Goal: Task Accomplishment & Management: Use online tool/utility

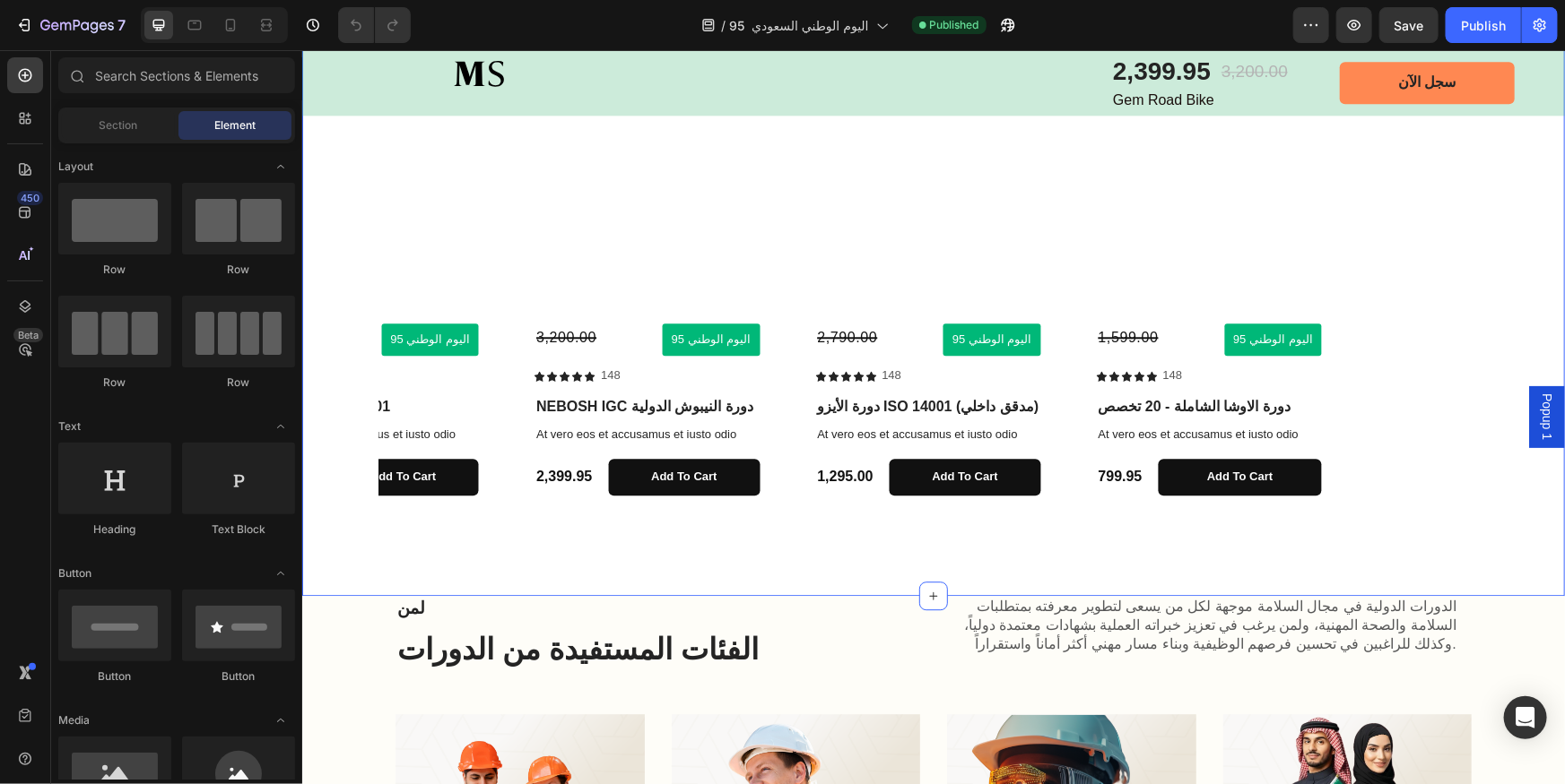
scroll to position [2199, 0]
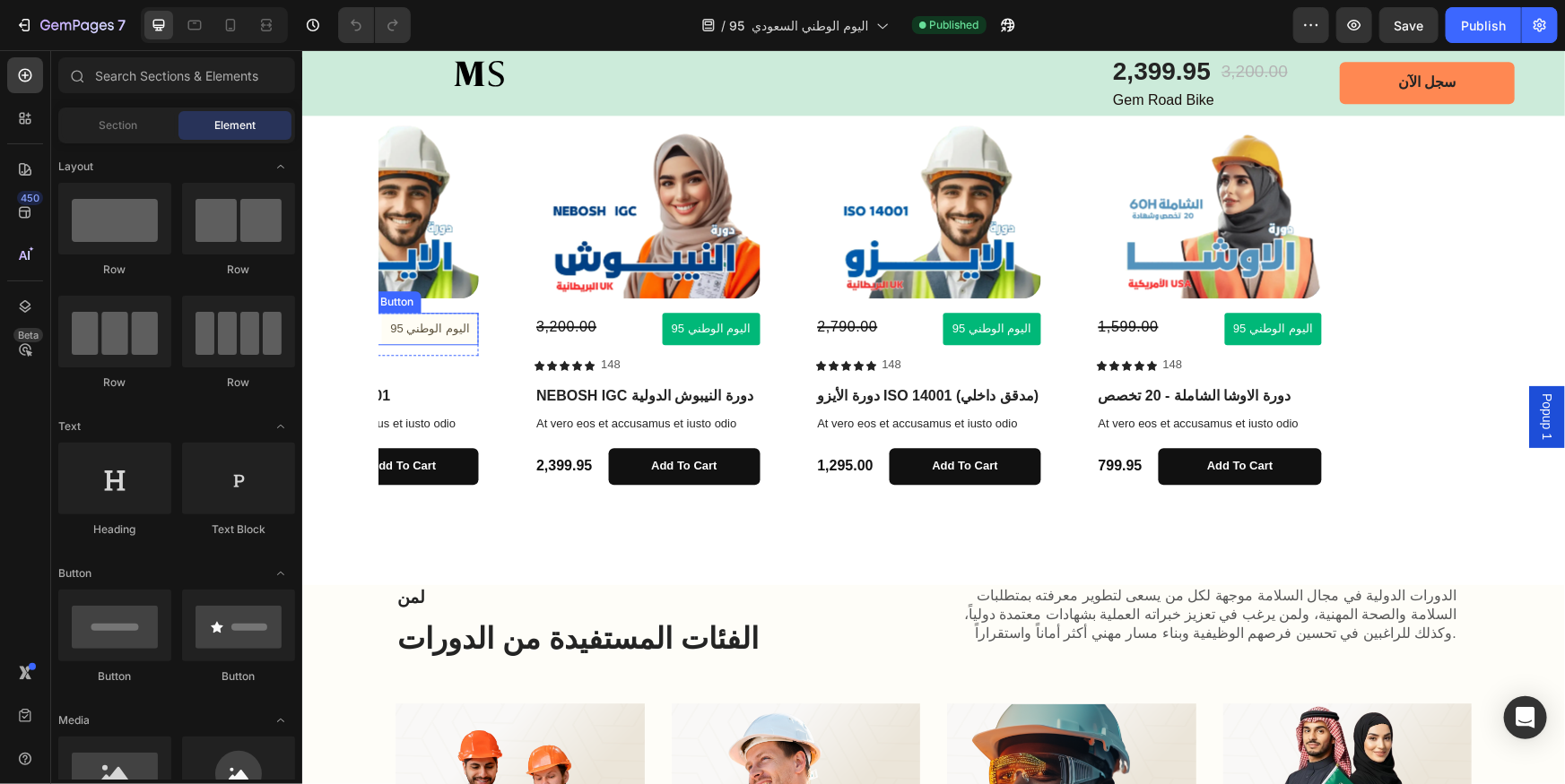
click at [451, 338] on button "اليوم الوطني 95" at bounding box center [429, 328] width 98 height 34
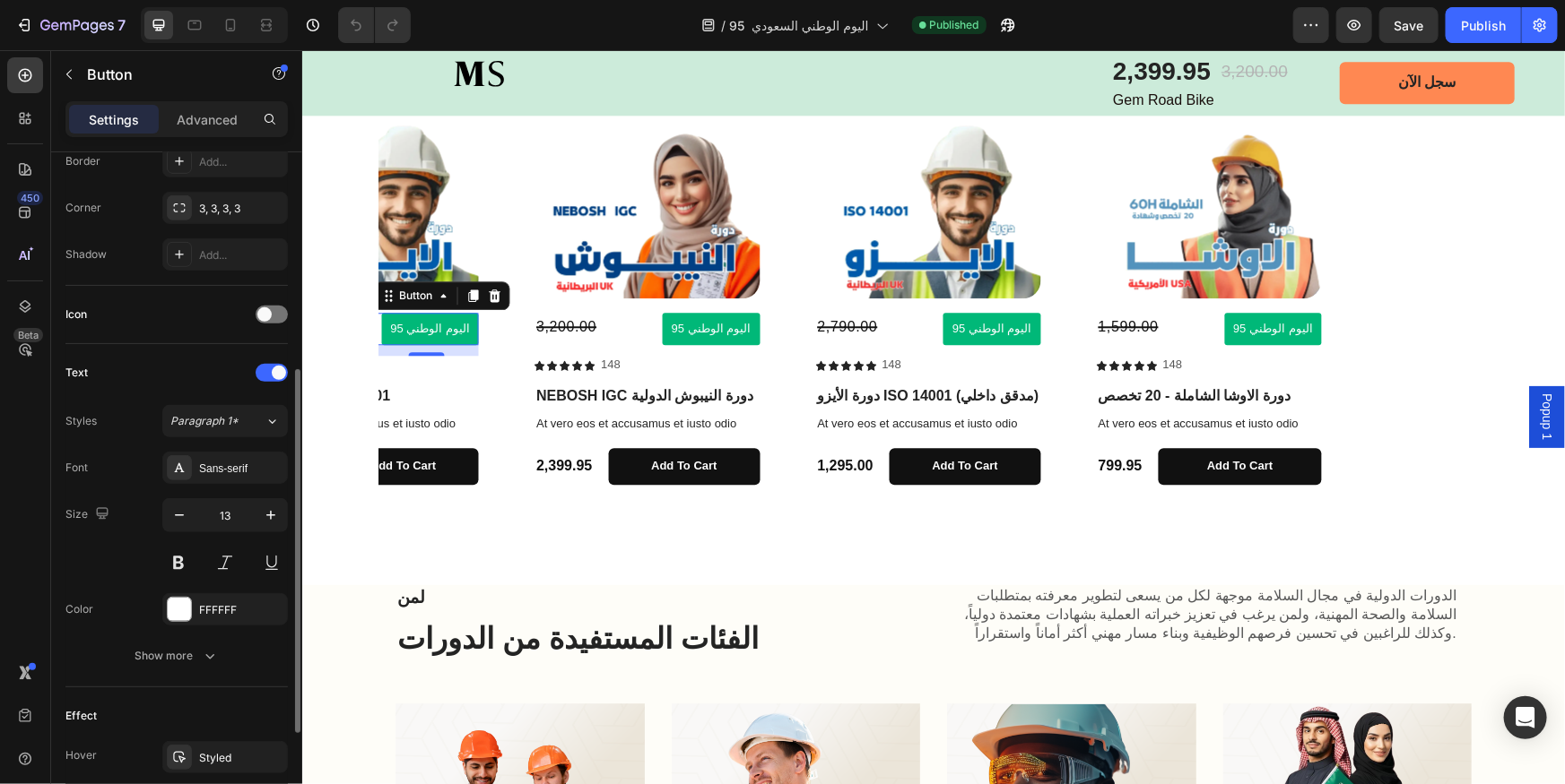
scroll to position [489, 0]
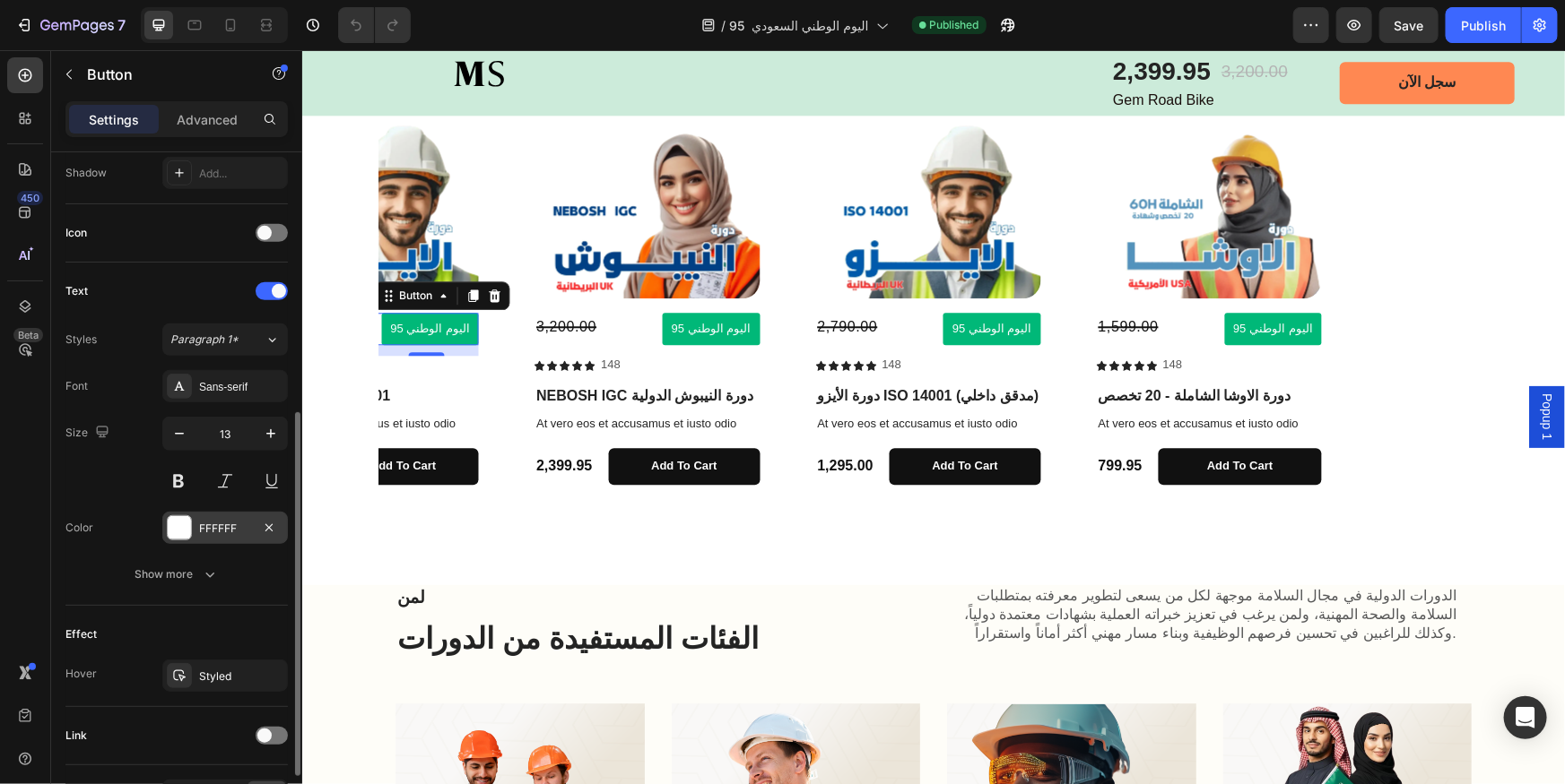
click at [178, 530] on div at bounding box center [180, 528] width 24 height 24
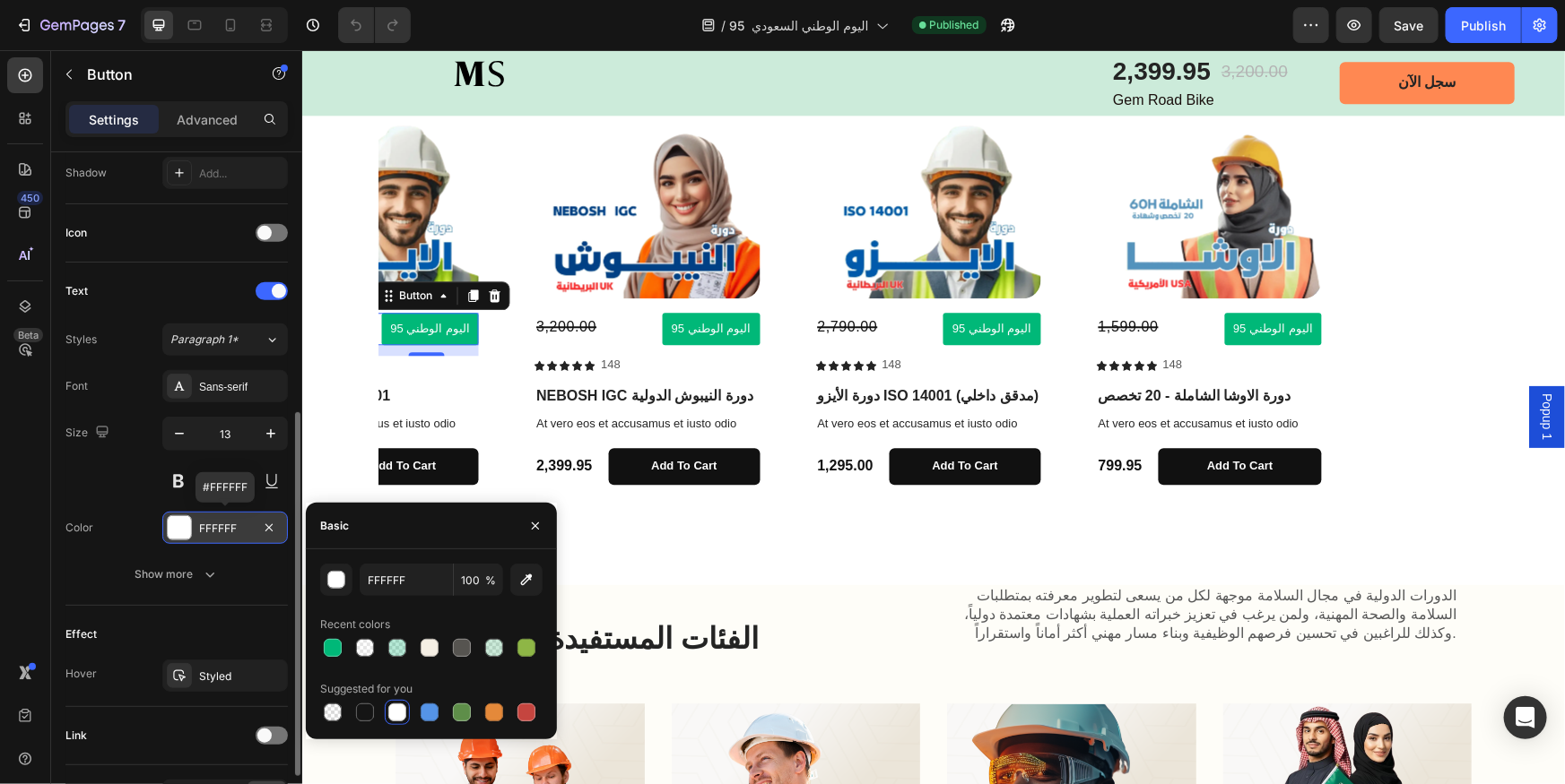
click at [178, 530] on div at bounding box center [180, 528] width 24 height 24
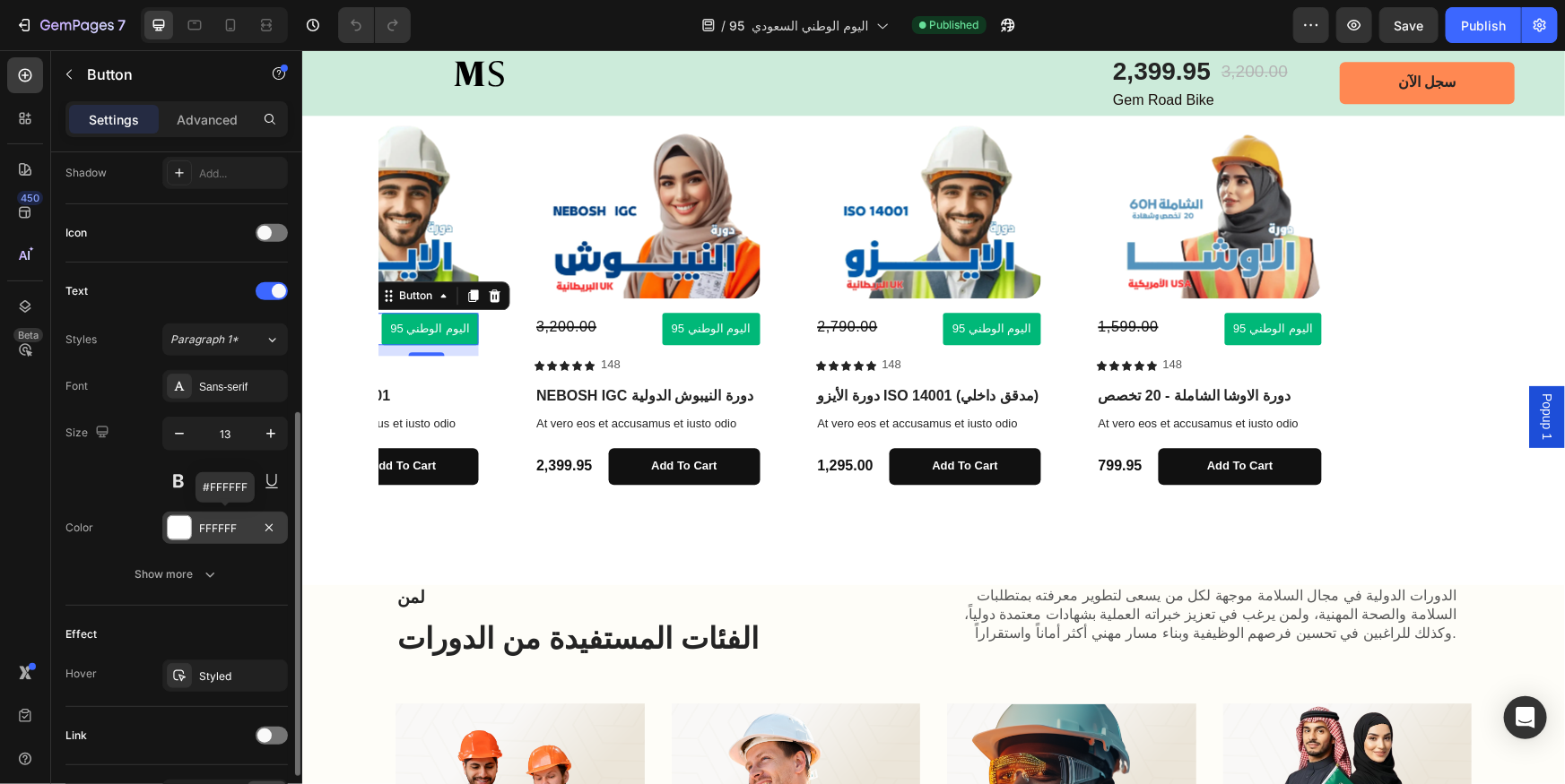
scroll to position [600, 0]
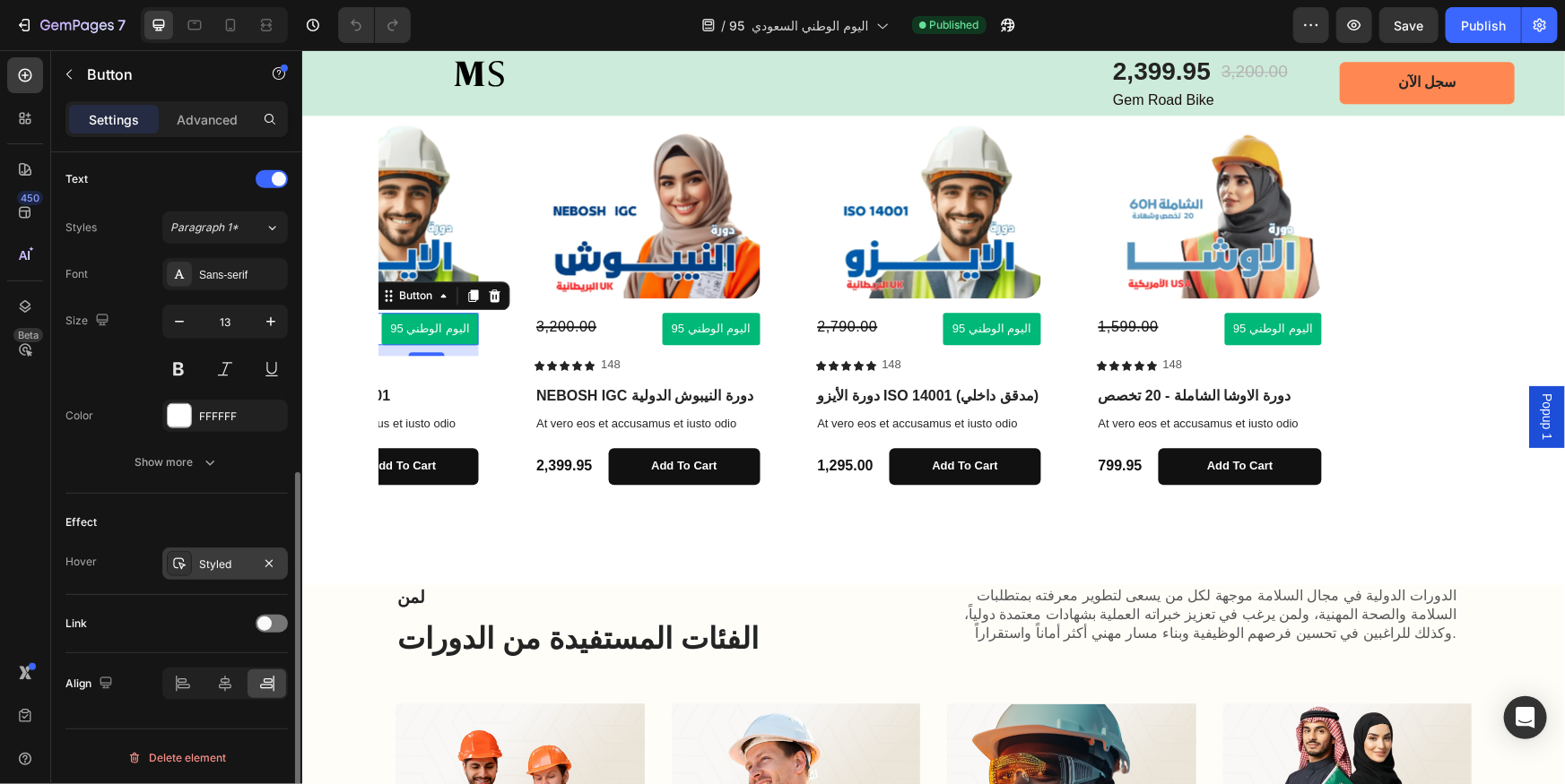
click at [216, 562] on div "Styled" at bounding box center [224, 565] width 52 height 16
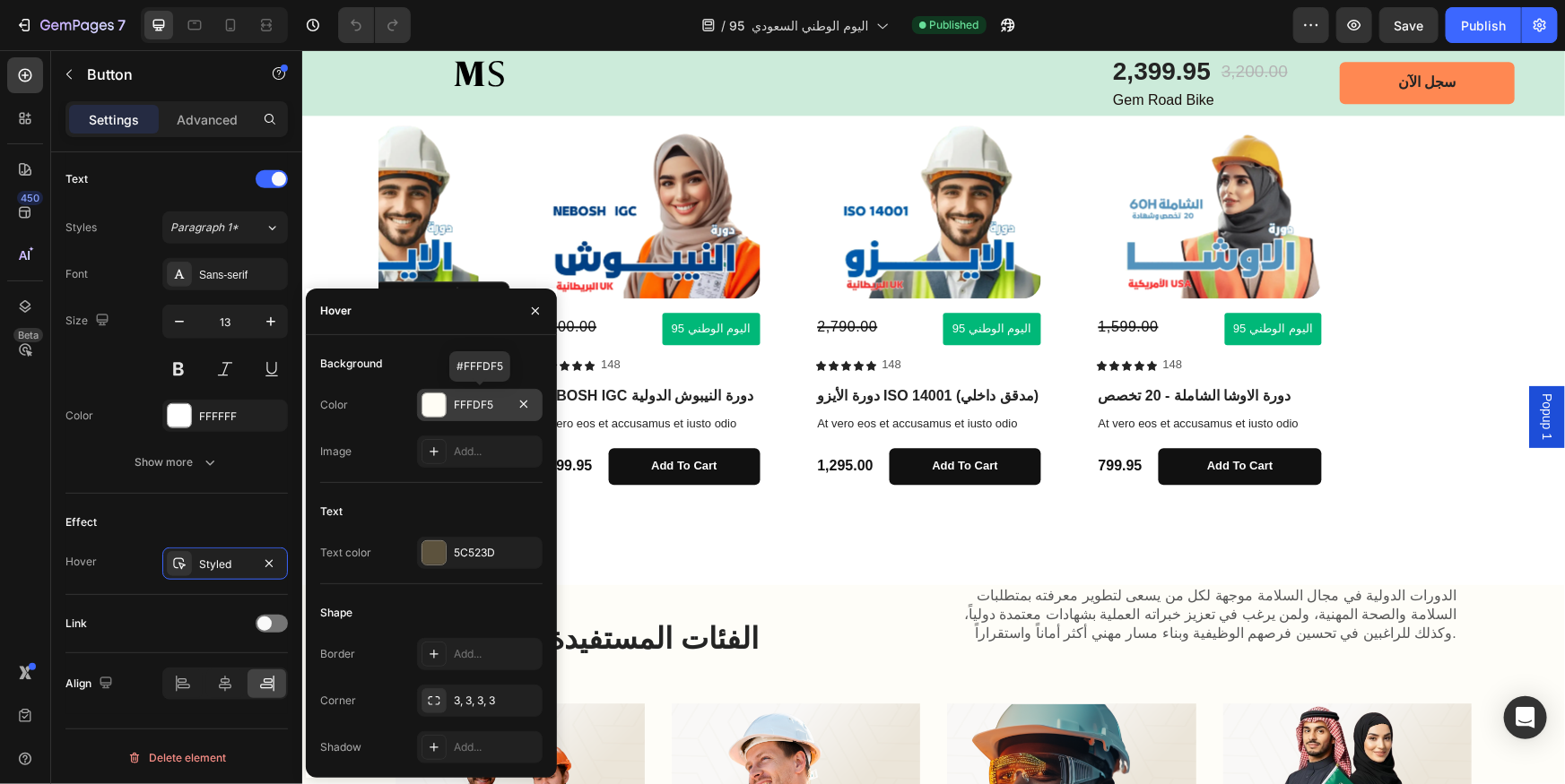
click at [450, 402] on div "FFFDF5" at bounding box center [480, 405] width 125 height 33
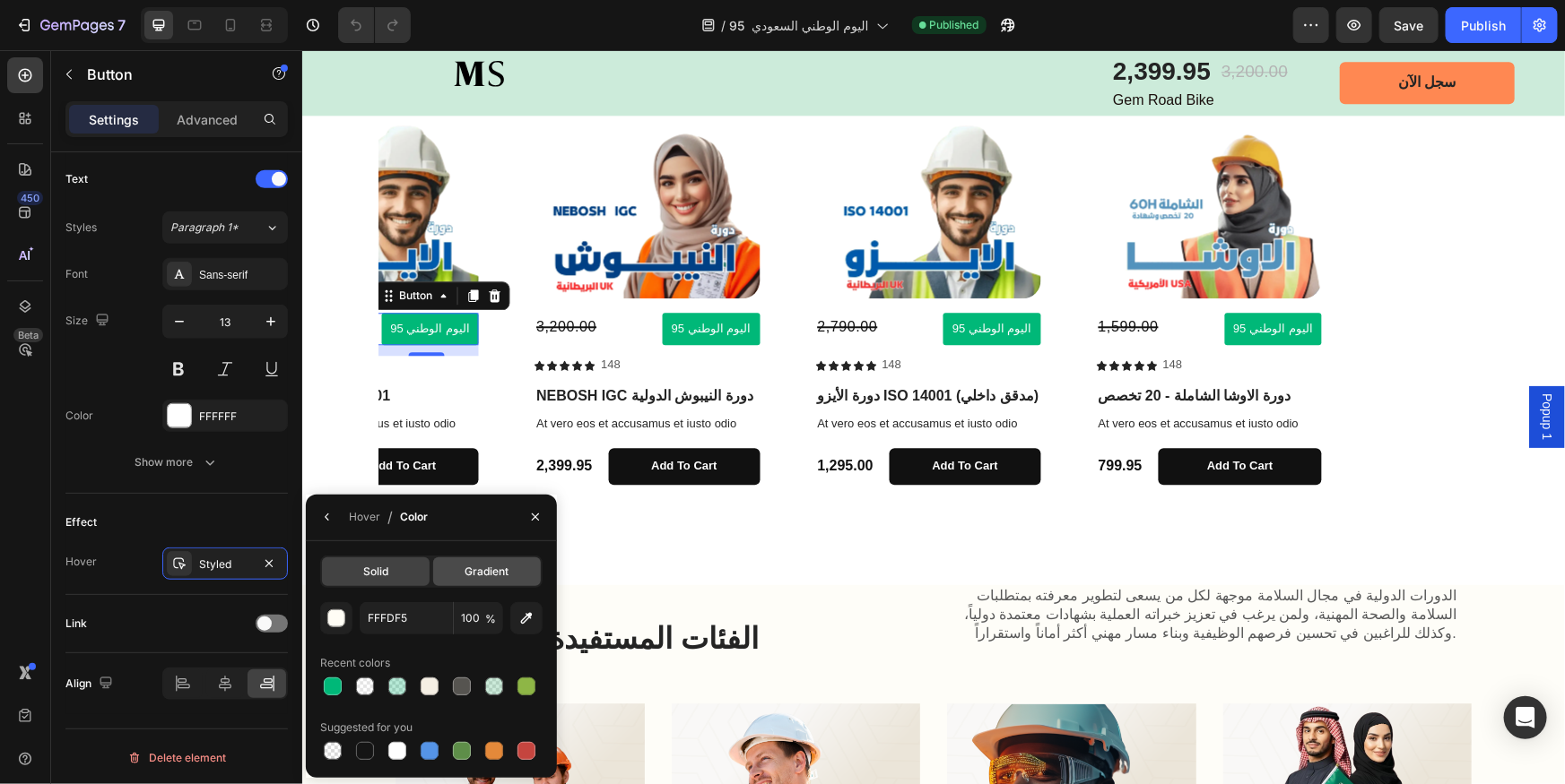
click at [456, 572] on div "Gradient" at bounding box center [487, 572] width 107 height 29
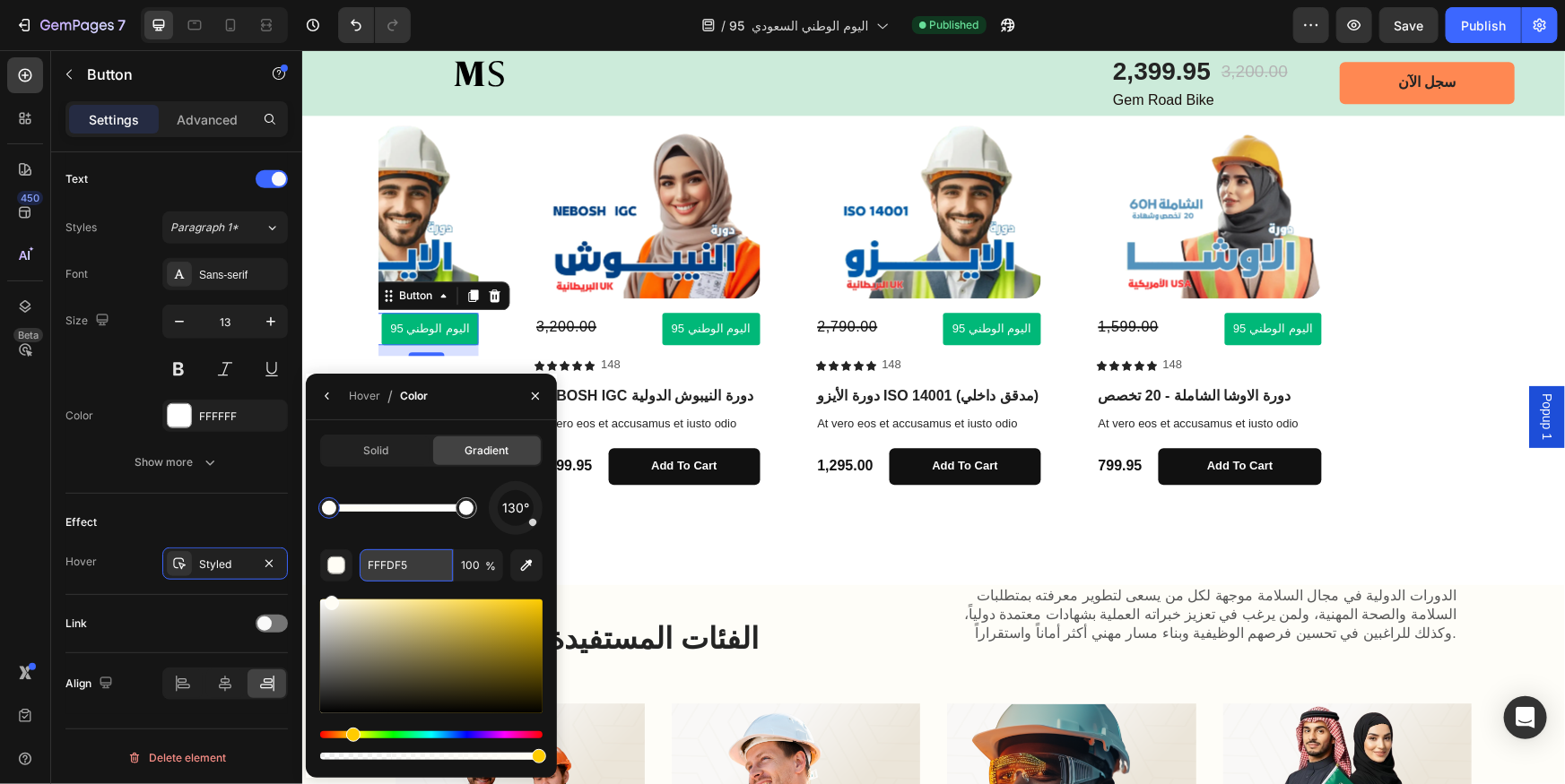
click at [0, 0] on input "FFFDF5" at bounding box center [0, 0] width 0 height 0
click at [339, 567] on div "button" at bounding box center [337, 567] width 18 height 18
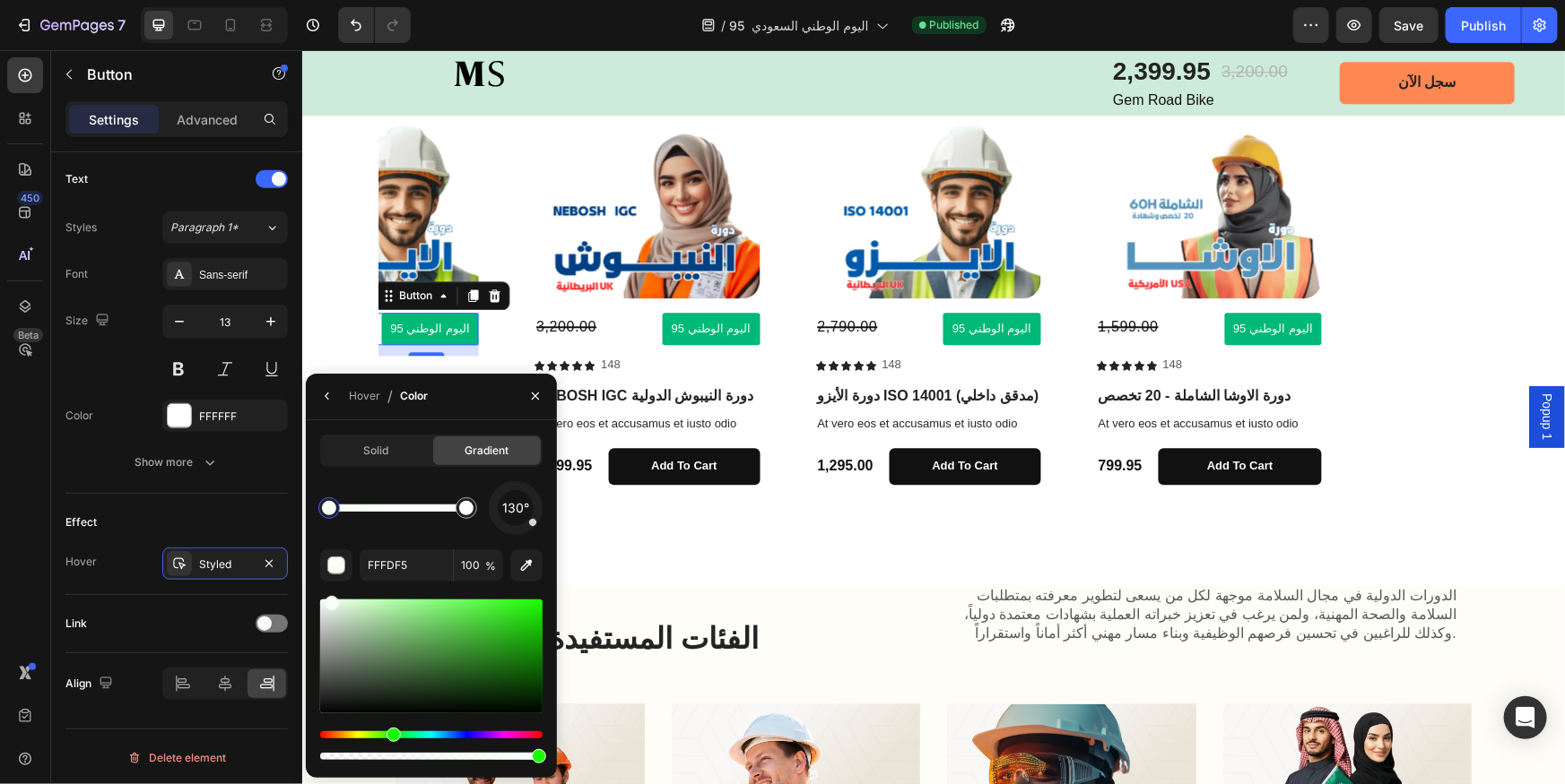
click at [391, 732] on div "Hue" at bounding box center [431, 735] width 223 height 7
click at [524, 619] on div at bounding box center [431, 656] width 223 height 114
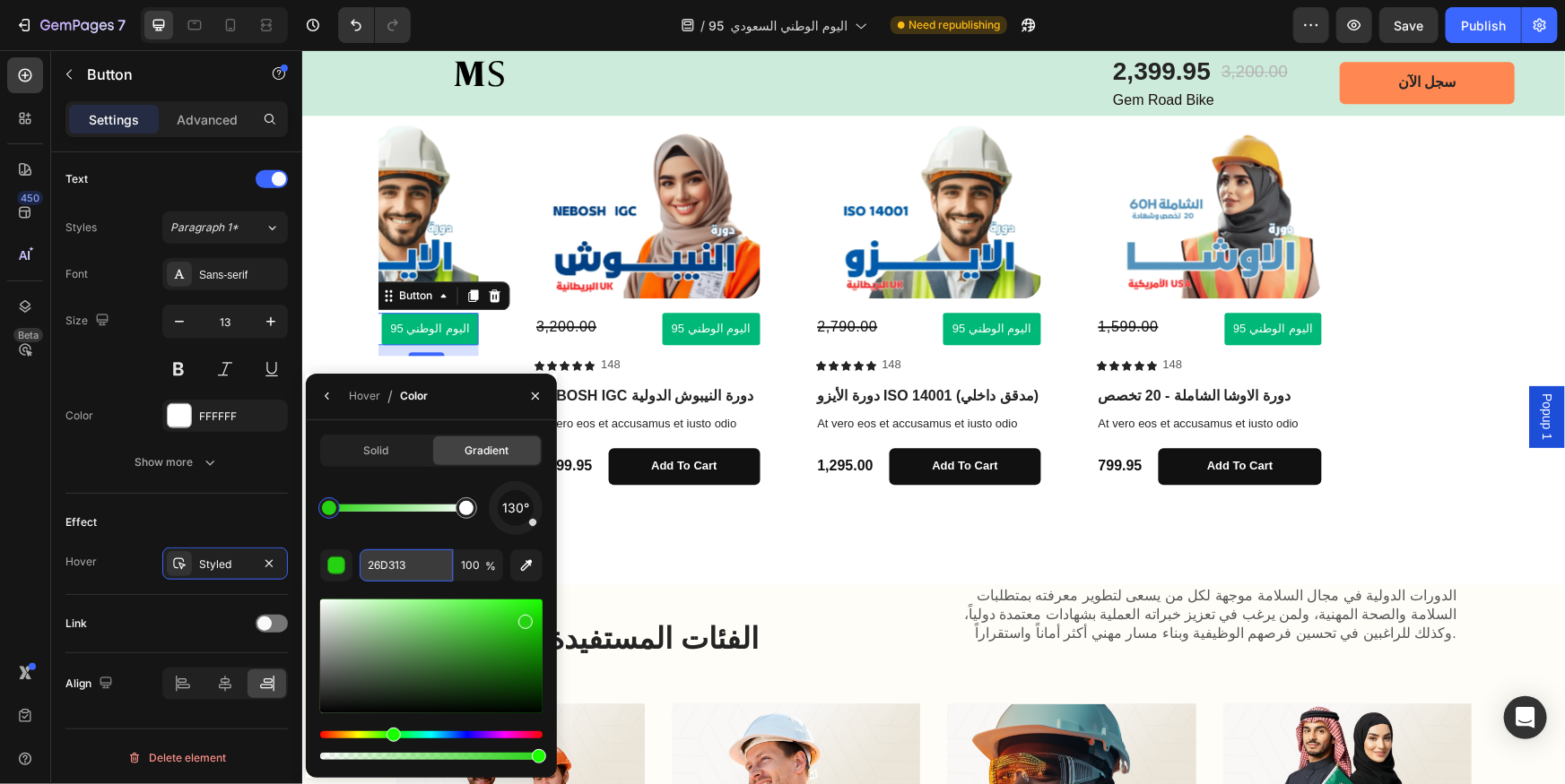
click at [0, 0] on input "26D313" at bounding box center [0, 0] width 0 height 0
paste input "#11b87a"
click at [448, 525] on div "130°" at bounding box center [431, 508] width 223 height 54
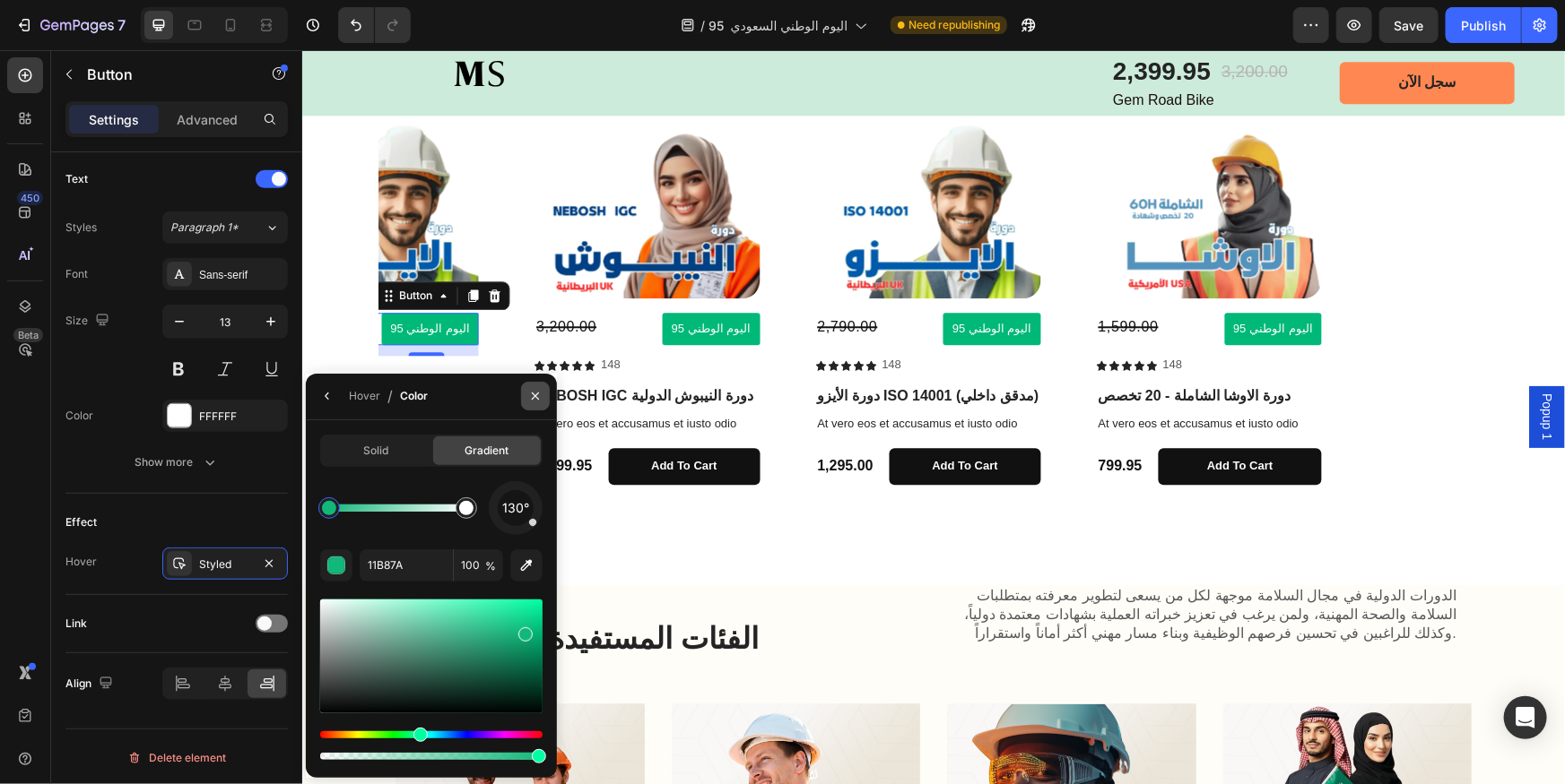
click at [533, 394] on icon "button" at bounding box center [535, 396] width 7 height 7
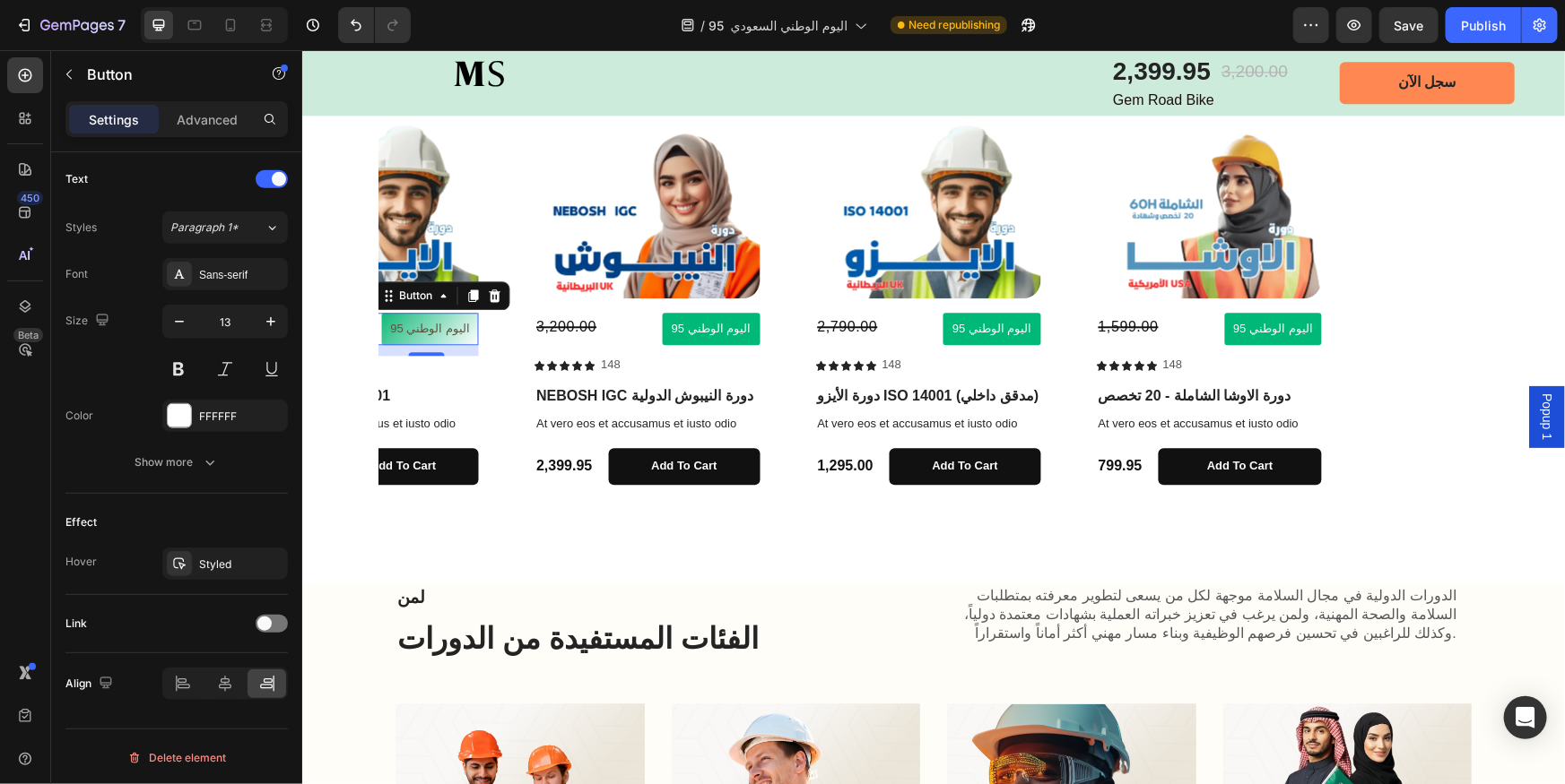
click at [454, 341] on button "اليوم الوطني 95" at bounding box center [429, 328] width 98 height 34
click at [211, 553] on div "Styled" at bounding box center [225, 564] width 125 height 33
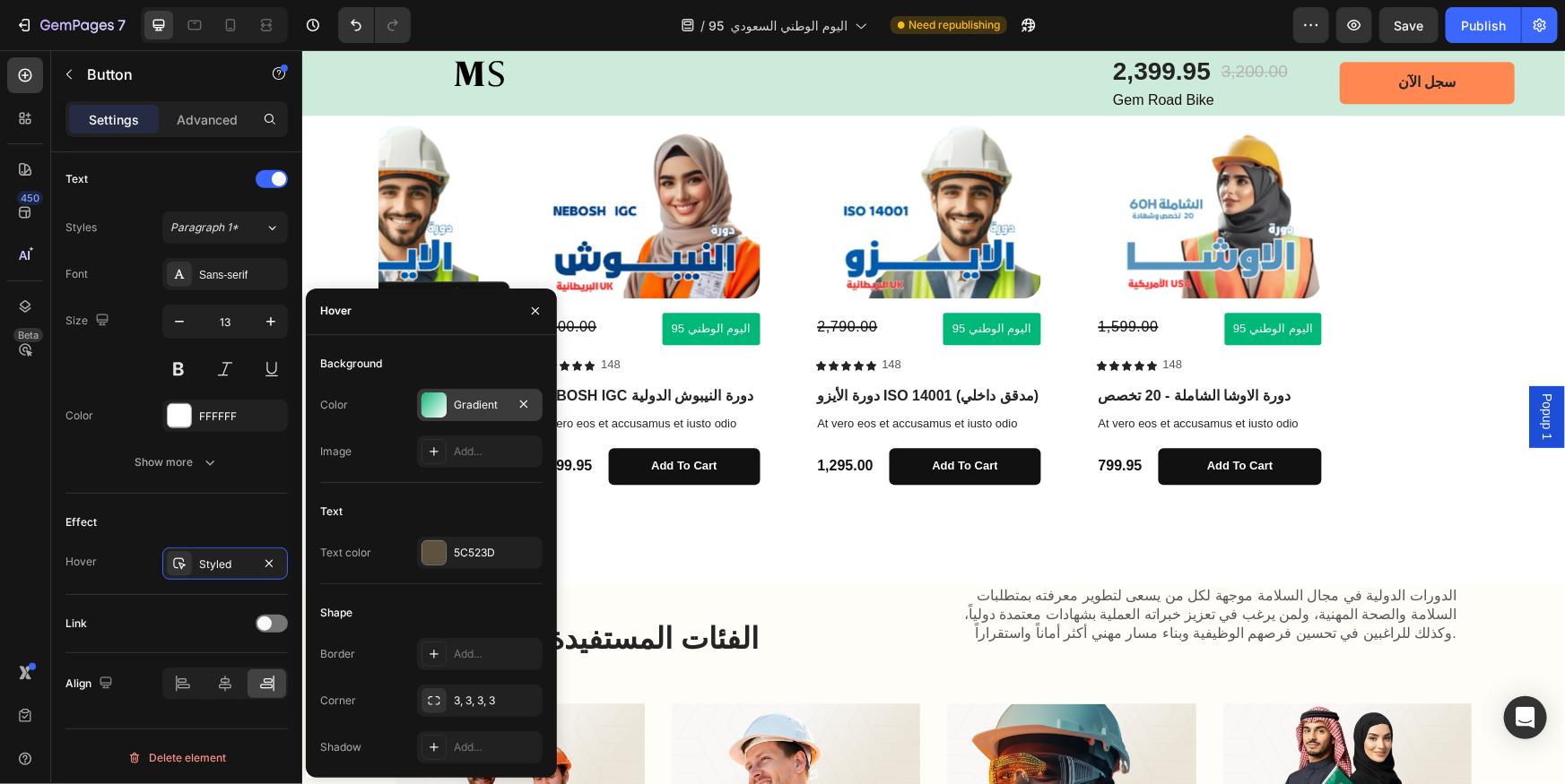
click at [440, 416] on div at bounding box center [434, 405] width 25 height 25
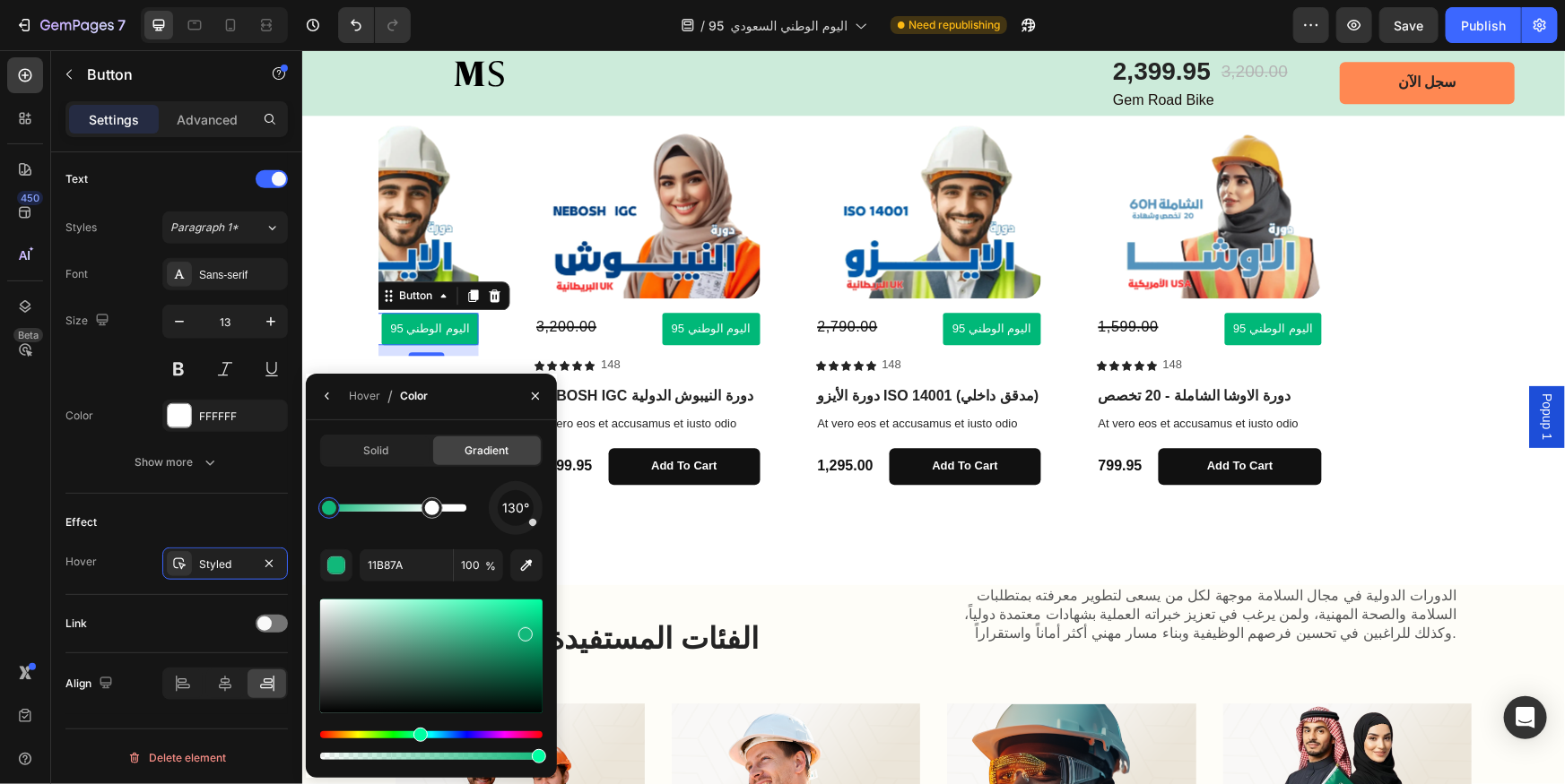
drag, startPoint x: 464, startPoint y: 515, endPoint x: 433, endPoint y: 515, distance: 31.0
click at [433, 511] on div at bounding box center [433, 509] width 15 height 15
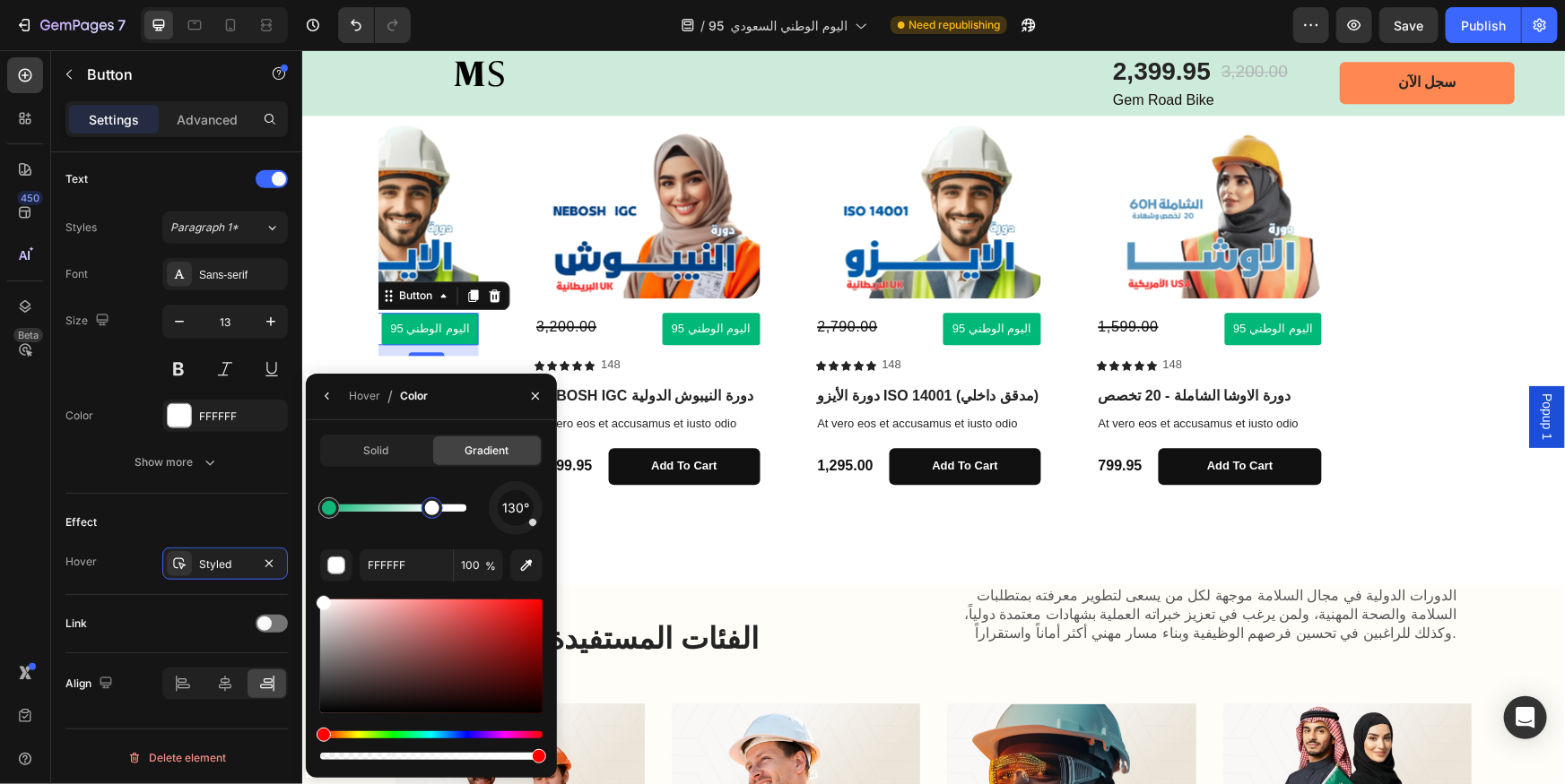
click at [431, 513] on div at bounding box center [433, 509] width 15 height 15
click at [0, 0] on input "FFFFFF" at bounding box center [0, 0] width 0 height 0
paste input "#11b87a"
click at [341, 561] on div "button" at bounding box center [337, 567] width 18 height 18
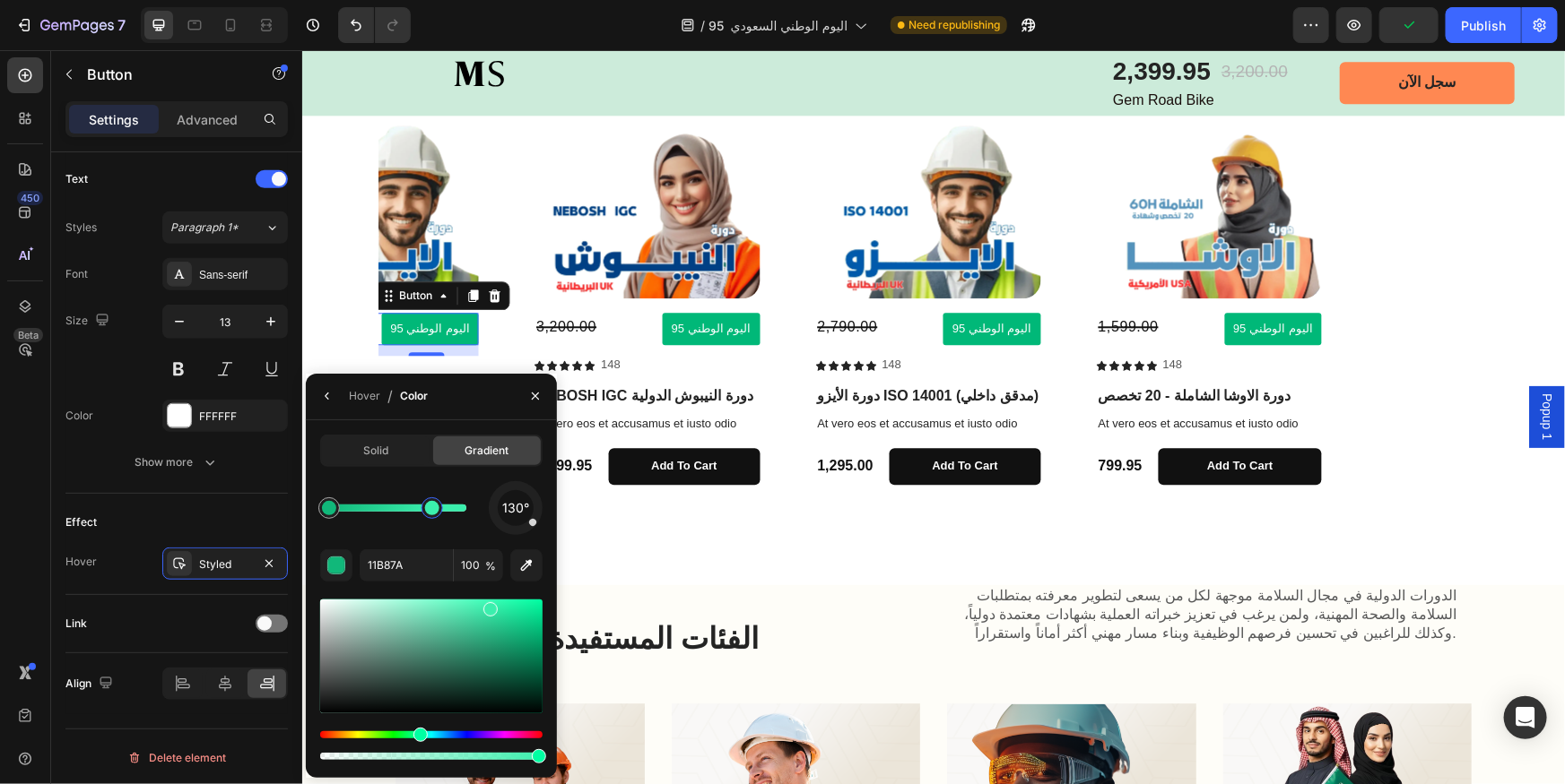
drag, startPoint x: 523, startPoint y: 633, endPoint x: 487, endPoint y: 606, distance: 45.0
click at [487, 606] on div at bounding box center [491, 610] width 15 height 15
type input "3BEFAD"
click at [537, 394] on icon "button" at bounding box center [535, 396] width 15 height 15
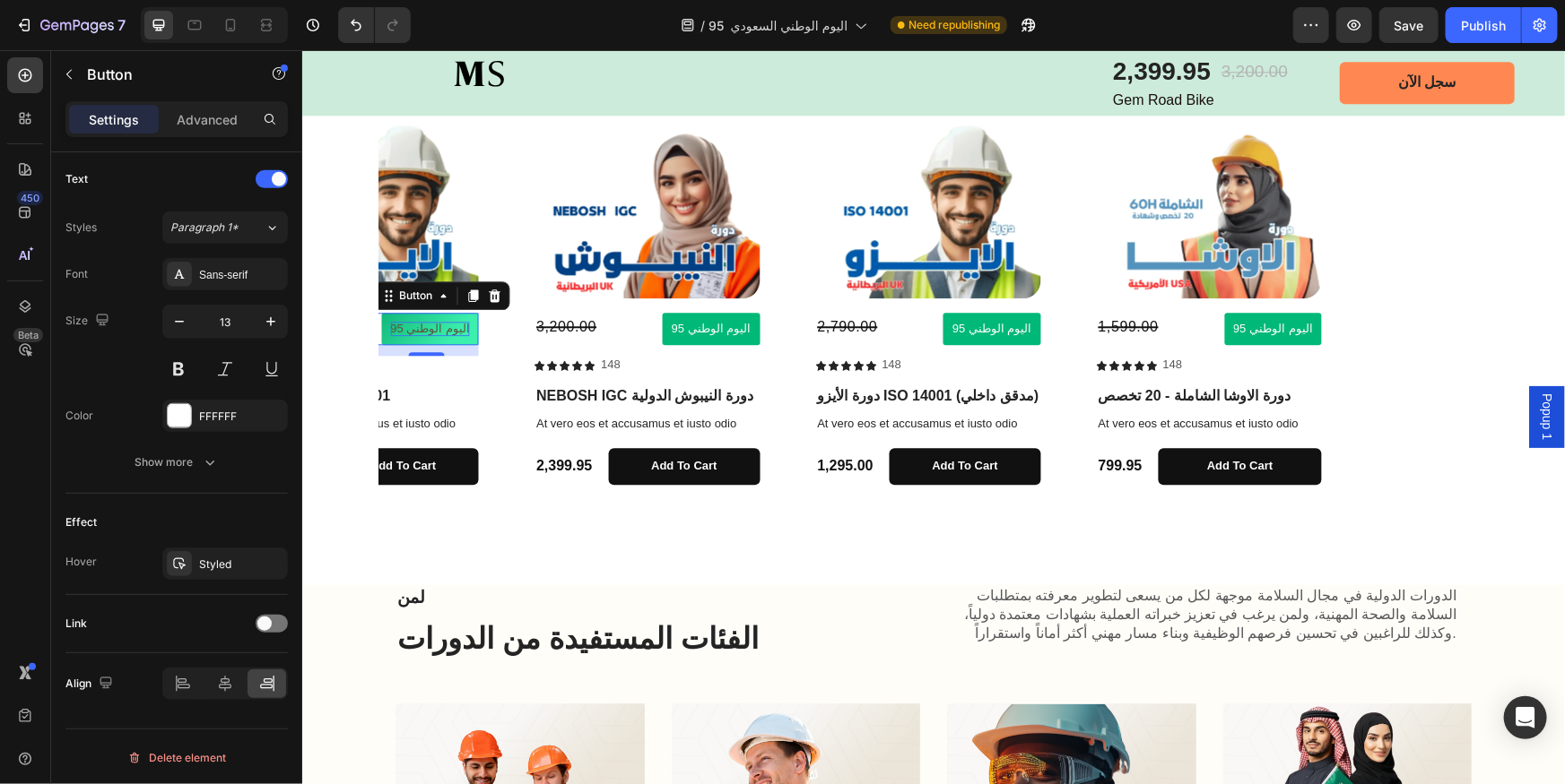
click at [433, 325] on p "اليوم الوطني 95" at bounding box center [429, 328] width 80 height 15
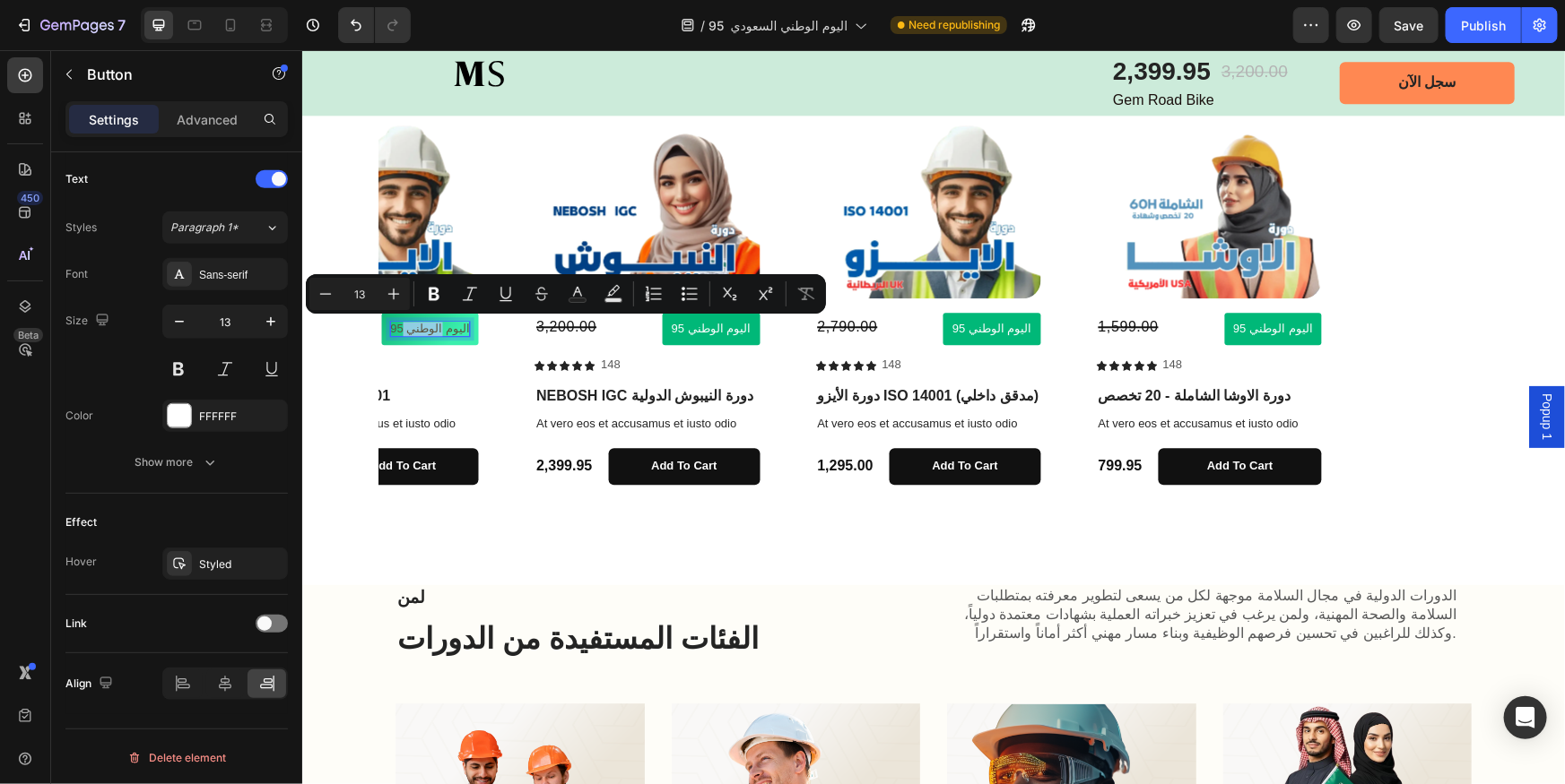
click at [433, 325] on p "اليوم الوطني 95" at bounding box center [429, 328] width 80 height 15
click at [177, 361] on button at bounding box center [179, 370] width 33 height 33
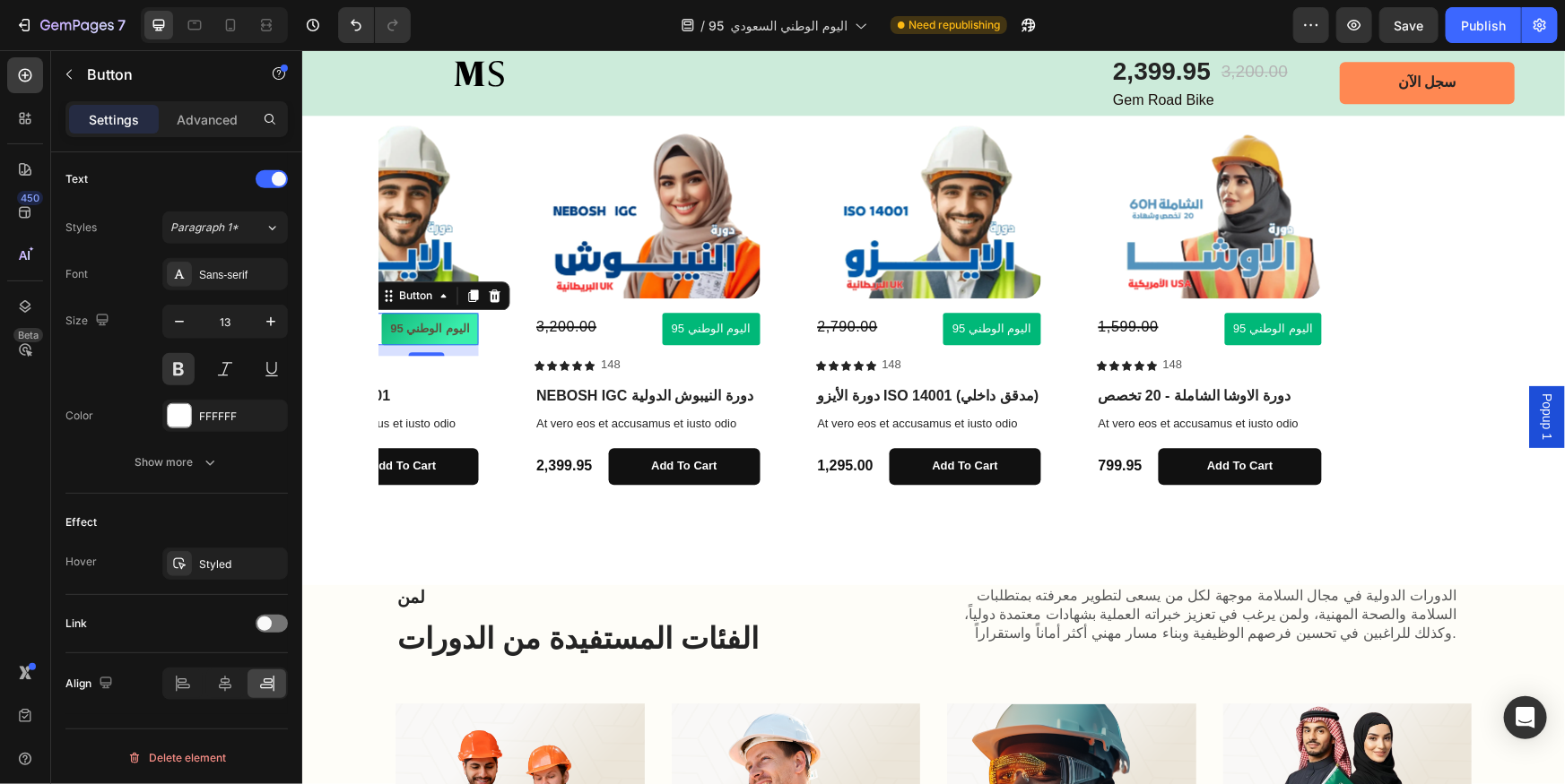
click at [454, 339] on button "اليوم الوطني 95" at bounding box center [429, 328] width 98 height 34
click at [477, 294] on icon at bounding box center [472, 295] width 15 height 15
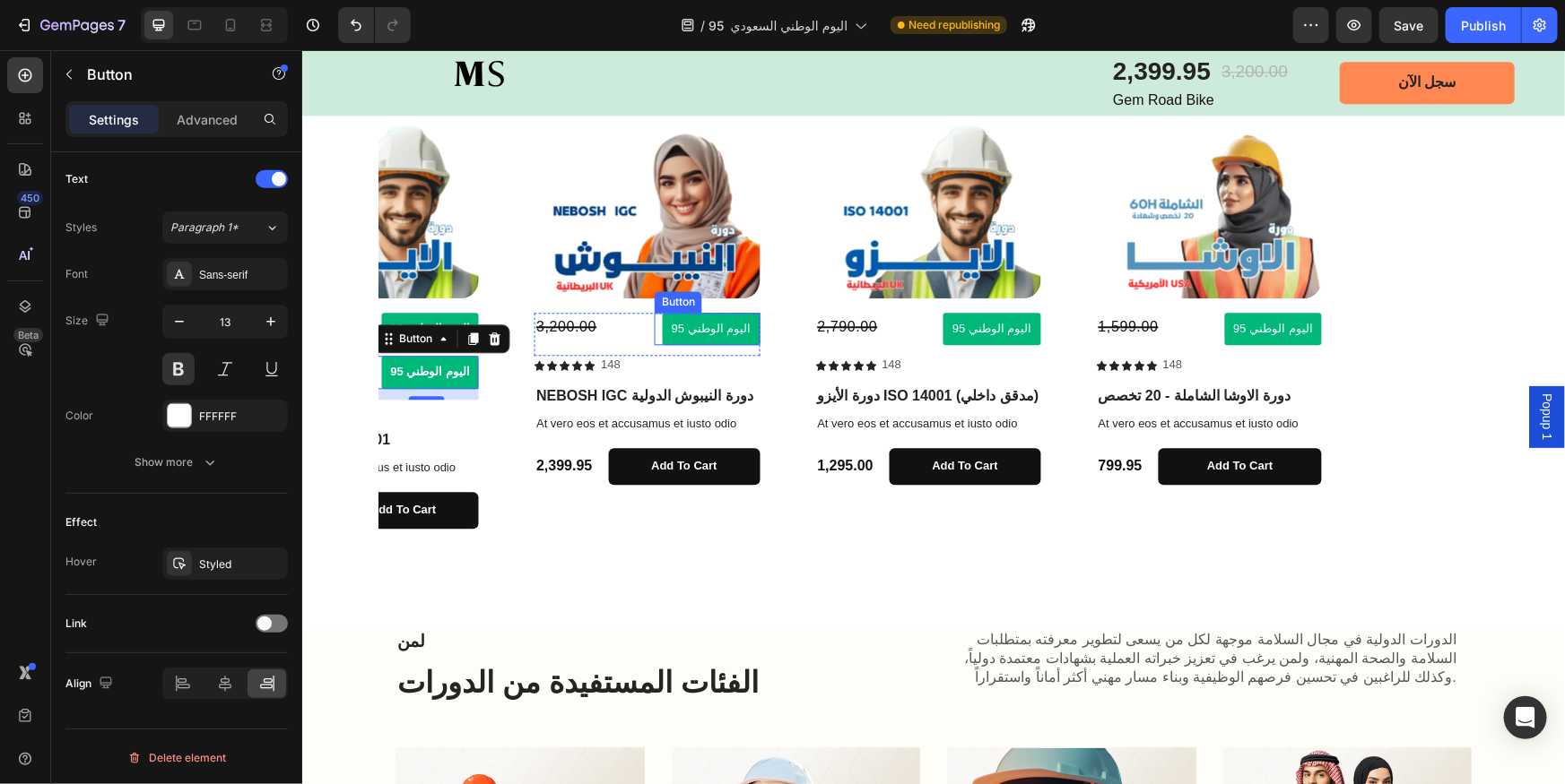
click at [676, 332] on div "اليوم الوطني 95 Button" at bounding box center [706, 328] width 105 height 34
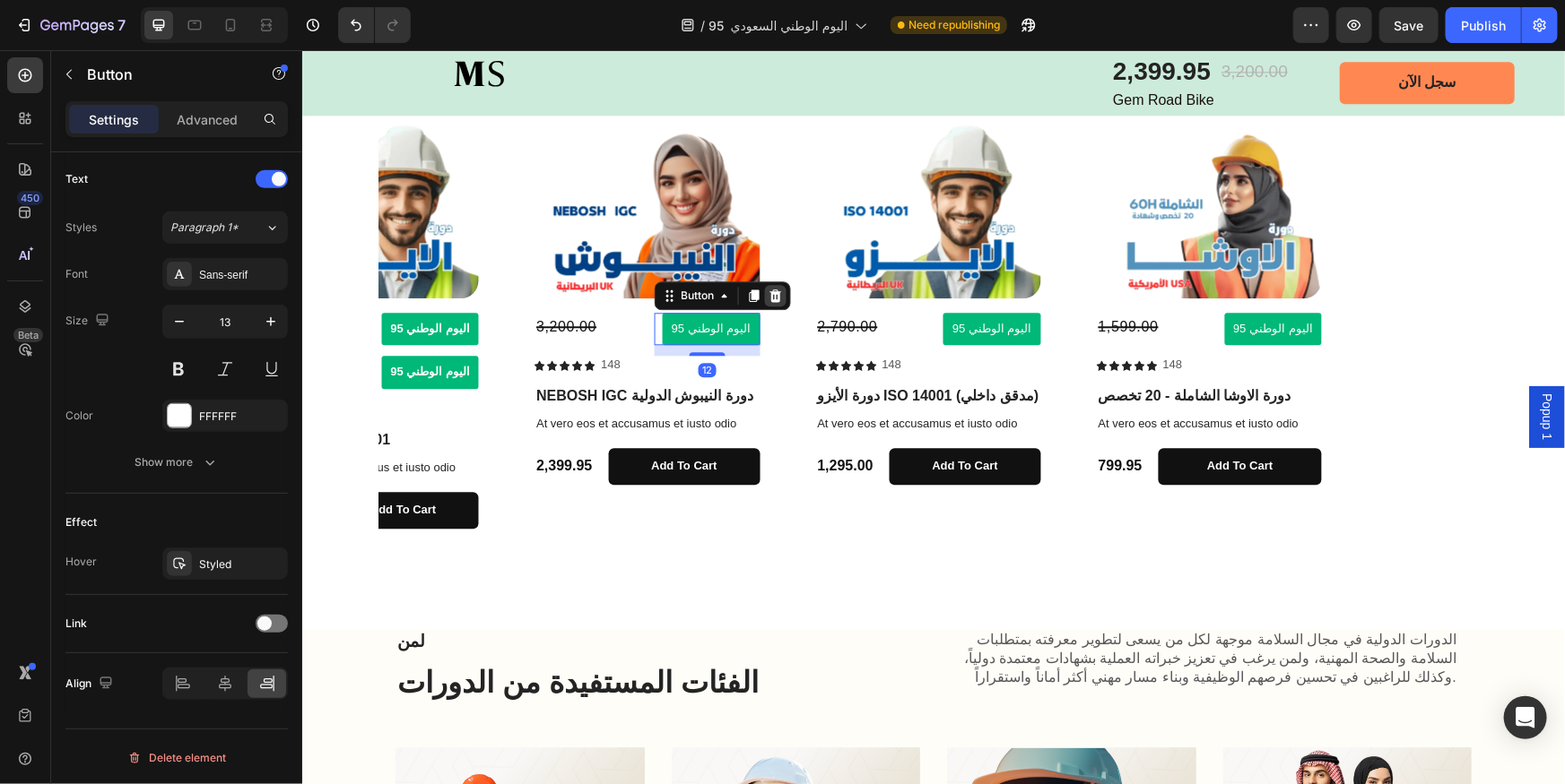
click at [776, 297] on icon at bounding box center [774, 294] width 12 height 13
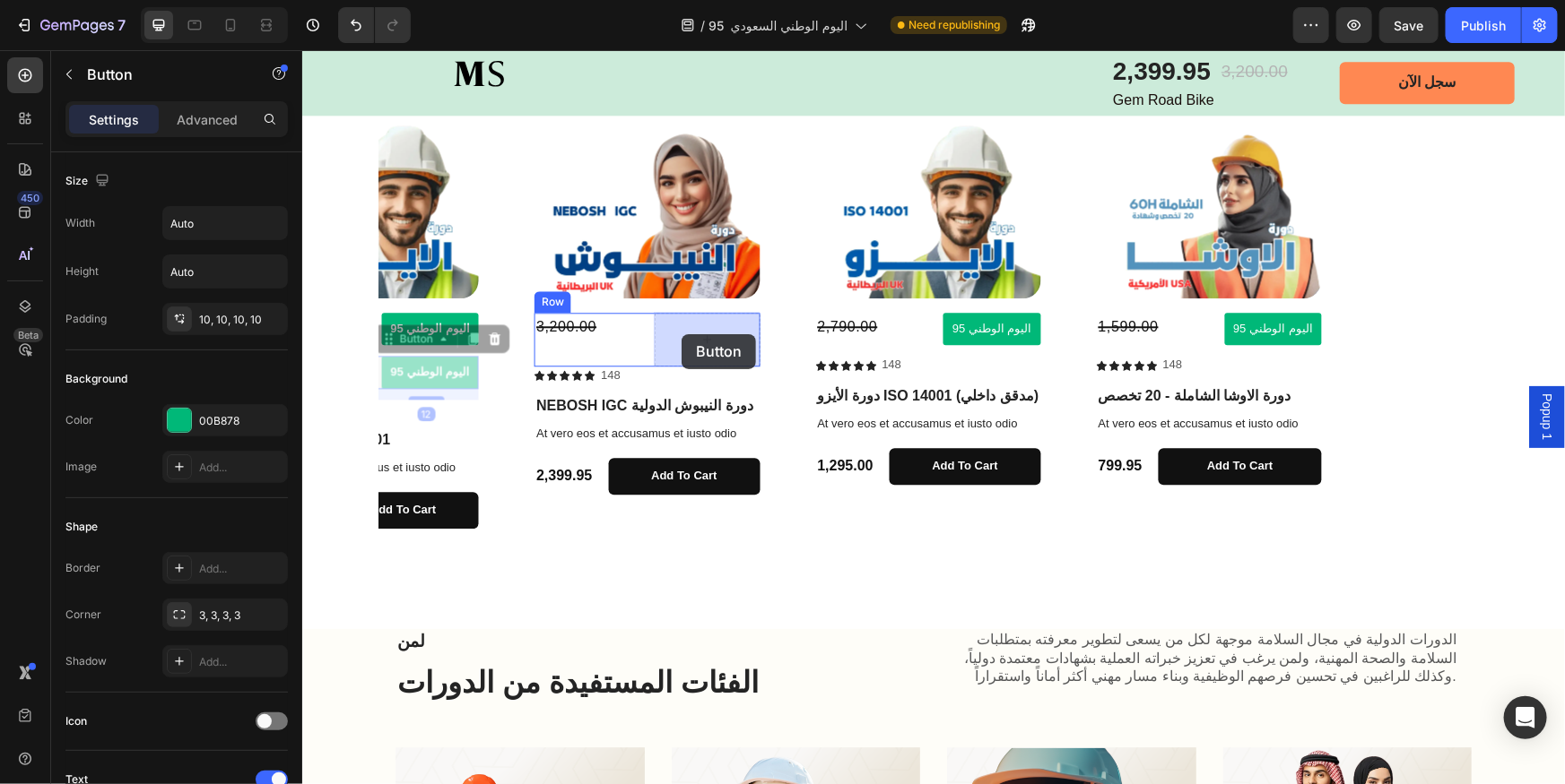
drag, startPoint x: 394, startPoint y: 340, endPoint x: 681, endPoint y: 334, distance: 287.1
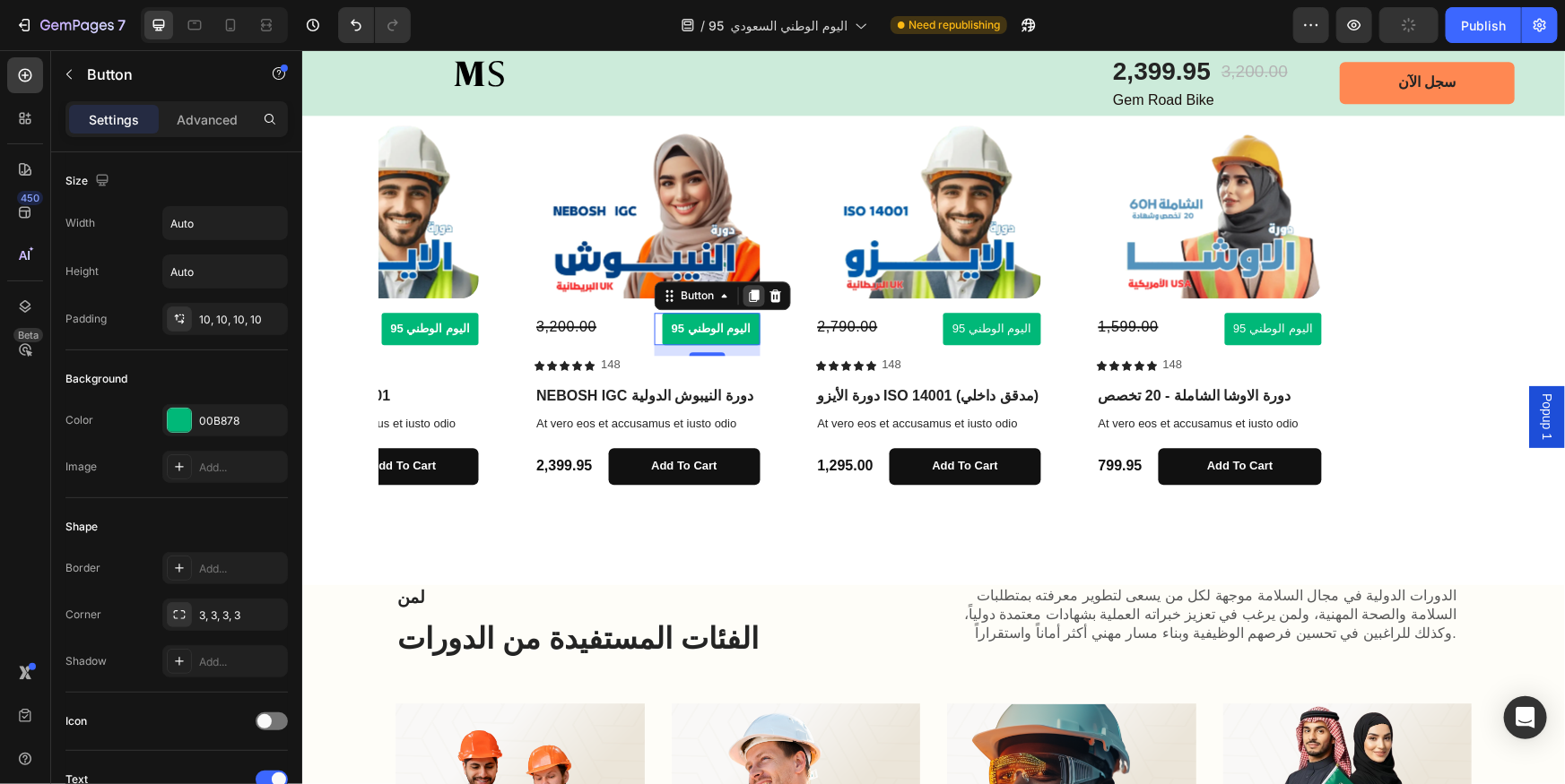
click at [754, 290] on icon at bounding box center [753, 295] width 10 height 13
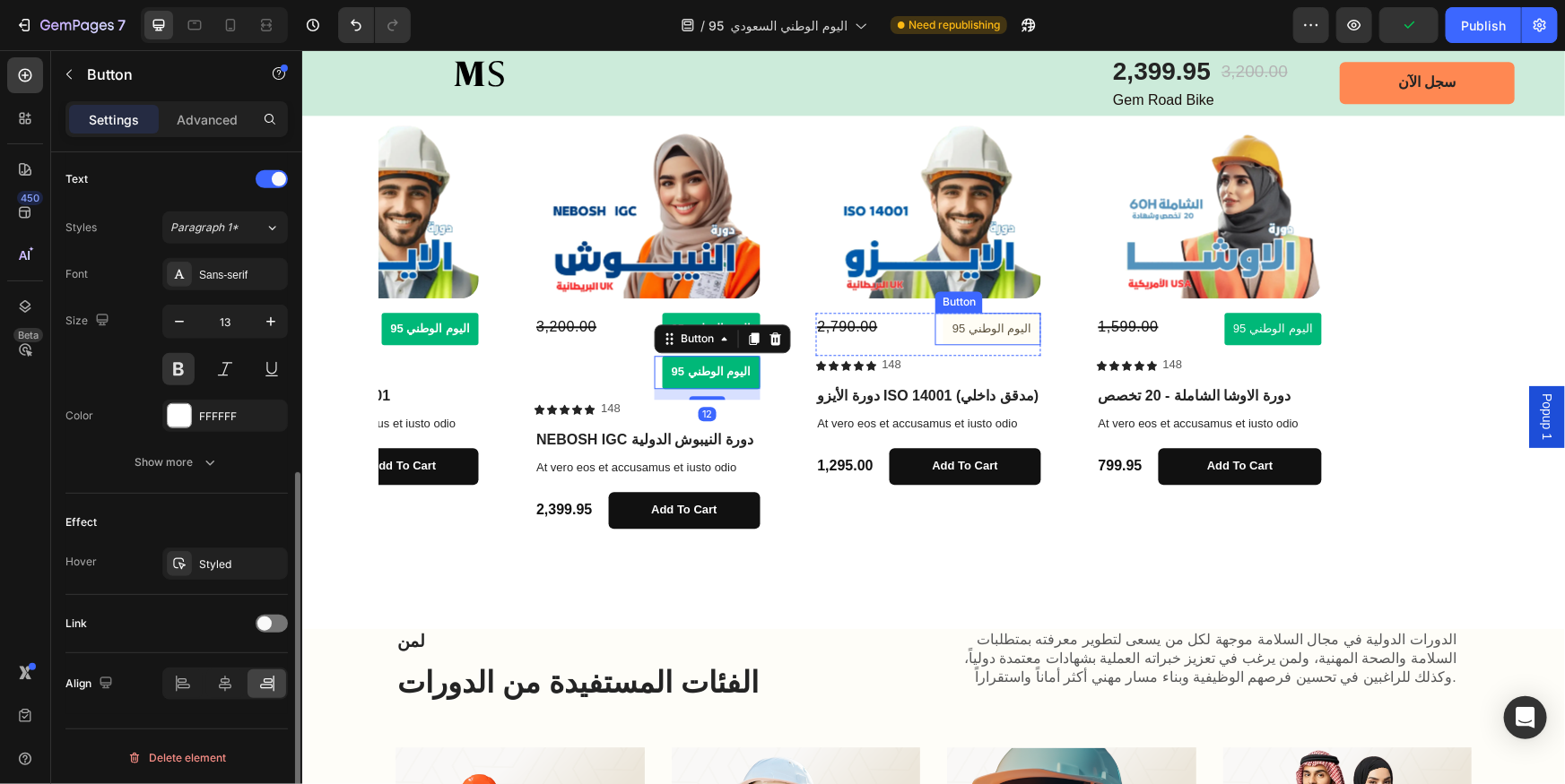
click at [1023, 340] on button "اليوم الوطني 95" at bounding box center [992, 328] width 98 height 34
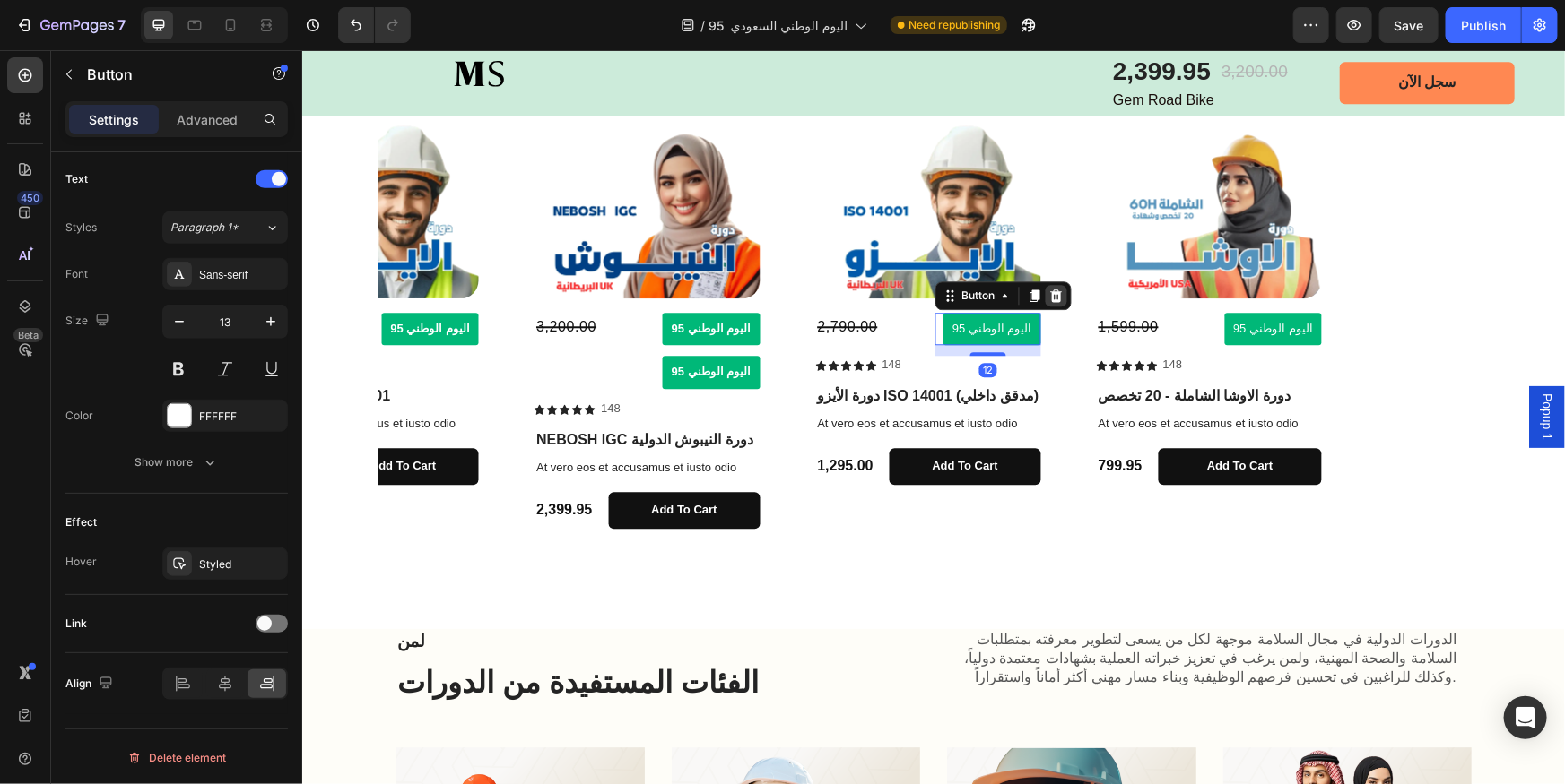
click at [1060, 295] on icon at bounding box center [1055, 295] width 15 height 15
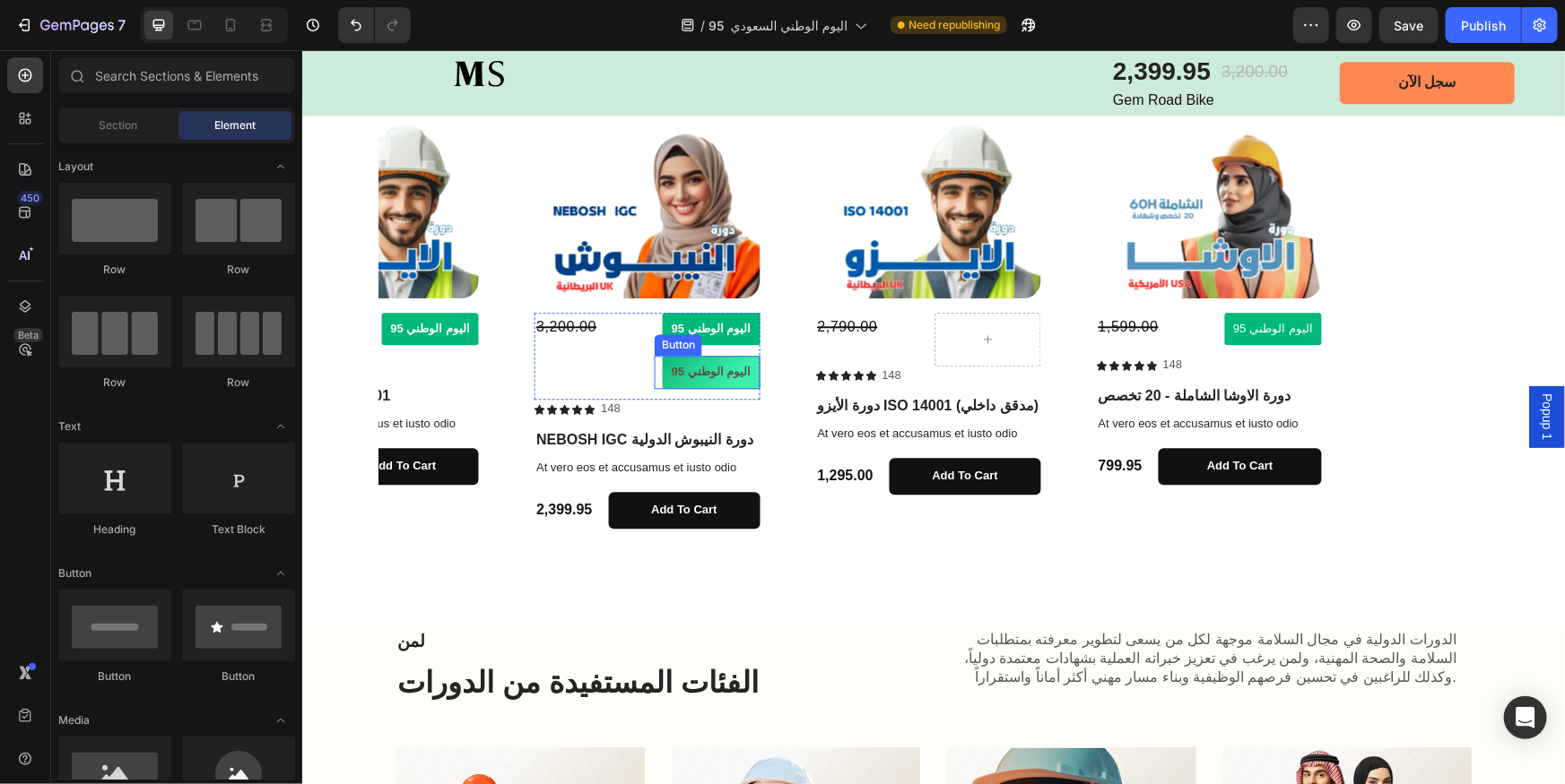
click at [682, 384] on button "اليوم الوطني 95" at bounding box center [711, 372] width 98 height 34
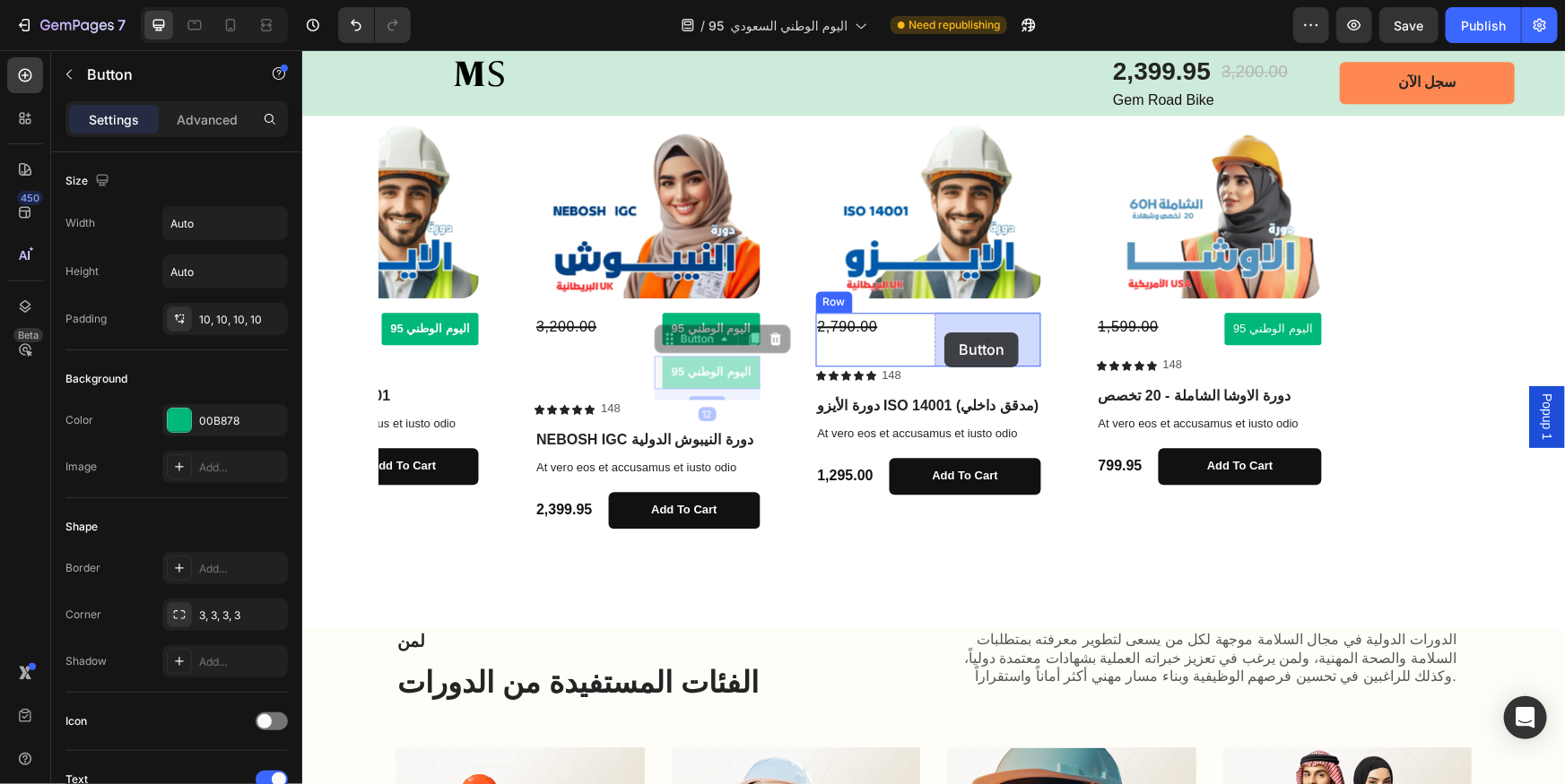
drag, startPoint x: 673, startPoint y: 338, endPoint x: 943, endPoint y: 332, distance: 270.1
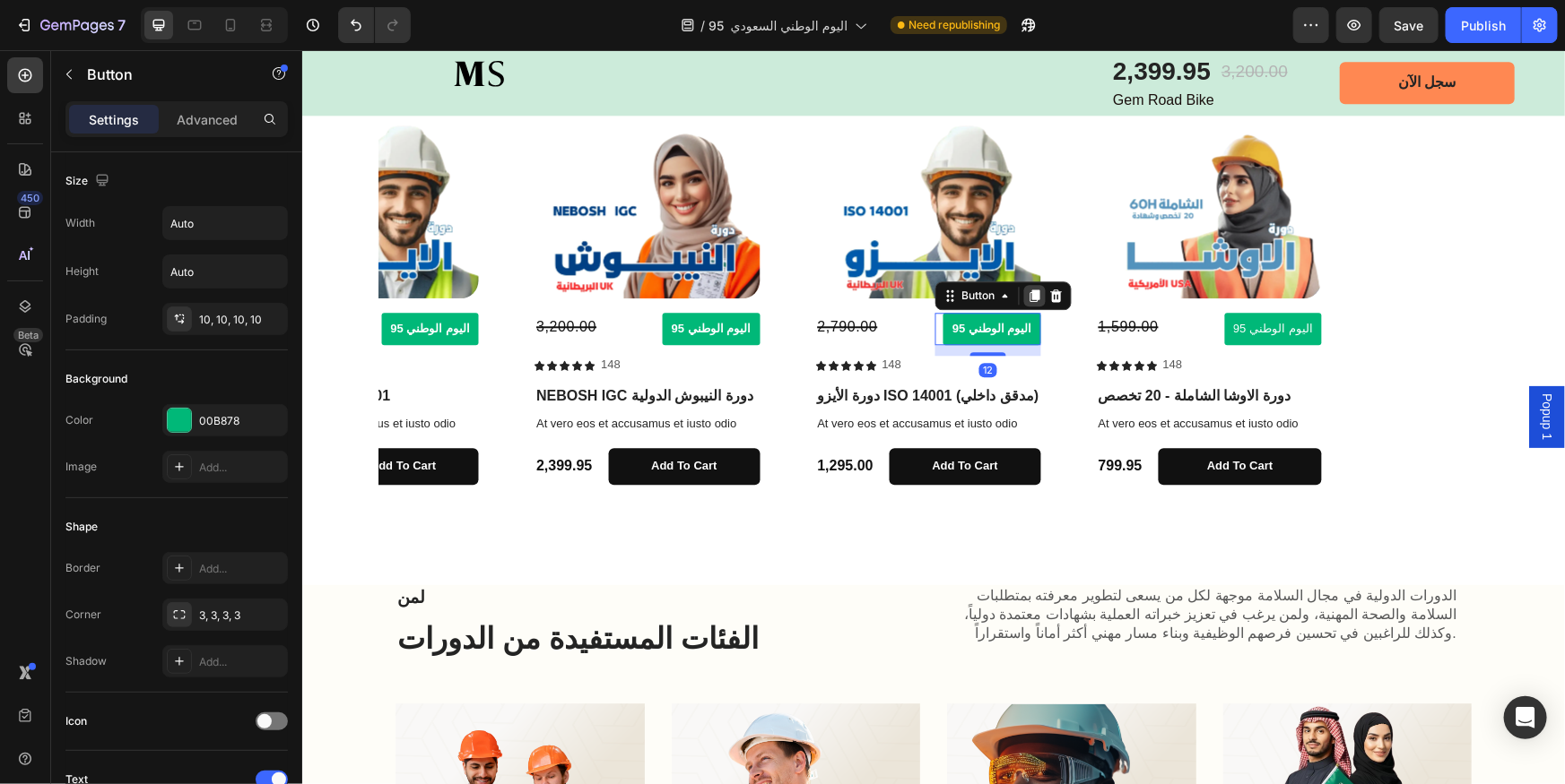
click at [1030, 297] on icon at bounding box center [1034, 295] width 10 height 13
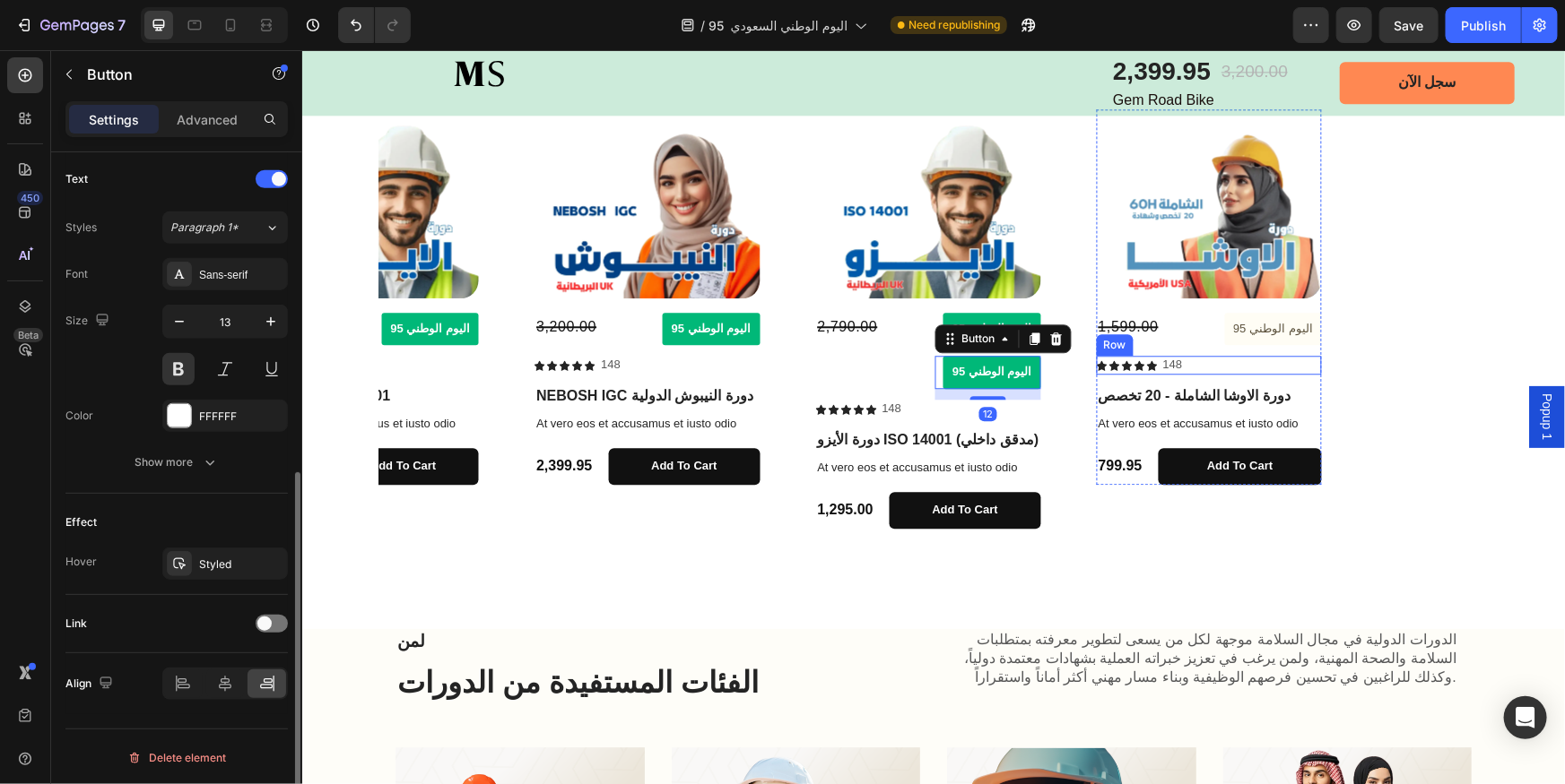
click at [1300, 342] on button "اليوم الوطني 95" at bounding box center [1272, 328] width 98 height 34
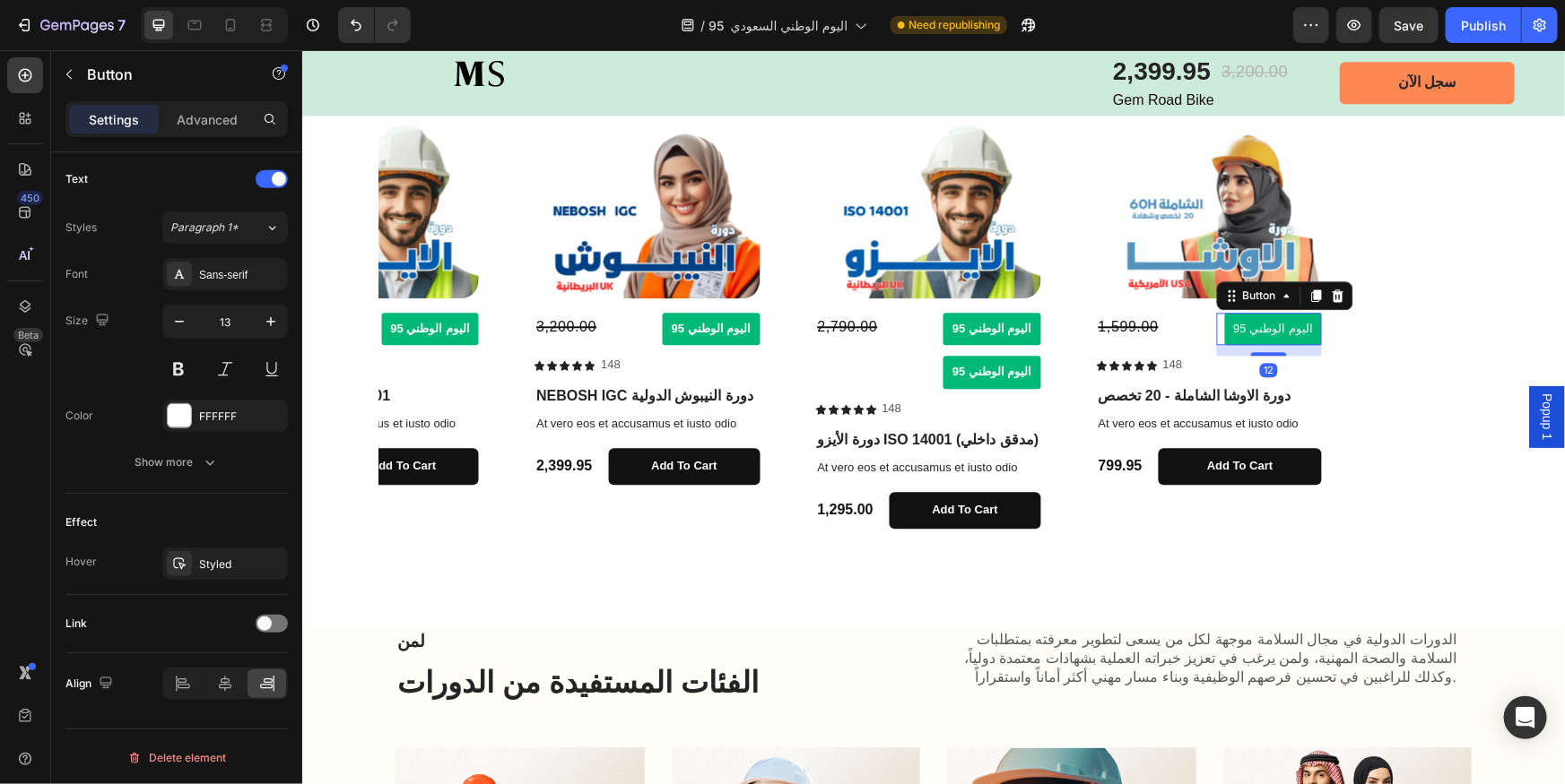
click at [1331, 292] on icon at bounding box center [1336, 295] width 15 height 15
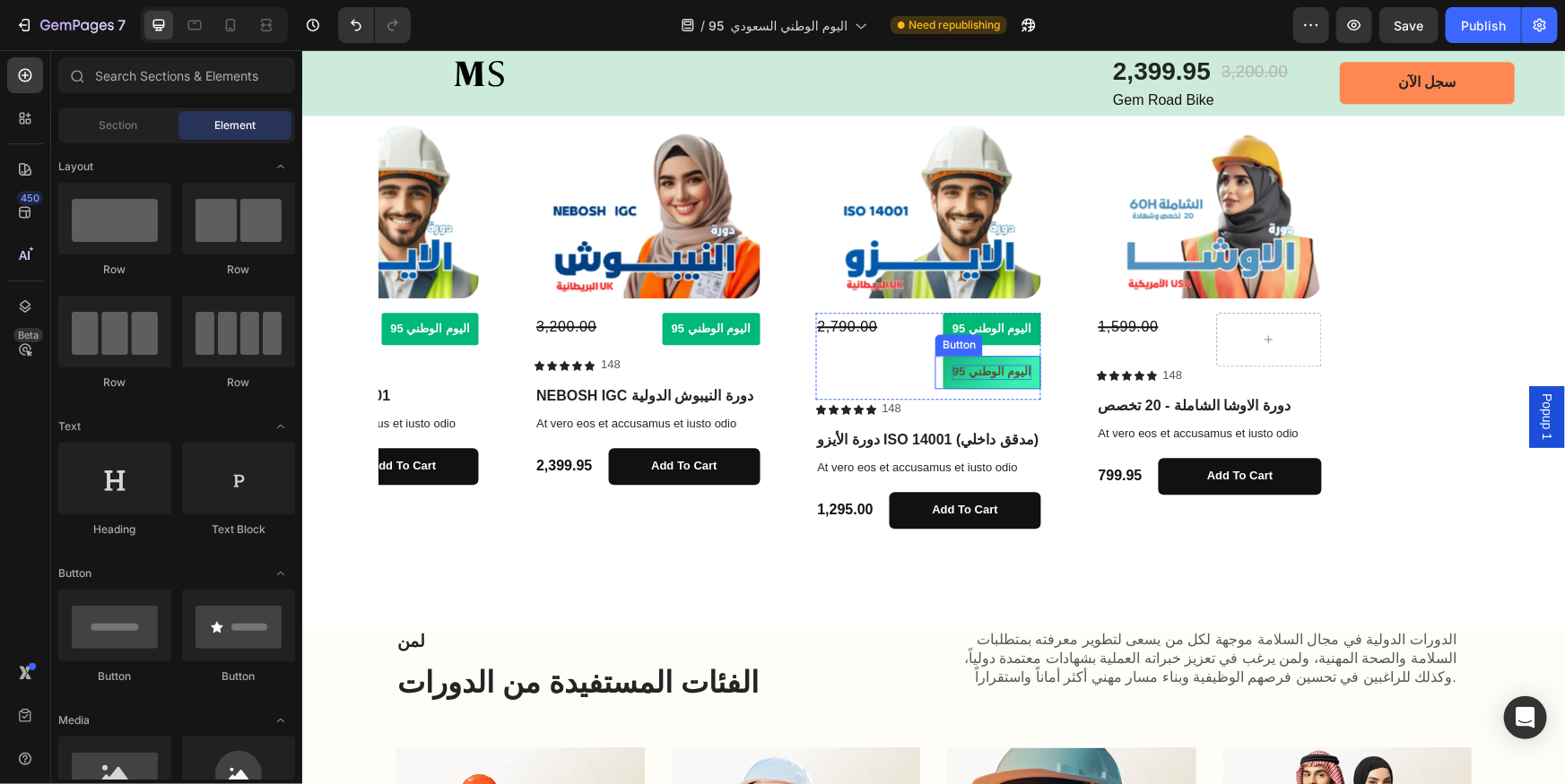
click at [994, 374] on p "اليوم الوطني 95" at bounding box center [992, 372] width 80 height 15
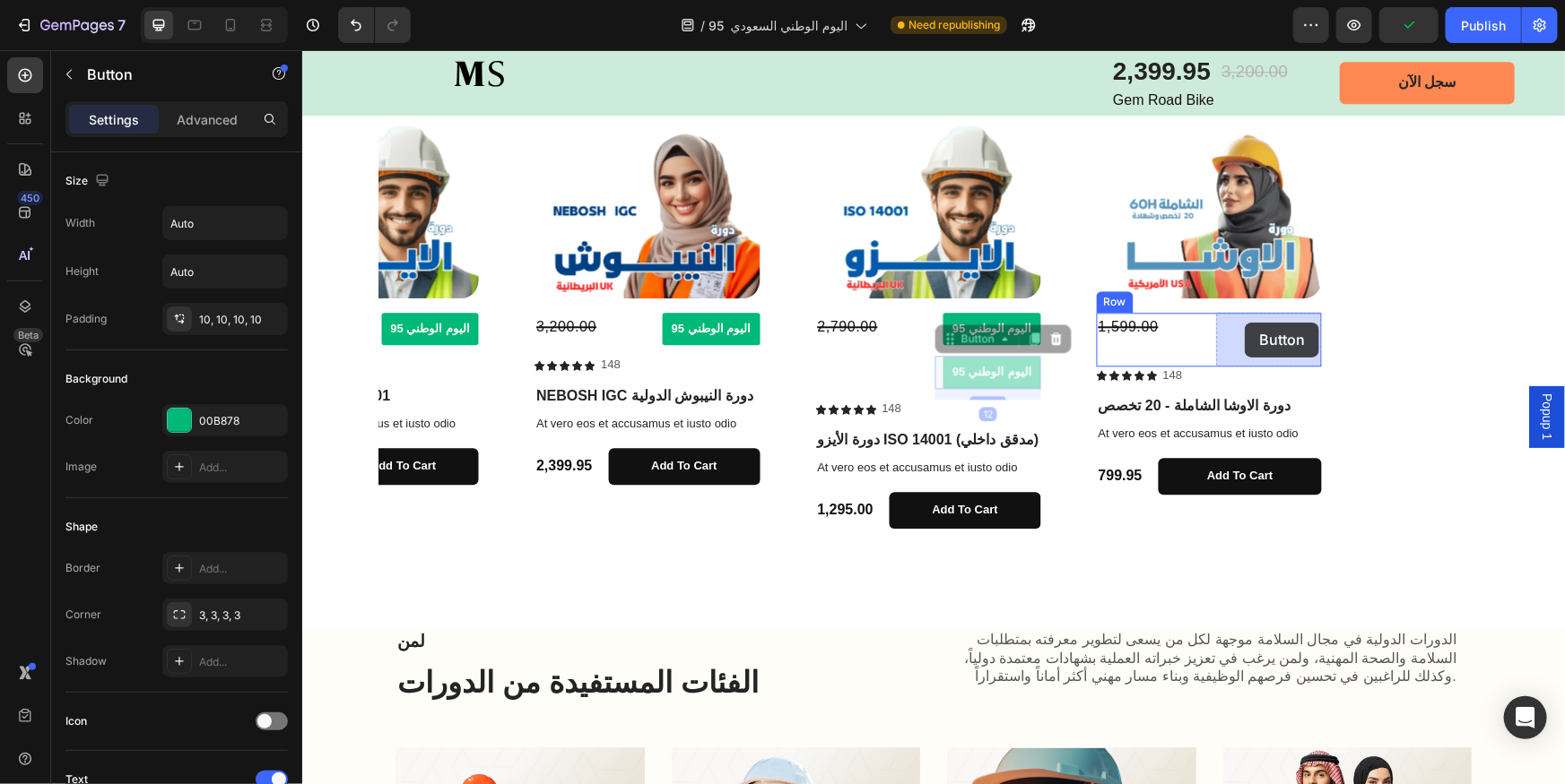
drag, startPoint x: 959, startPoint y: 337, endPoint x: 1244, endPoint y: 322, distance: 285.4
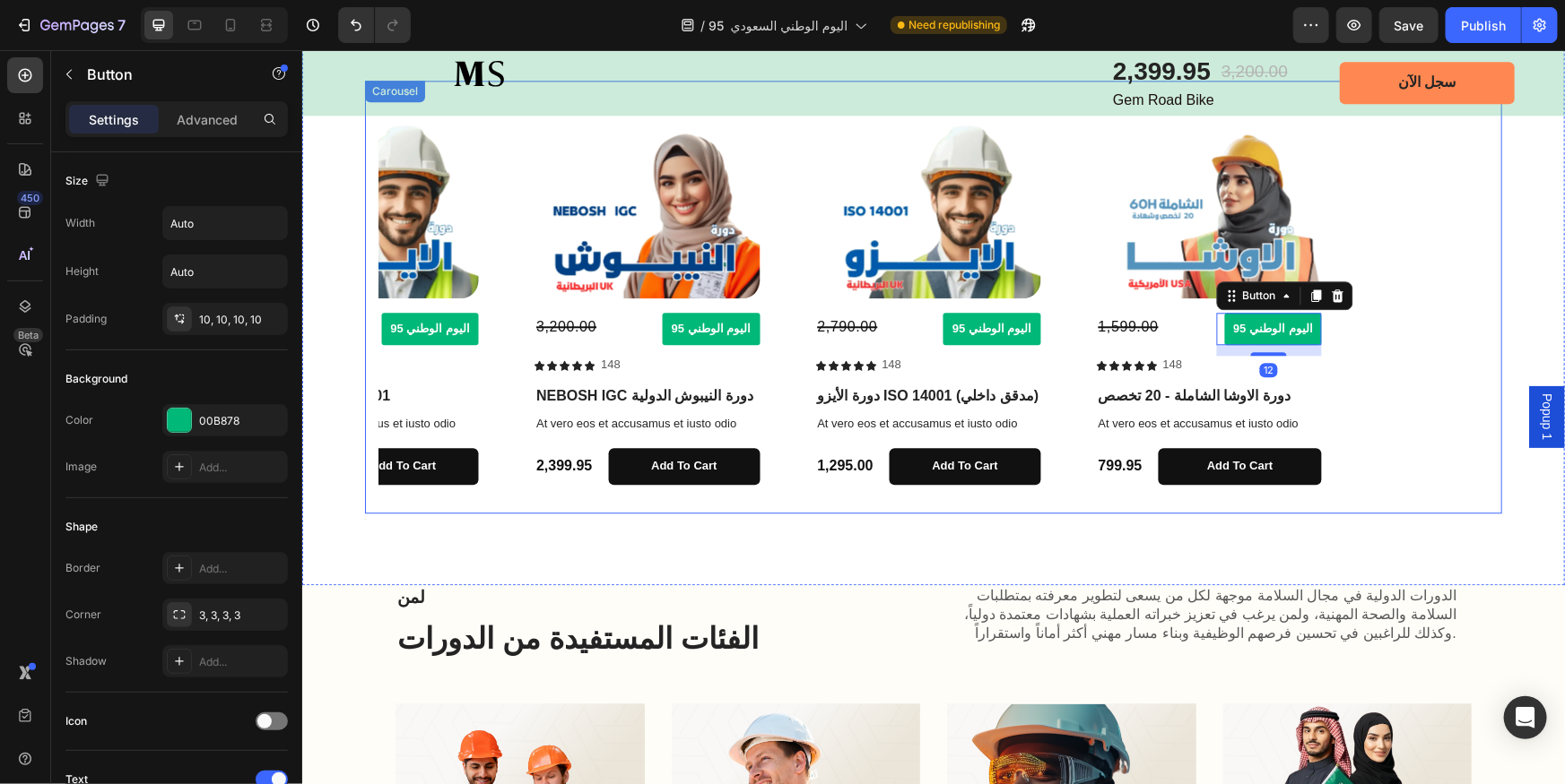
click at [1454, 293] on icon "Carousel Next Arrow" at bounding box center [1462, 296] width 21 height 21
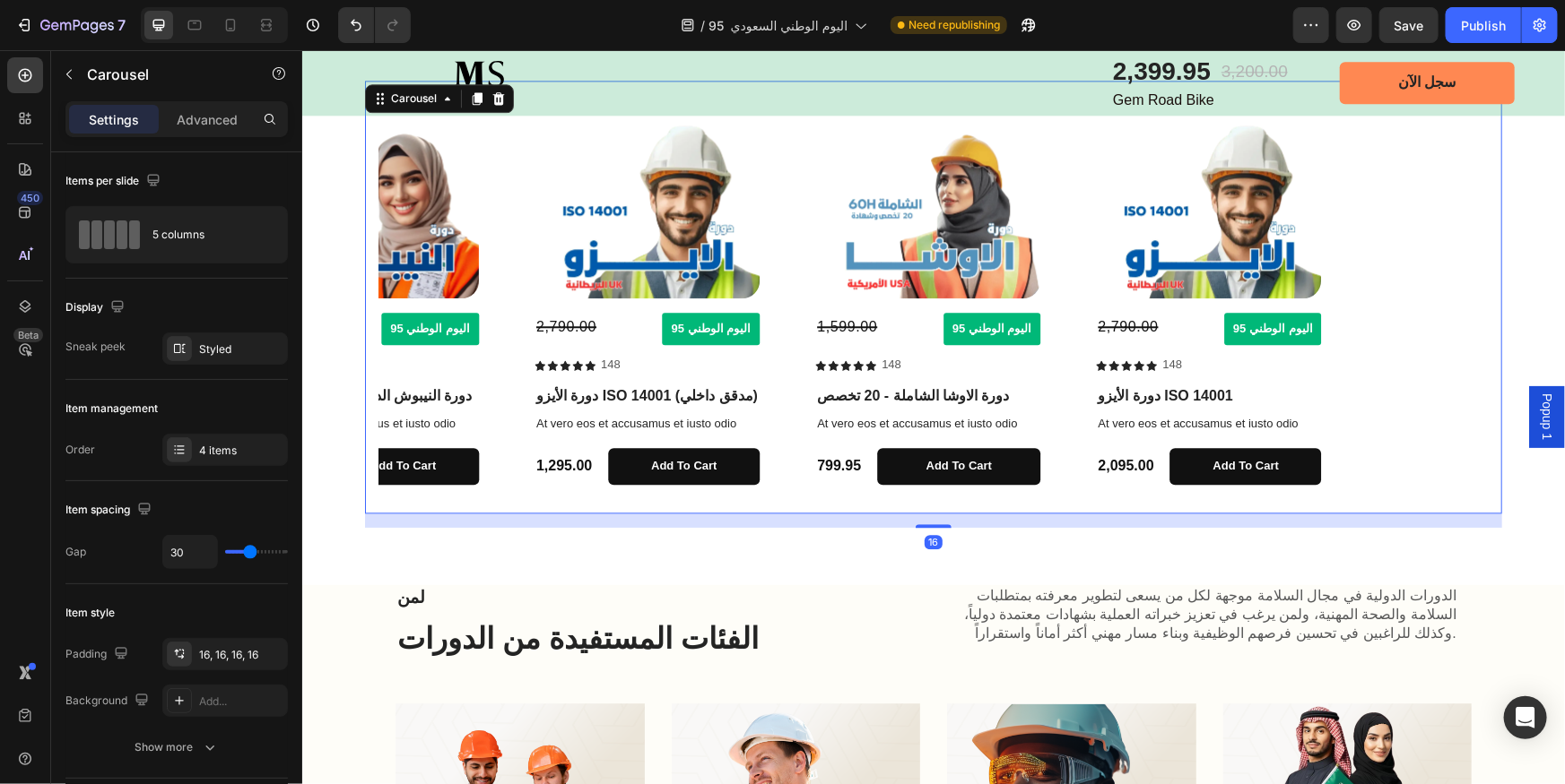
click at [1460, 295] on icon "Carousel Next Arrow" at bounding box center [1463, 297] width 5 height 11
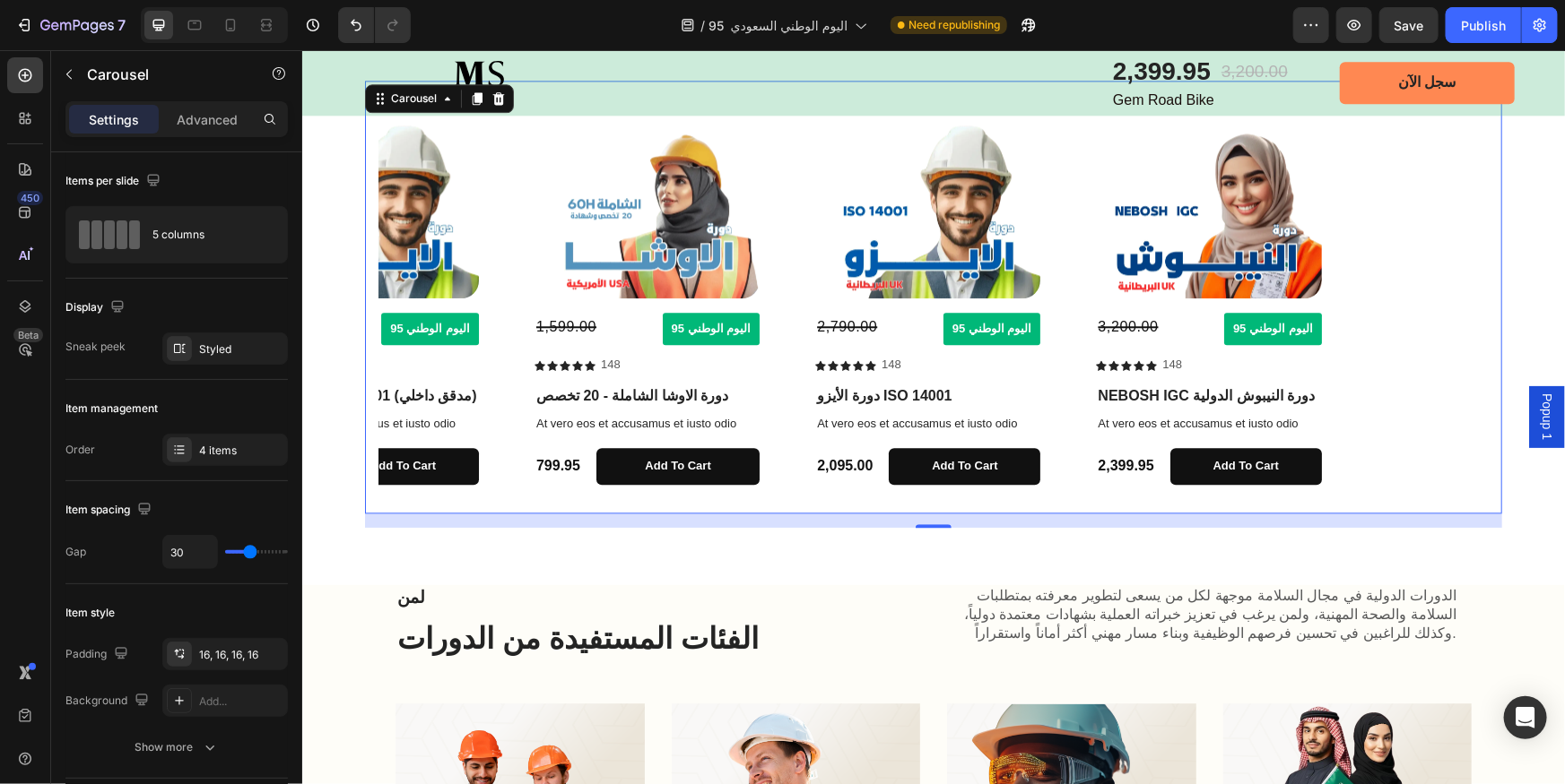
click at [1452, 291] on icon "Carousel Next Arrow" at bounding box center [1462, 296] width 21 height 21
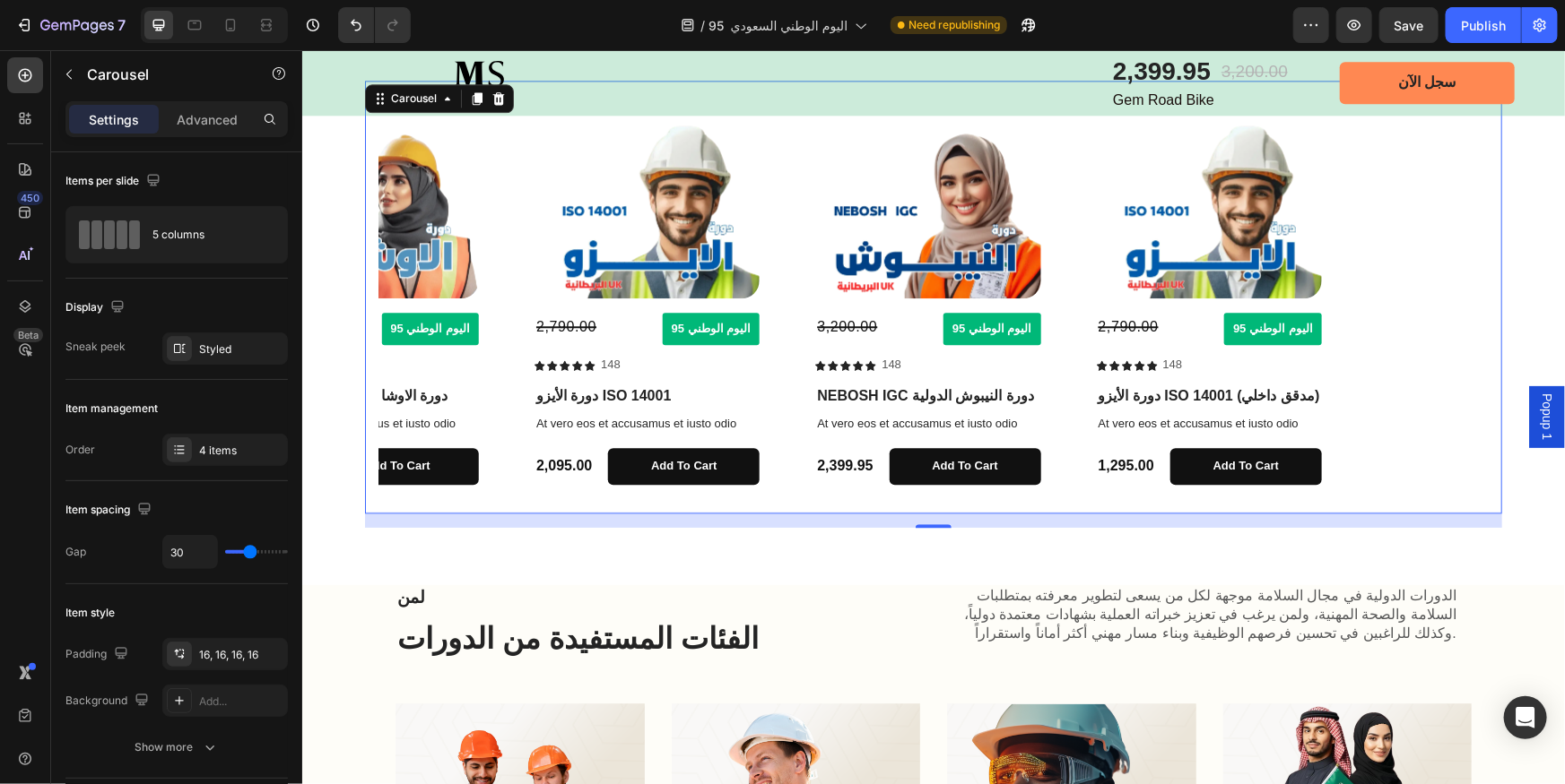
click at [1354, 340] on div "Product Images 3,200.00 Compare Price Compare Price اليوم الوطني 95 Button Row …" at bounding box center [932, 296] width 1108 height 404
click at [173, 451] on icon at bounding box center [179, 450] width 15 height 15
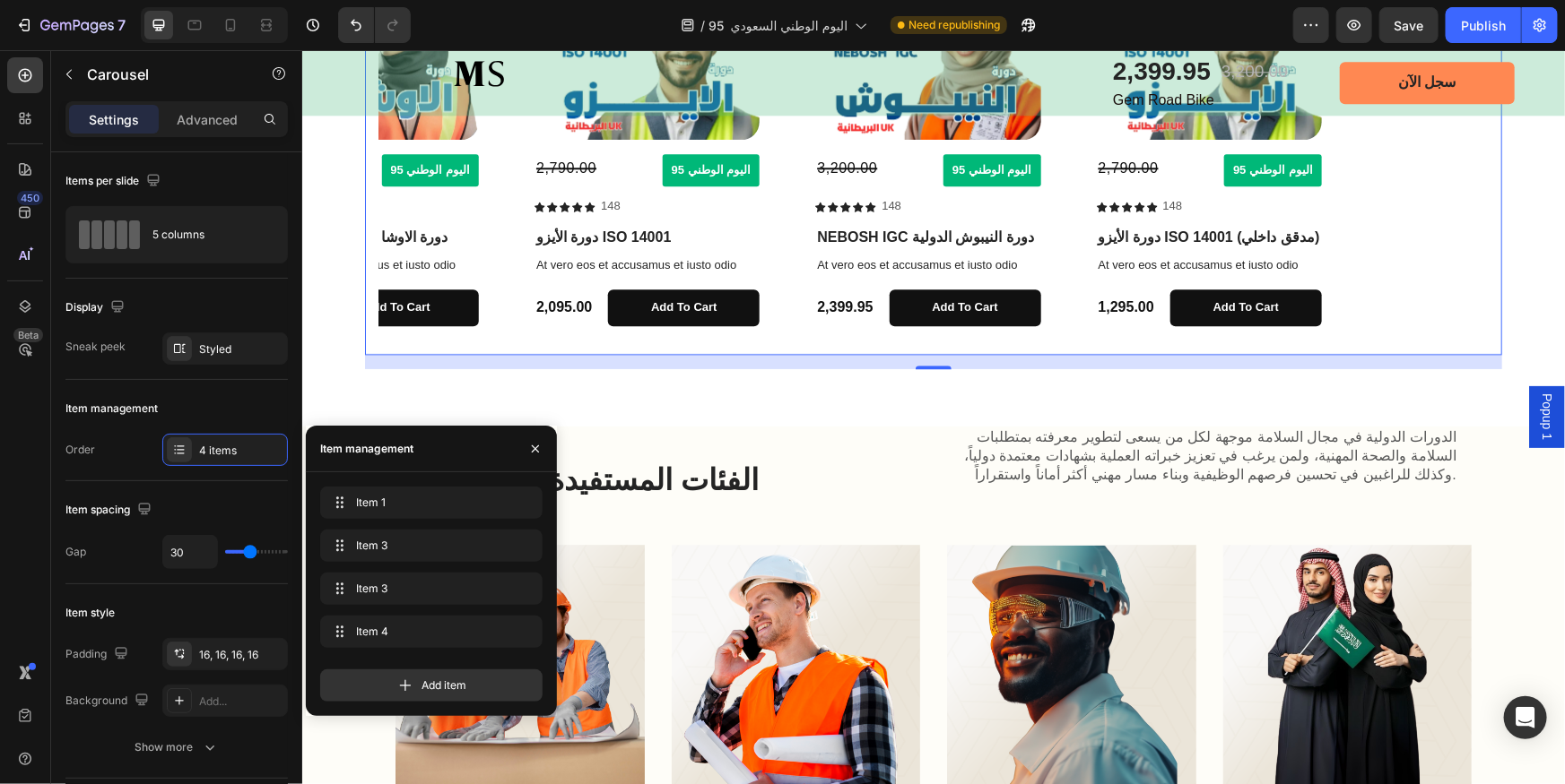
scroll to position [2363, 0]
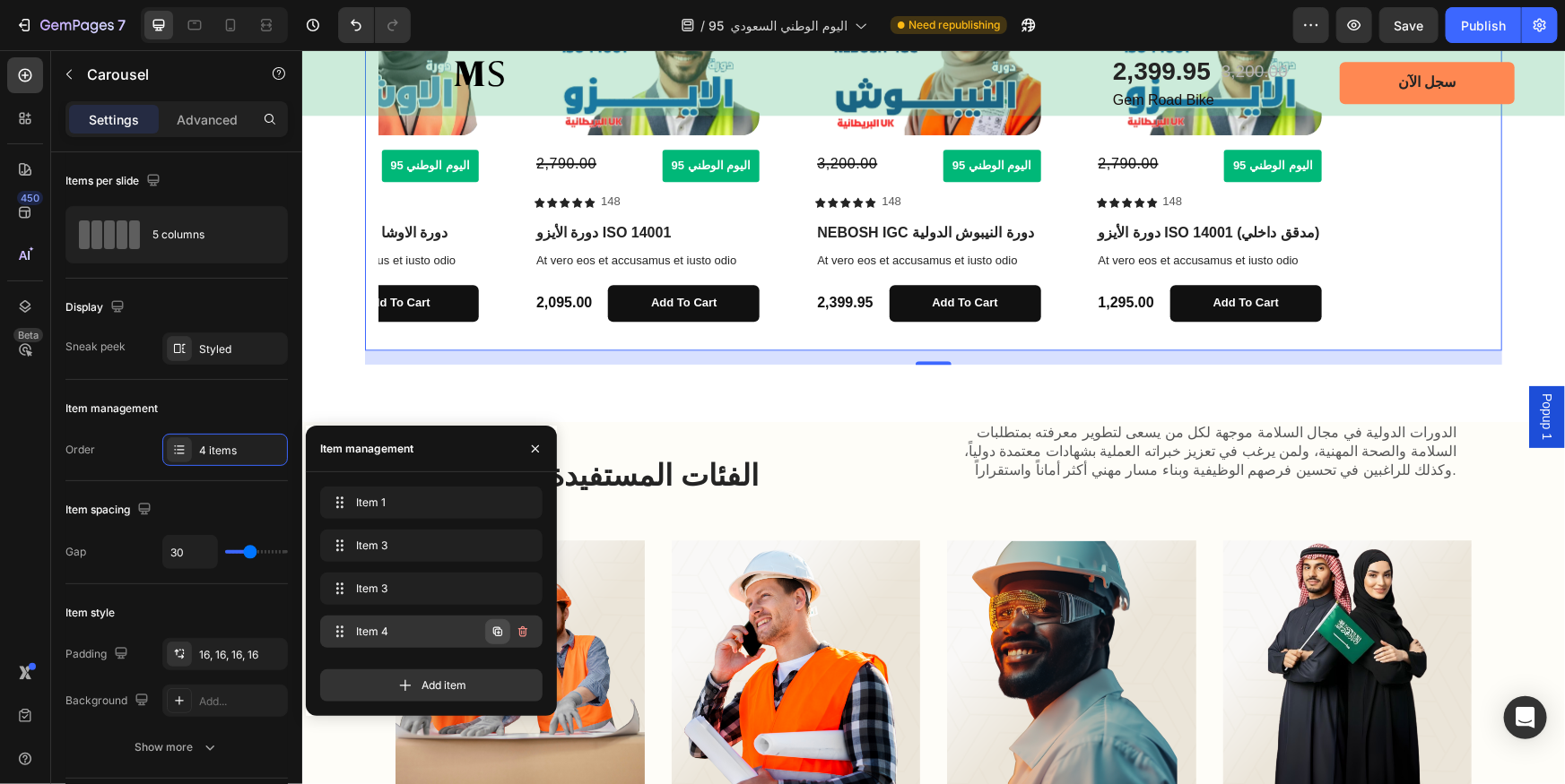
click at [498, 634] on icon "button" at bounding box center [499, 633] width 4 height 4
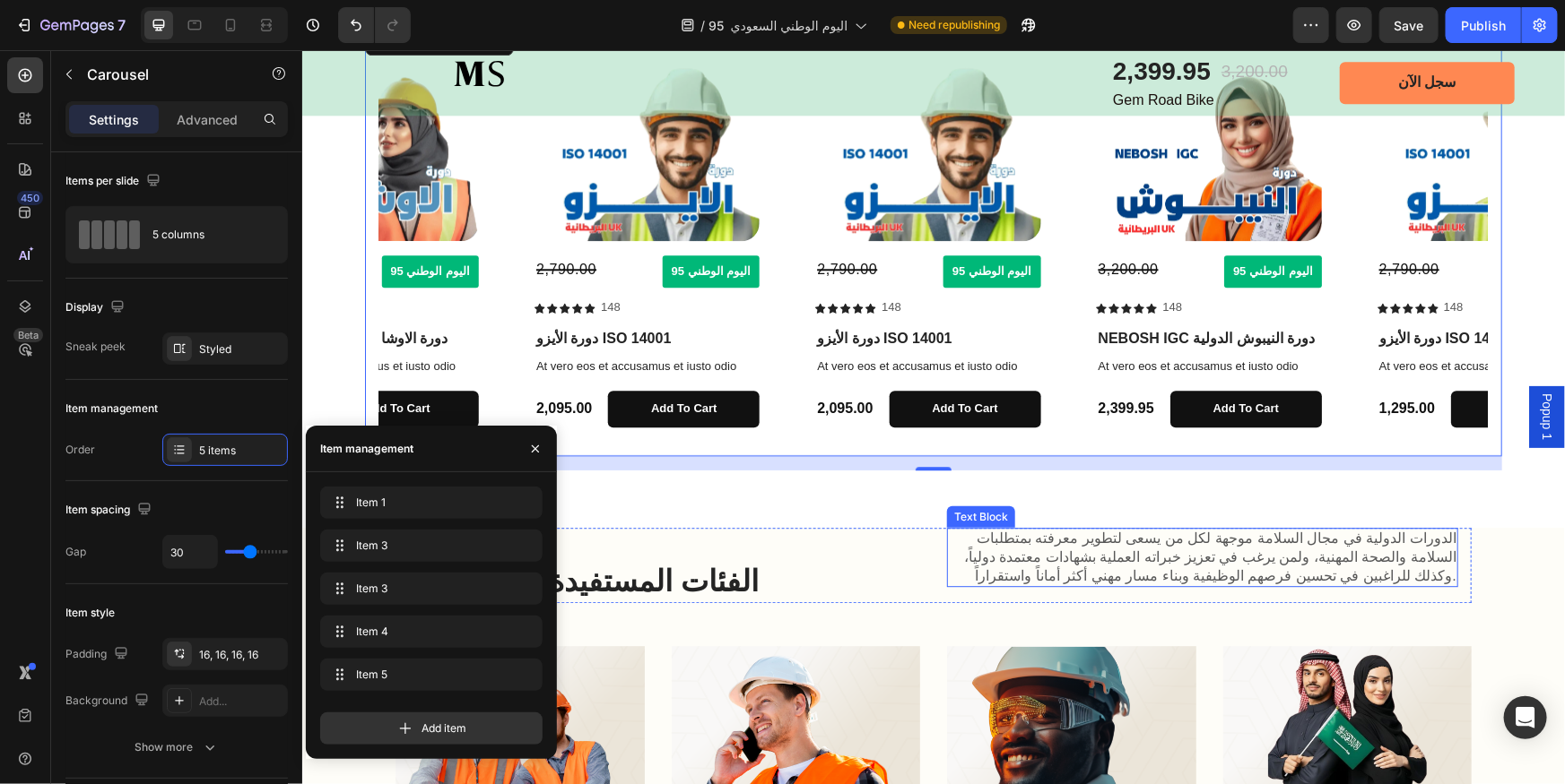
scroll to position [2281, 0]
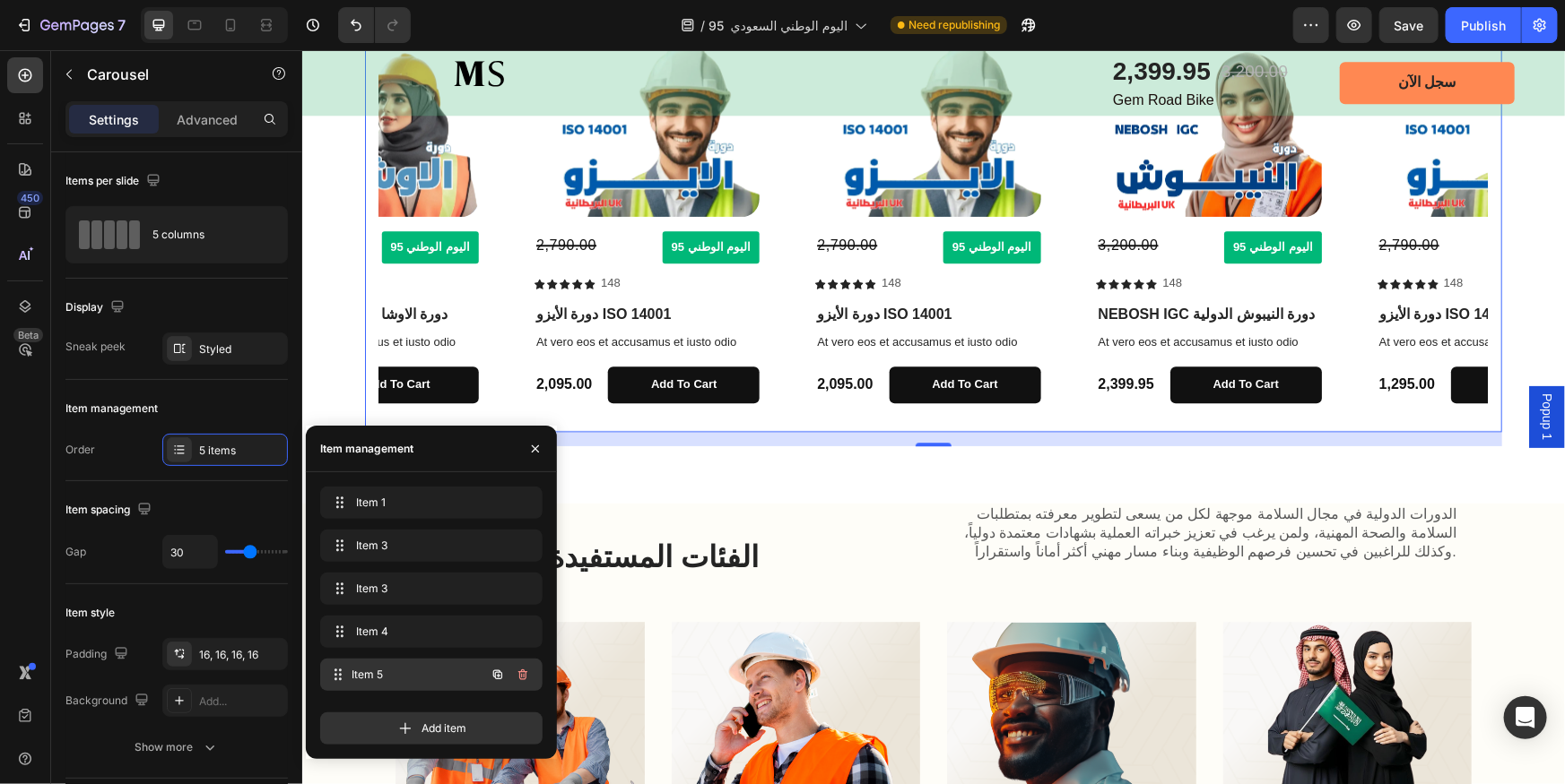
click at [430, 667] on span "Item 5" at bounding box center [419, 675] width 133 height 16
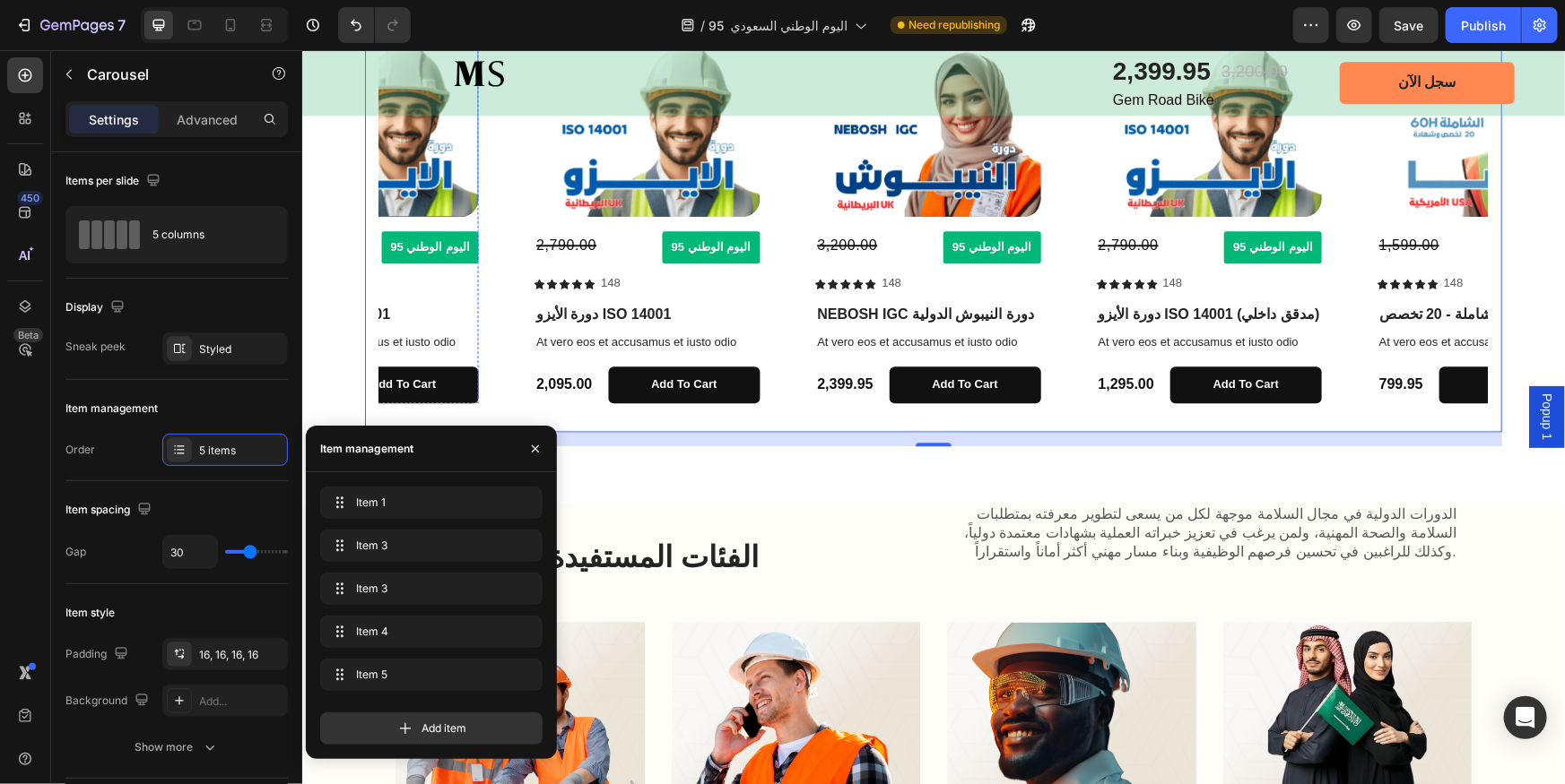
click at [448, 176] on img at bounding box center [365, 122] width 225 height 189
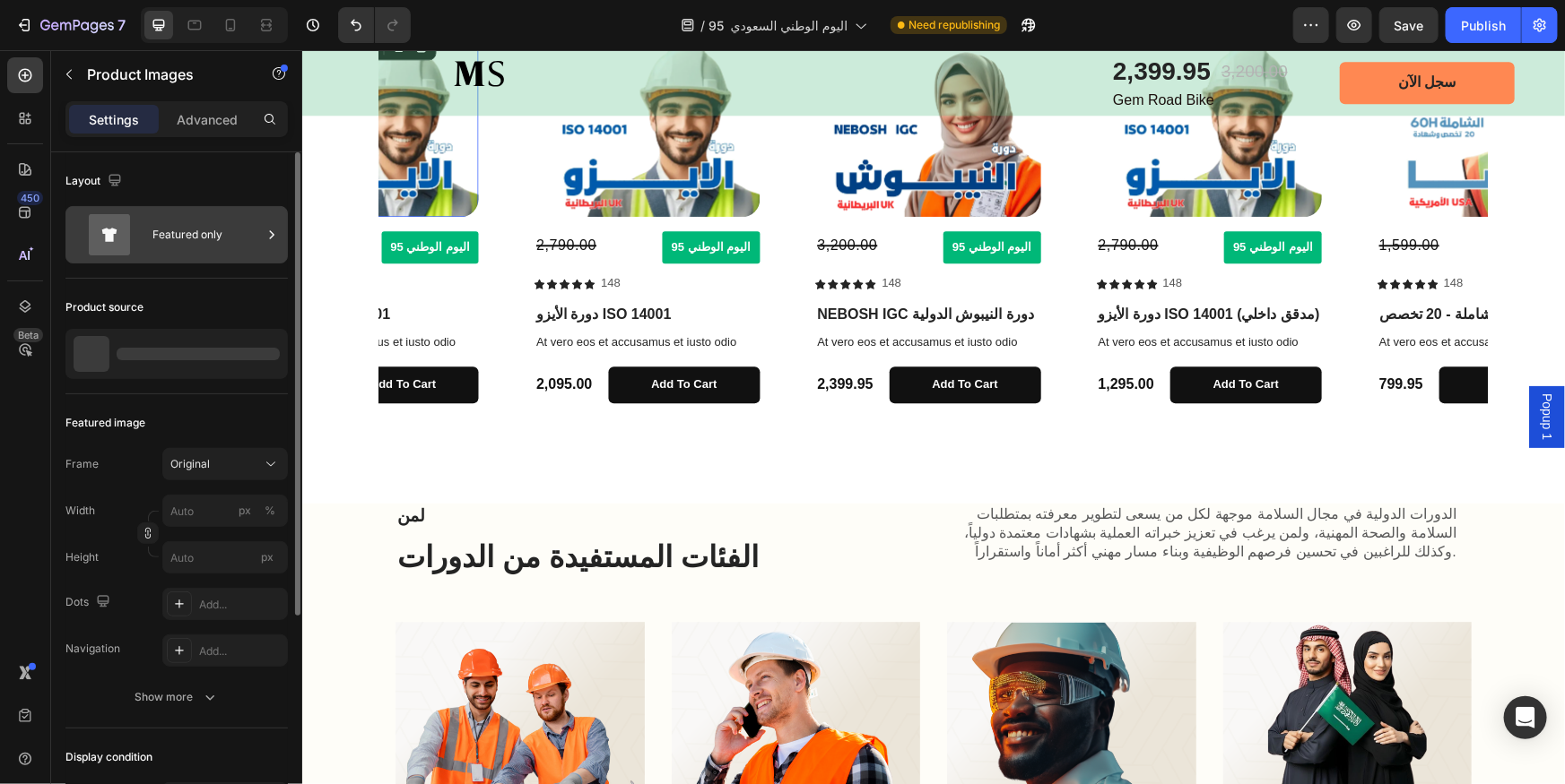
click at [210, 236] on div "Featured only" at bounding box center [207, 234] width 109 height 41
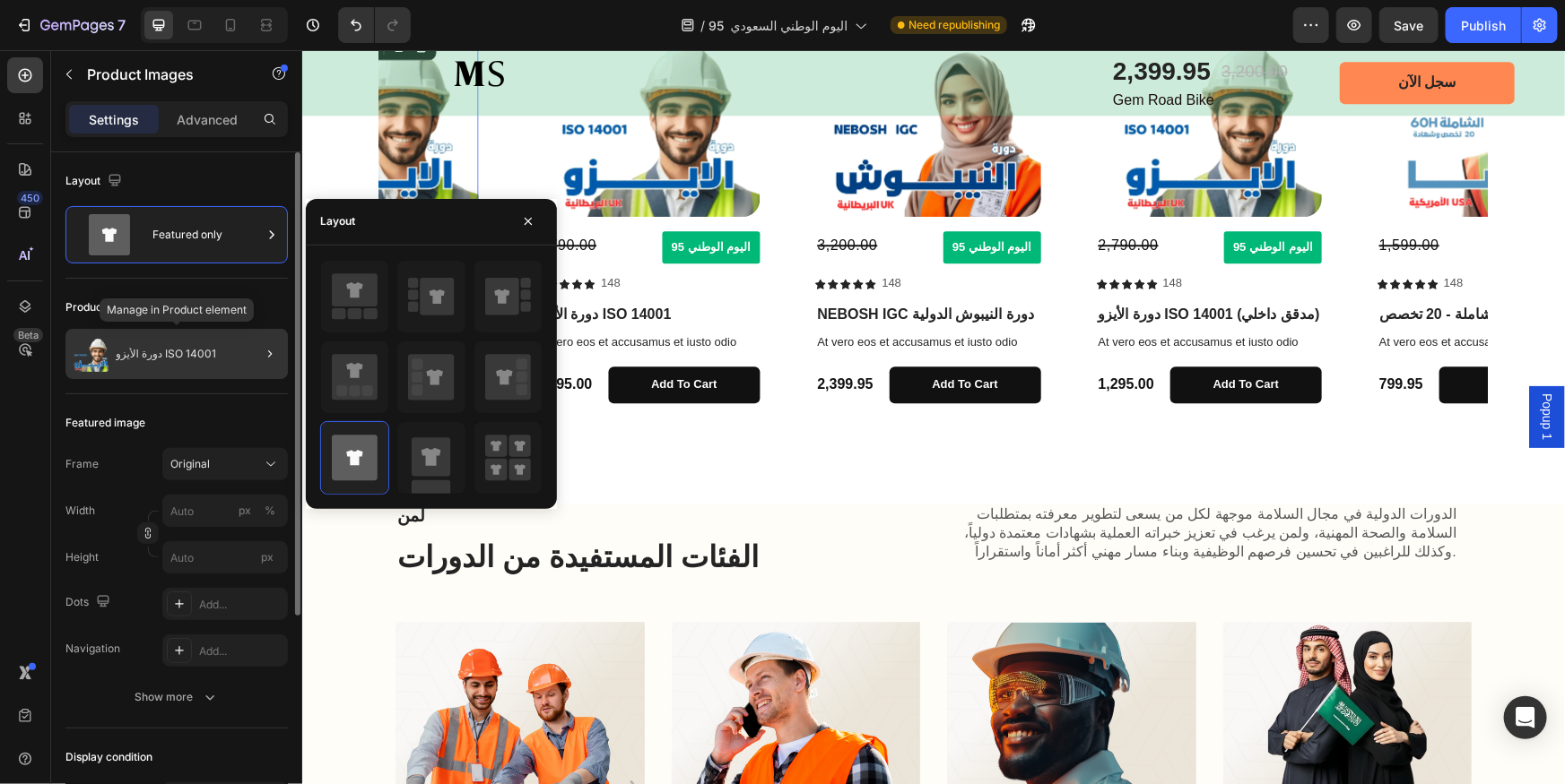
click at [198, 353] on p "دورة الأيزو ISO 14001" at bounding box center [165, 354] width 101 height 13
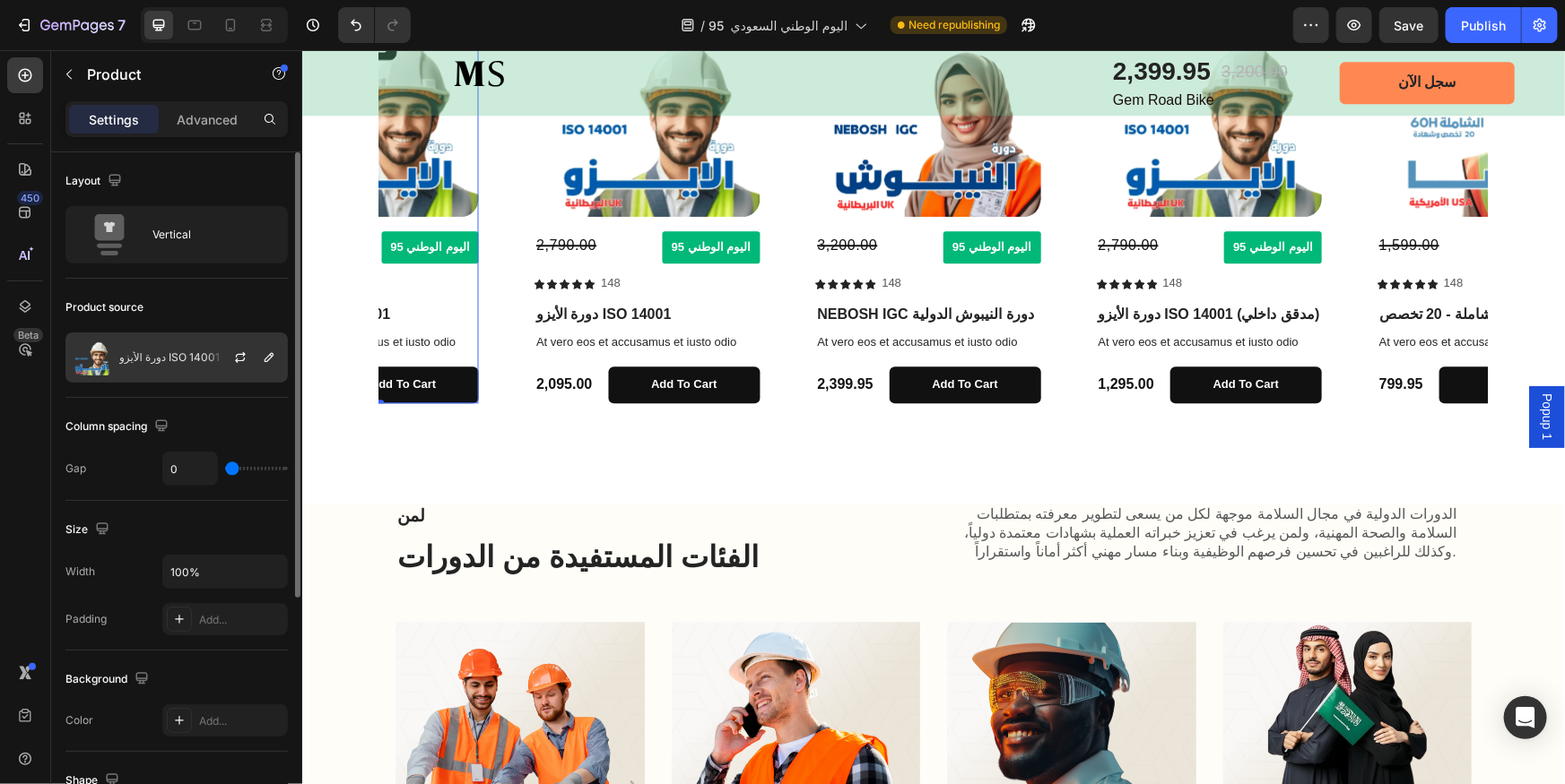
click at [157, 372] on div "دورة الأيزو ISO 14001" at bounding box center [176, 357] width 223 height 50
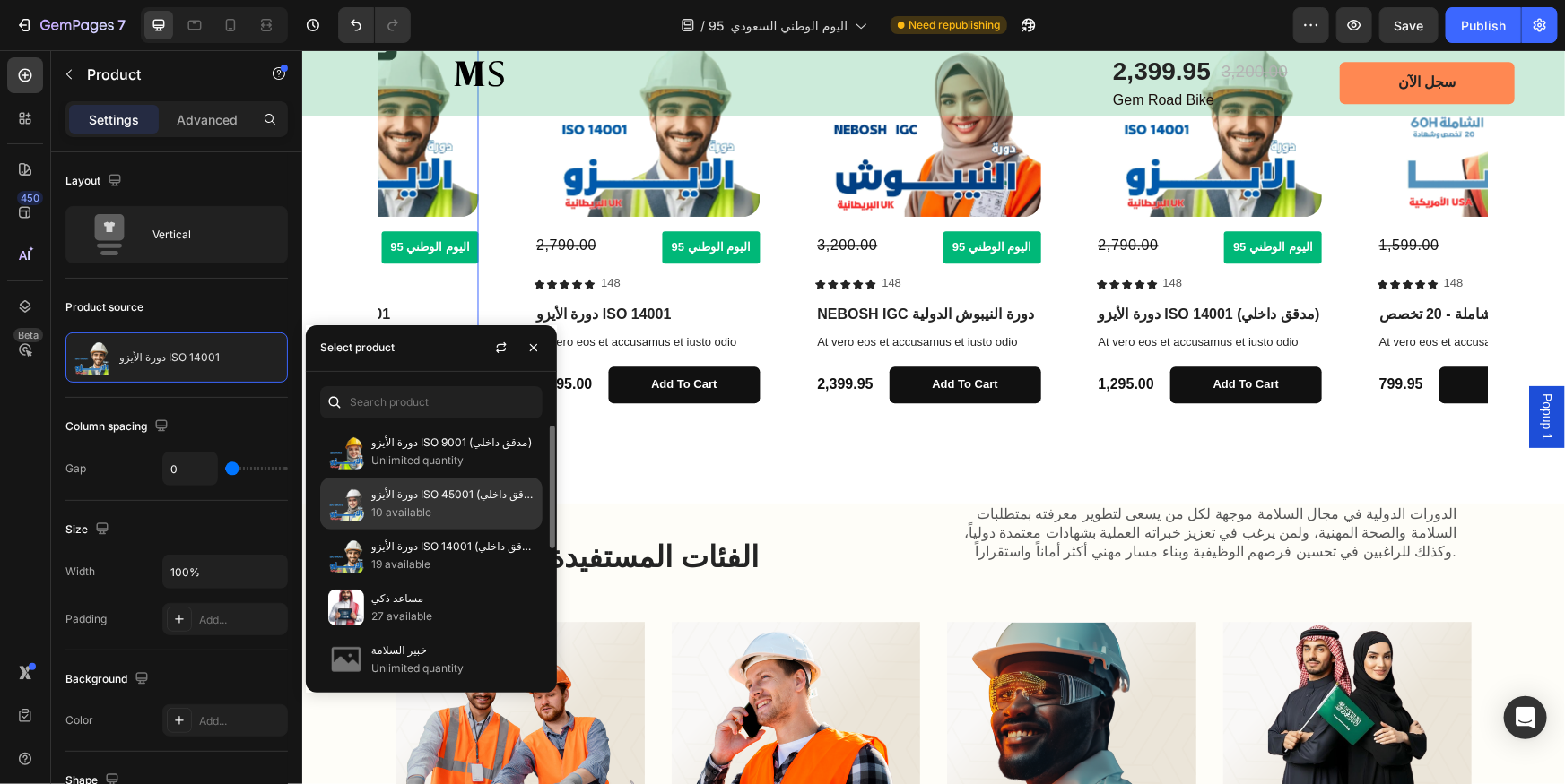
click at [434, 517] on p "10 available" at bounding box center [454, 513] width 164 height 18
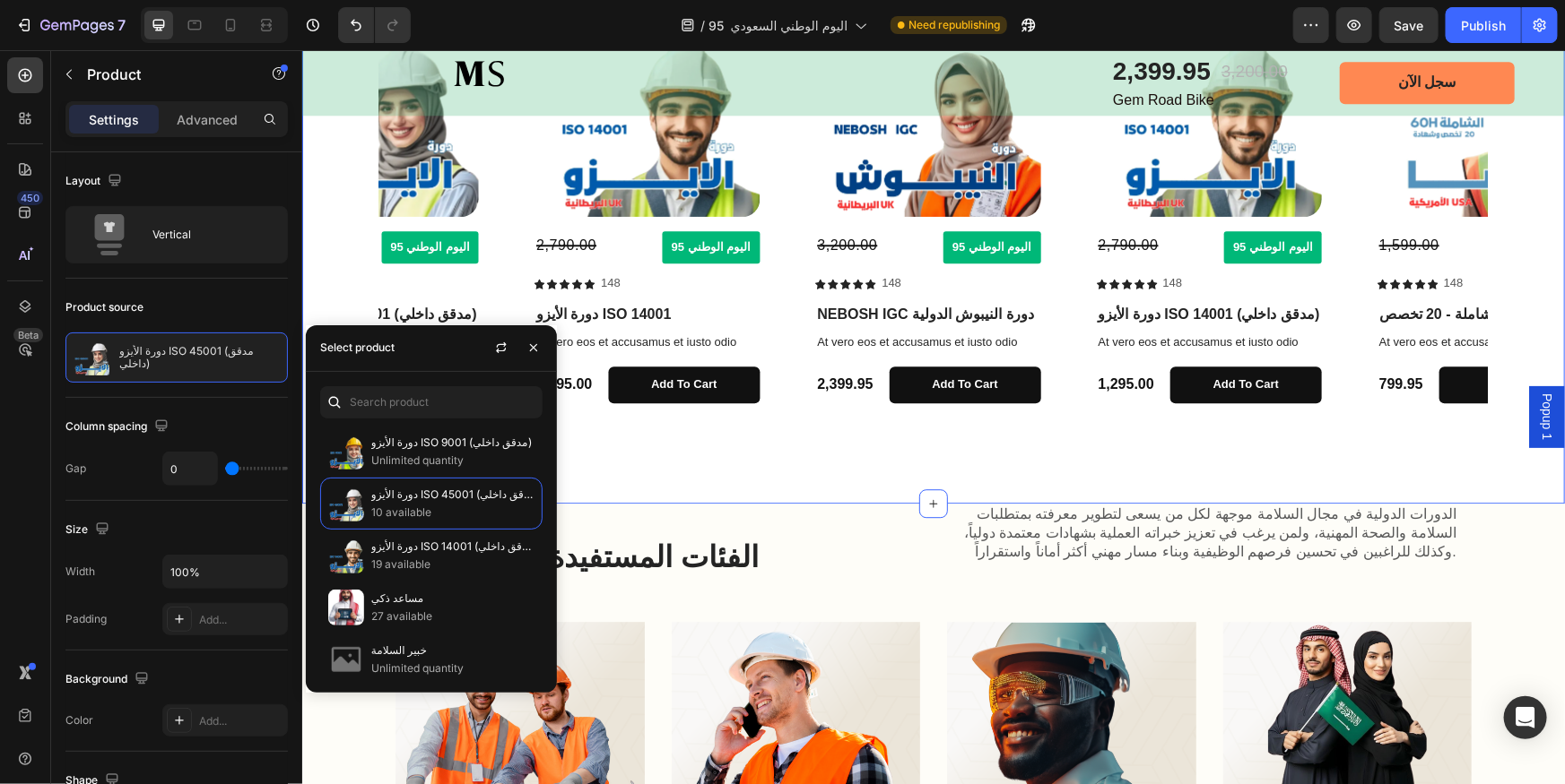
click at [696, 470] on div "دورات احترافية دولية Heading استكشف المزيد من الدورات Text Block للمزيد Button …" at bounding box center [932, 158] width 1262 height 690
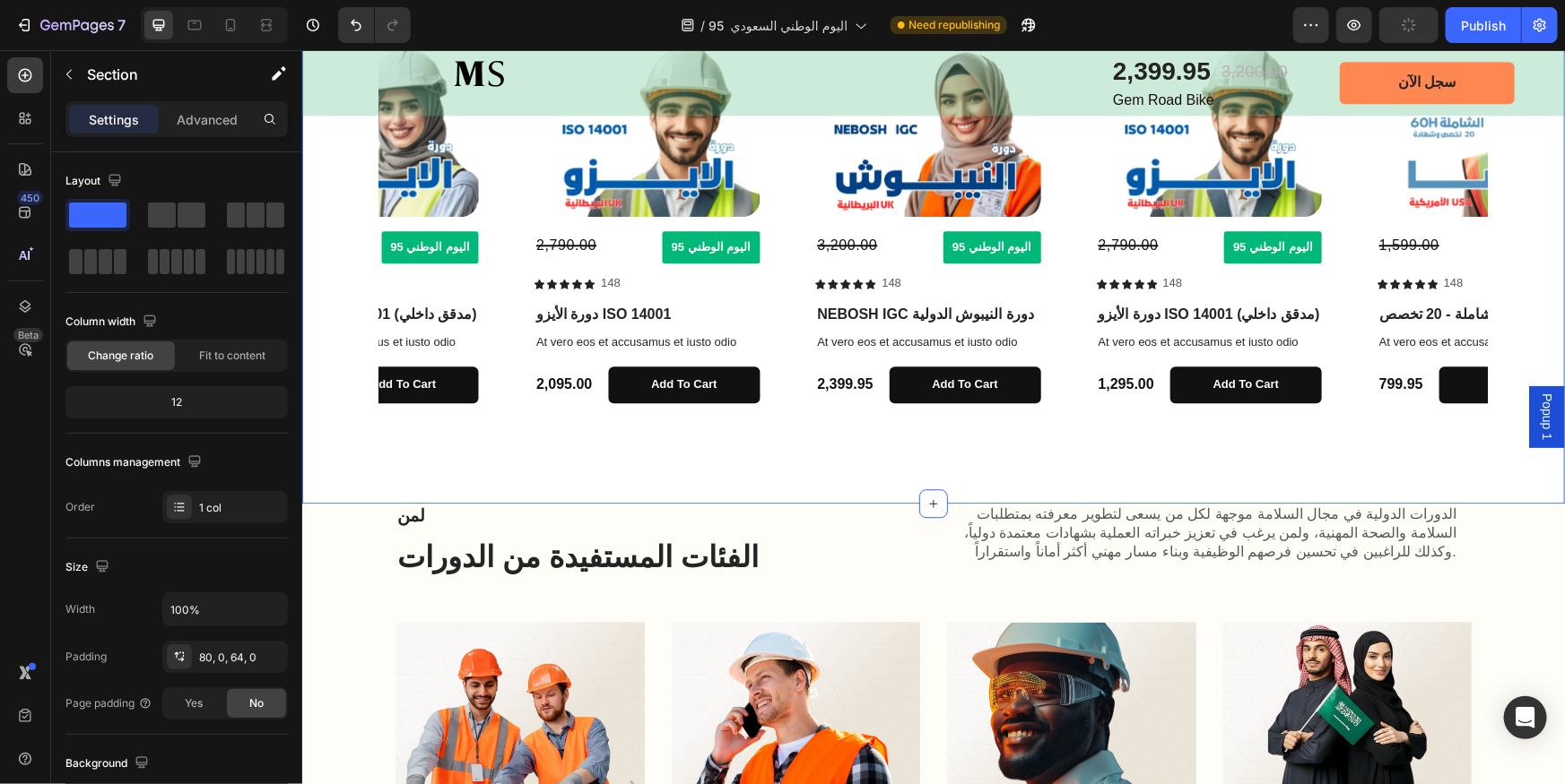
scroll to position [2199, 0]
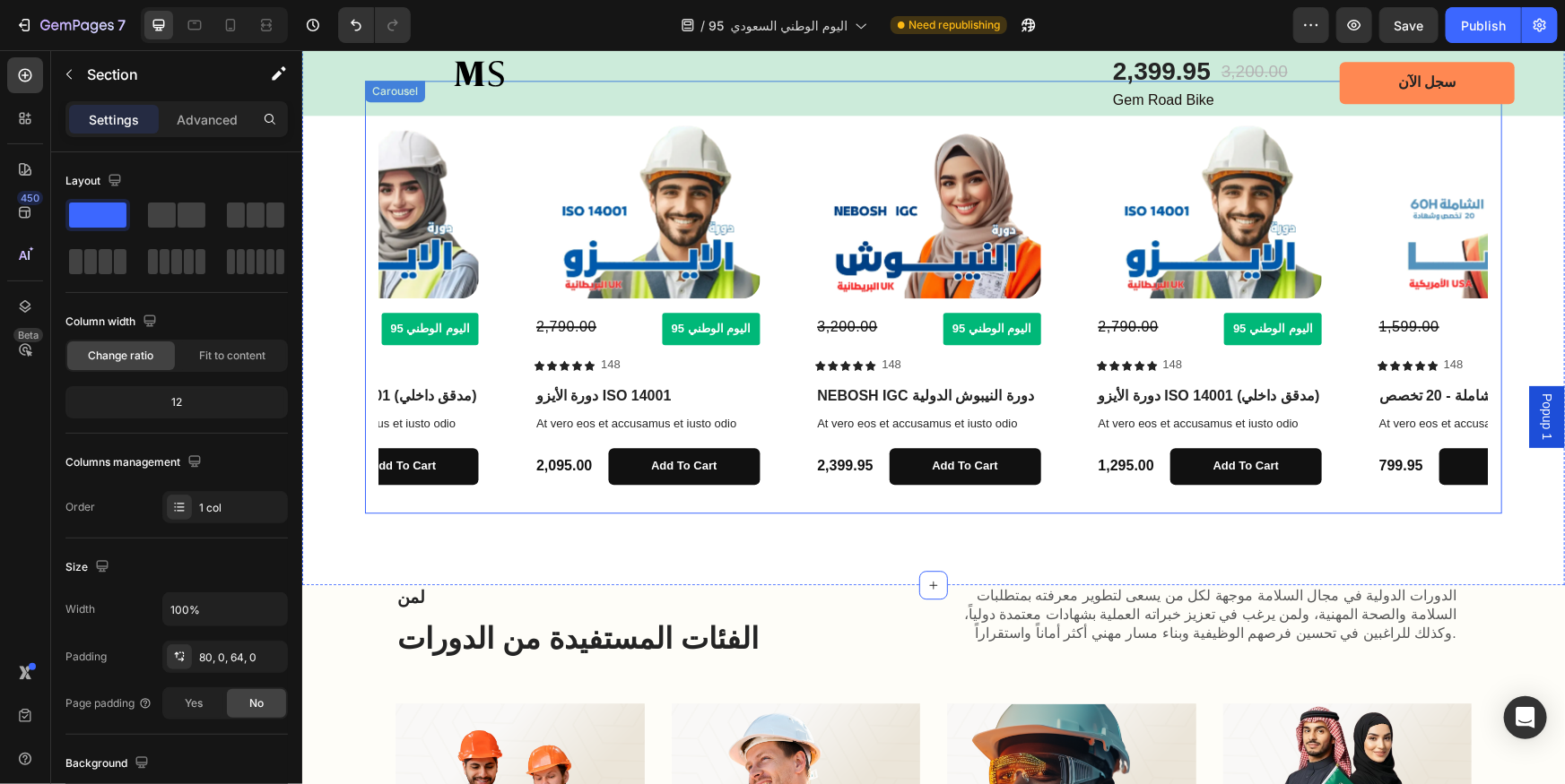
click at [1456, 295] on icon "Carousel Next Arrow" at bounding box center [1462, 296] width 21 height 21
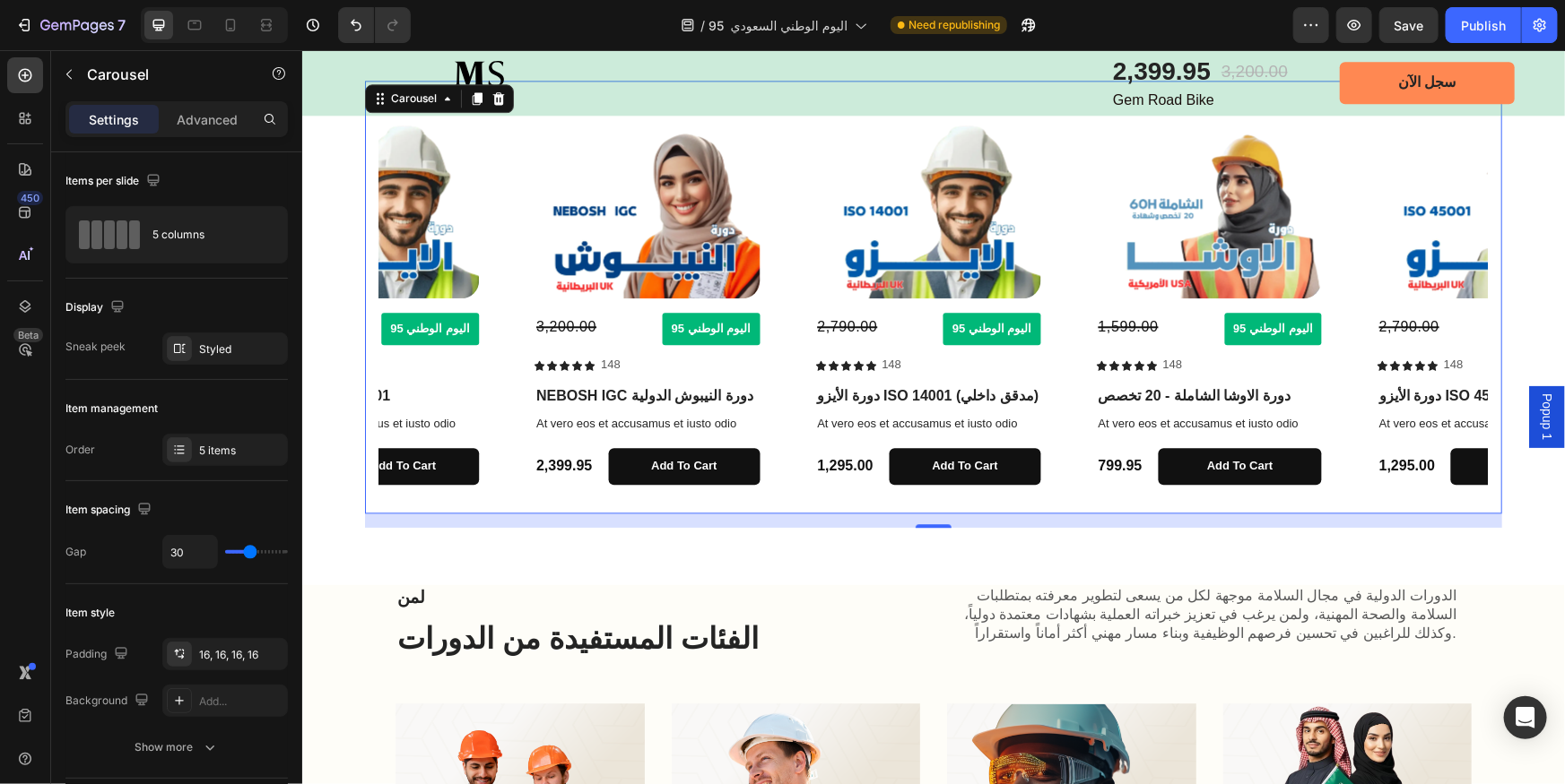
click at [1453, 295] on icon "Carousel Next Arrow" at bounding box center [1462, 296] width 21 height 21
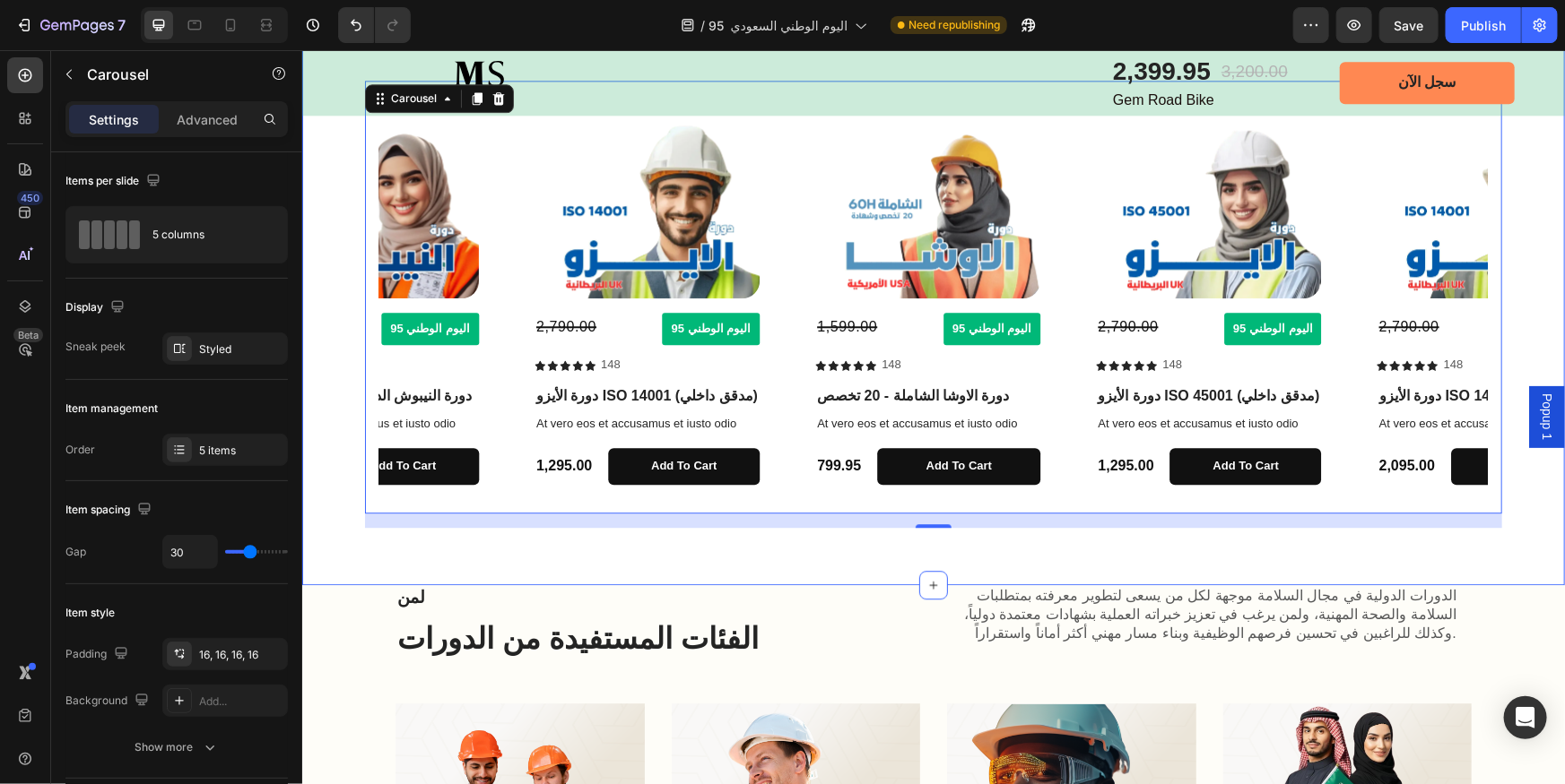
click at [1528, 201] on div "Product Images 3,200.00 Compare Price Compare Price اليوم الوطني 95 Button Row …" at bounding box center [932, 303] width 1262 height 447
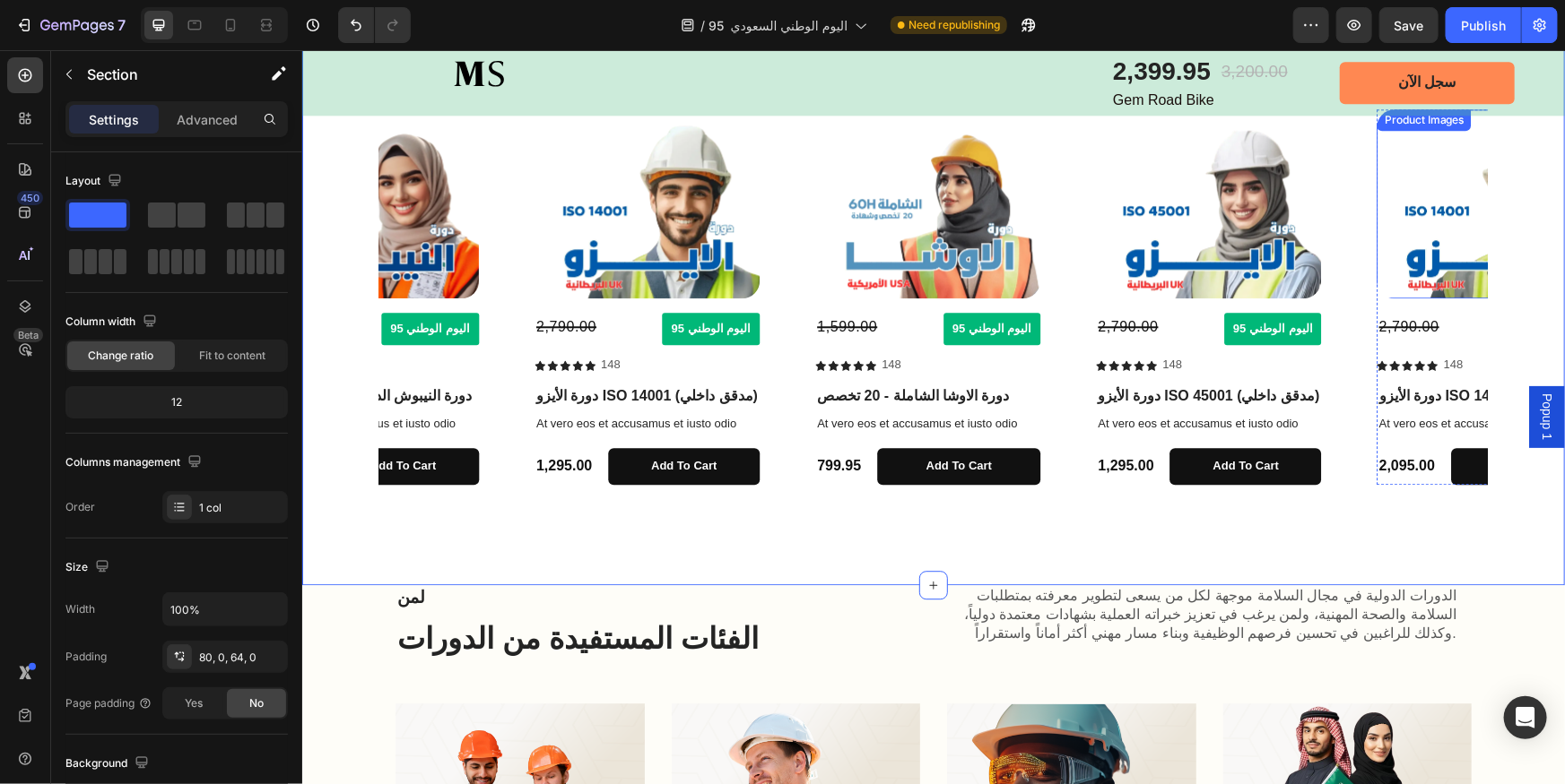
click at [1458, 237] on img at bounding box center [1490, 203] width 225 height 189
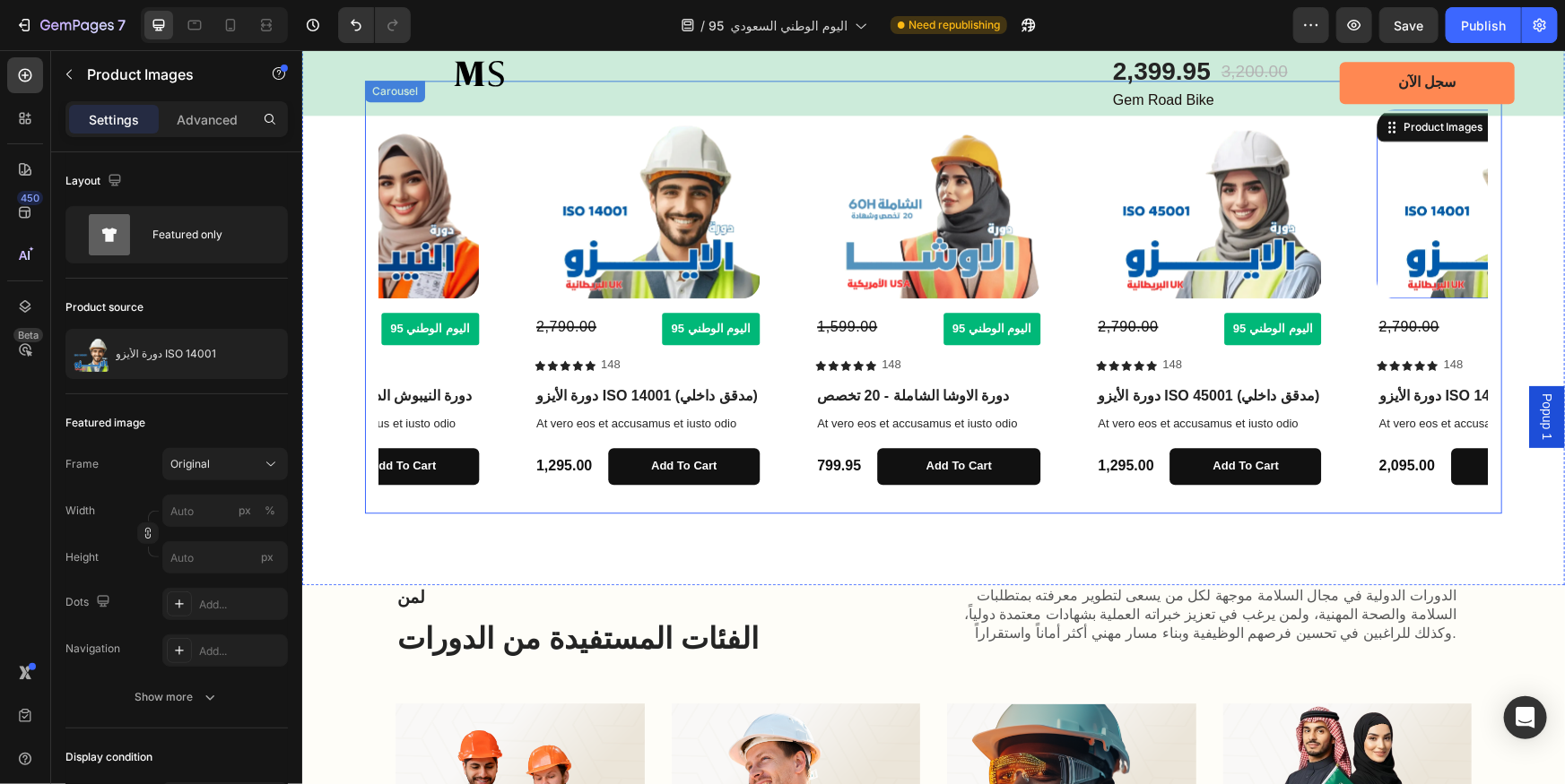
click at [1452, 294] on icon "Carousel Next Arrow" at bounding box center [1462, 296] width 21 height 21
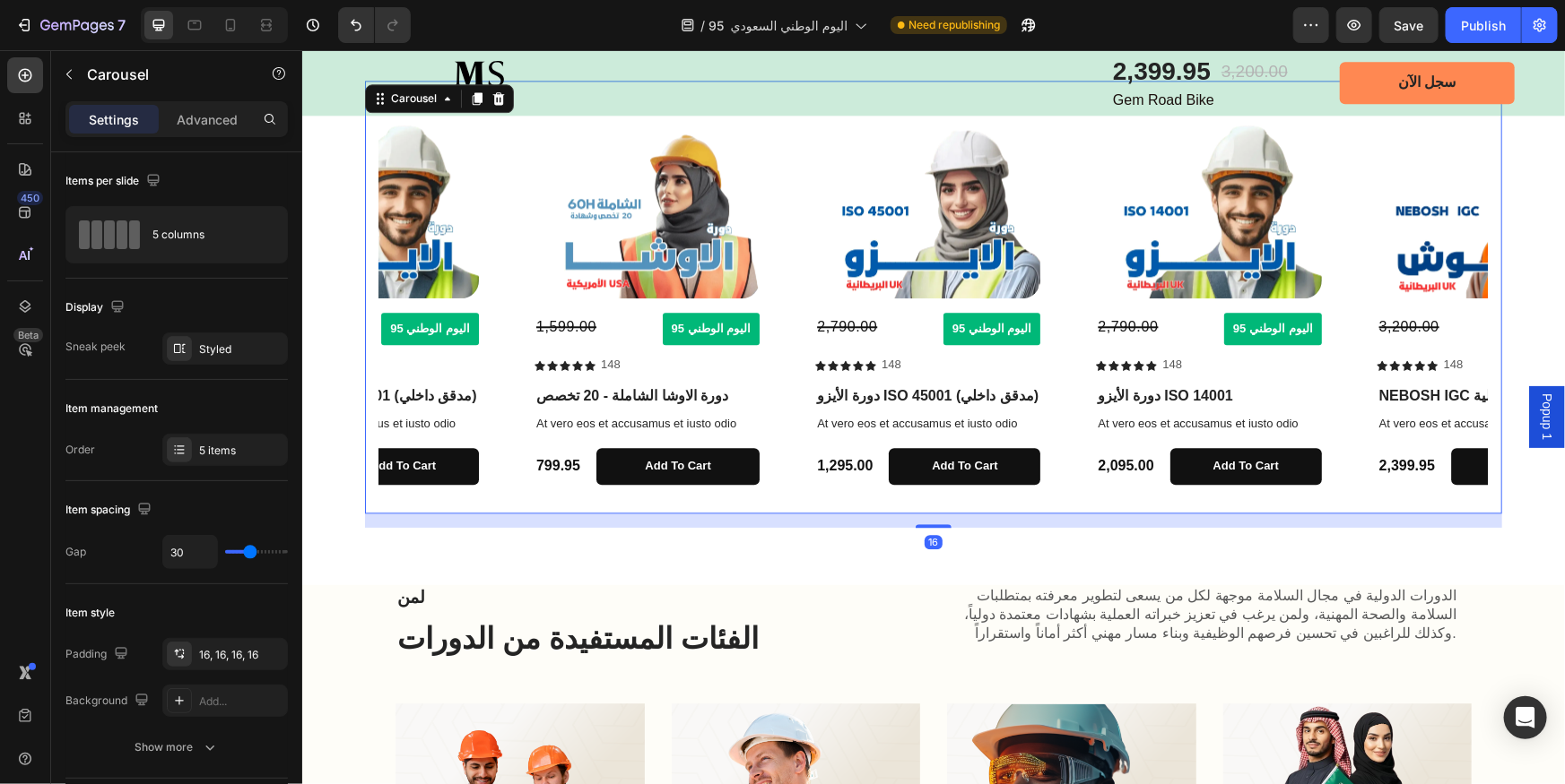
click at [1452, 294] on icon "Carousel Next Arrow" at bounding box center [1462, 296] width 21 height 21
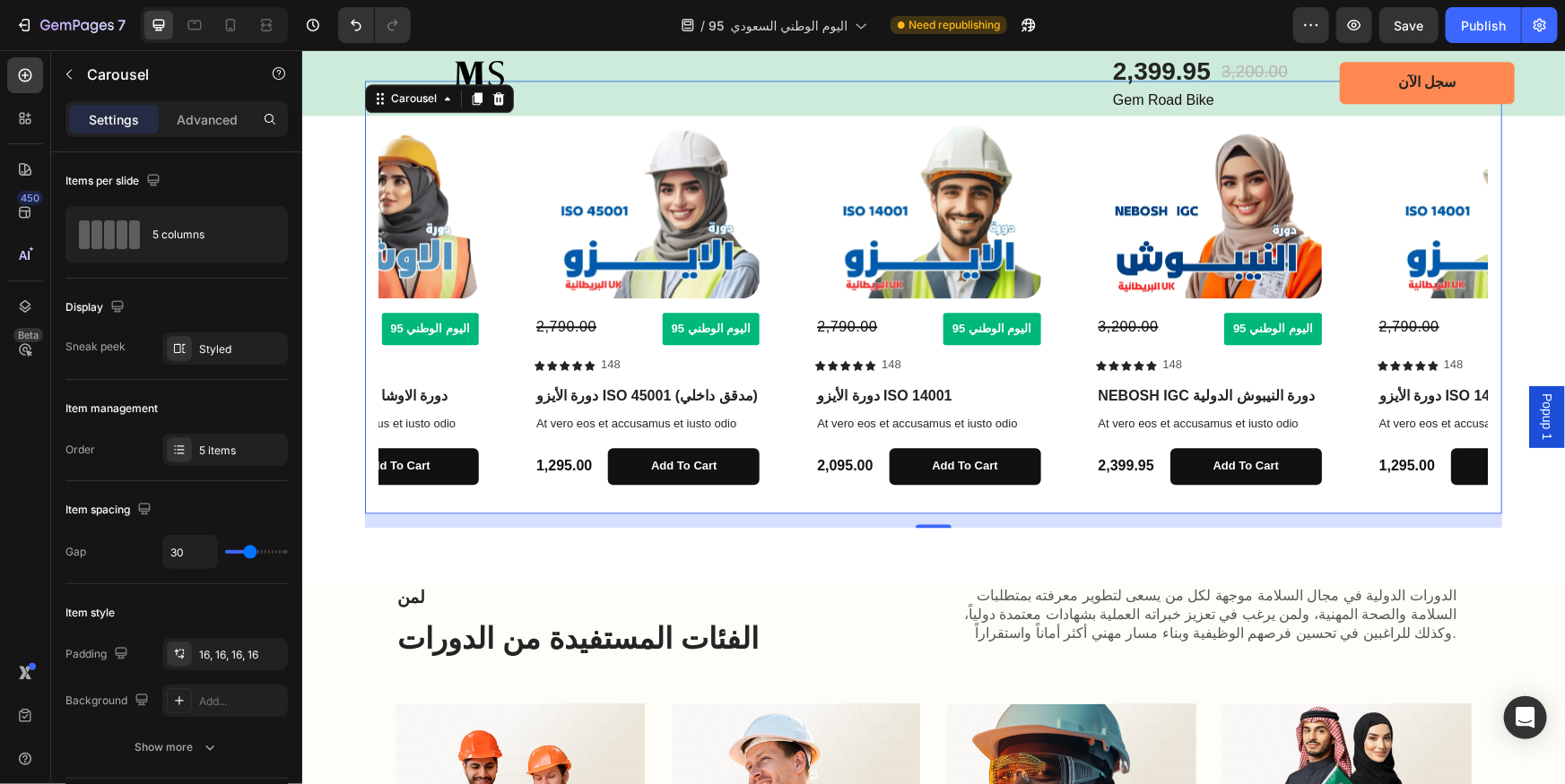
click at [1452, 294] on icon "Carousel Next Arrow" at bounding box center [1462, 296] width 21 height 21
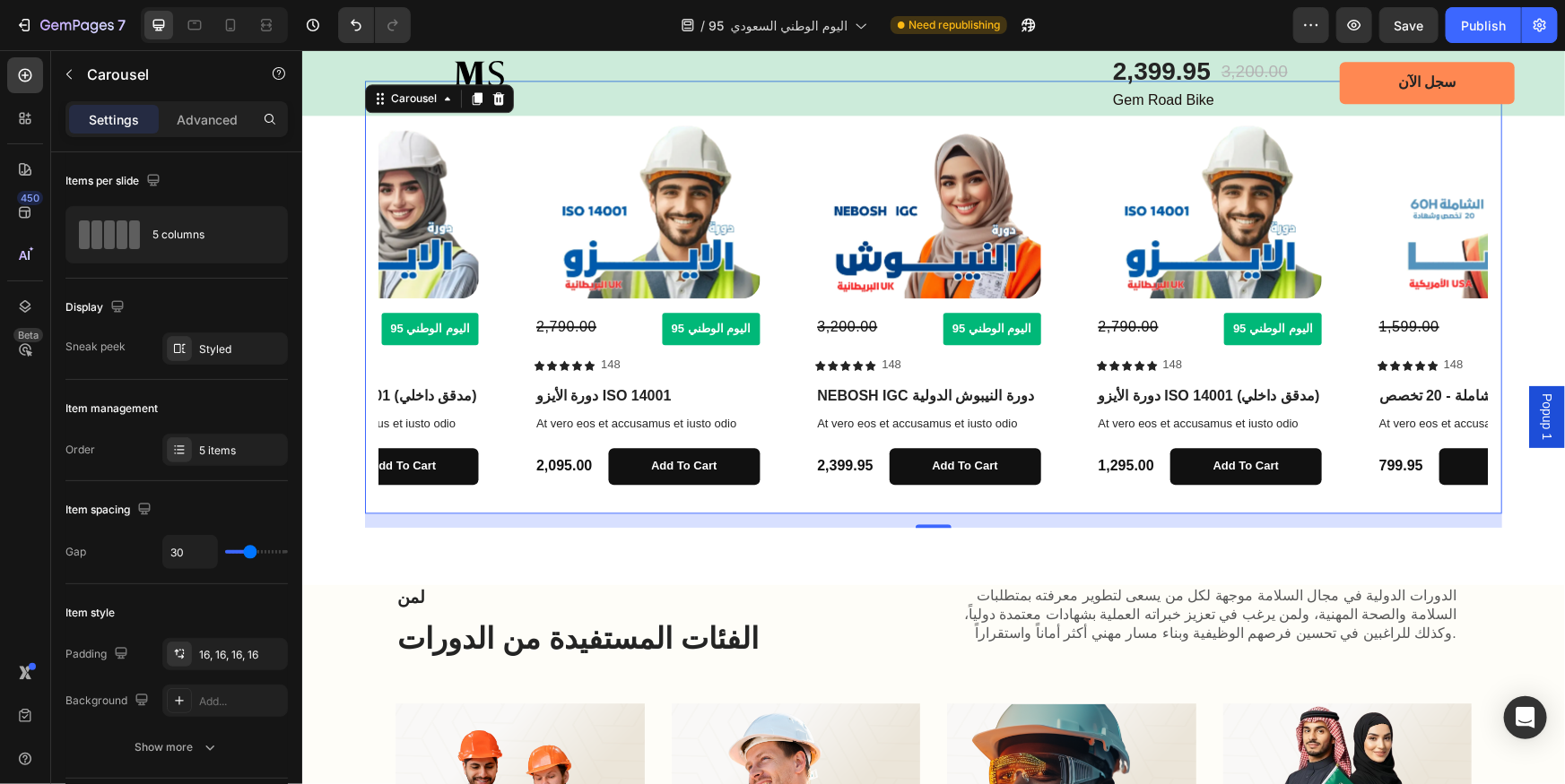
click at [1452, 294] on icon "Carousel Next Arrow" at bounding box center [1462, 296] width 21 height 21
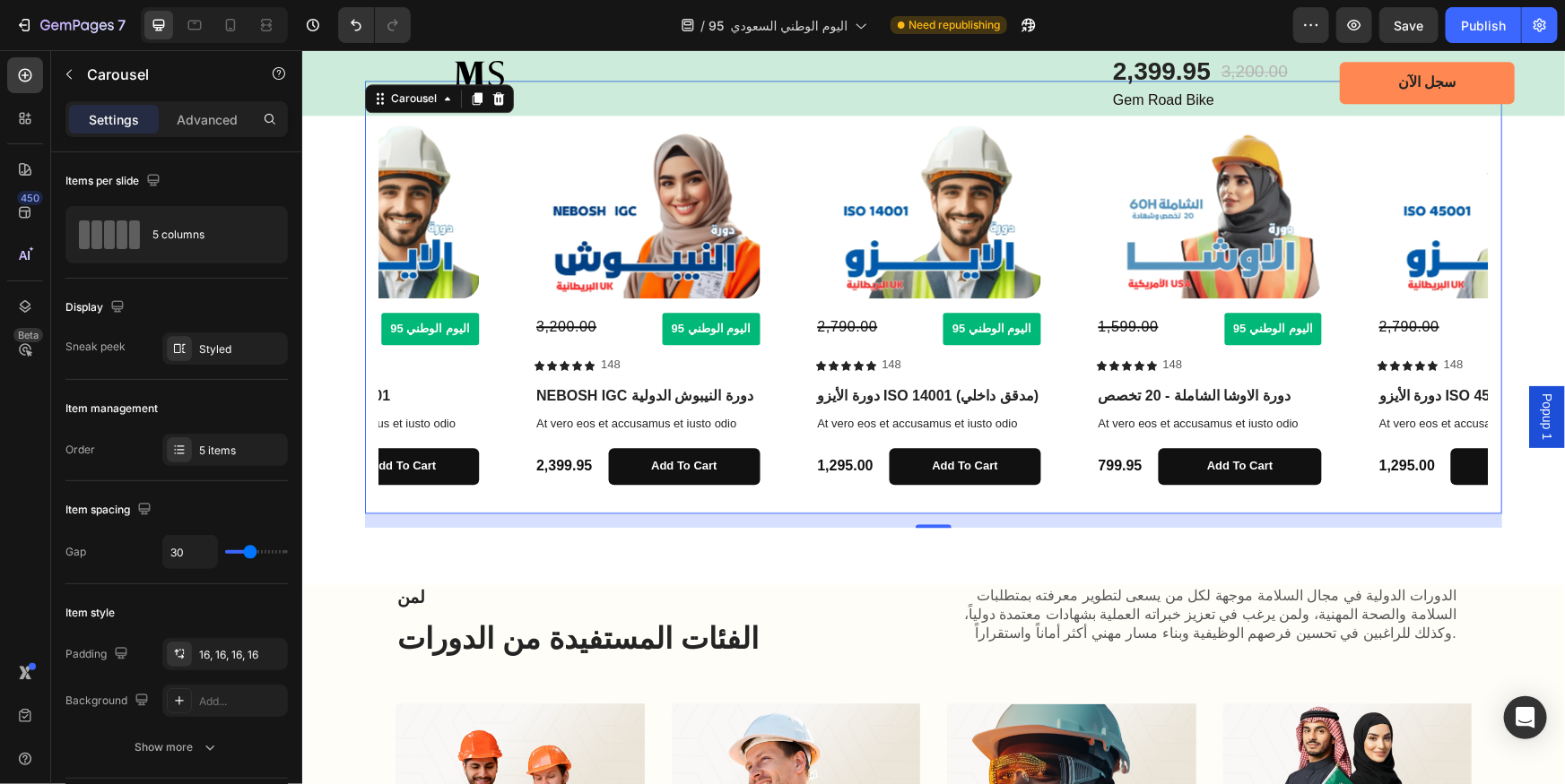
click at [1452, 294] on icon "Carousel Next Arrow" at bounding box center [1462, 296] width 21 height 21
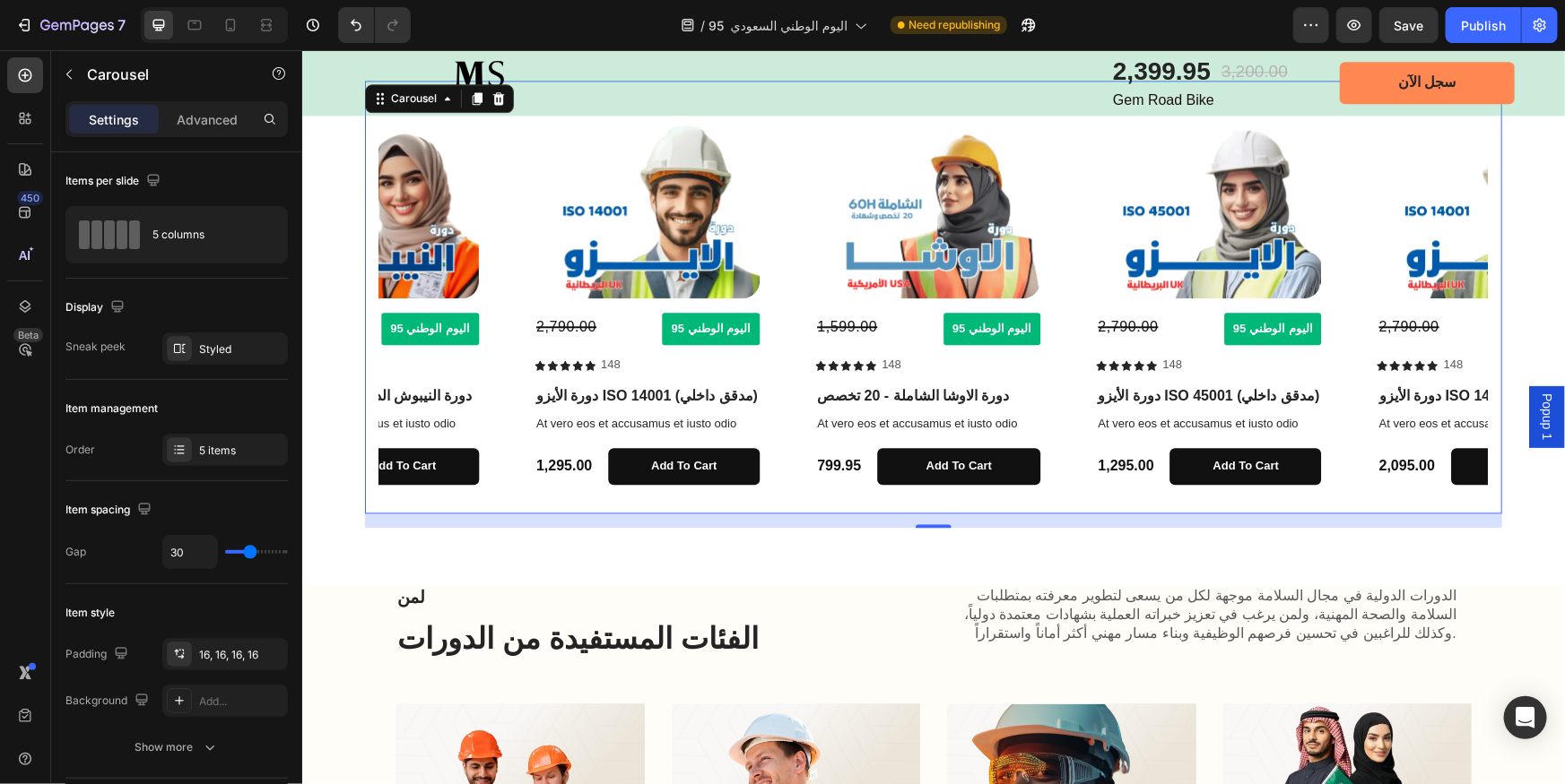
click at [1452, 294] on icon "Carousel Next Arrow" at bounding box center [1462, 296] width 21 height 21
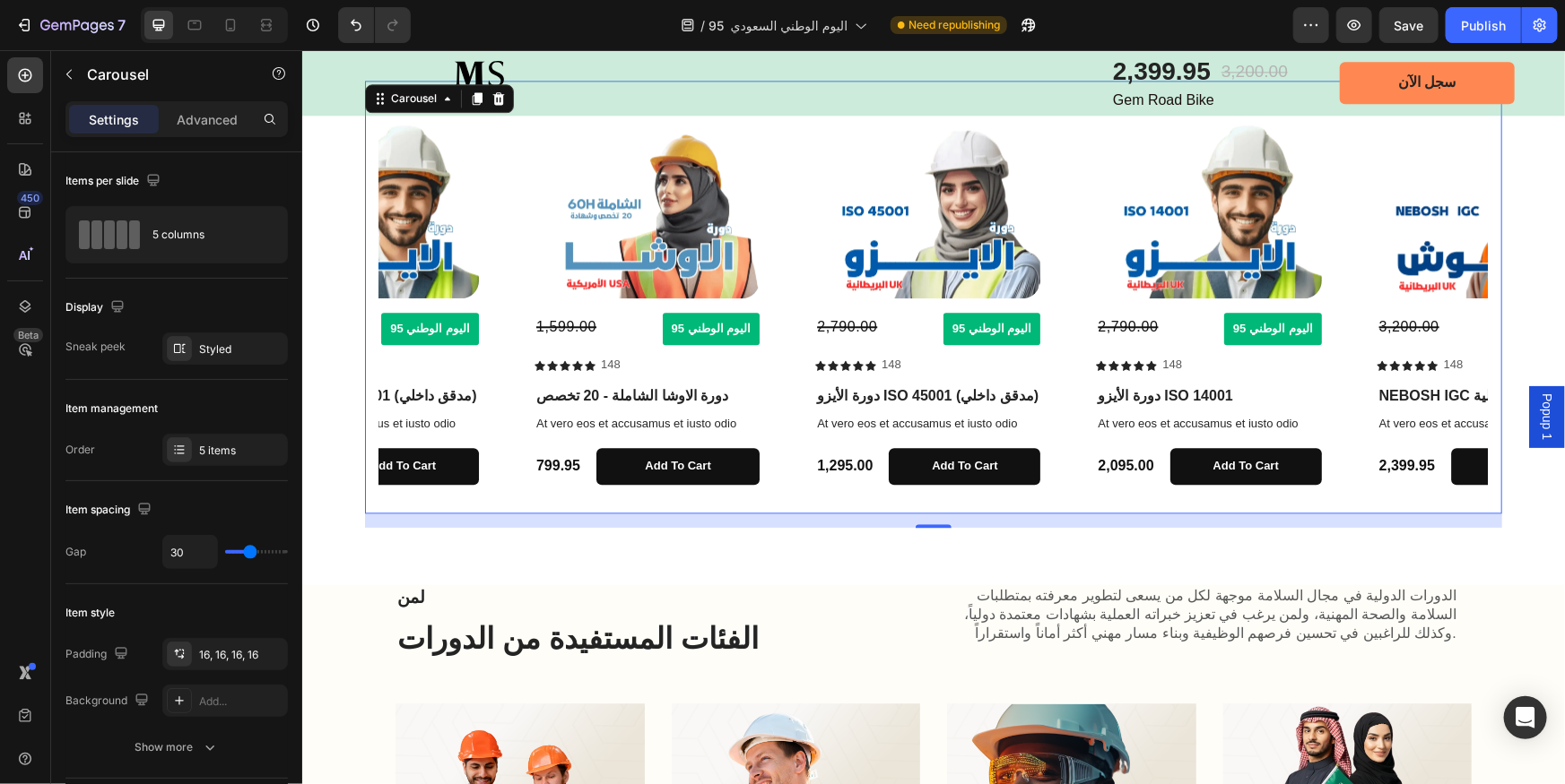
click at [1452, 294] on icon "Carousel Next Arrow" at bounding box center [1462, 296] width 21 height 21
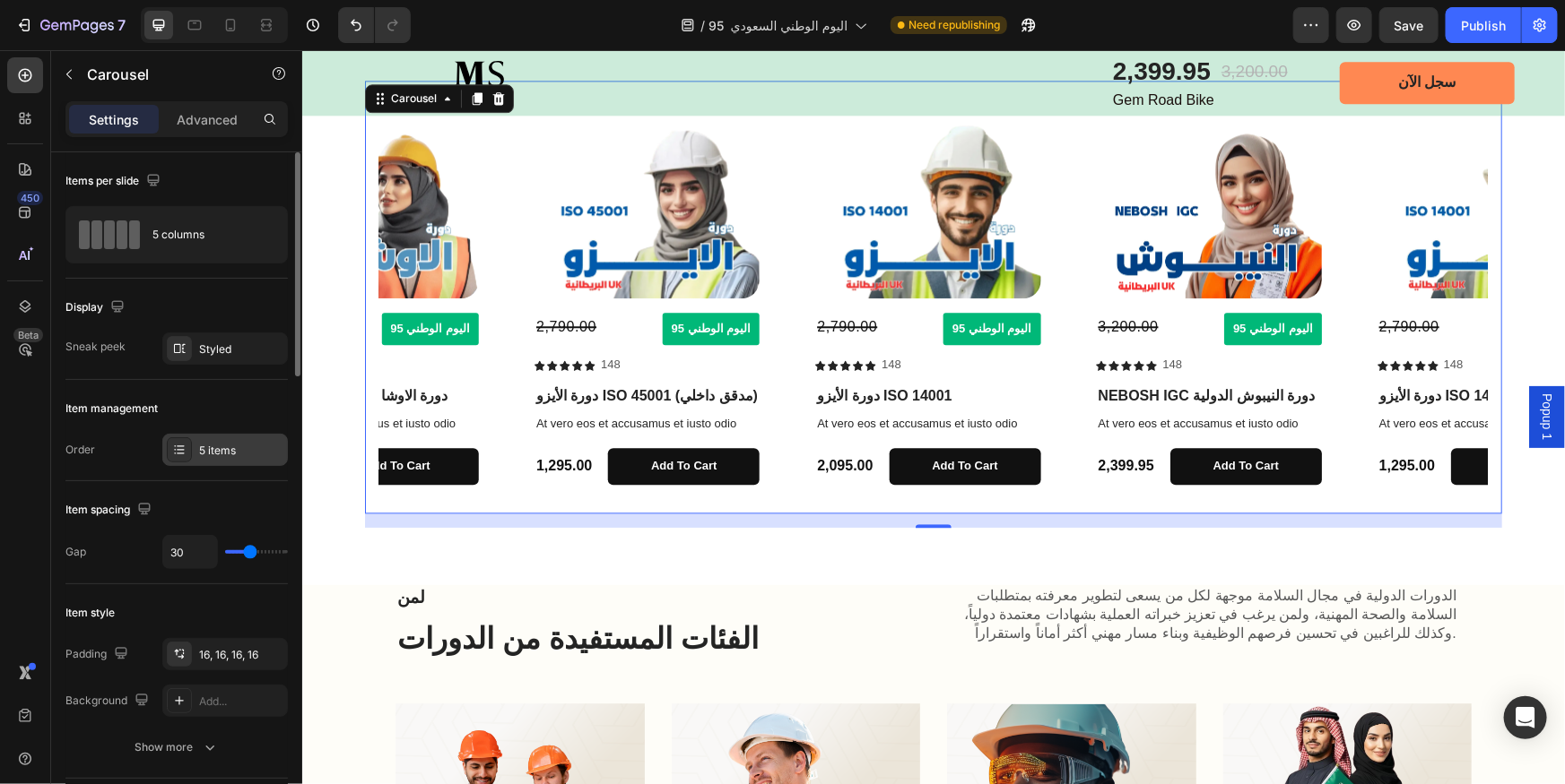
click at [234, 442] on div "5 items" at bounding box center [241, 451] width 85 height 16
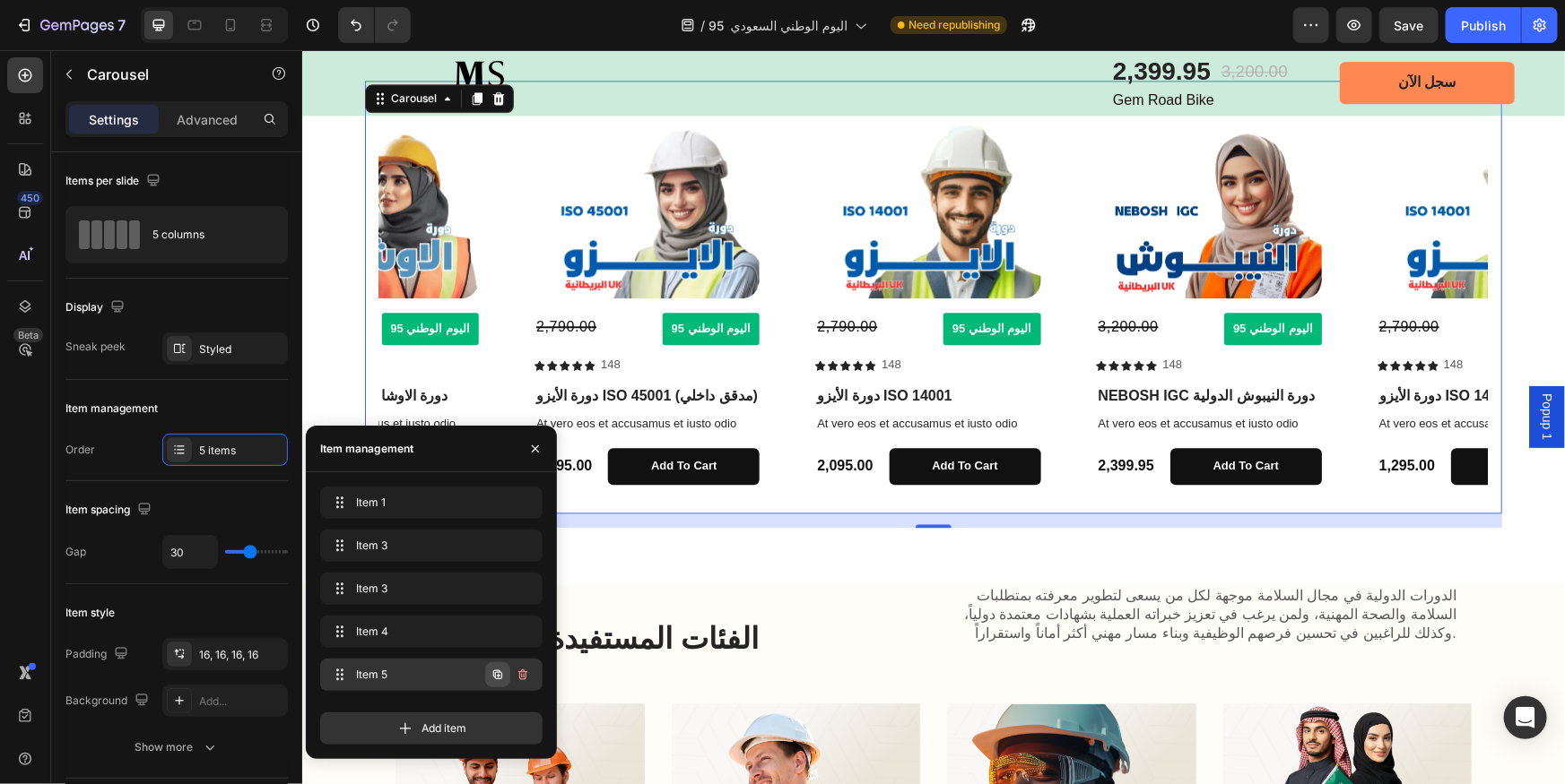
click at [497, 676] on icon "button" at bounding box center [499, 676] width 4 height 4
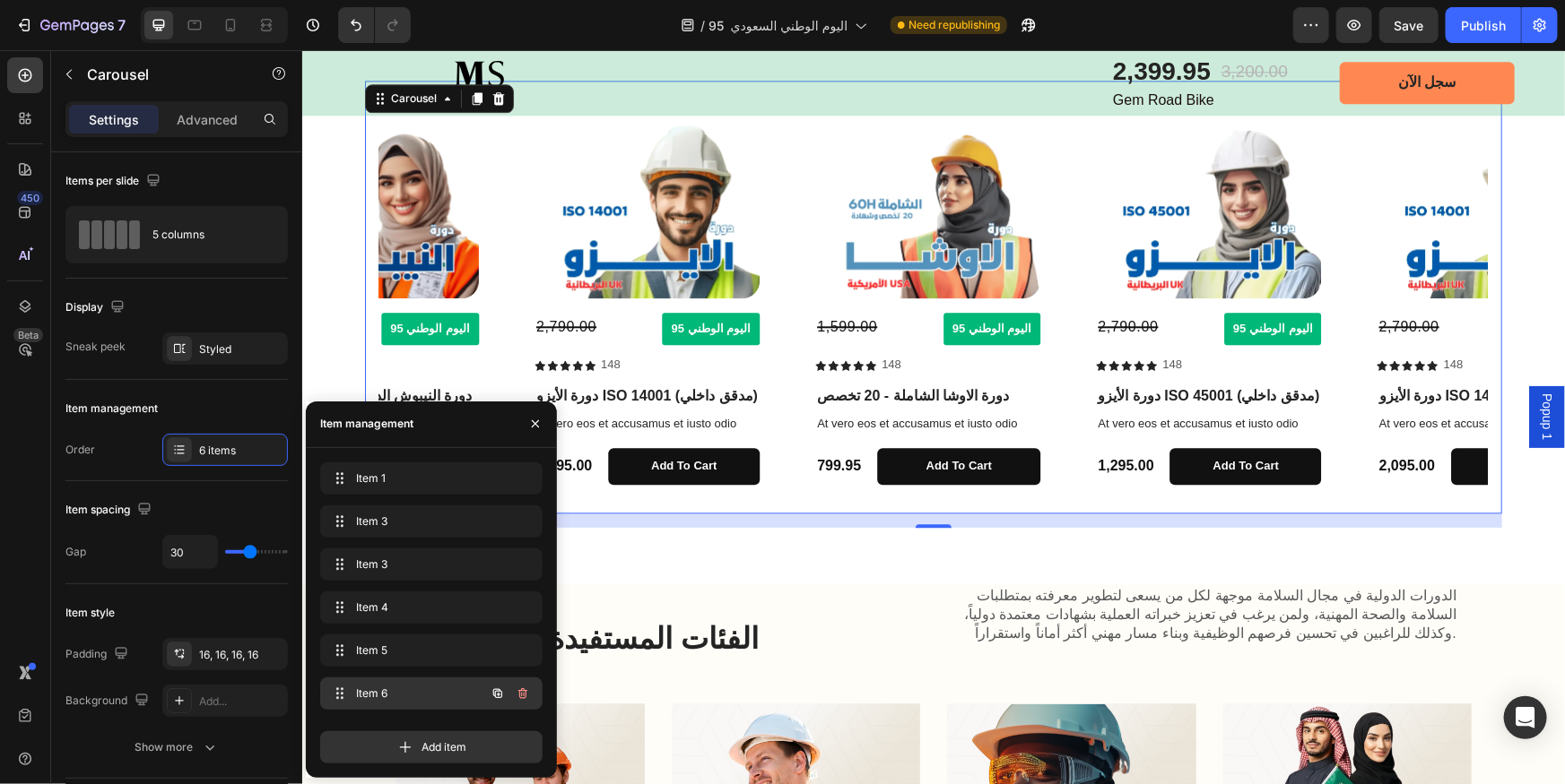
click at [422, 702] on div "Item 6 Item 6" at bounding box center [406, 694] width 158 height 25
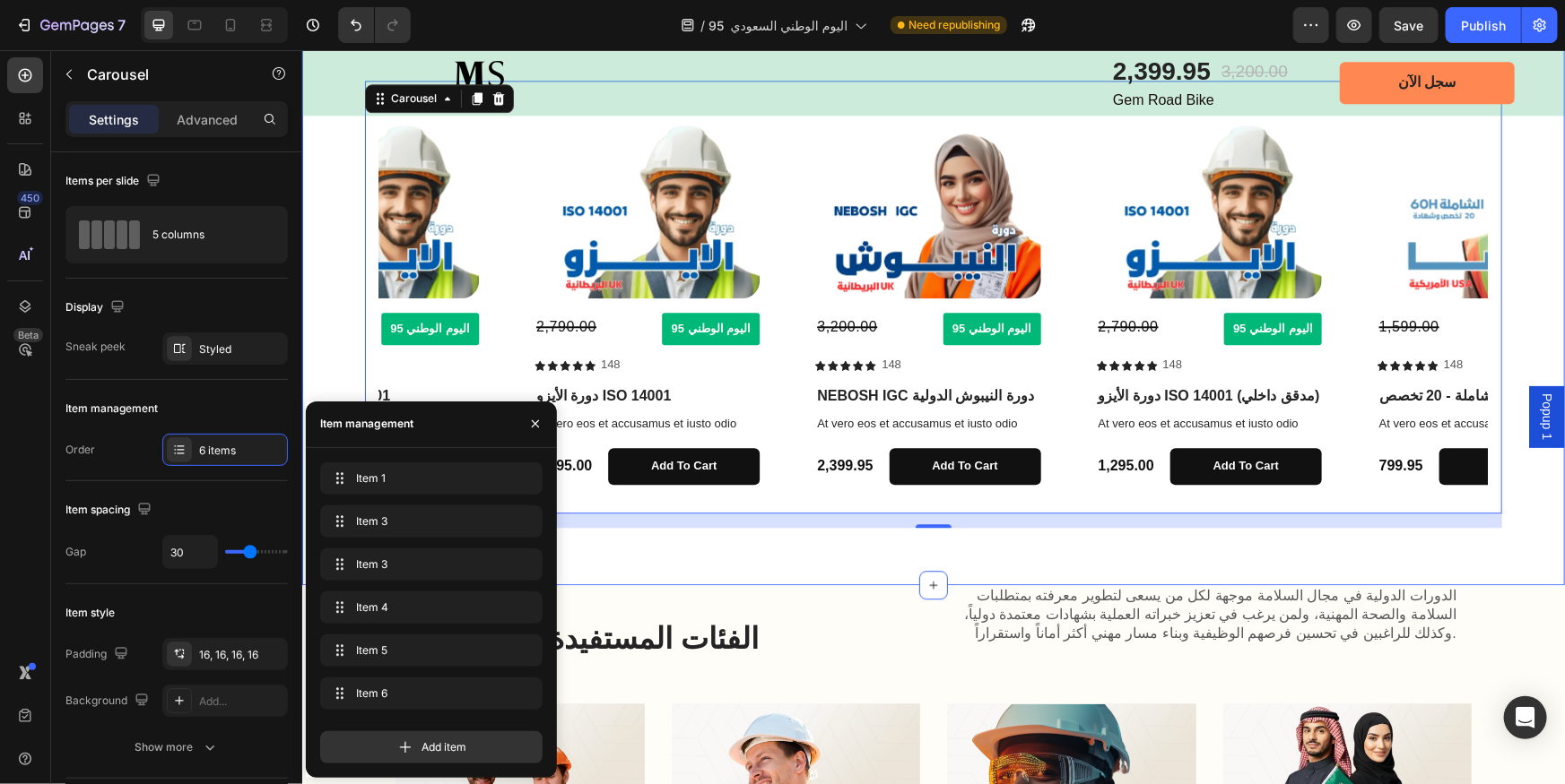
click at [785, 556] on div "دورات احترافية دولية Heading استكشف المزيد من الدورات Text Block للمزيد Button …" at bounding box center [932, 240] width 1262 height 690
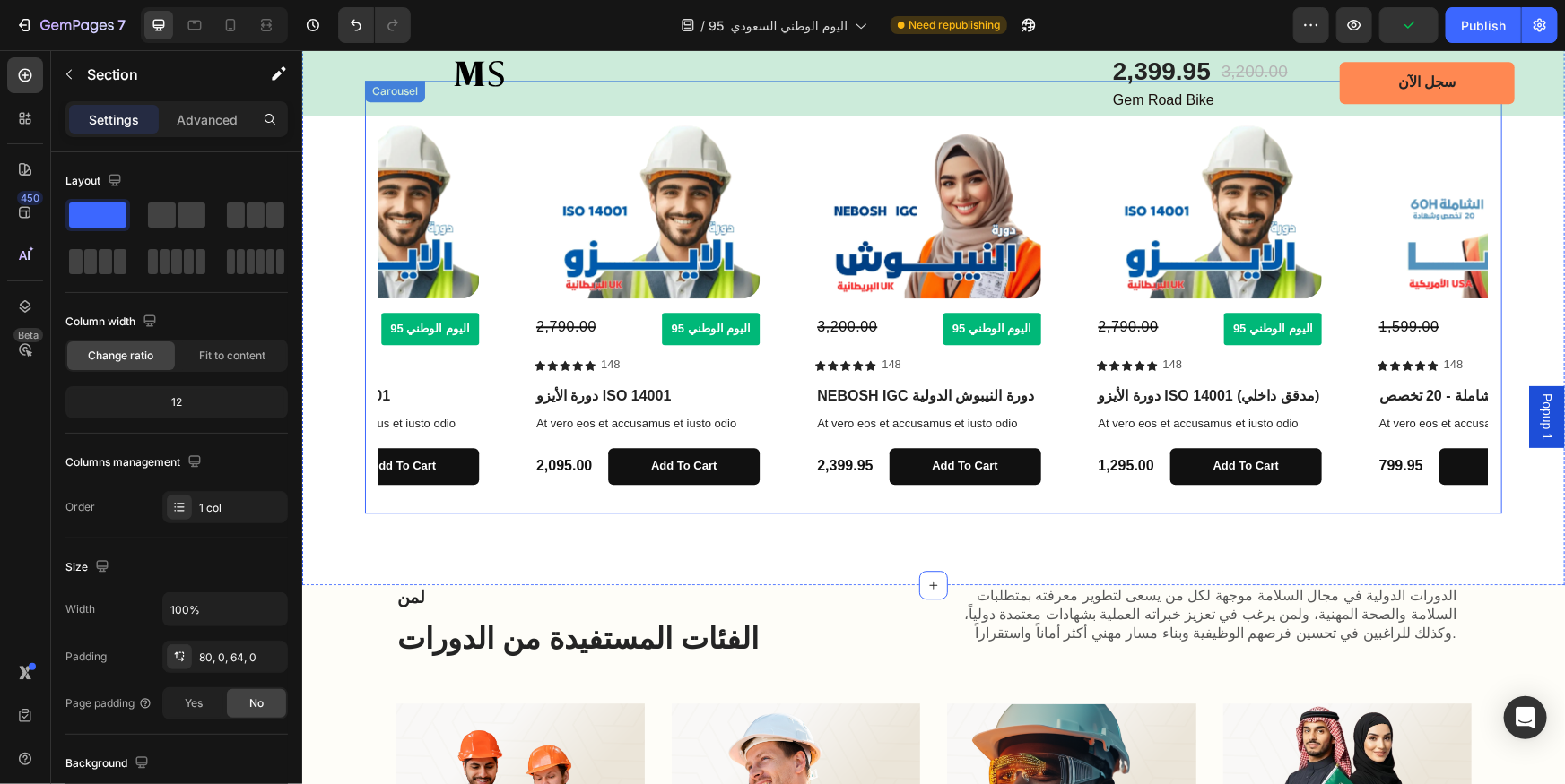
click at [397, 293] on icon "Carousel Back Arrow" at bounding box center [402, 296] width 21 height 21
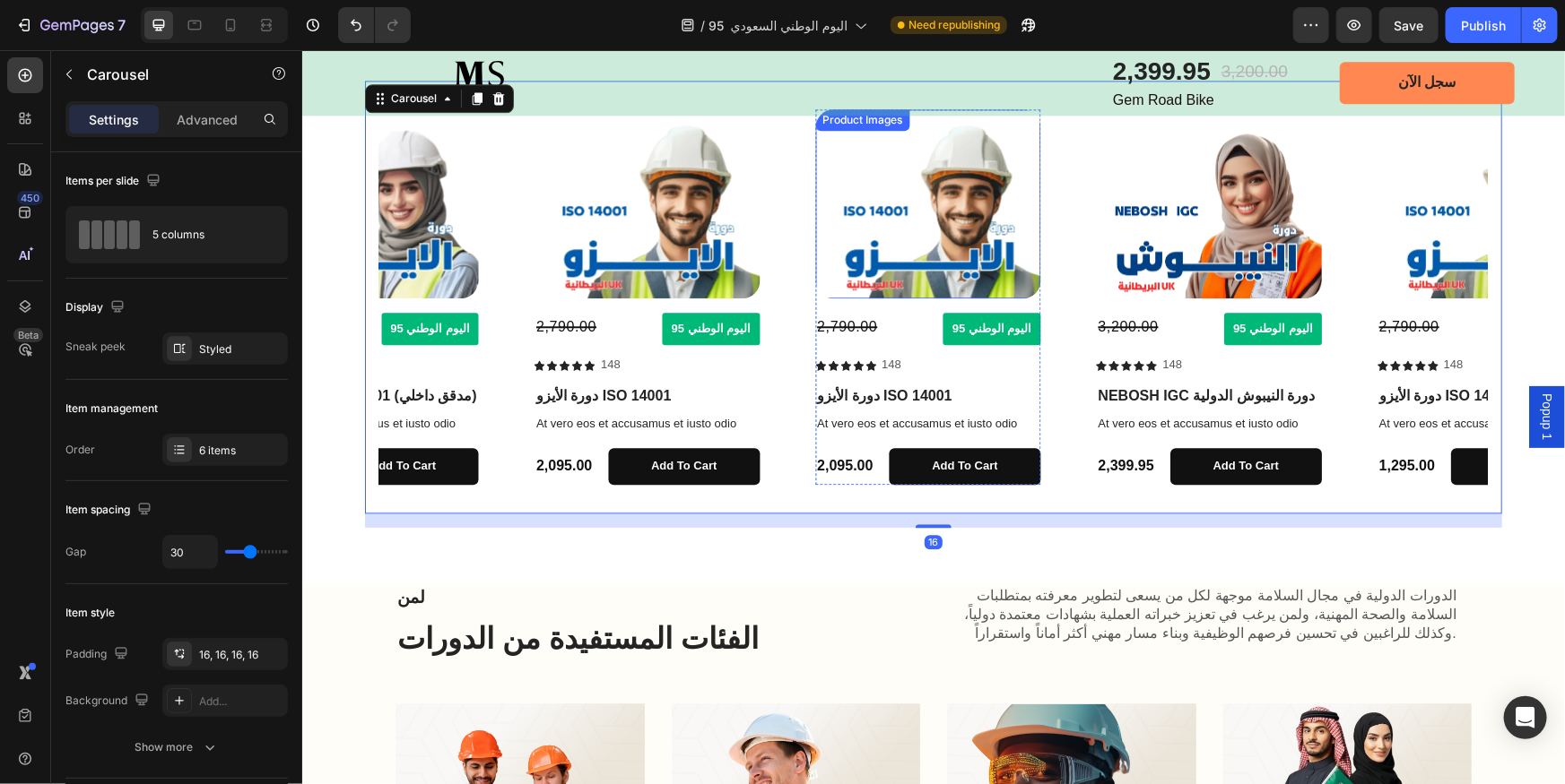
click at [941, 274] on img at bounding box center [927, 203] width 225 height 189
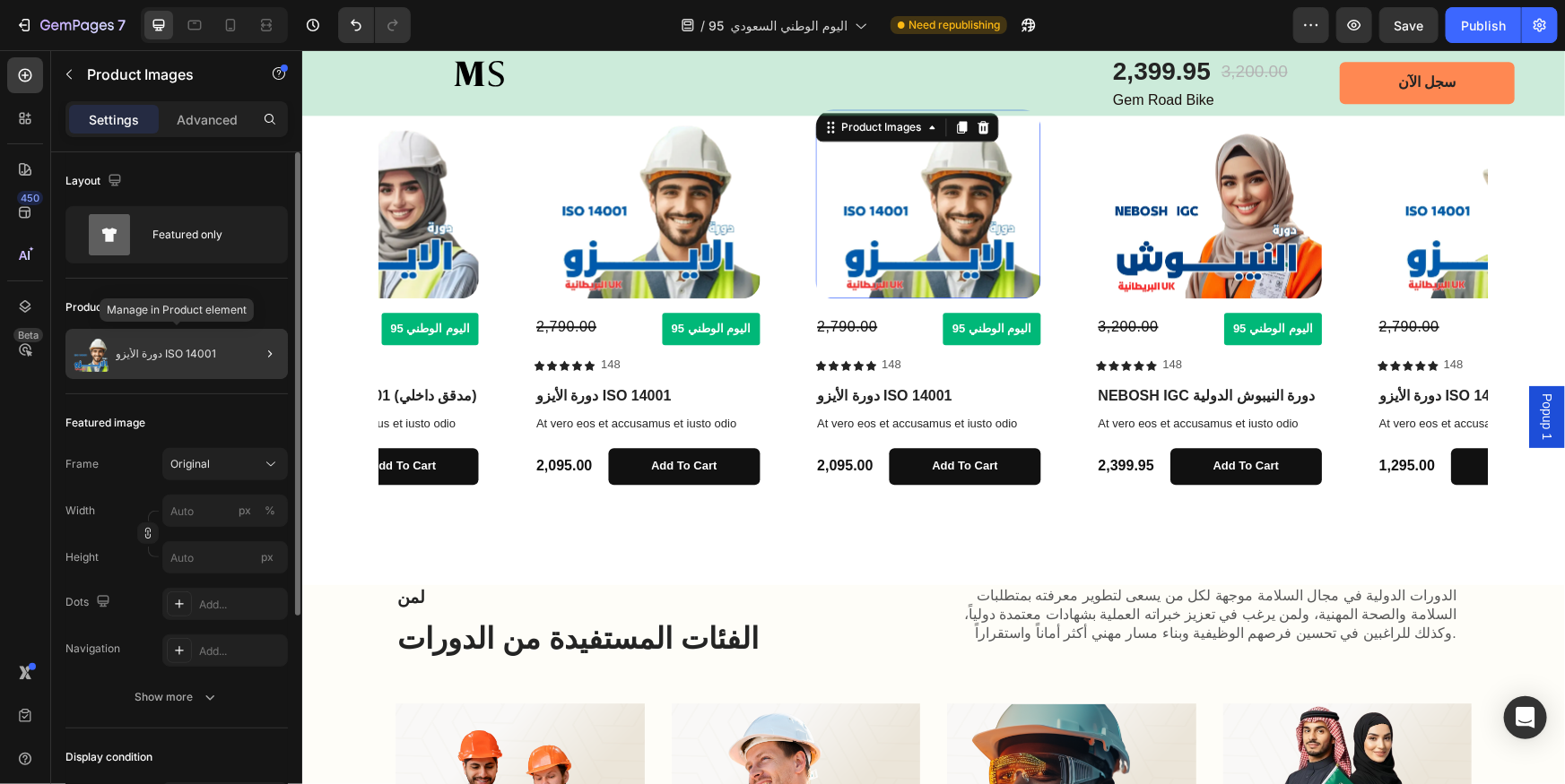
click at [186, 353] on p "دورة الأيزو ISO 14001" at bounding box center [165, 354] width 101 height 13
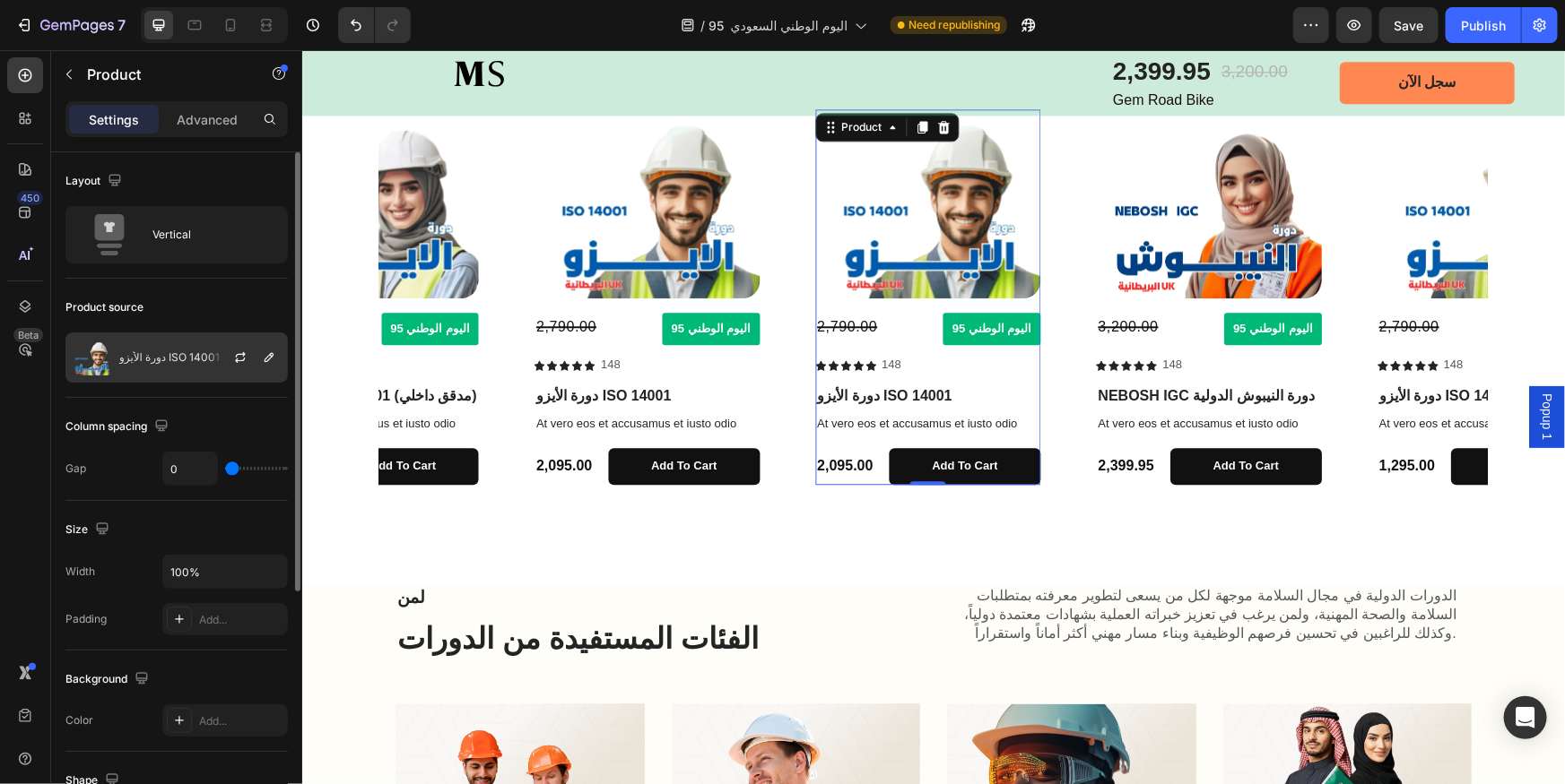
click at [141, 363] on p "دورة الأيزو ISO 14001" at bounding box center [169, 358] width 101 height 13
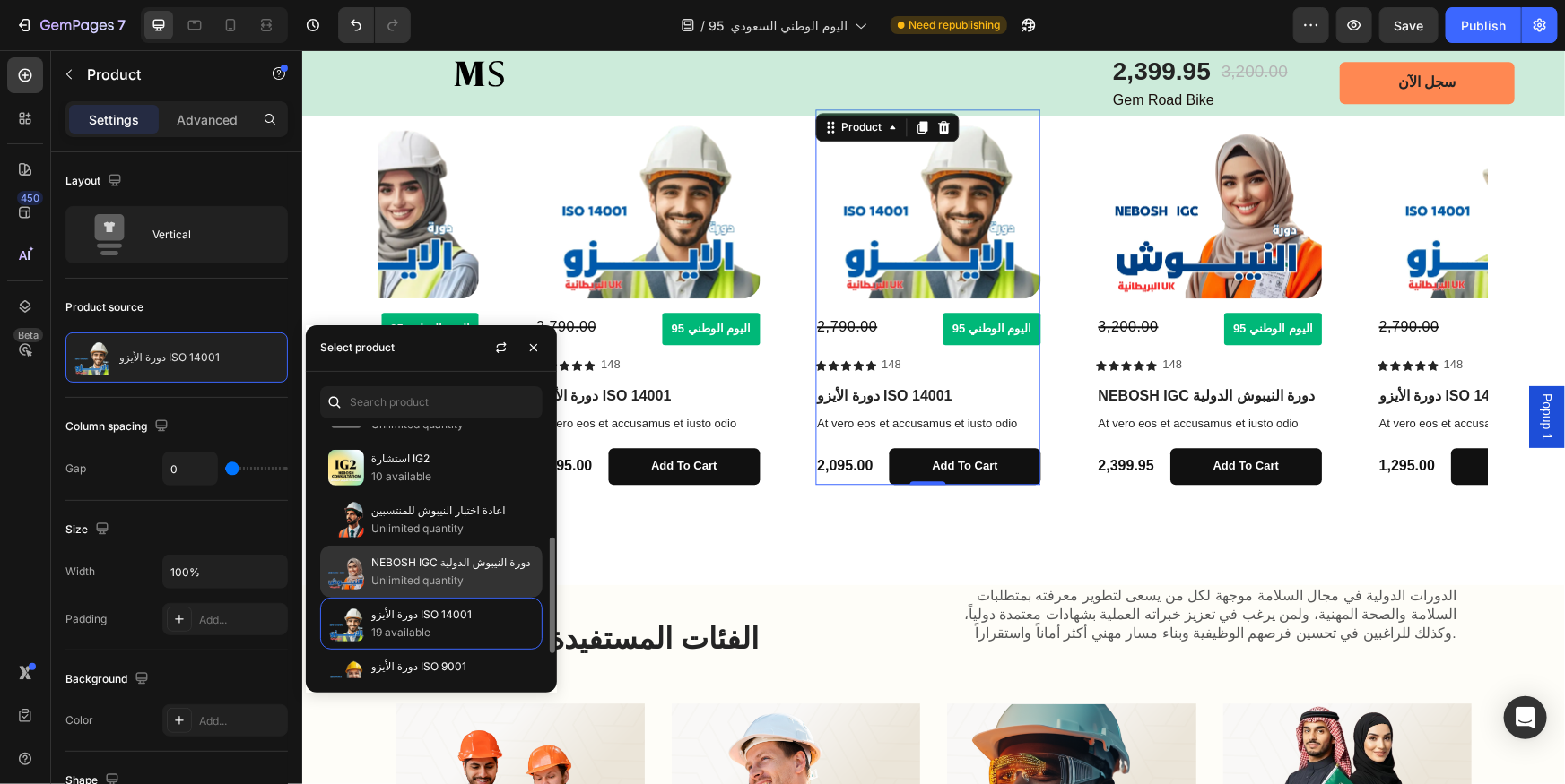
scroll to position [325, 0]
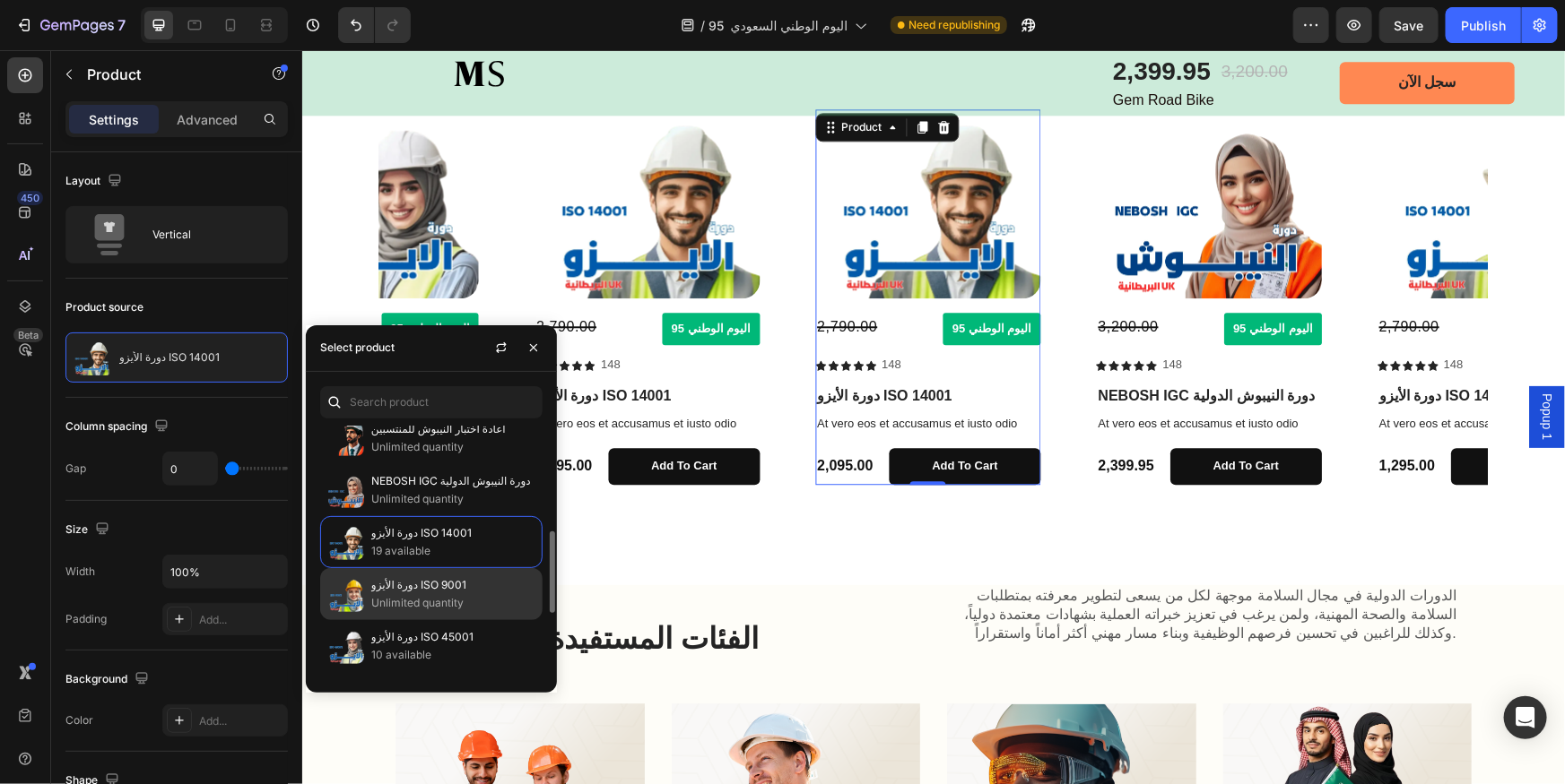
click at [395, 608] on p "Unlimited quantity" at bounding box center [454, 603] width 164 height 18
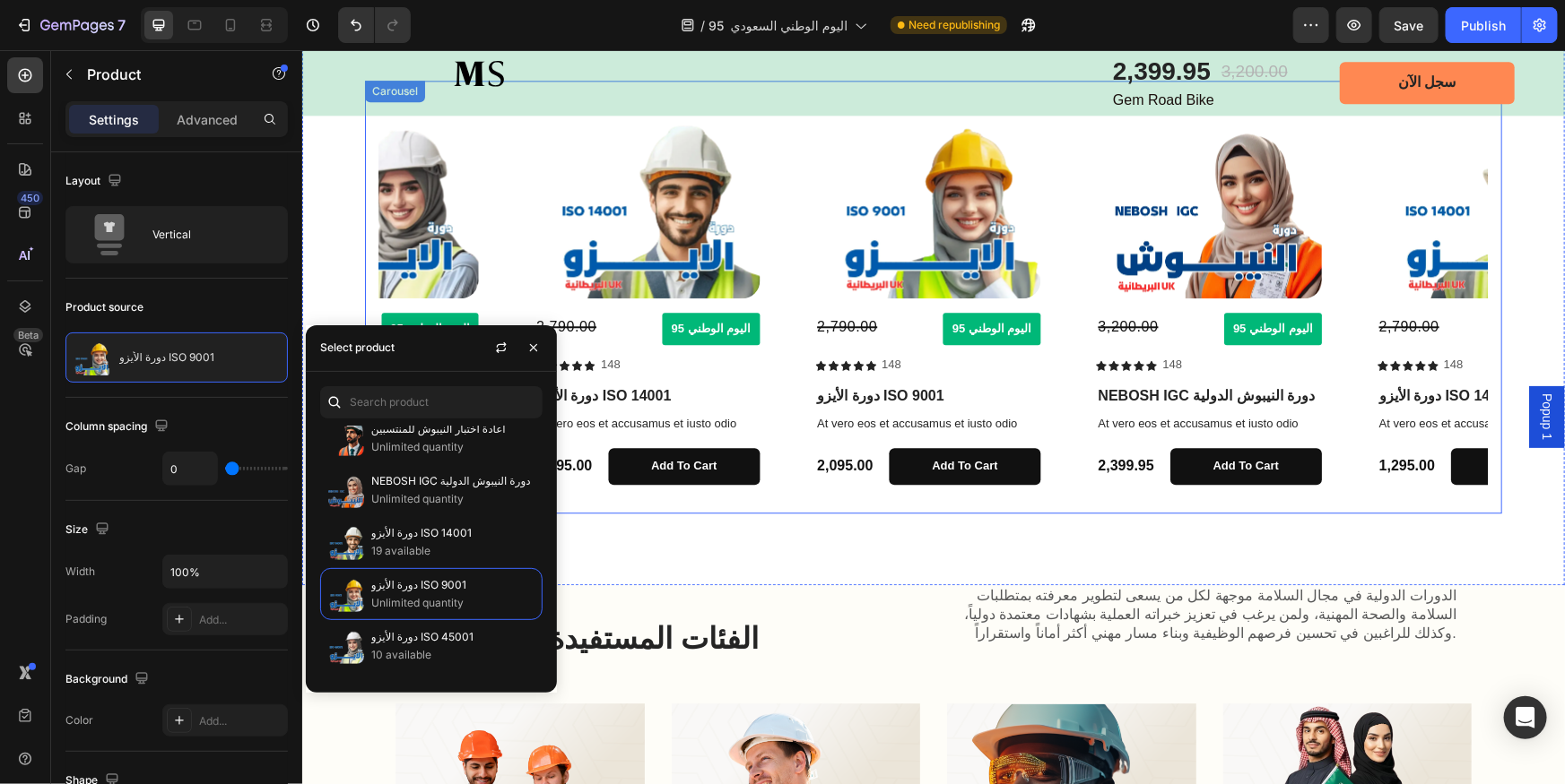
click at [786, 334] on div "Product Images 3,200.00 Compare Price Compare Price اليوم الوطني 95 Button Row …" at bounding box center [932, 296] width 1108 height 404
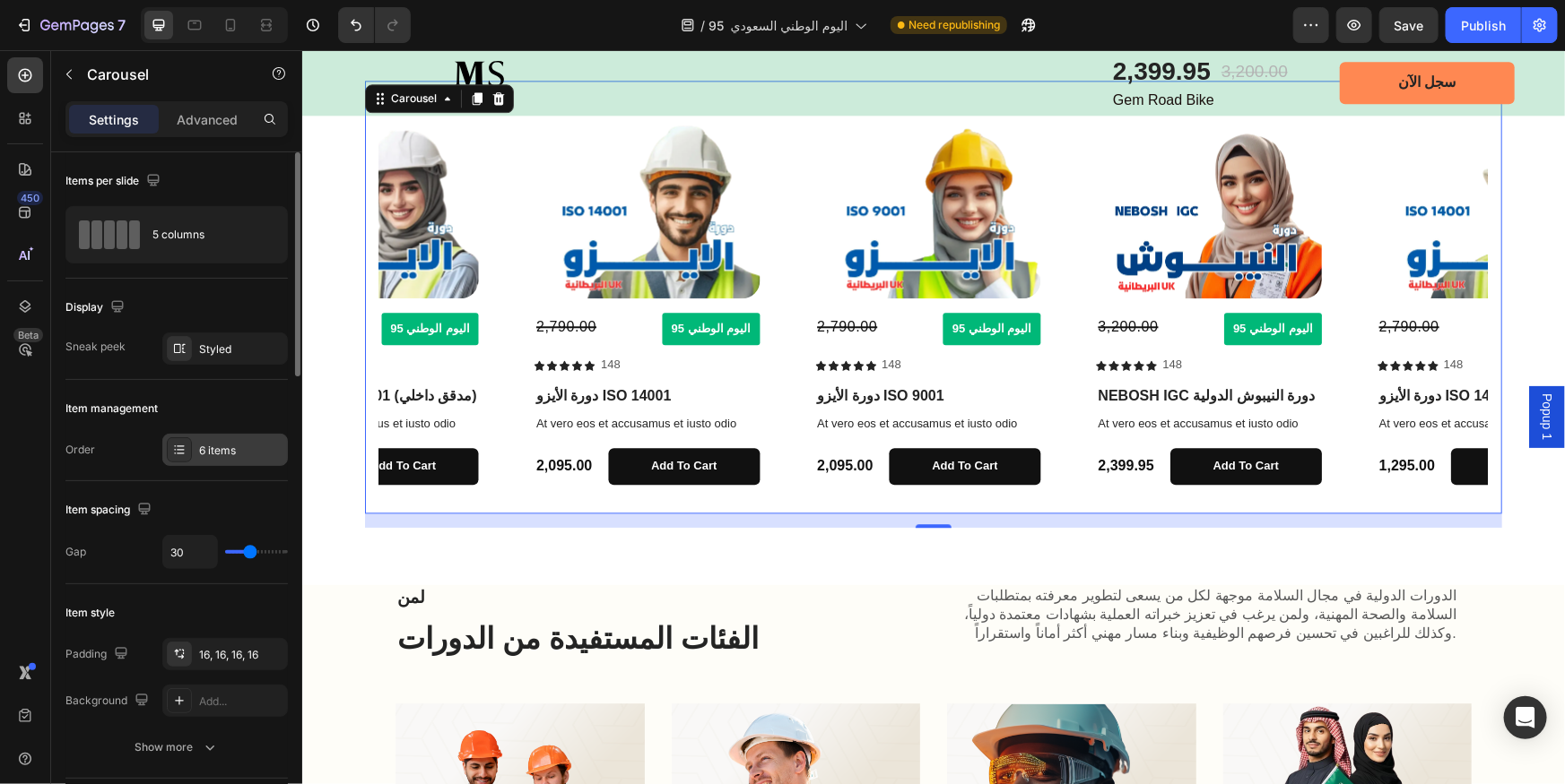
click at [240, 456] on div "6 items" at bounding box center [241, 451] width 85 height 16
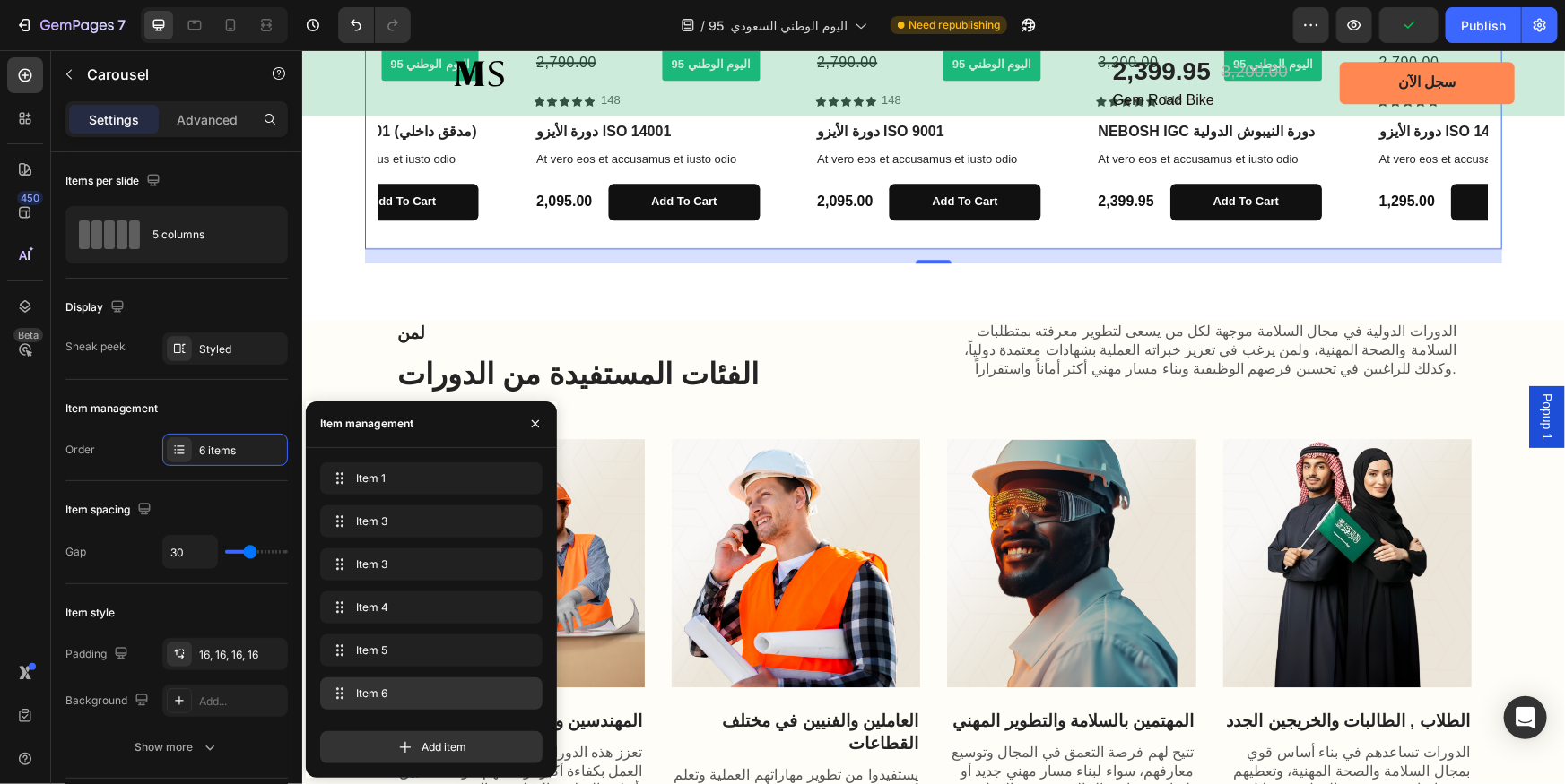
scroll to position [2689, 0]
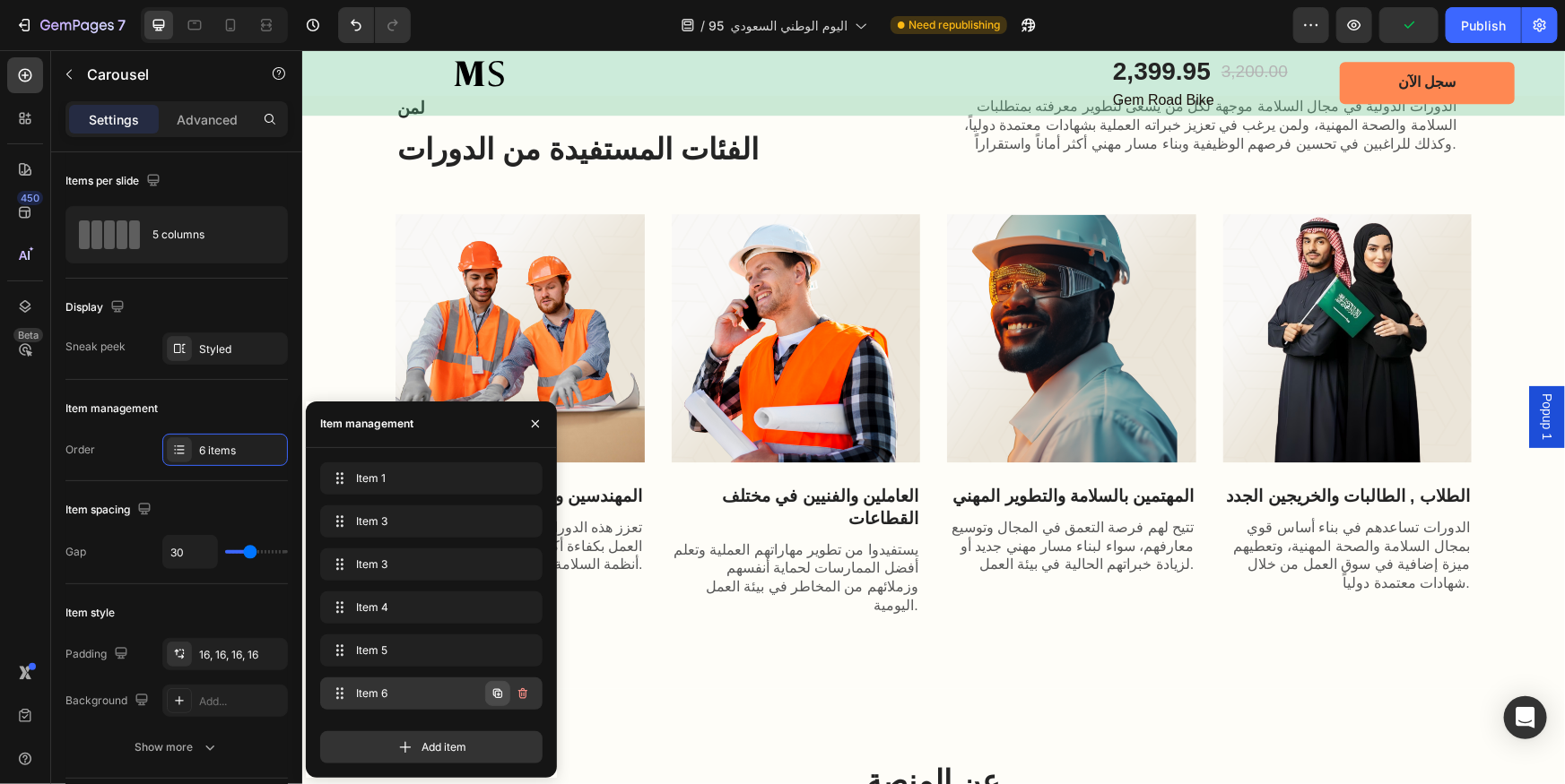
click at [497, 692] on icon "button" at bounding box center [498, 694] width 15 height 15
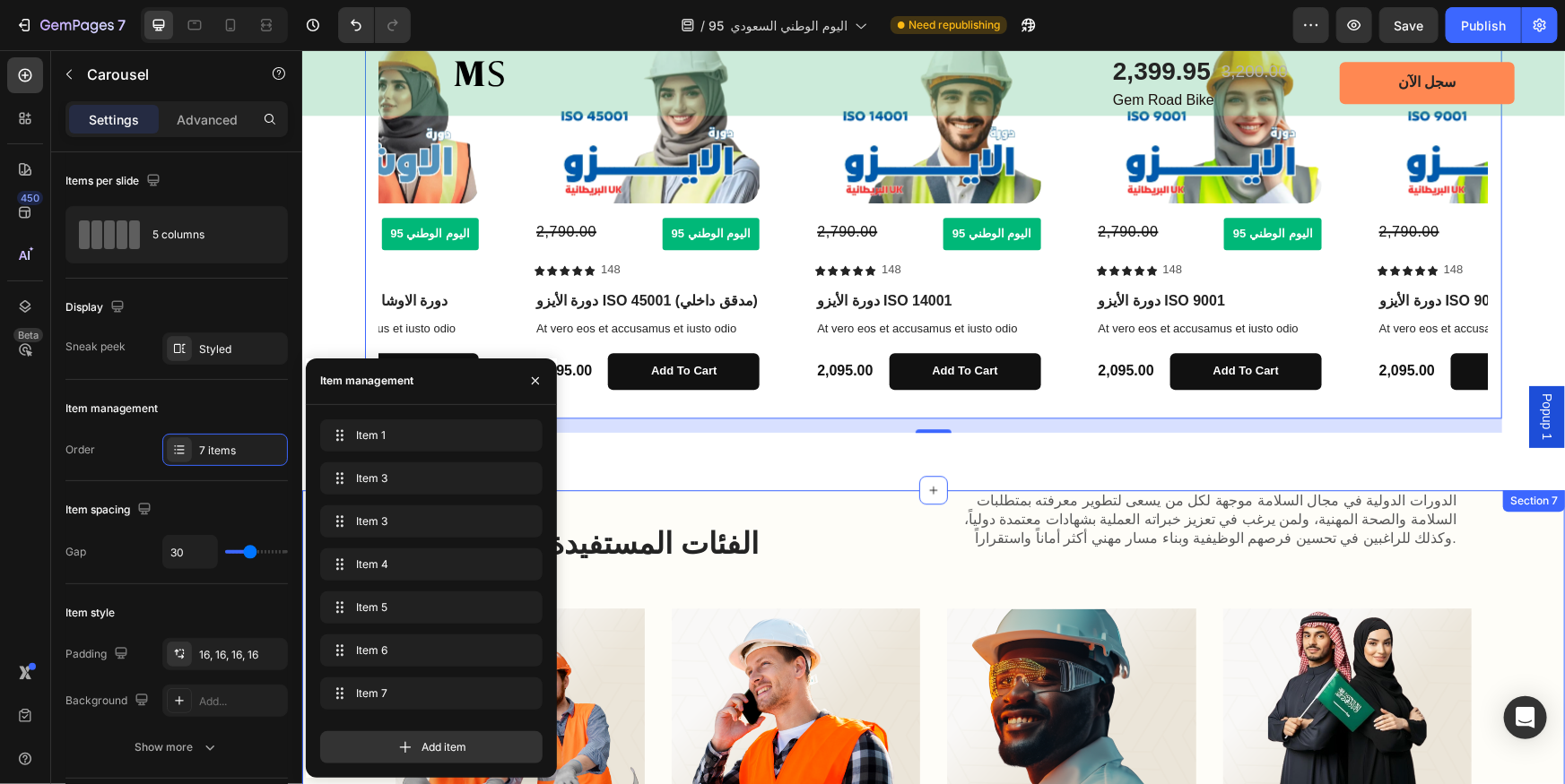
scroll to position [2281, 0]
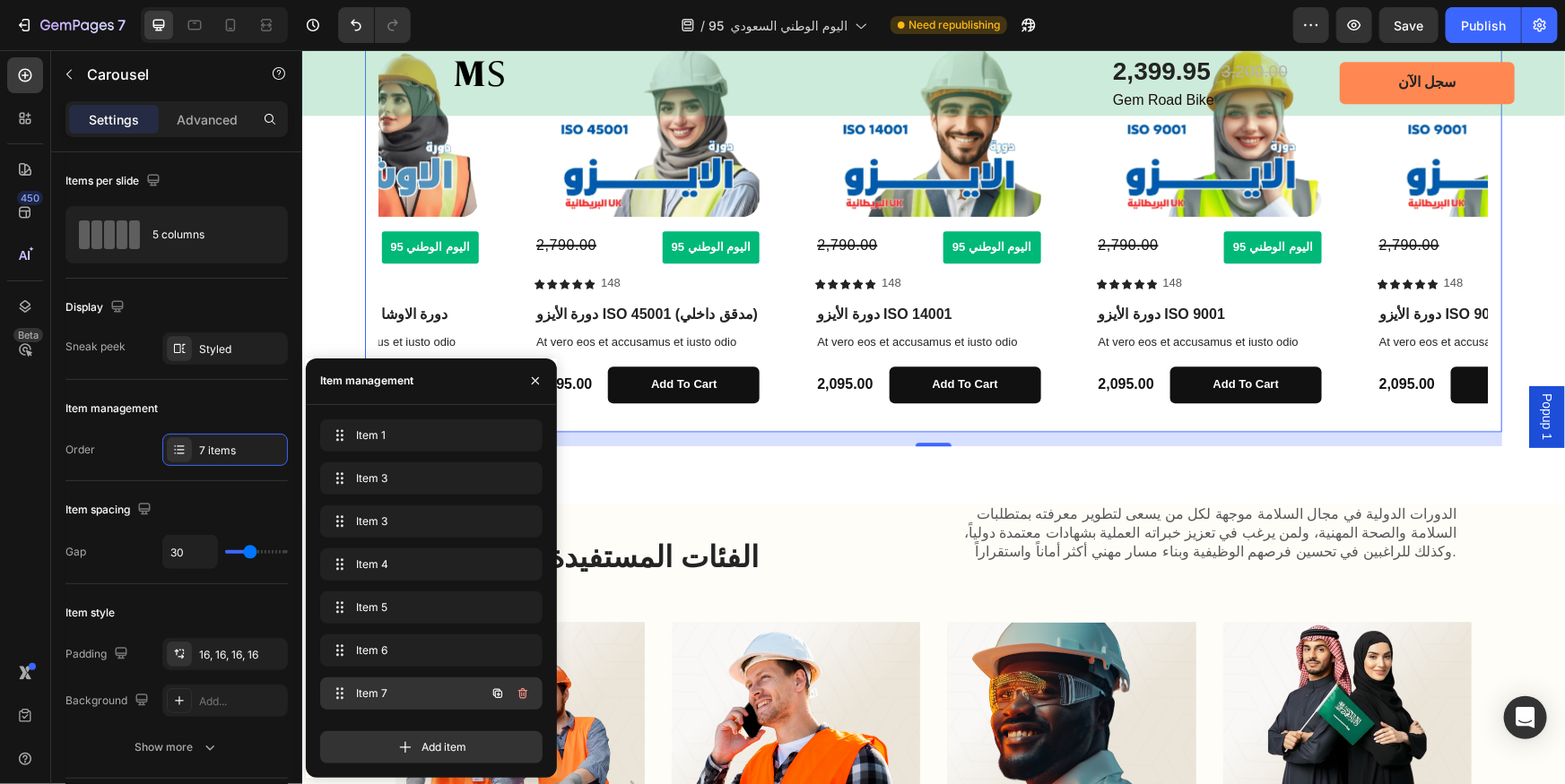
click at [396, 702] on div "Item 7 Item 7" at bounding box center [406, 694] width 158 height 25
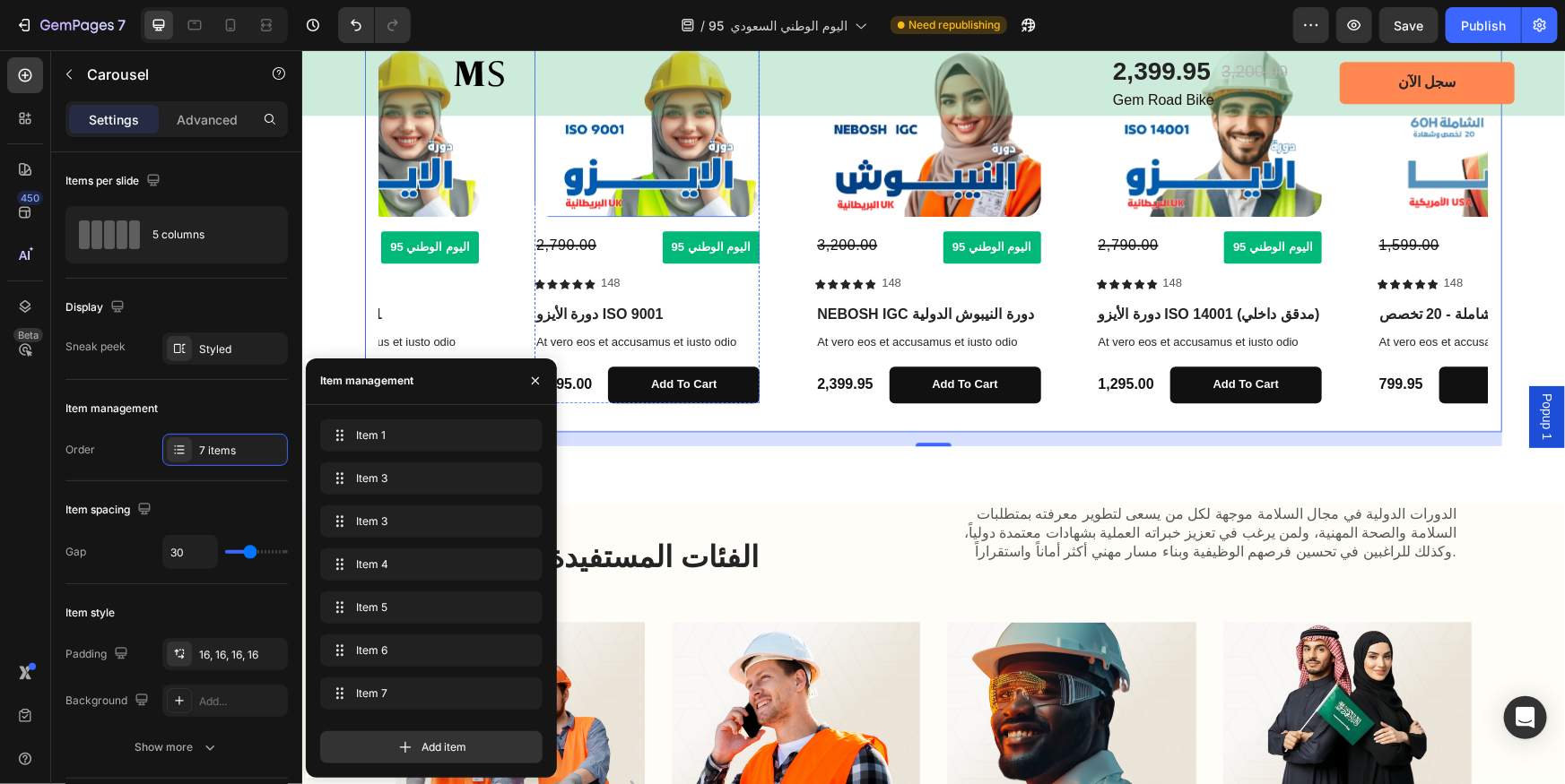
click at [661, 193] on img at bounding box center [646, 122] width 225 height 189
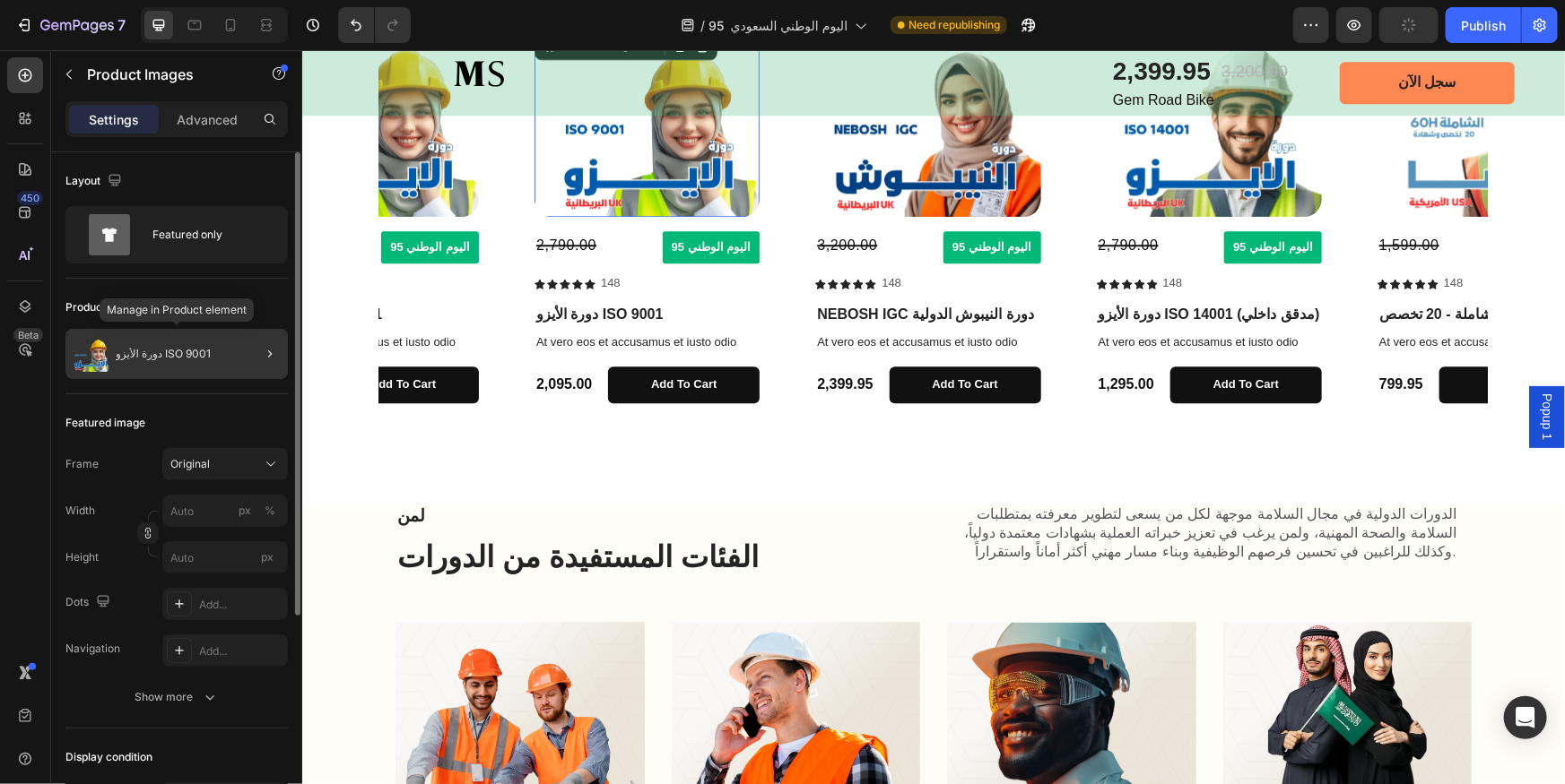
click at [144, 354] on p "دورة الأيزو ISO 9001" at bounding box center [163, 354] width 95 height 13
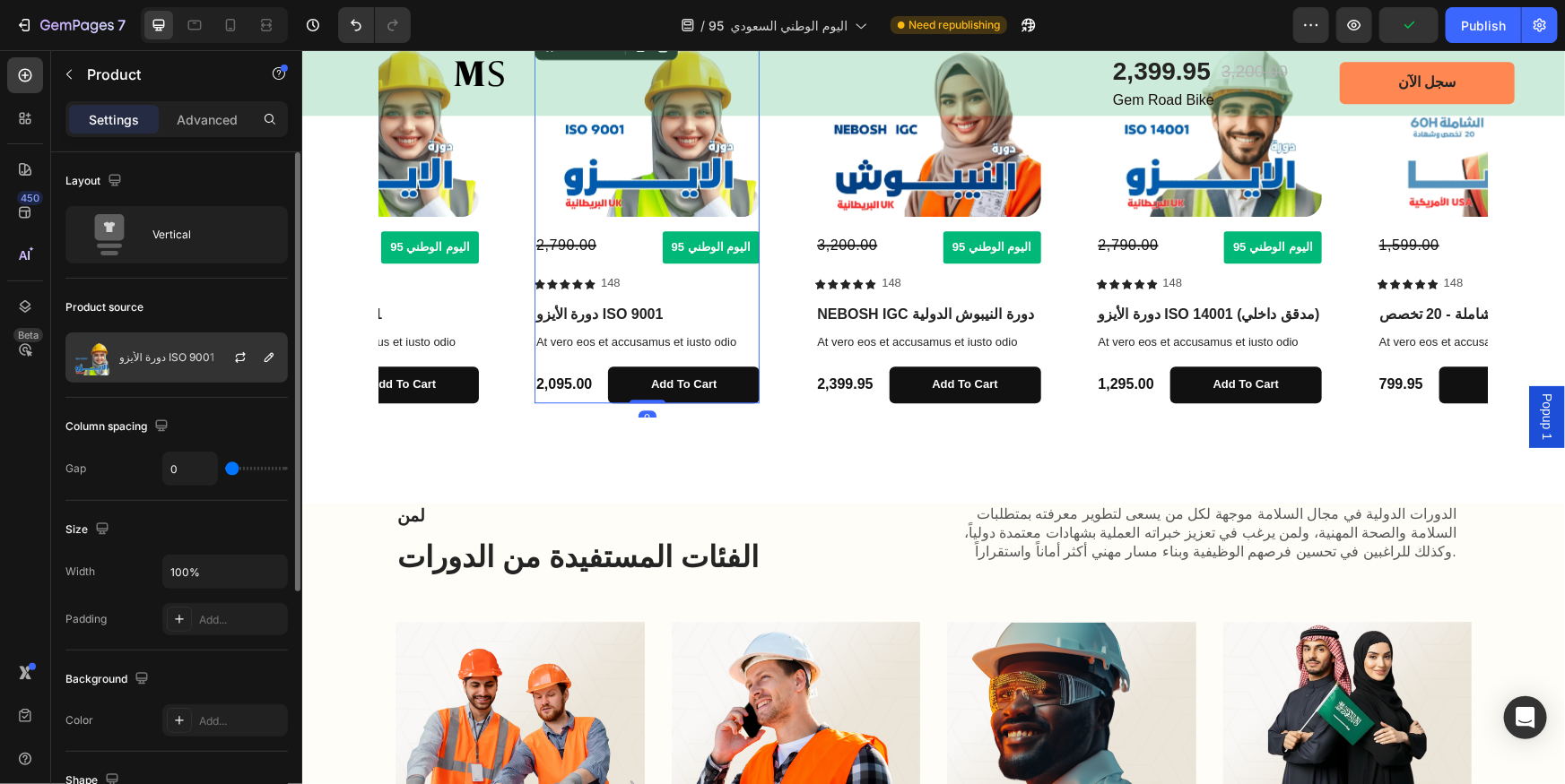
click at [162, 363] on p "دورة الأيزو ISO 9001" at bounding box center [166, 358] width 95 height 13
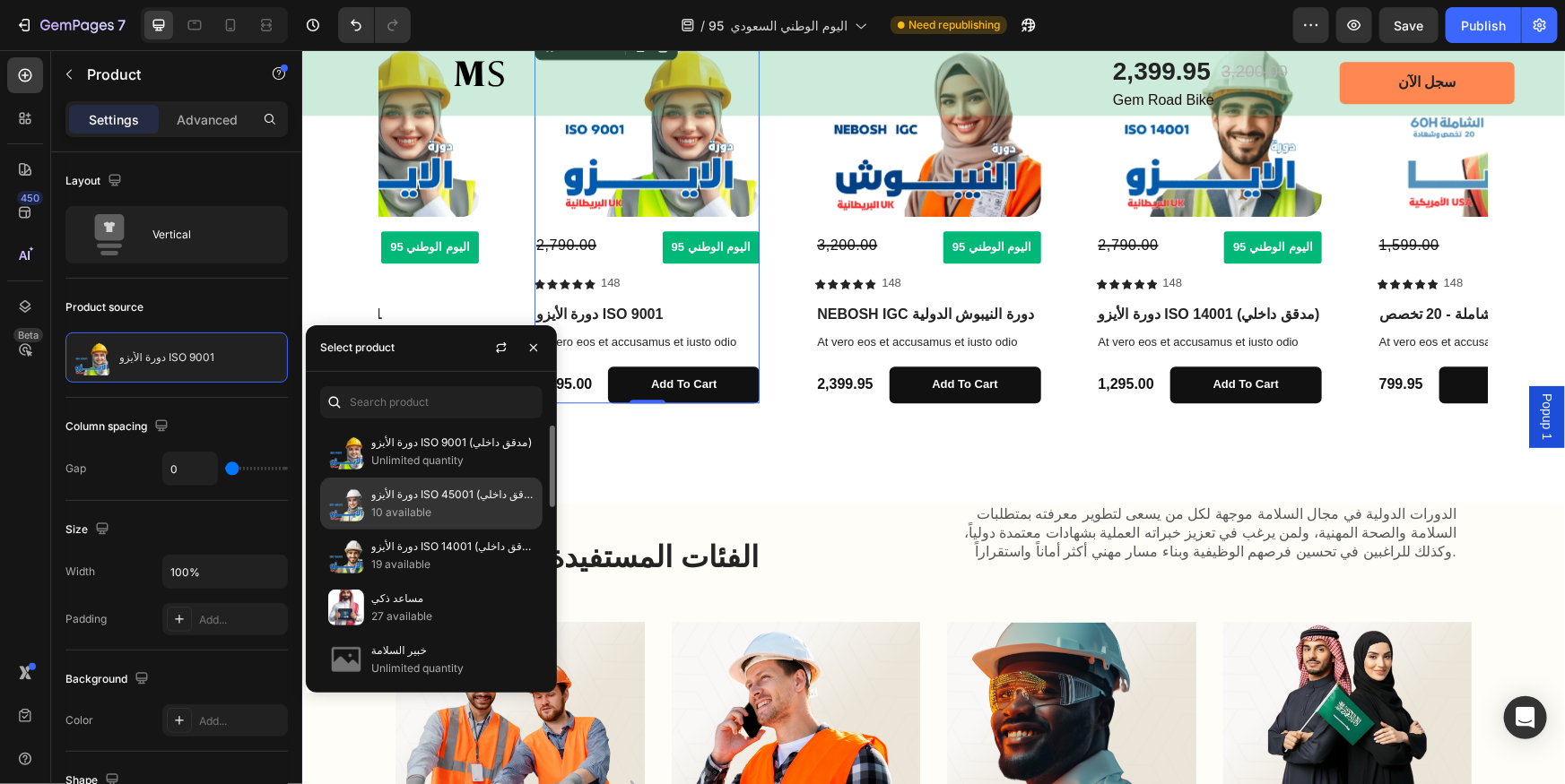
click at [449, 504] on p "10 available" at bounding box center [454, 513] width 164 height 18
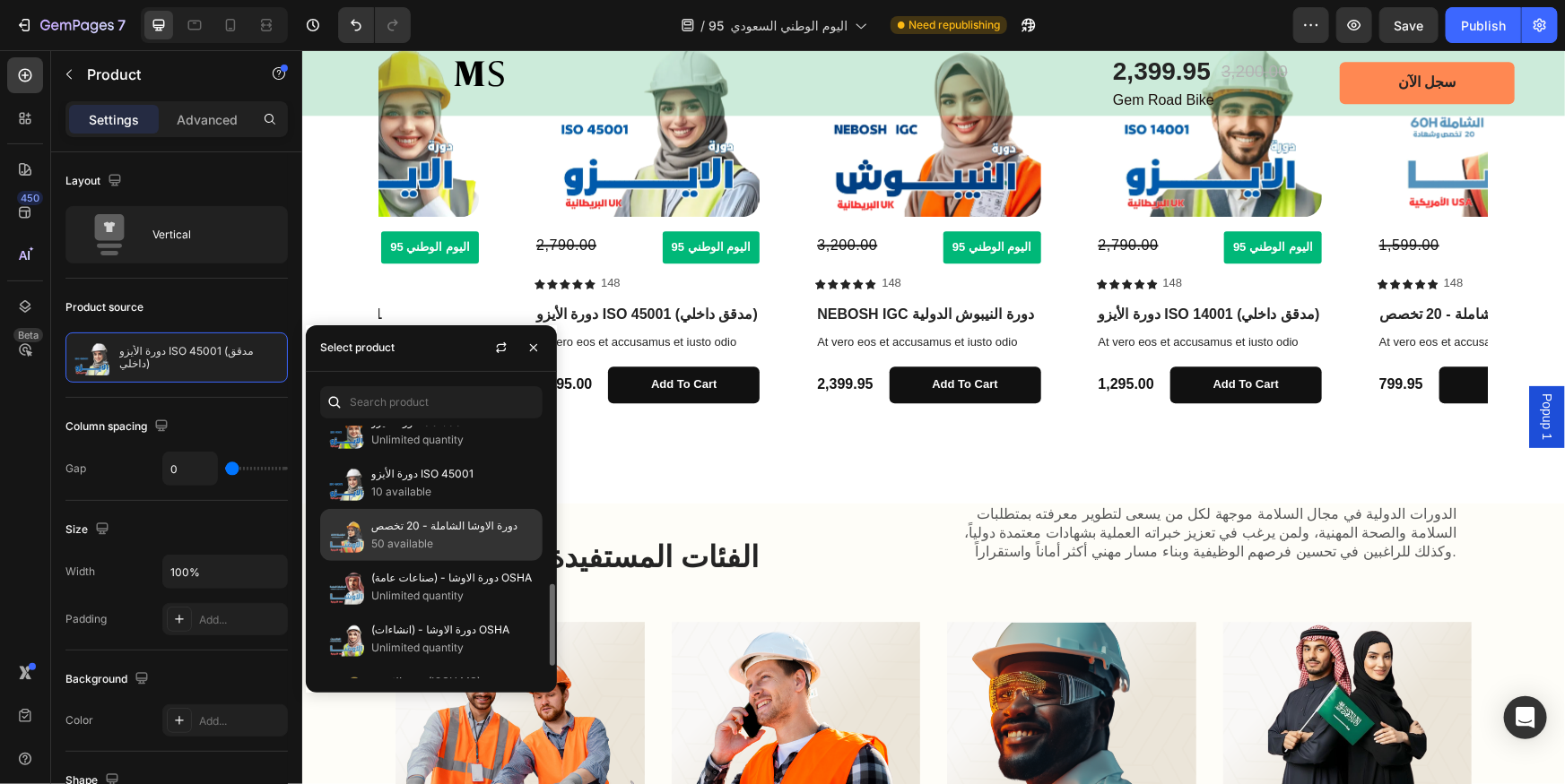
scroll to position [407, 0]
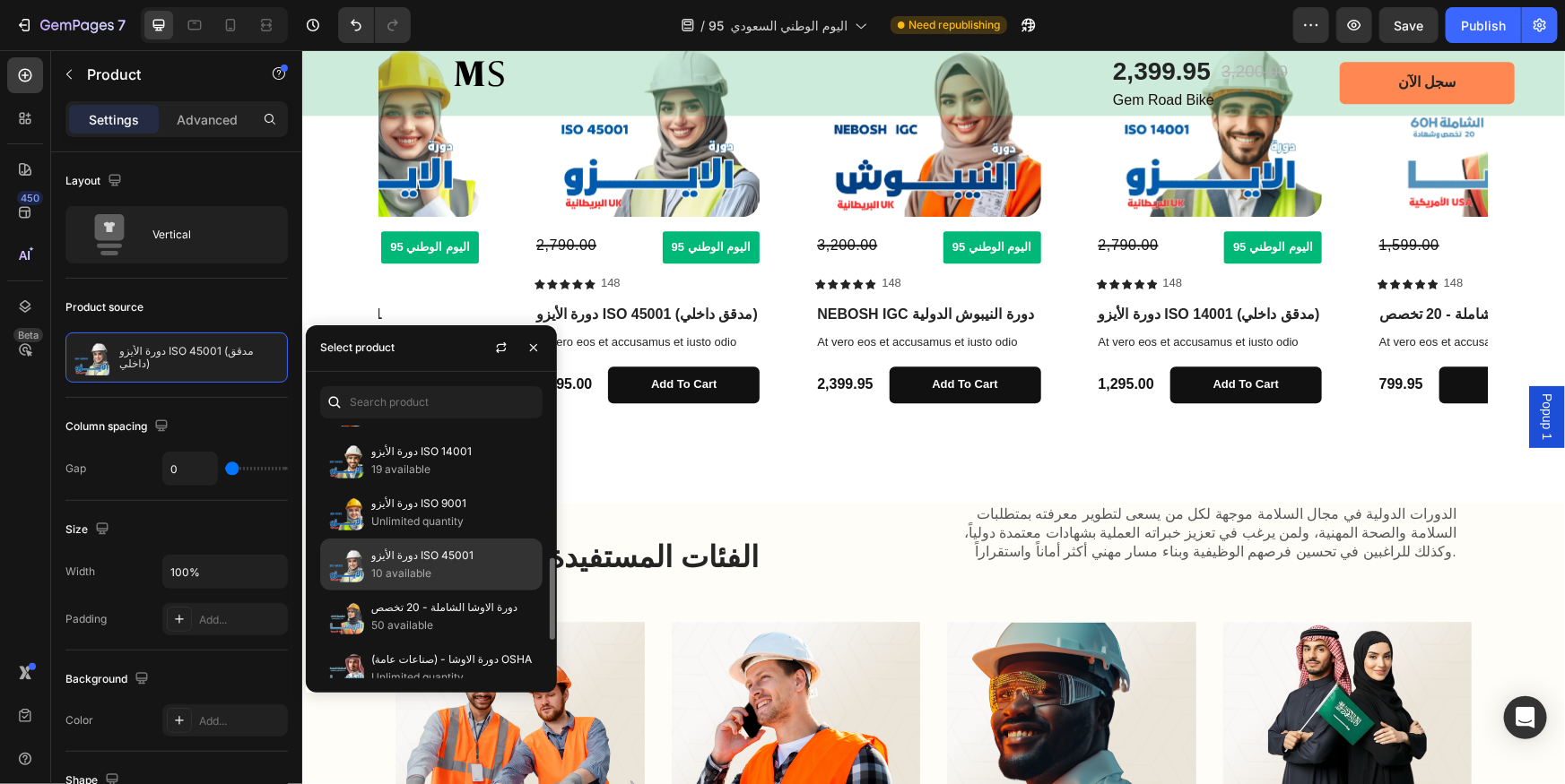
click at [449, 550] on p "دورة الأيزو ISO 45001" at bounding box center [454, 556] width 164 height 18
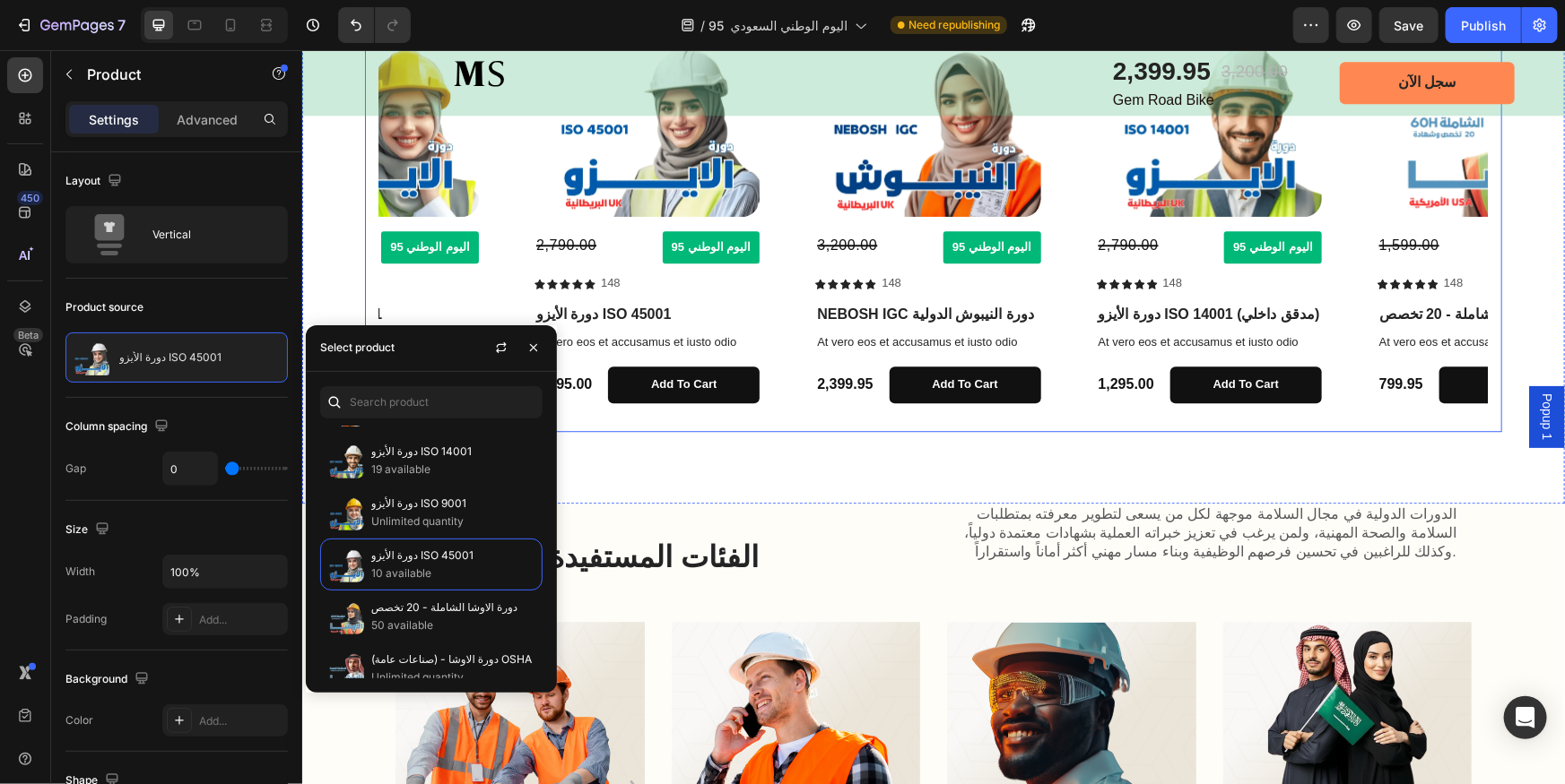
click at [777, 288] on div "Product Images 3,200.00 Compare Price Compare Price اليوم الوطني 95 Button Row …" at bounding box center [932, 214] width 1108 height 404
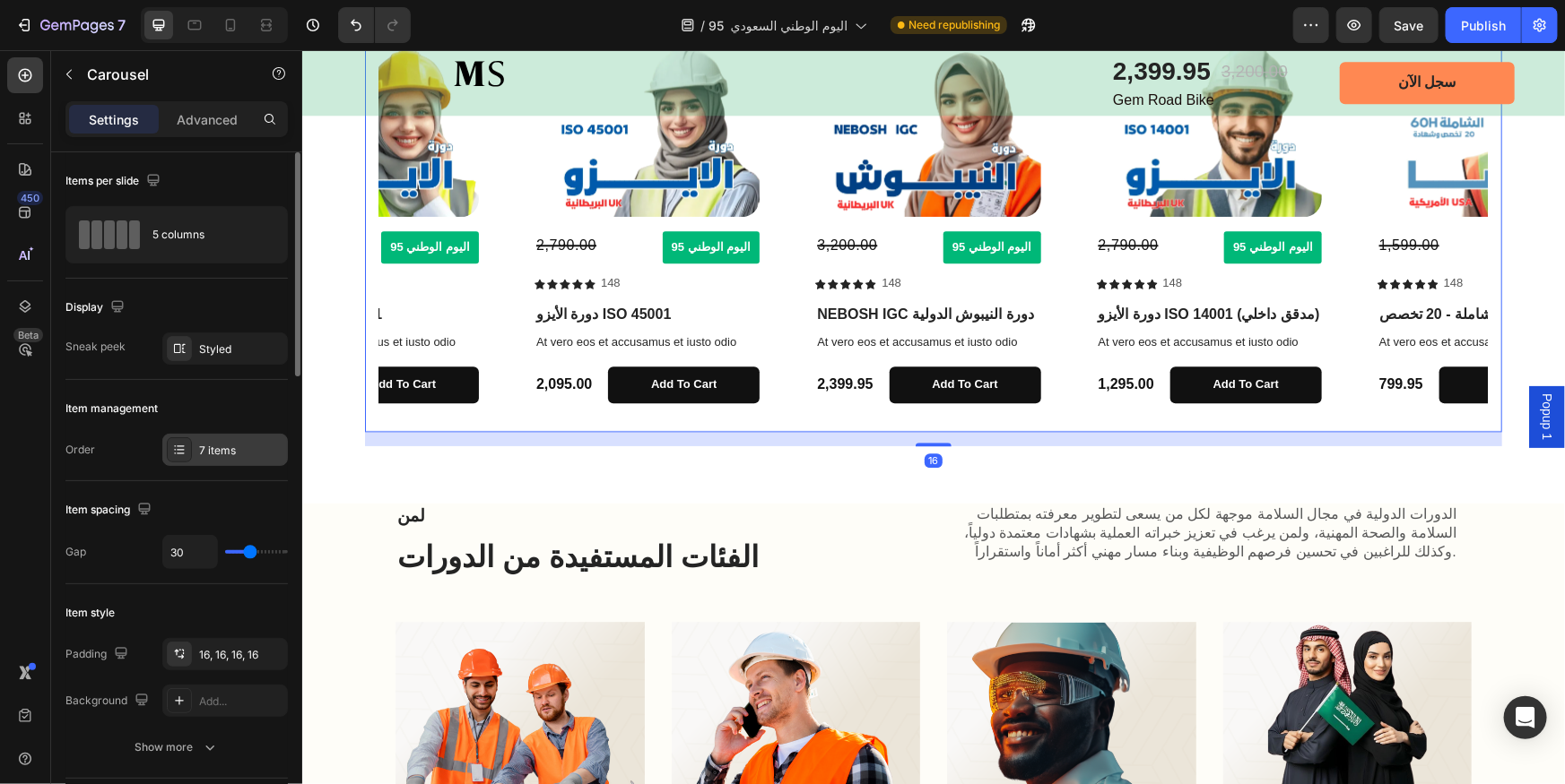
click at [186, 450] on div at bounding box center [180, 451] width 25 height 25
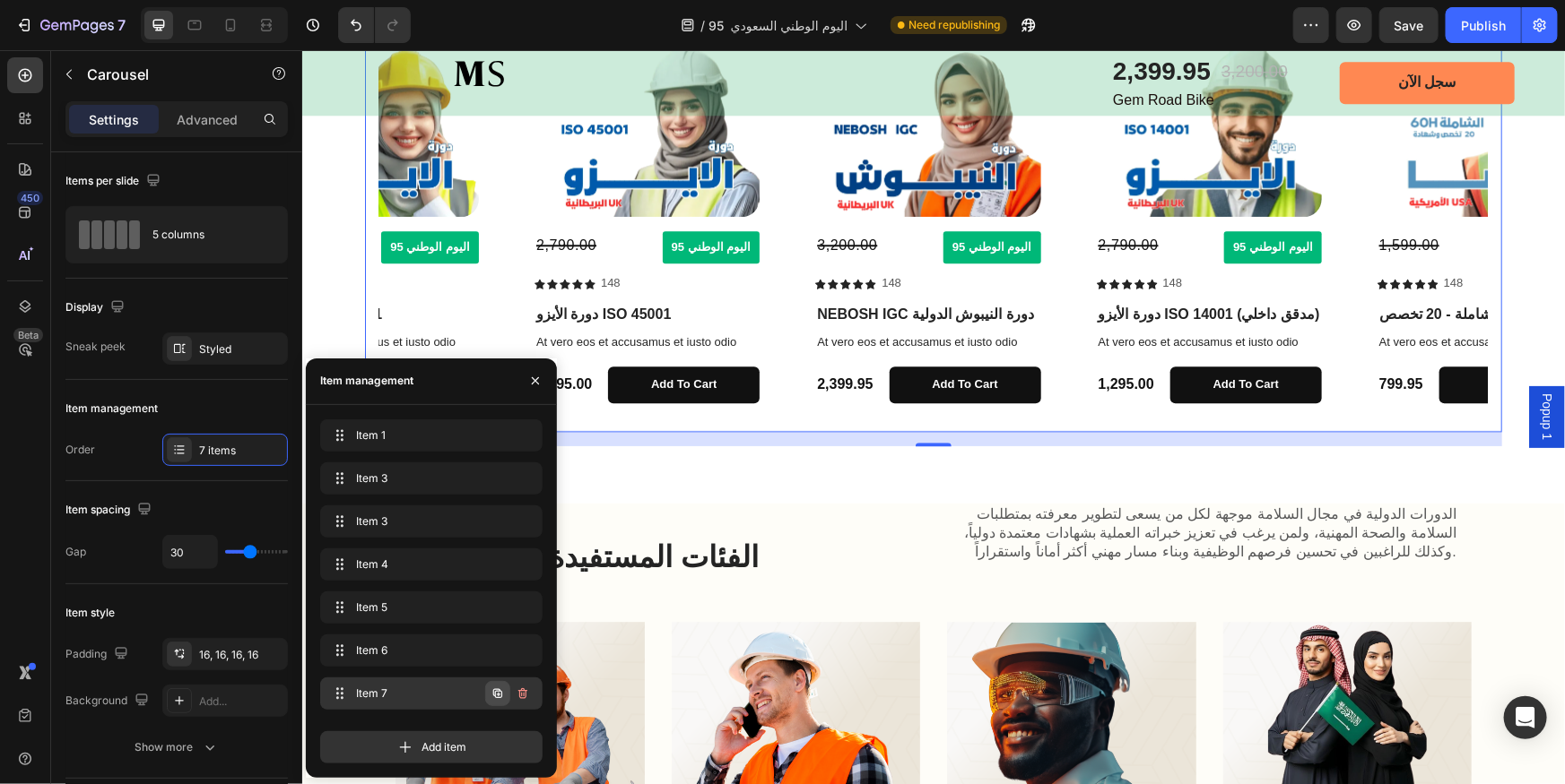
click at [500, 695] on icon "button" at bounding box center [498, 694] width 15 height 15
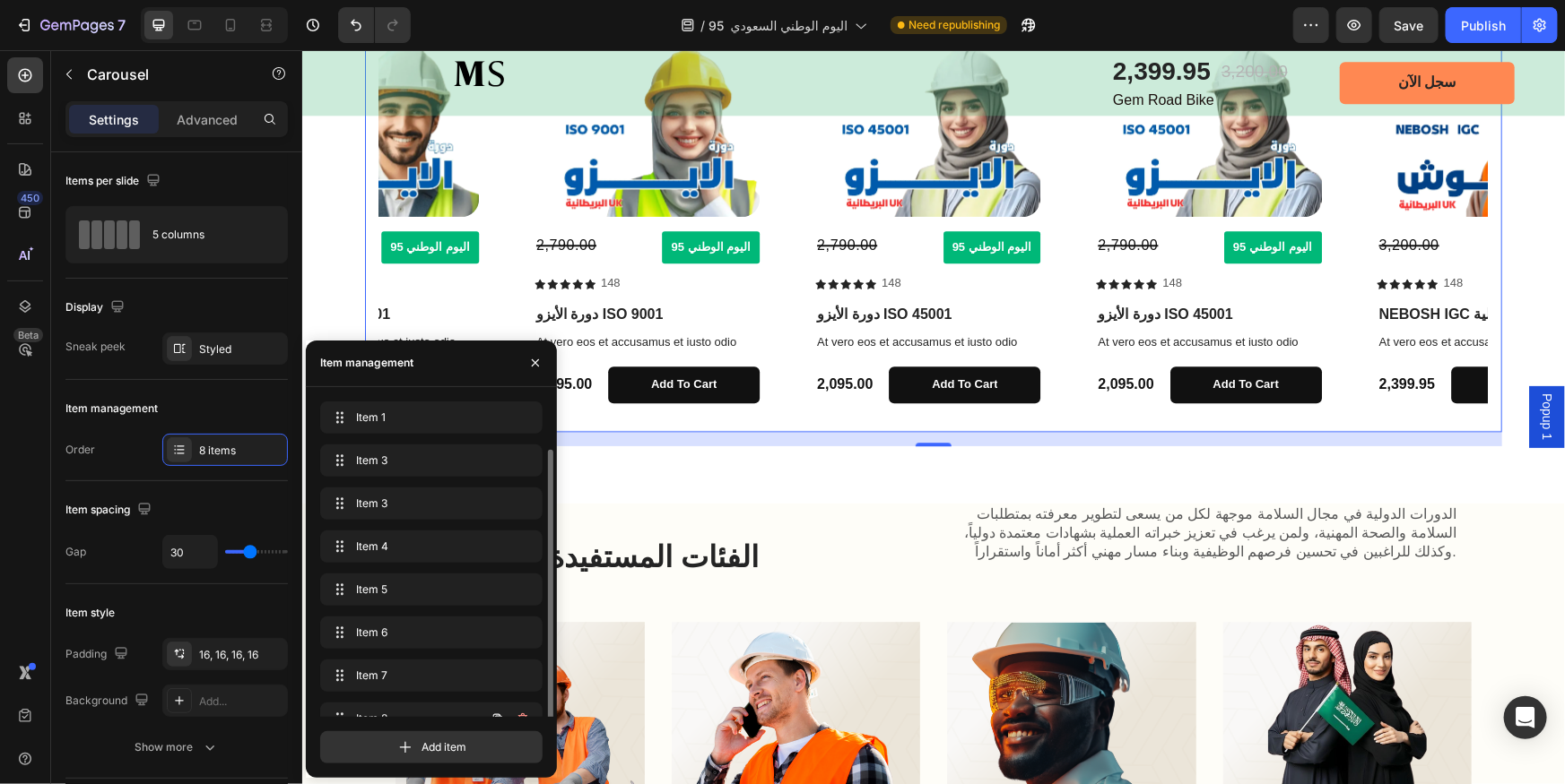
scroll to position [25, 0]
click at [427, 696] on span "Item 8" at bounding box center [406, 694] width 101 height 16
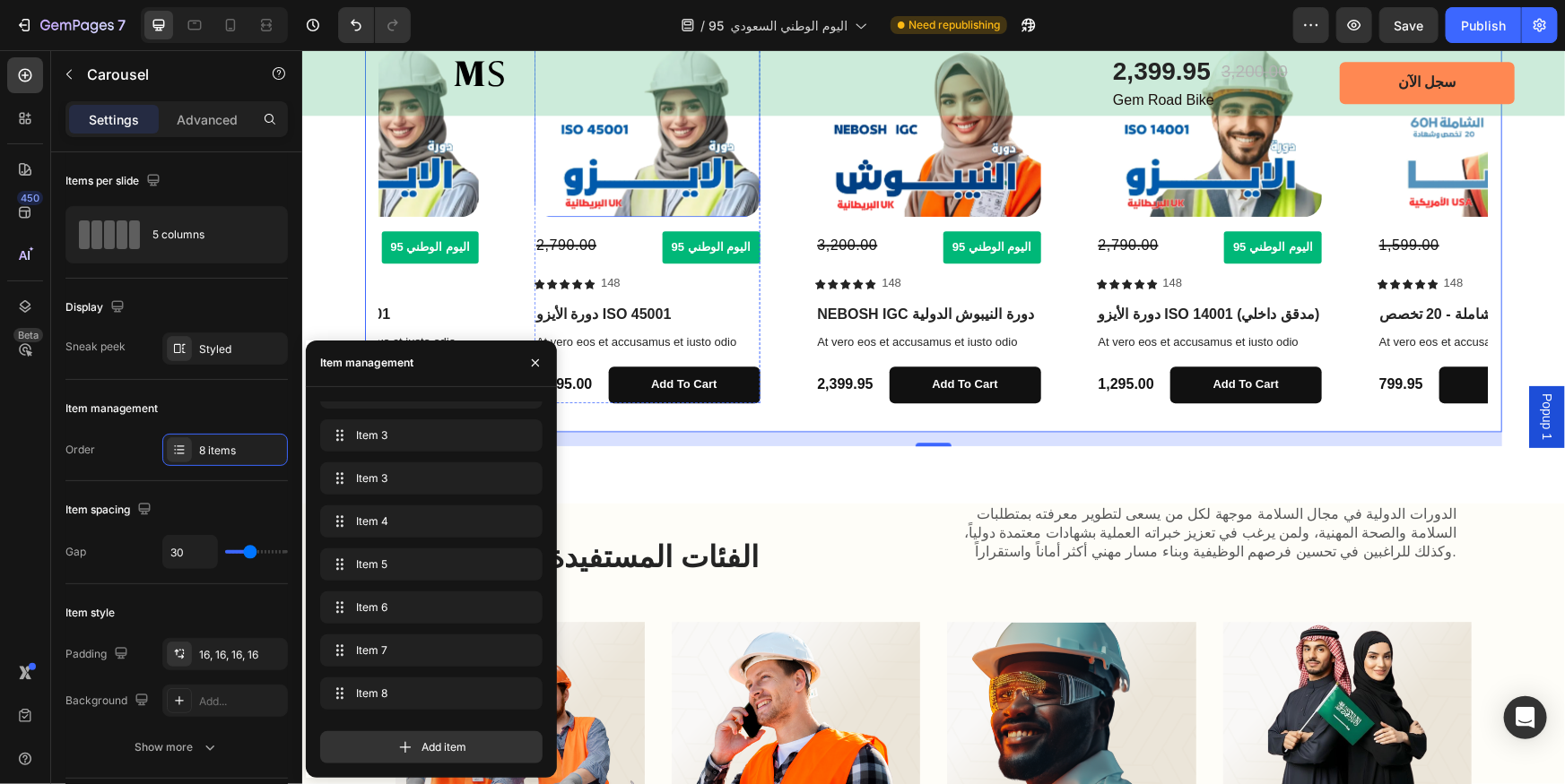
click at [651, 185] on img at bounding box center [646, 122] width 225 height 189
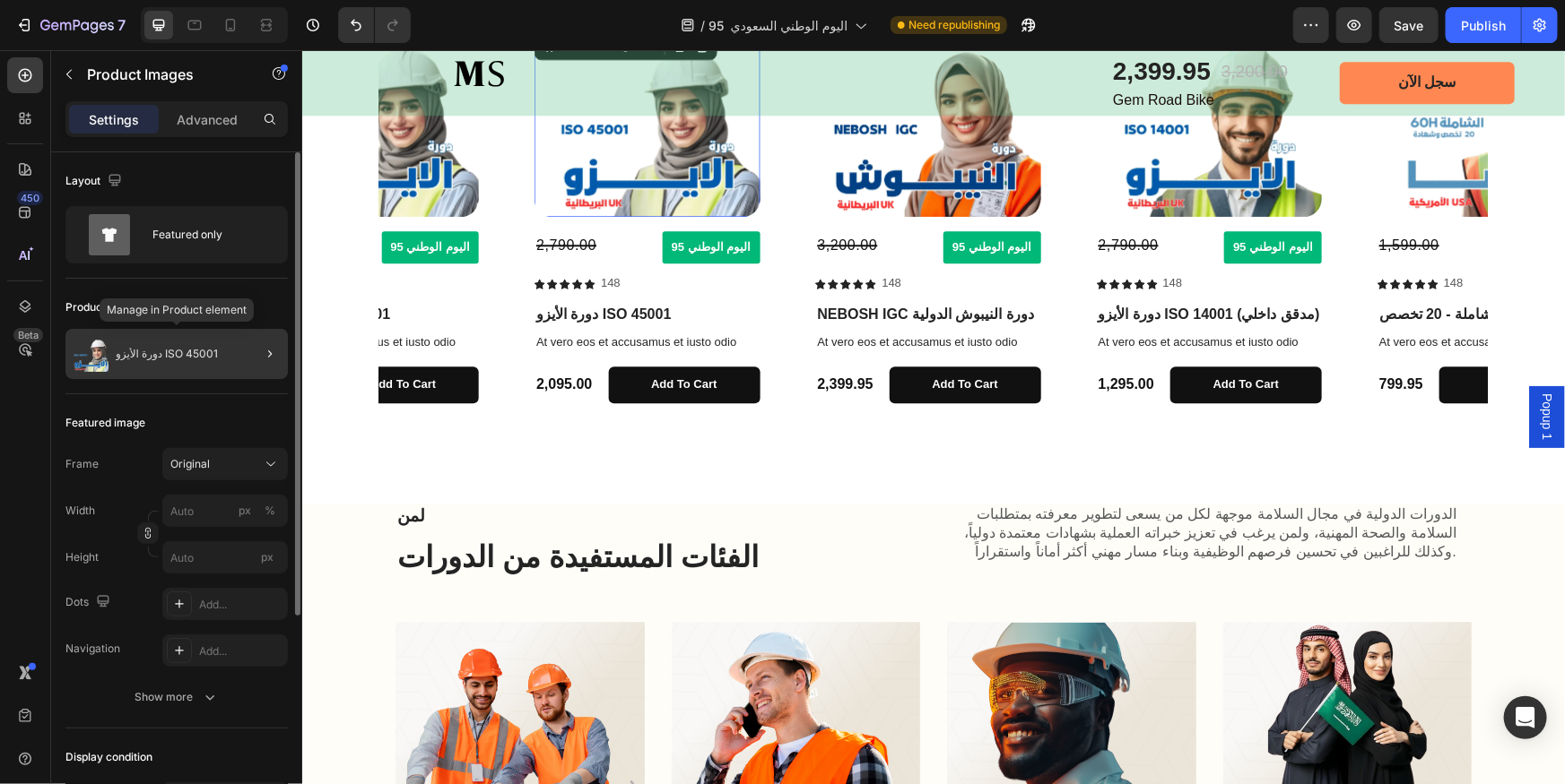
click at [156, 362] on div "دورة الأيزو ISO 45001" at bounding box center [176, 353] width 223 height 50
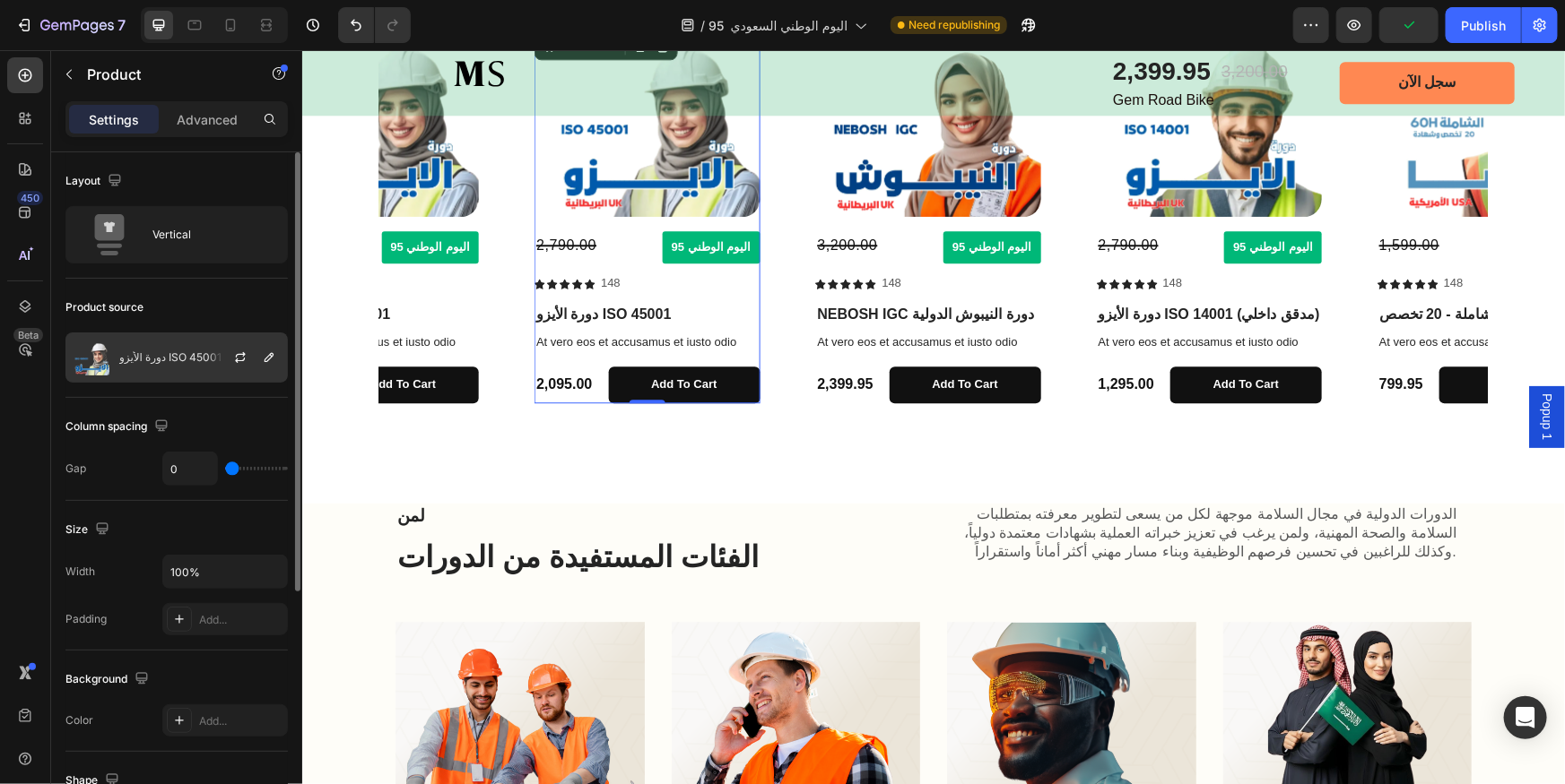
click at [76, 365] on img at bounding box center [91, 357] width 35 height 35
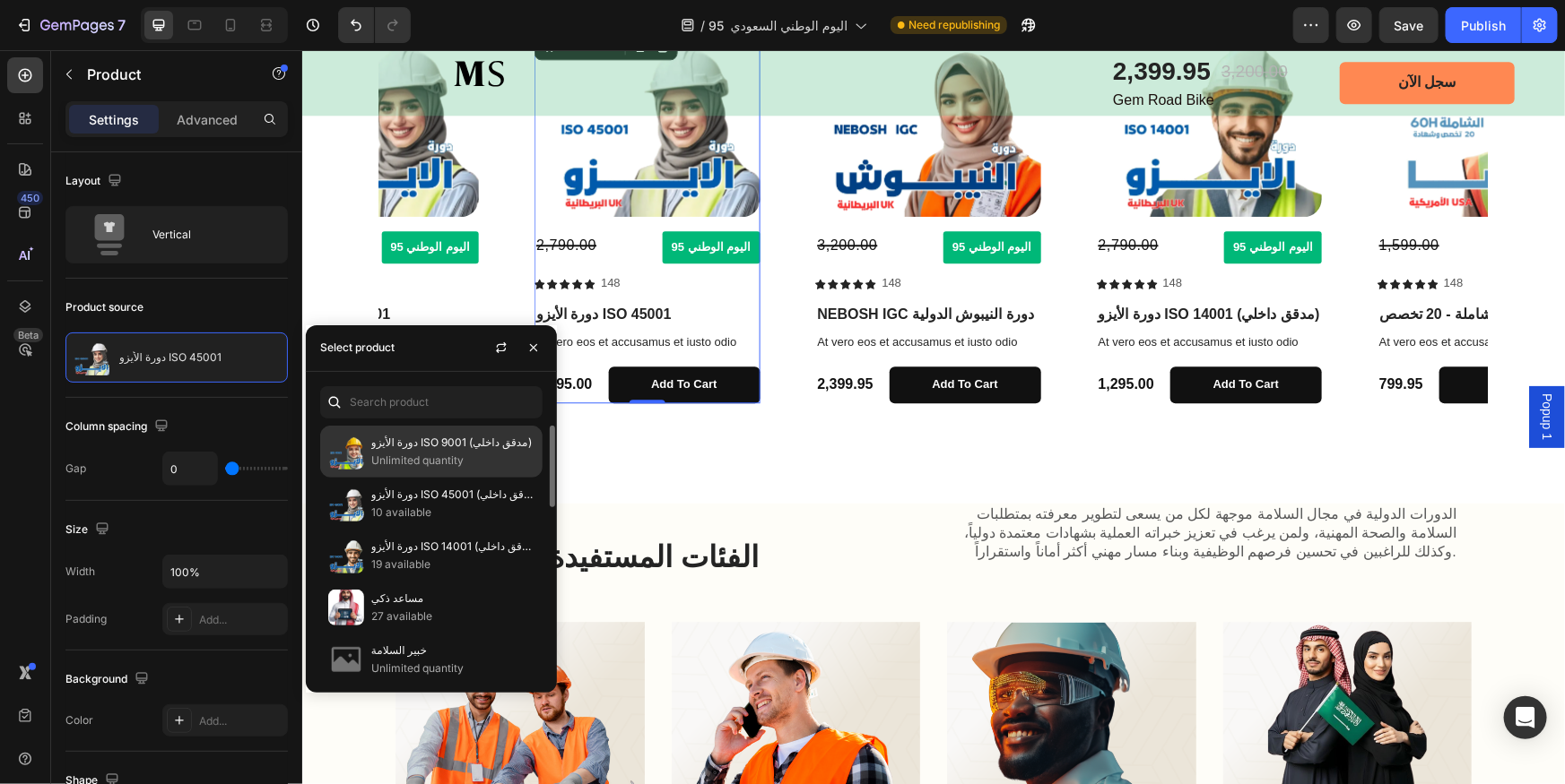
click at [398, 466] on p "Unlimited quantity" at bounding box center [454, 461] width 164 height 18
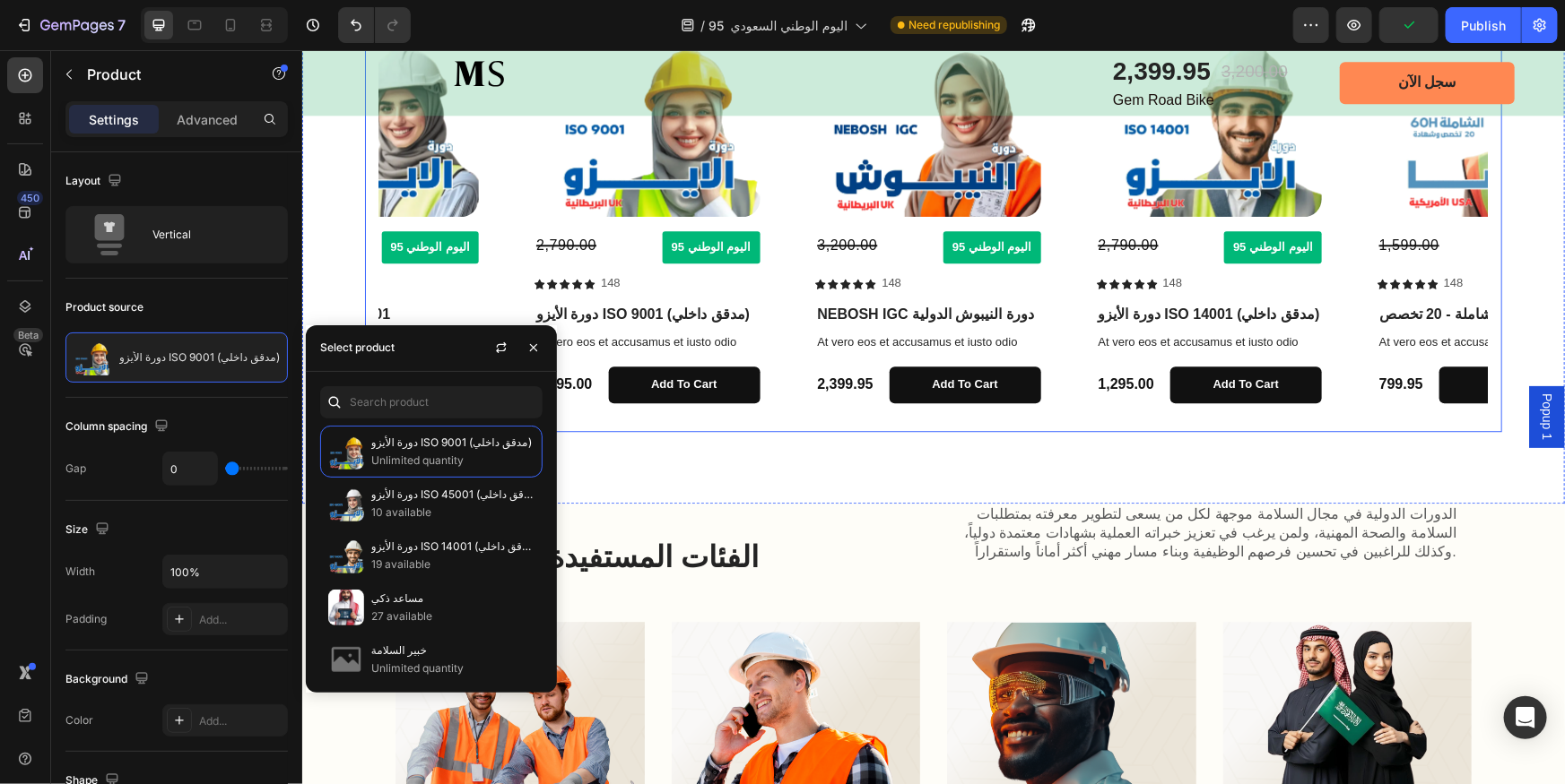
click at [515, 257] on div "Product Images 3,200.00 Compare Price Compare Price اليوم الوطني 95 Button Row …" at bounding box center [932, 214] width 1108 height 404
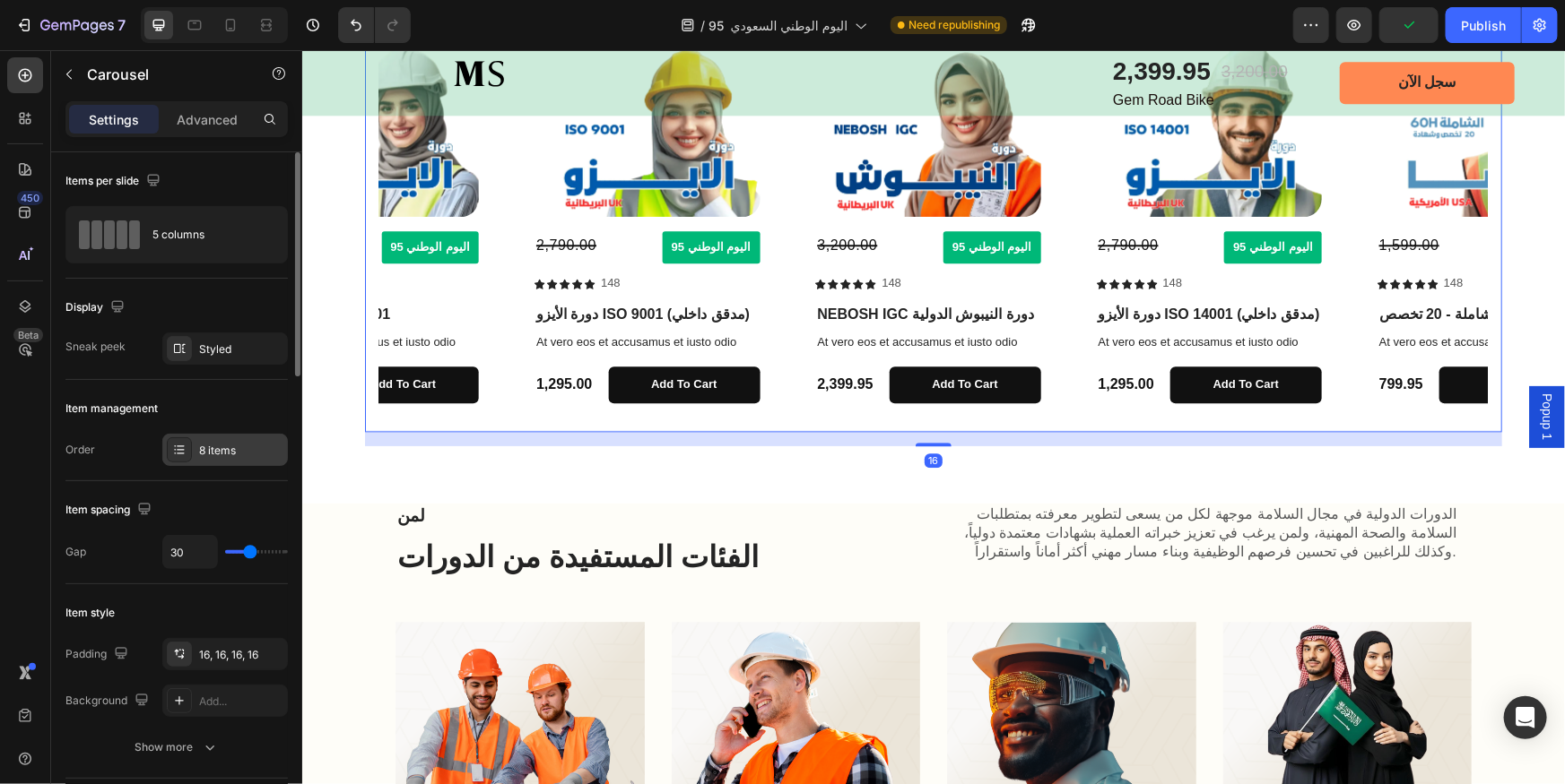
click at [229, 452] on div "8 items" at bounding box center [241, 451] width 85 height 16
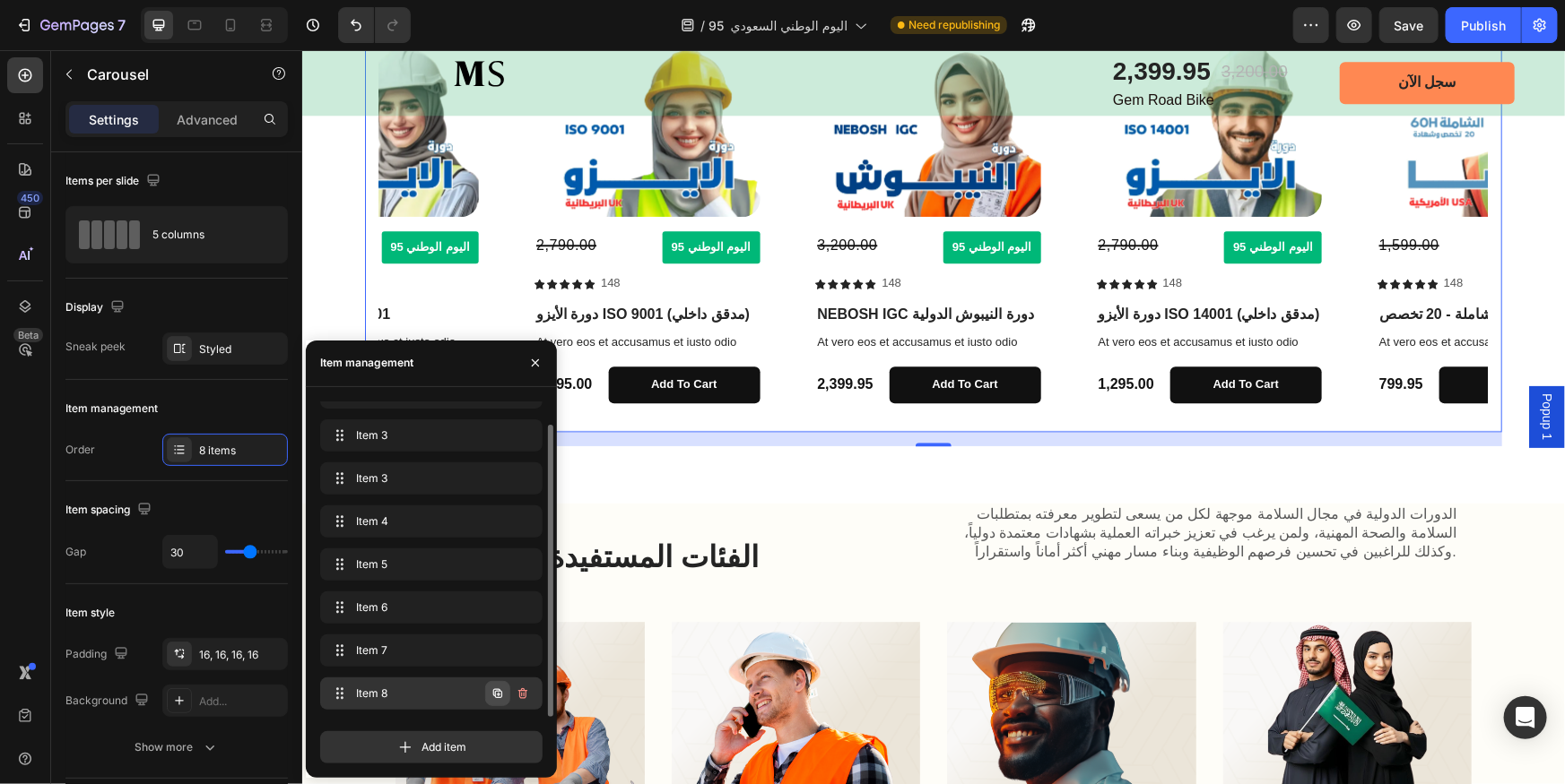
click at [497, 690] on icon "button" at bounding box center [498, 693] width 9 height 9
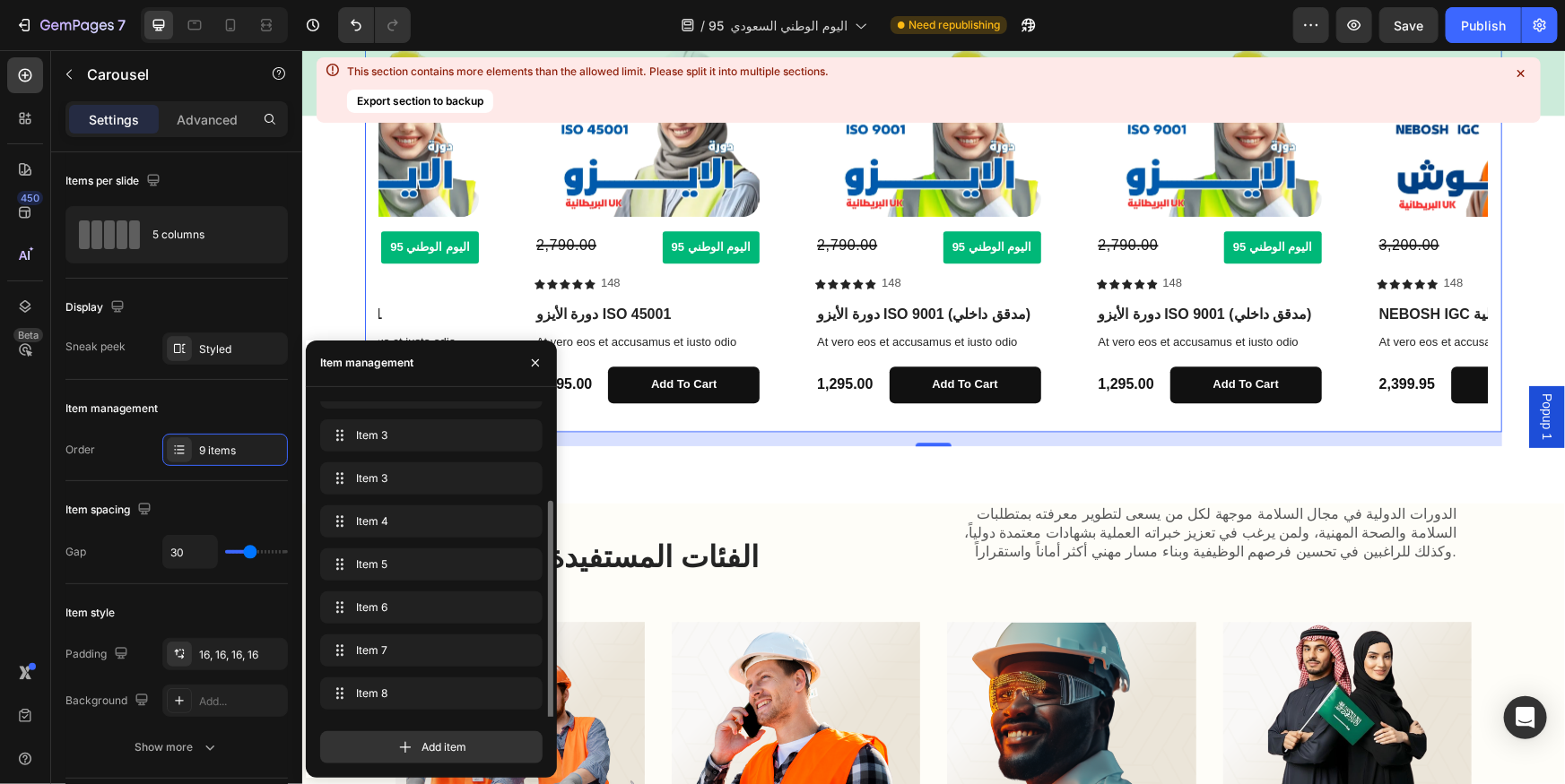
scroll to position [68, 0]
click at [497, 691] on icon "button" at bounding box center [498, 694] width 15 height 15
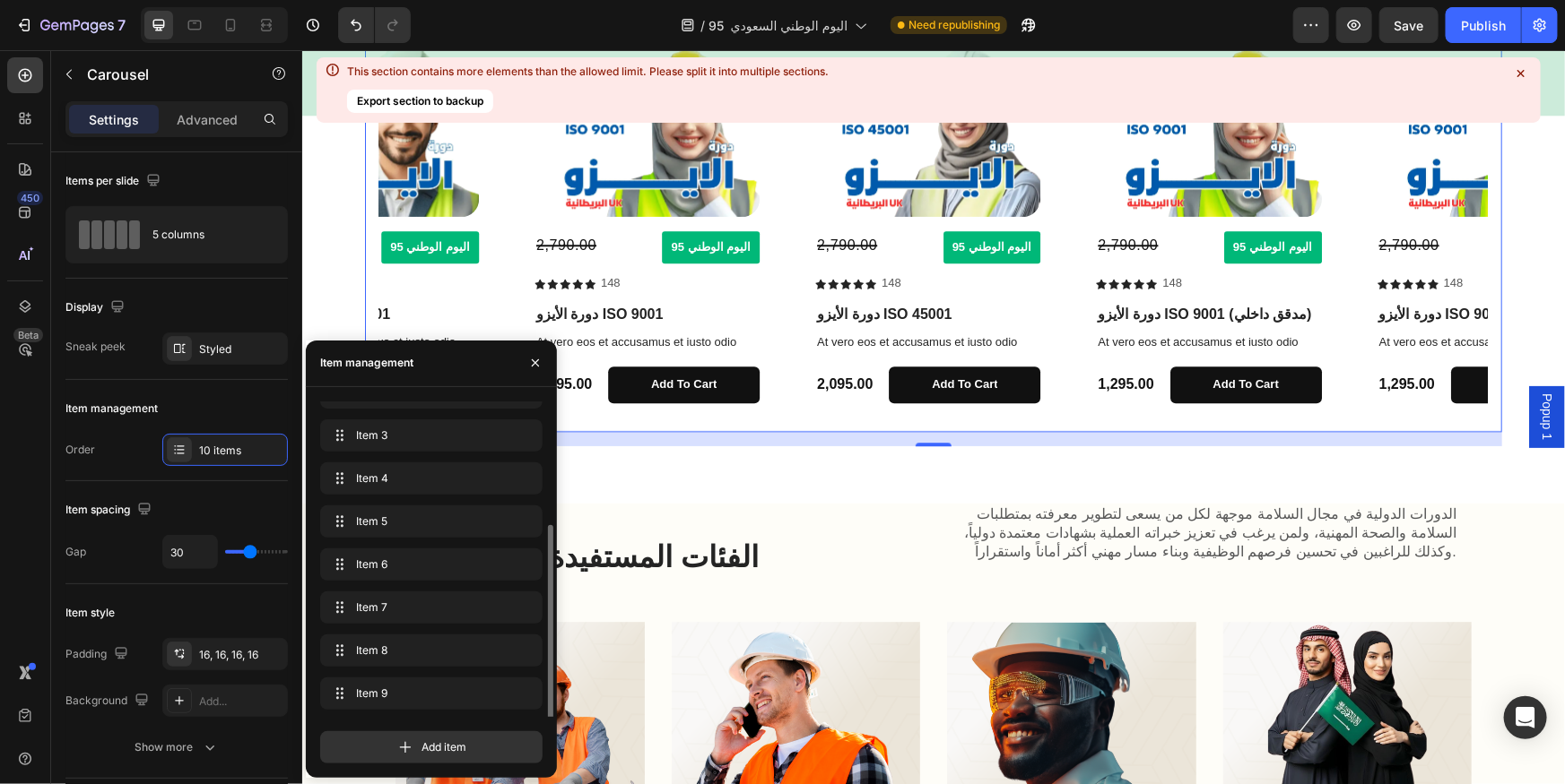
scroll to position [110, 0]
click at [497, 691] on icon "button" at bounding box center [498, 695] width 15 height 15
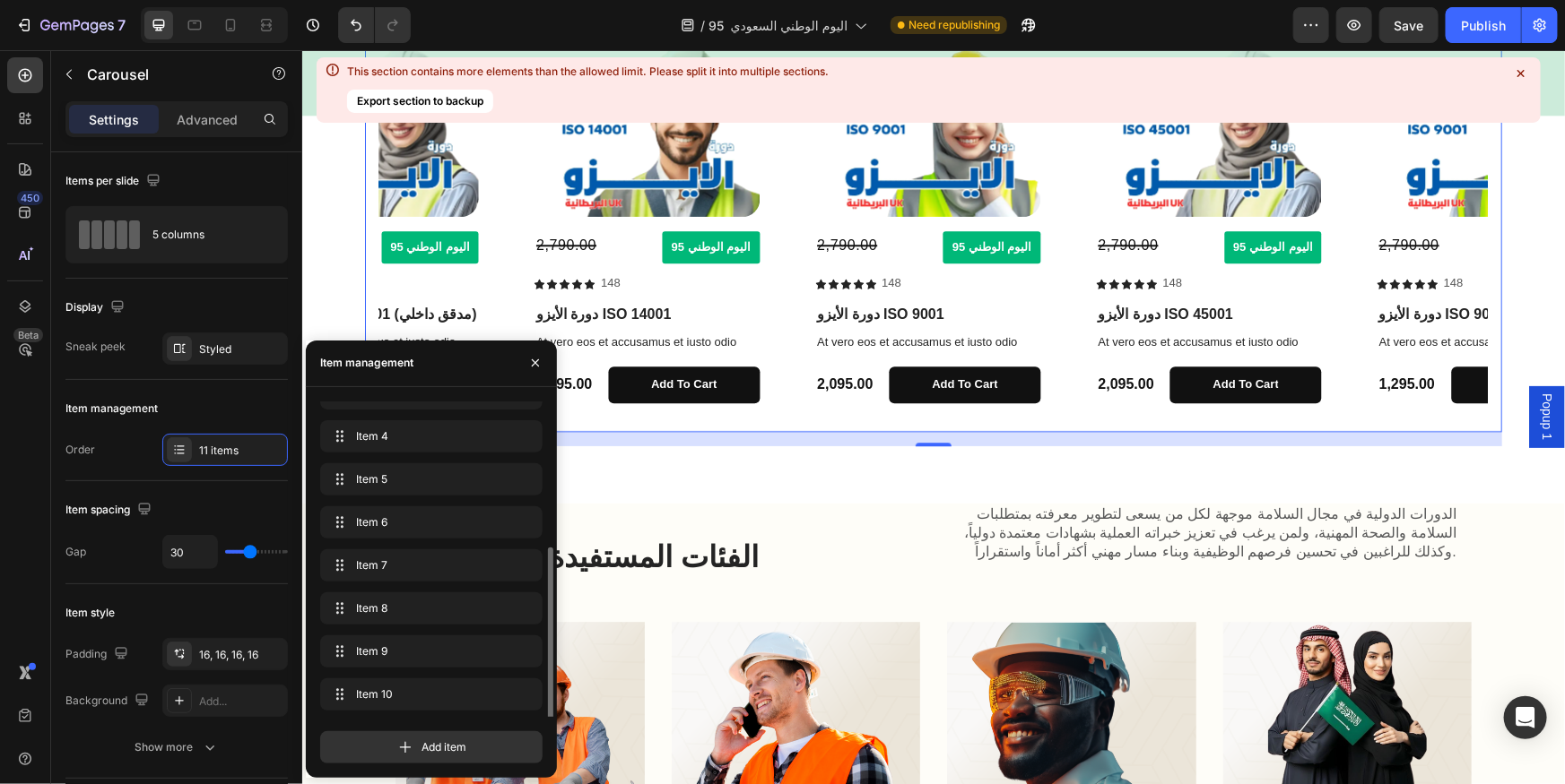
scroll to position [154, 0]
click at [420, 610] on span "Item 9" at bounding box center [419, 609] width 133 height 16
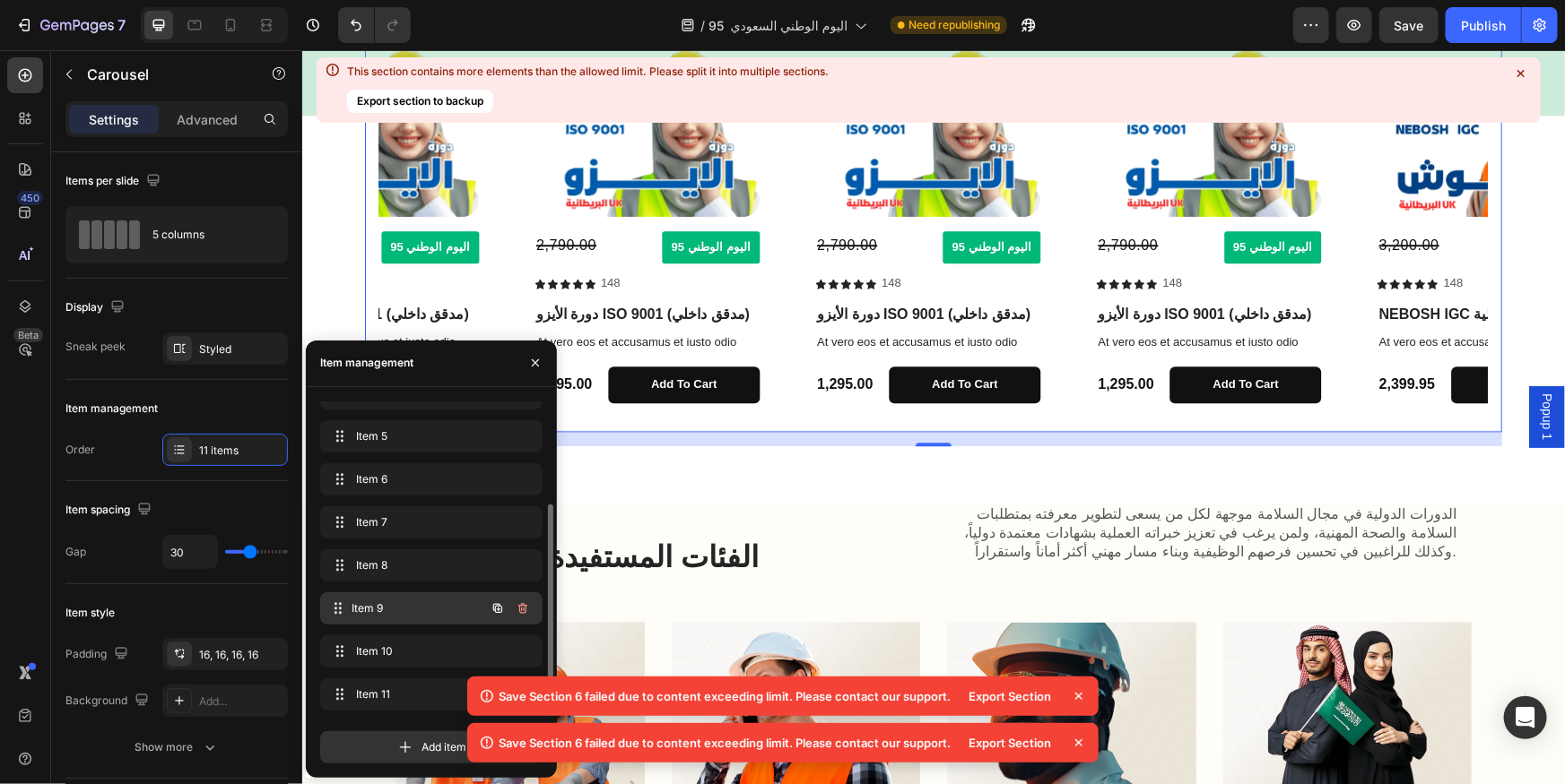
click at [414, 610] on span "Item 9" at bounding box center [419, 609] width 133 height 16
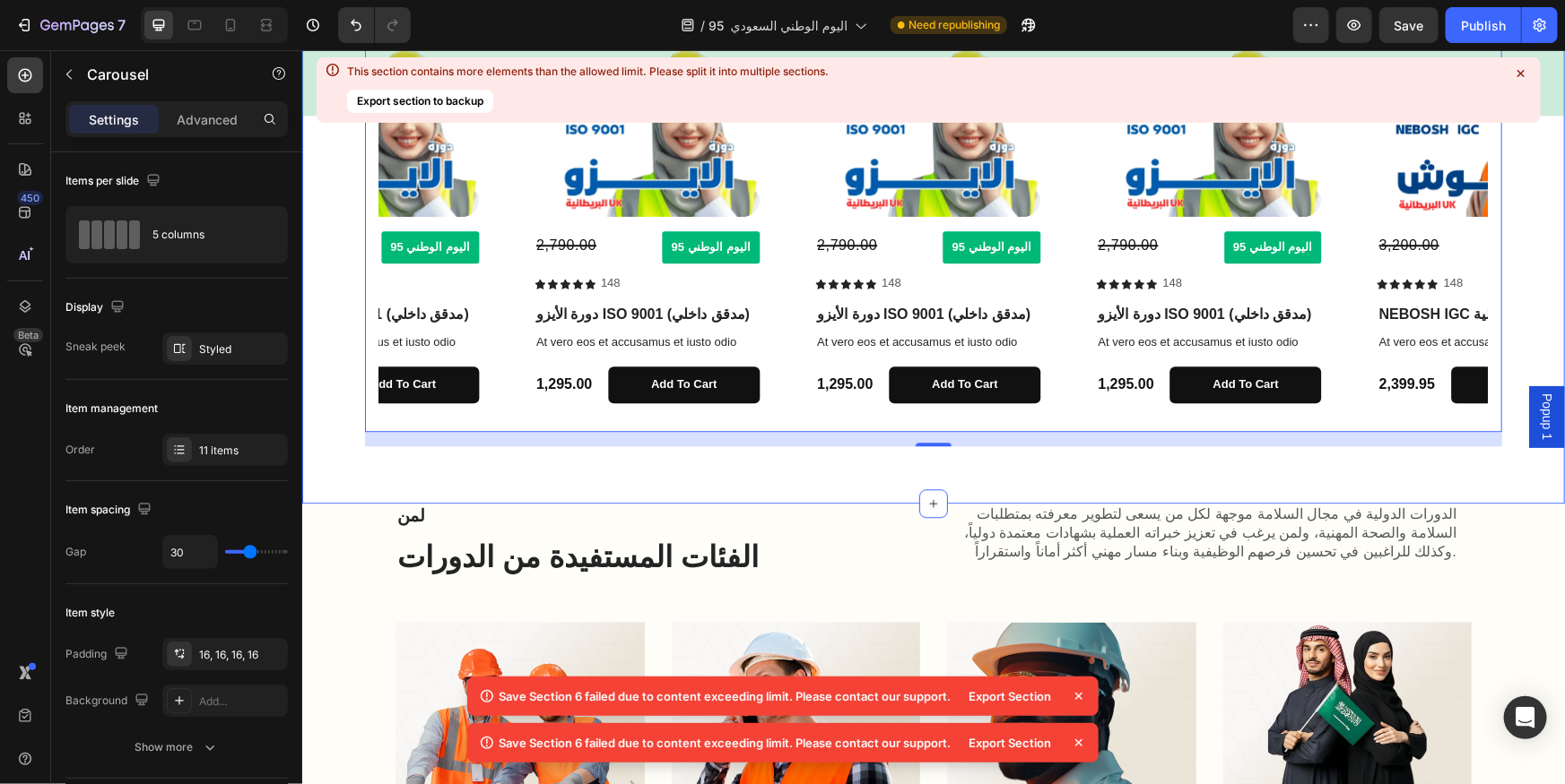
click at [1521, 72] on icon at bounding box center [1521, 74] width 7 height 7
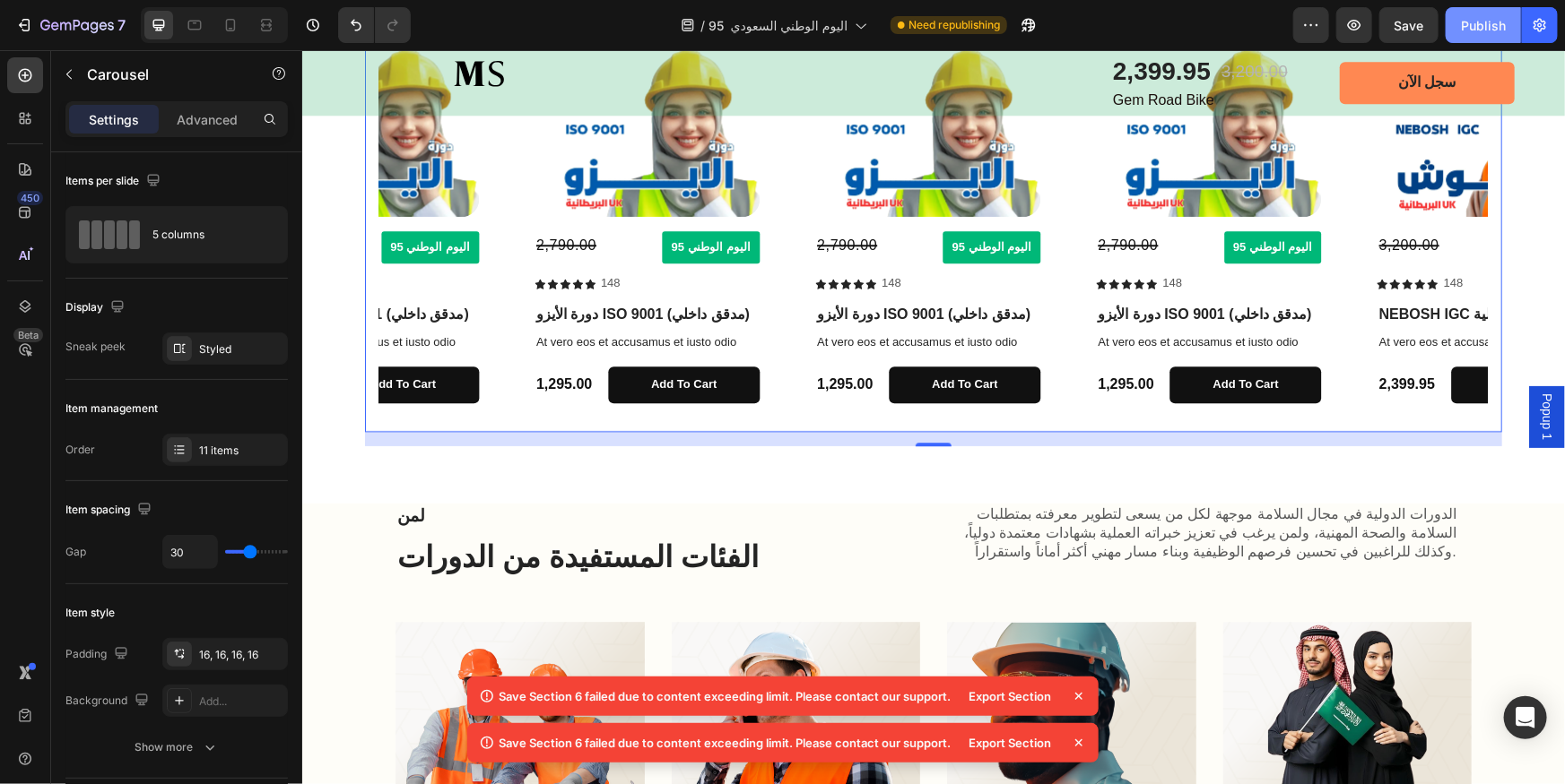
click at [1479, 18] on div "Publish" at bounding box center [1482, 25] width 45 height 19
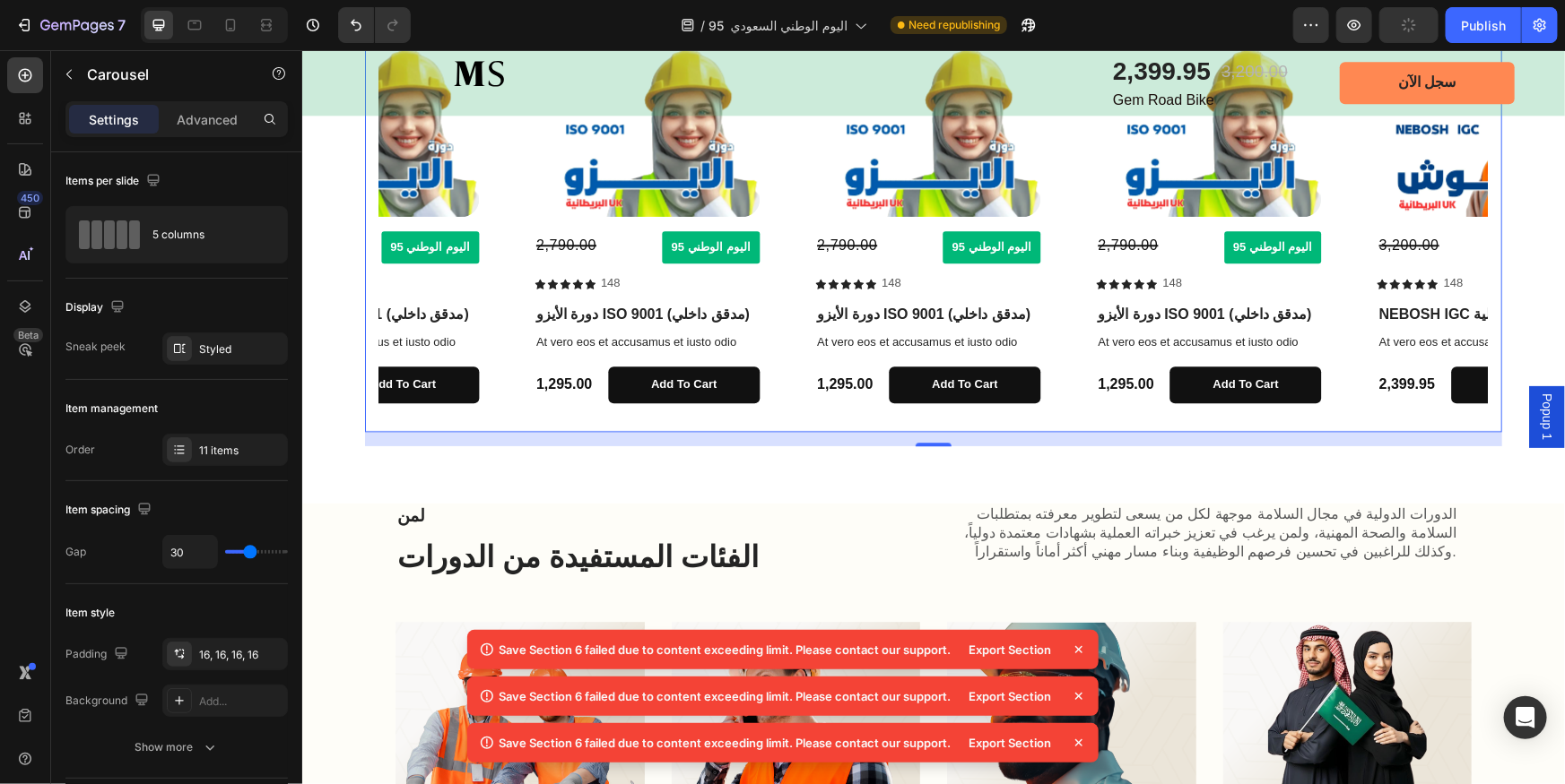
click at [779, 308] on div "Product Images 3,200.00 Compare Price Compare Price اليوم الوطني 95 Button Row …" at bounding box center [932, 214] width 1108 height 404
click at [216, 440] on div "11 items" at bounding box center [225, 451] width 125 height 33
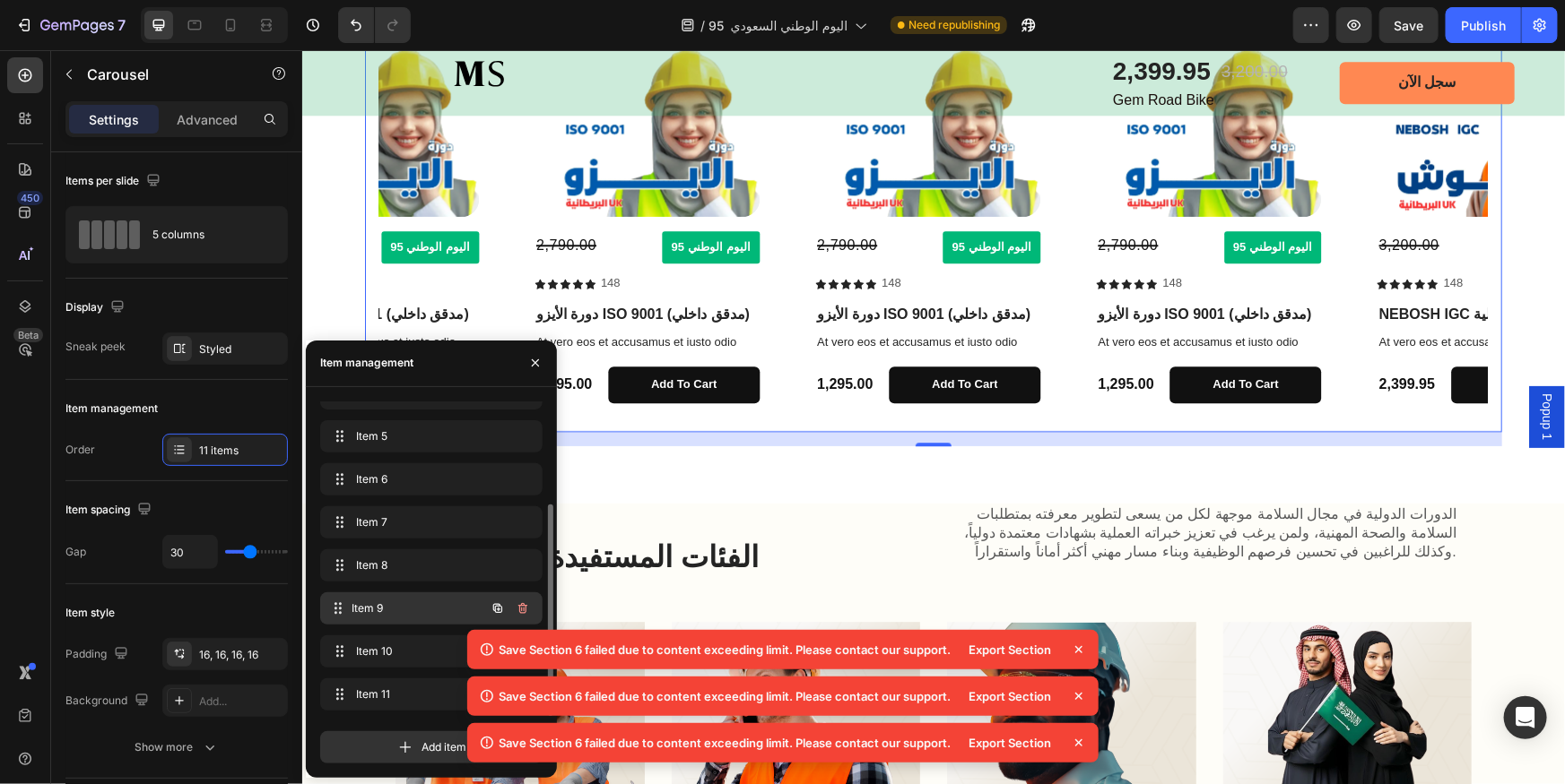
click at [379, 610] on span "Item 9" at bounding box center [419, 609] width 133 height 16
click at [1078, 650] on icon at bounding box center [1079, 650] width 7 height 7
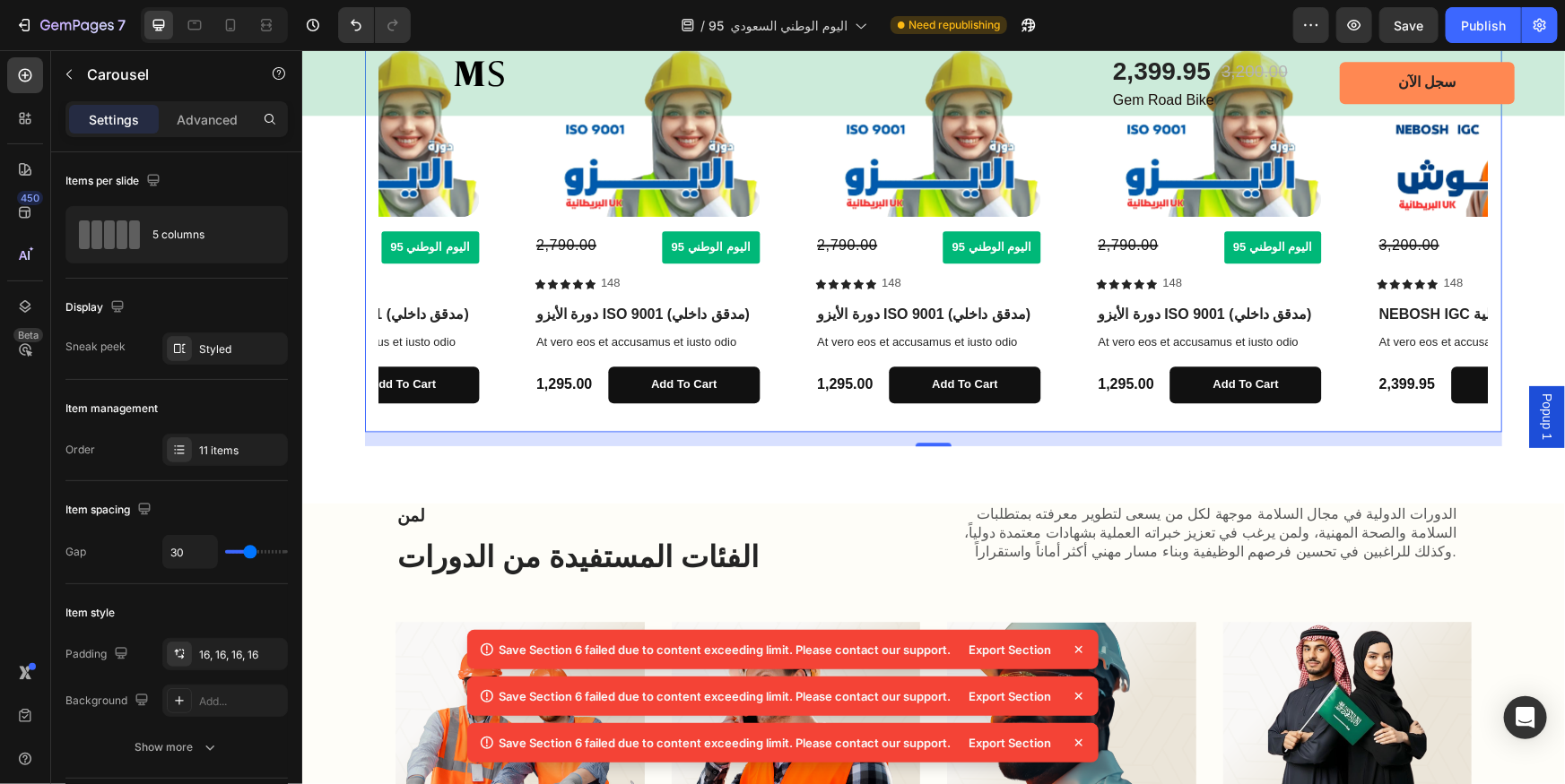
click at [1074, 696] on icon at bounding box center [1079, 697] width 18 height 18
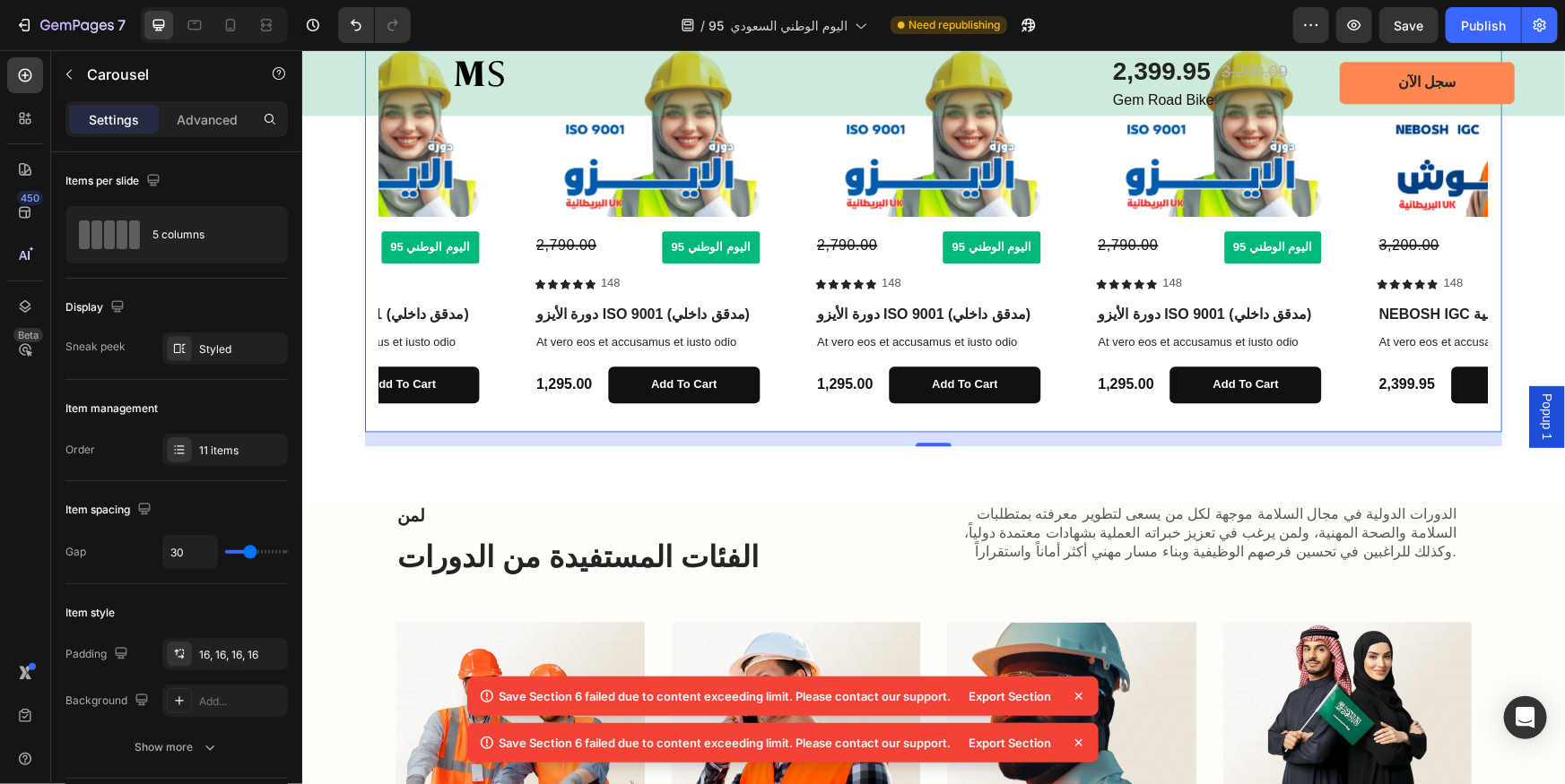
click at [1078, 696] on icon at bounding box center [1079, 697] width 7 height 7
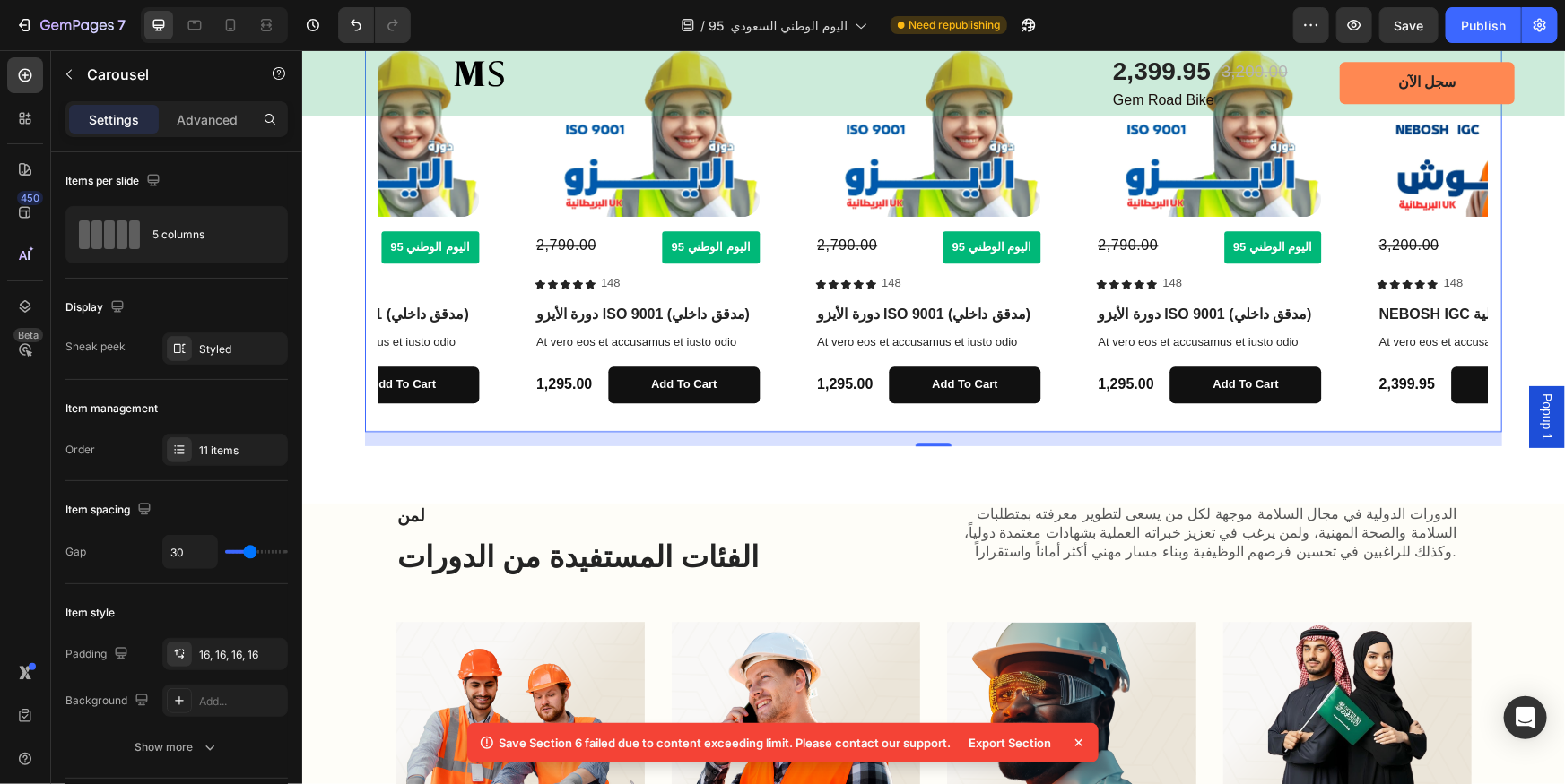
click at [1081, 740] on icon at bounding box center [1079, 743] width 7 height 7
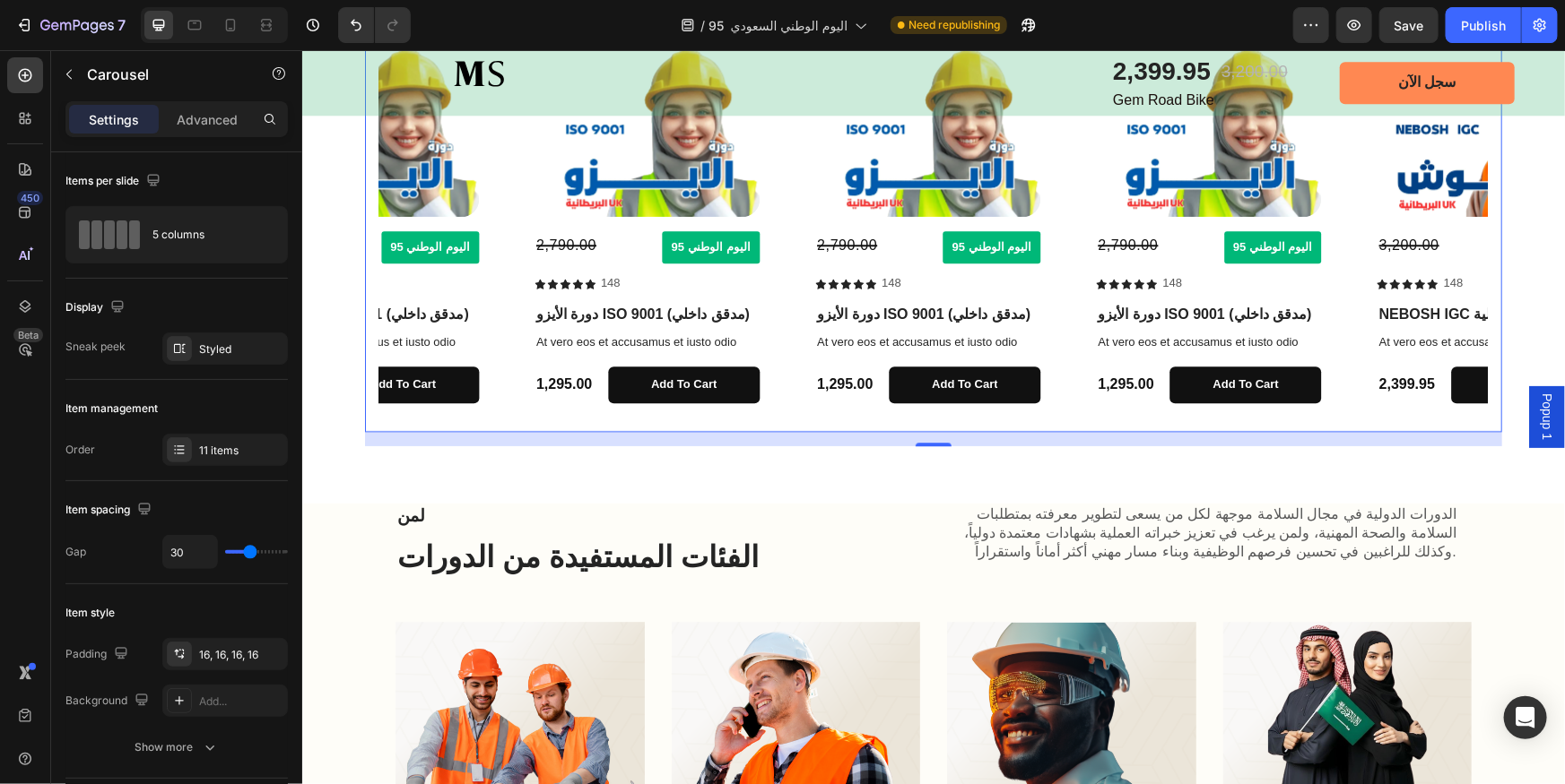
click at [1080, 742] on img at bounding box center [1071, 746] width 249 height 249
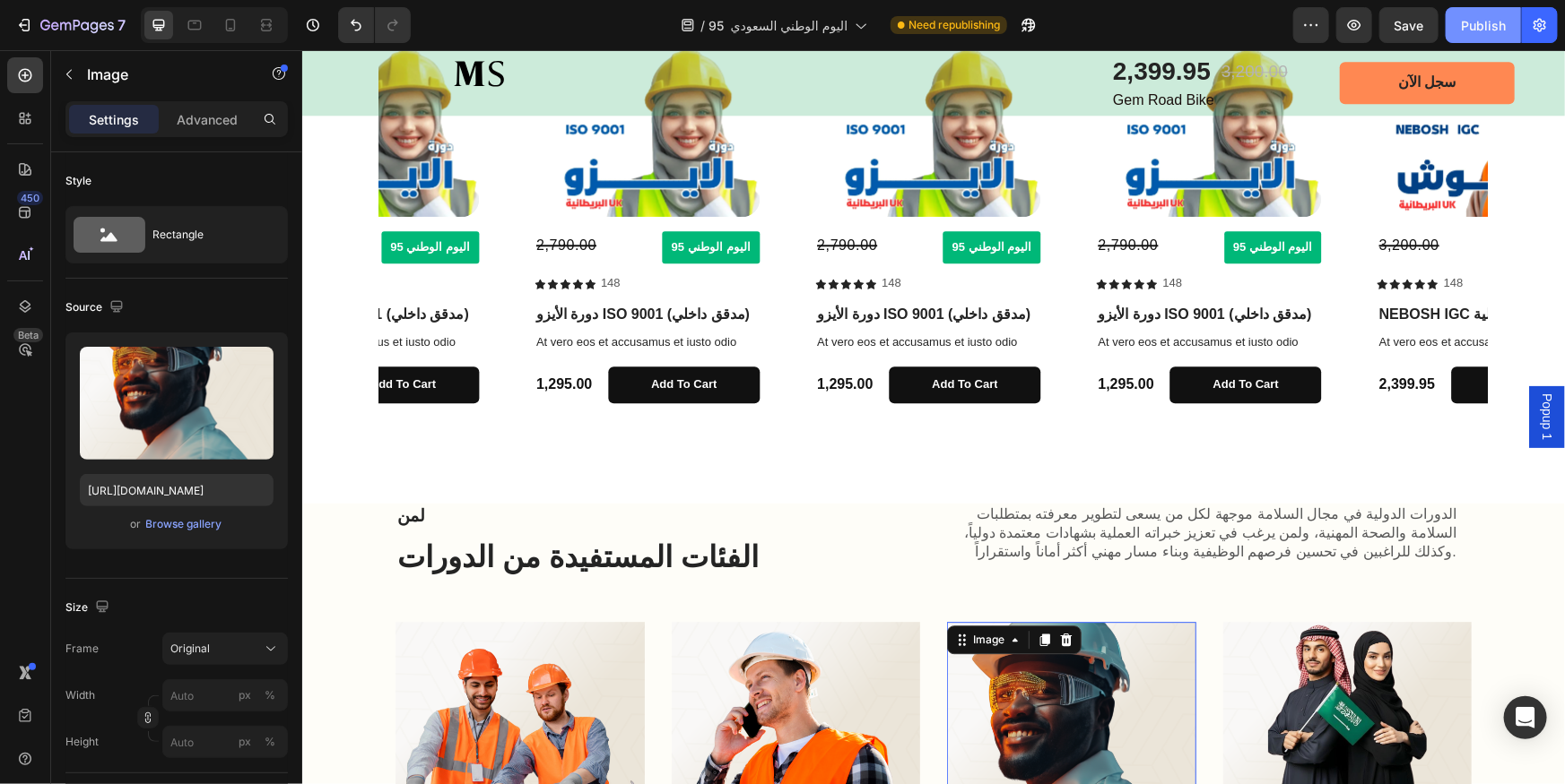
click at [1498, 16] on div "Publish" at bounding box center [1482, 25] width 45 height 19
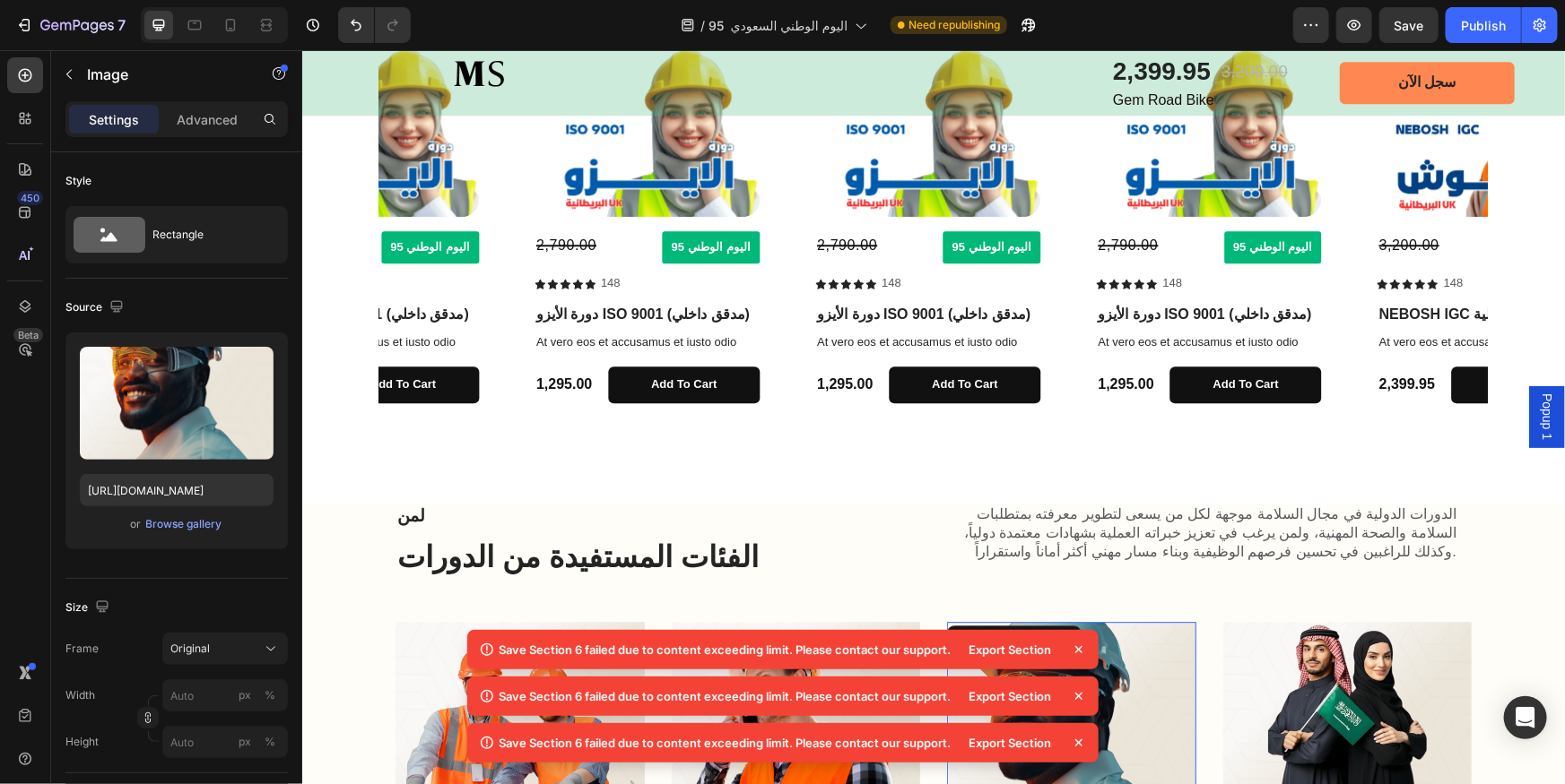
click at [1079, 652] on icon at bounding box center [1079, 650] width 18 height 18
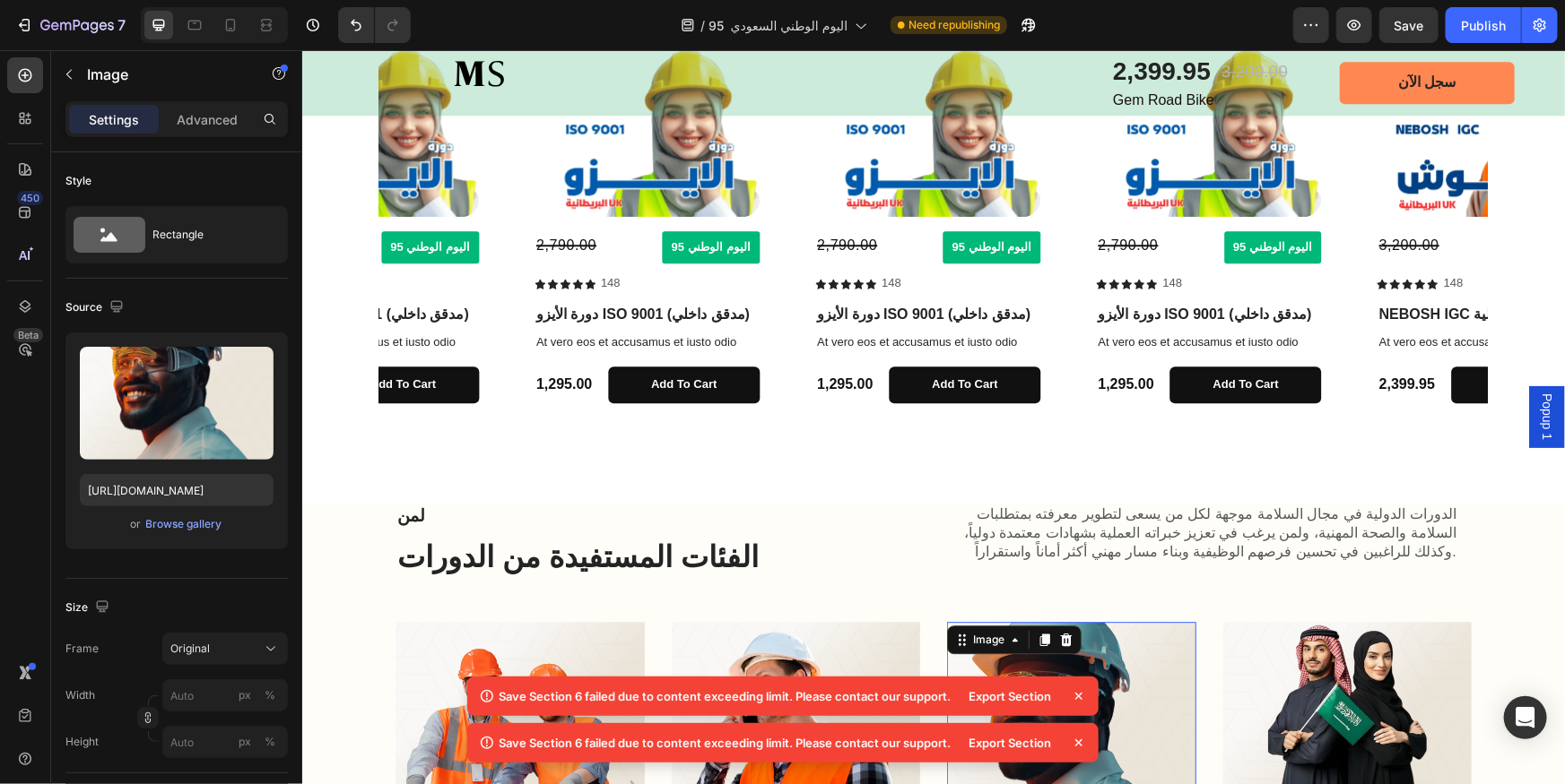
click at [1084, 701] on icon at bounding box center [1079, 697] width 18 height 18
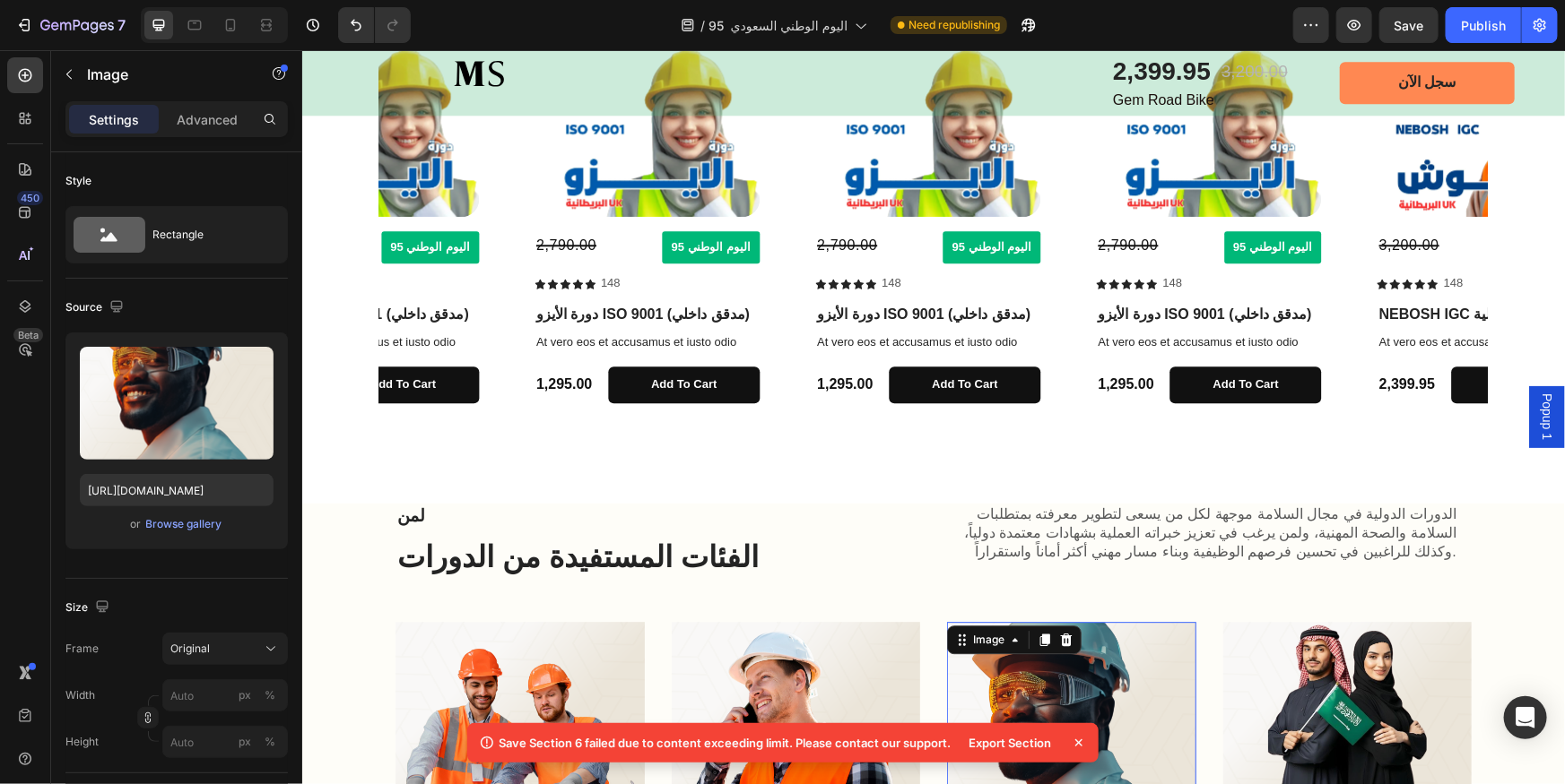
click at [1076, 748] on icon at bounding box center [1079, 743] width 18 height 18
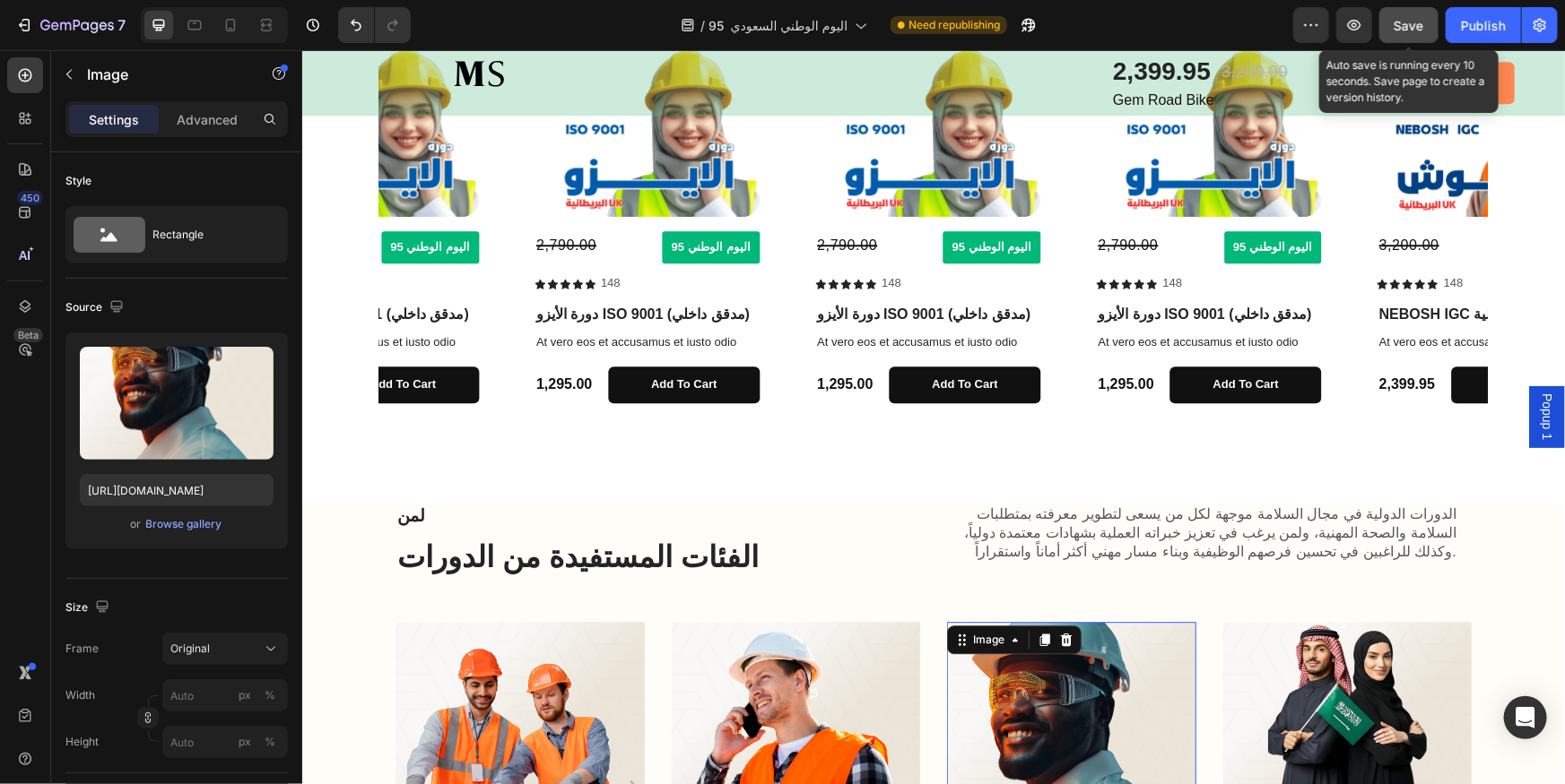
click at [1411, 33] on span "Save" at bounding box center [1409, 25] width 30 height 15
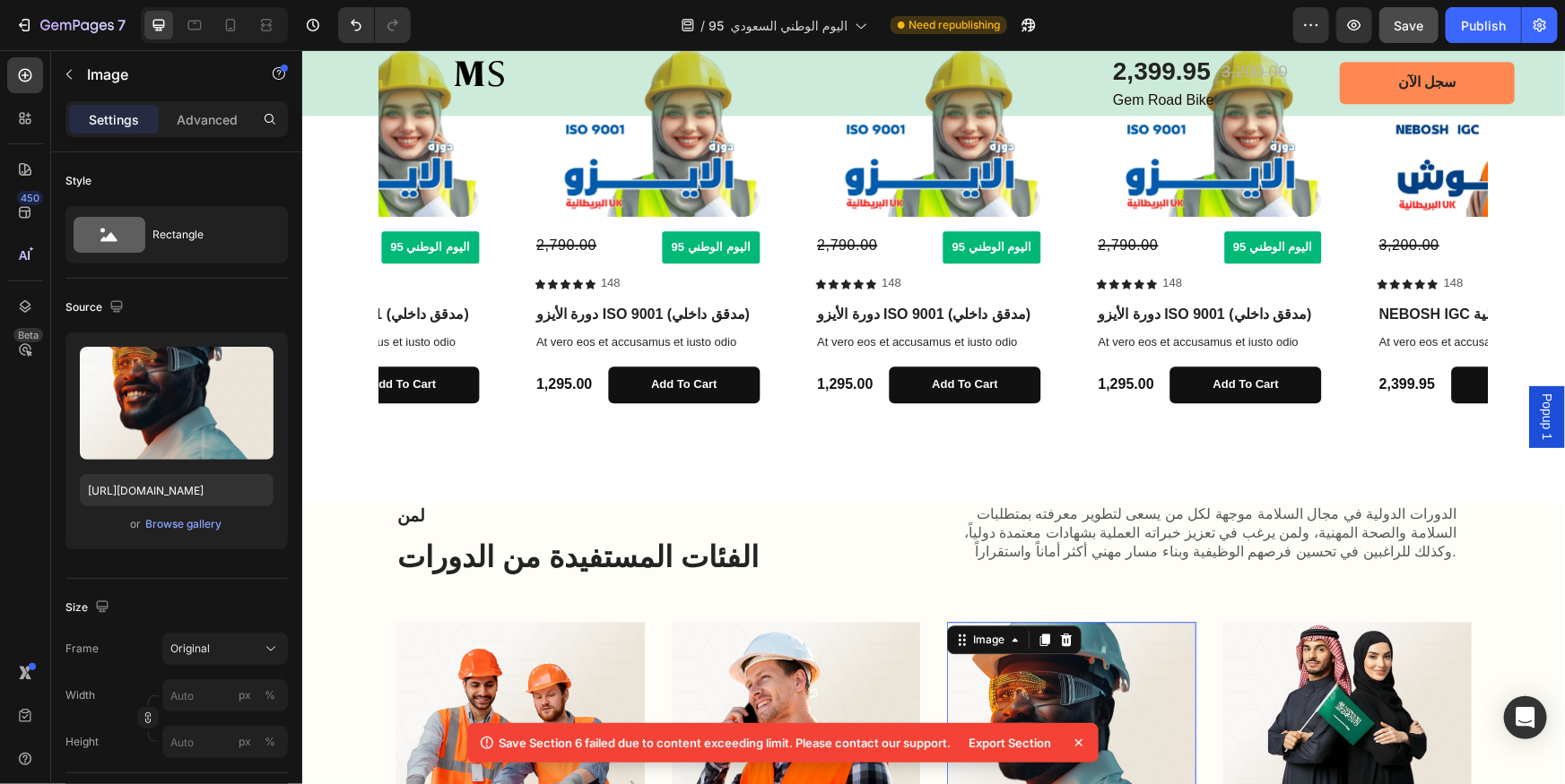
click at [1076, 746] on icon at bounding box center [1079, 743] width 18 height 18
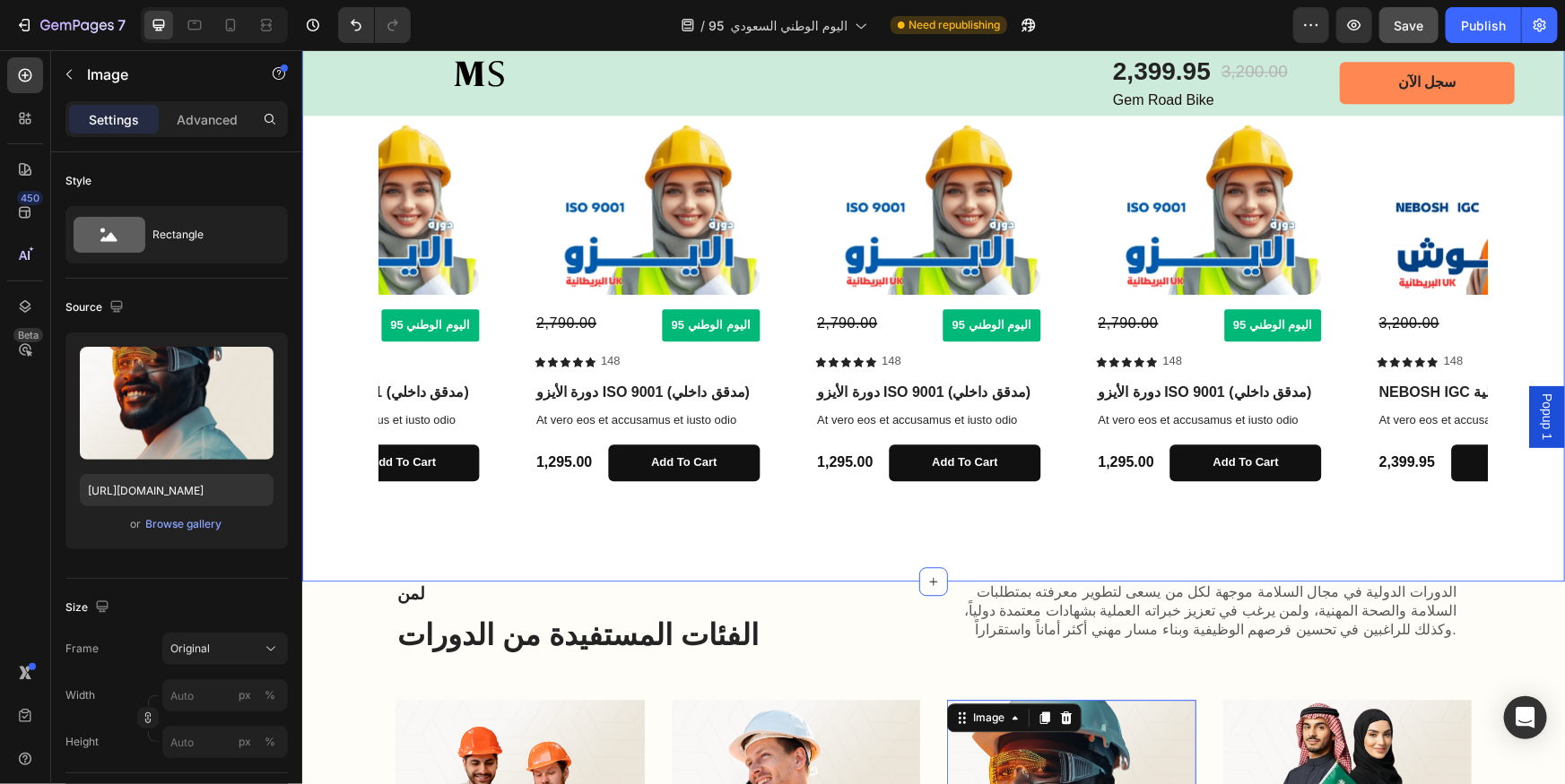
scroll to position [2199, 0]
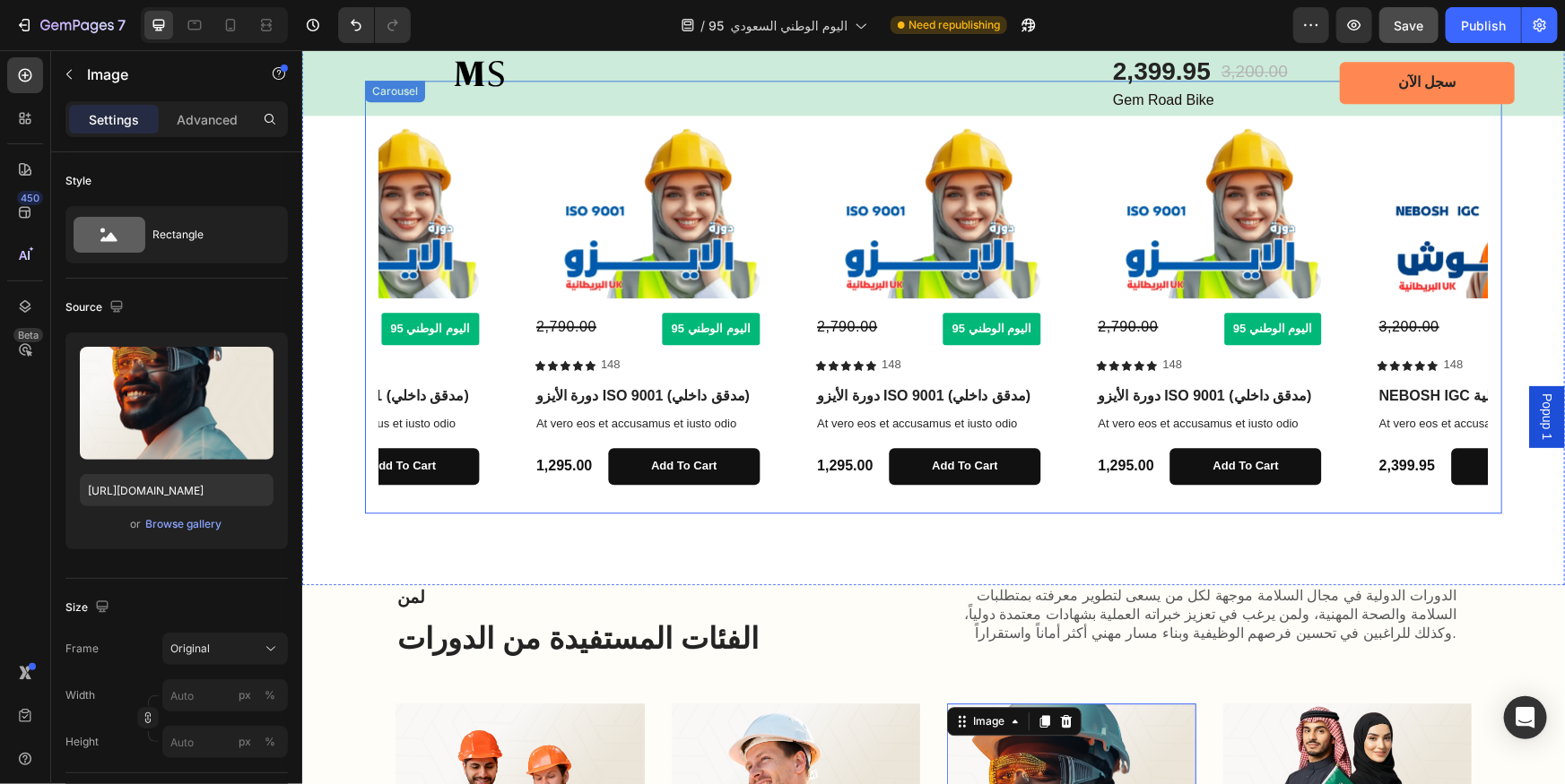
click at [404, 293] on icon "Carousel Back Arrow" at bounding box center [402, 296] width 21 height 21
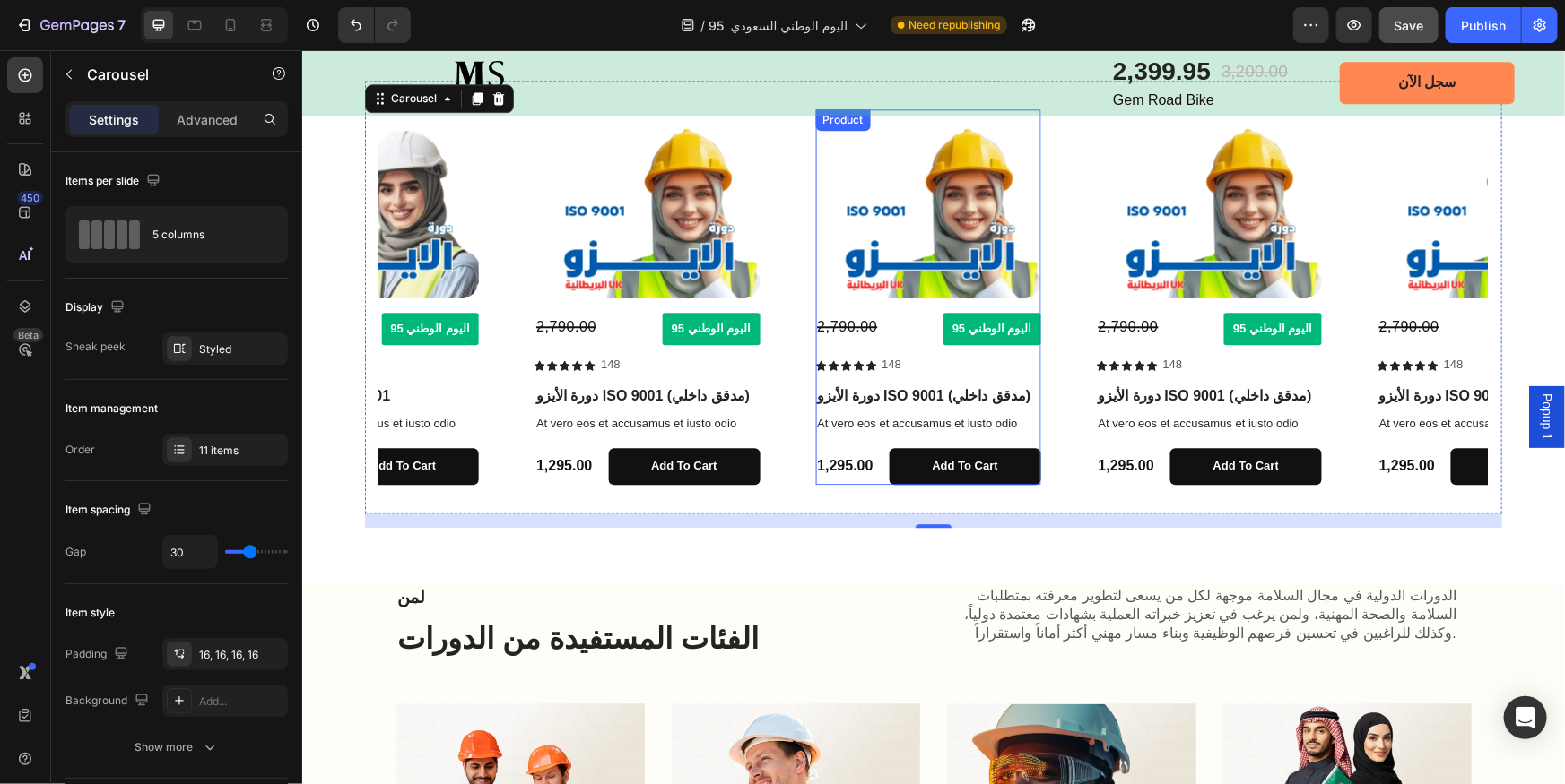
click at [929, 303] on div "Product Images 2,790.00 Compare Price Compare Price اليوم الوطني 95 Button Row …" at bounding box center [927, 246] width 225 height 276
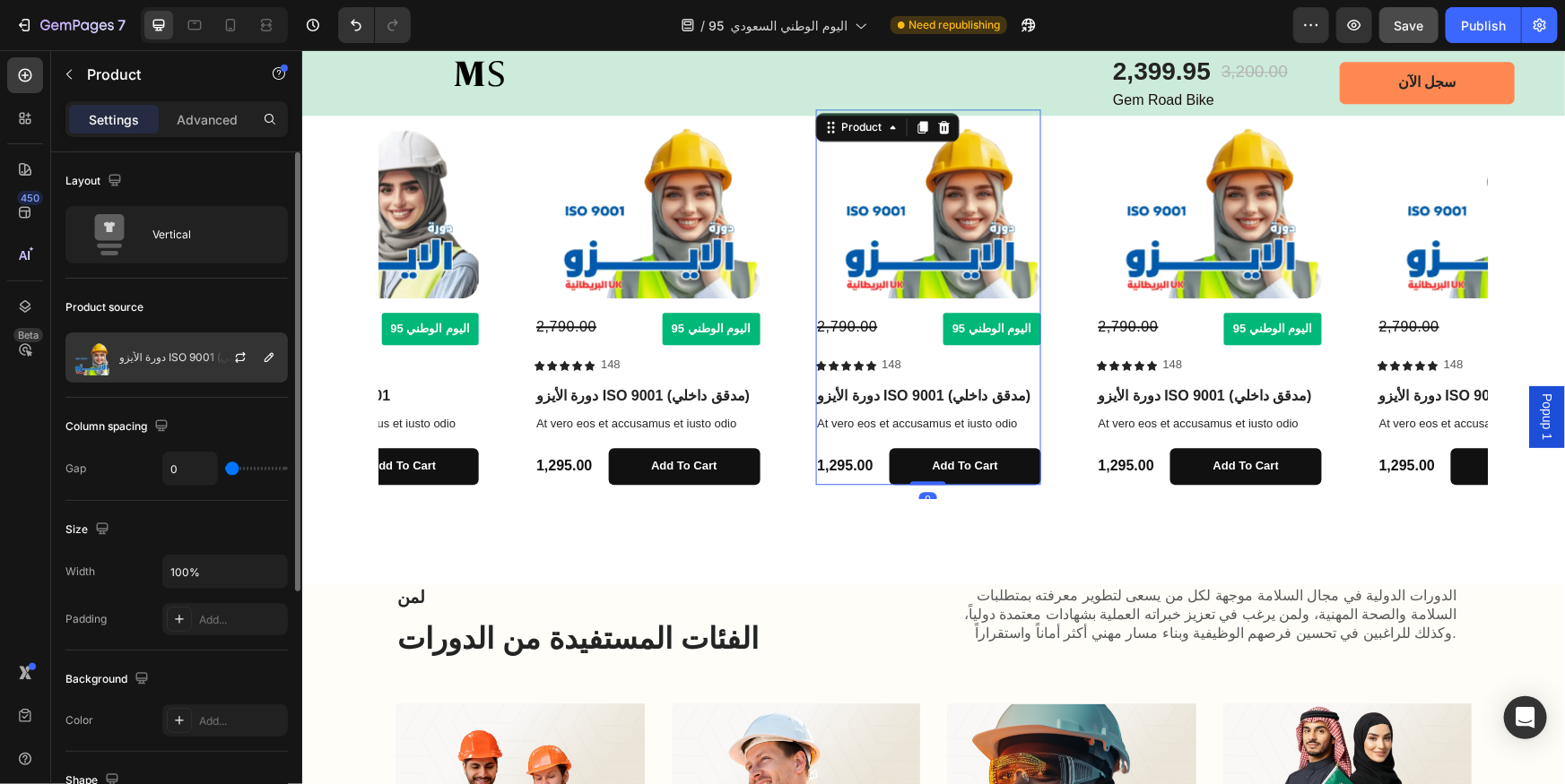
click at [190, 354] on p "دورة الأيزو ISO 9001 (مدقق داخلي)" at bounding box center [199, 358] width 161 height 13
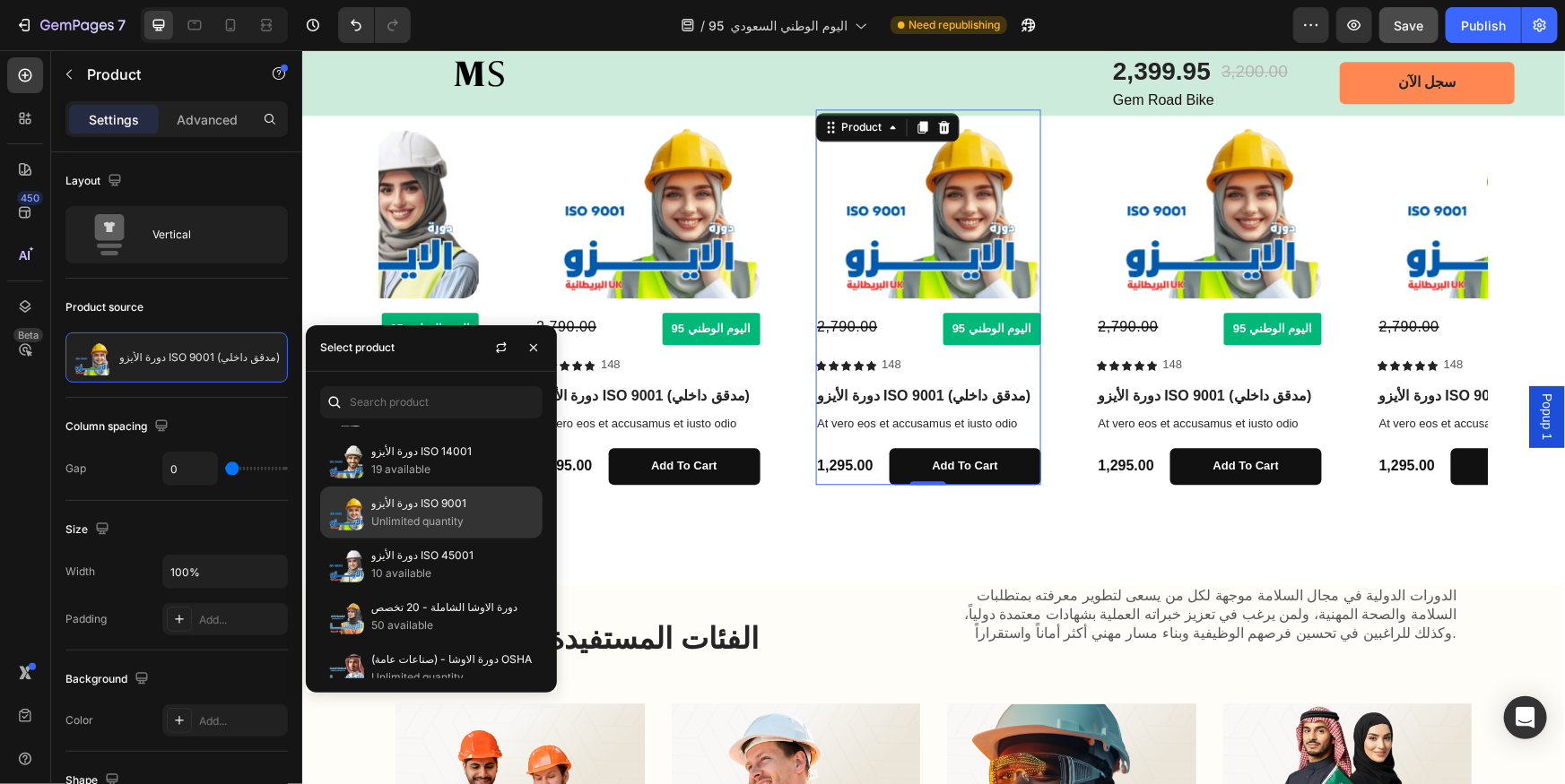
scroll to position [524, 0]
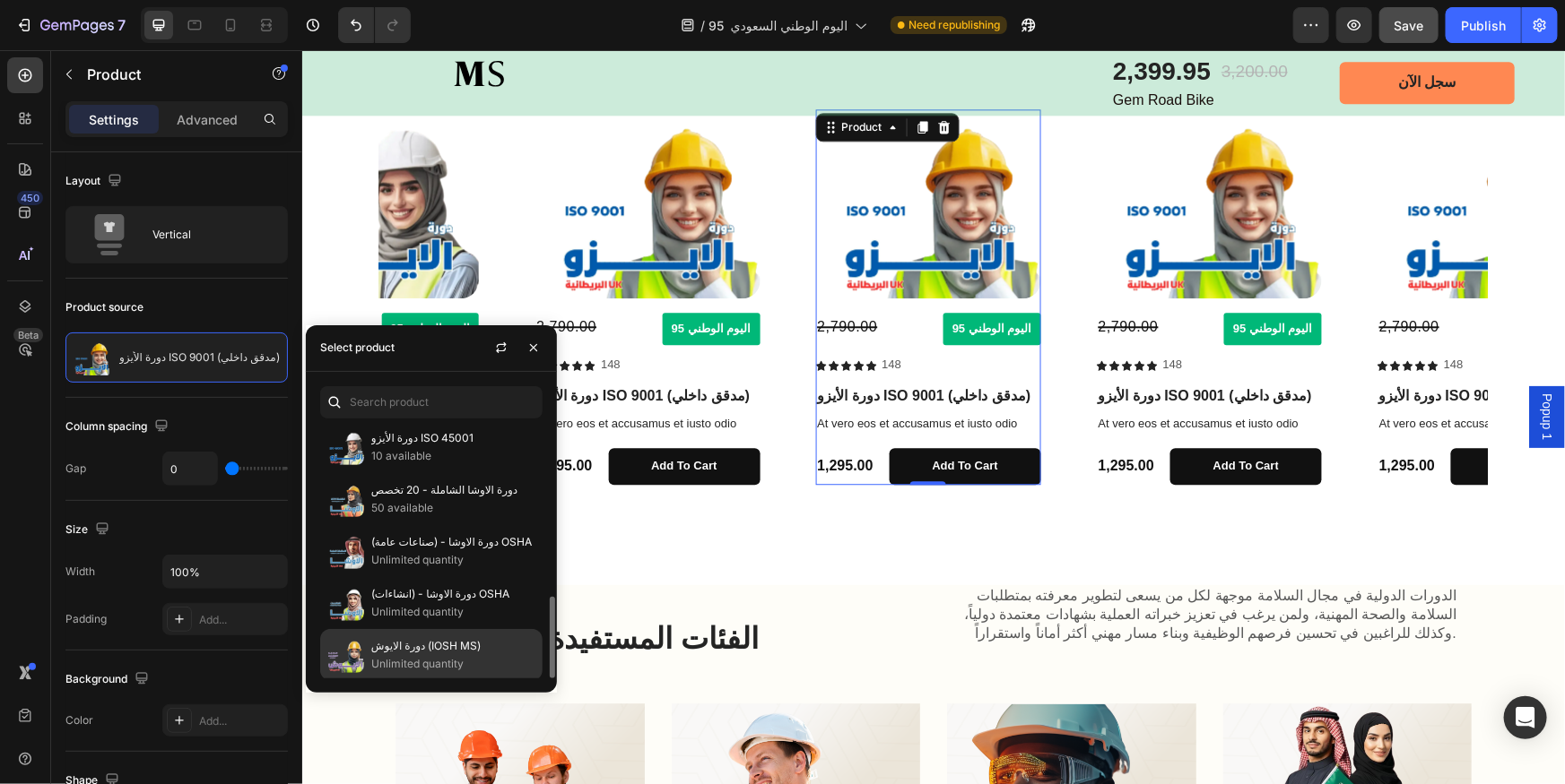
click at [436, 648] on p "دورة الايوش (IOSH MS)" at bounding box center [454, 647] width 164 height 18
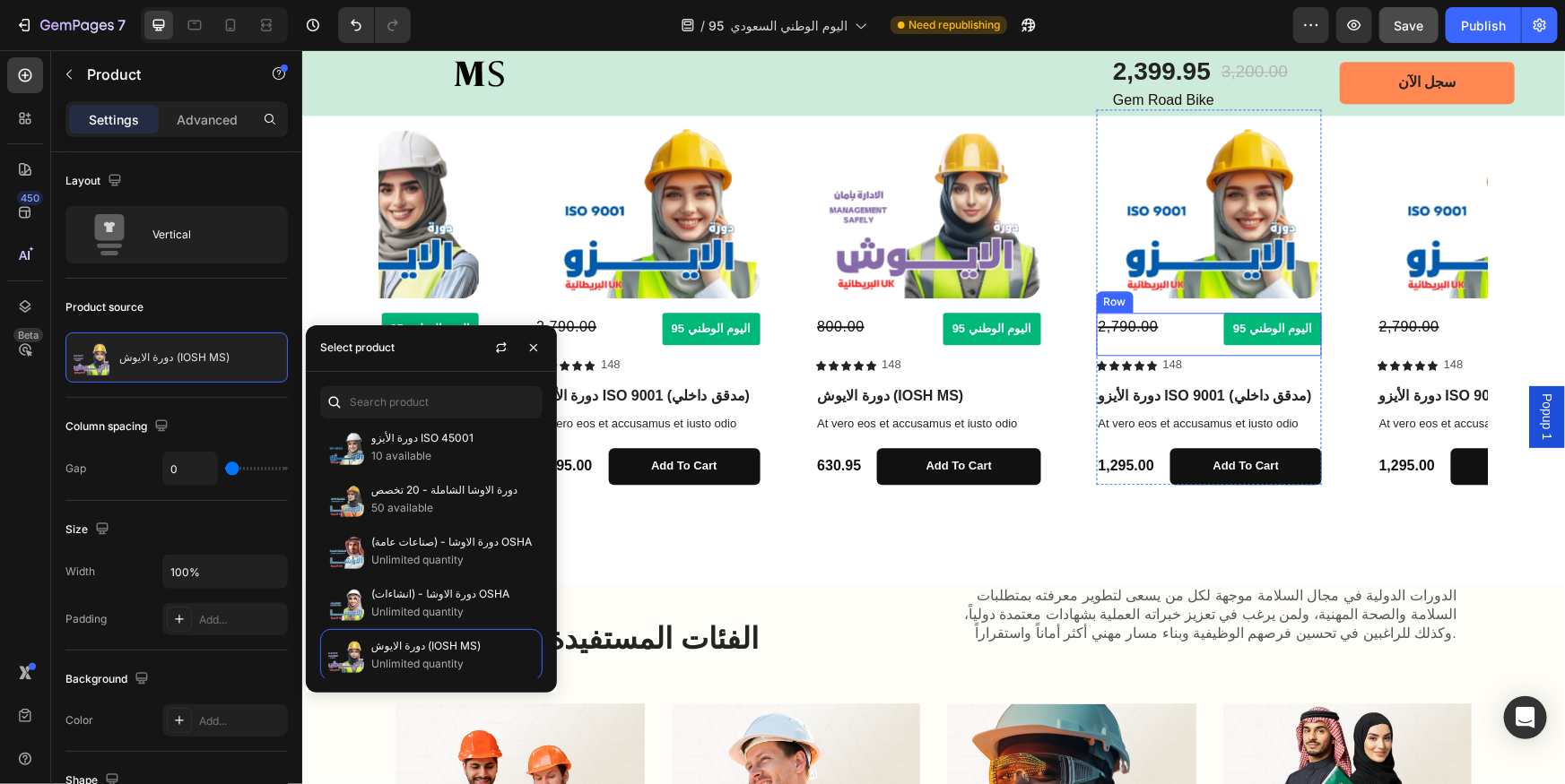
click at [1203, 329] on div "2,790.00 Compare Price Compare Price اليوم الوطني 95 Button Row" at bounding box center [1209, 333] width 225 height 44
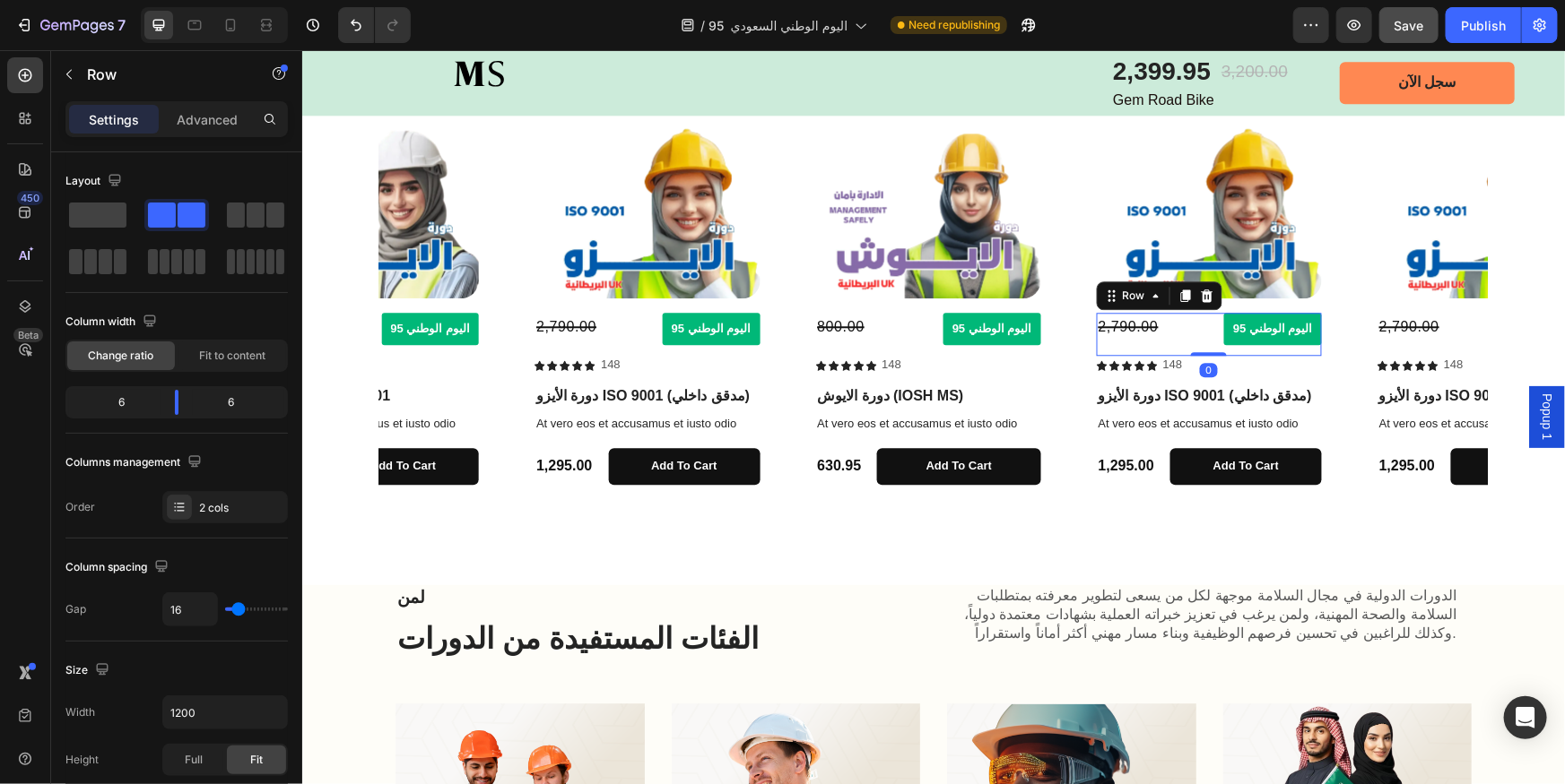
click at [1216, 242] on img at bounding box center [1209, 203] width 225 height 189
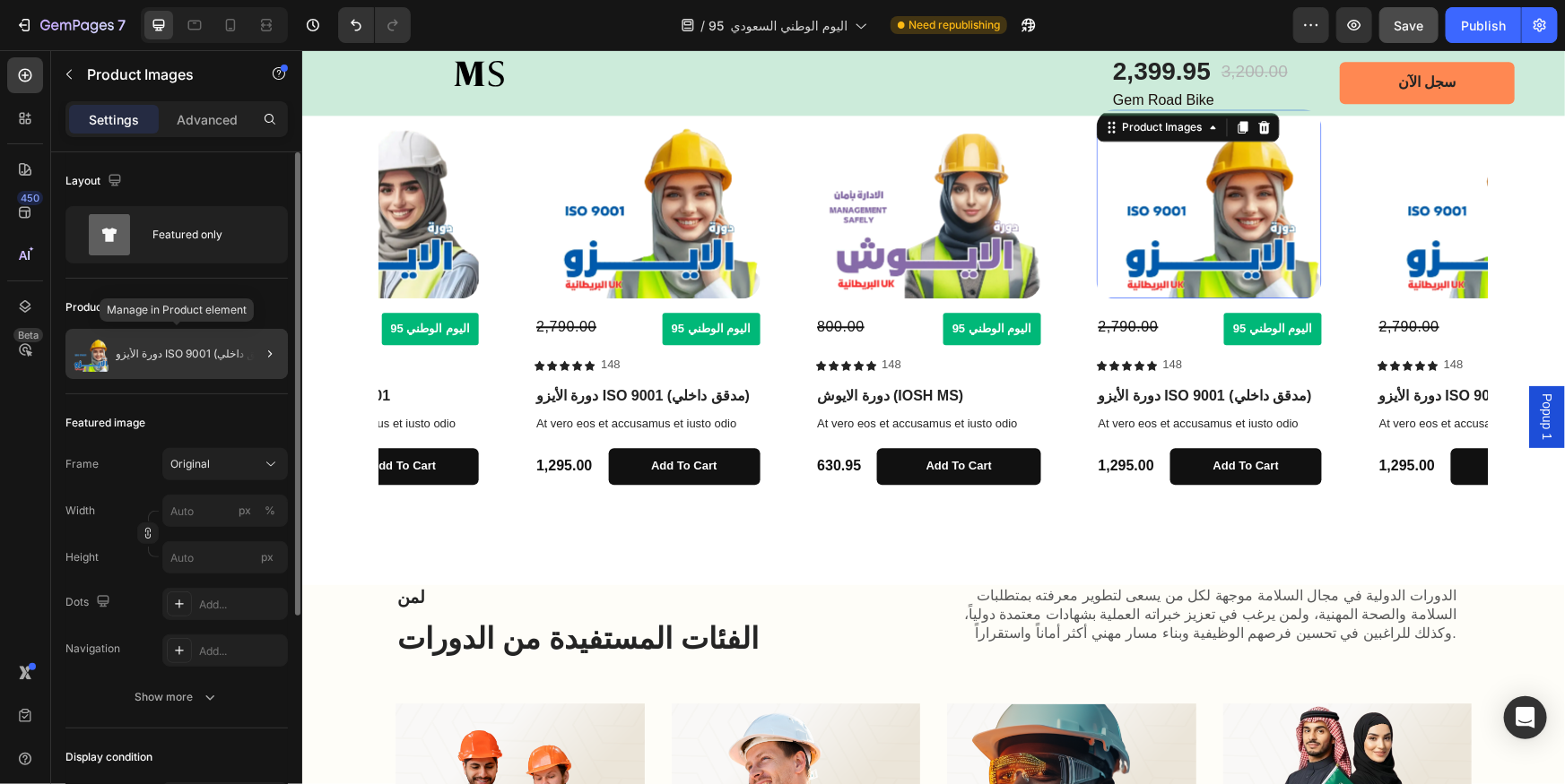
click at [188, 352] on p "دورة الأيزو ISO 9001 (مدقق داخلي)" at bounding box center [195, 354] width 161 height 13
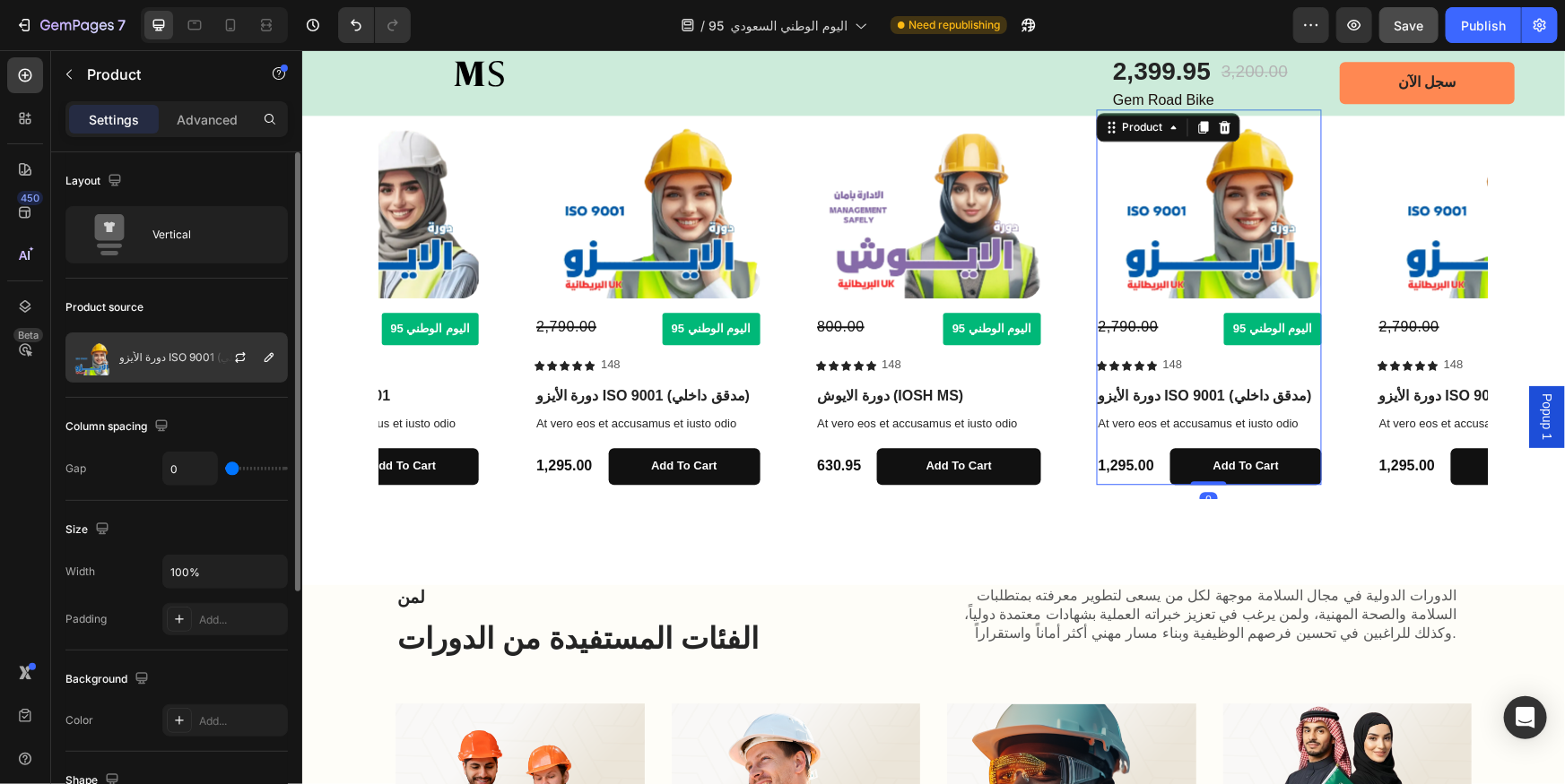
click at [176, 373] on div "دورة الأيزو ISO 9001 (مدقق داخلي)" at bounding box center [176, 357] width 223 height 50
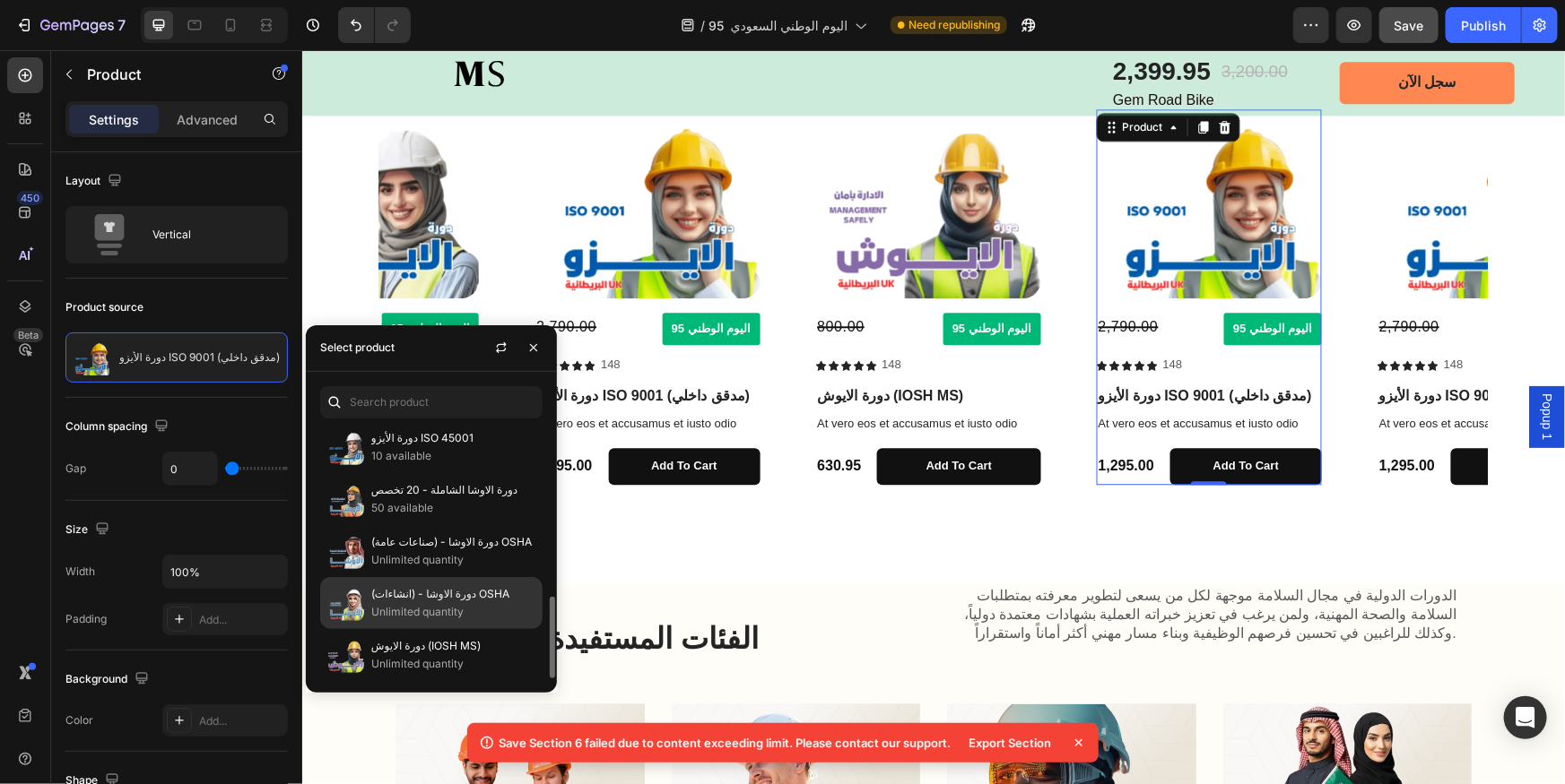
click at [430, 598] on p "دورة الاوشا - (انشاءات) OSHA" at bounding box center [454, 594] width 164 height 18
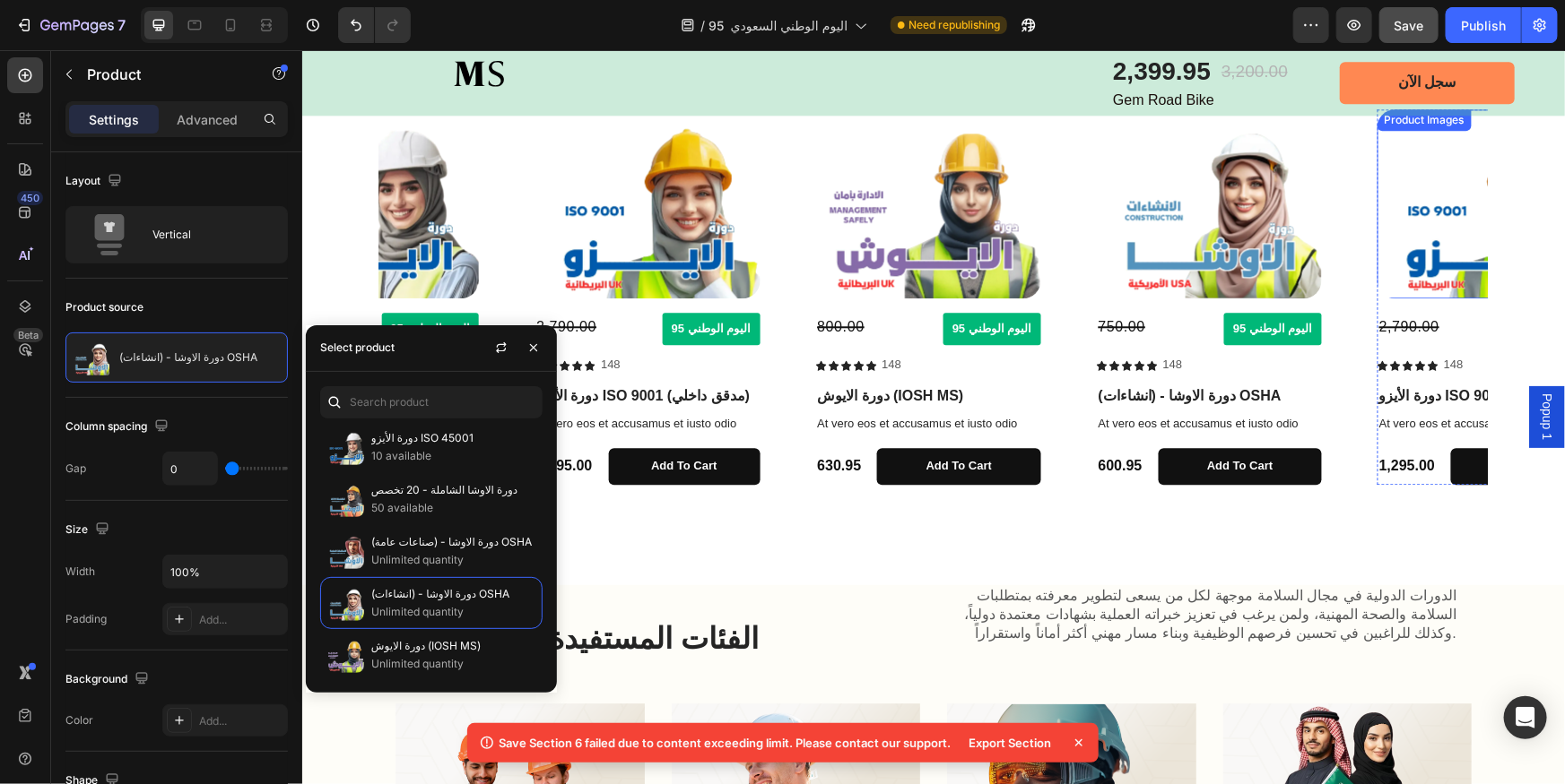
click at [1428, 251] on img at bounding box center [1490, 203] width 225 height 189
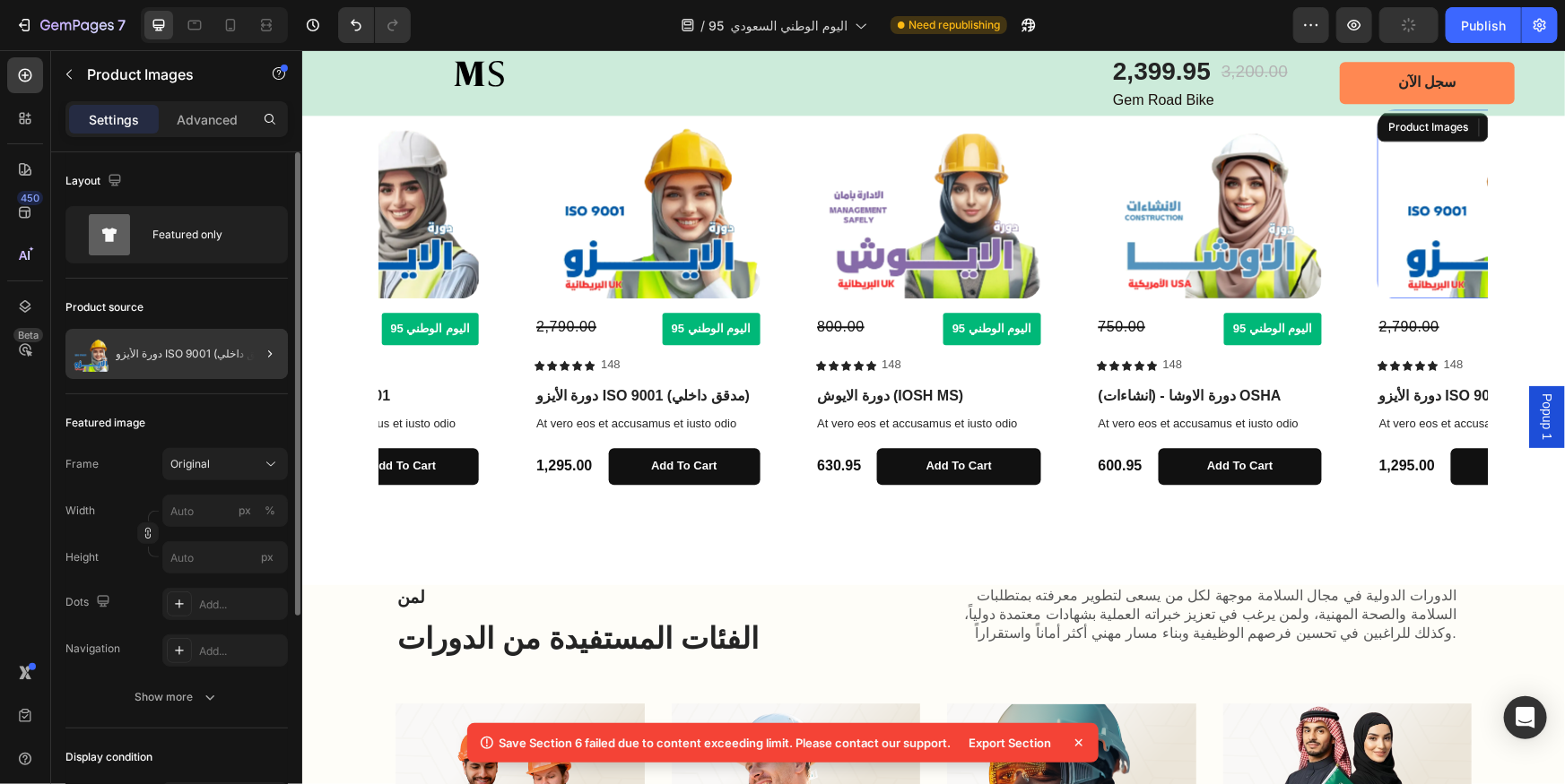
click at [203, 372] on div "دورة الأيزو ISO 9001 (مدقق داخلي)" at bounding box center [176, 353] width 223 height 50
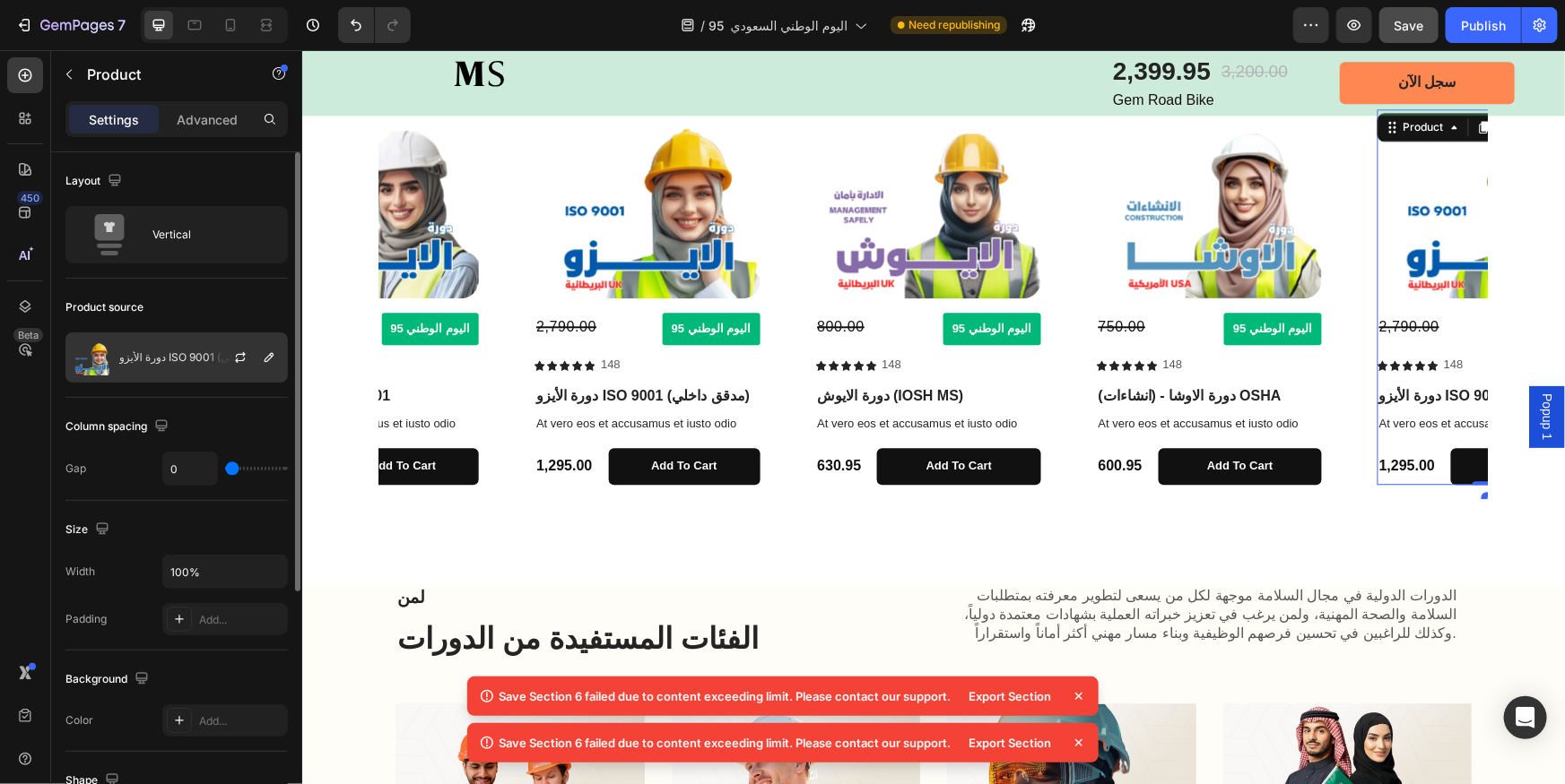
click at [175, 362] on p "دورة الأيزو ISO 9001 (مدقق داخلي)" at bounding box center [199, 358] width 161 height 13
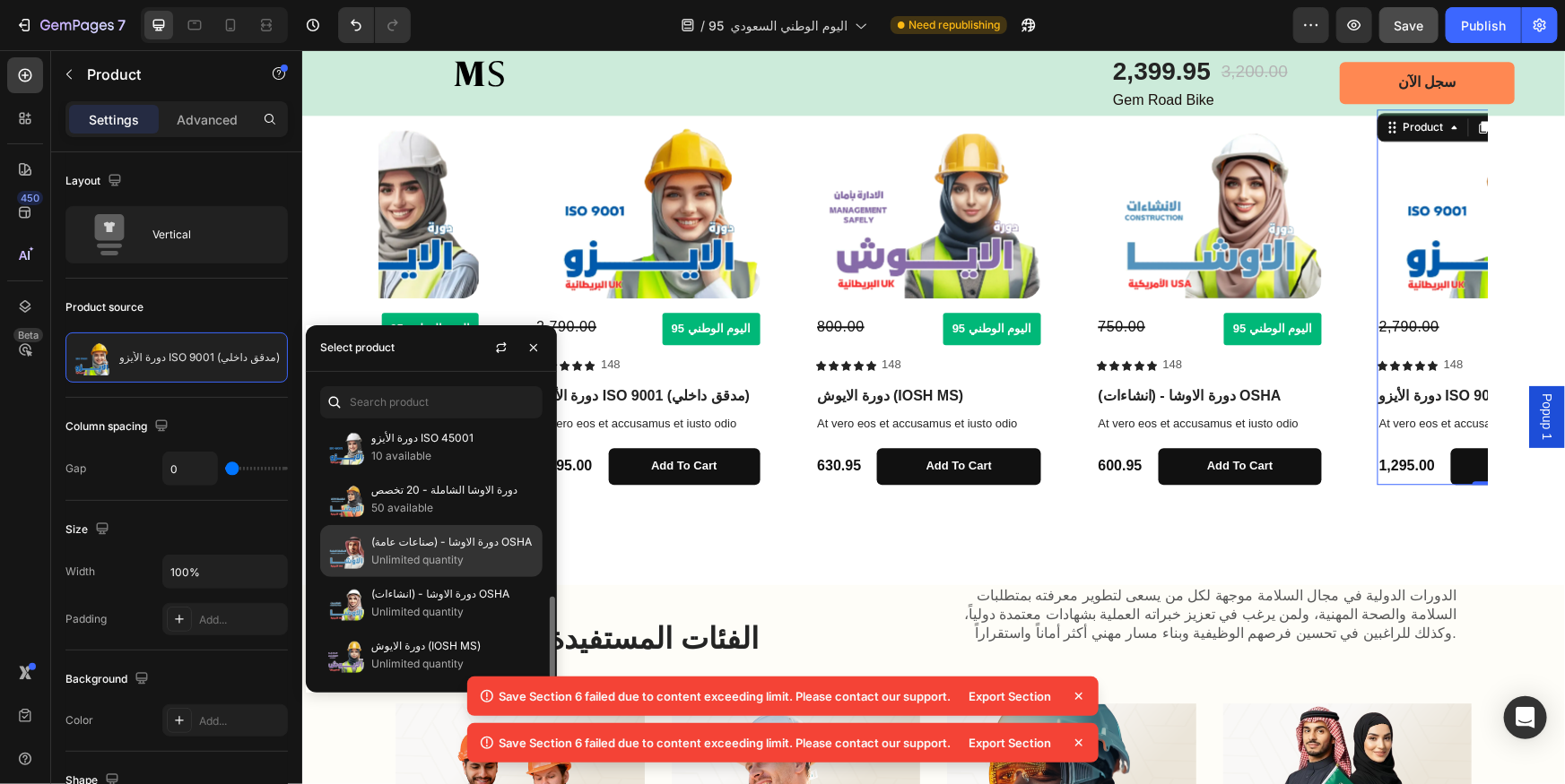
click at [430, 551] on p "Unlimited quantity" at bounding box center [454, 561] width 164 height 18
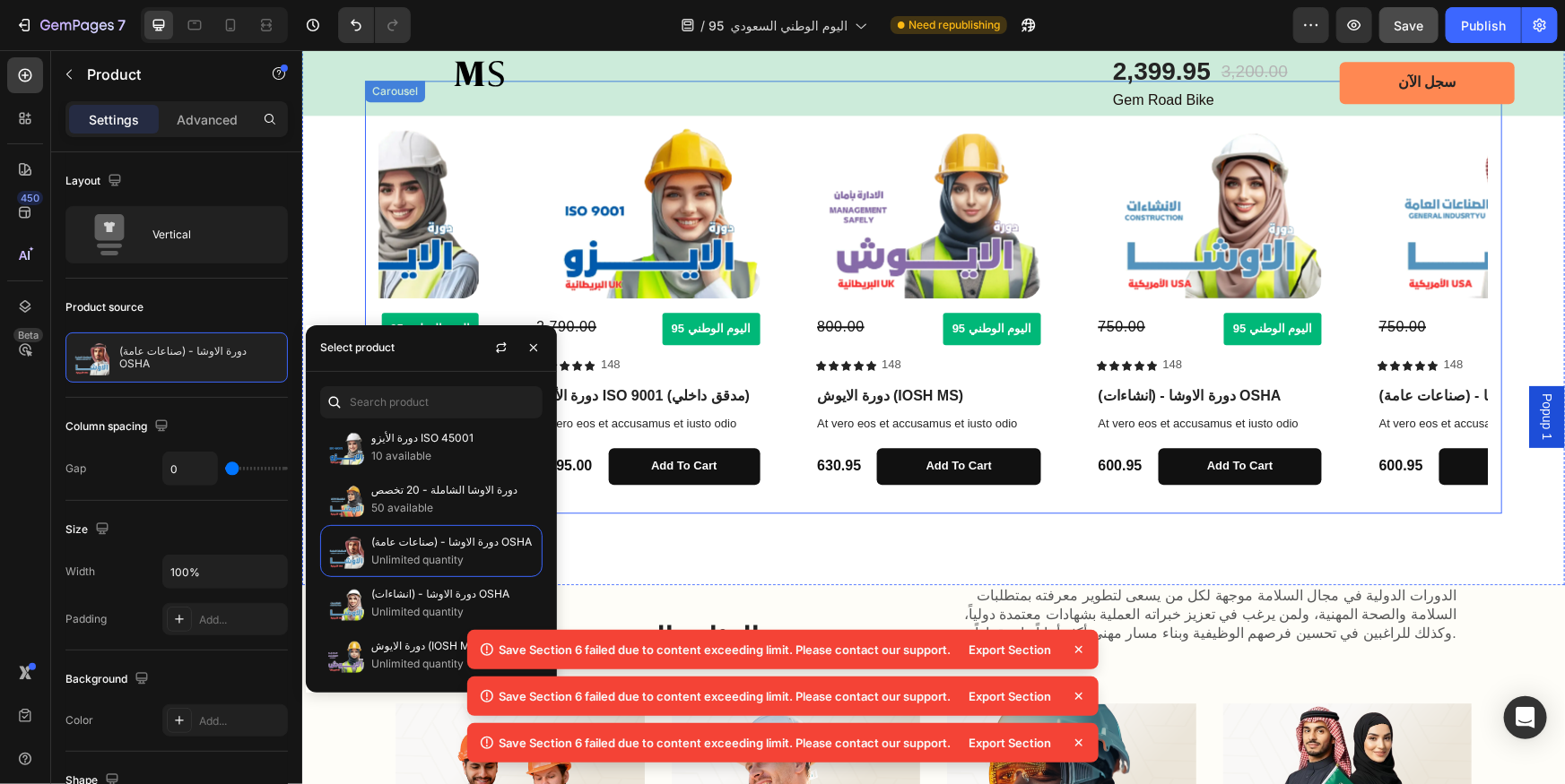
click at [774, 323] on div "Product Images 3,200.00 Compare Price Compare Price اليوم الوطني 95 Button Row …" at bounding box center [932, 296] width 1108 height 404
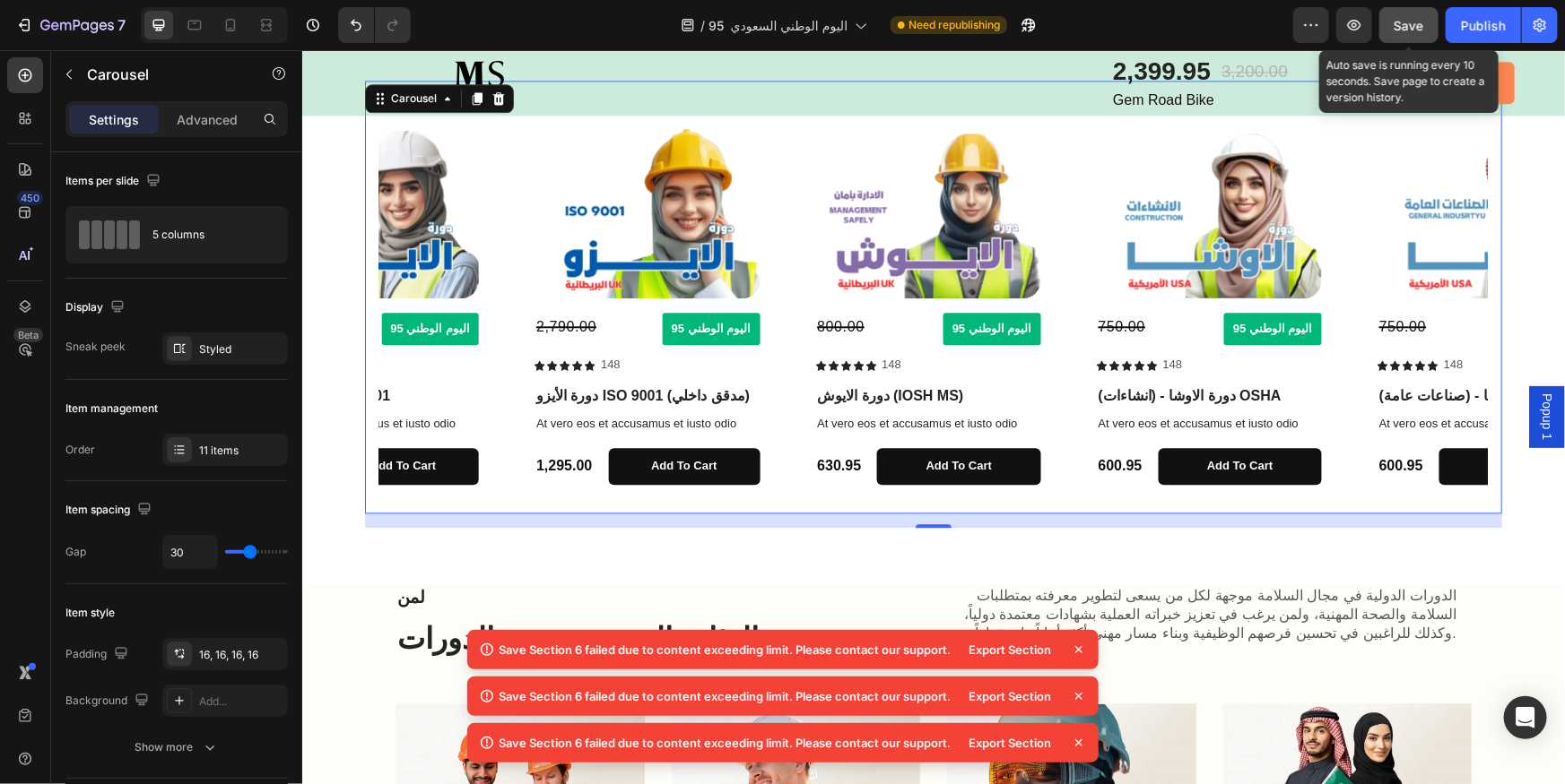
click at [1419, 19] on span "Save" at bounding box center [1409, 25] width 30 height 15
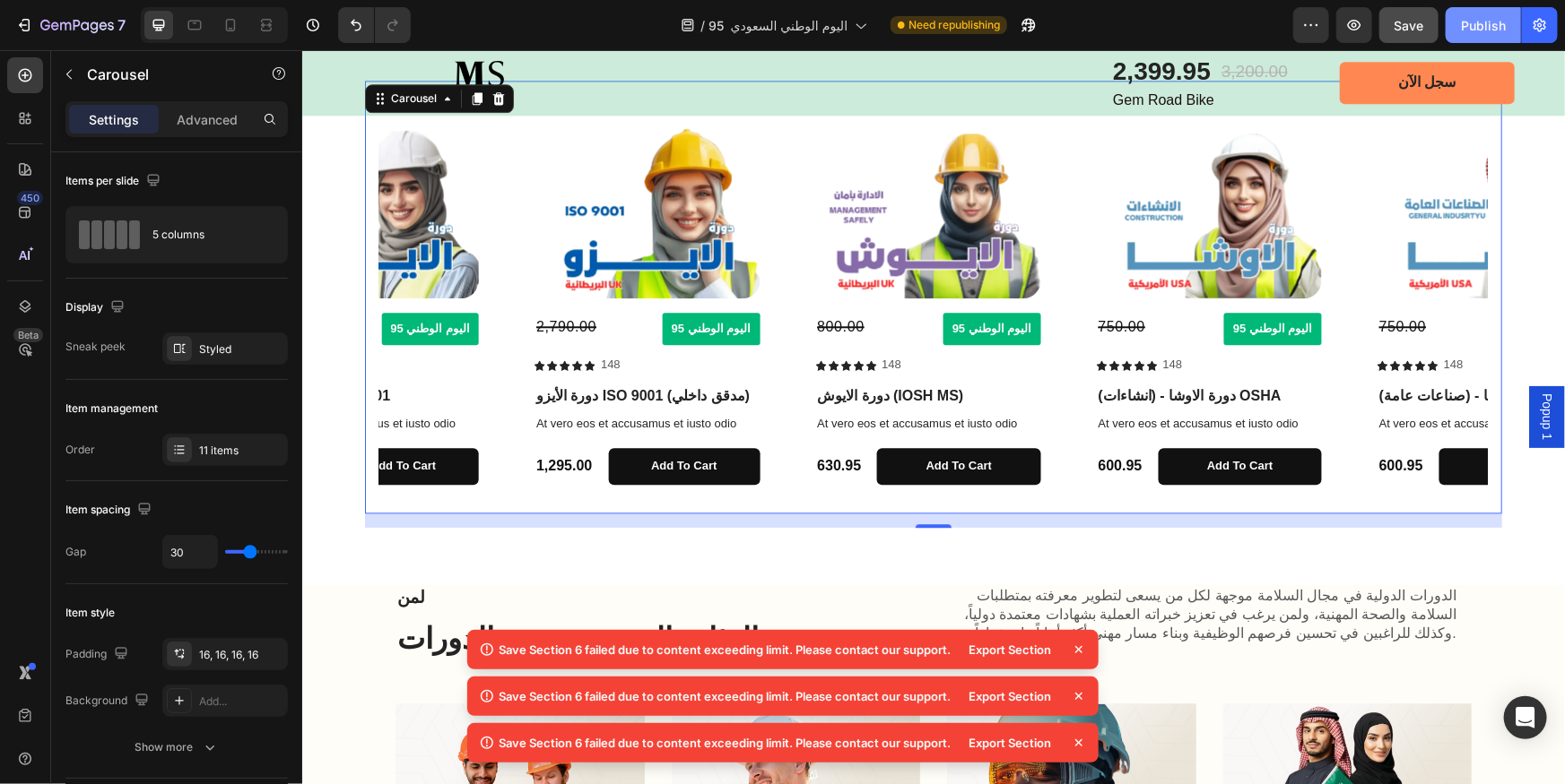
click at [1474, 20] on div "Publish" at bounding box center [1482, 25] width 45 height 19
click at [719, 471] on button "Add to cart" at bounding box center [683, 465] width 152 height 36
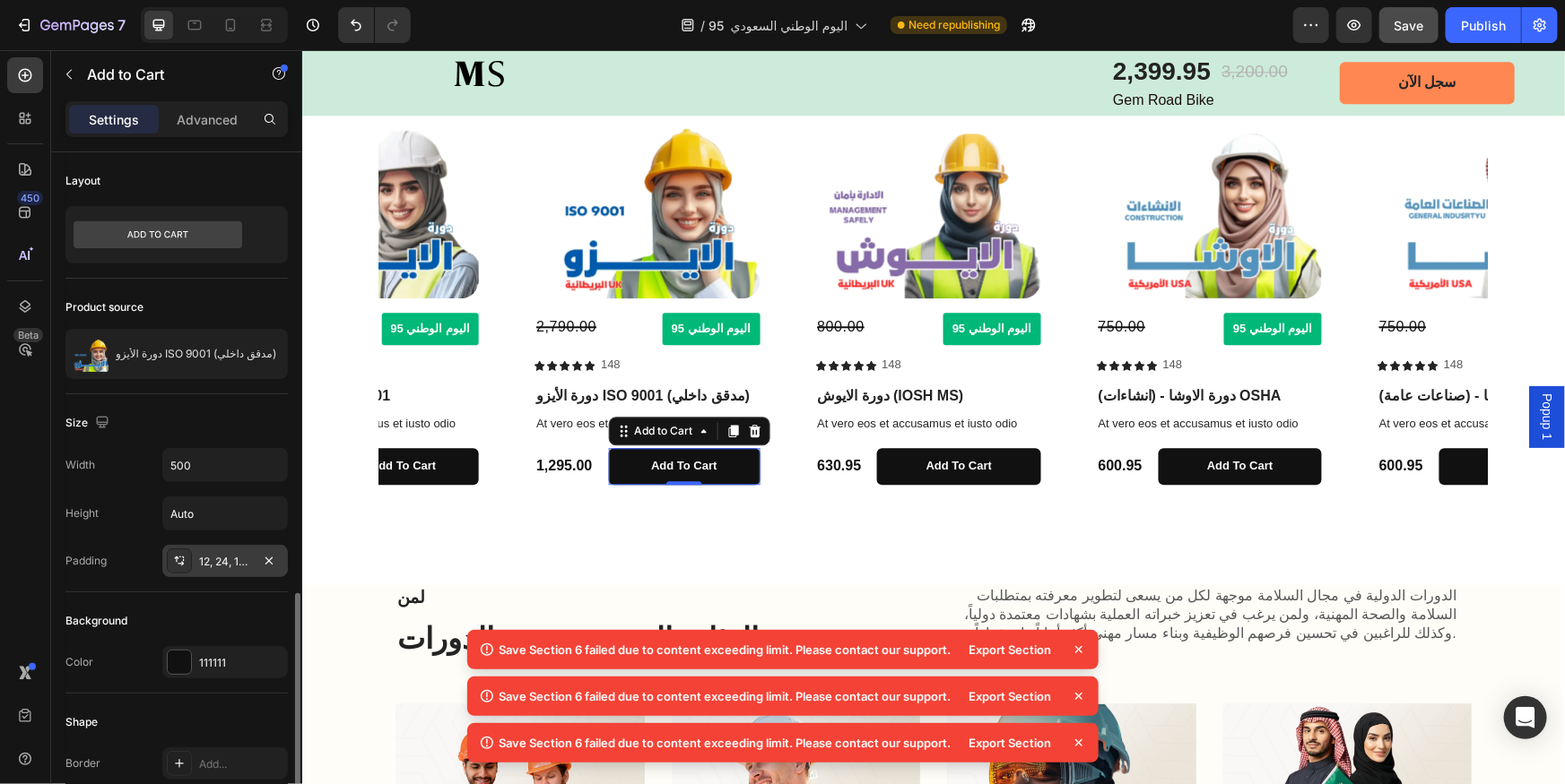
scroll to position [407, 0]
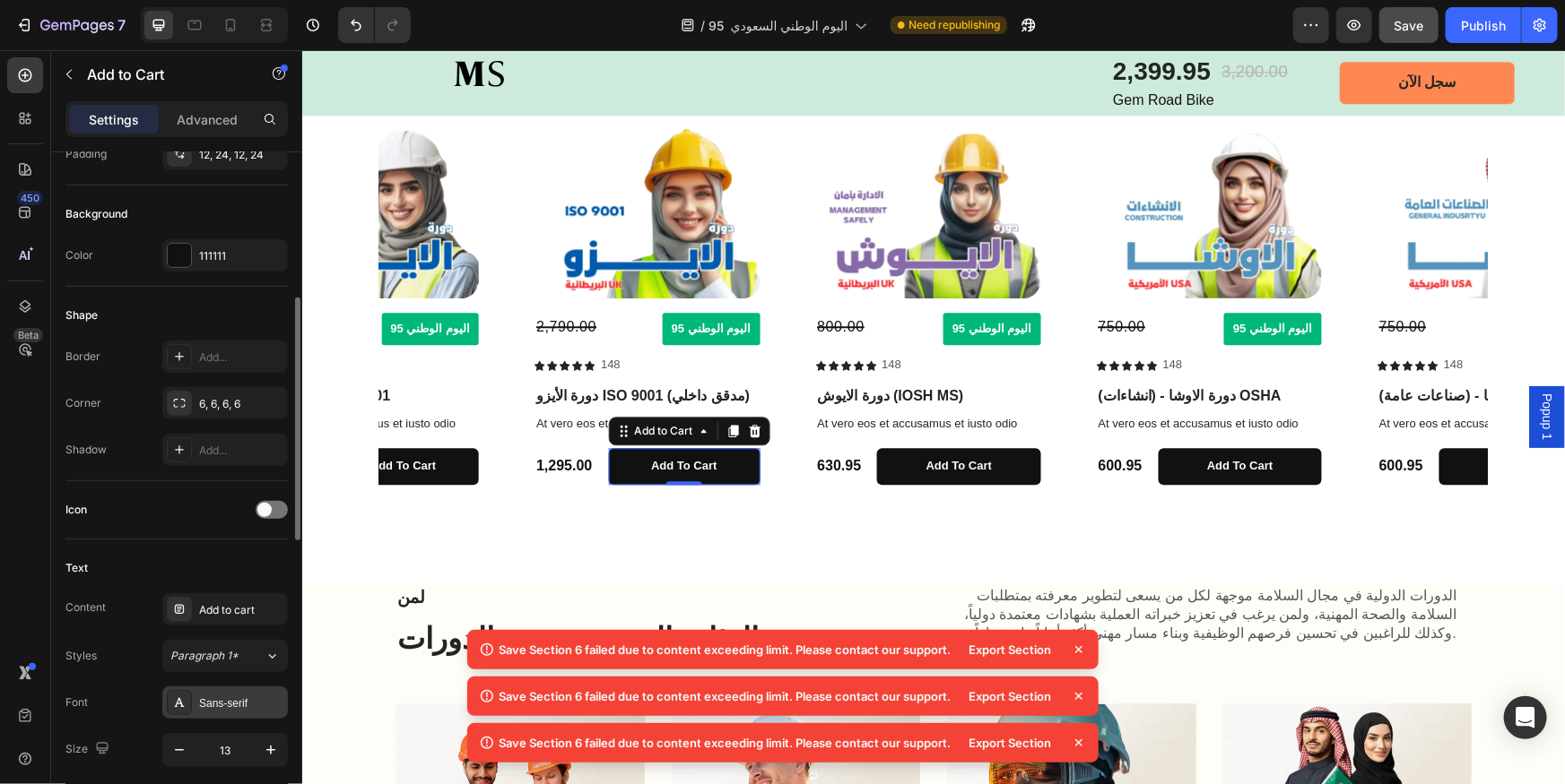
click at [248, 696] on div "Sans-serif" at bounding box center [241, 704] width 85 height 16
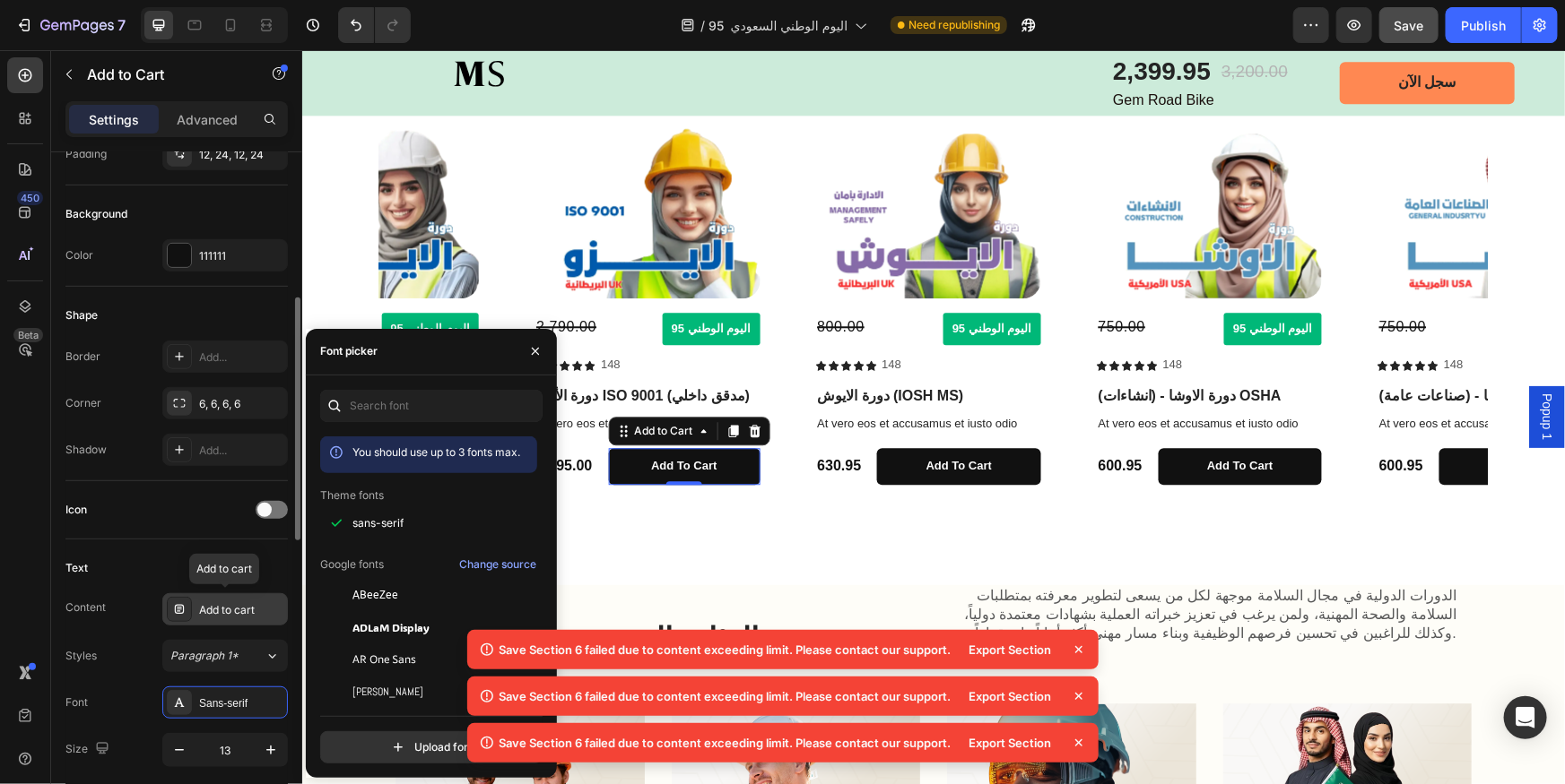
click at [237, 616] on div "Add to cart" at bounding box center [241, 610] width 85 height 16
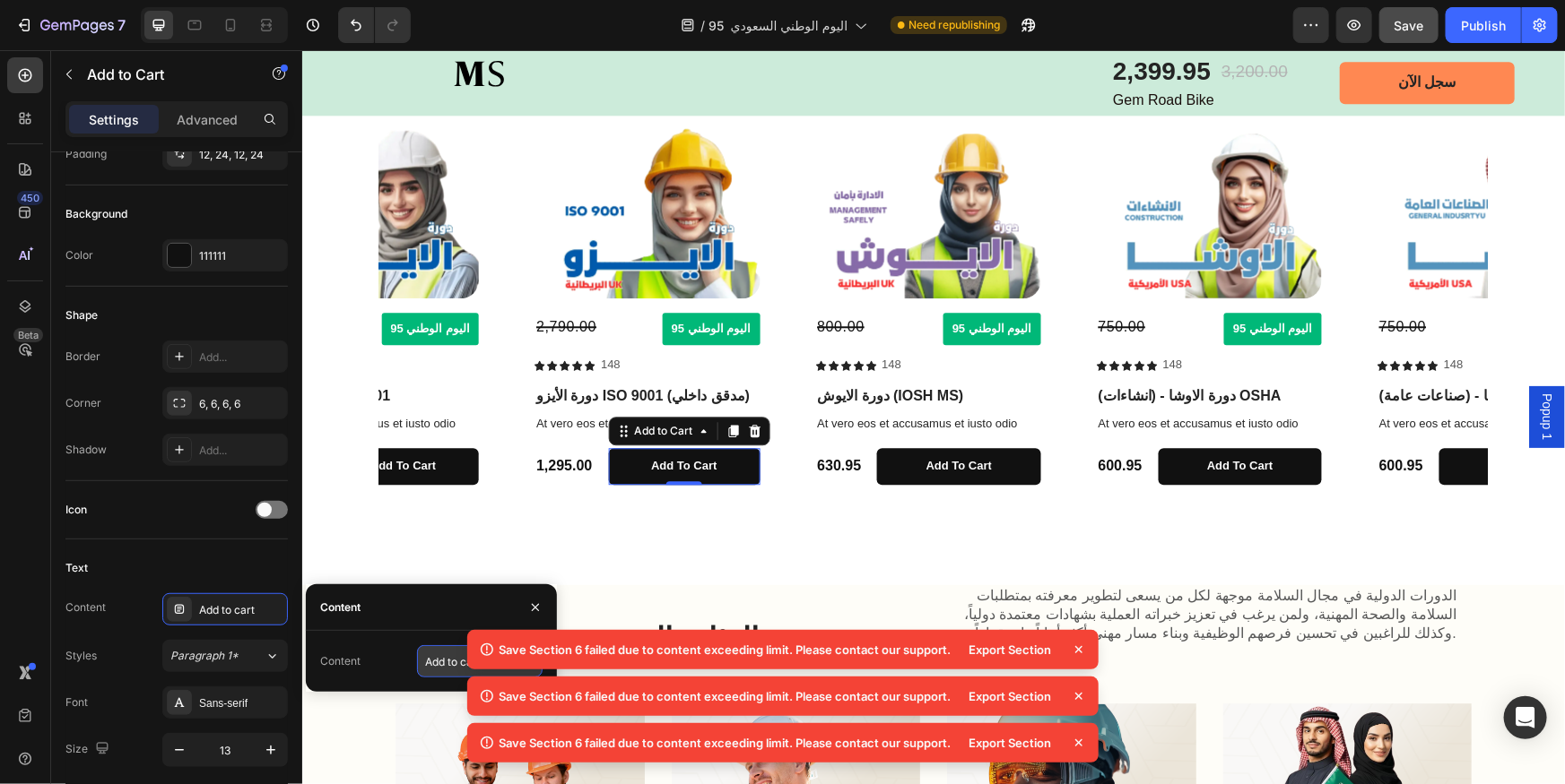
click at [442, 670] on input "Add to cart" at bounding box center [480, 661] width 125 height 33
type input "احجز العرض"
click at [744, 480] on button "احجز العرض" at bounding box center [683, 465] width 152 height 36
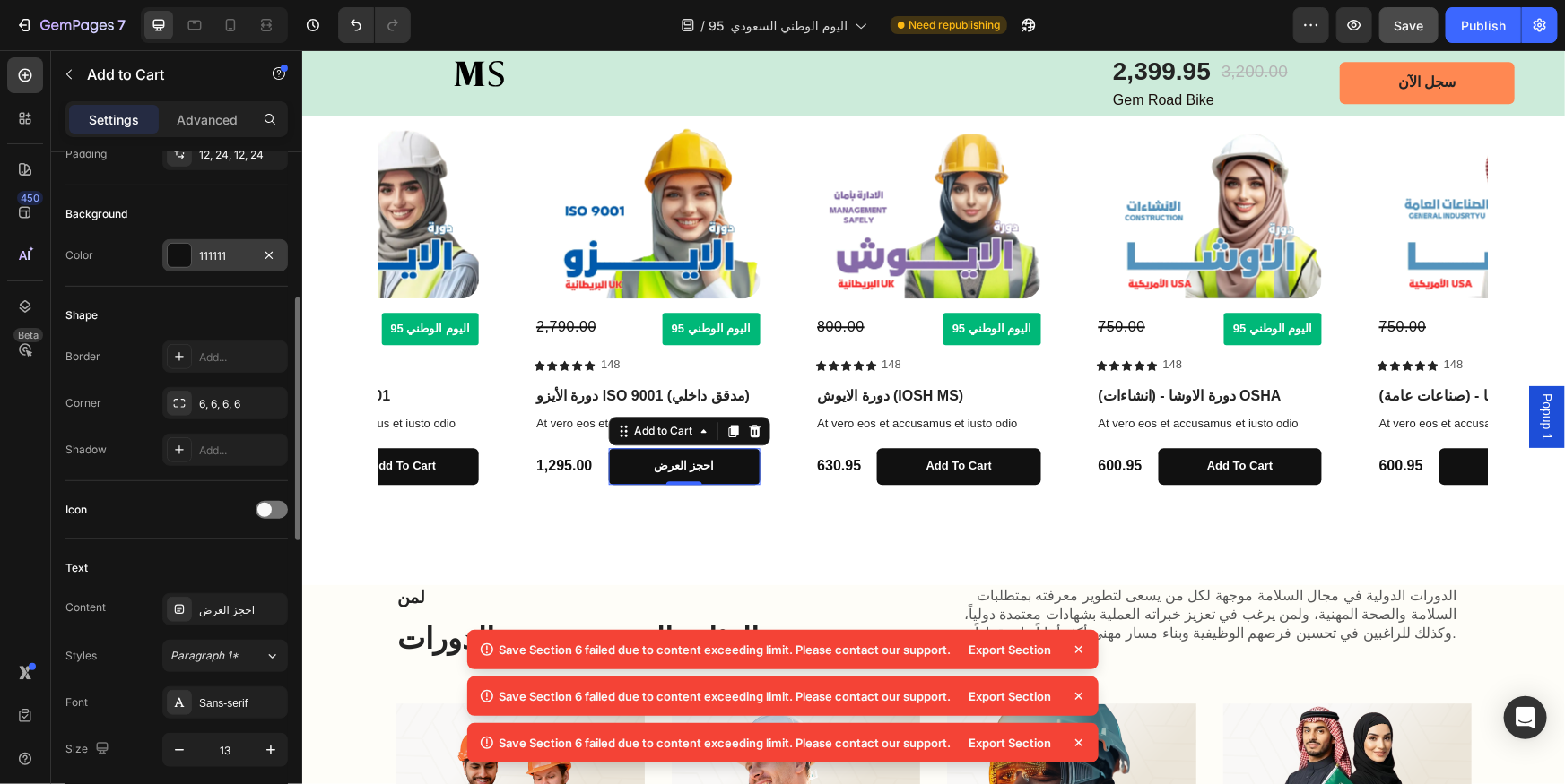
click at [214, 264] on div "111111" at bounding box center [225, 255] width 125 height 33
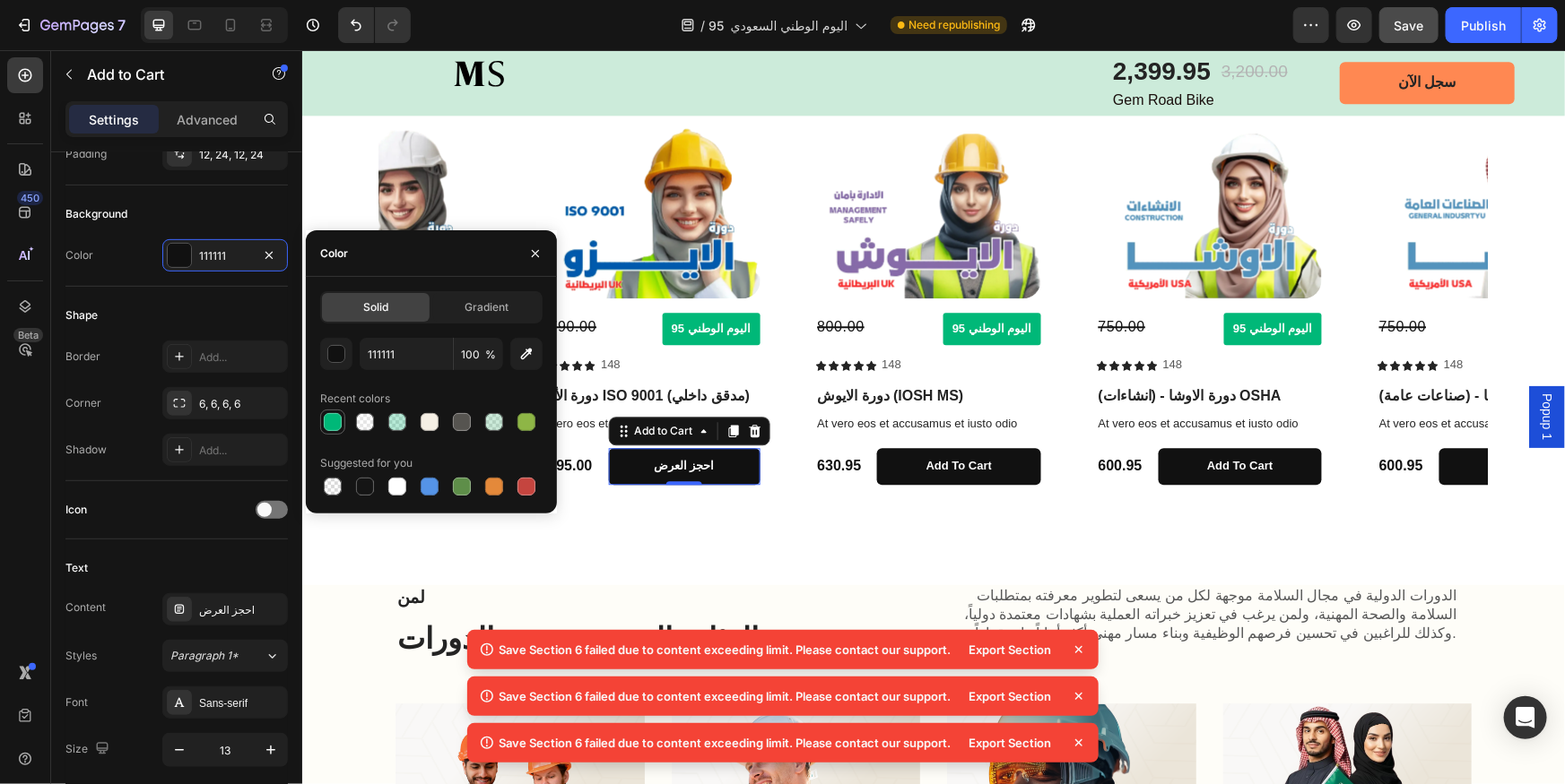
click at [327, 423] on div at bounding box center [333, 422] width 18 height 18
type input "00B878"
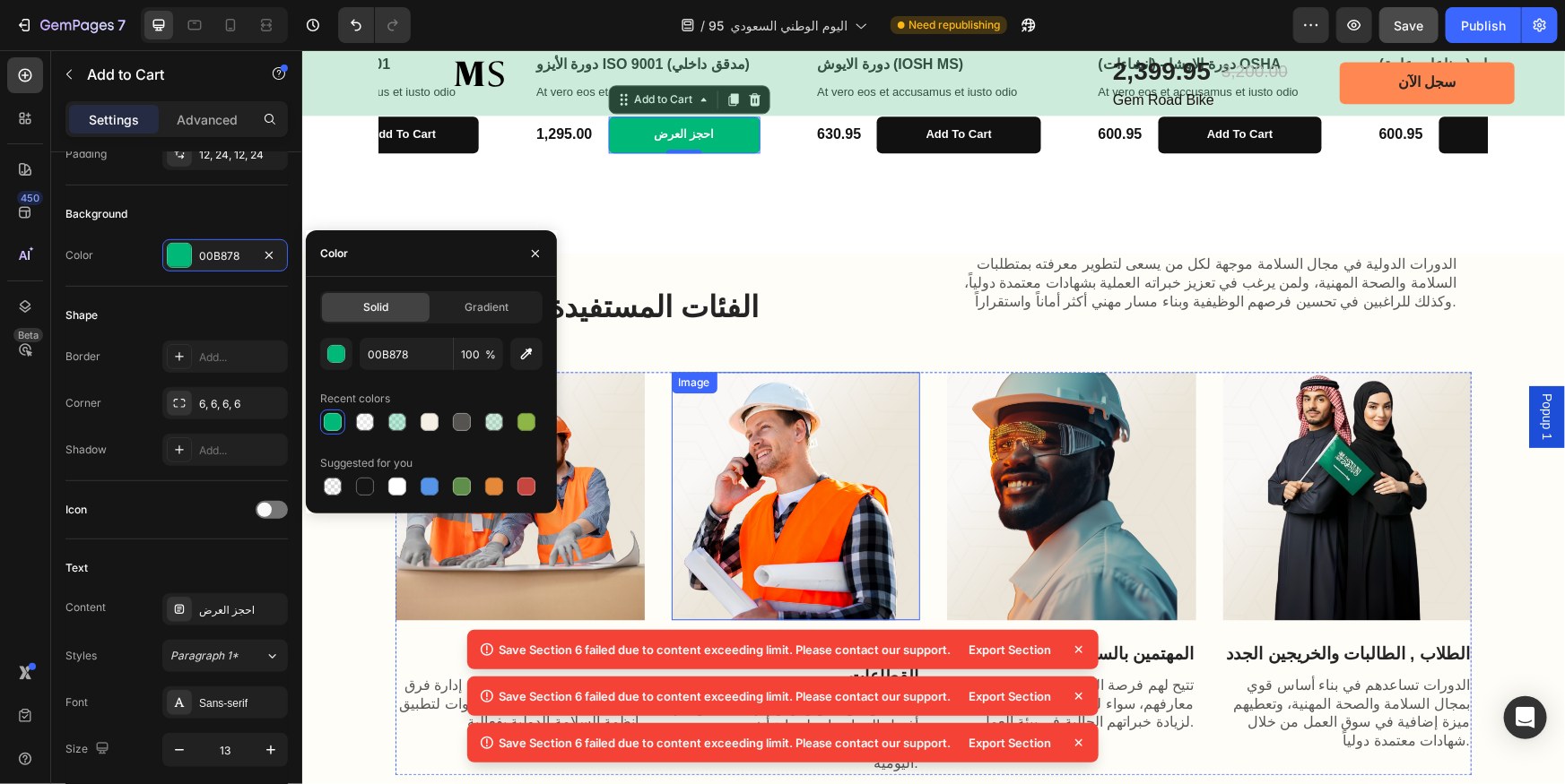
scroll to position [1955, 0]
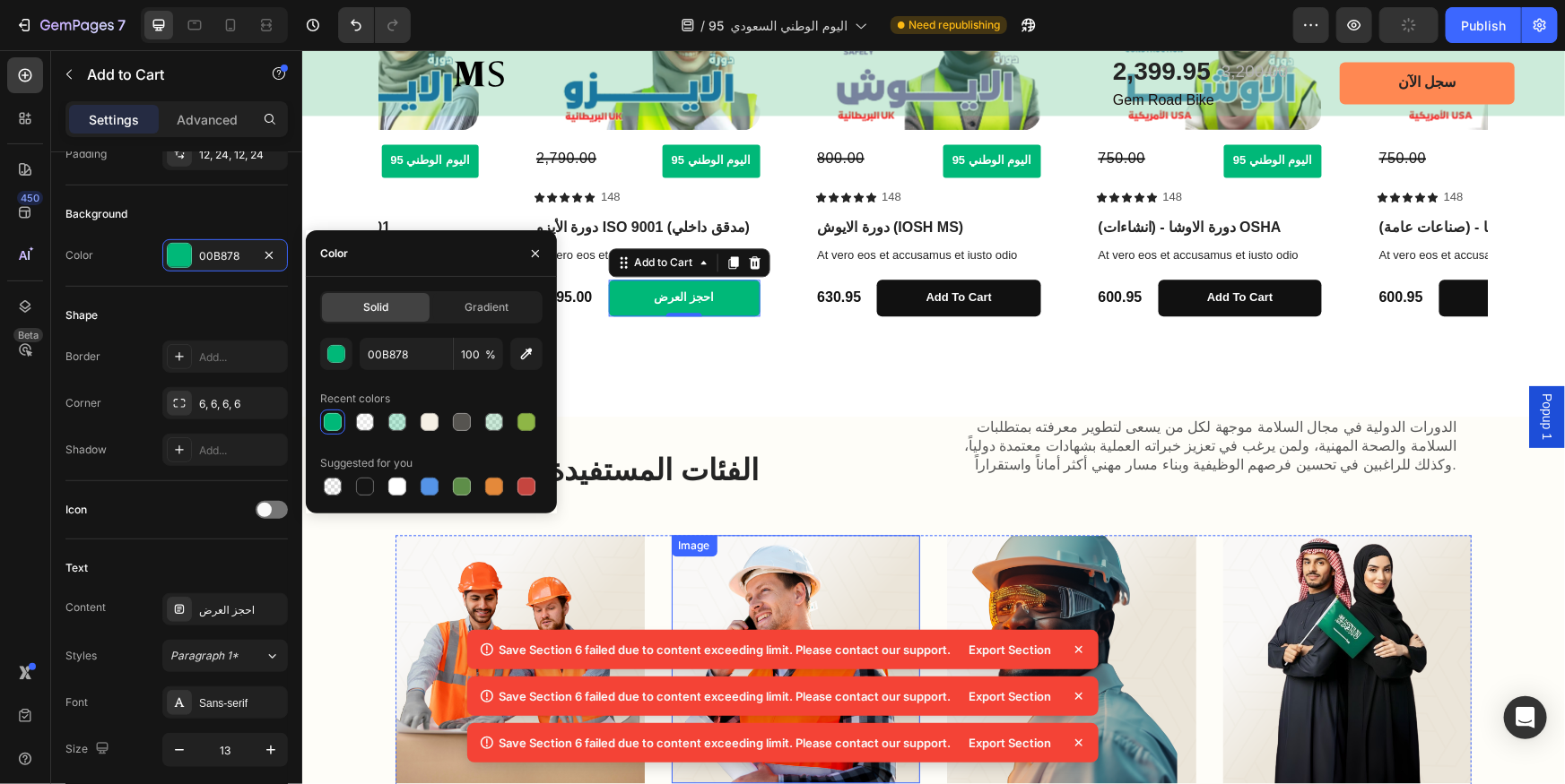
click at [802, 352] on div "Product Images 3,200.00 Compare Price Compare Price اليوم الوطني 95 Button Row …" at bounding box center [932, 134] width 1262 height 447
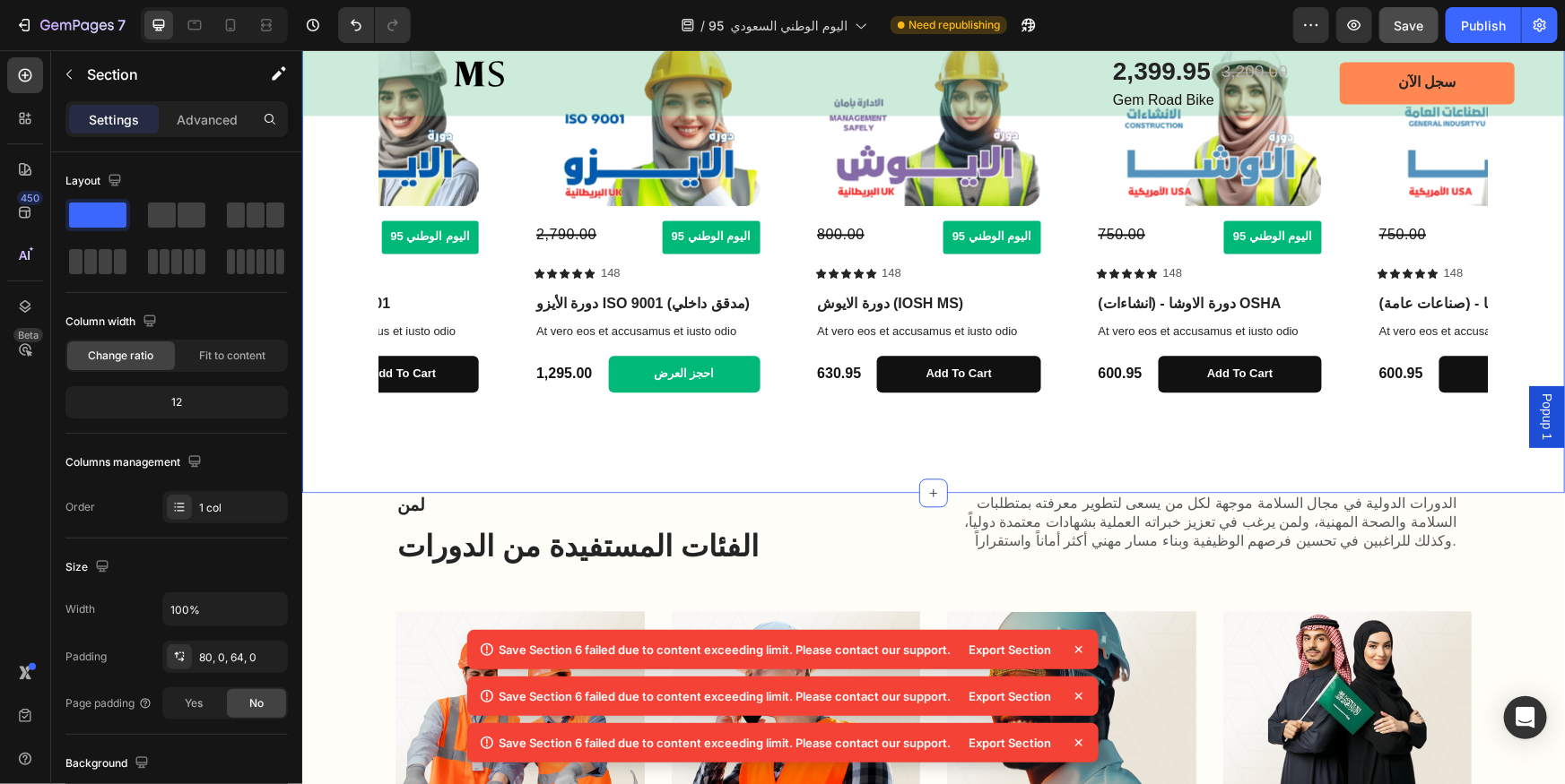
scroll to position [1873, 0]
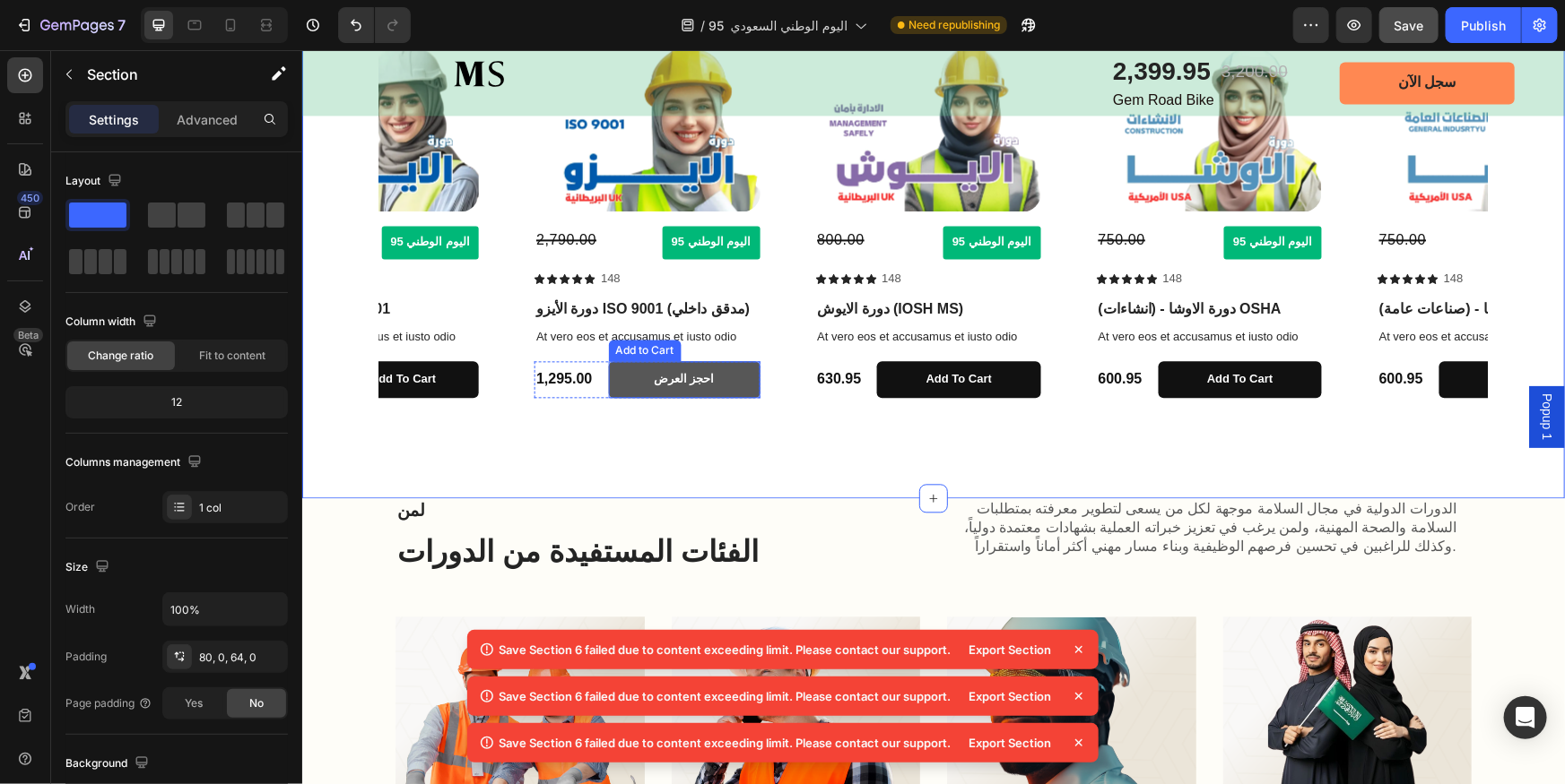
click at [726, 377] on button "احجز العرض" at bounding box center [683, 379] width 152 height 36
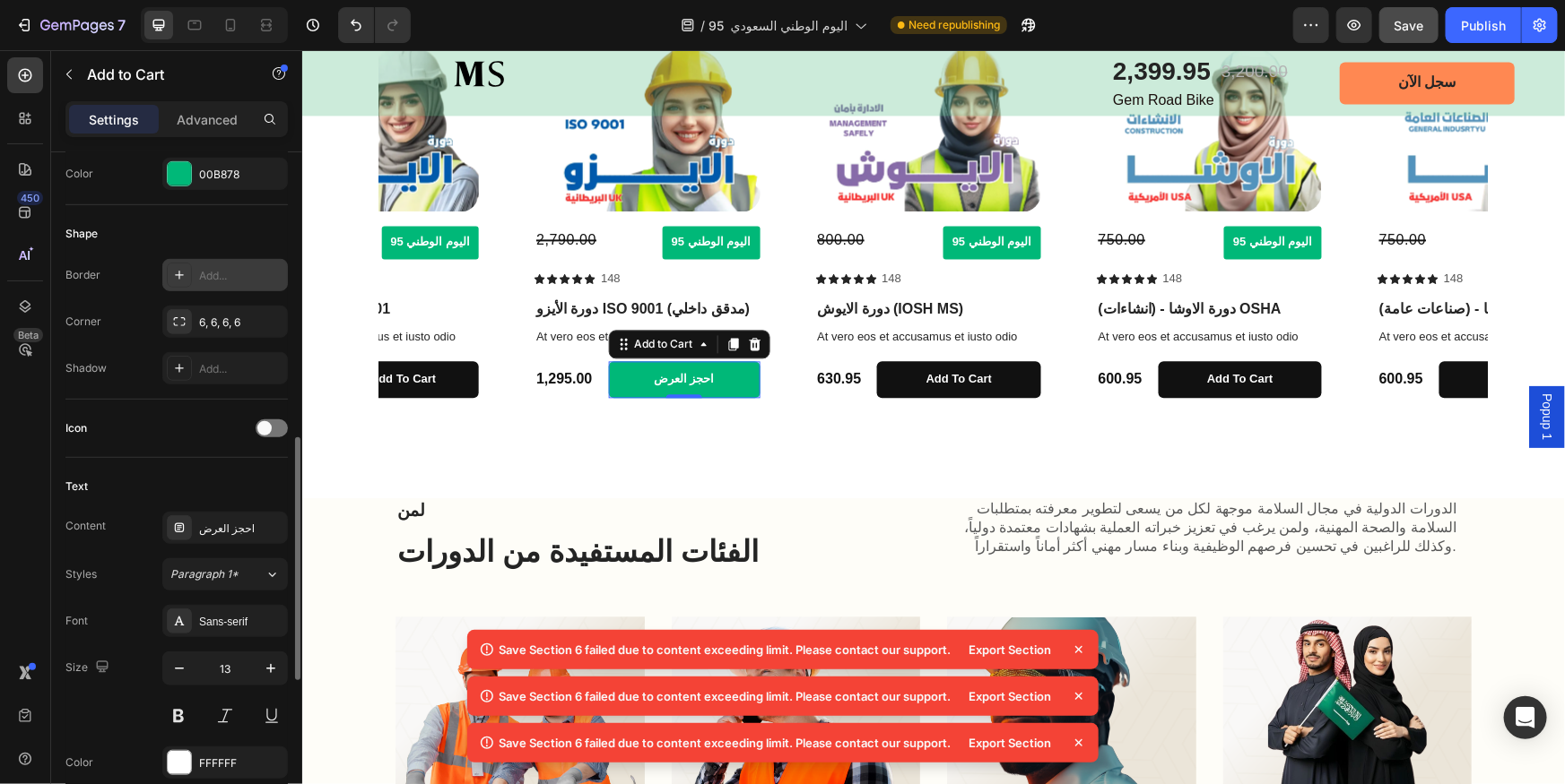
scroll to position [571, 0]
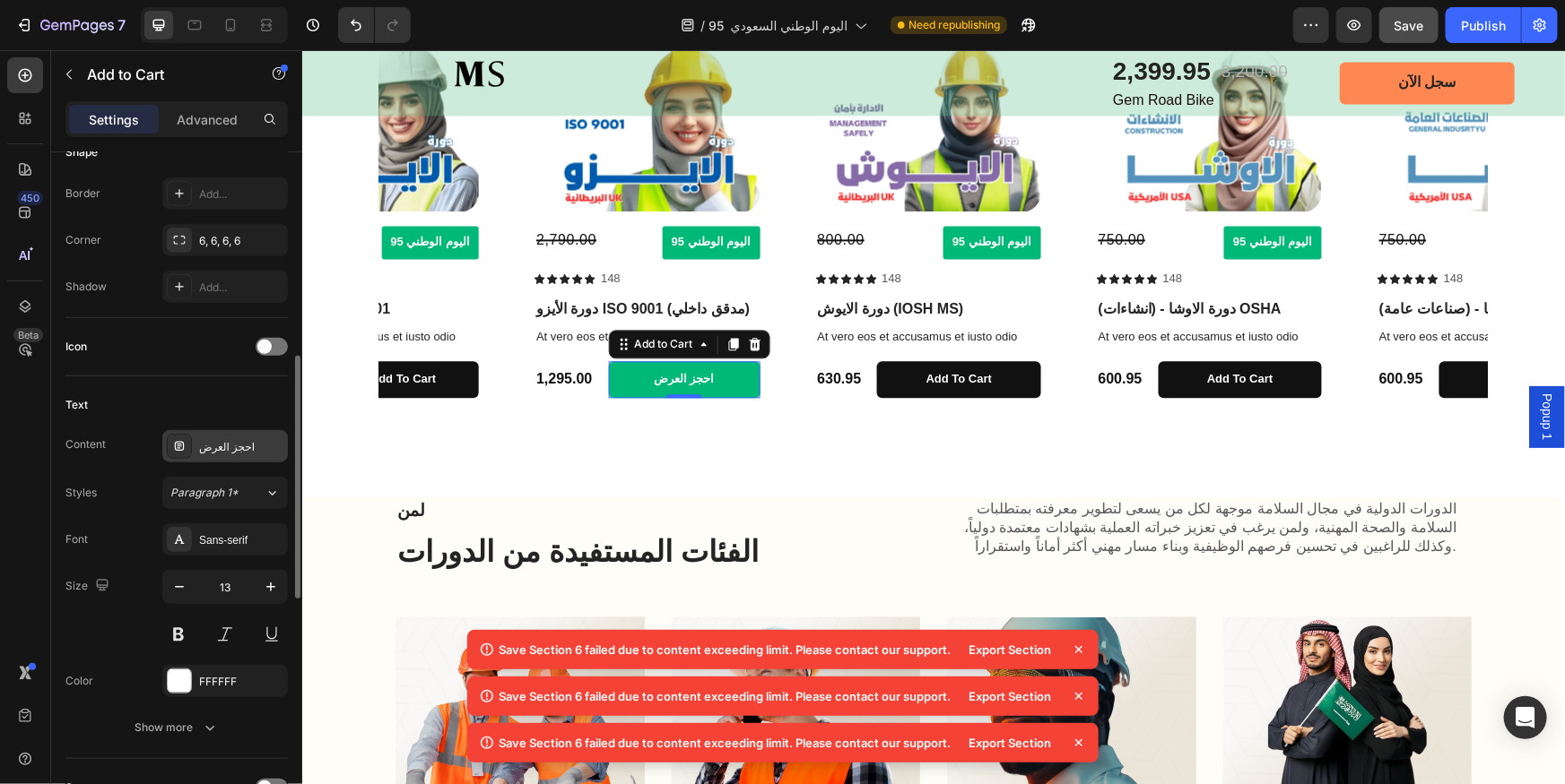
click at [234, 452] on div "احجز العرض" at bounding box center [241, 447] width 85 height 16
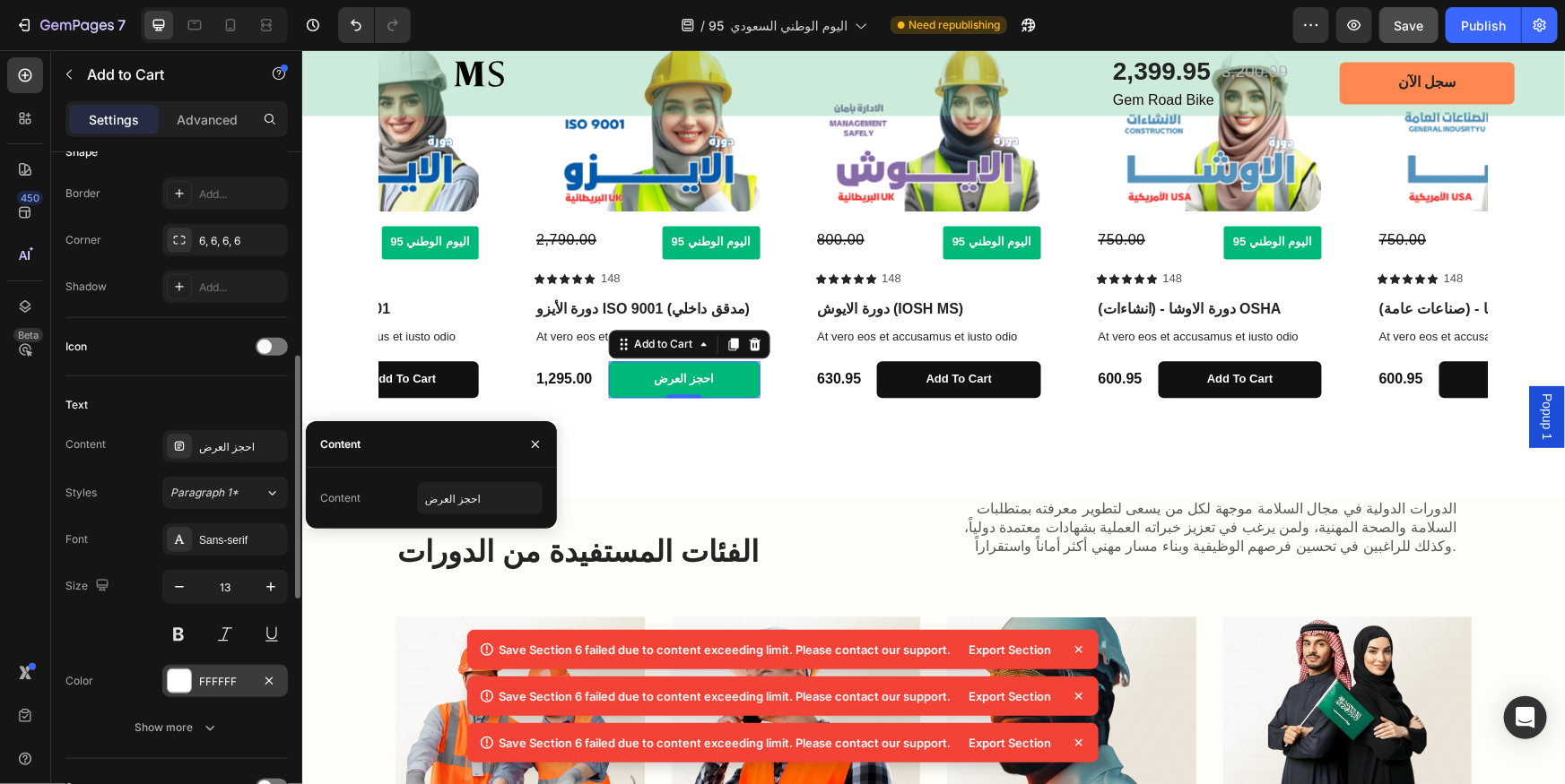
click at [232, 683] on div "FFFFFF" at bounding box center [224, 682] width 52 height 16
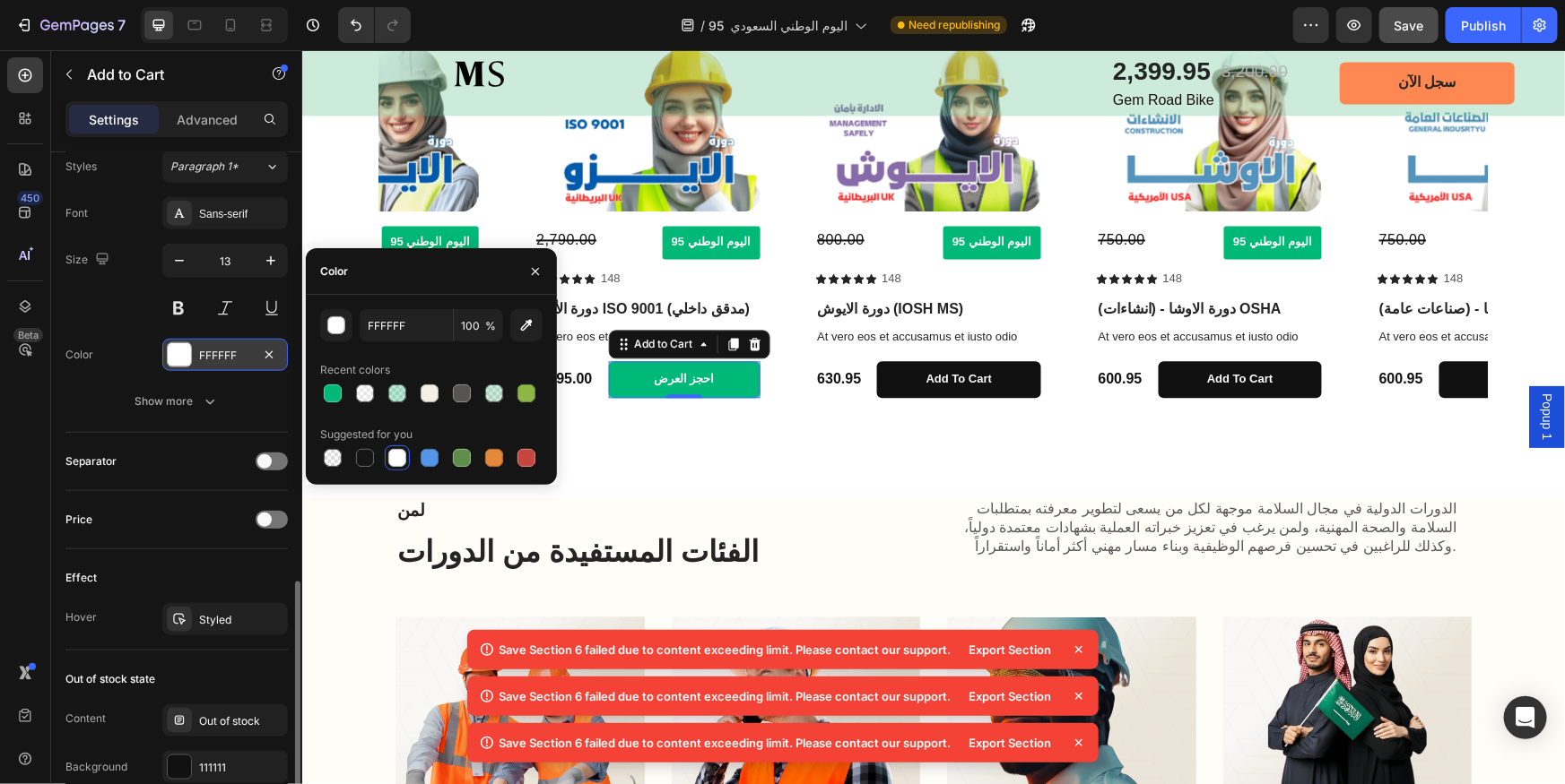
scroll to position [978, 0]
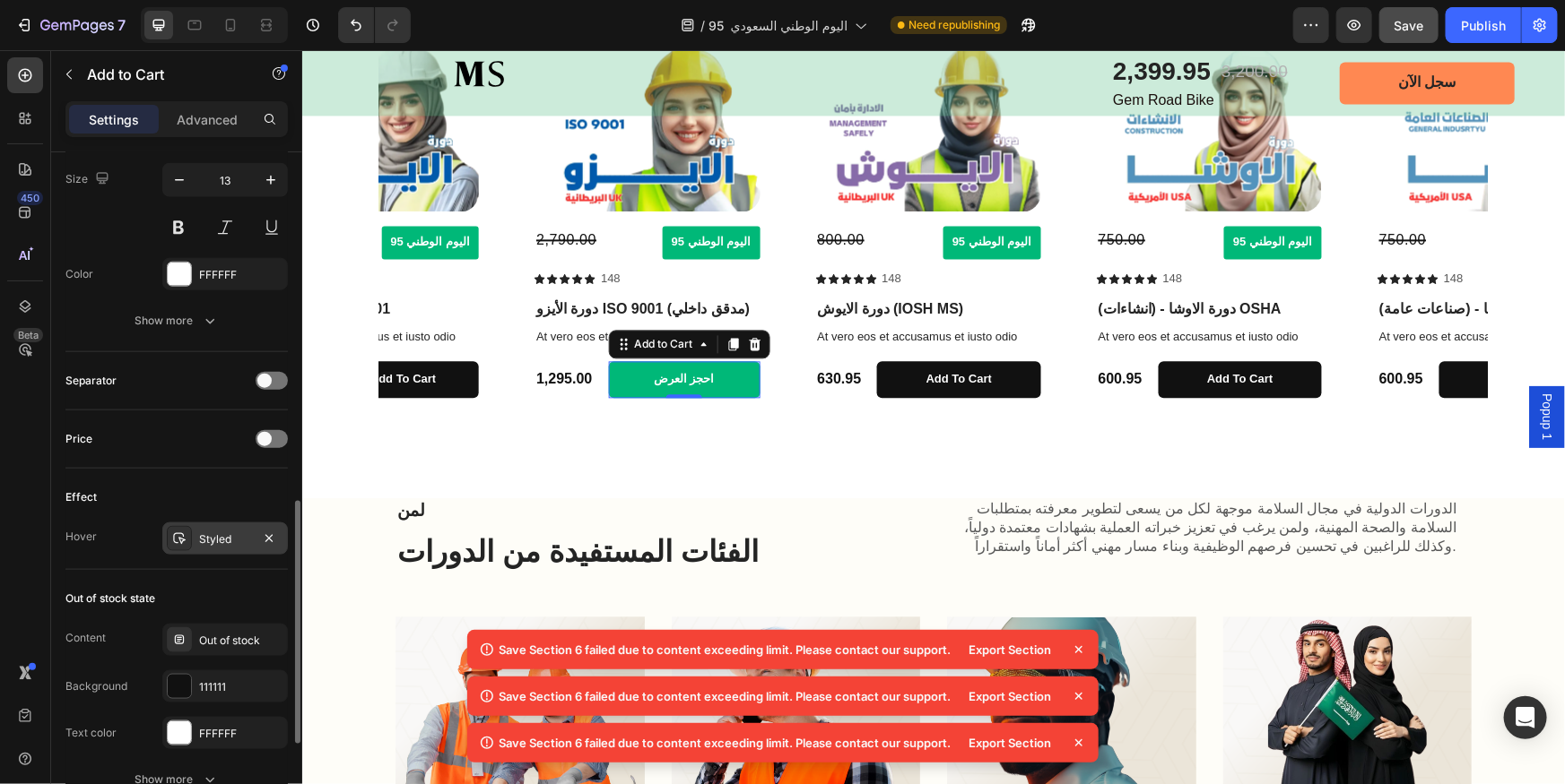
click at [242, 531] on div "Styled" at bounding box center [224, 540] width 52 height 16
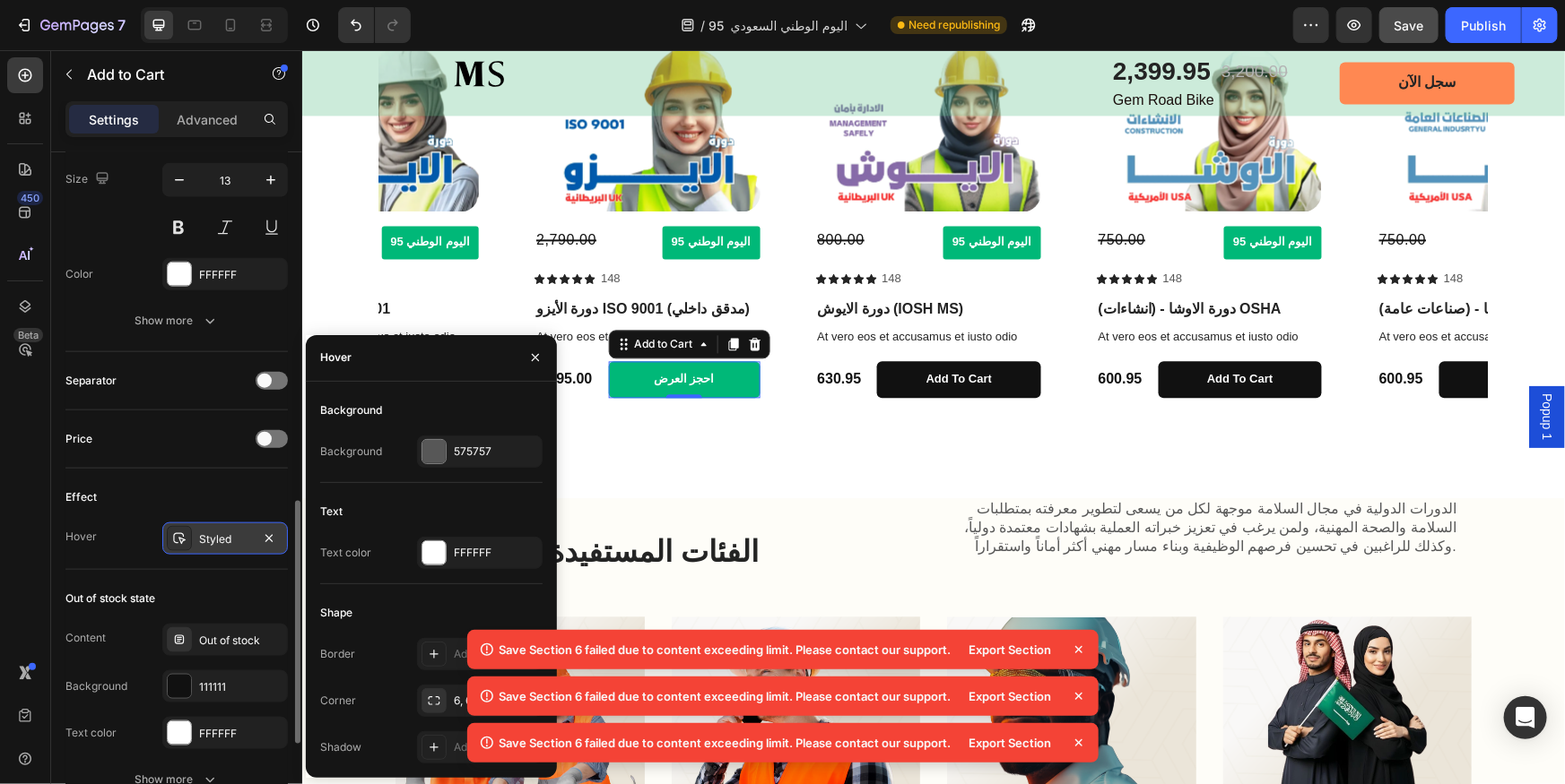
scroll to position [1140, 0]
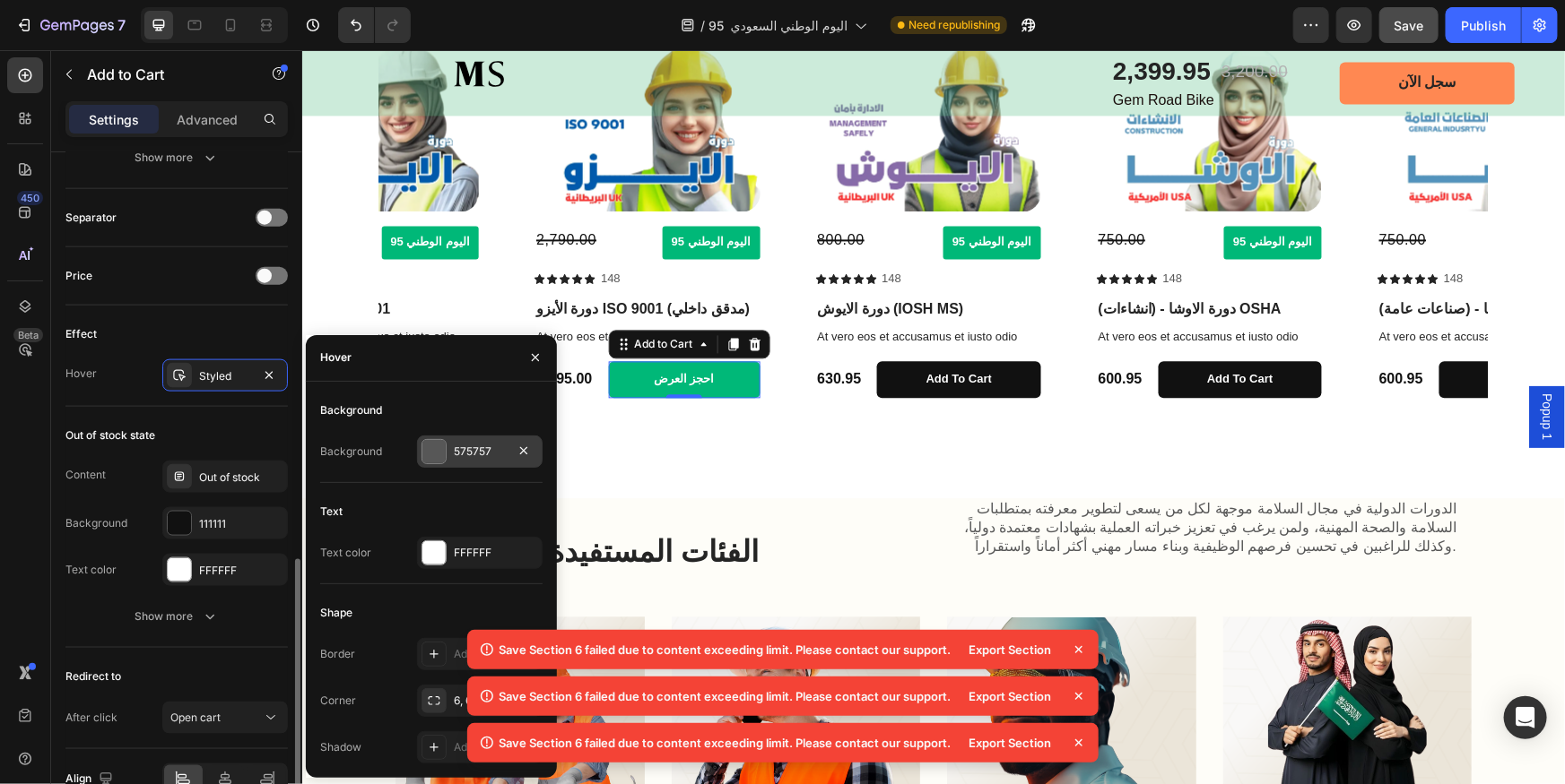
click at [443, 456] on div at bounding box center [434, 452] width 24 height 24
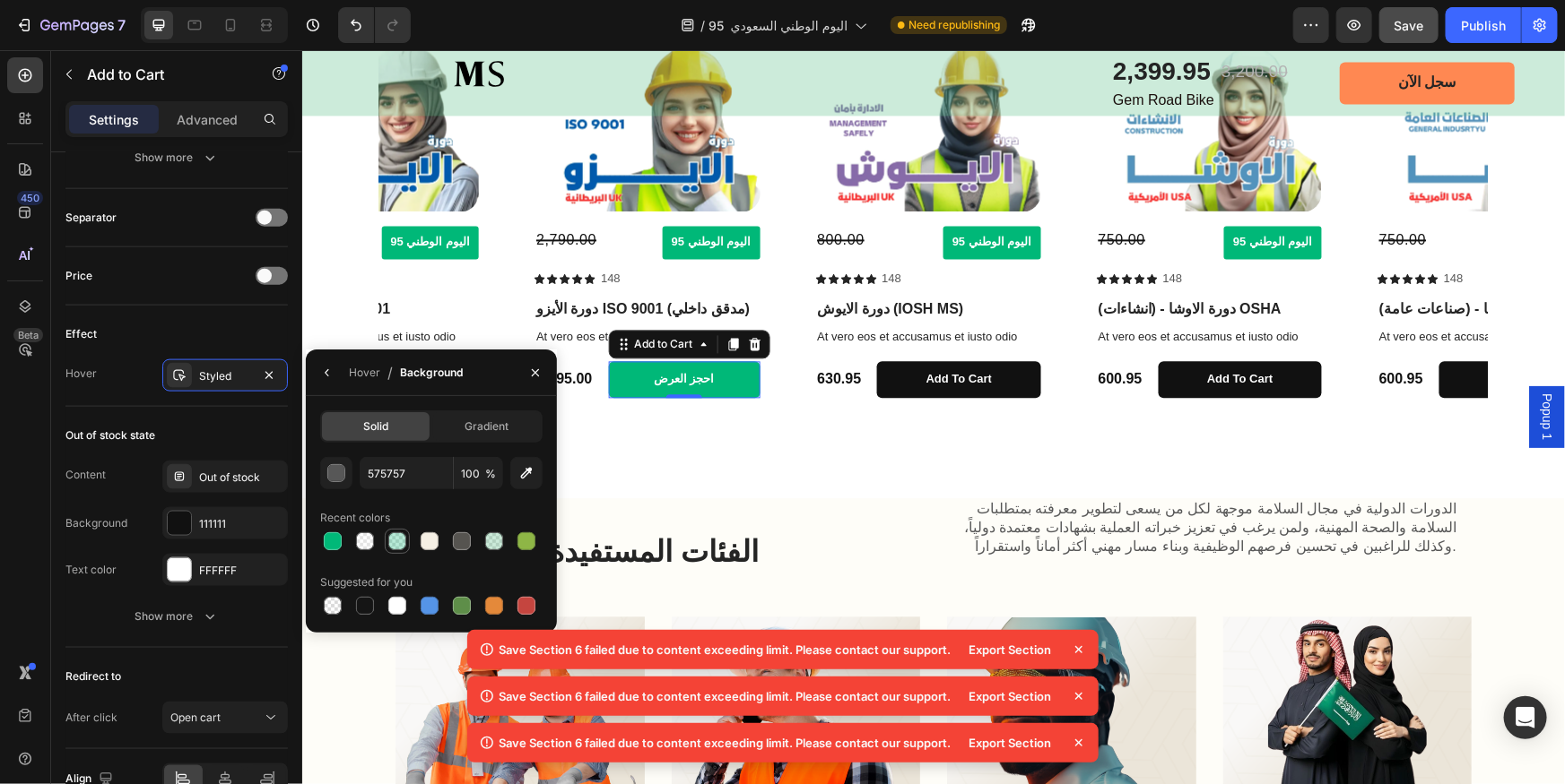
click at [395, 537] on div at bounding box center [397, 541] width 18 height 18
type input "11B87A"
type input "30"
click at [531, 472] on icon "button" at bounding box center [526, 473] width 18 height 18
click at [0, 0] on input "30" at bounding box center [0, 0] width 0 height 0
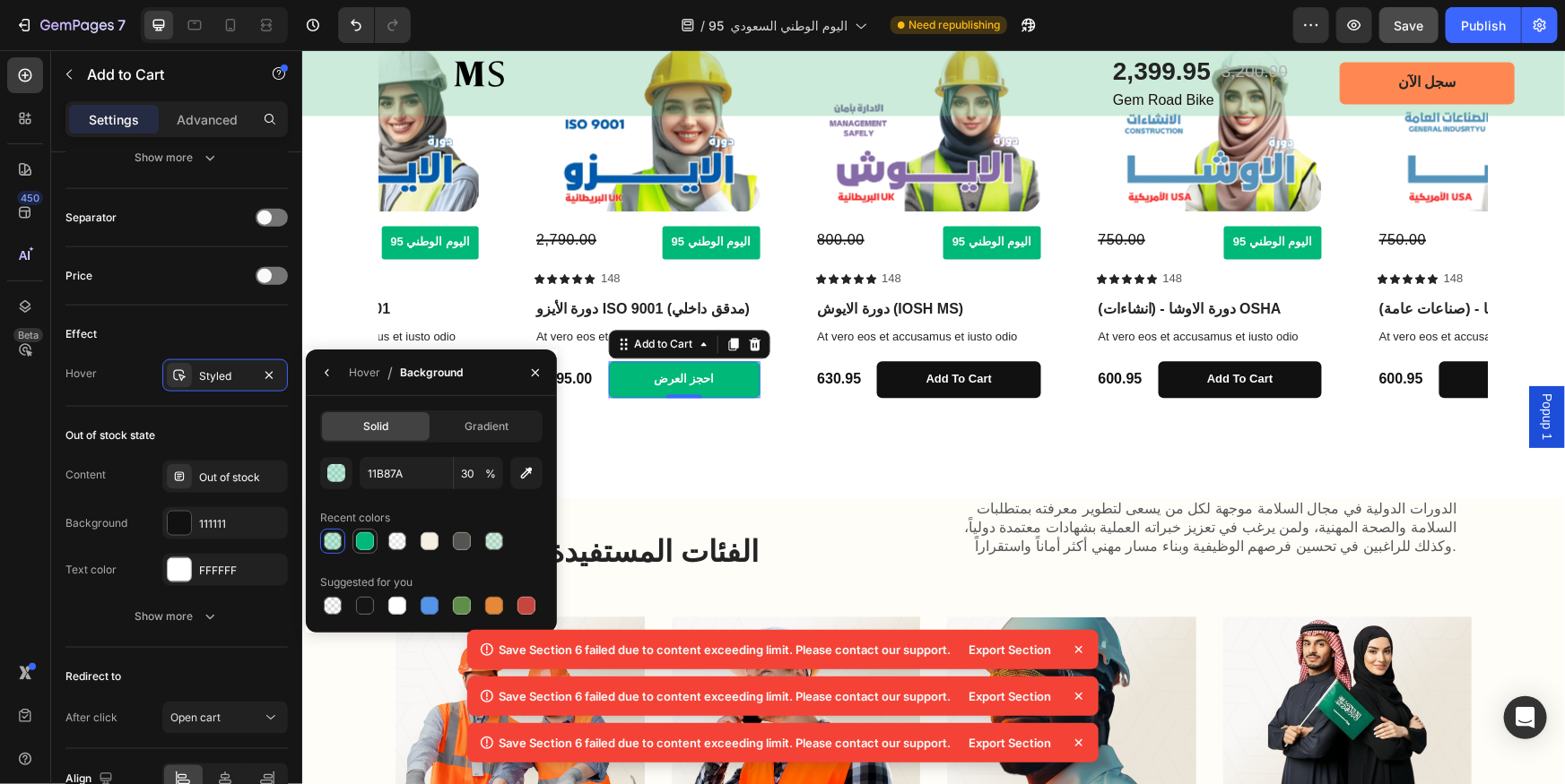
click at [368, 543] on div at bounding box center [365, 541] width 18 height 18
type input "00B878"
type input "100"
click at [335, 465] on div "button" at bounding box center [337, 474] width 18 height 18
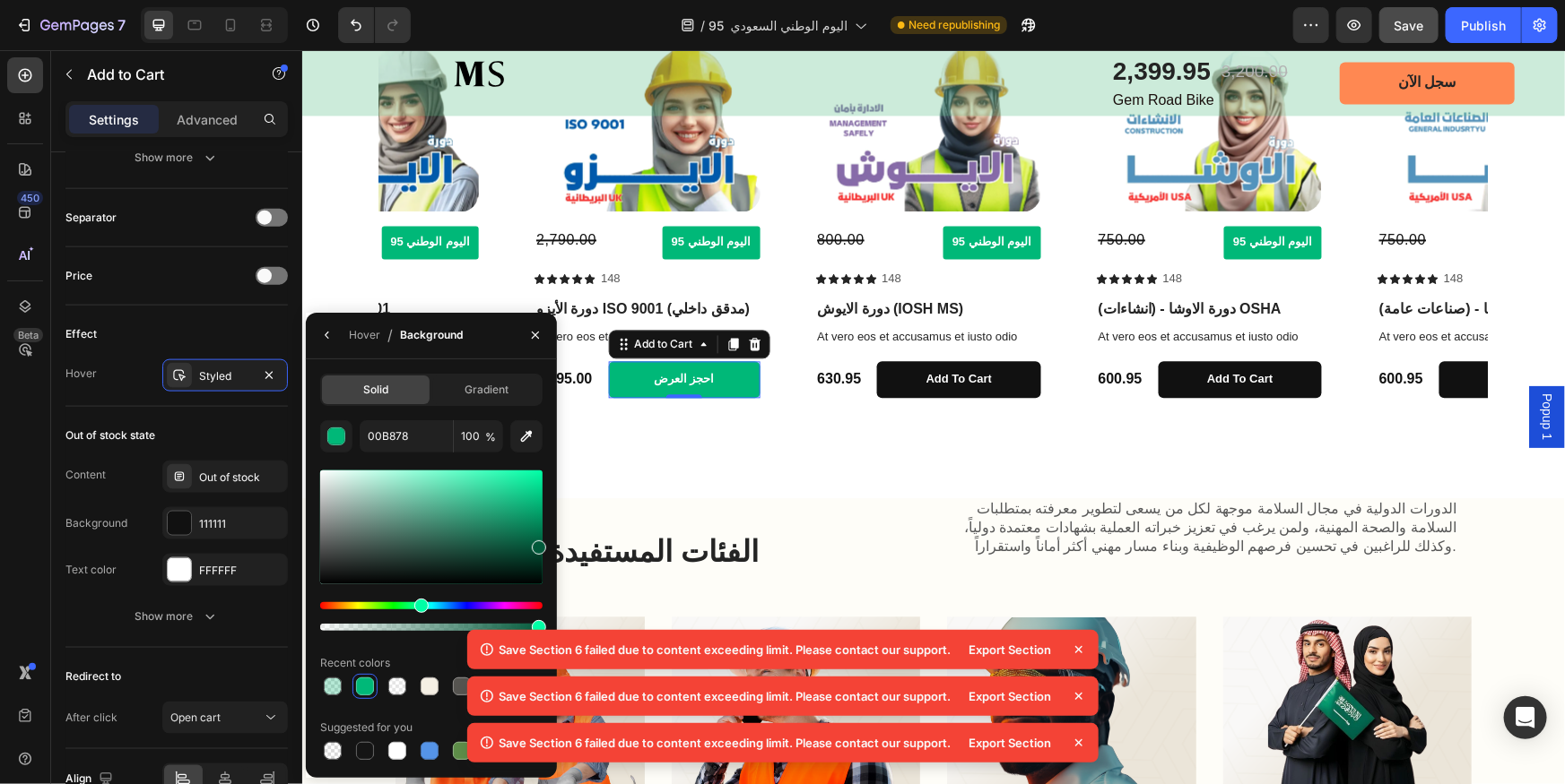
drag, startPoint x: 542, startPoint y: 506, endPoint x: 540, endPoint y: 543, distance: 37.1
click at [540, 543] on div at bounding box center [539, 548] width 15 height 15
type input "01593A"
click at [739, 421] on div "Product Images 3,200.00 Compare Price Compare Price اليوم الوطني 95 Button Row …" at bounding box center [932, 209] width 1136 height 433
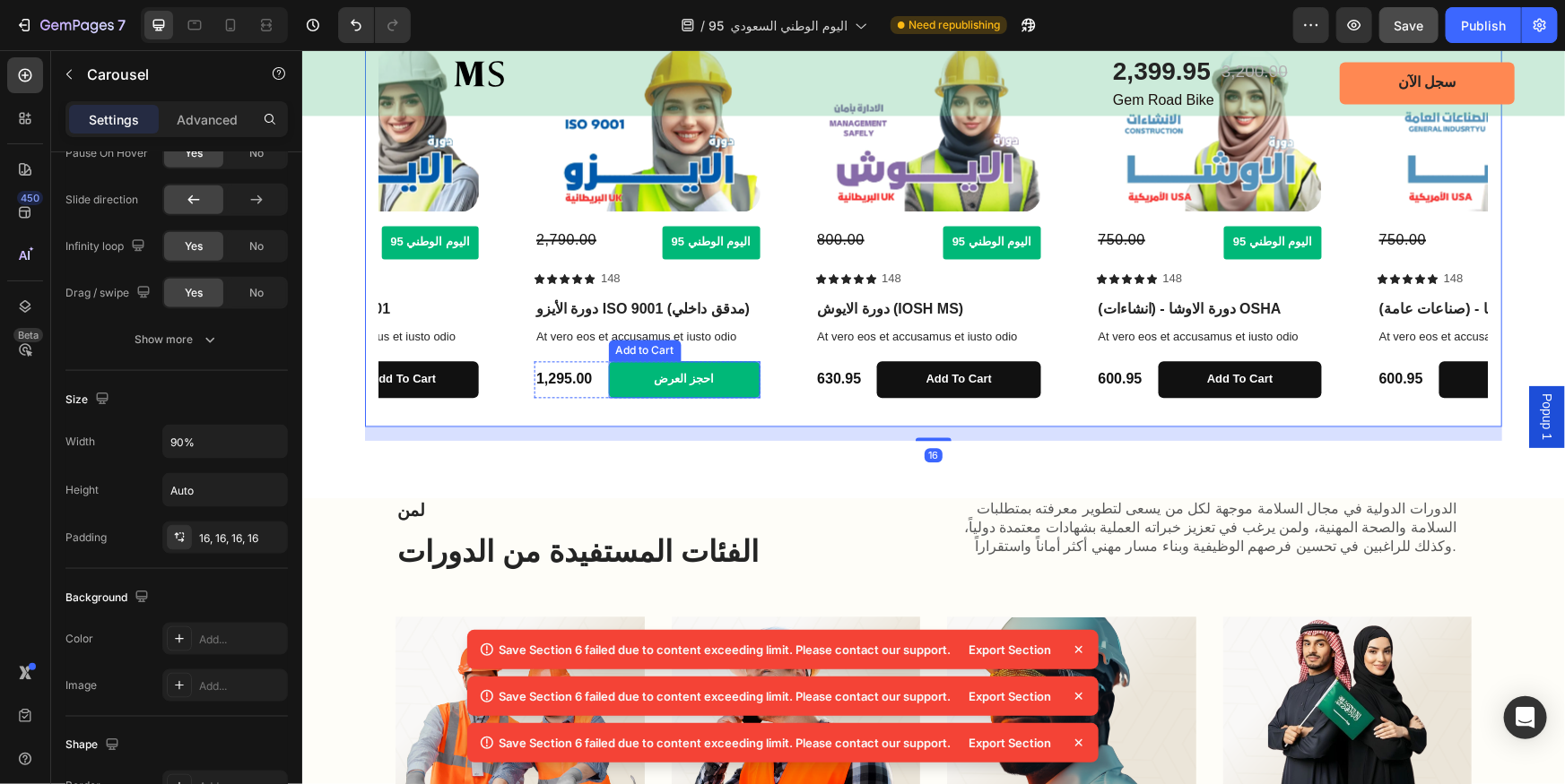
scroll to position [0, 0]
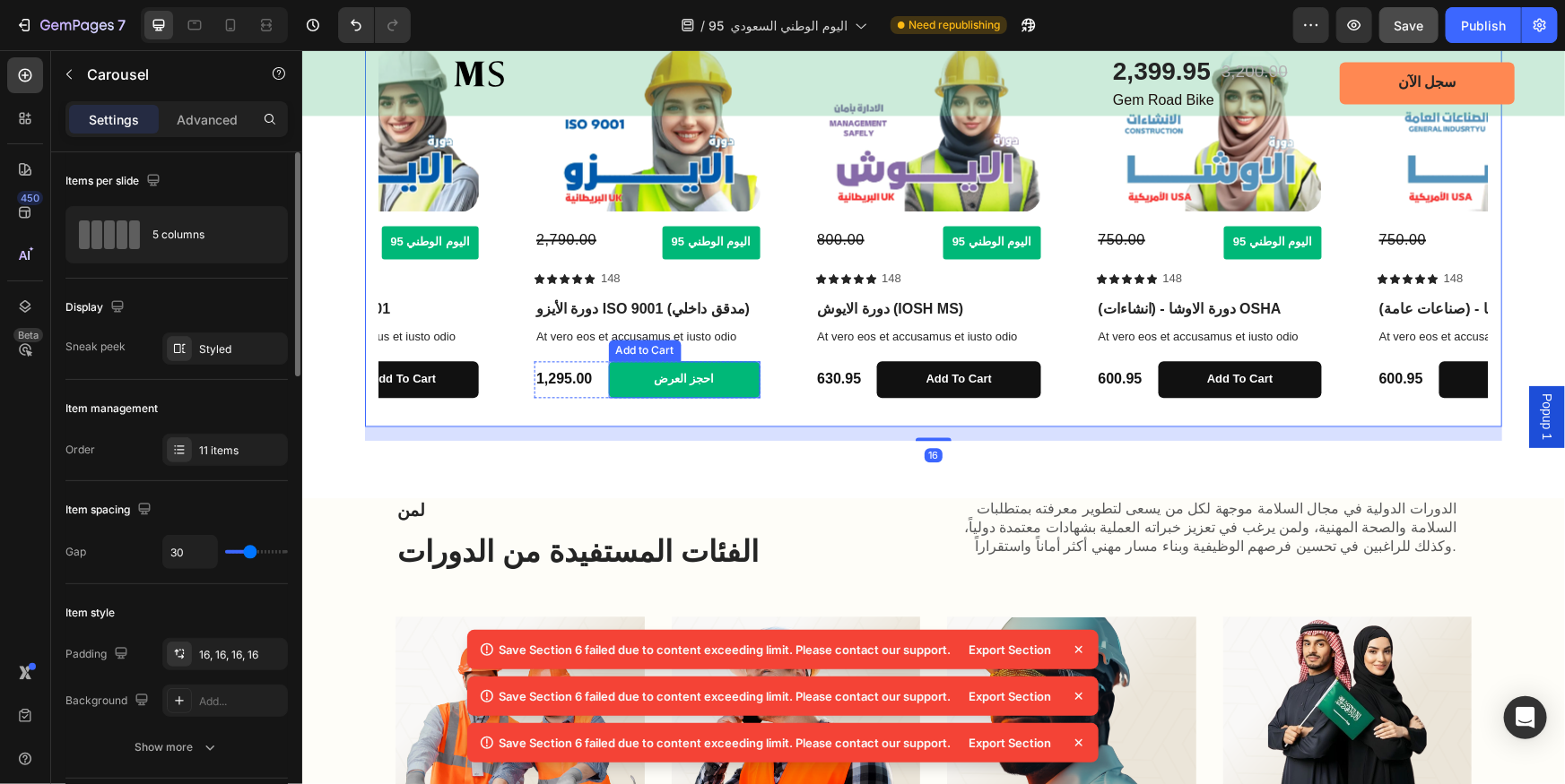
click at [763, 372] on div "Product Images 2,790.00 Compare Price Compare Price اليوم الوطني 95 Button Row …" at bounding box center [645, 209] width 254 height 404
click at [743, 384] on button "احجز العرض" at bounding box center [683, 379] width 152 height 36
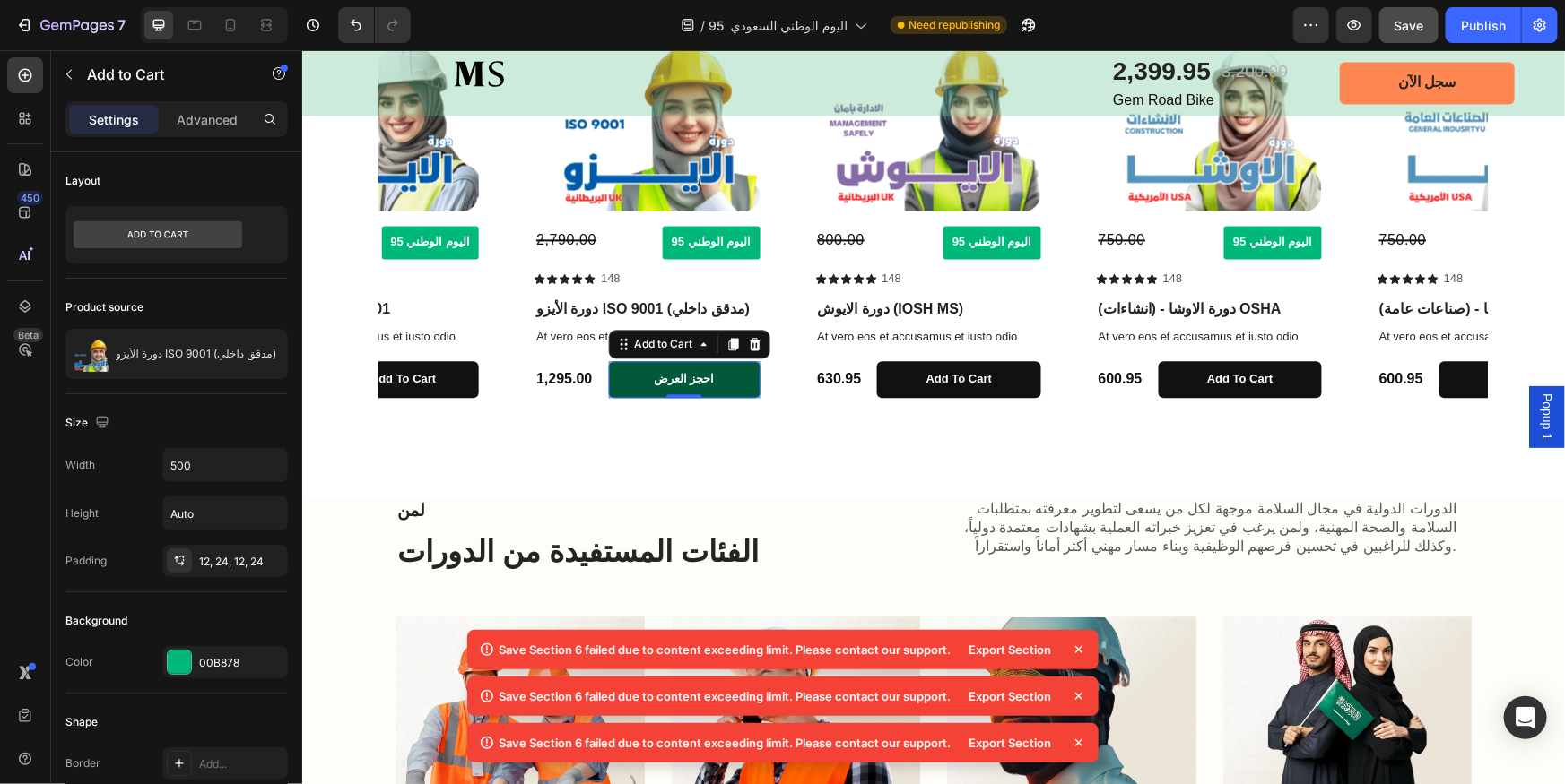
click at [728, 379] on button "احجز العرض" at bounding box center [683, 379] width 152 height 36
click at [732, 343] on icon at bounding box center [732, 343] width 10 height 13
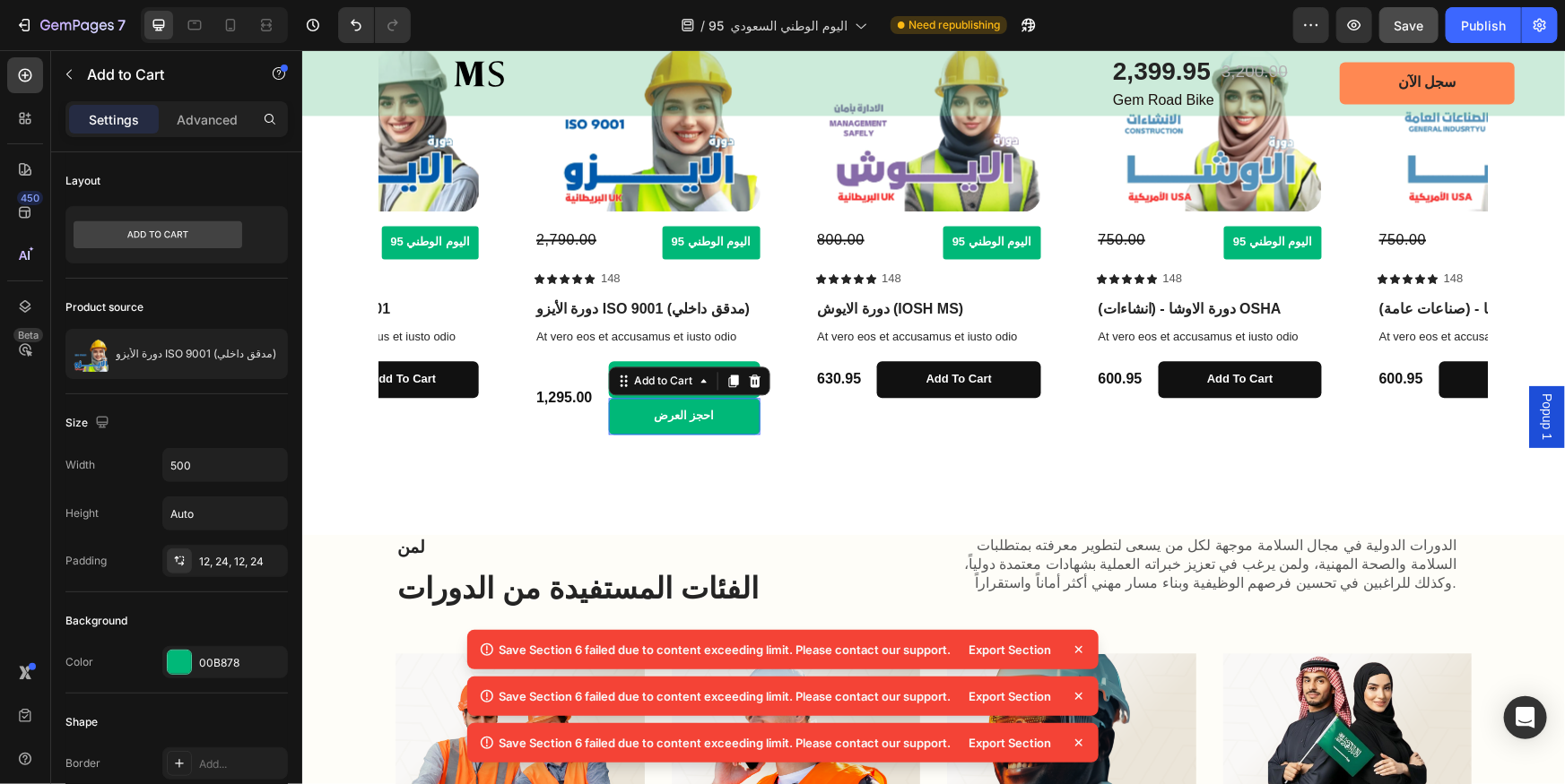
scroll to position [1892, 0]
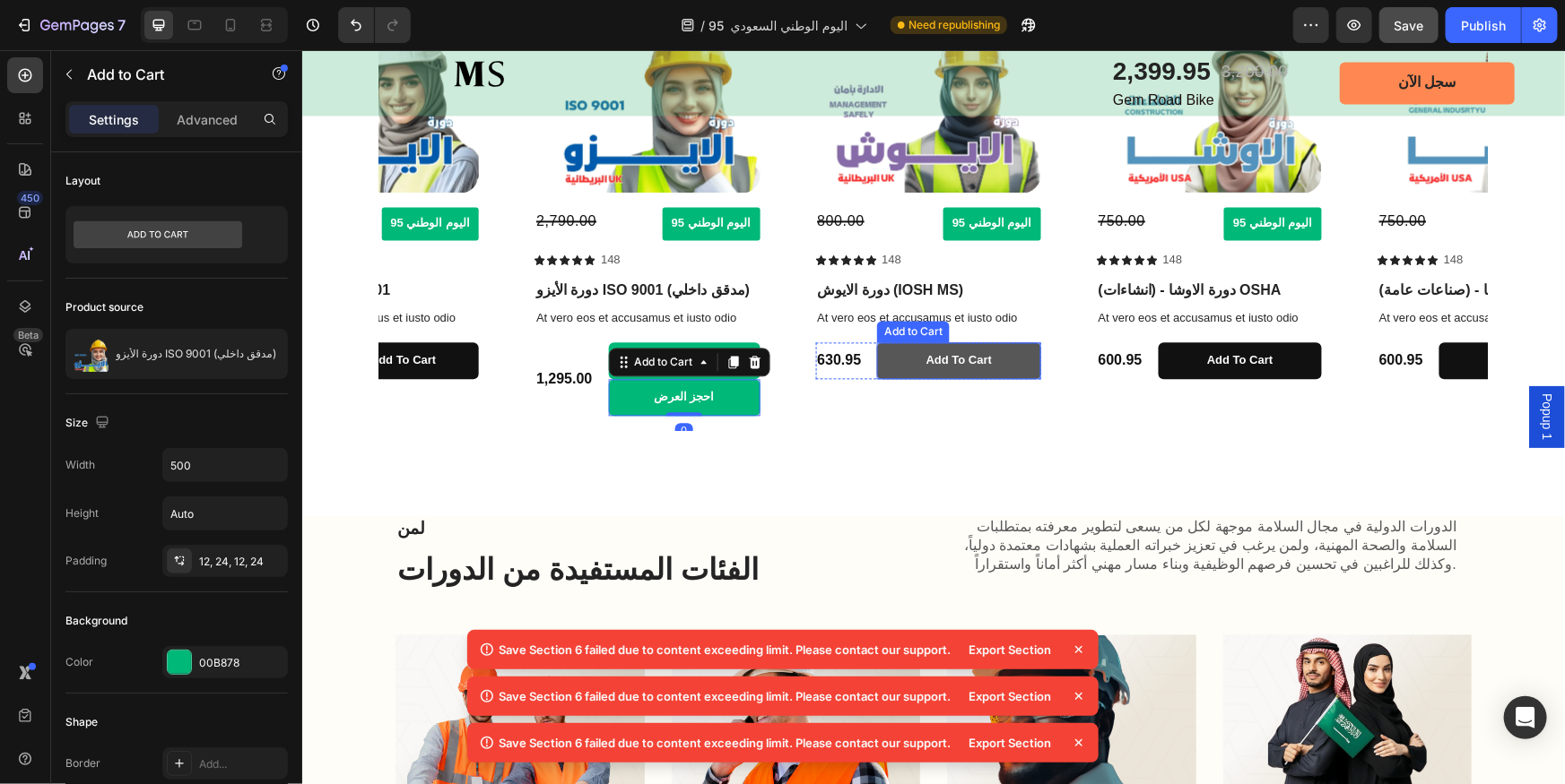
click at [902, 359] on button "Add to cart" at bounding box center [958, 360] width 164 height 36
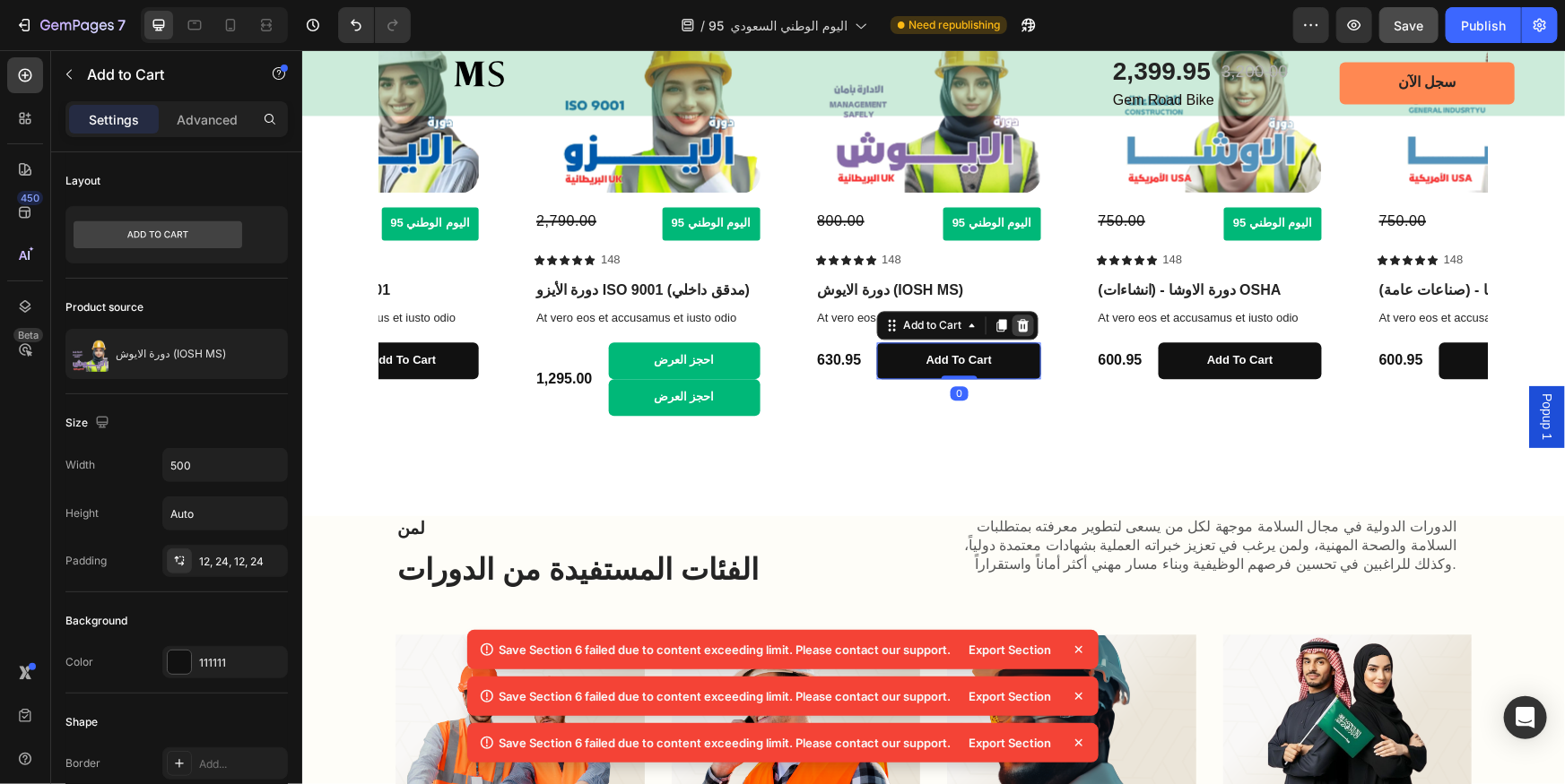
click at [1024, 323] on icon at bounding box center [1022, 324] width 12 height 13
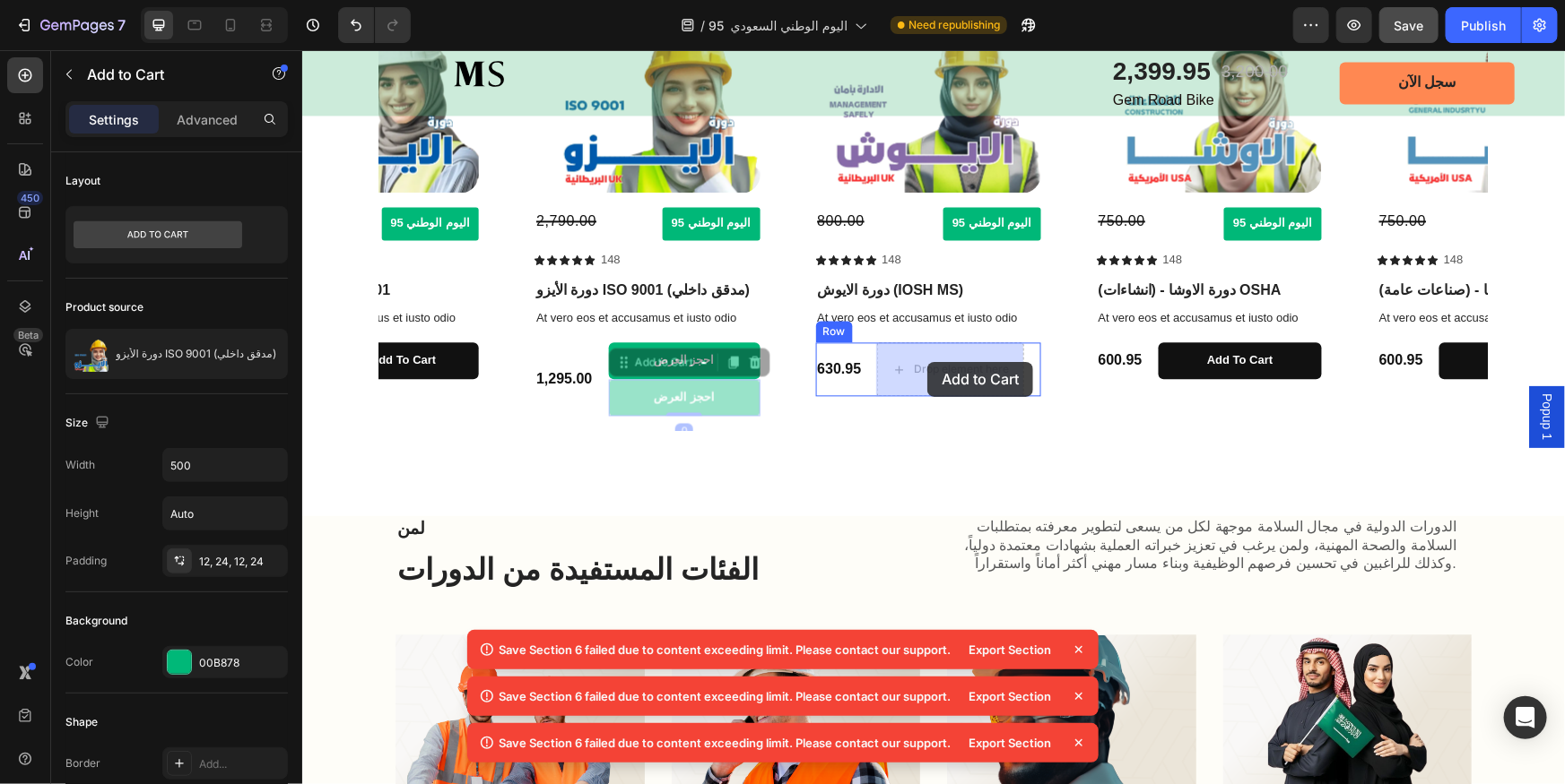
drag, startPoint x: 852, startPoint y: 378, endPoint x: 926, endPoint y: 362, distance: 75.7
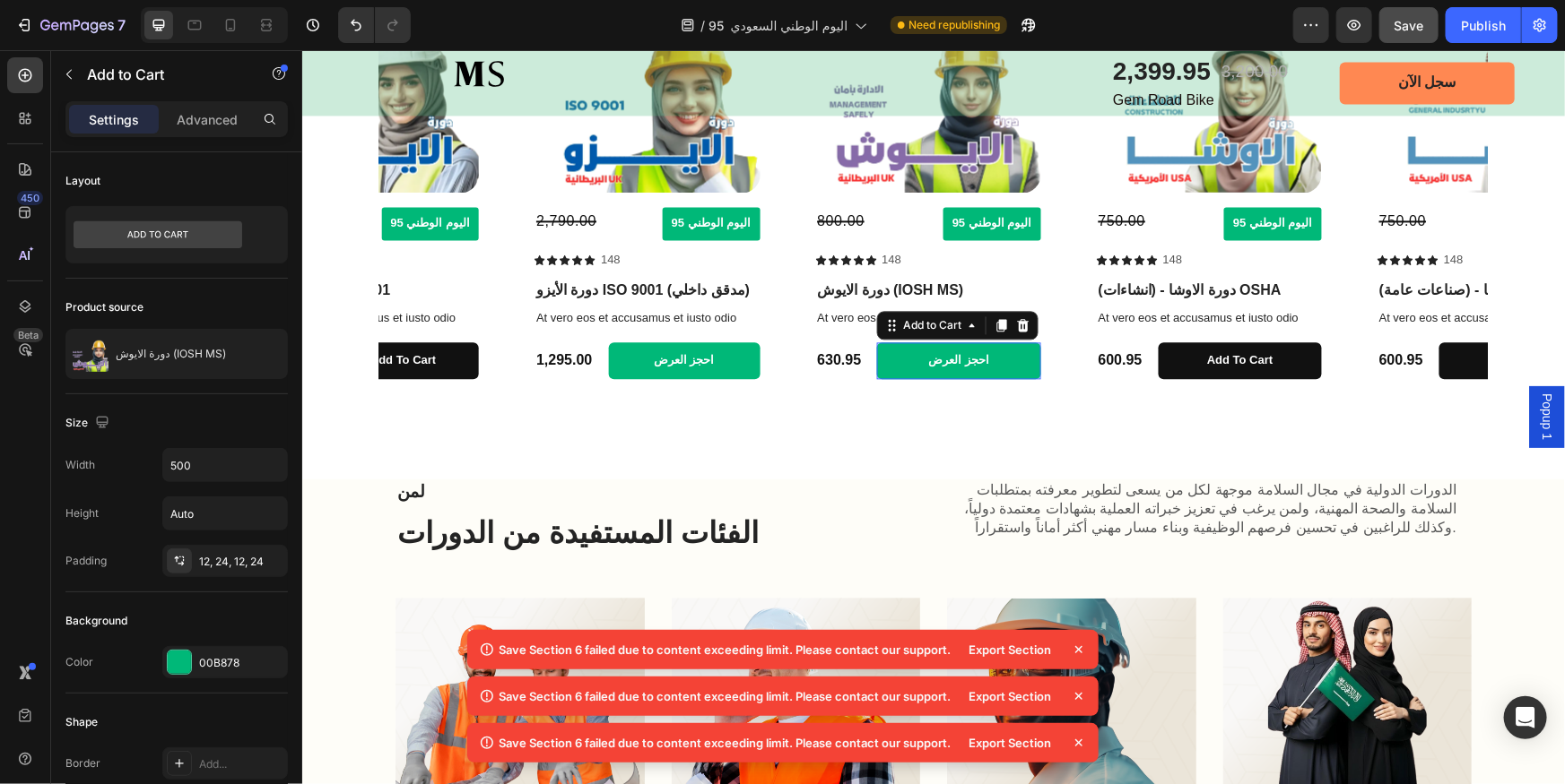
scroll to position [1873, 0]
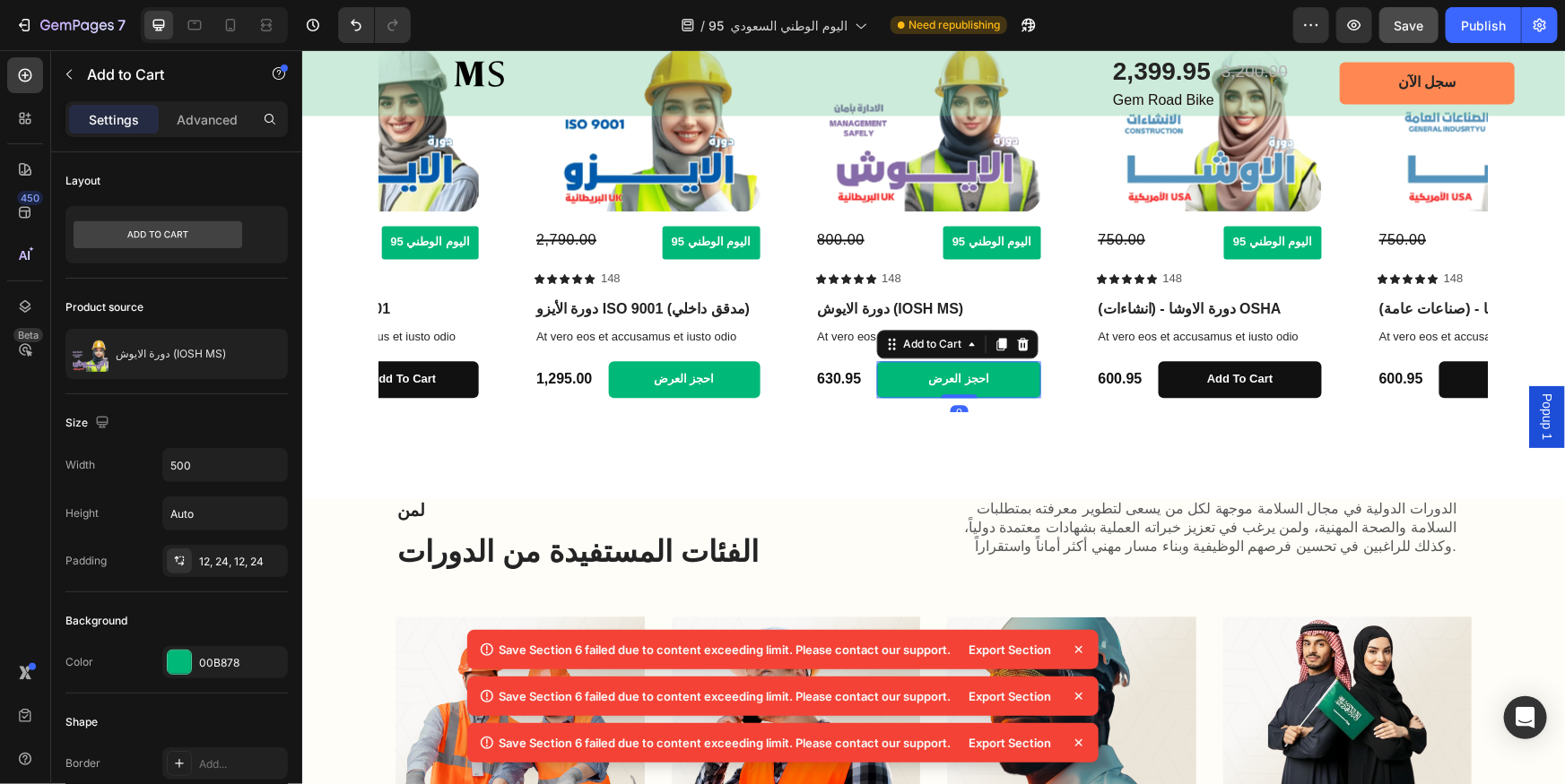
click at [999, 337] on icon at bounding box center [1001, 343] width 10 height 13
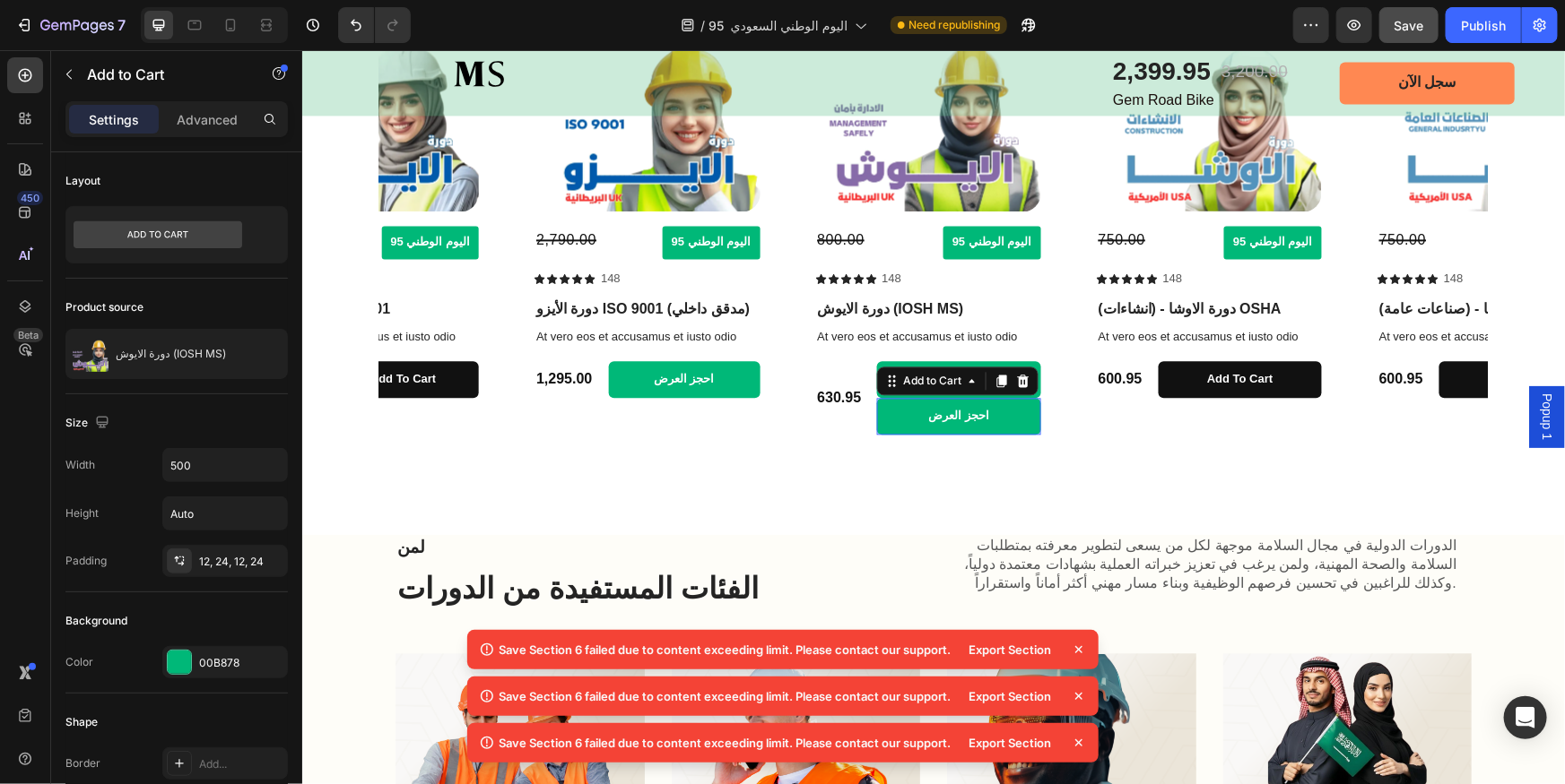
scroll to position [1892, 0]
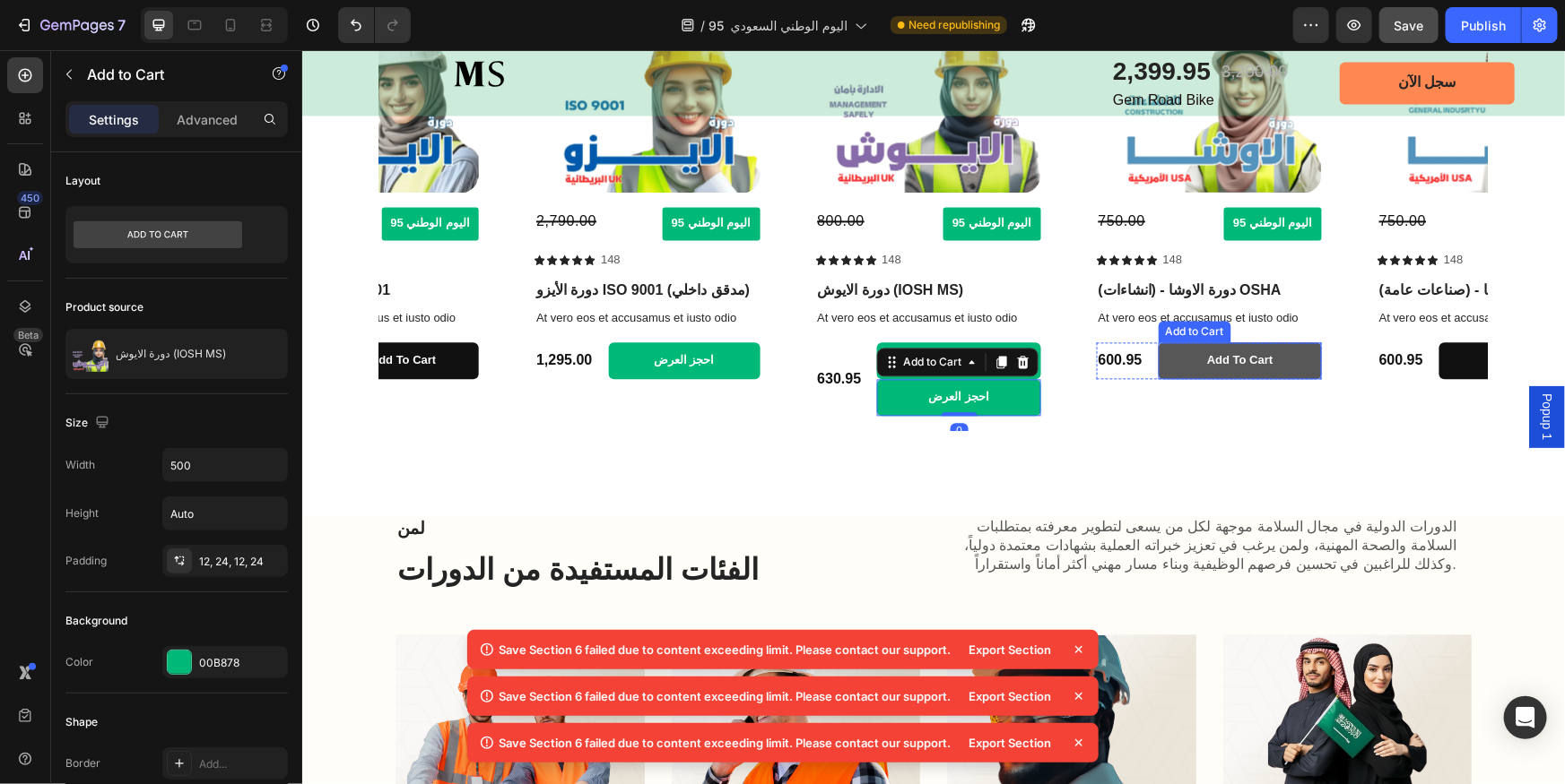
click at [1237, 368] on button "Add to cart" at bounding box center [1239, 360] width 164 height 36
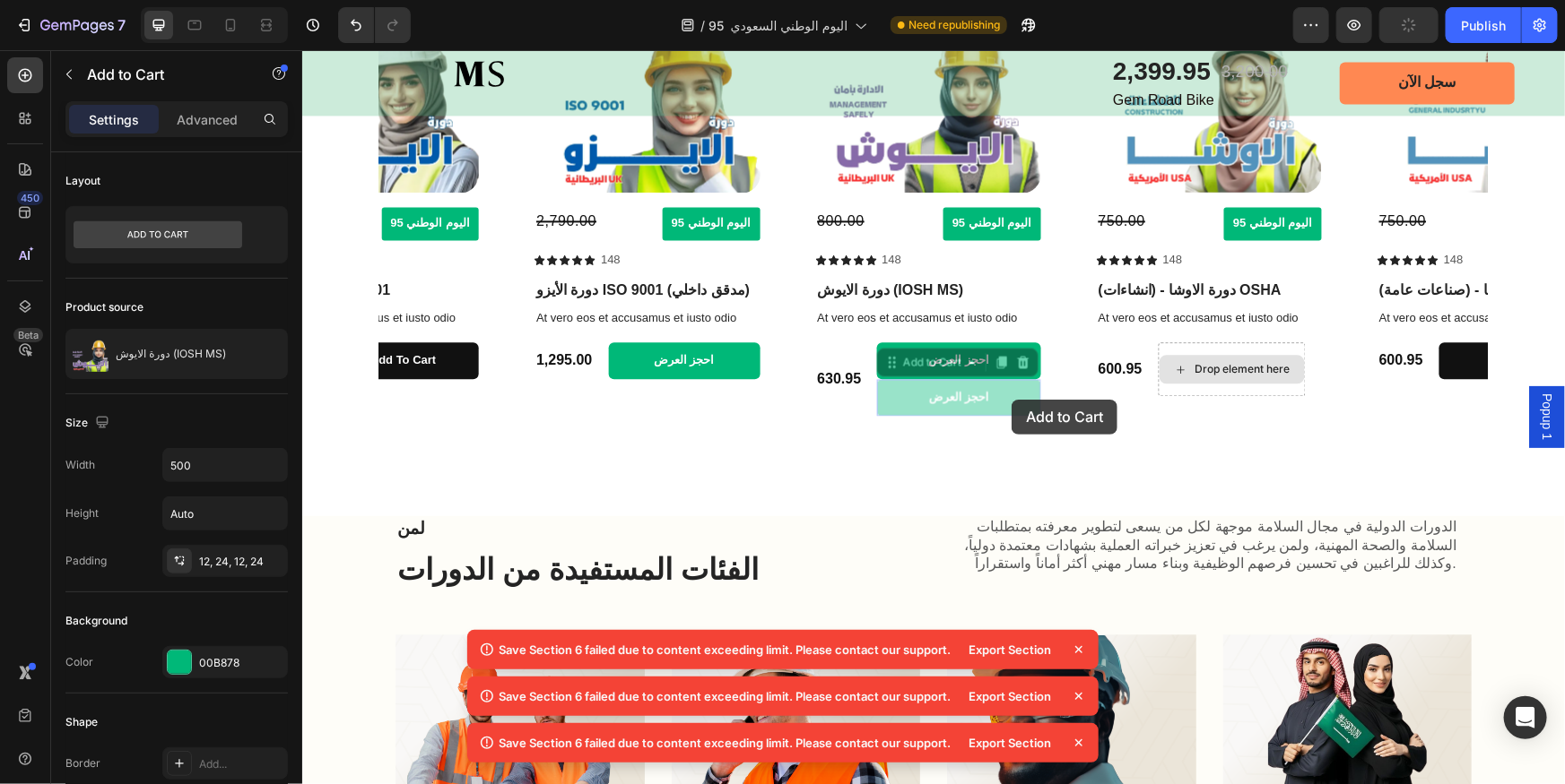
drag, startPoint x: 1011, startPoint y: 399, endPoint x: 1241, endPoint y: 351, distance: 235.0
click at [1241, 351] on div "Product Images 3,200.00 Compare Price Compare Price اليوم الوطني 95 Button Row …" at bounding box center [932, 208] width 1108 height 441
drag, startPoint x: 1009, startPoint y: 397, endPoint x: 1249, endPoint y: 367, distance: 241.9
click at [1249, 367] on div "Product Images 3,200.00 Compare Price Compare Price اليوم الوطني 95 Button Row …" at bounding box center [932, 208] width 1108 height 441
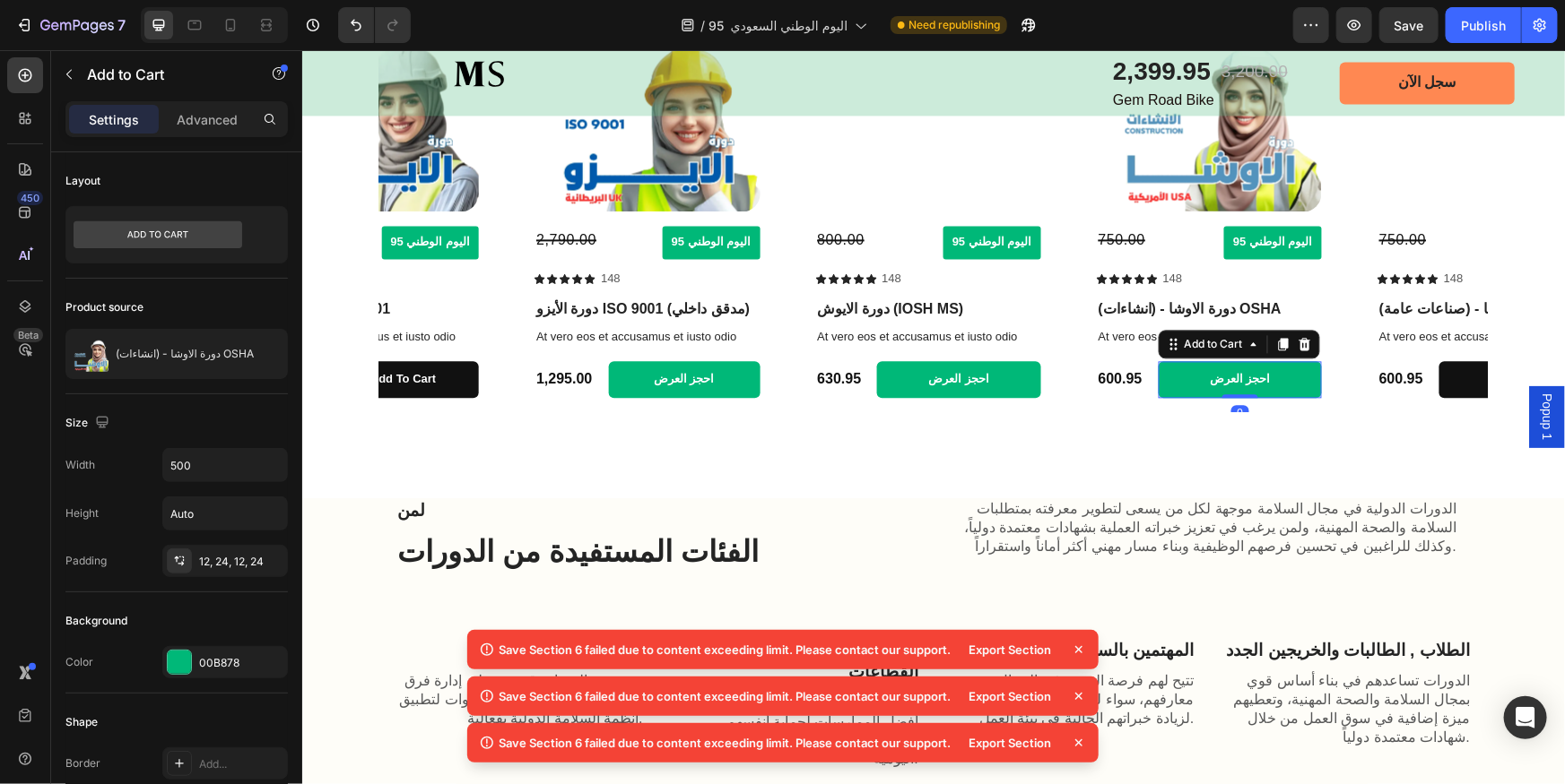
scroll to position [1873, 0]
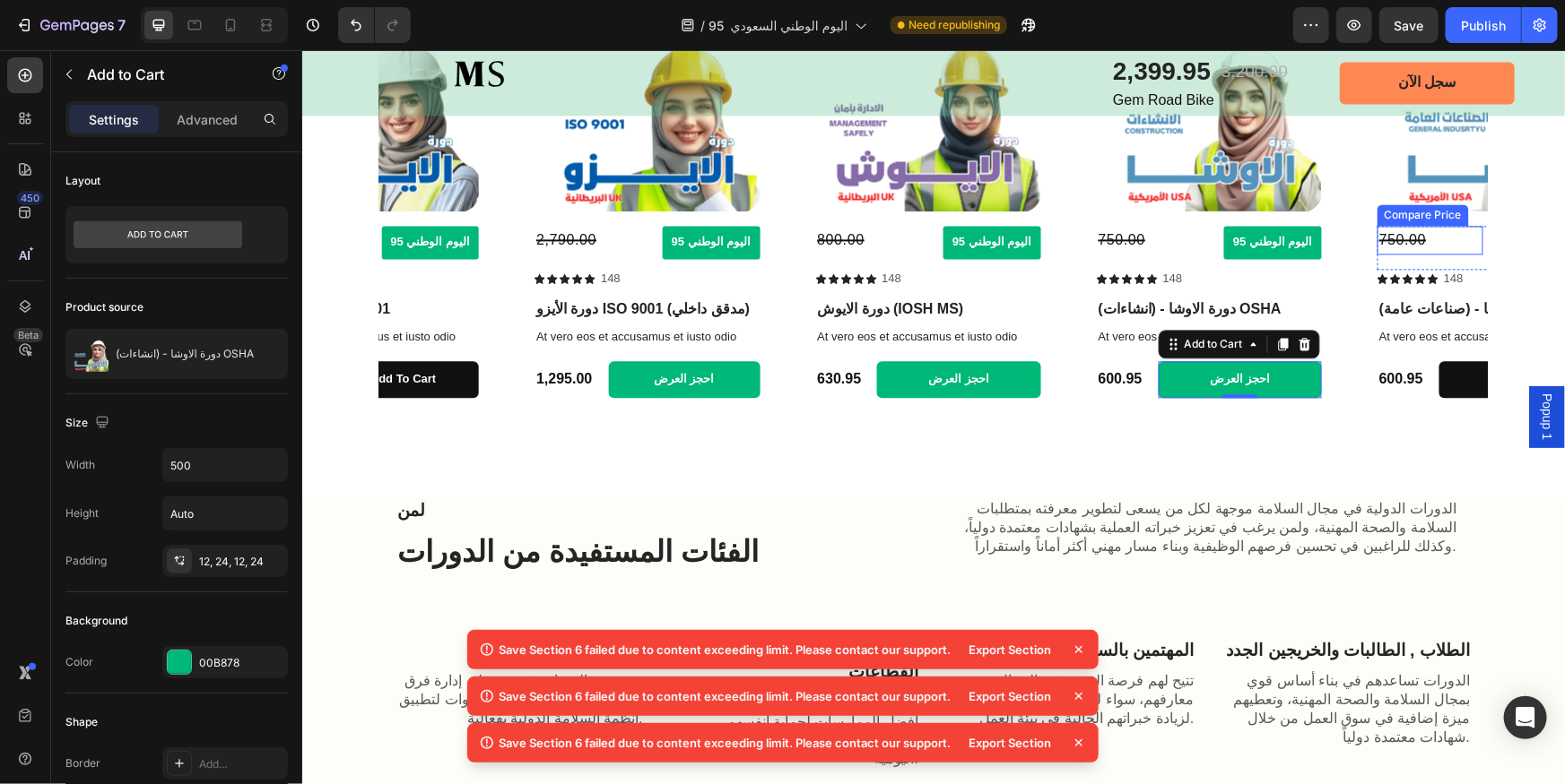
click at [1452, 208] on icon "Carousel Next Arrow" at bounding box center [1462, 209] width 21 height 21
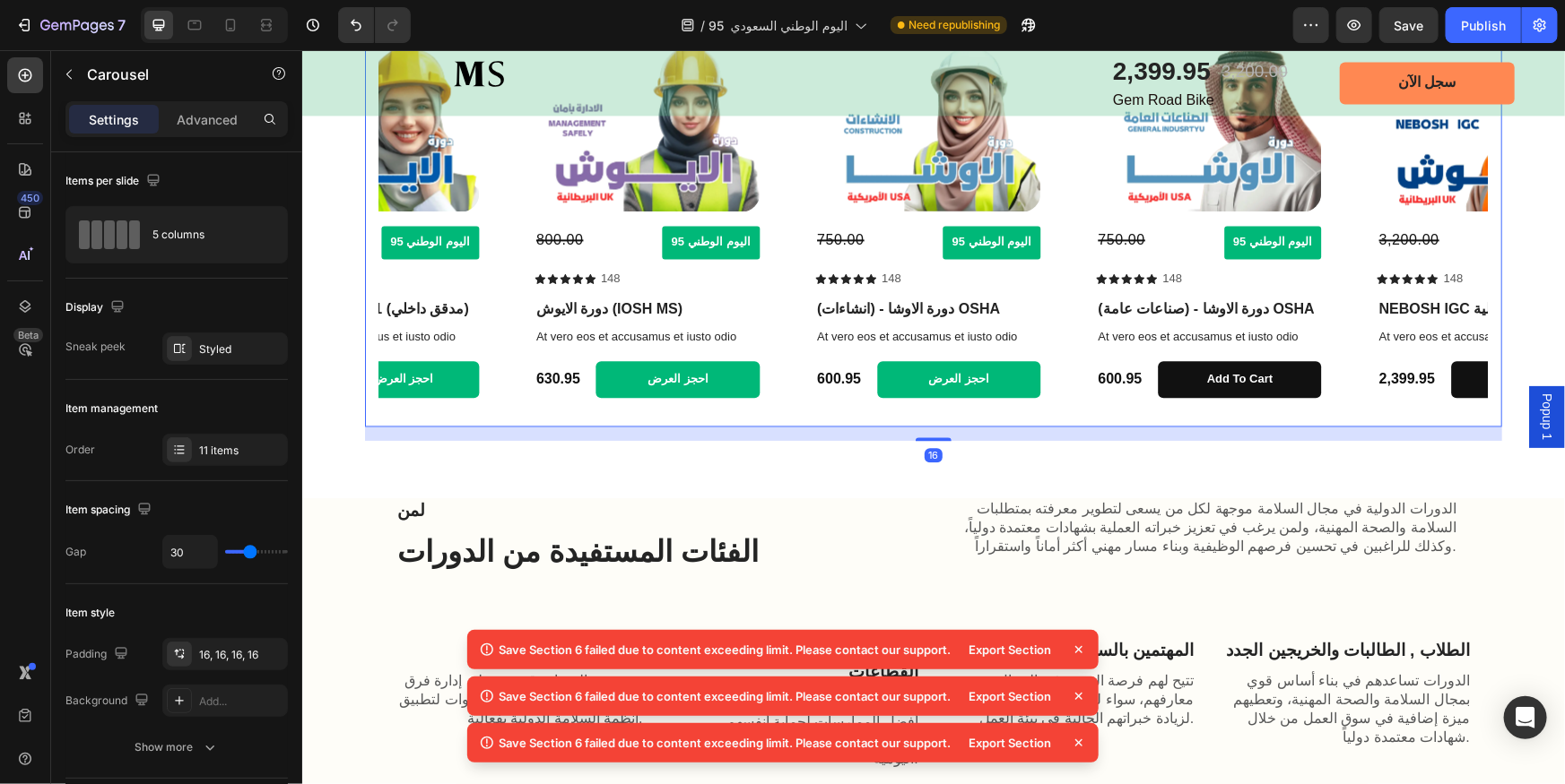
click at [1452, 208] on icon "Carousel Next Arrow" at bounding box center [1462, 209] width 21 height 21
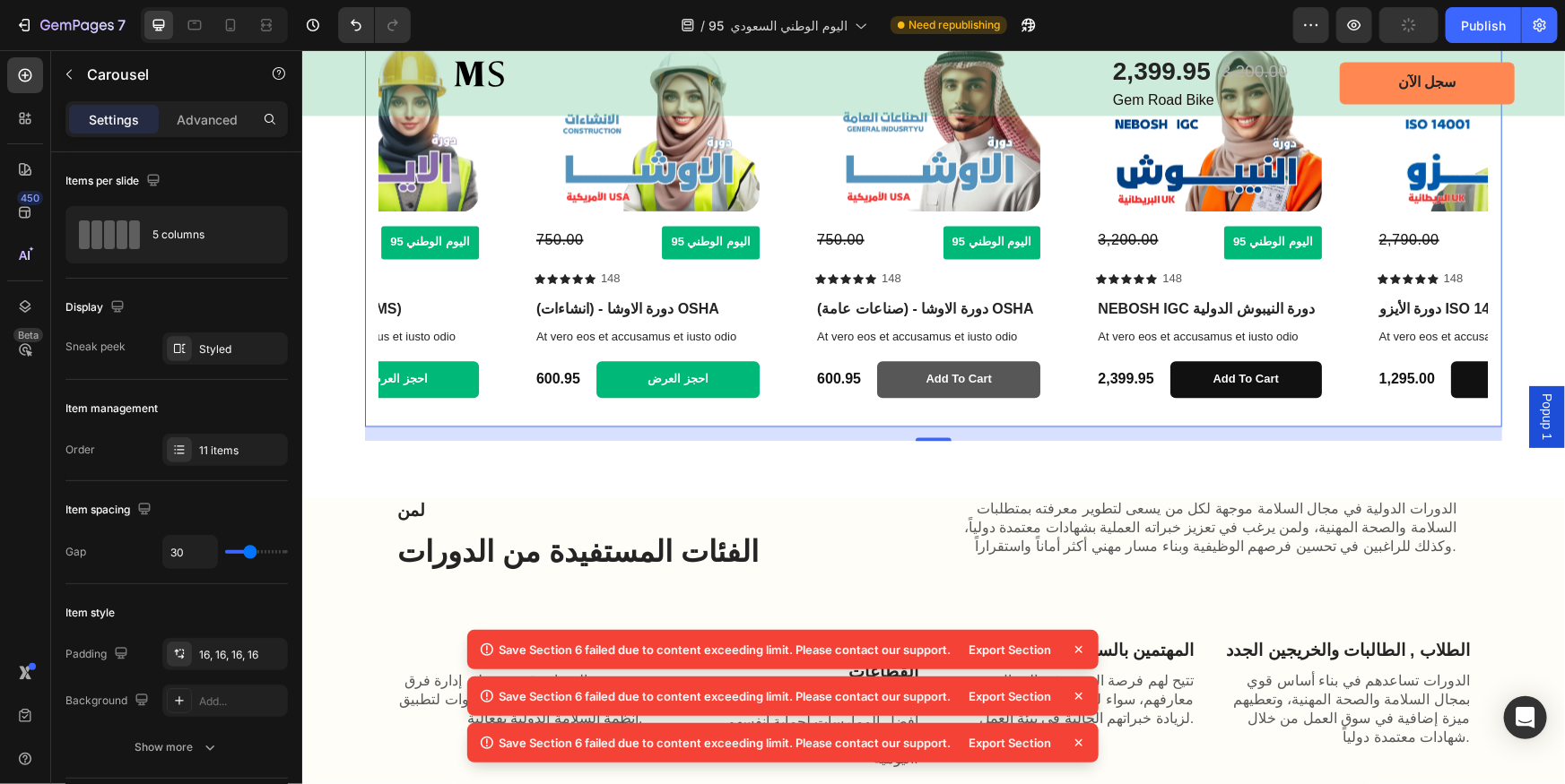
click at [1019, 388] on button "Add to cart" at bounding box center [958, 379] width 164 height 36
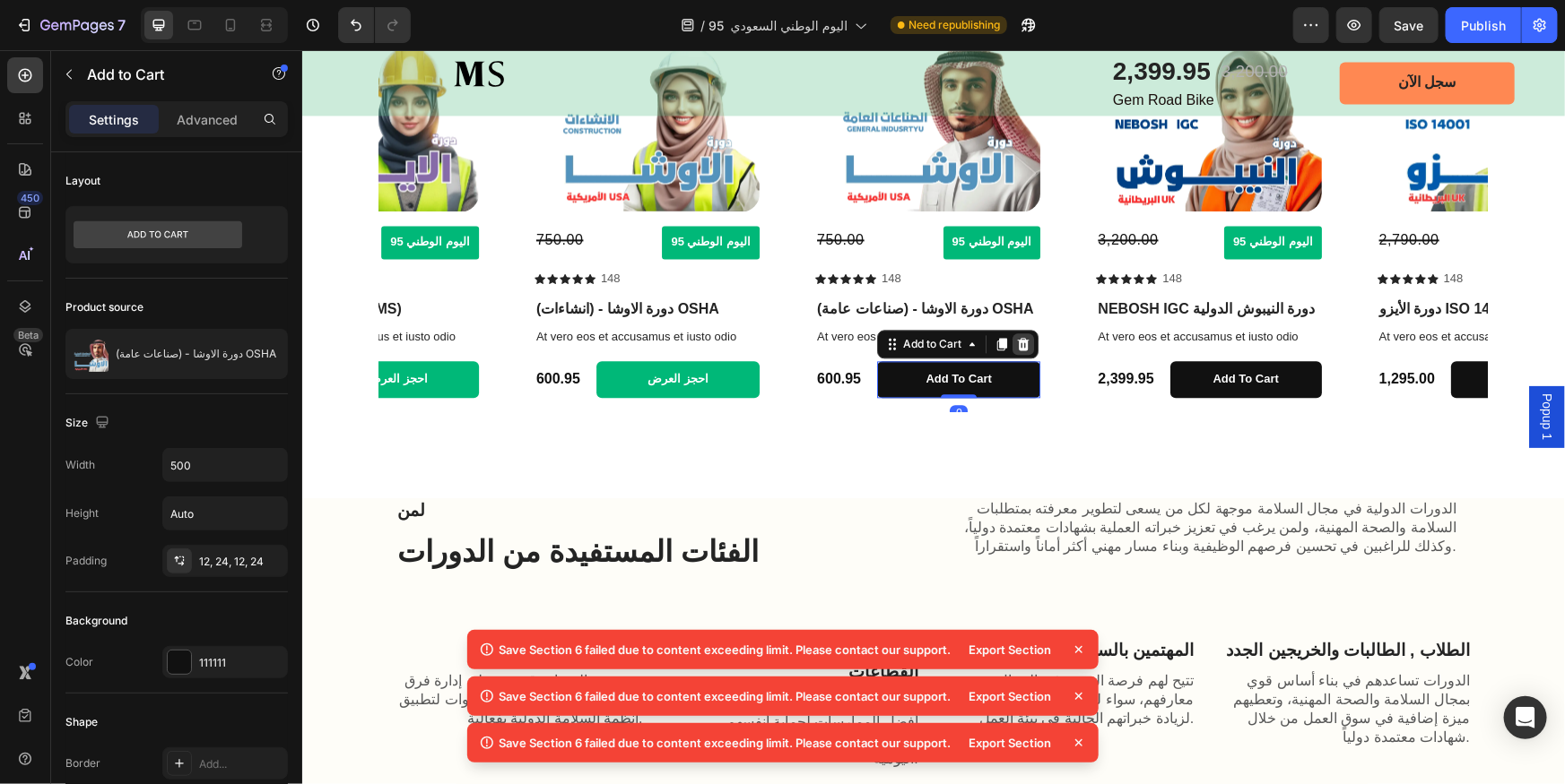
click at [1017, 342] on icon at bounding box center [1022, 343] width 15 height 15
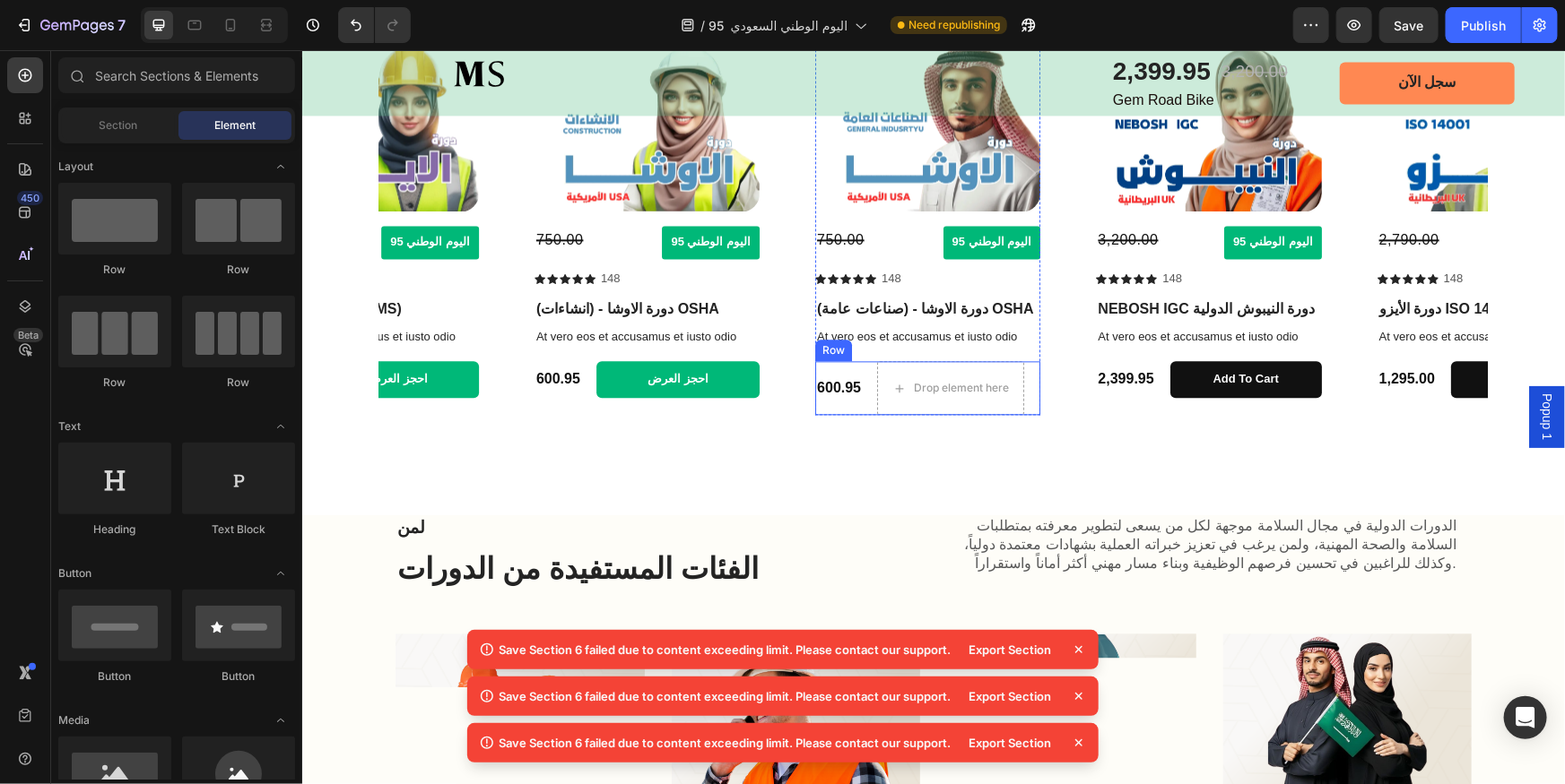
scroll to position [1882, 0]
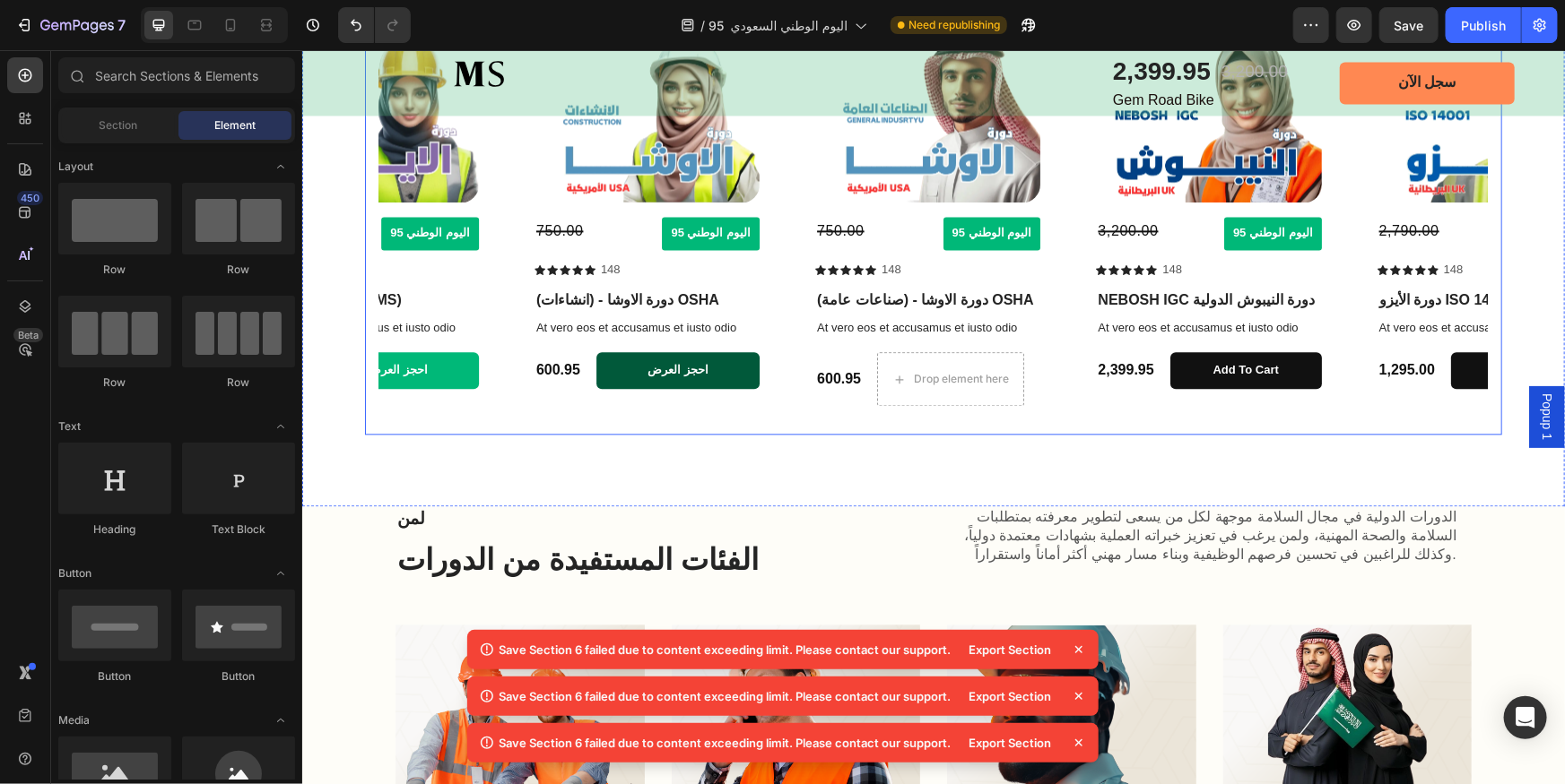
click at [739, 376] on button "احجز العرض" at bounding box center [677, 370] width 164 height 36
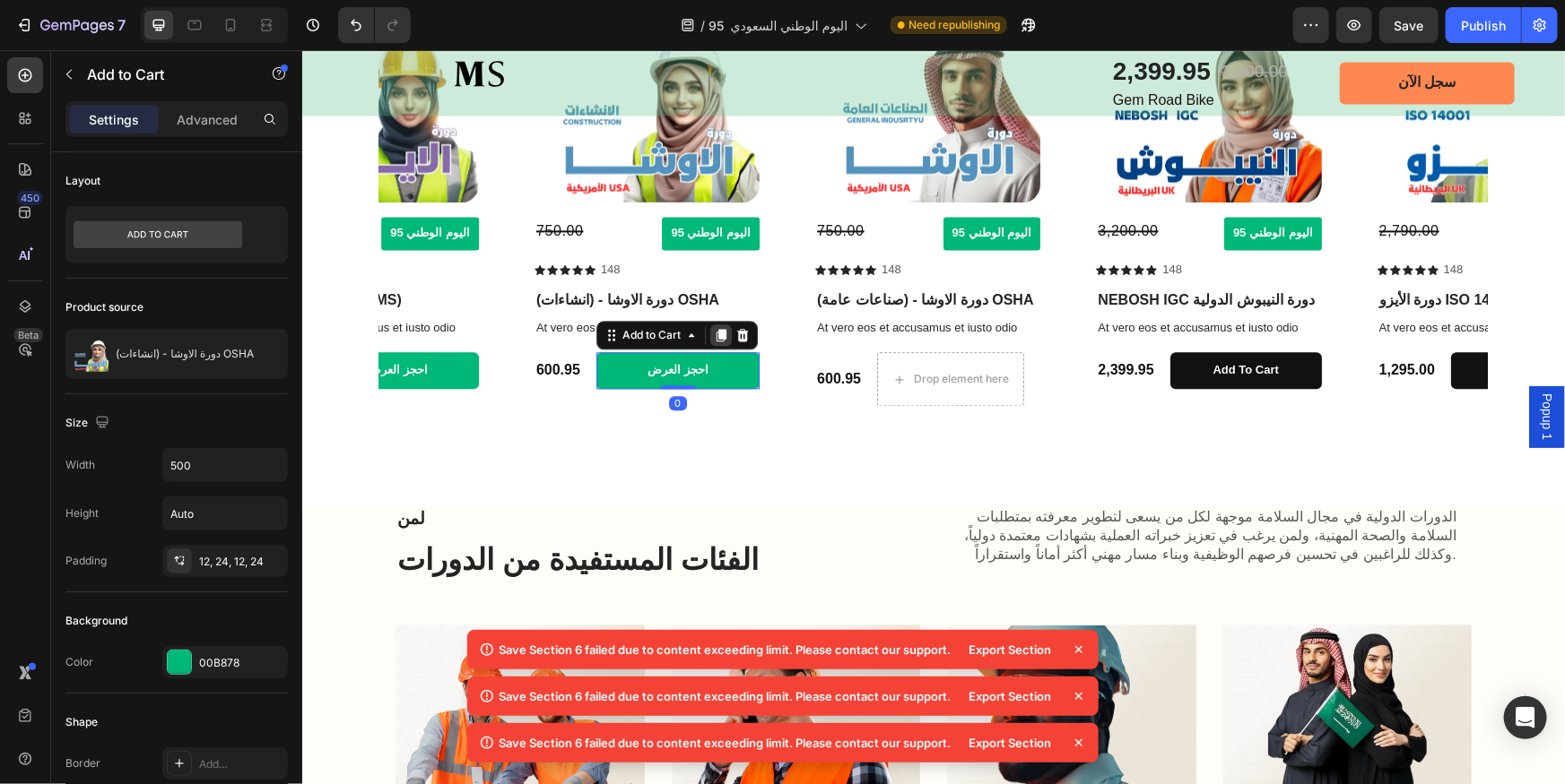
click at [715, 332] on icon at bounding box center [720, 334] width 15 height 15
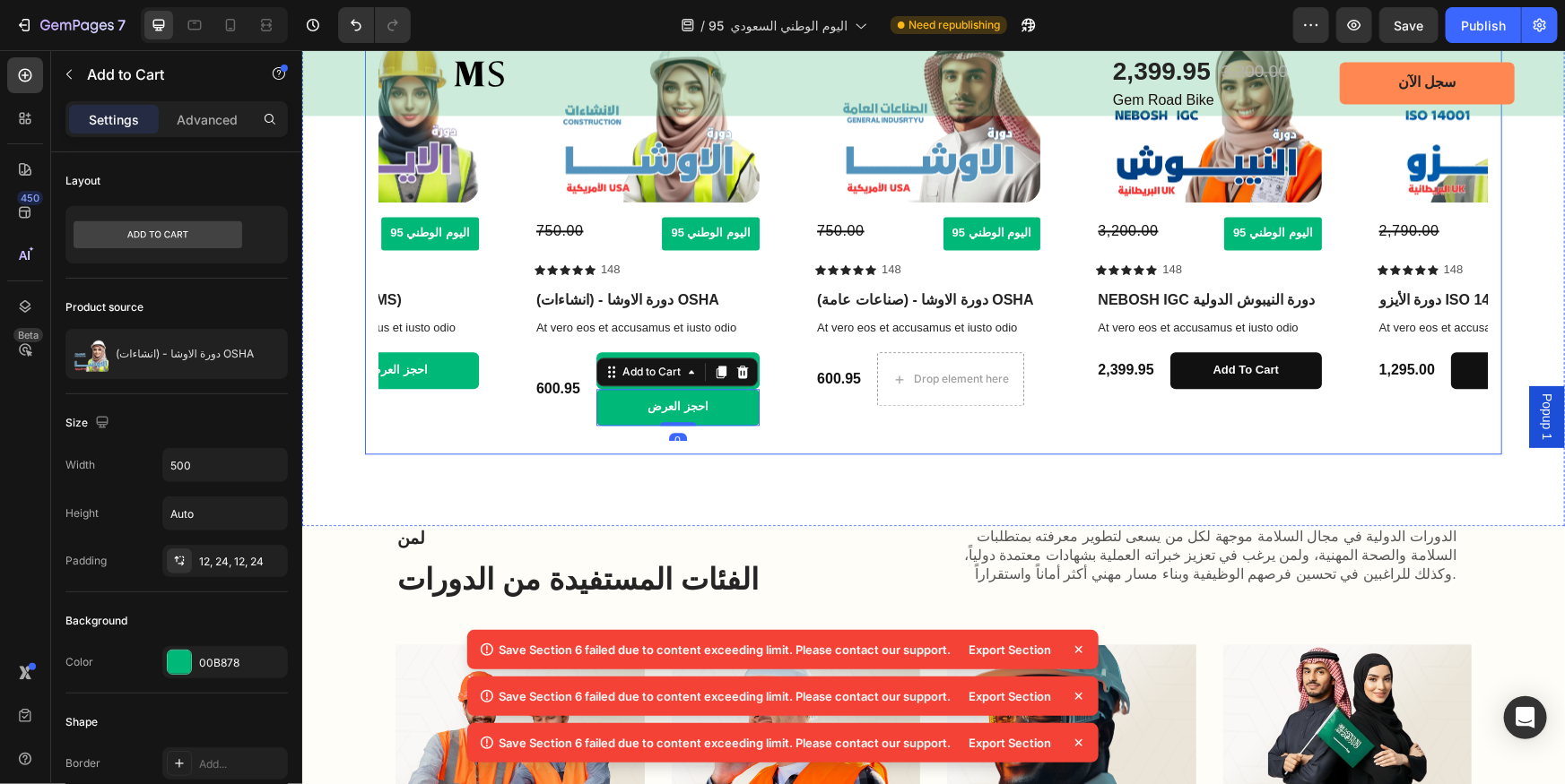
scroll to position [1892, 0]
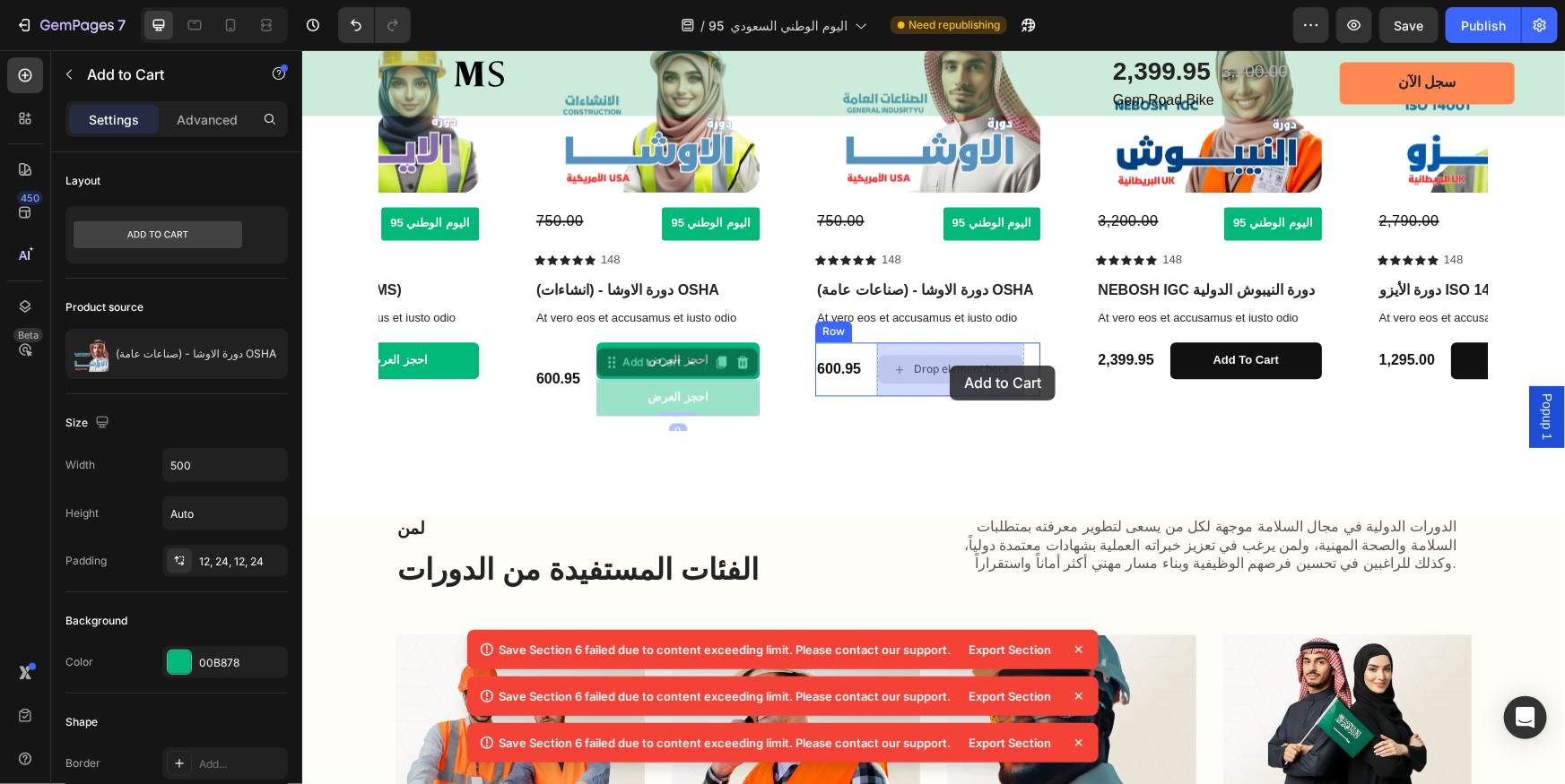
drag, startPoint x: 613, startPoint y: 364, endPoint x: 902, endPoint y: 365, distance: 289.0
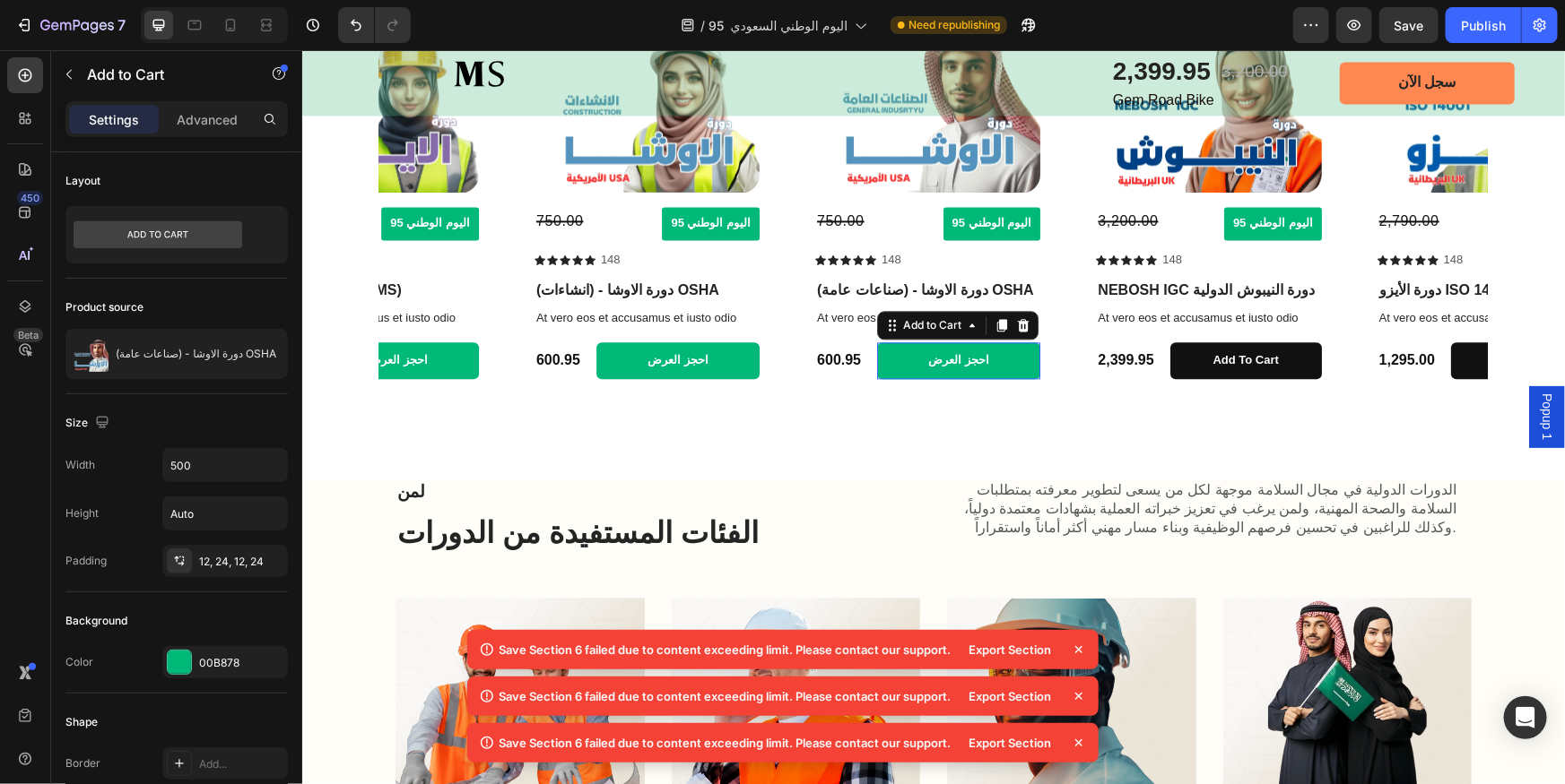
scroll to position [1873, 0]
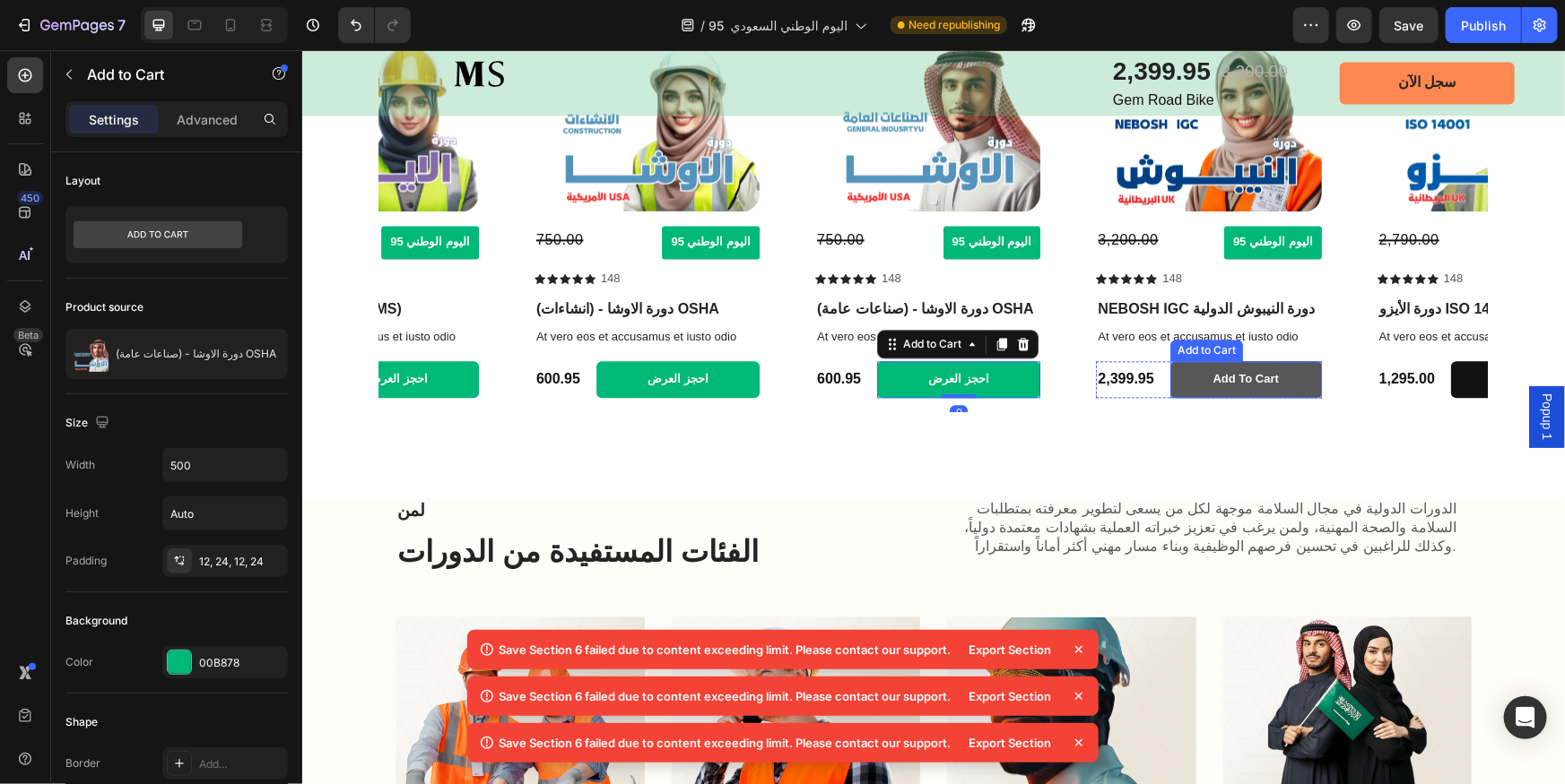
click at [1306, 368] on button "Add to cart" at bounding box center [1245, 379] width 152 height 36
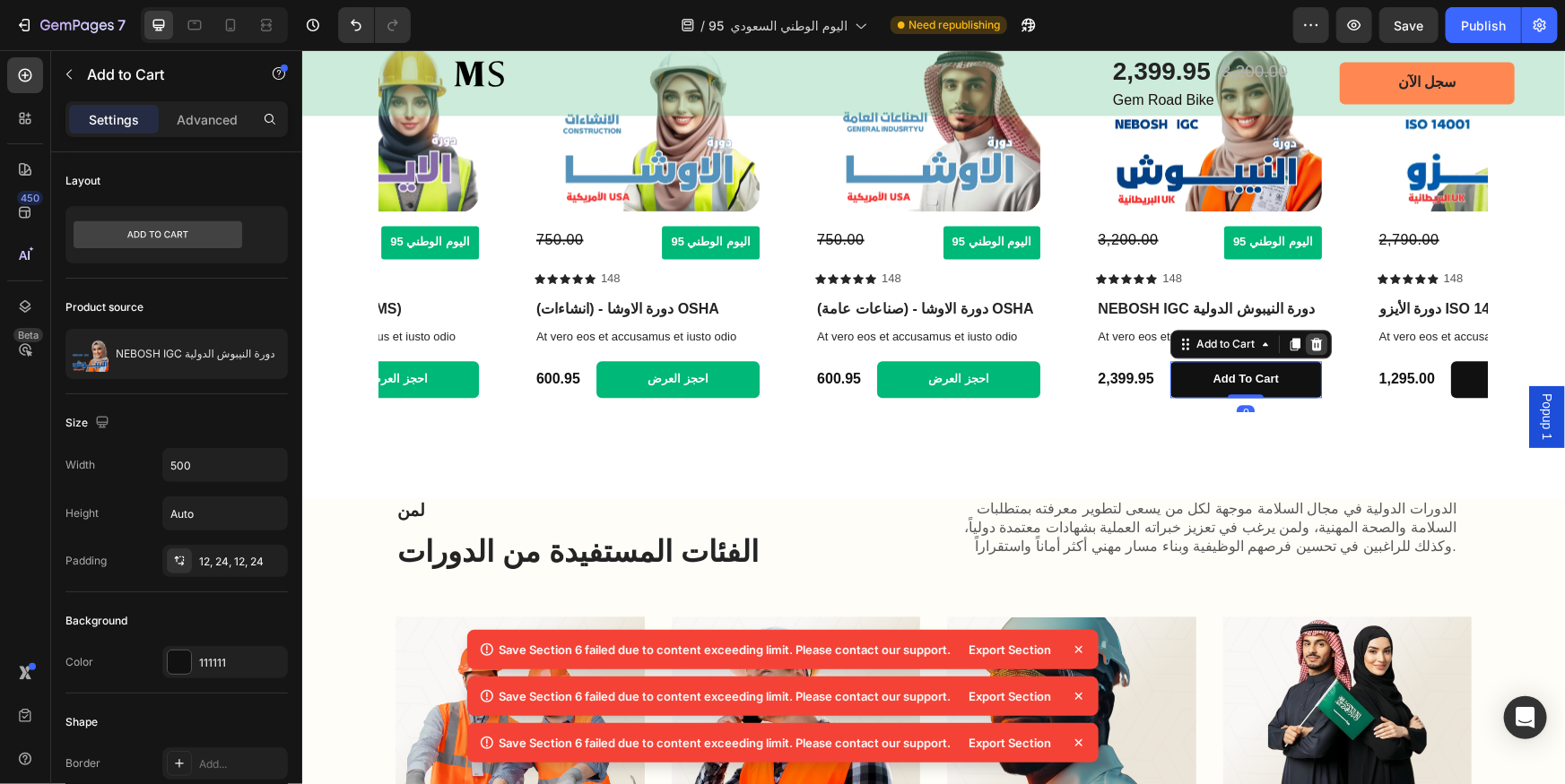
click at [1315, 345] on icon at bounding box center [1315, 343] width 12 height 13
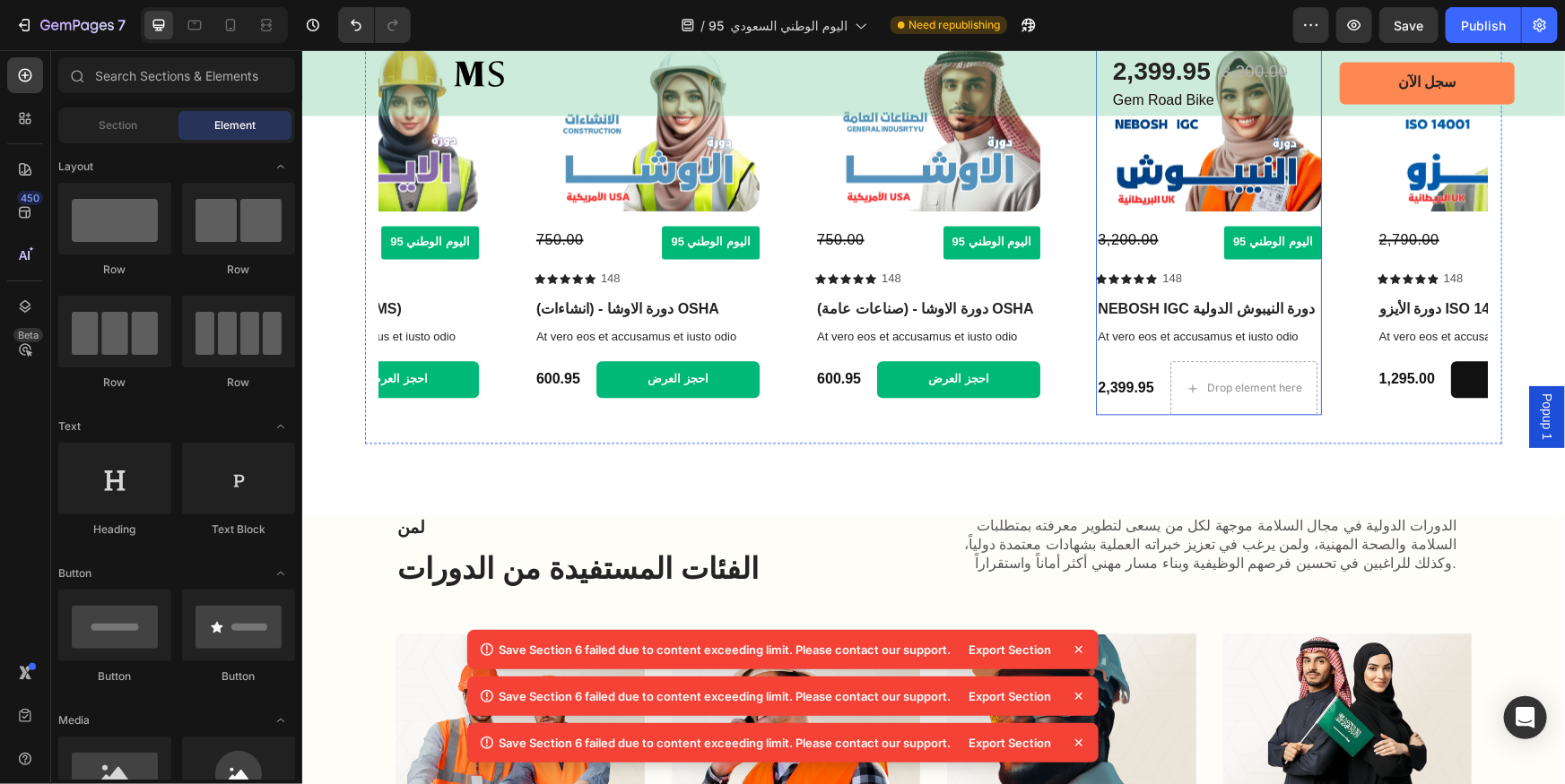
scroll to position [1882, 0]
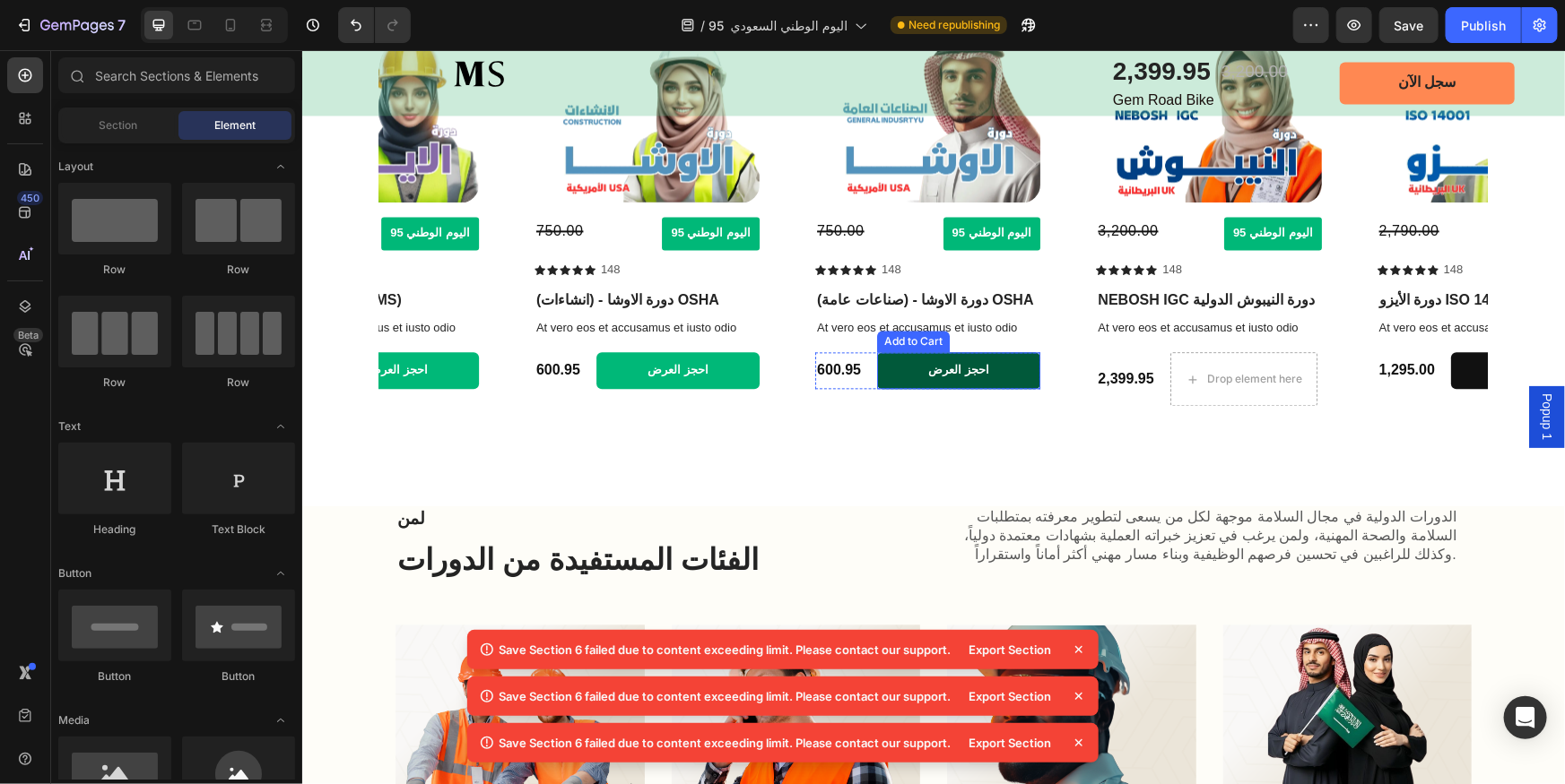
click at [914, 372] on button "احجز العرض" at bounding box center [958, 370] width 164 height 36
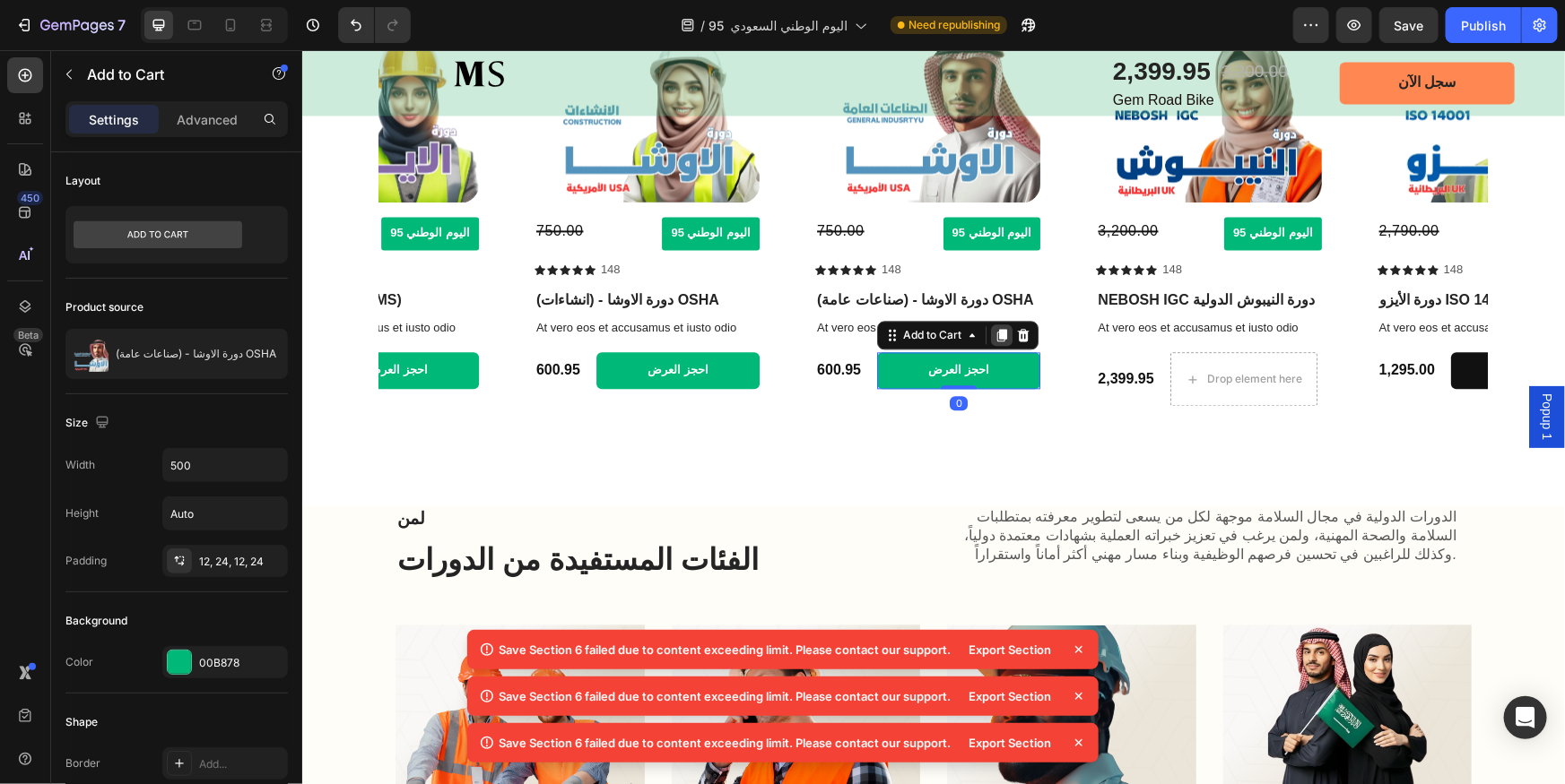
click at [1003, 331] on icon at bounding box center [1001, 334] width 10 height 13
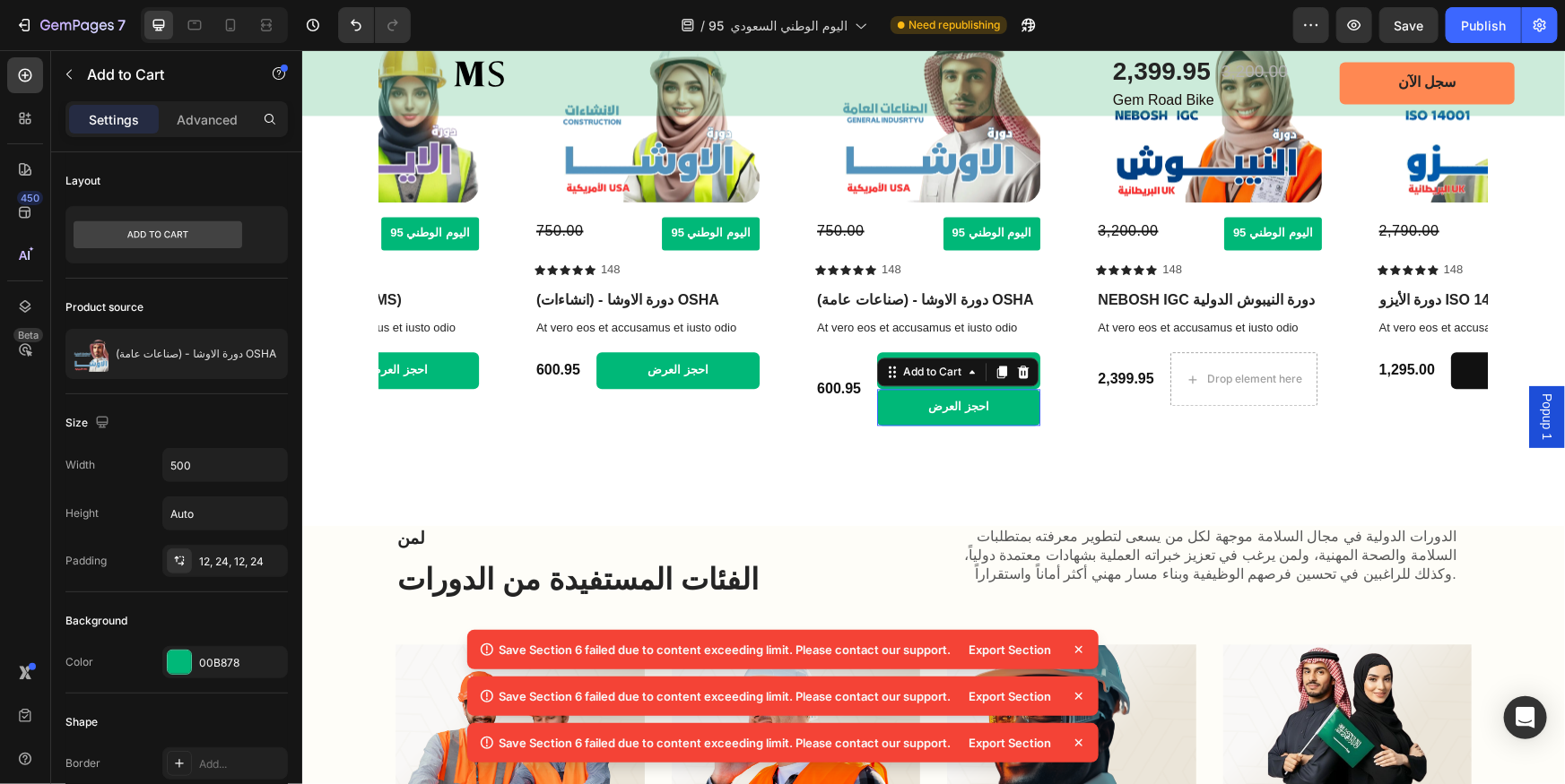
scroll to position [1892, 0]
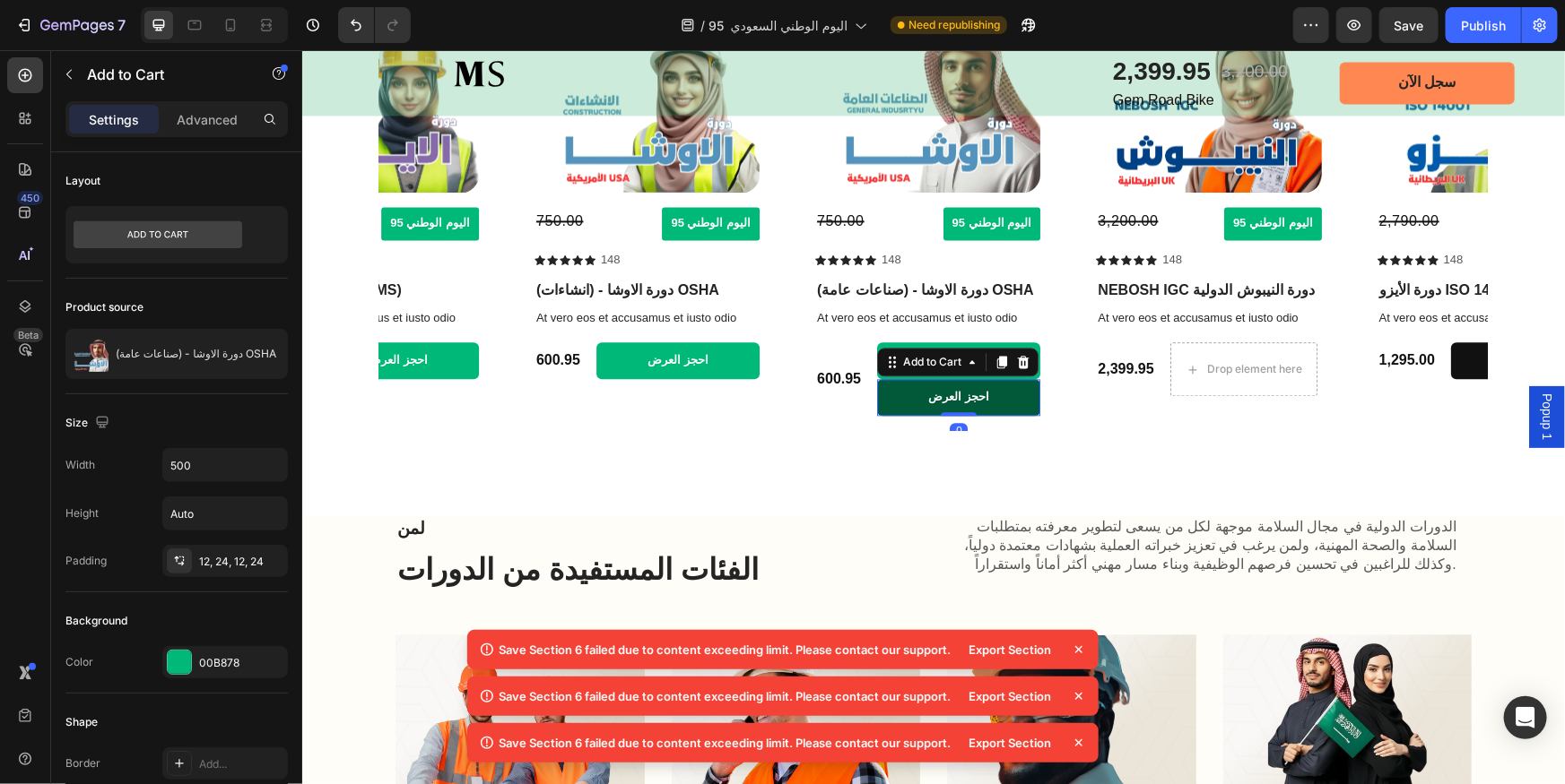
click at [885, 393] on button "احجز العرض" at bounding box center [958, 396] width 164 height 36
drag, startPoint x: 890, startPoint y: 360, endPoint x: 1215, endPoint y: 367, distance: 325.1
click at [1215, 367] on div "Product Images 3,200.00 Compare Price Compare Price اليوم الوطني 95 Button Row …" at bounding box center [932, 208] width 1108 height 441
drag, startPoint x: 890, startPoint y: 362, endPoint x: 1235, endPoint y: 366, distance: 345.0
click at [1235, 366] on div "Product Images 3,200.00 Compare Price Compare Price اليوم الوطني 95 Button Row …" at bounding box center [932, 208] width 1108 height 441
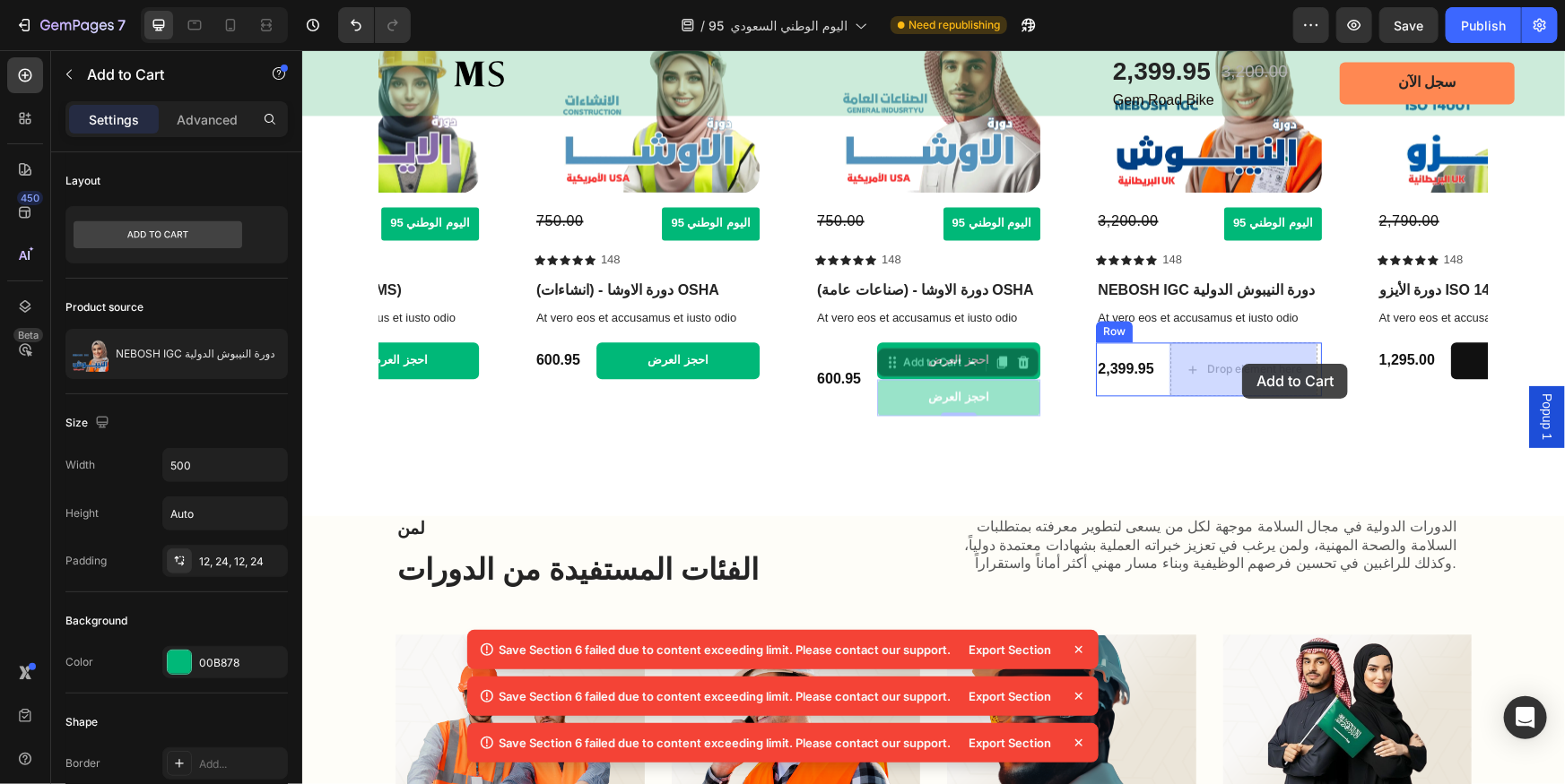
drag, startPoint x: 890, startPoint y: 360, endPoint x: 1241, endPoint y: 363, distance: 351.0
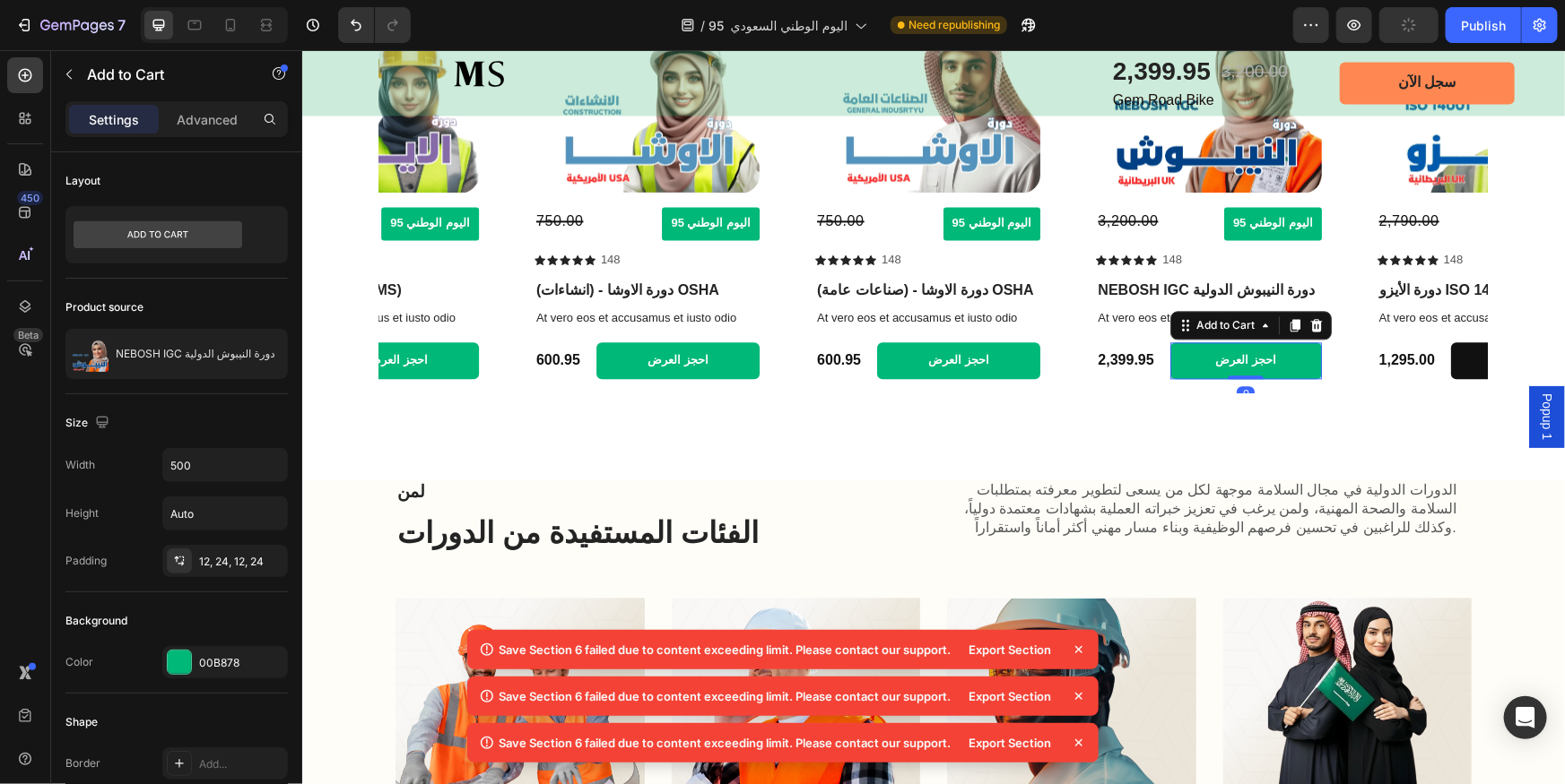
scroll to position [1873, 0]
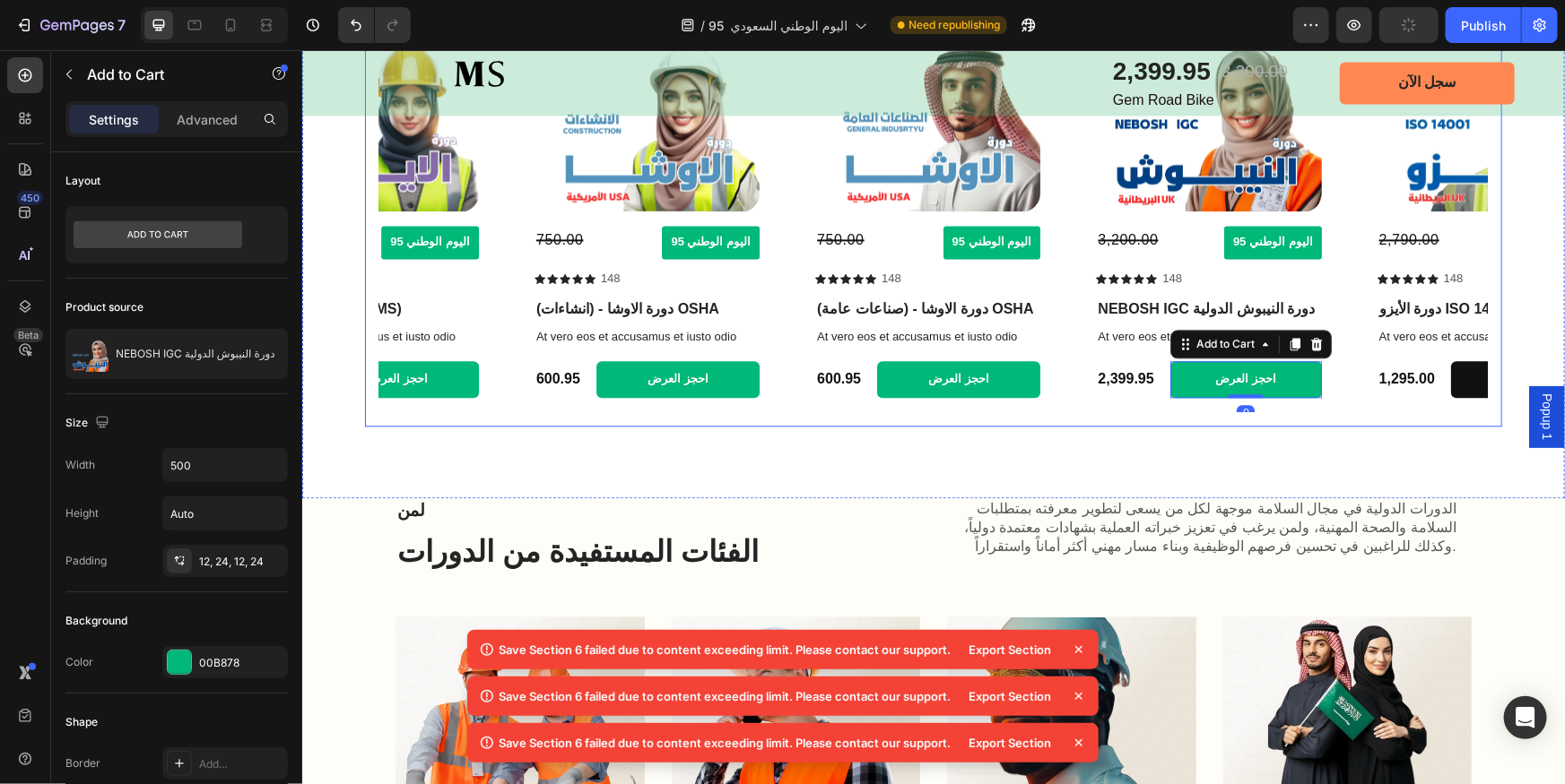
click at [1452, 202] on icon "Carousel Next Arrow" at bounding box center [1462, 209] width 21 height 21
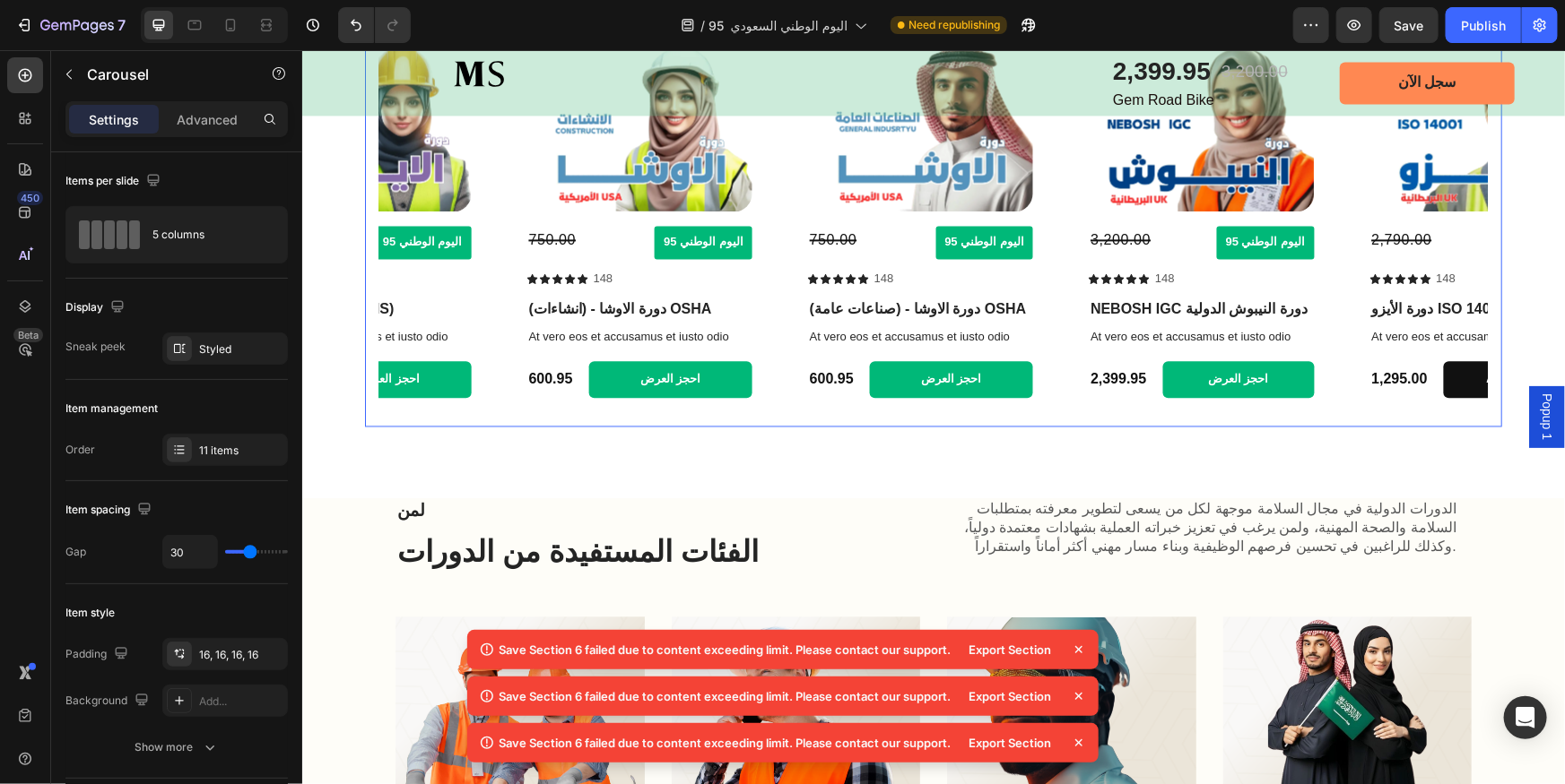
click at [1452, 205] on icon "Carousel Next Arrow" at bounding box center [1462, 209] width 21 height 21
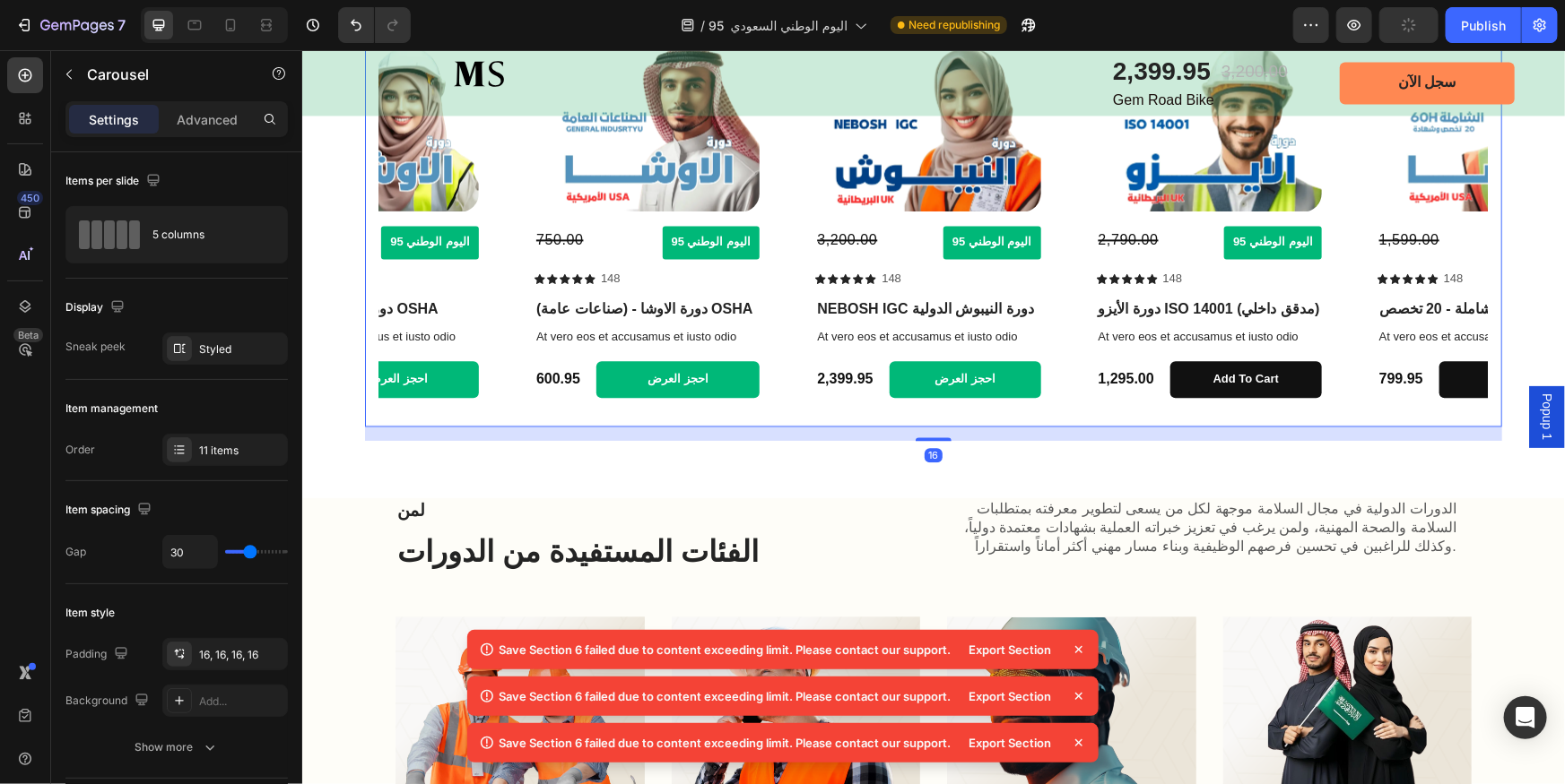
click at [1452, 205] on icon "Carousel Next Arrow" at bounding box center [1462, 209] width 21 height 21
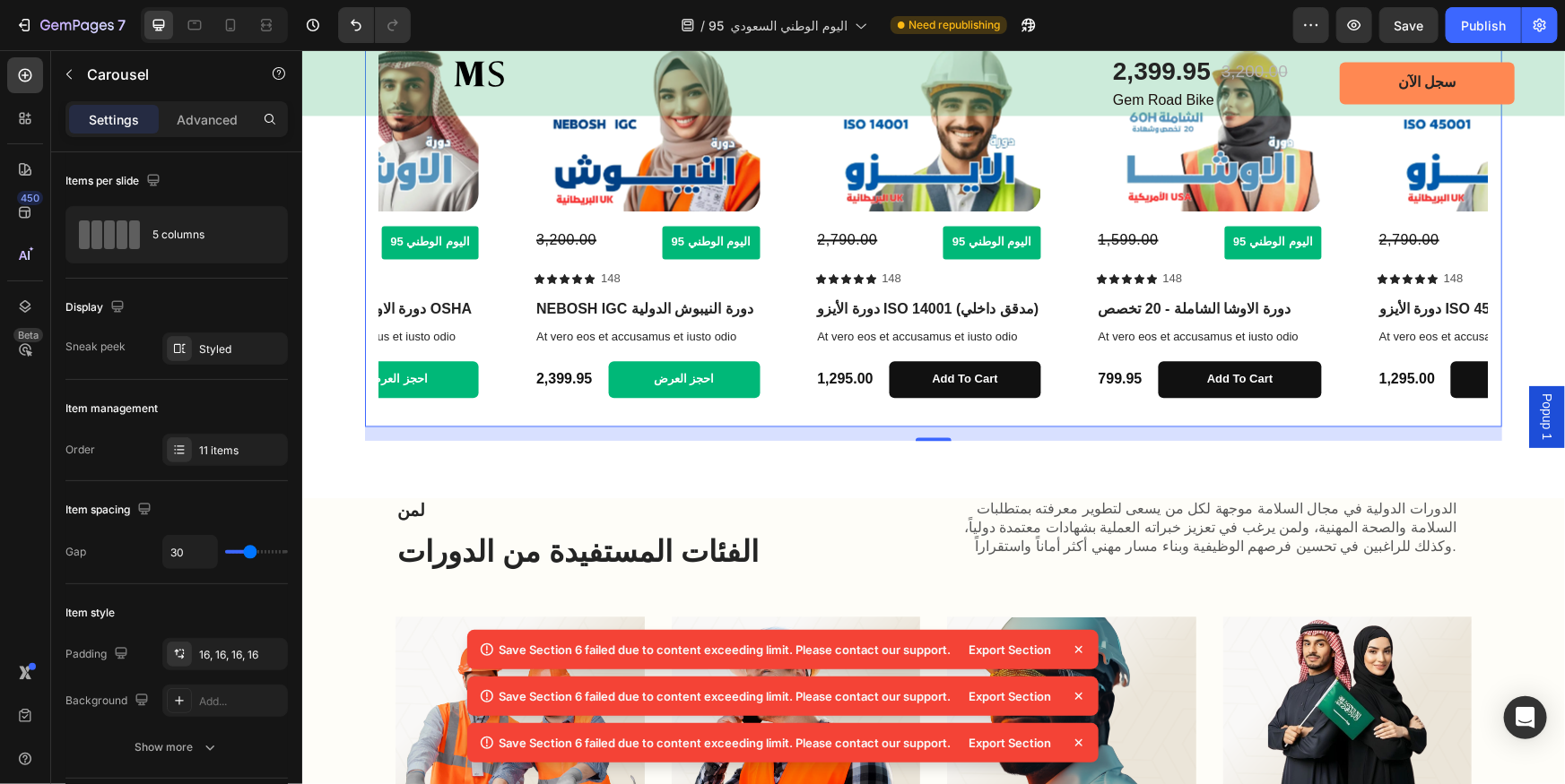
click at [1452, 205] on icon "Carousel Next Arrow" at bounding box center [1462, 209] width 21 height 21
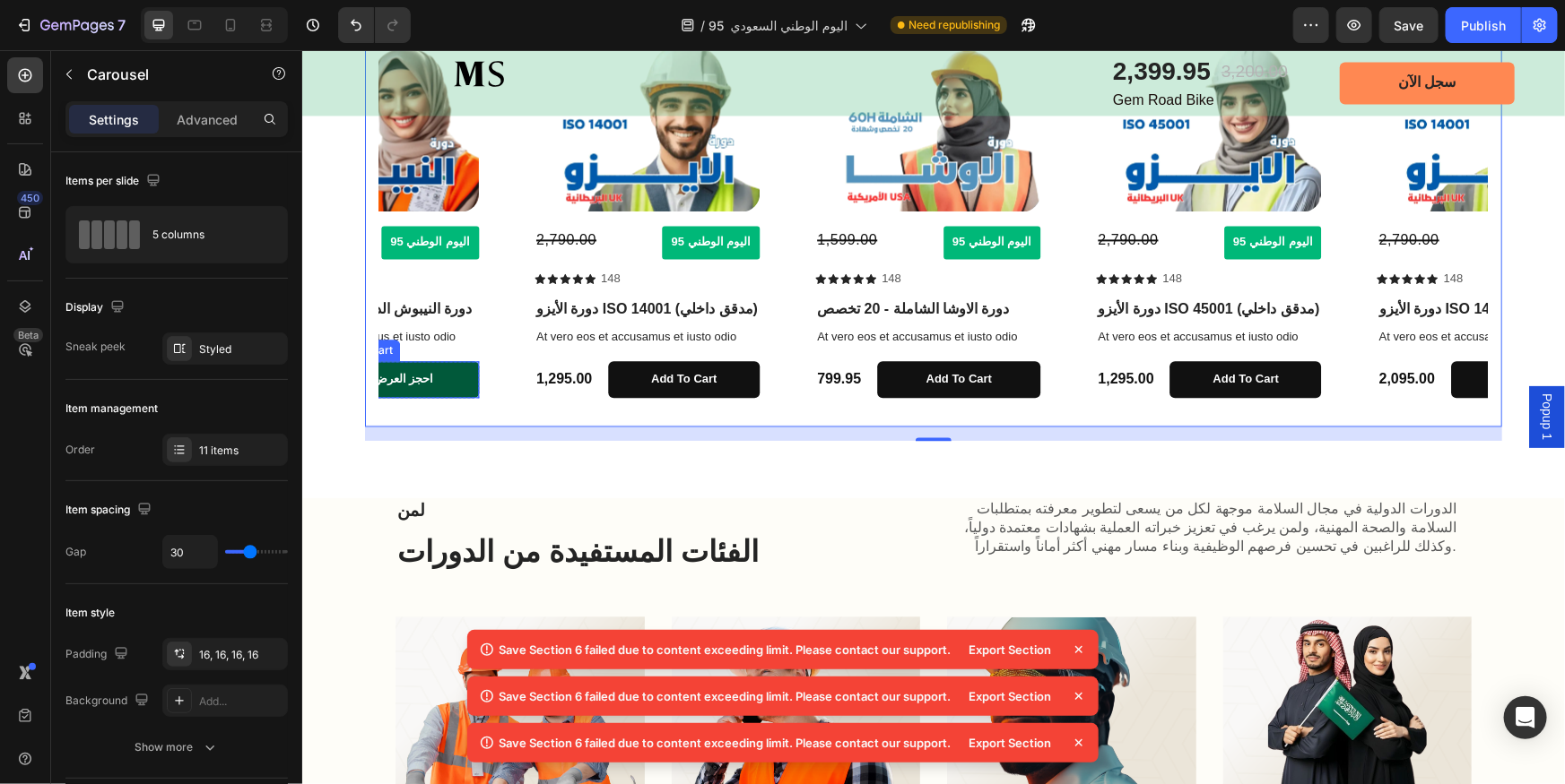
click at [461, 372] on button "احجز العرض" at bounding box center [402, 379] width 152 height 36
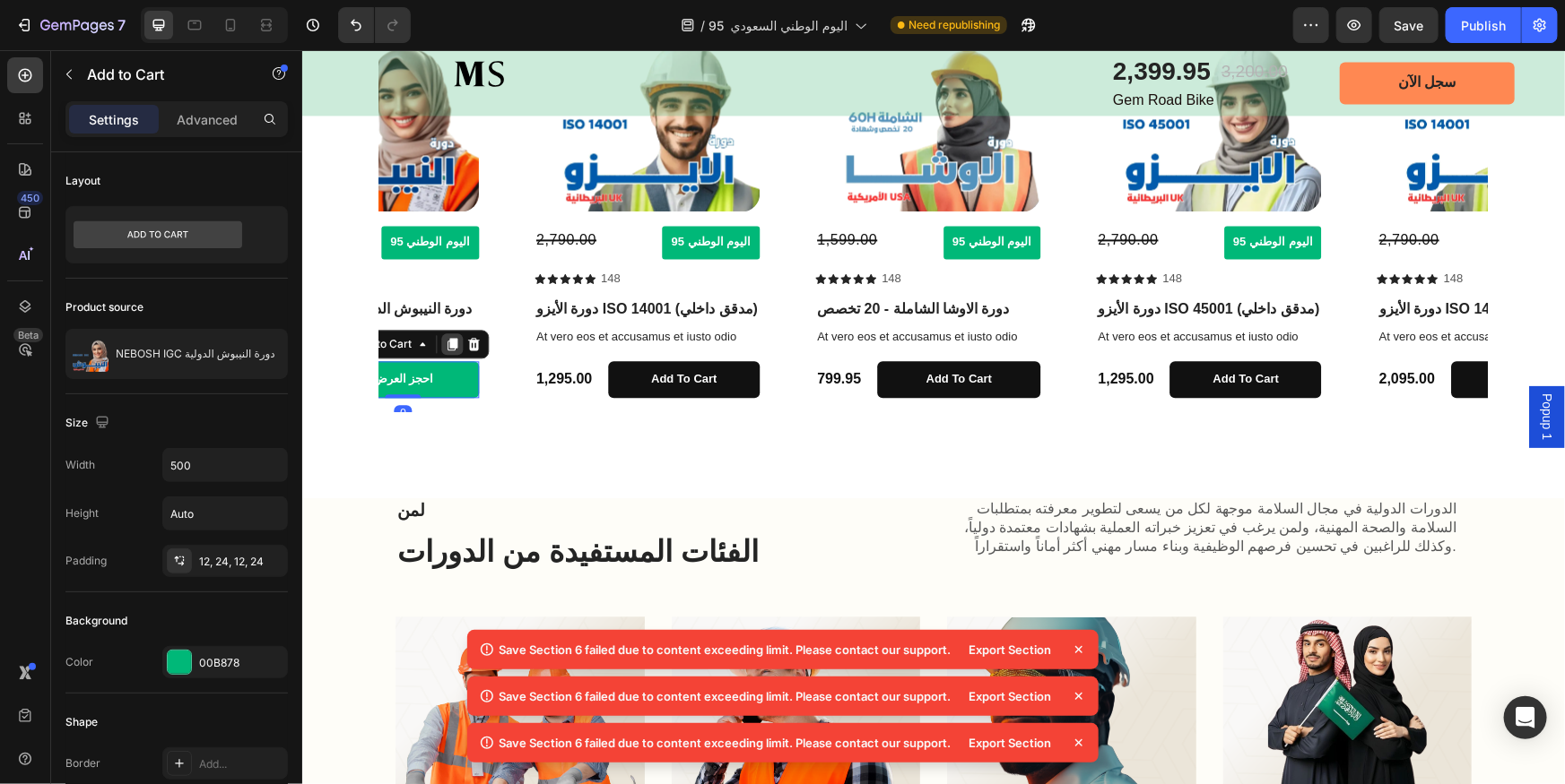
click at [452, 349] on div at bounding box center [451, 343] width 22 height 22
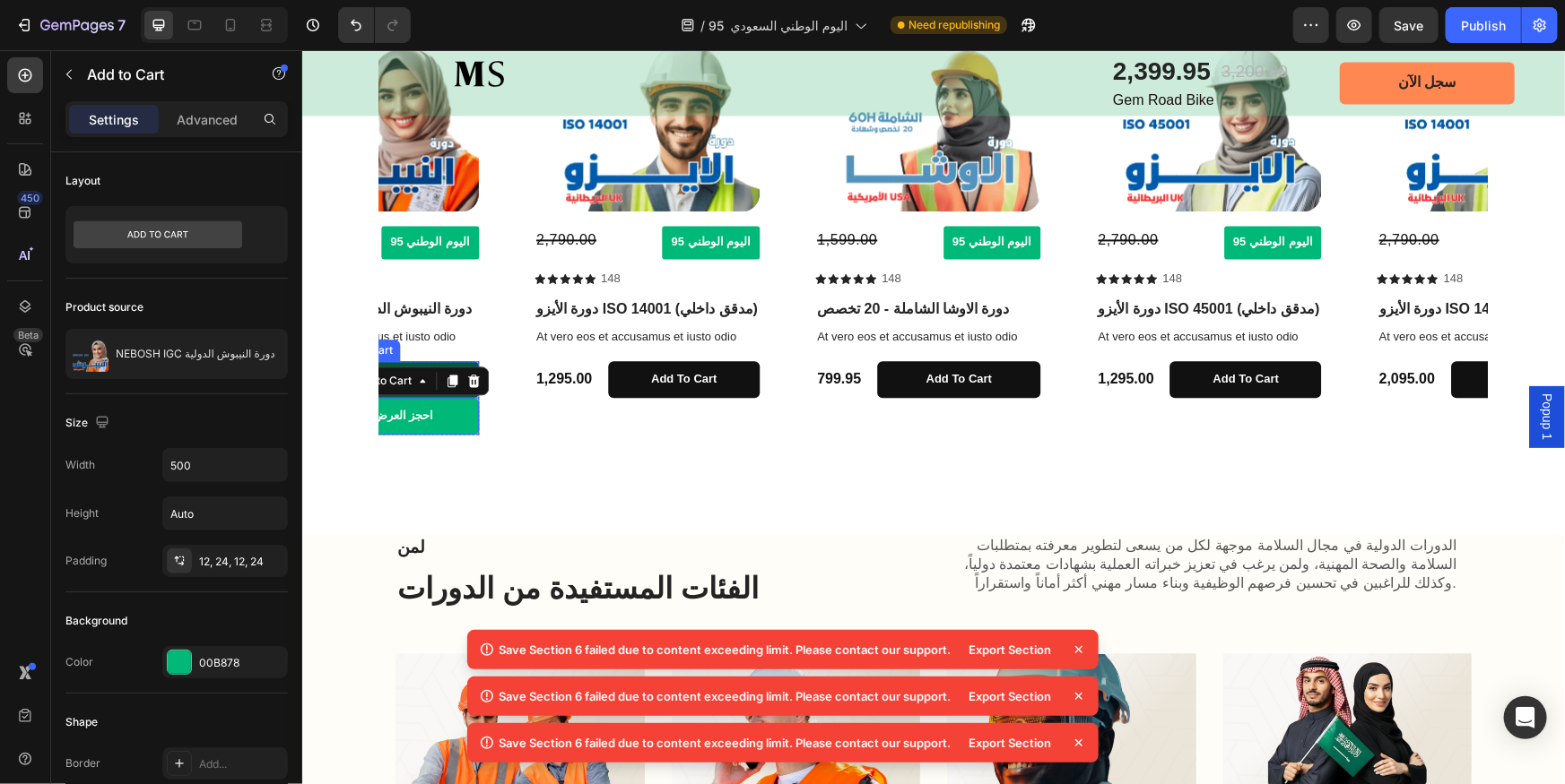
scroll to position [1892, 0]
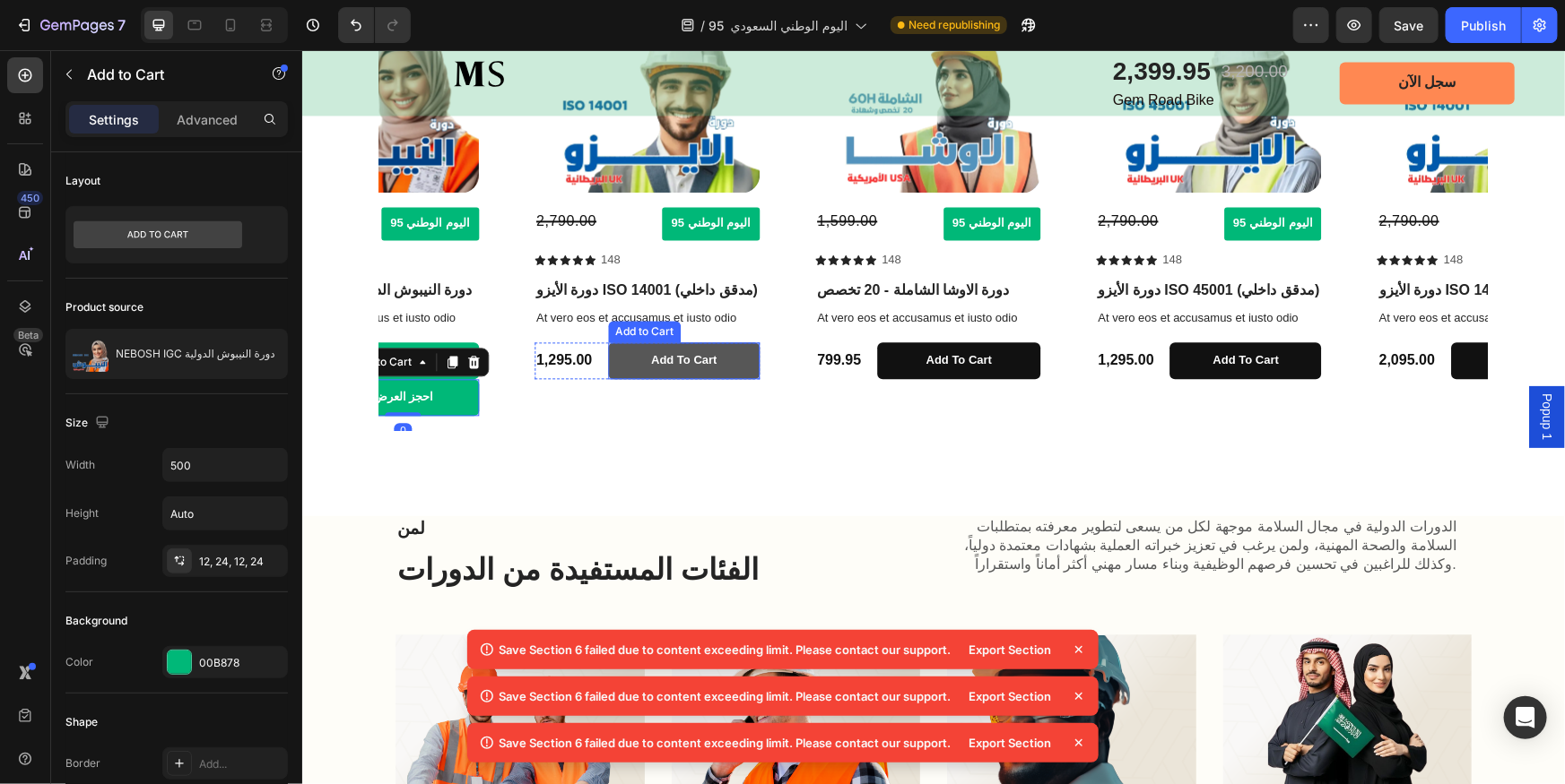
click at [748, 367] on button "Add to cart" at bounding box center [683, 360] width 152 height 36
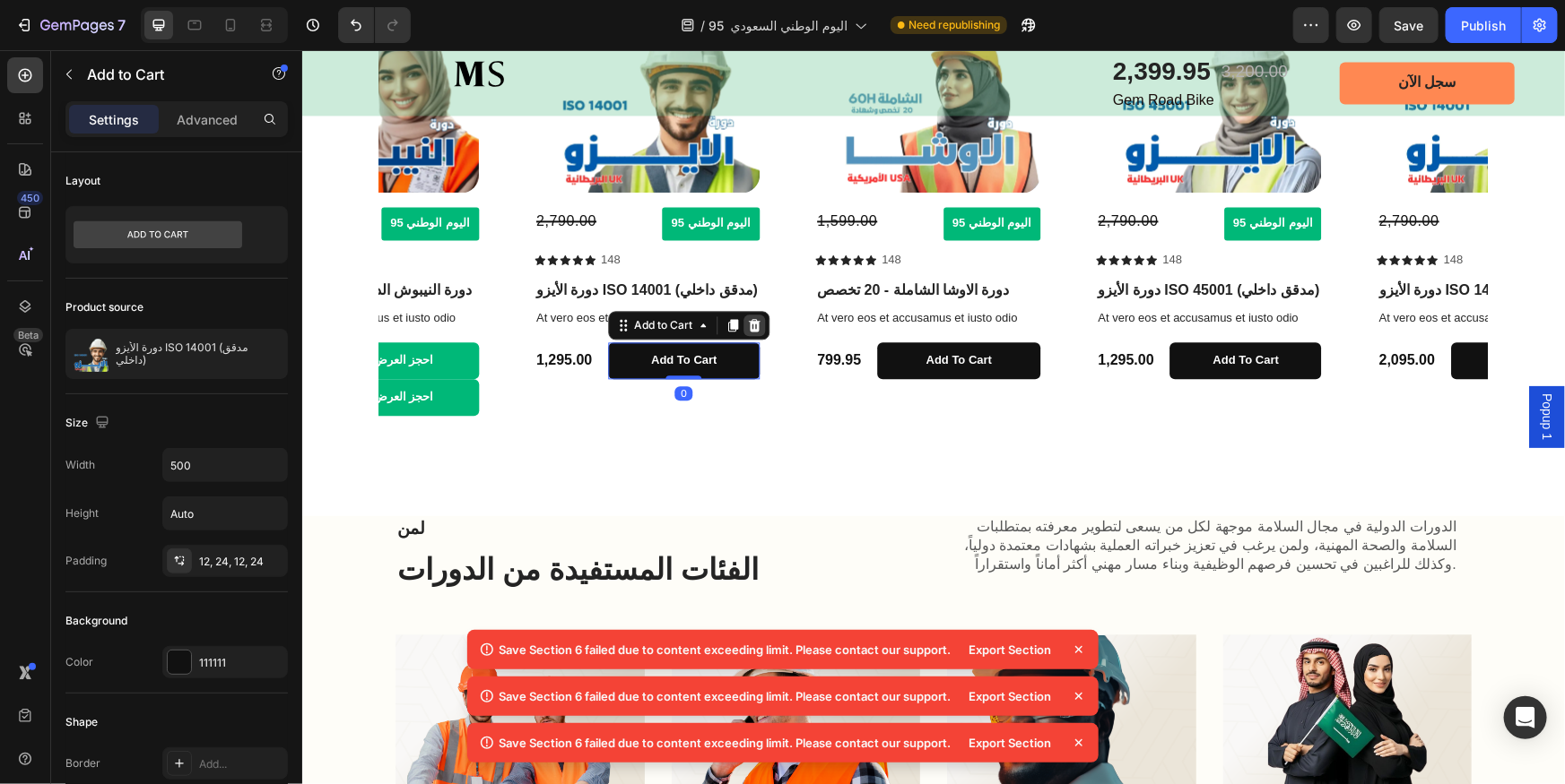
click at [753, 320] on icon at bounding box center [753, 324] width 12 height 13
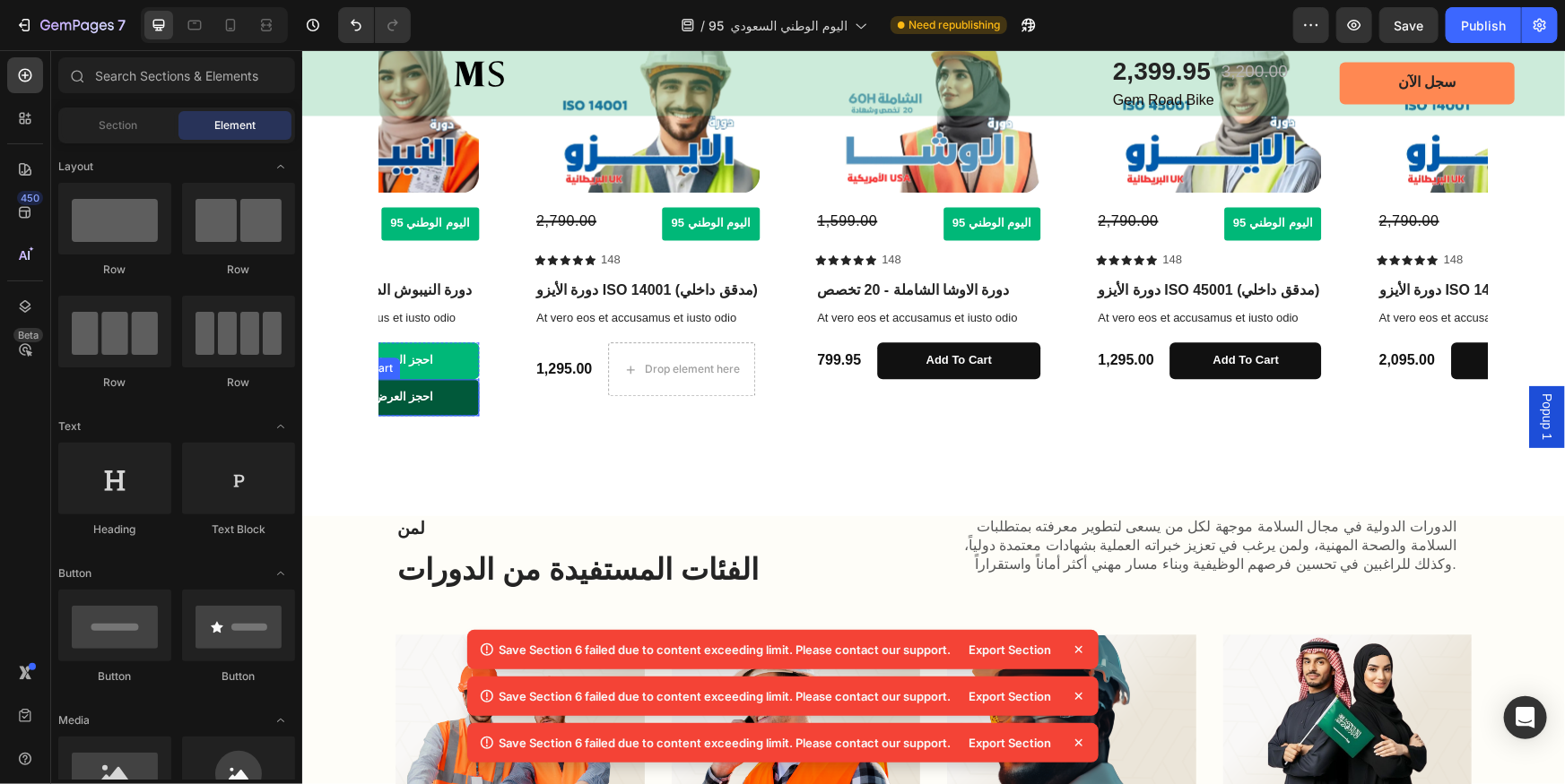
click at [469, 392] on button "احجز العرض" at bounding box center [402, 396] width 152 height 36
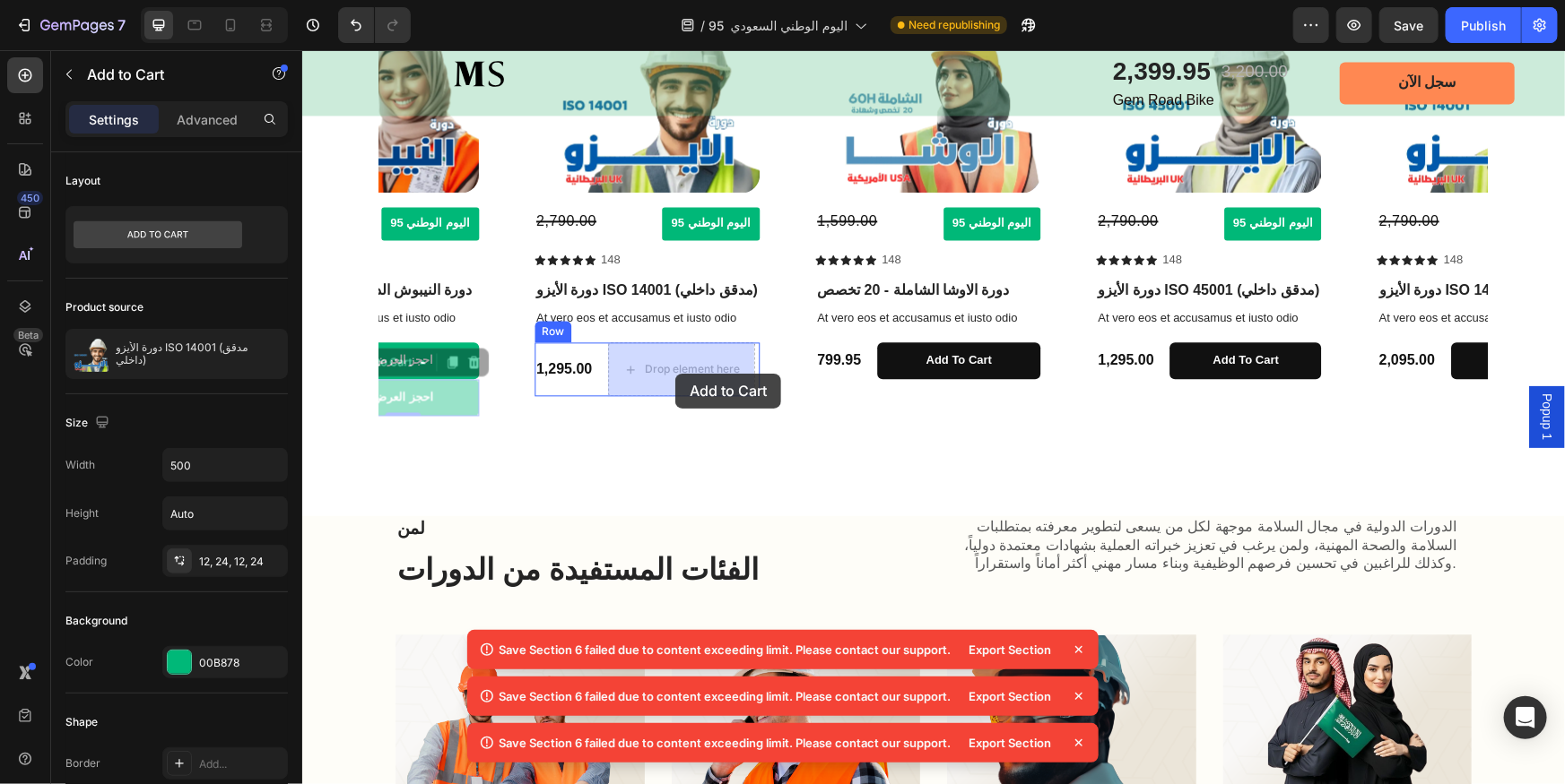
drag, startPoint x: 448, startPoint y: 401, endPoint x: 674, endPoint y: 372, distance: 227.9
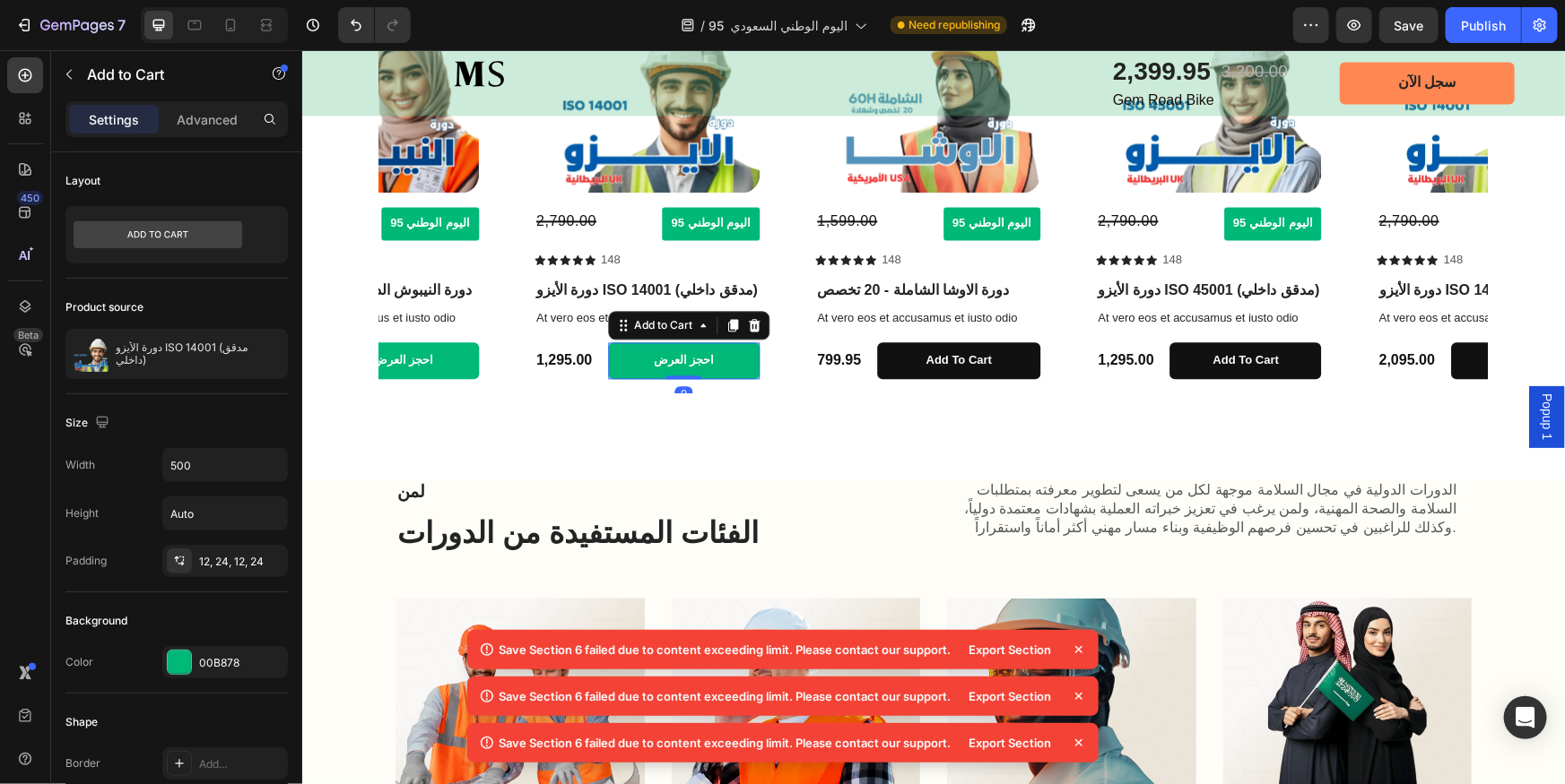
scroll to position [1873, 0]
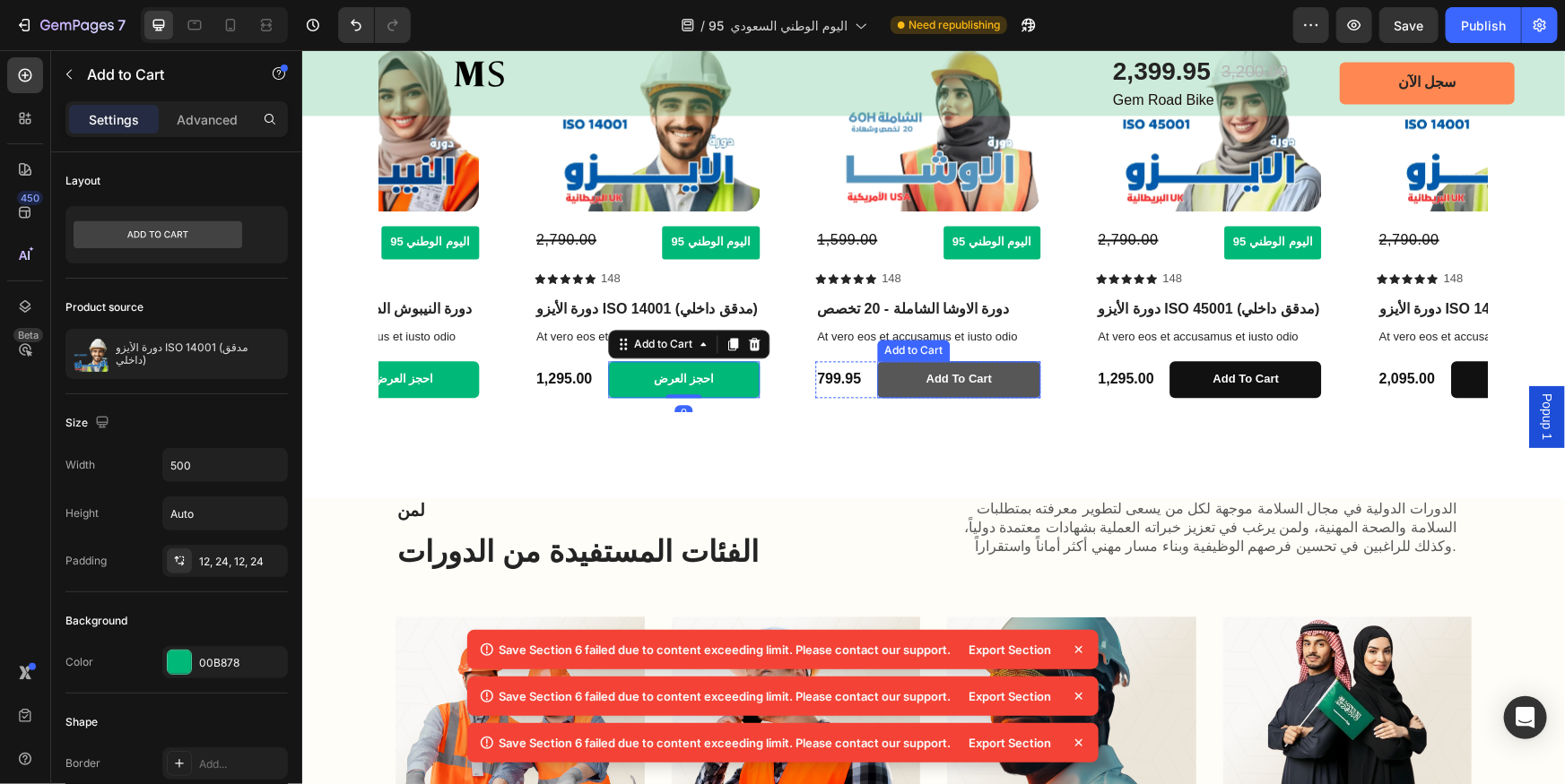
click at [1012, 378] on button "Add to cart" at bounding box center [958, 379] width 164 height 36
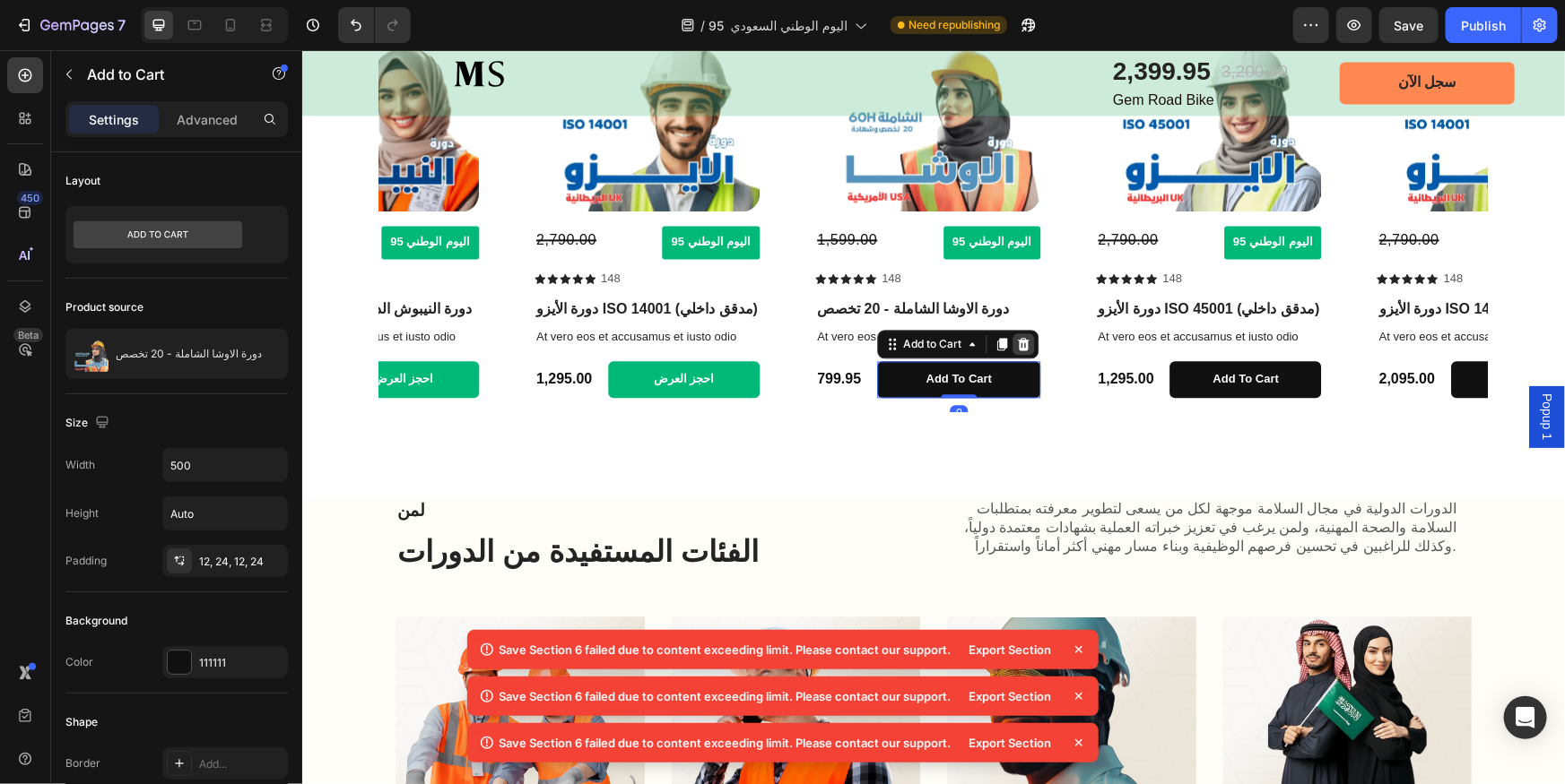
click at [1021, 347] on icon at bounding box center [1022, 343] width 12 height 13
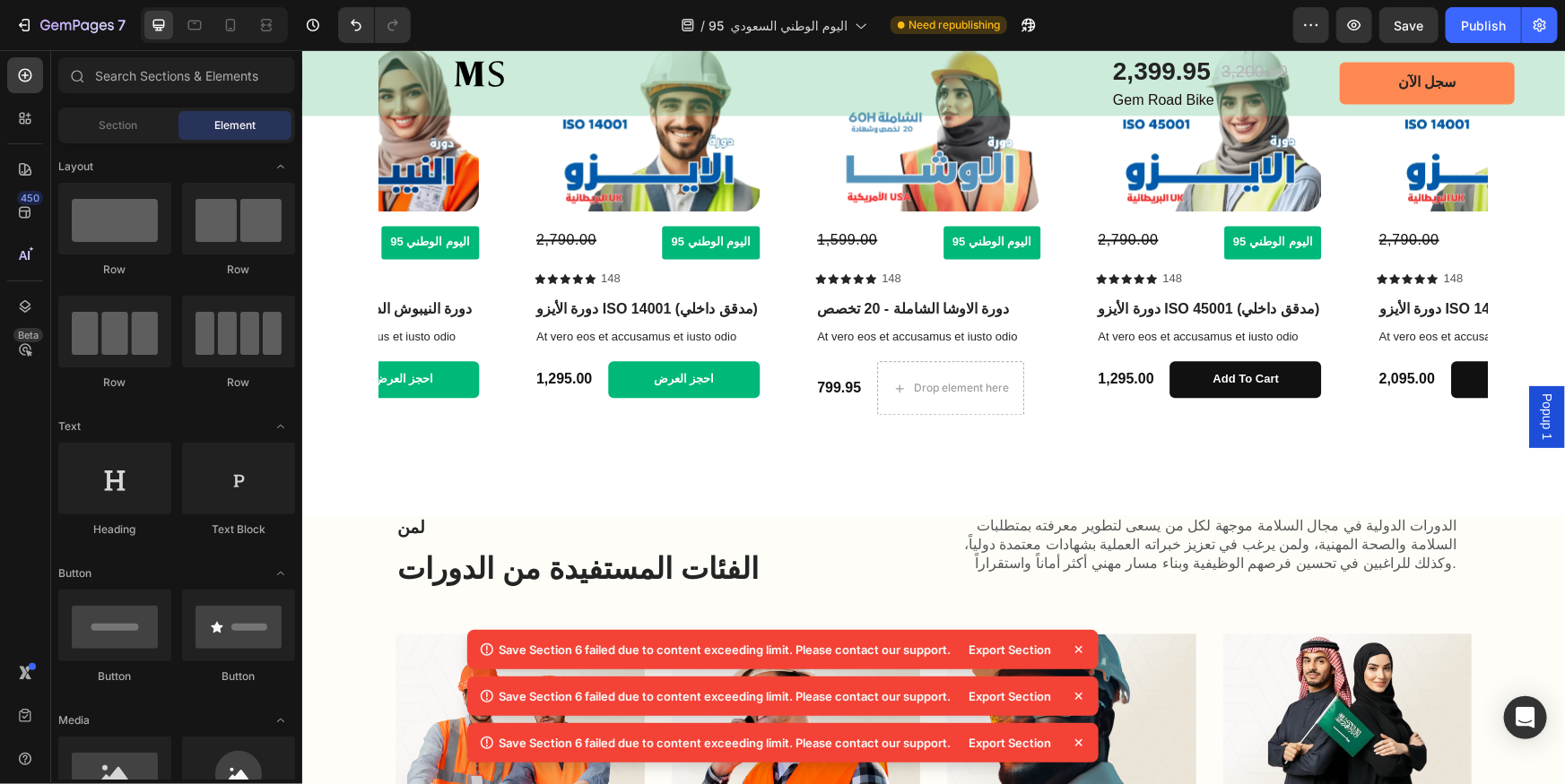
scroll to position [1882, 0]
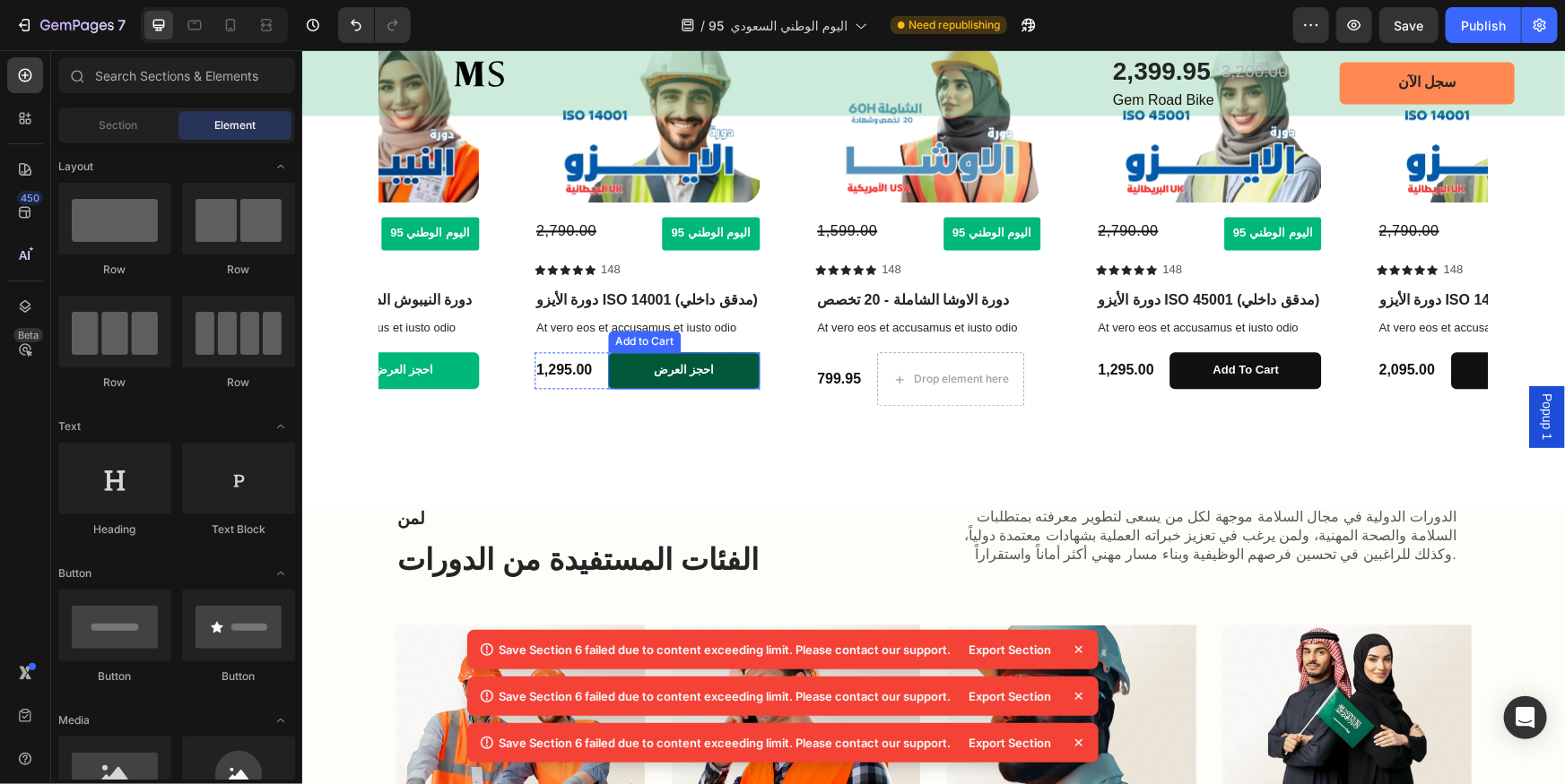
click at [747, 371] on button "احجز العرض" at bounding box center [683, 370] width 152 height 36
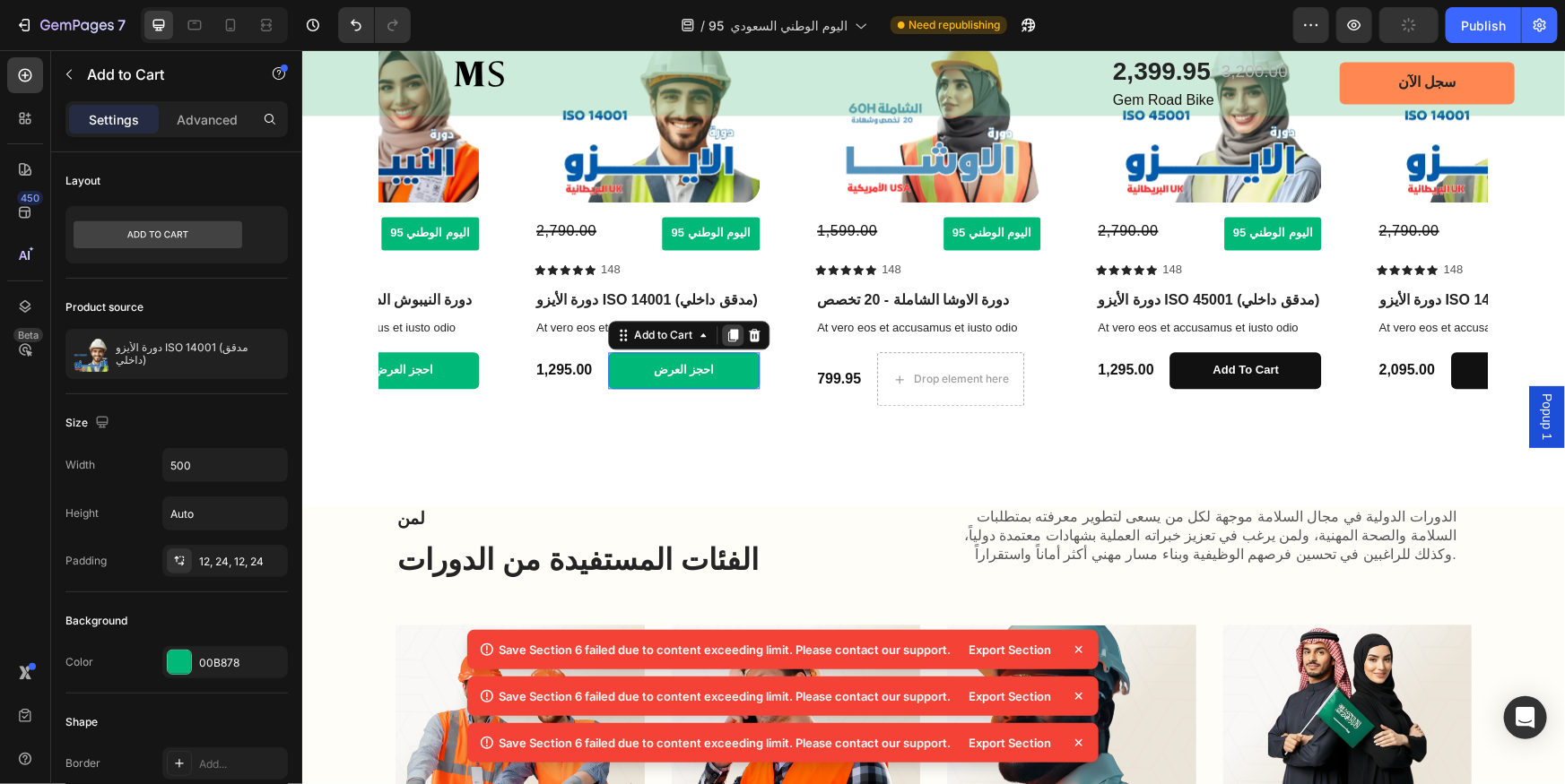
click at [728, 331] on icon at bounding box center [732, 334] width 15 height 15
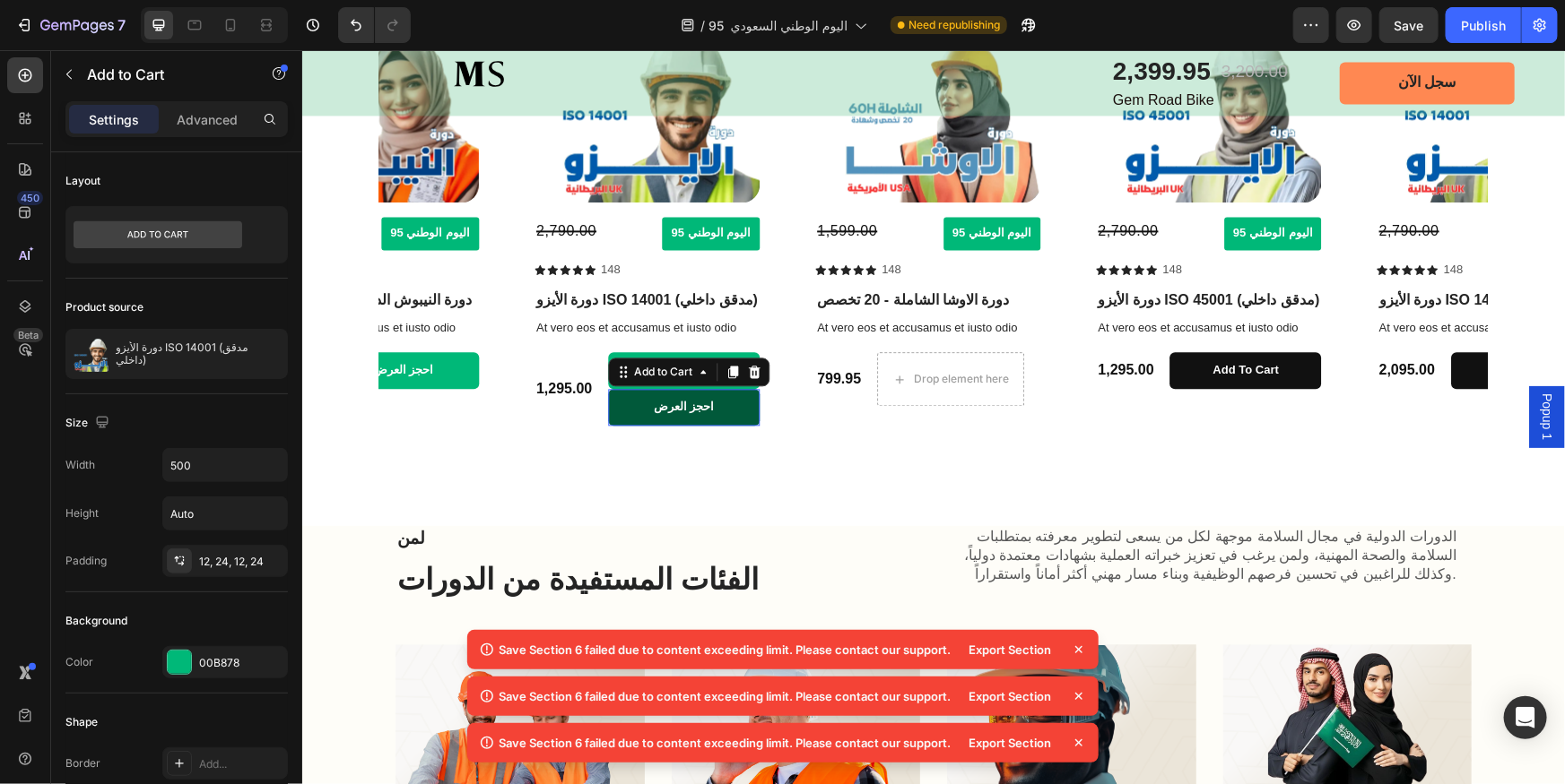
scroll to position [1892, 0]
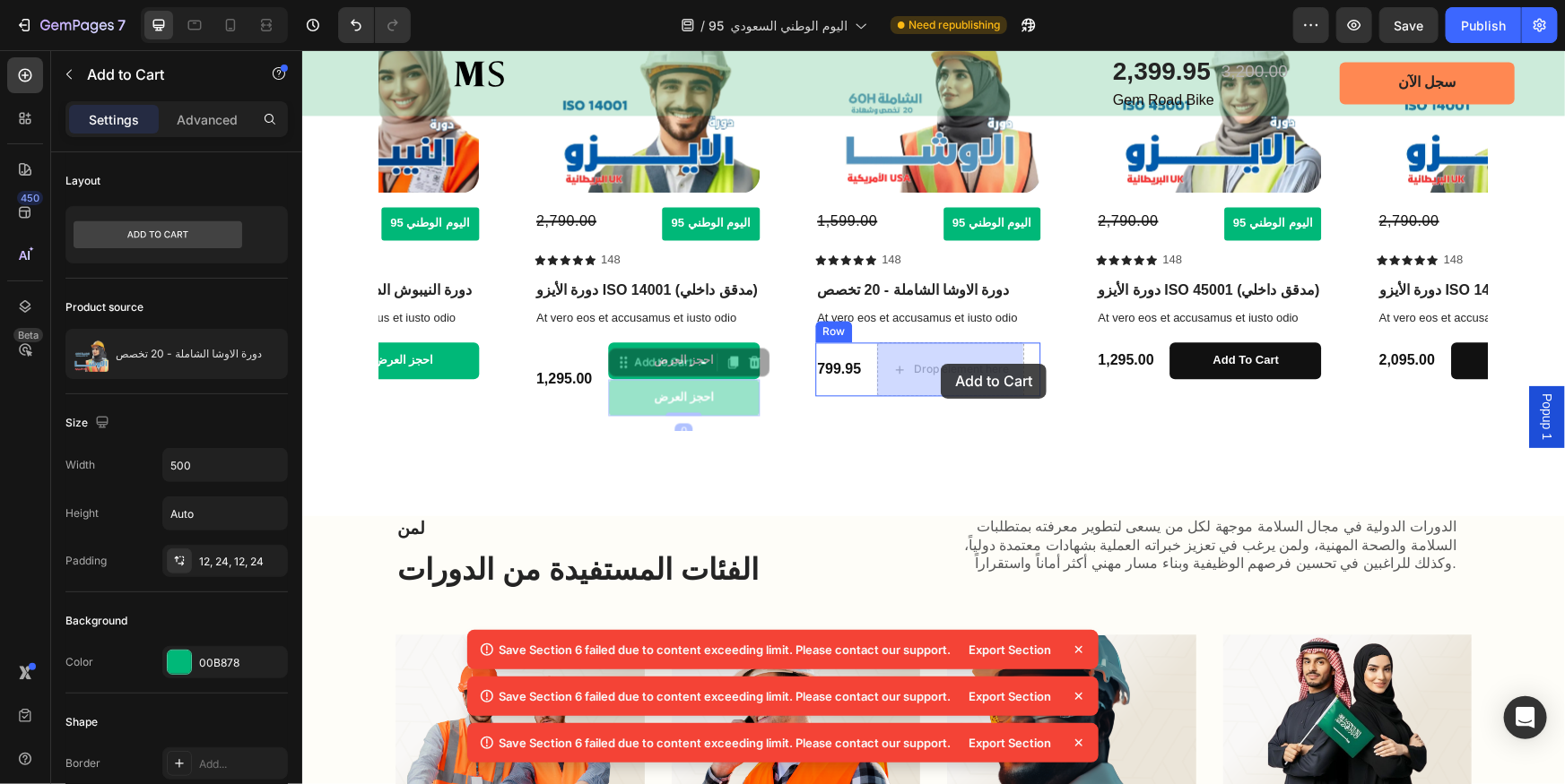
drag, startPoint x: 623, startPoint y: 364, endPoint x: 931, endPoint y: 364, distance: 308.0
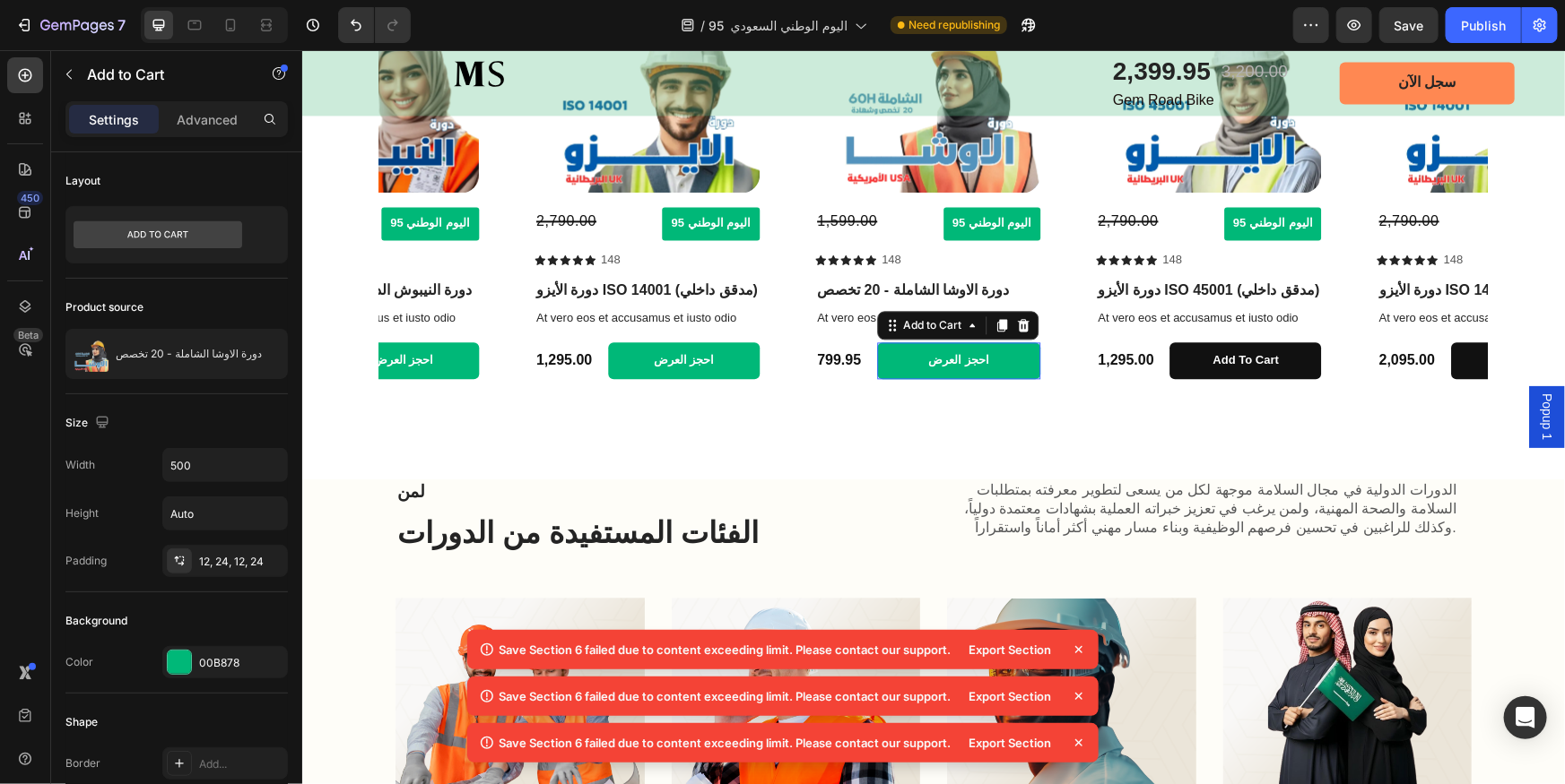
scroll to position [1873, 0]
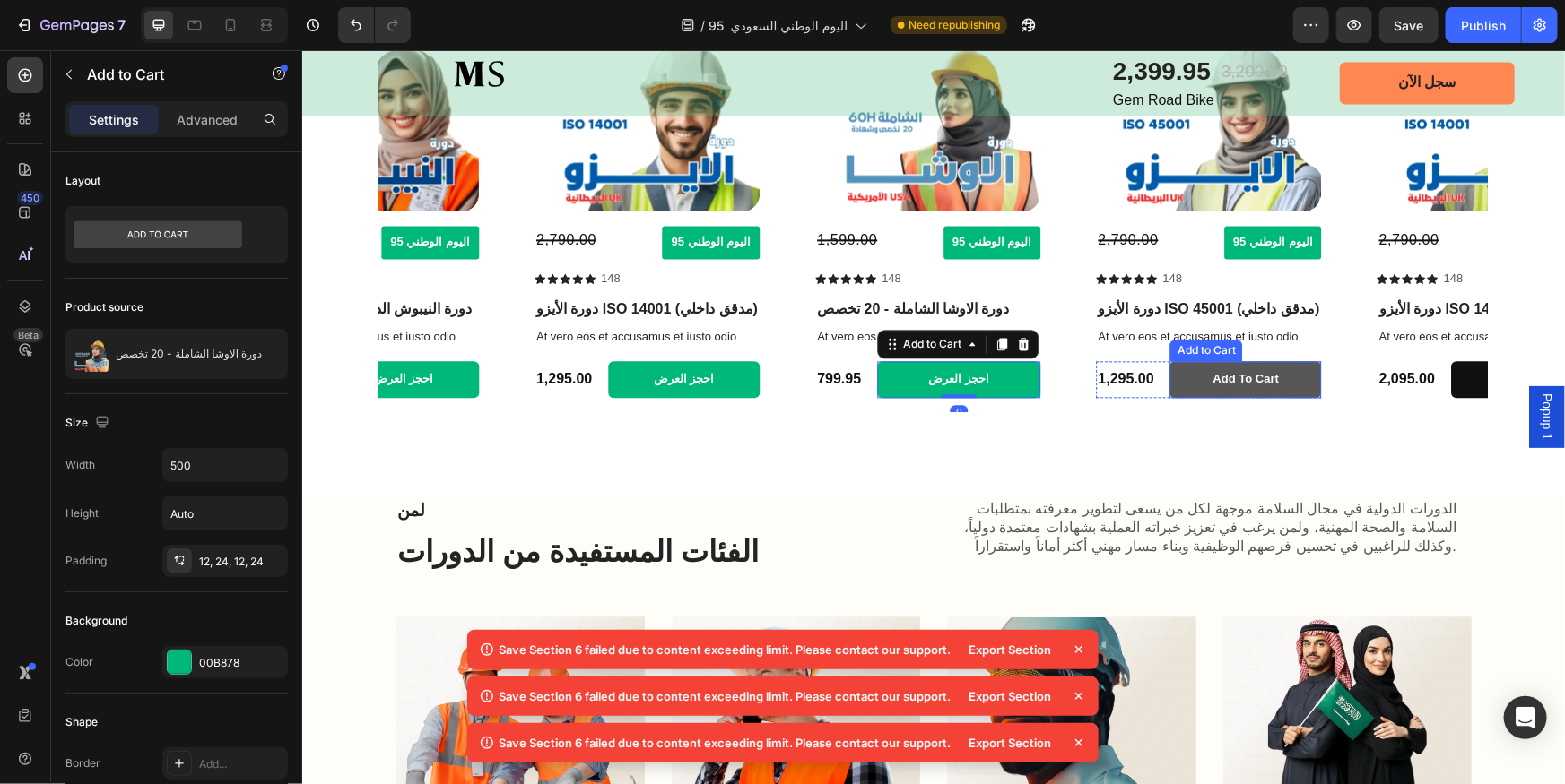
click at [1286, 372] on button "Add to cart" at bounding box center [1245, 379] width 152 height 36
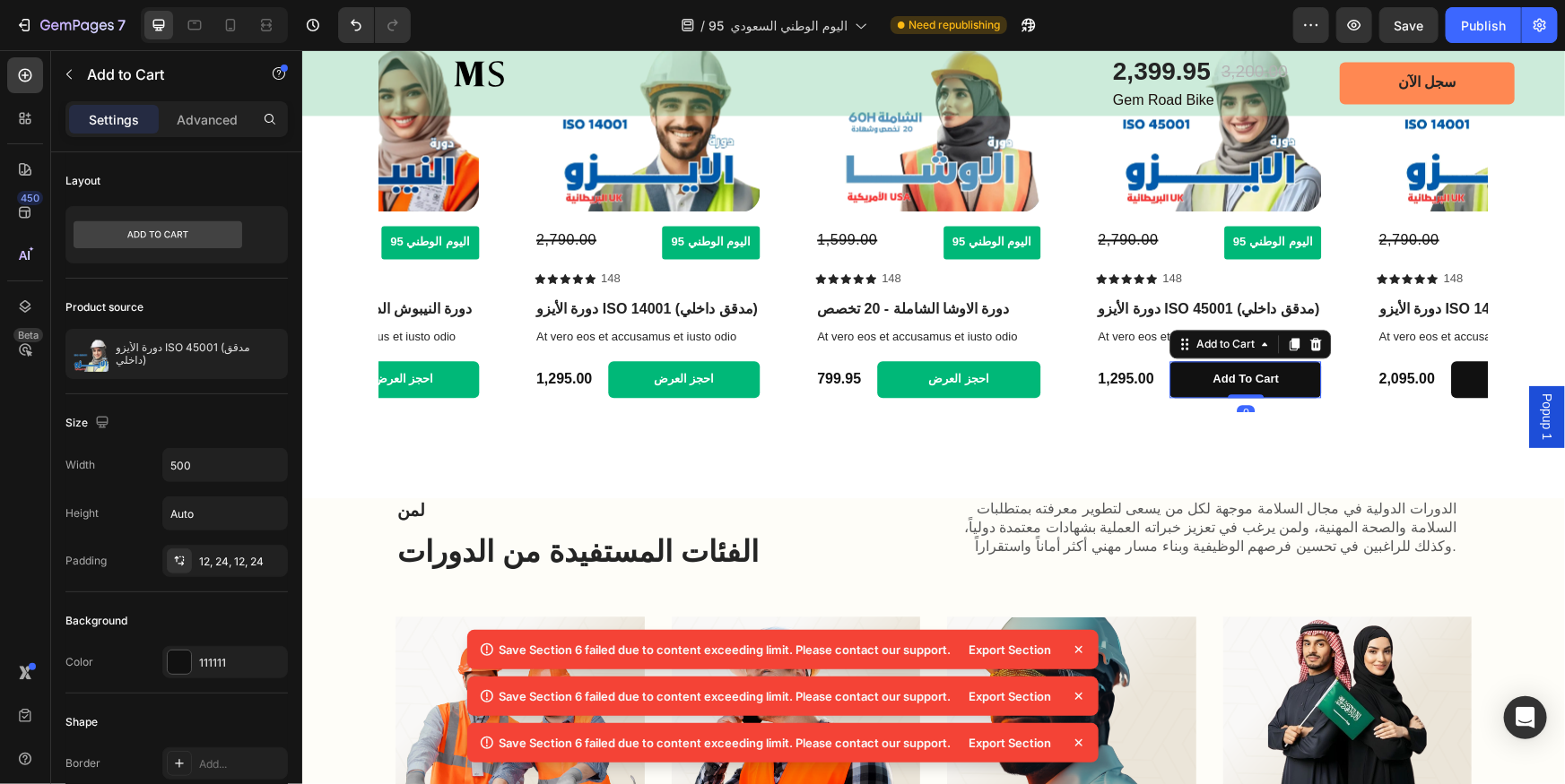
click at [1314, 344] on icon at bounding box center [1316, 343] width 15 height 15
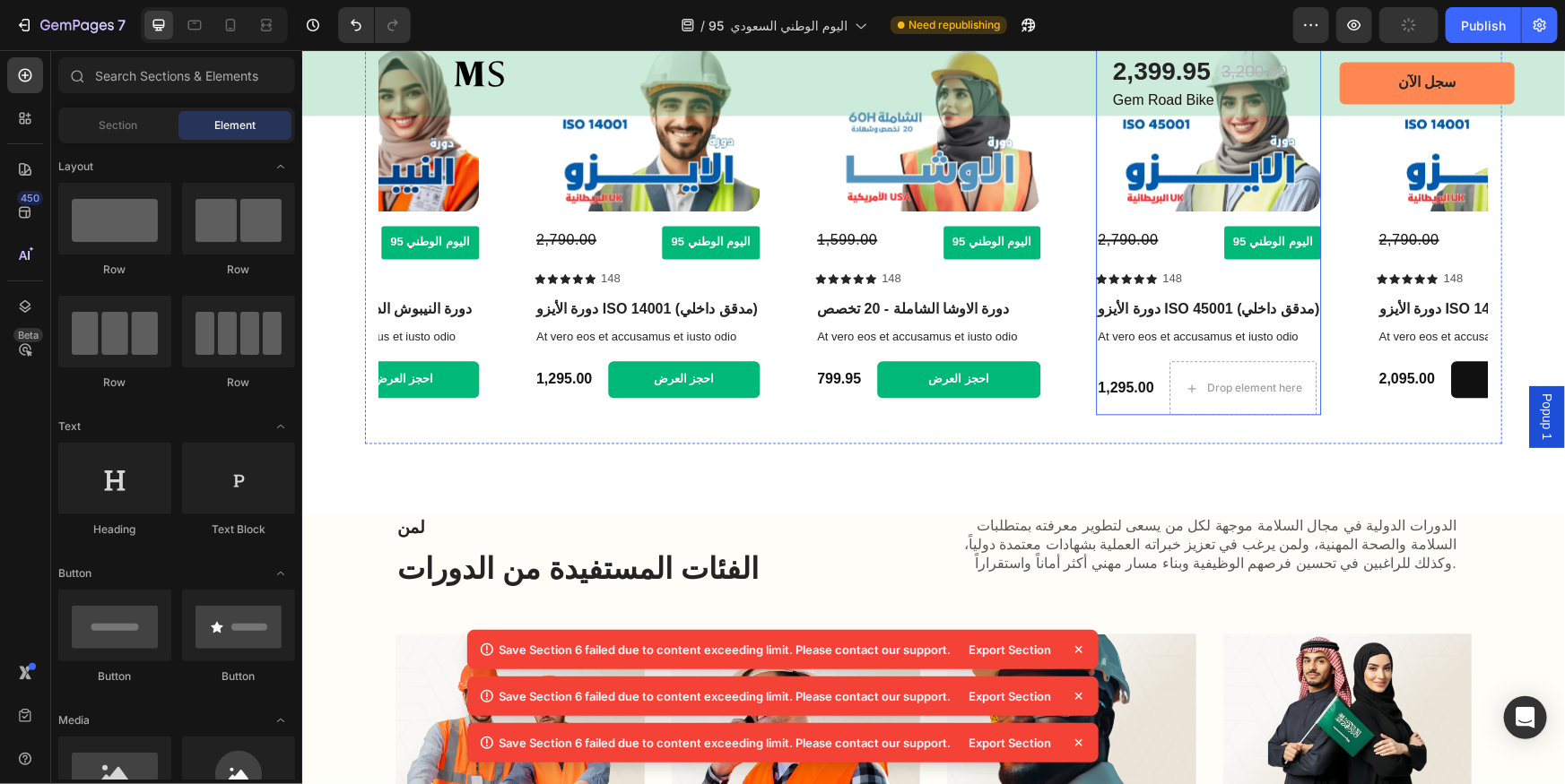
scroll to position [1882, 0]
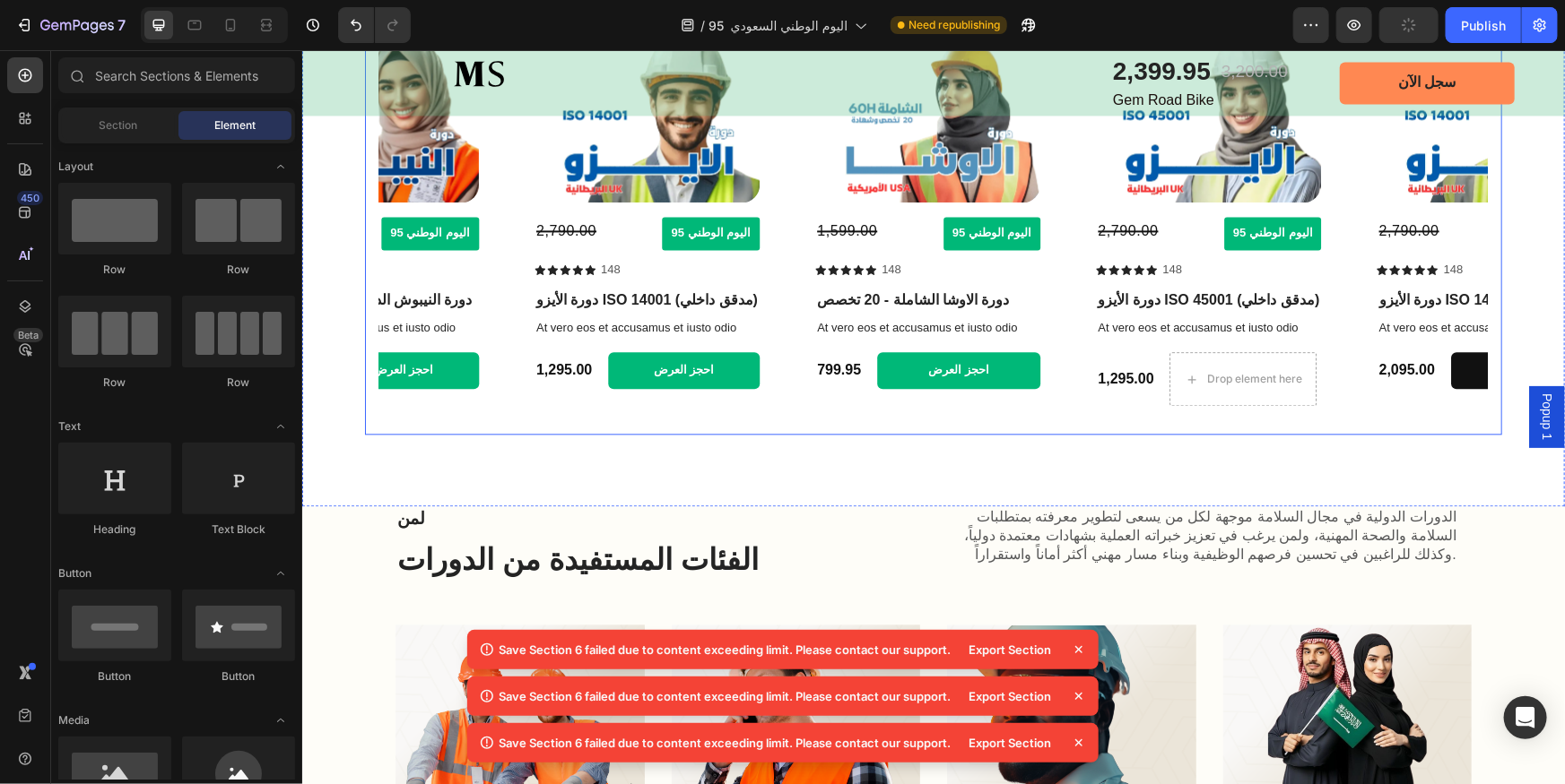
click at [911, 380] on button "احجز العرض" at bounding box center [958, 370] width 164 height 36
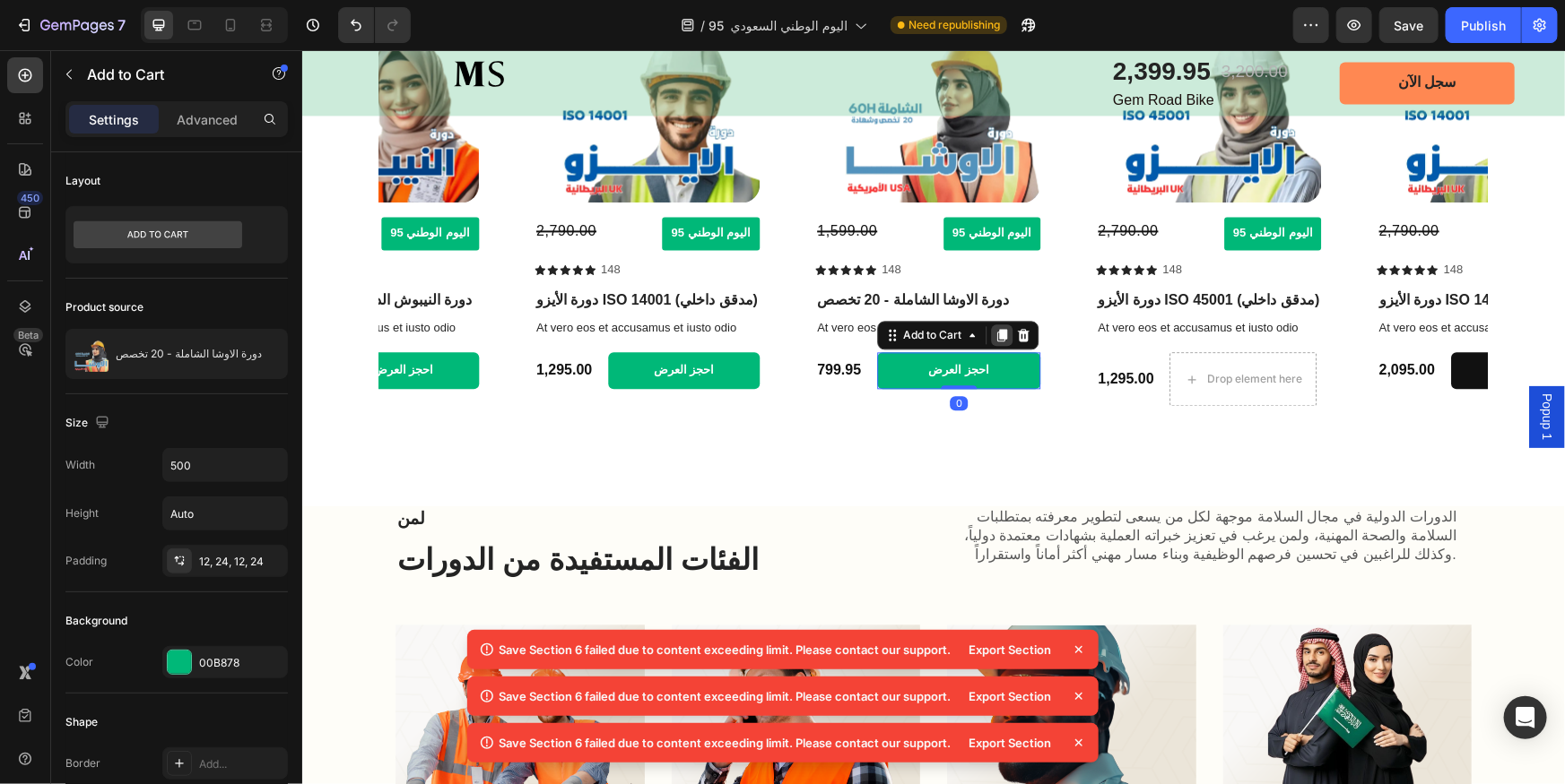
click at [1003, 331] on icon at bounding box center [1001, 334] width 10 height 13
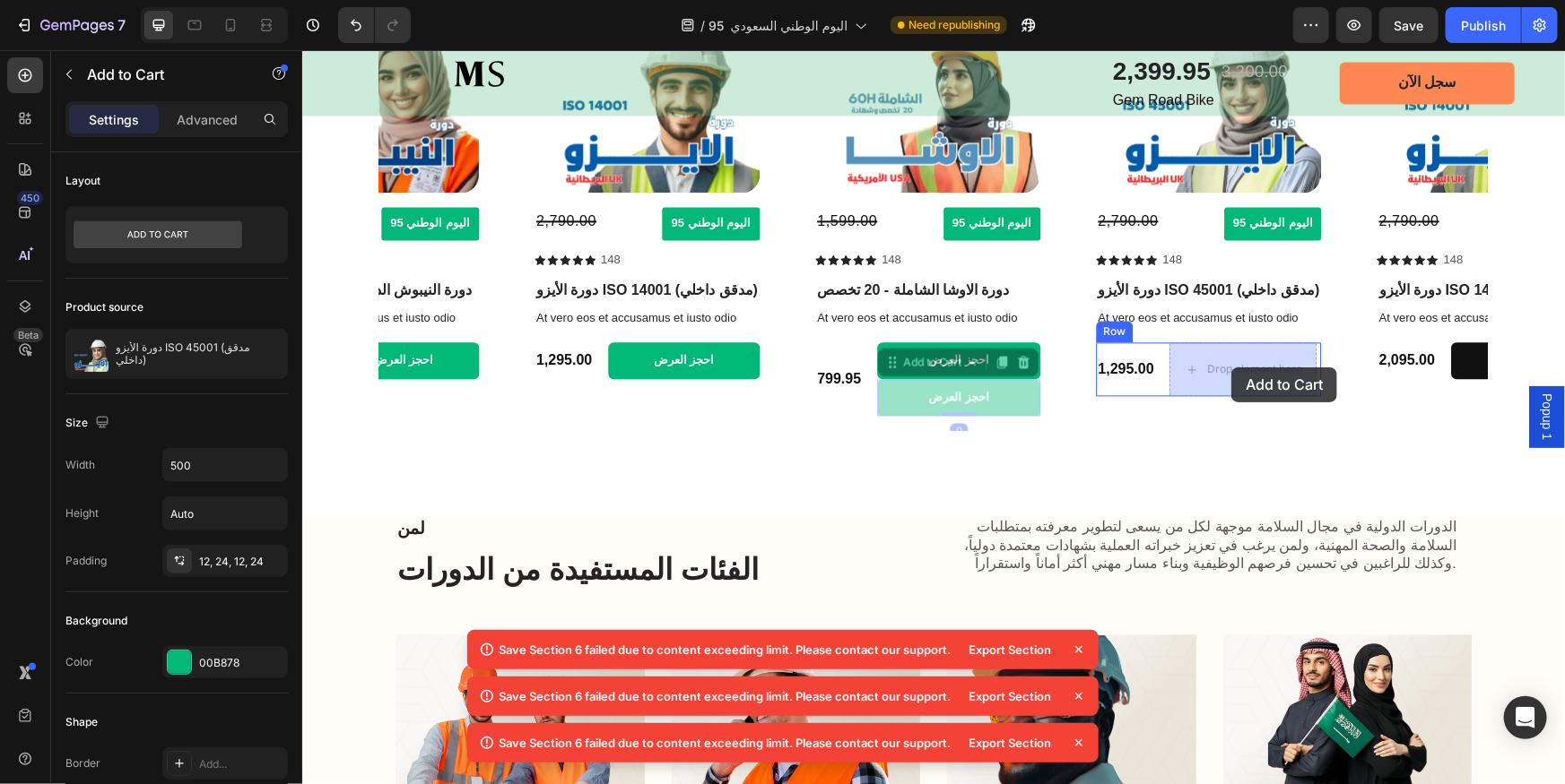
drag, startPoint x: 887, startPoint y: 367, endPoint x: 1225, endPoint y: 366, distance: 338.0
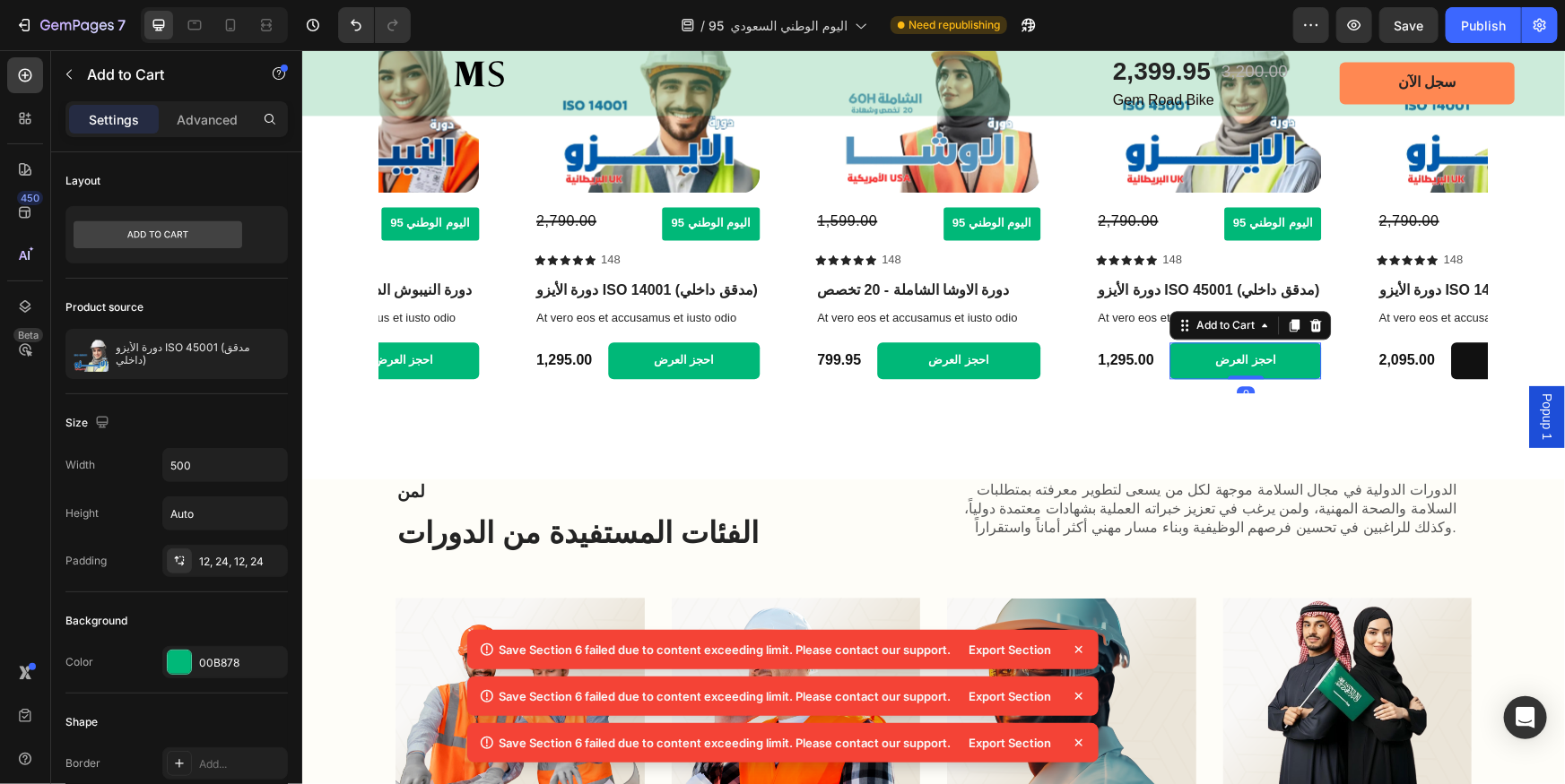
scroll to position [1873, 0]
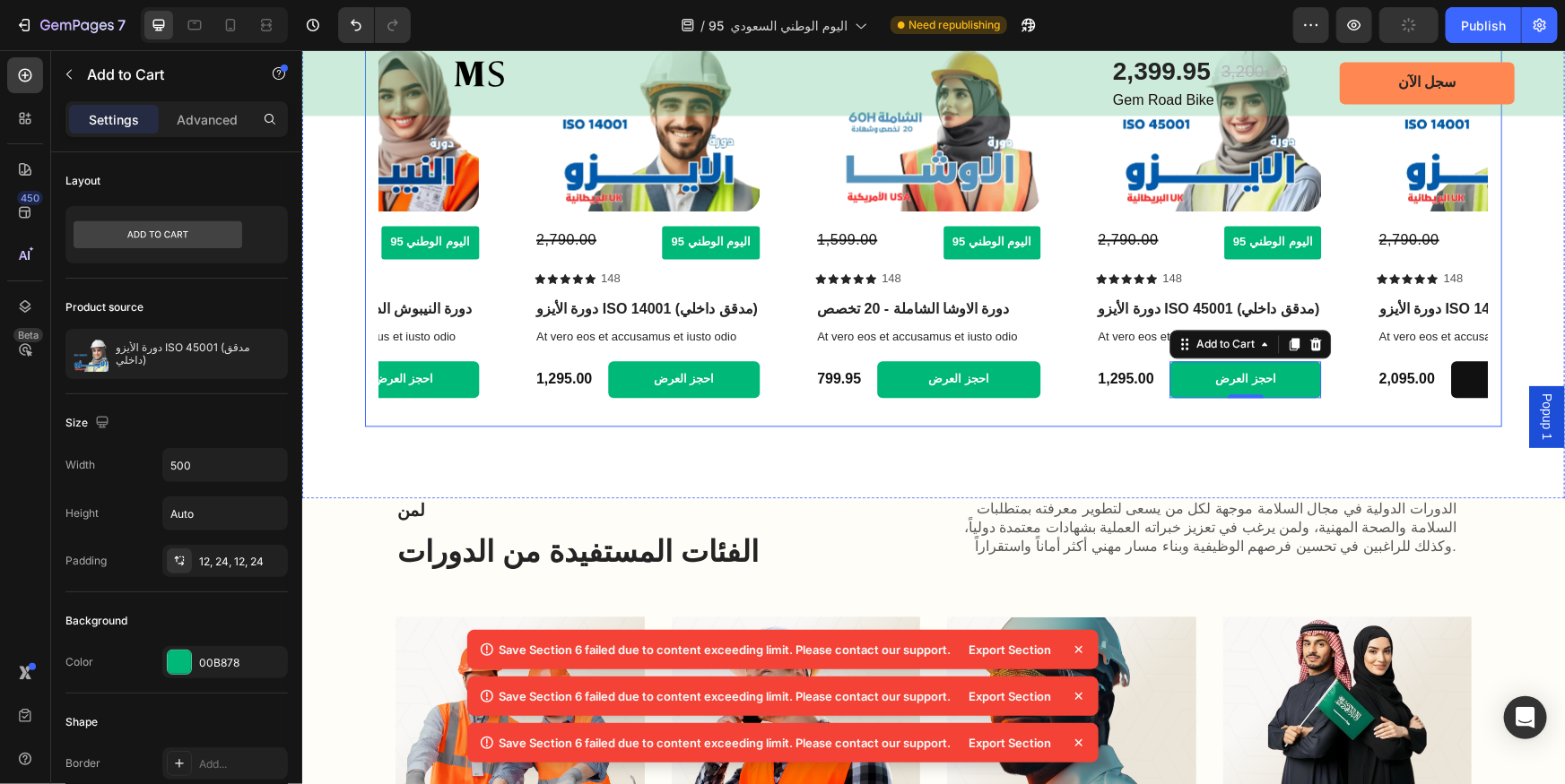
click at [1452, 207] on icon "Carousel Next Arrow" at bounding box center [1462, 209] width 21 height 21
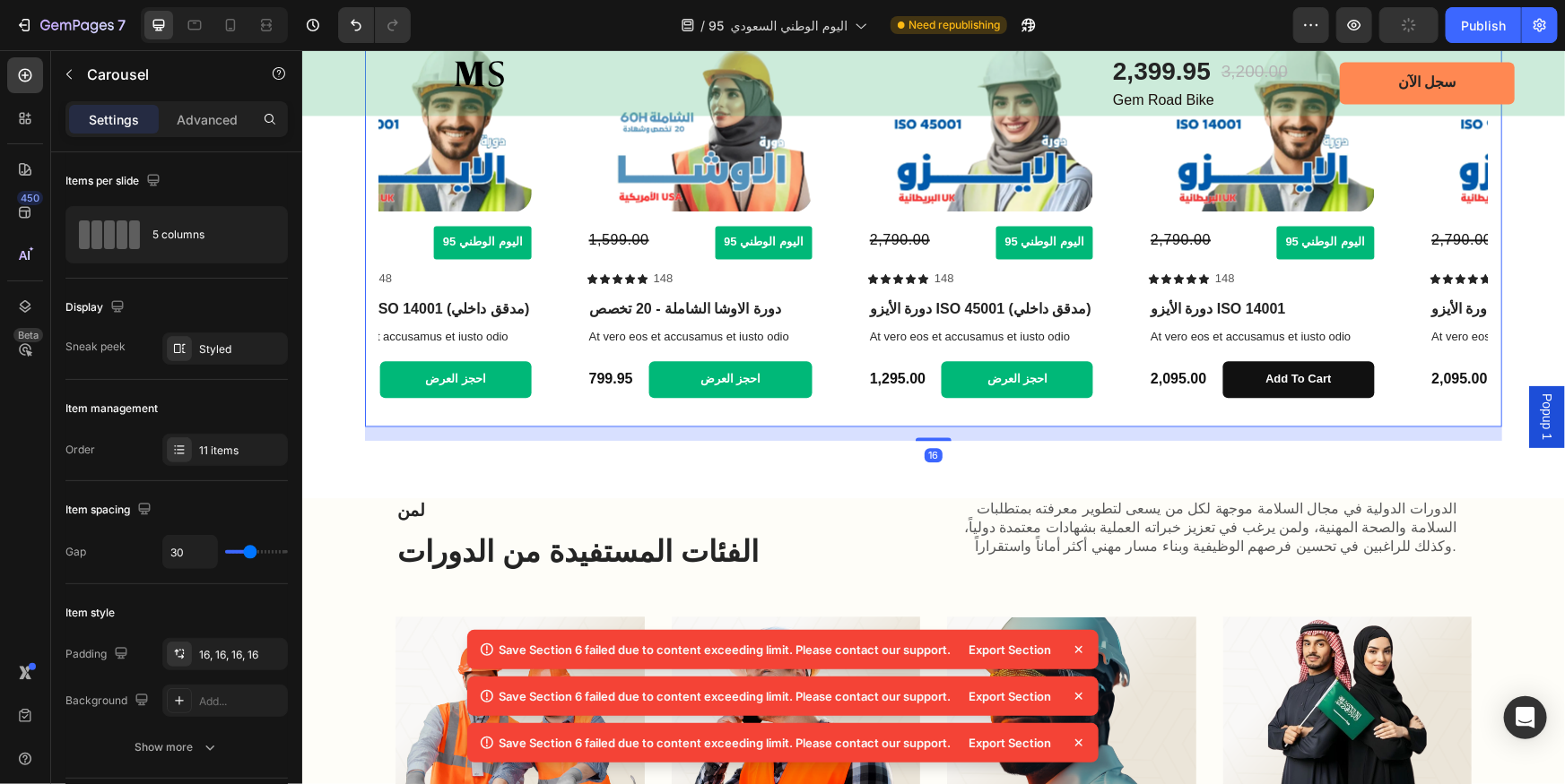
click at [1452, 207] on icon "Carousel Next Arrow" at bounding box center [1462, 209] width 21 height 21
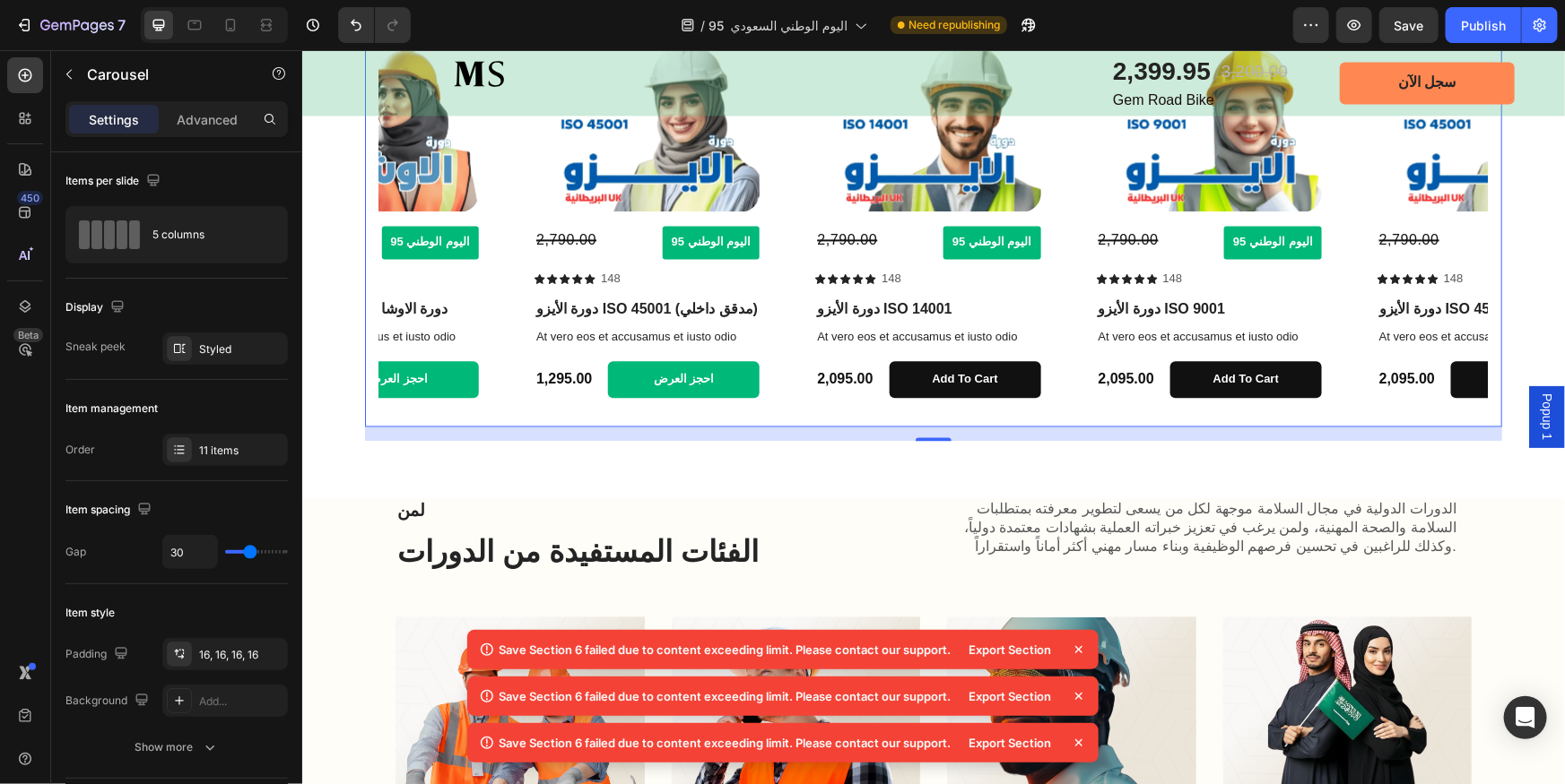
click at [1452, 207] on icon "Carousel Next Arrow" at bounding box center [1462, 209] width 21 height 21
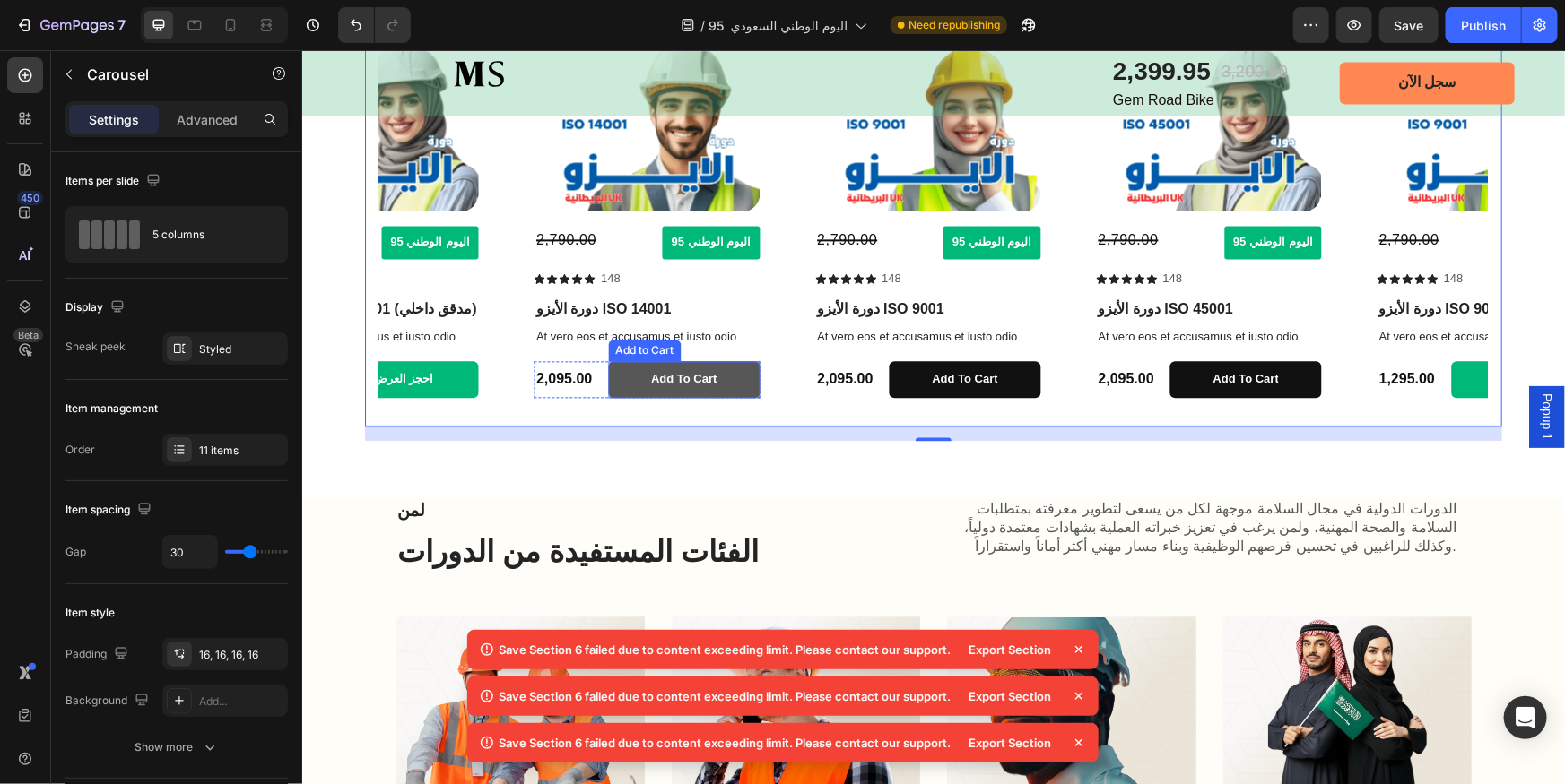
click at [741, 379] on button "Add to cart" at bounding box center [683, 379] width 152 height 36
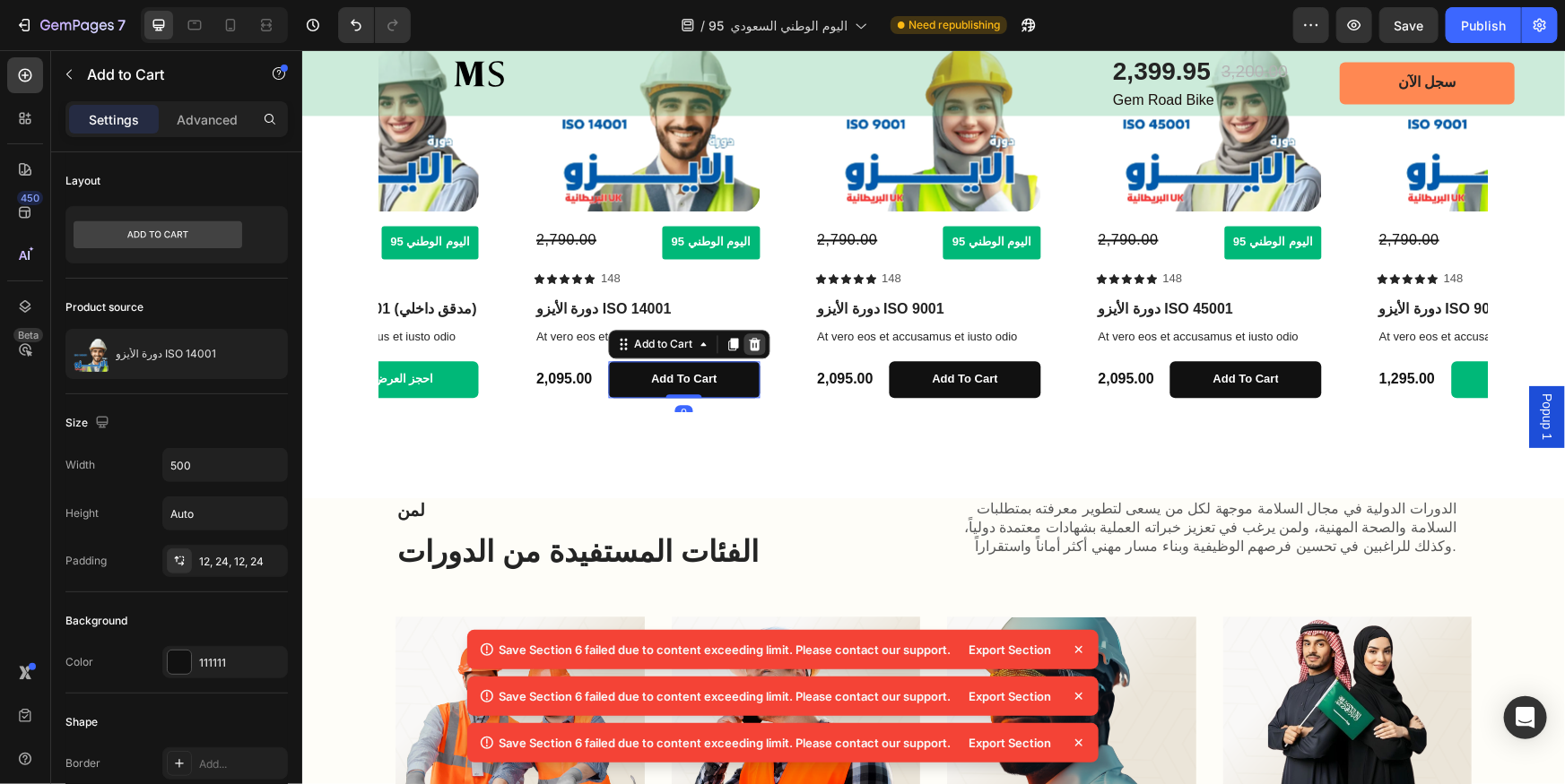
click at [753, 342] on icon at bounding box center [753, 343] width 12 height 13
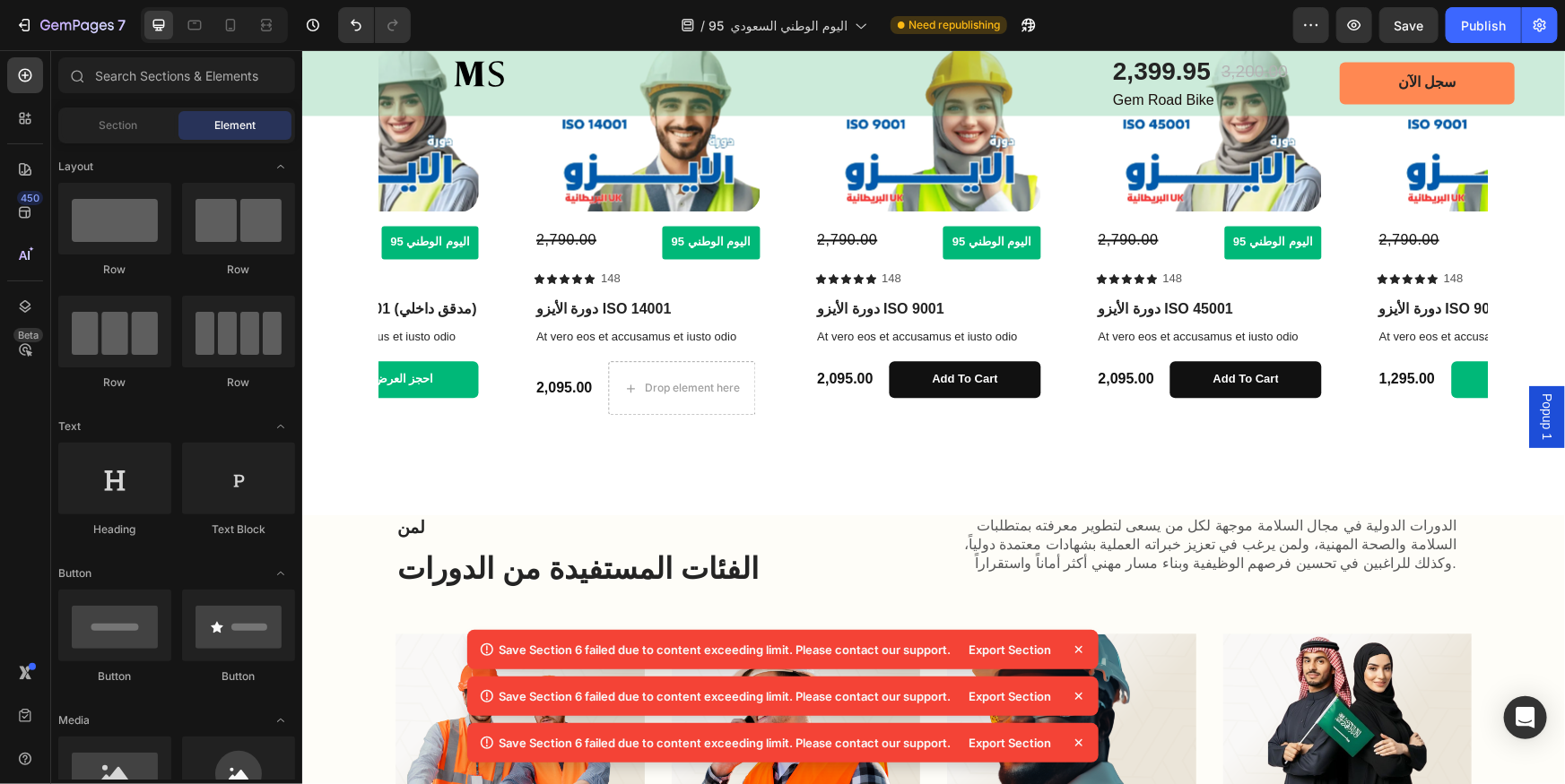
scroll to position [1882, 0]
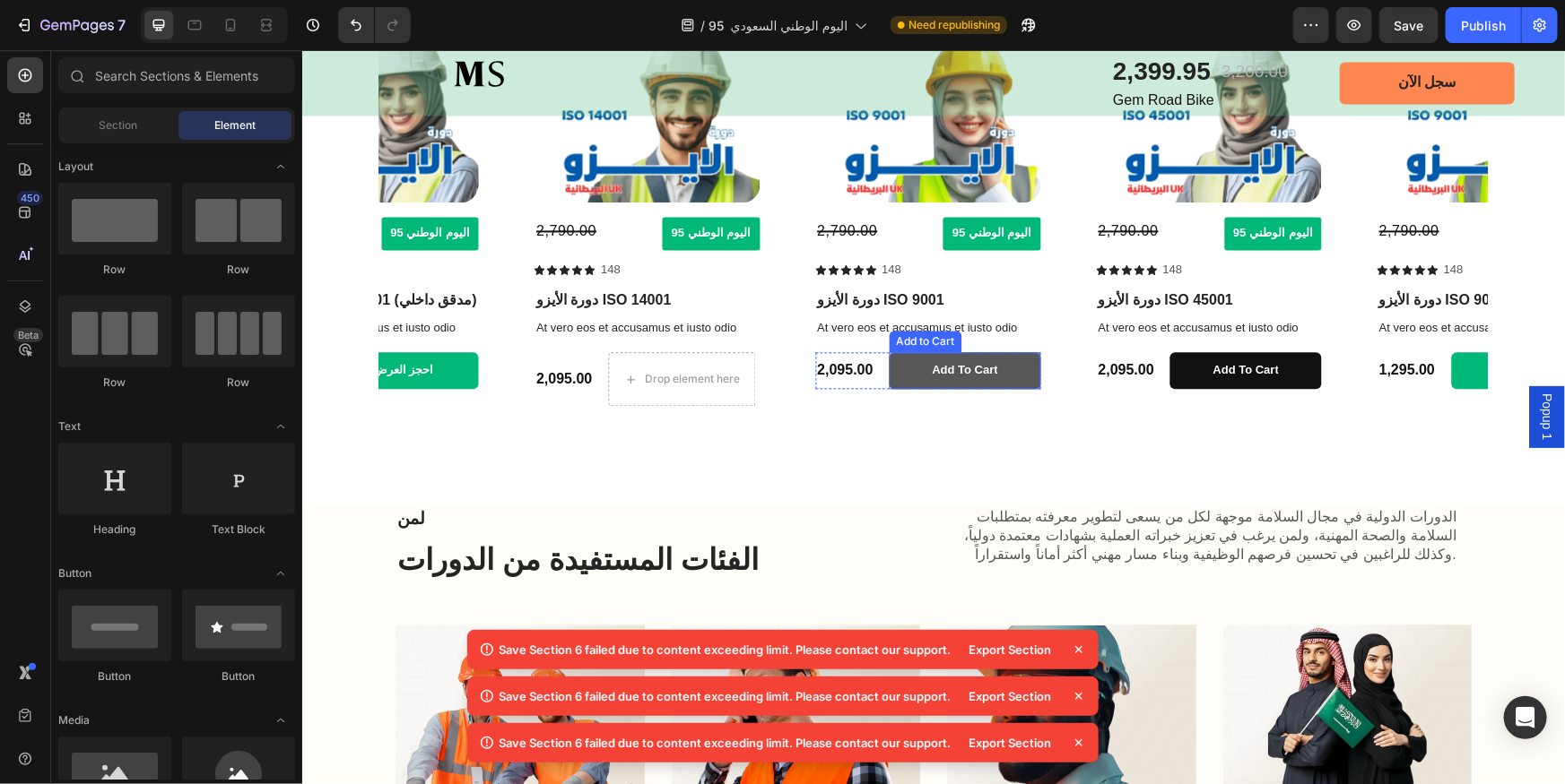
click at [1011, 364] on button "Add to cart" at bounding box center [964, 370] width 152 height 36
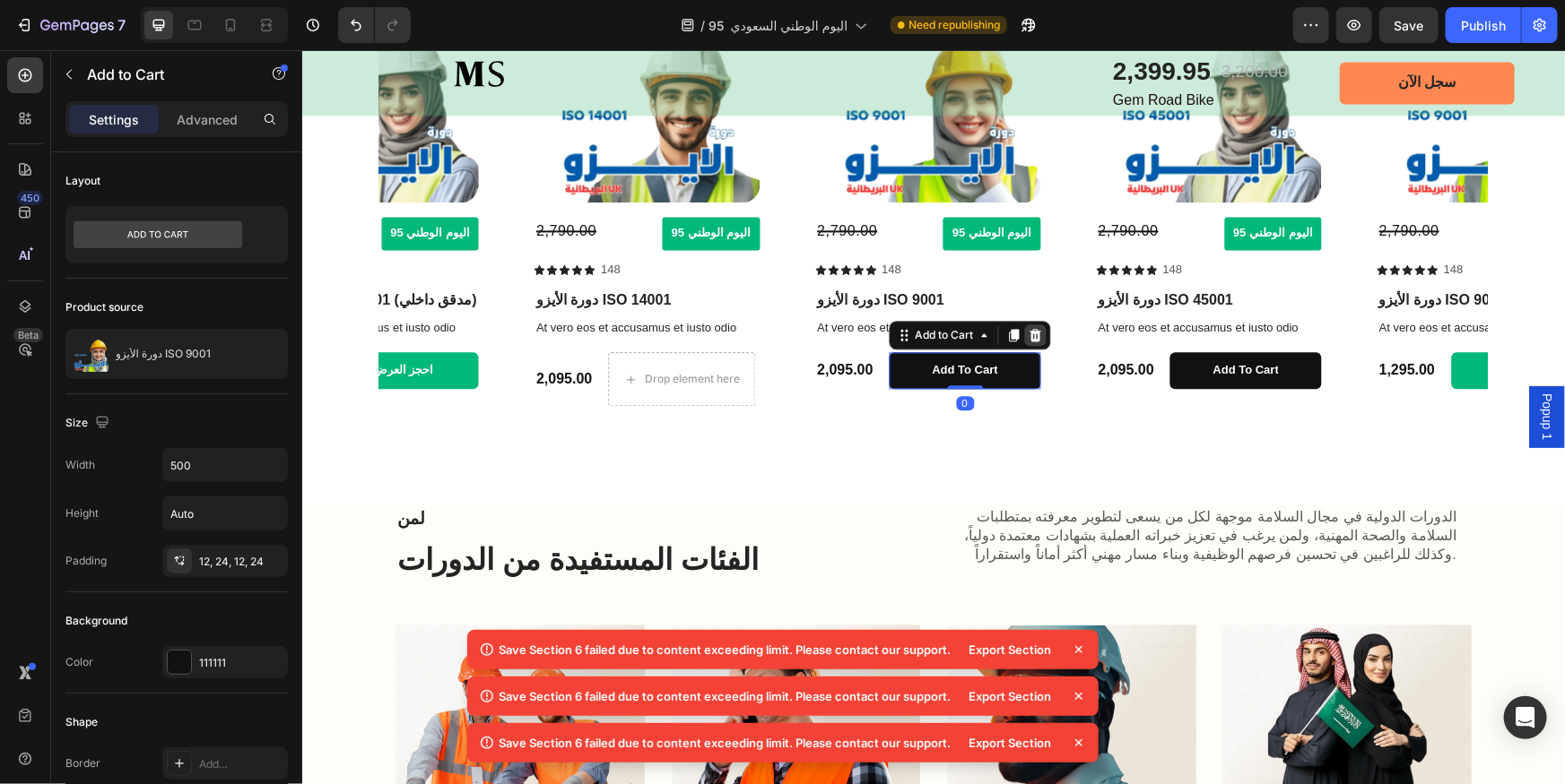
click at [1033, 332] on icon at bounding box center [1034, 334] width 12 height 13
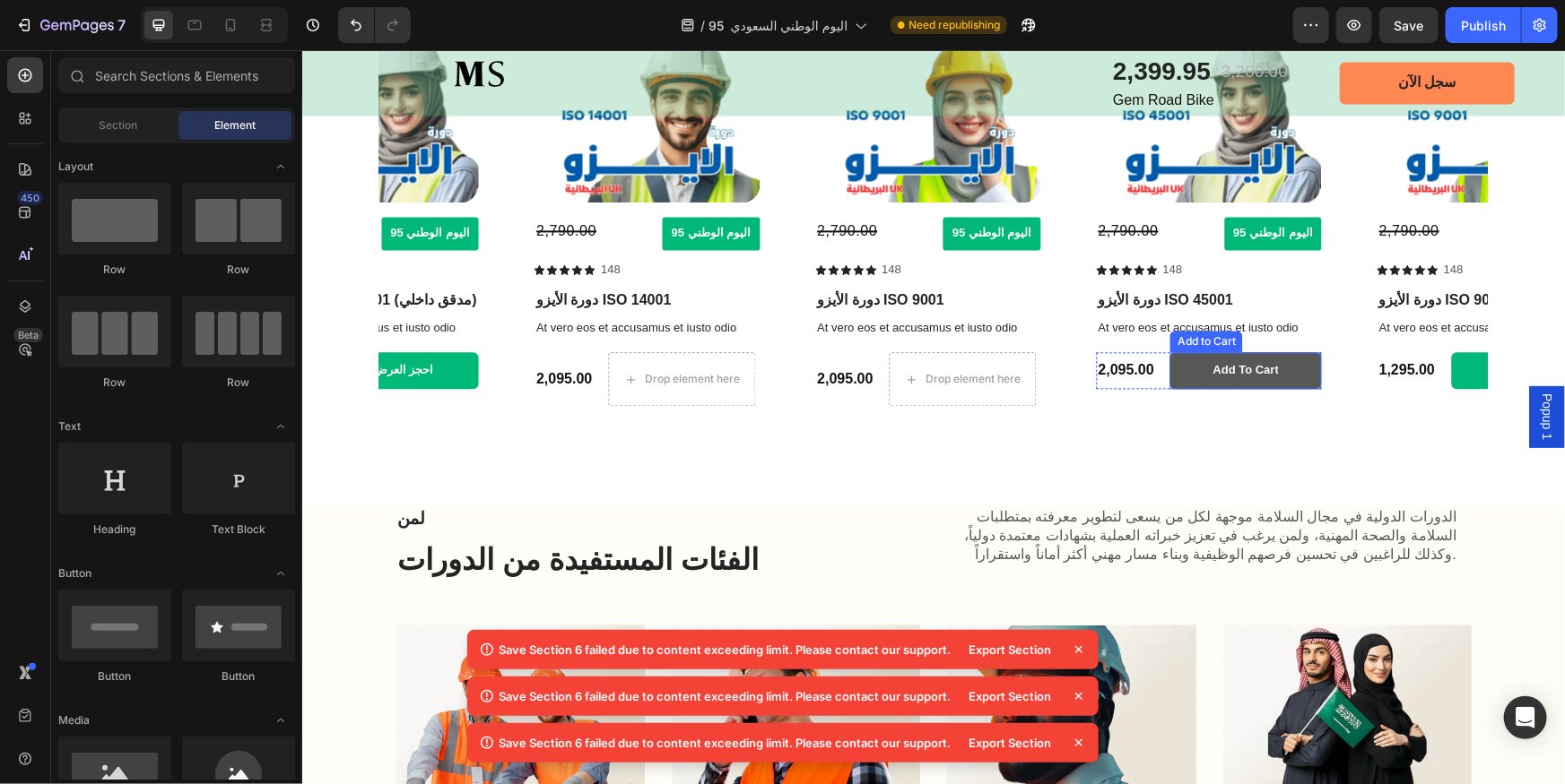
click at [1318, 364] on button "Add to cart" at bounding box center [1245, 370] width 152 height 36
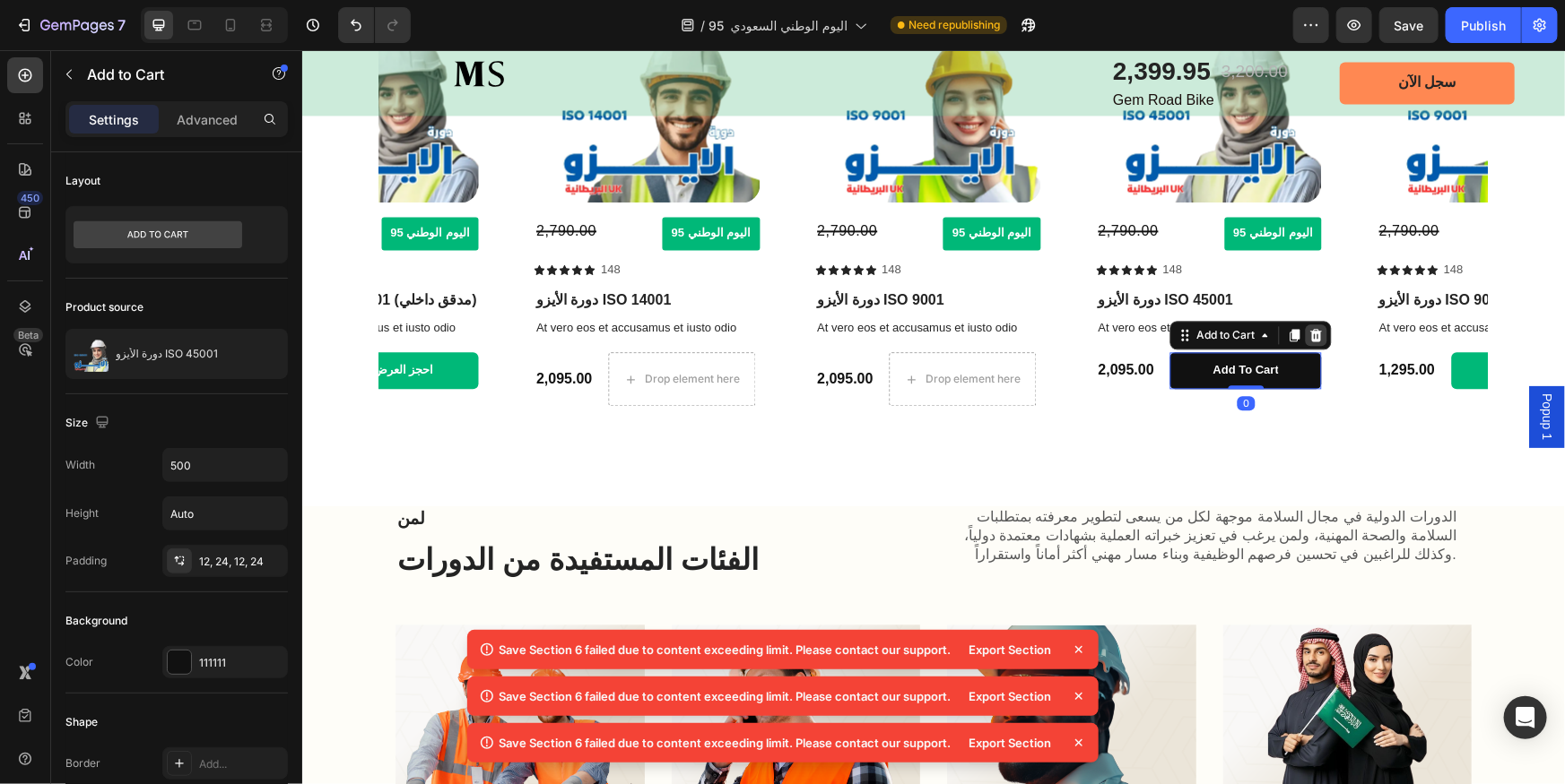
click at [1317, 337] on icon at bounding box center [1315, 334] width 12 height 13
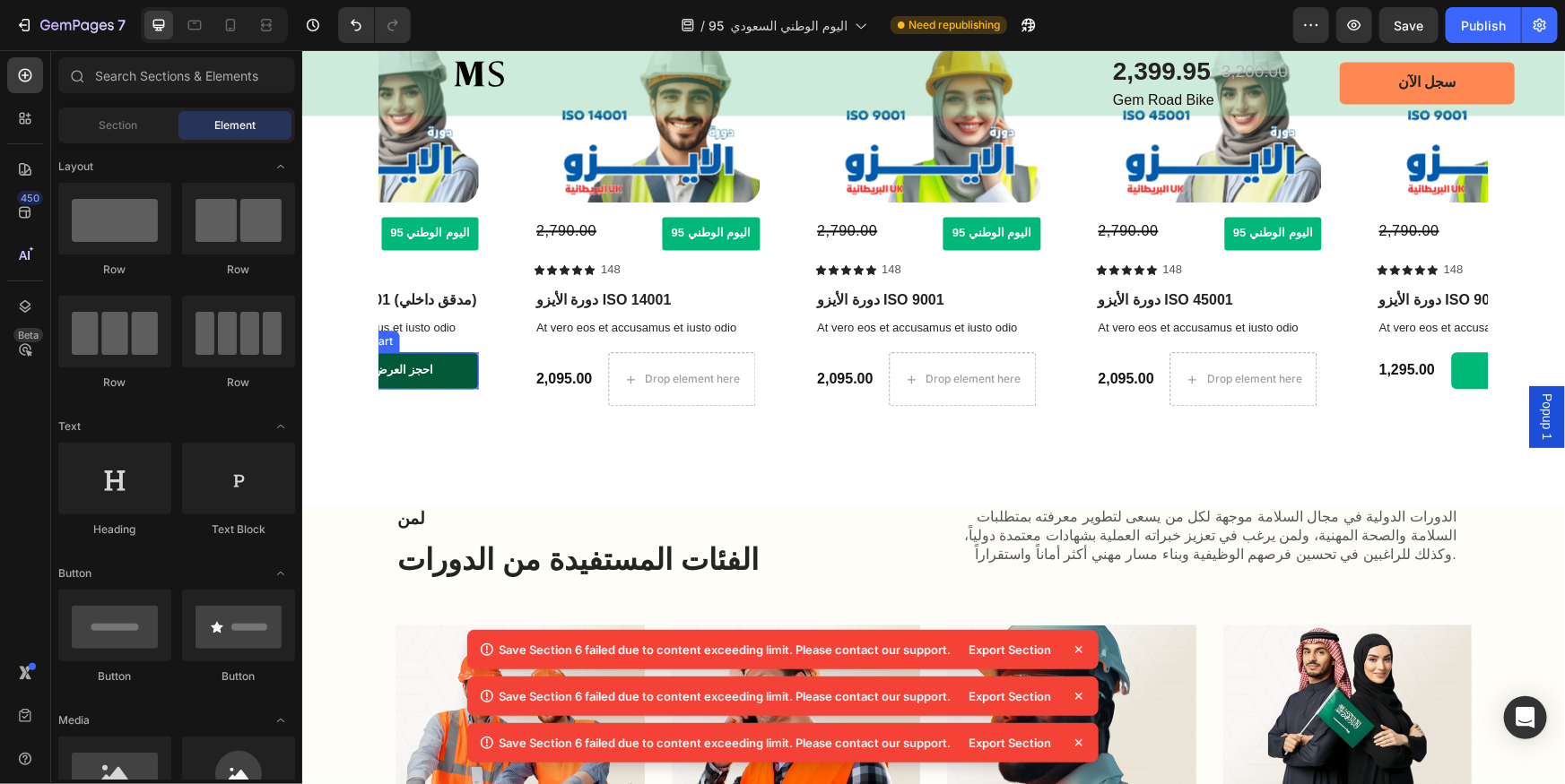
click at [454, 372] on button "احجز العرض" at bounding box center [402, 370] width 152 height 36
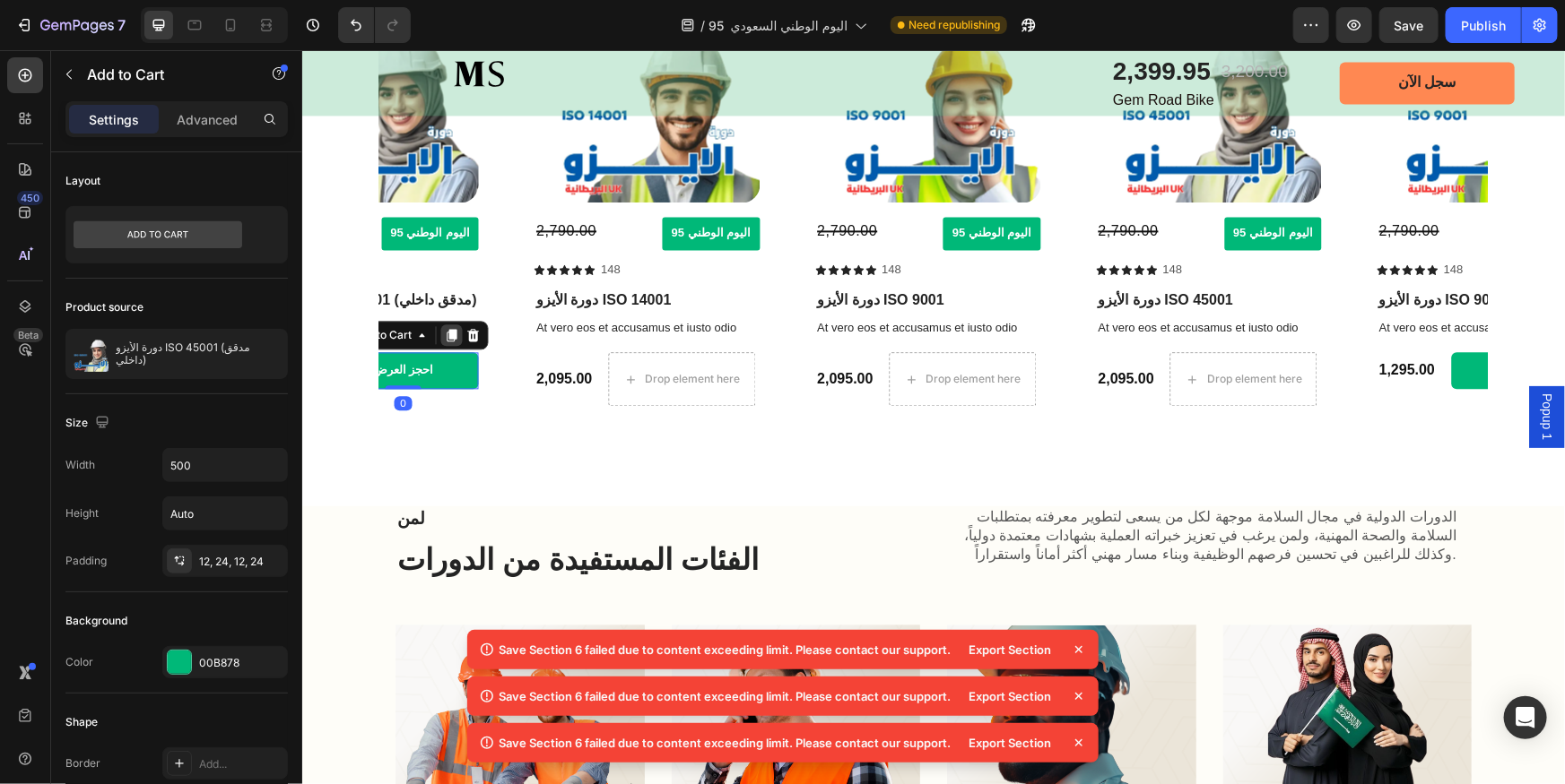
click at [457, 330] on div at bounding box center [451, 334] width 22 height 22
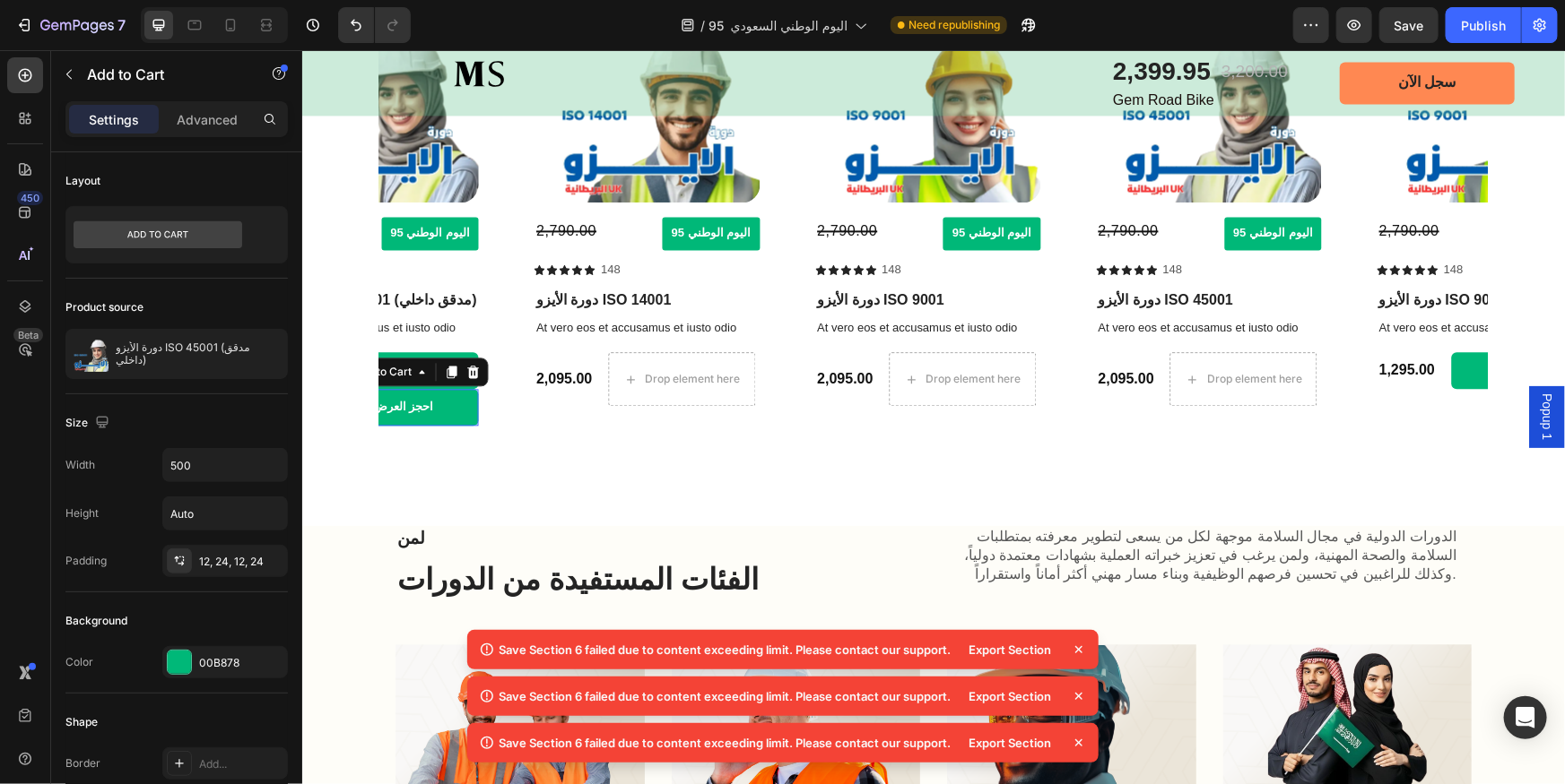
scroll to position [1892, 0]
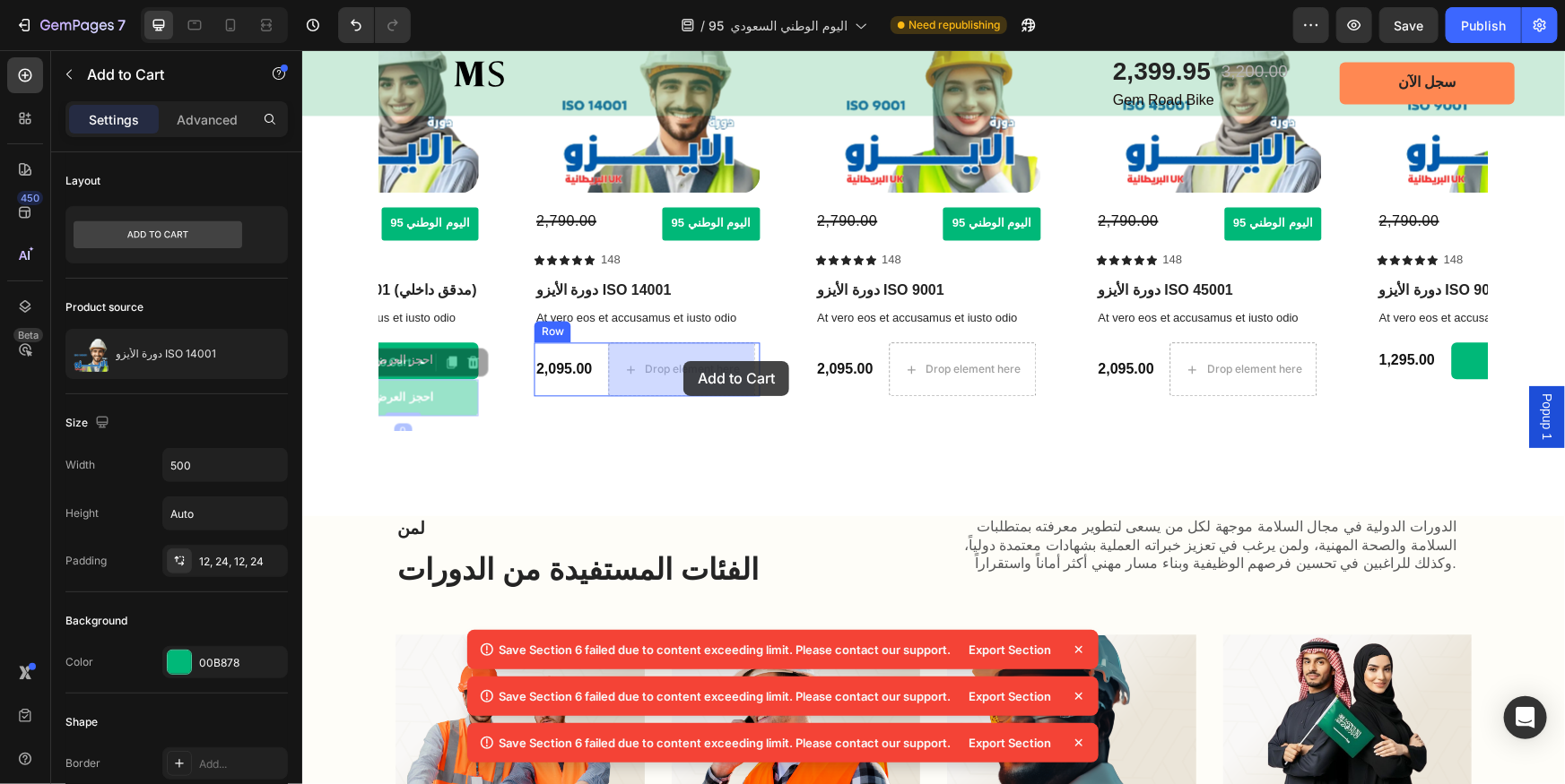
drag, startPoint x: 454, startPoint y: 386, endPoint x: 676, endPoint y: 361, distance: 223.4
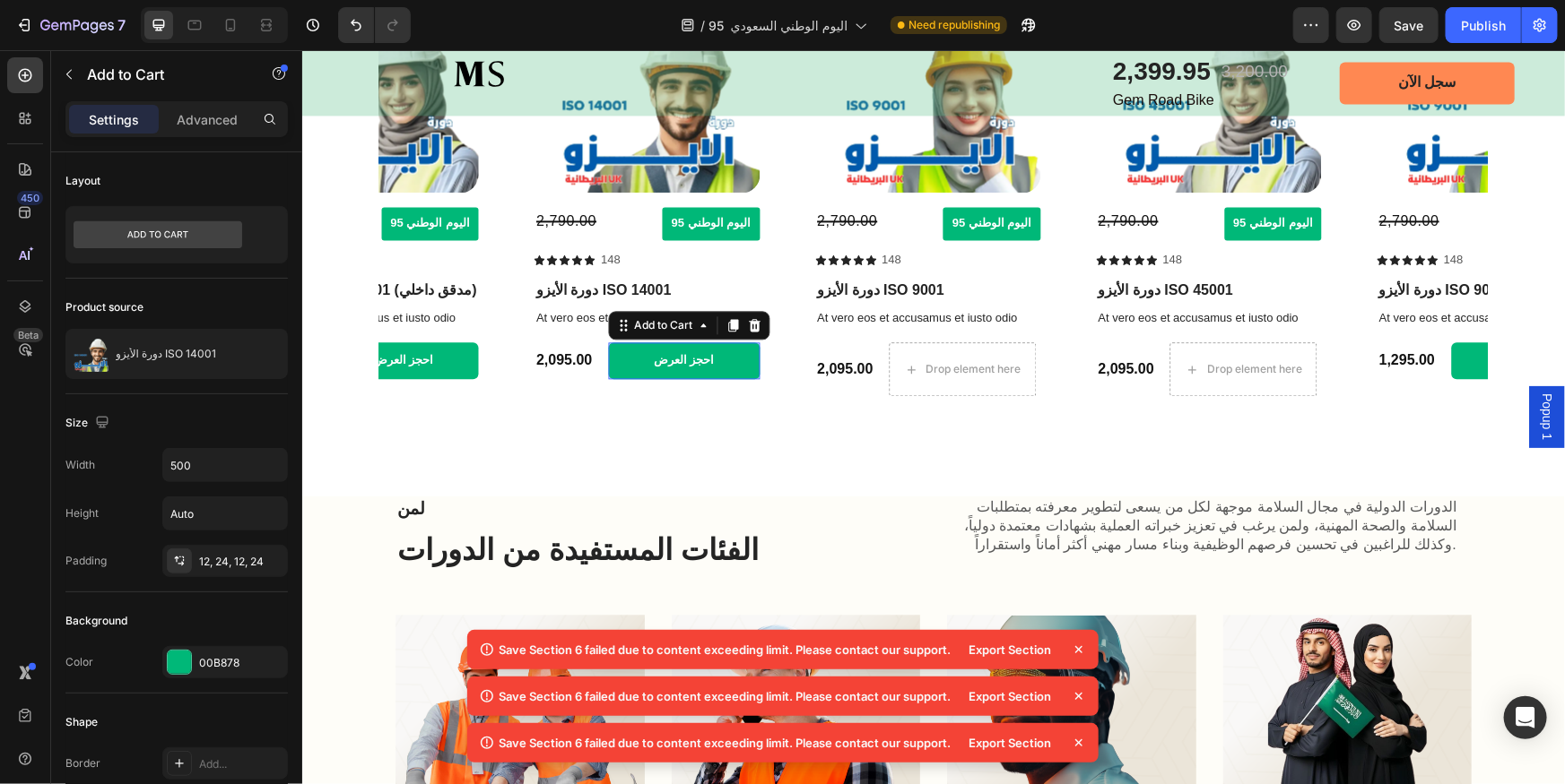
scroll to position [1882, 0]
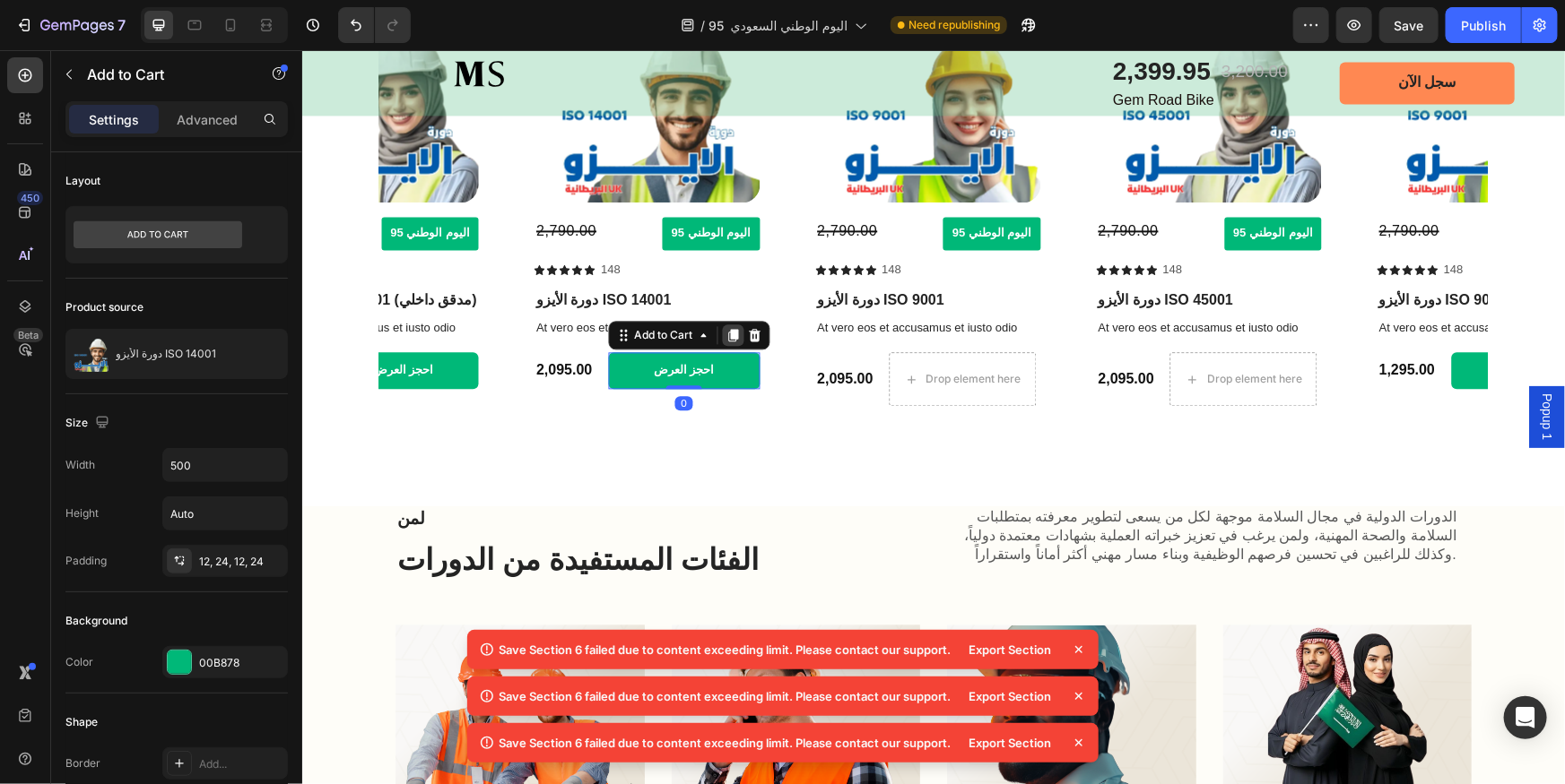
click at [728, 331] on icon at bounding box center [732, 334] width 15 height 15
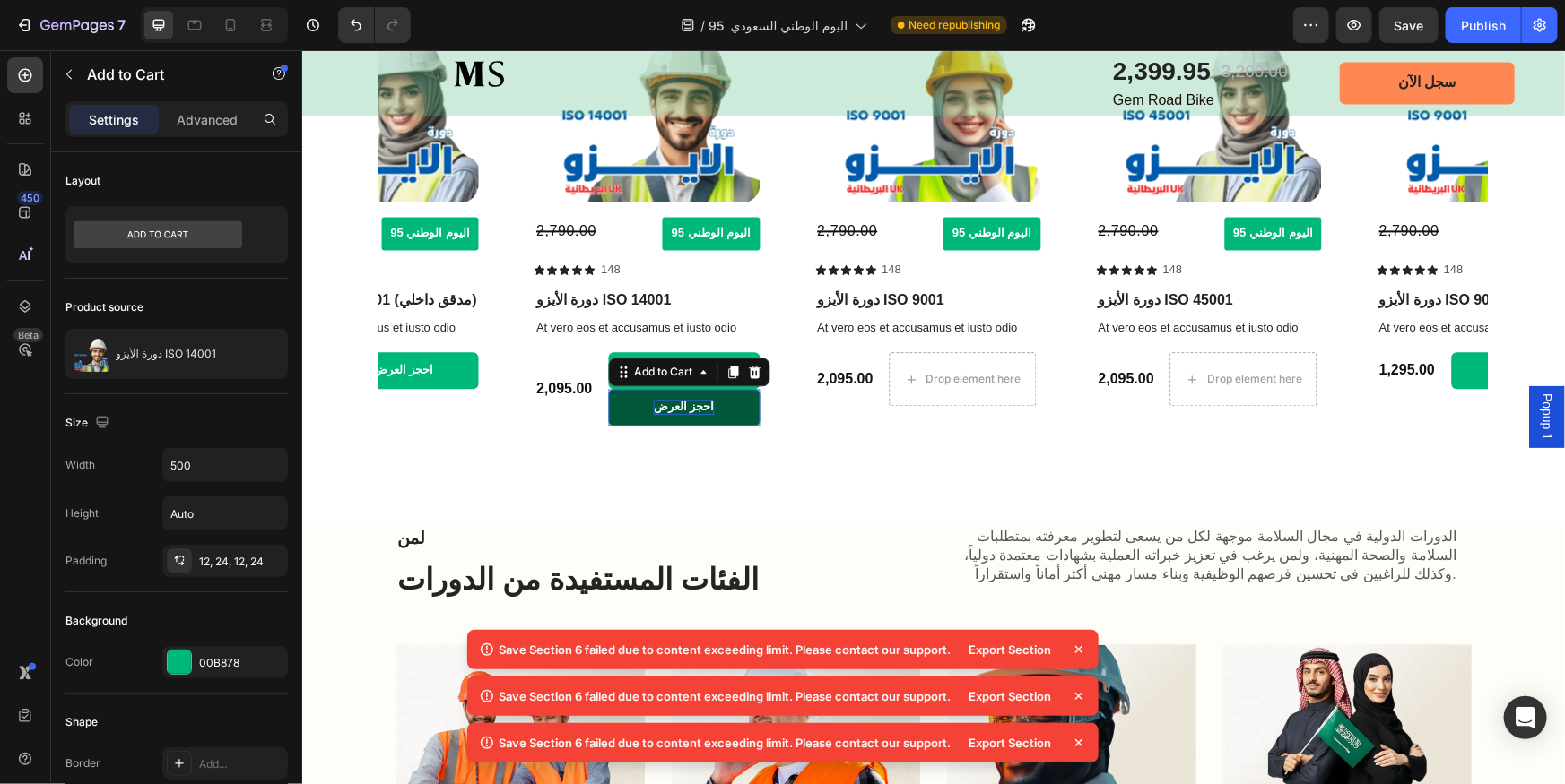
scroll to position [1892, 0]
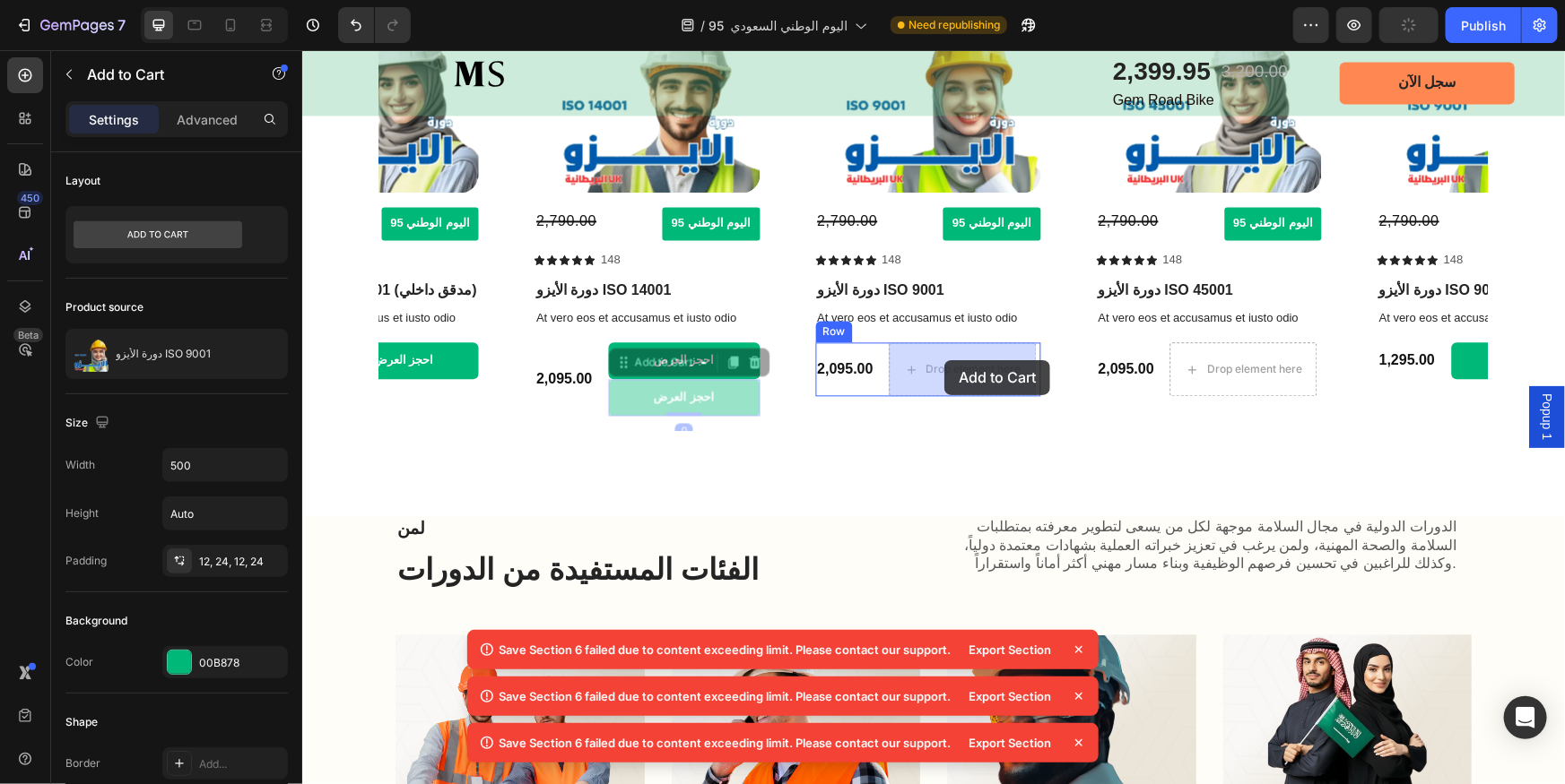
drag, startPoint x: 629, startPoint y: 359, endPoint x: 942, endPoint y: 360, distance: 313.0
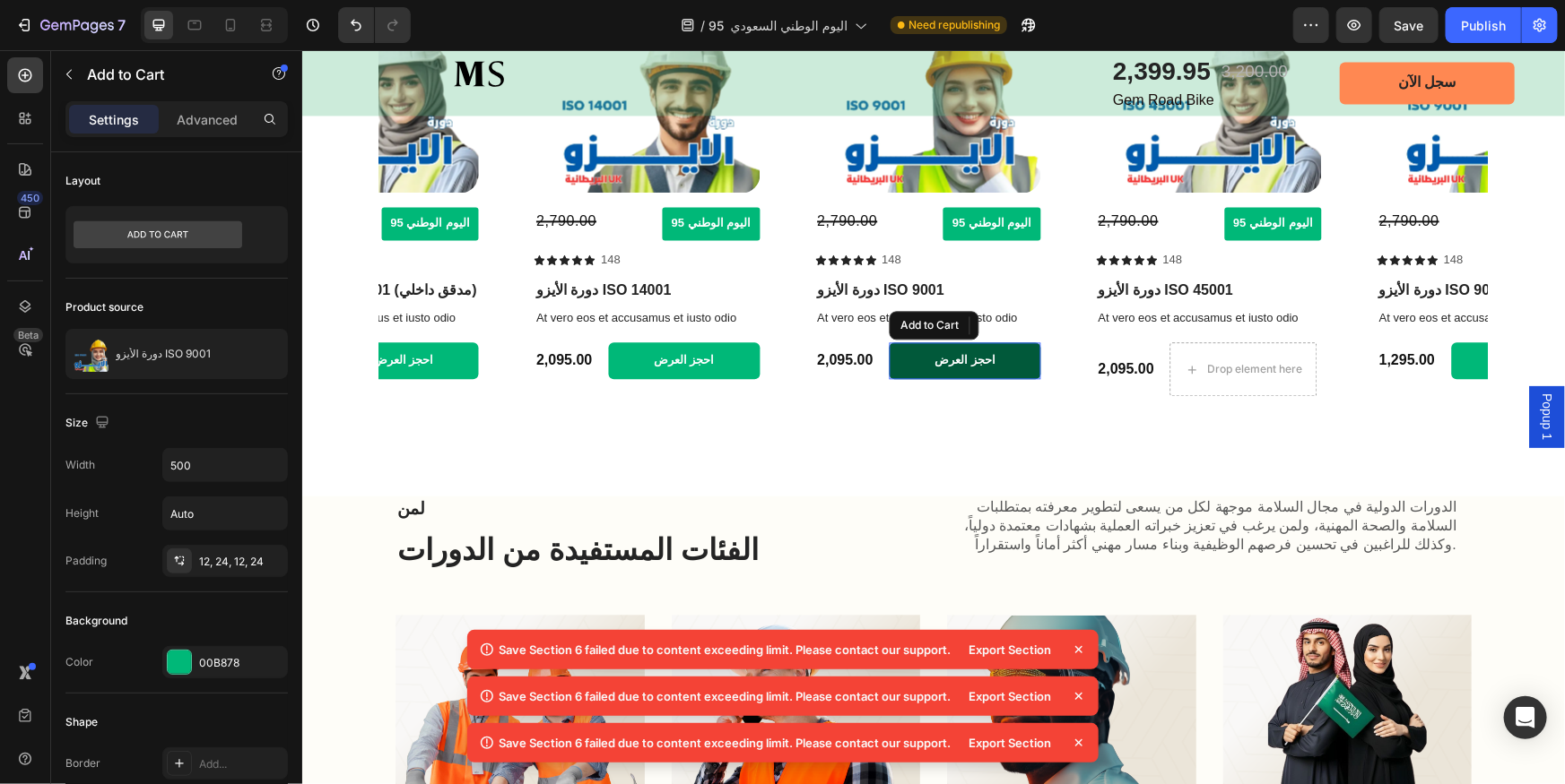
scroll to position [1882, 0]
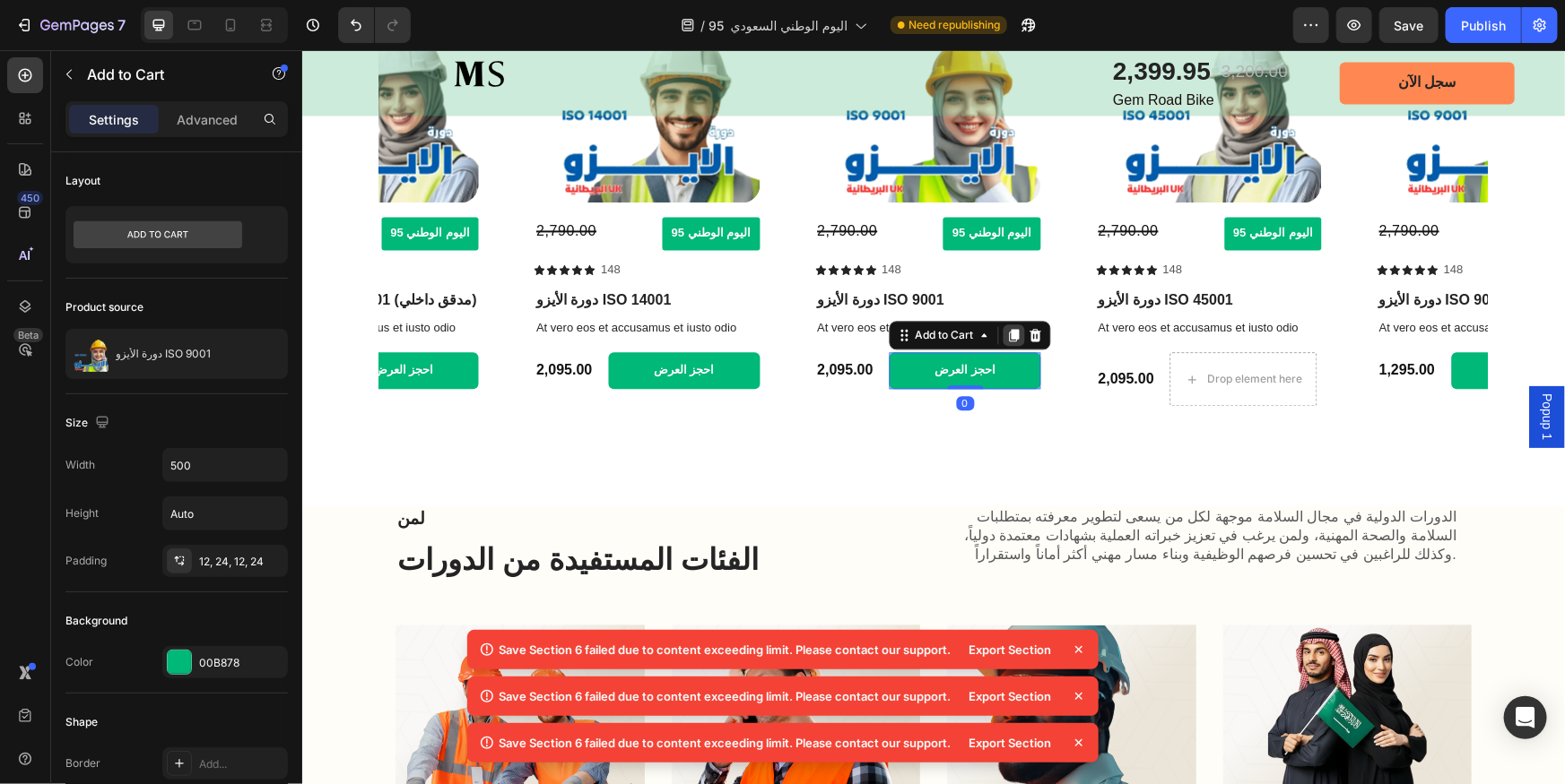
click at [1016, 336] on icon at bounding box center [1012, 334] width 10 height 13
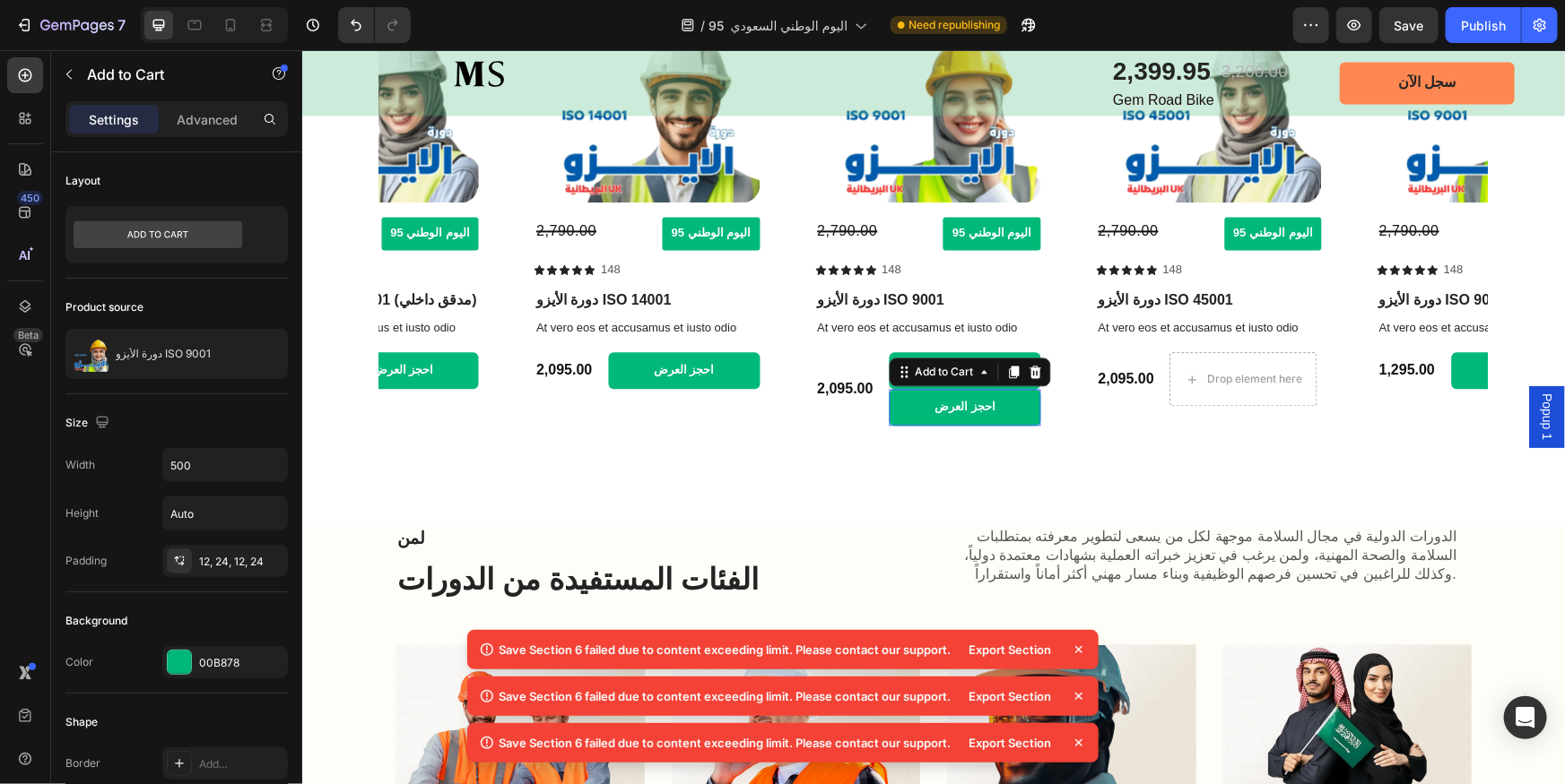
scroll to position [1892, 0]
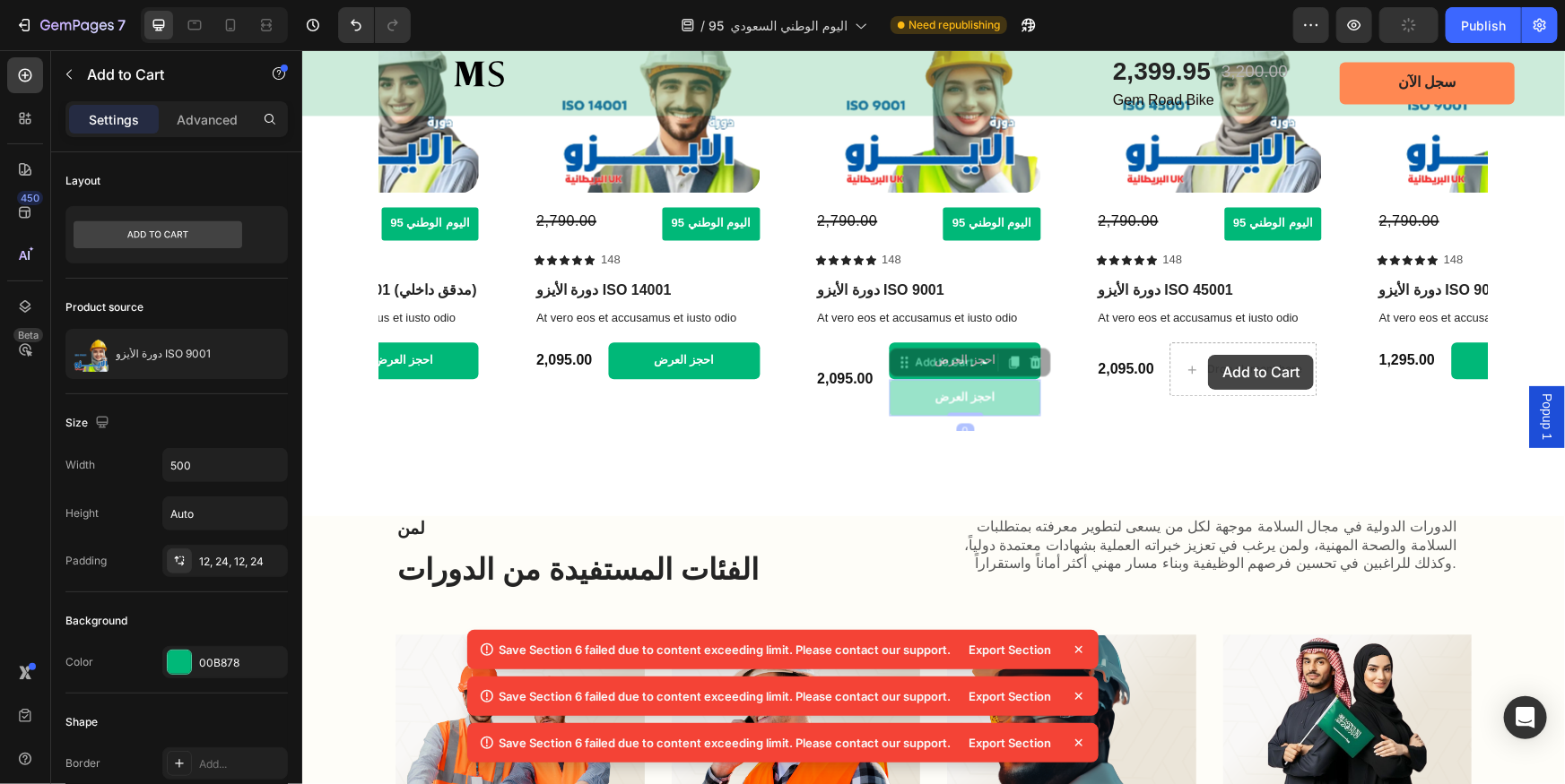
drag, startPoint x: 961, startPoint y: 358, endPoint x: 1234, endPoint y: 360, distance: 273.0
click at [1243, 354] on div "Product Images 3,200.00 Compare Price Compare Price اليوم الوطني 95 Button Row …" at bounding box center [932, 208] width 1108 height 441
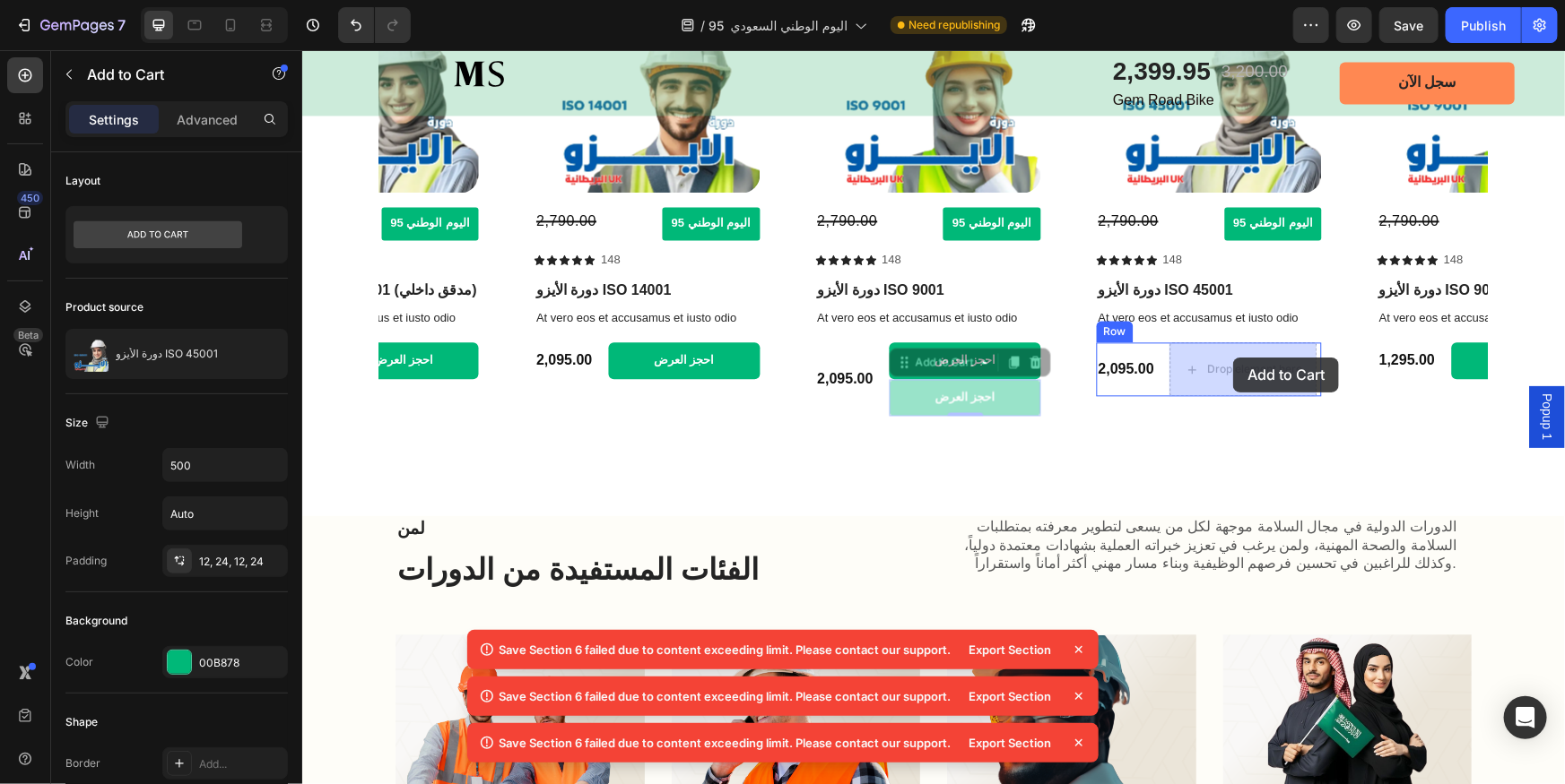
drag, startPoint x: 910, startPoint y: 367, endPoint x: 1229, endPoint y: 357, distance: 319.2
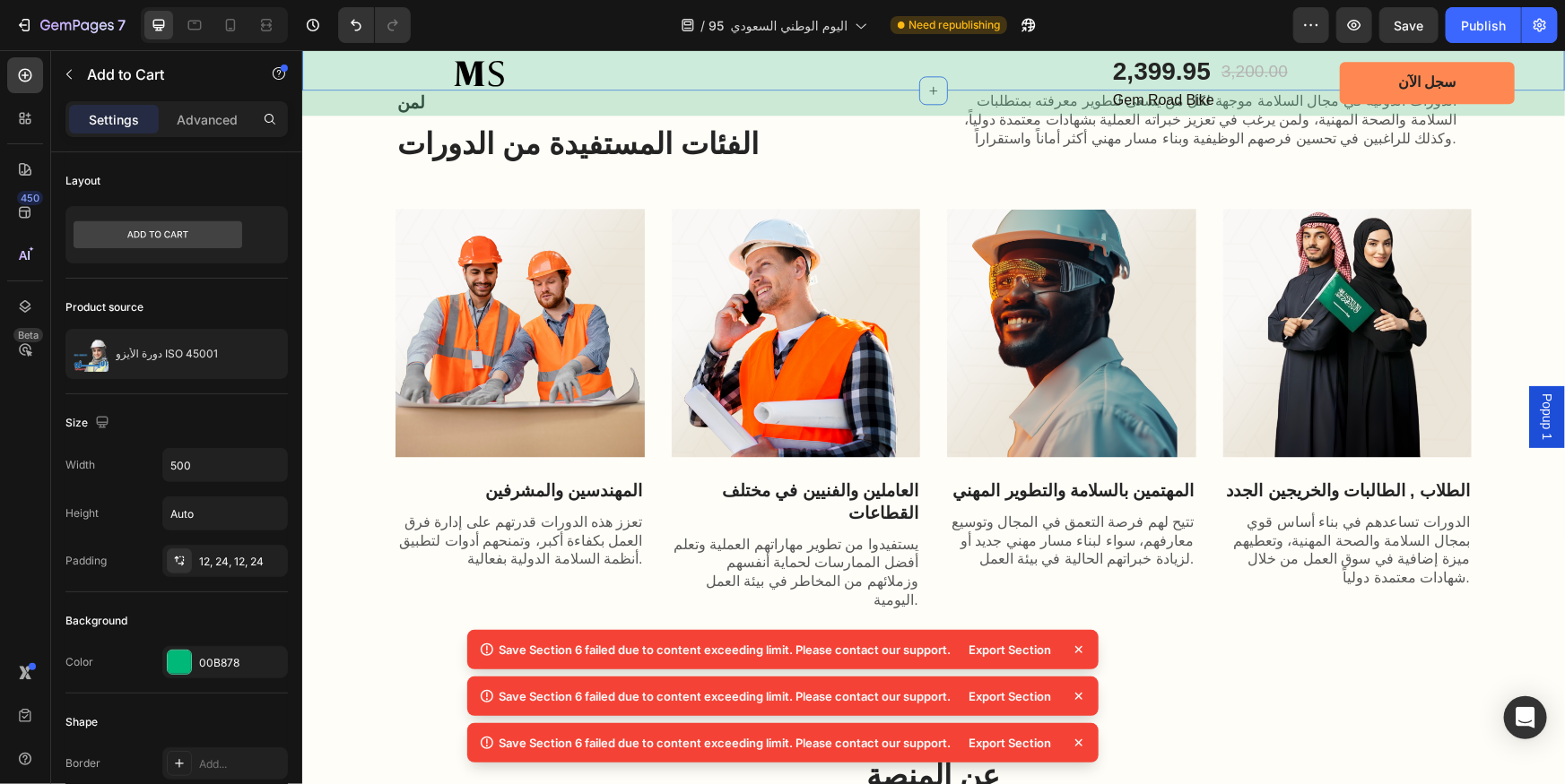
scroll to position [2607, 0]
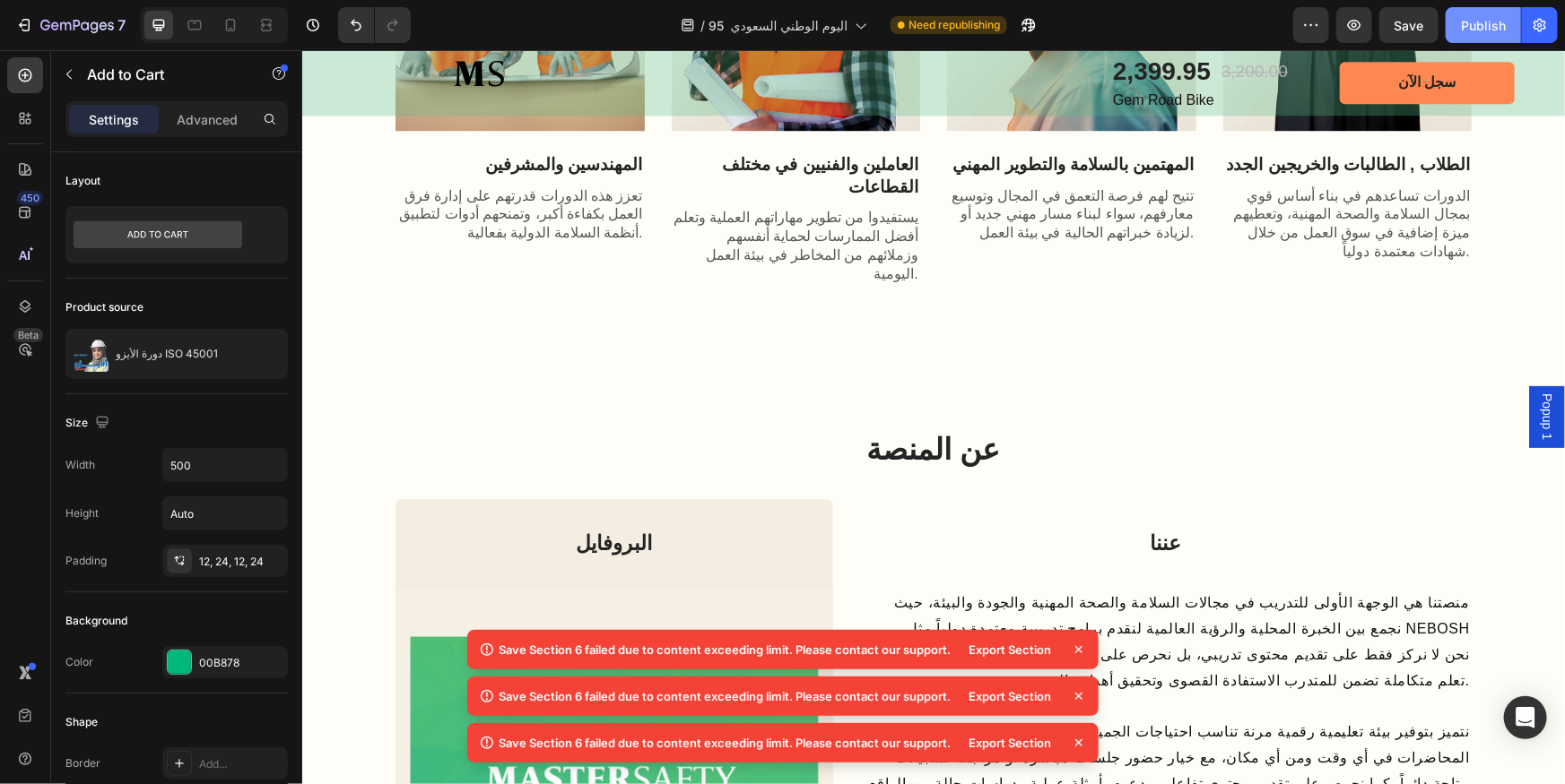
click at [1486, 30] on div "Publish" at bounding box center [1482, 25] width 45 height 19
click at [1497, 15] on button "Publish" at bounding box center [1483, 25] width 75 height 35
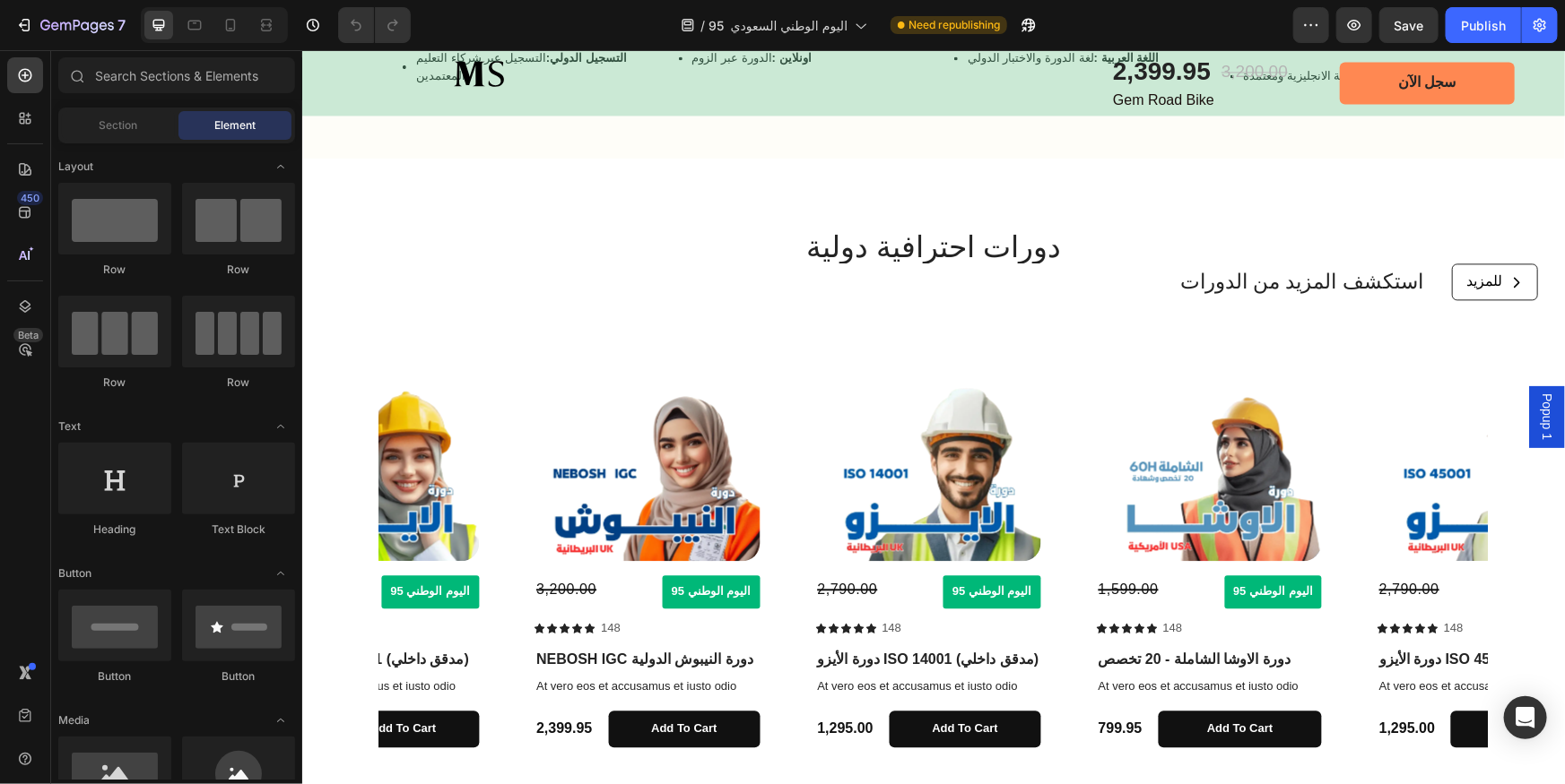
scroll to position [2199, 0]
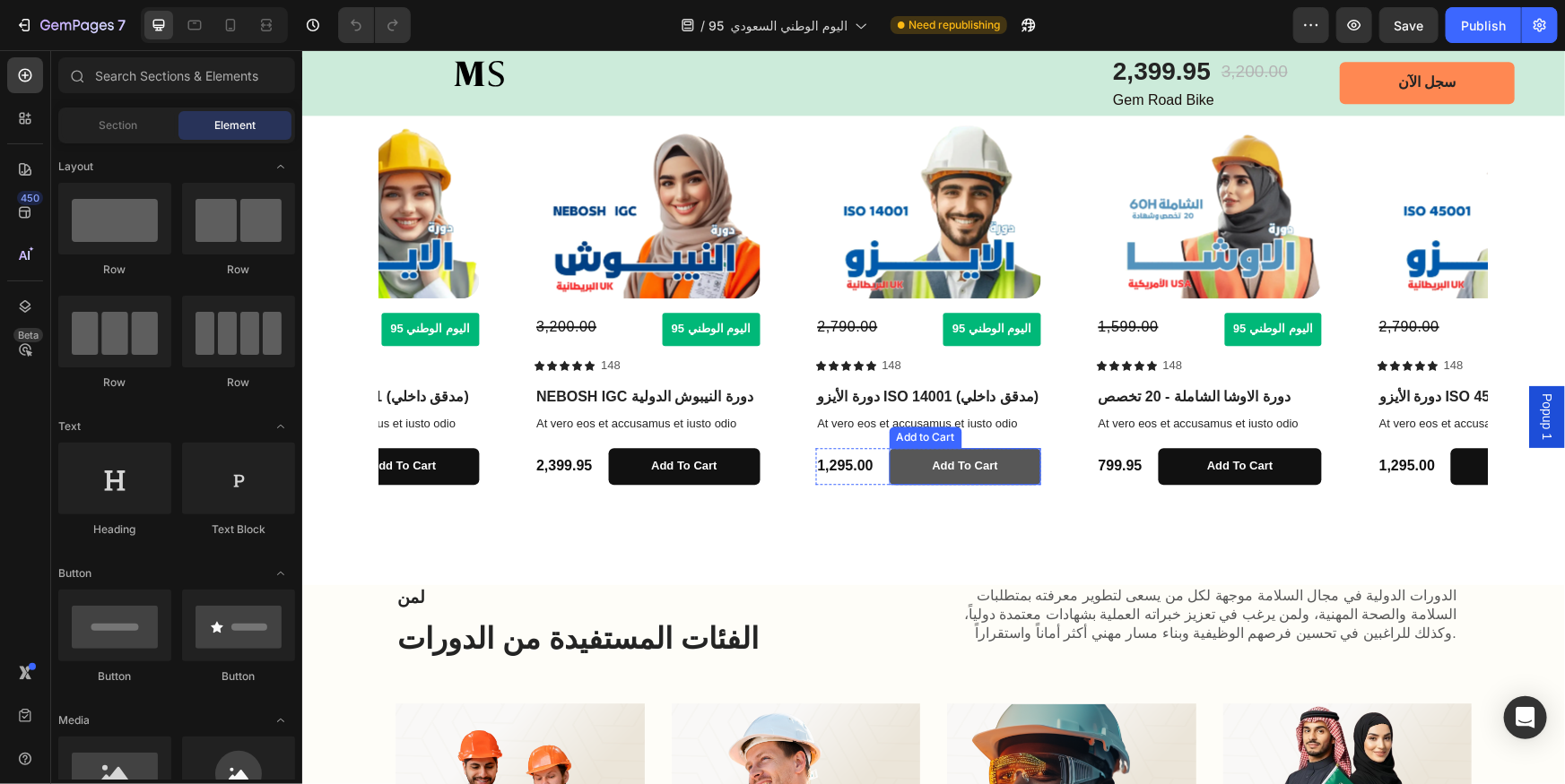
click at [1010, 471] on button "Add to cart" at bounding box center [964, 465] width 152 height 36
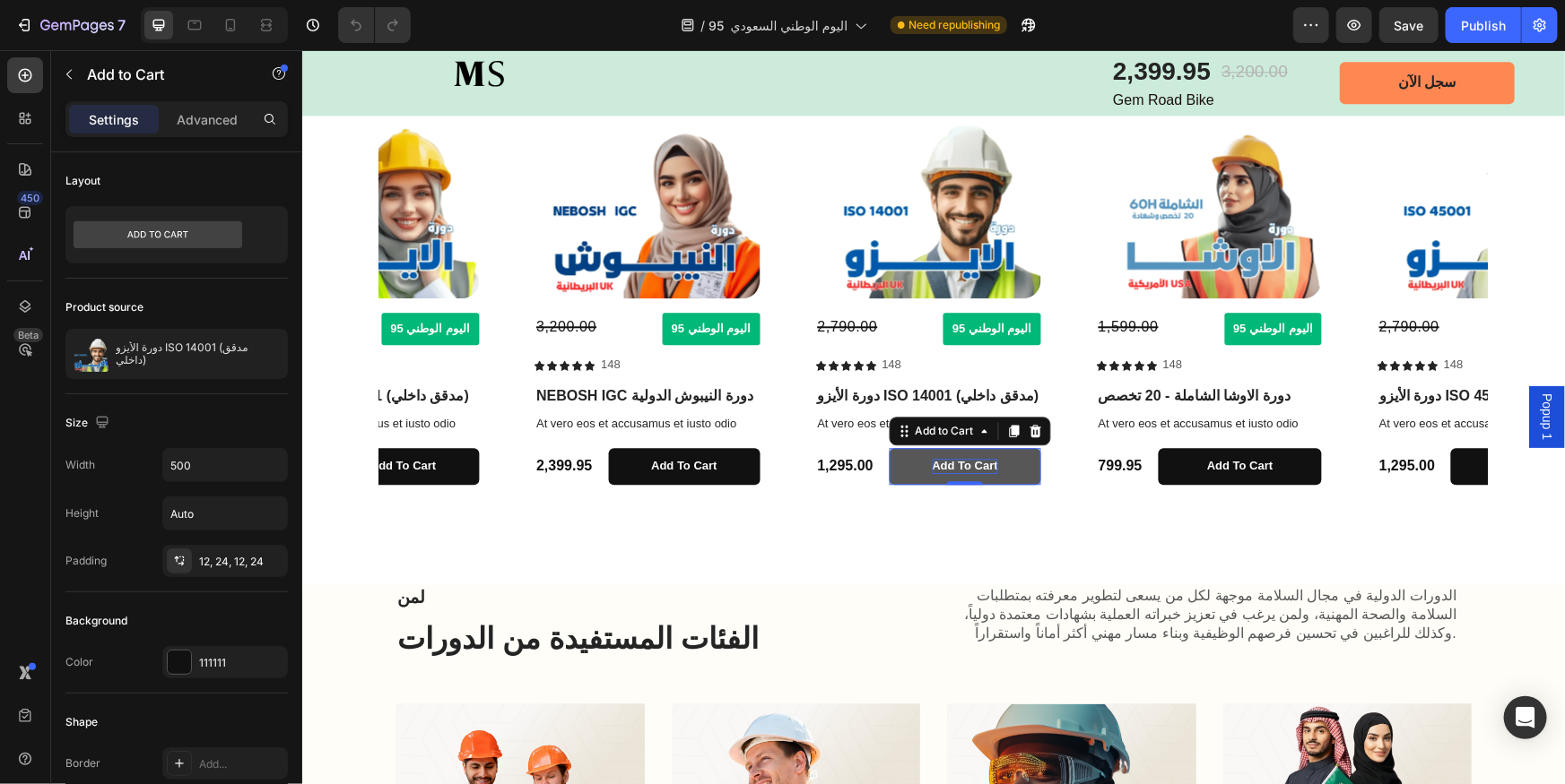
click at [987, 466] on div "Add to cart" at bounding box center [963, 465] width 65 height 15
click at [987, 466] on p "Add to cart" at bounding box center [963, 465] width 65 height 15
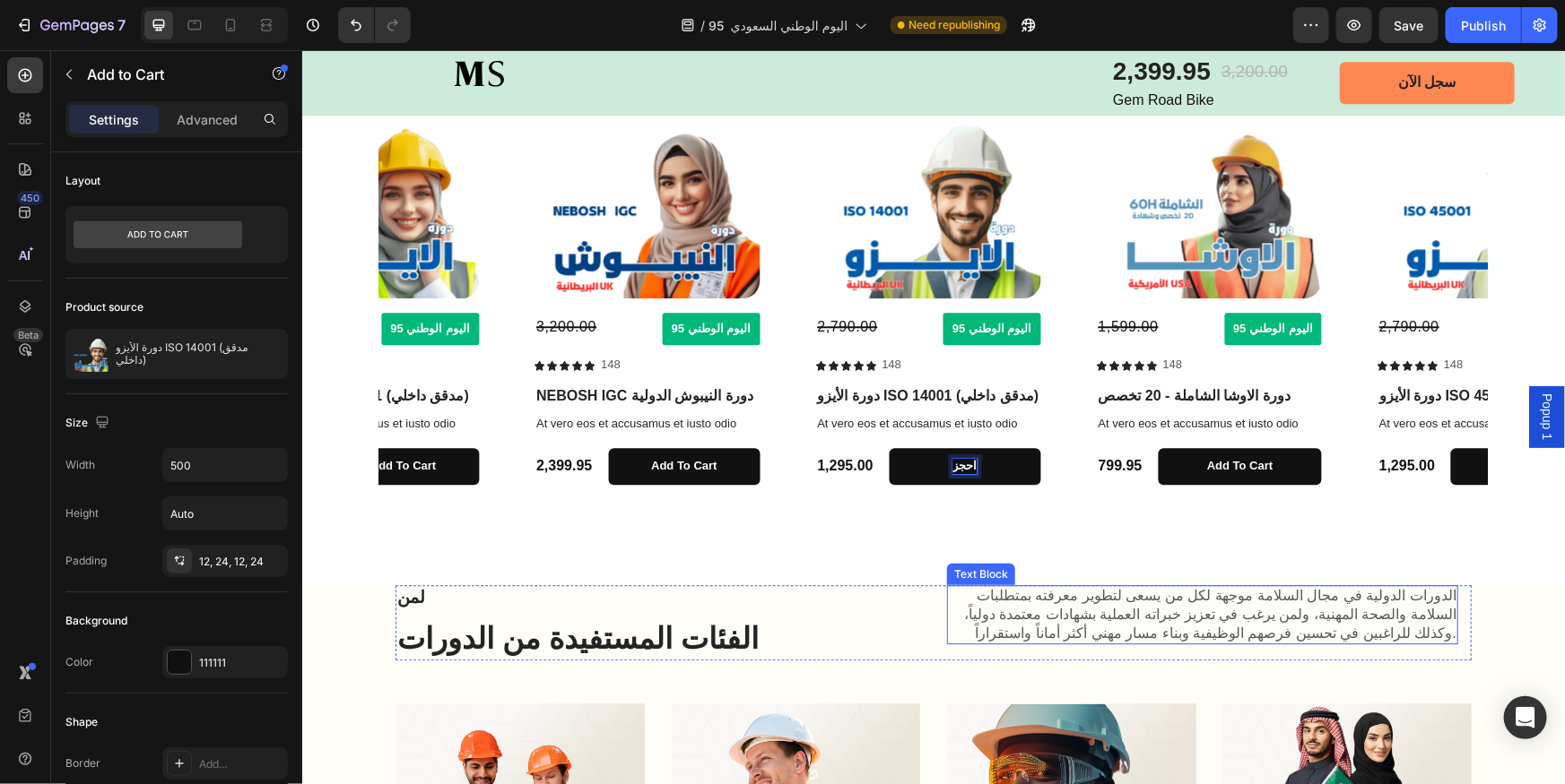
click at [889, 447] on button "احجز" at bounding box center [964, 465] width 152 height 36
copy p "احجز العرض"
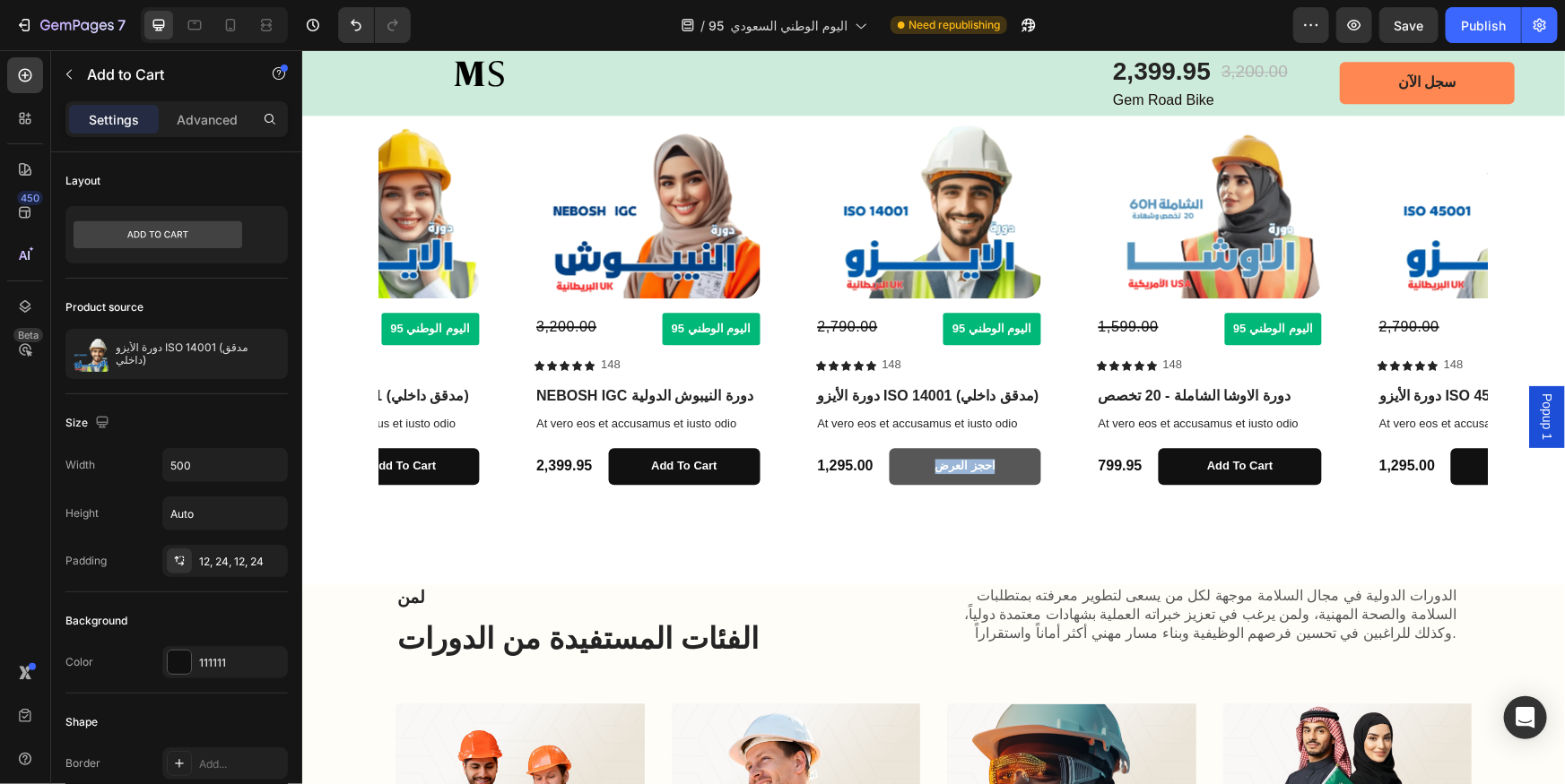
click at [1018, 463] on button "احجز العرض" at bounding box center [964, 465] width 152 height 36
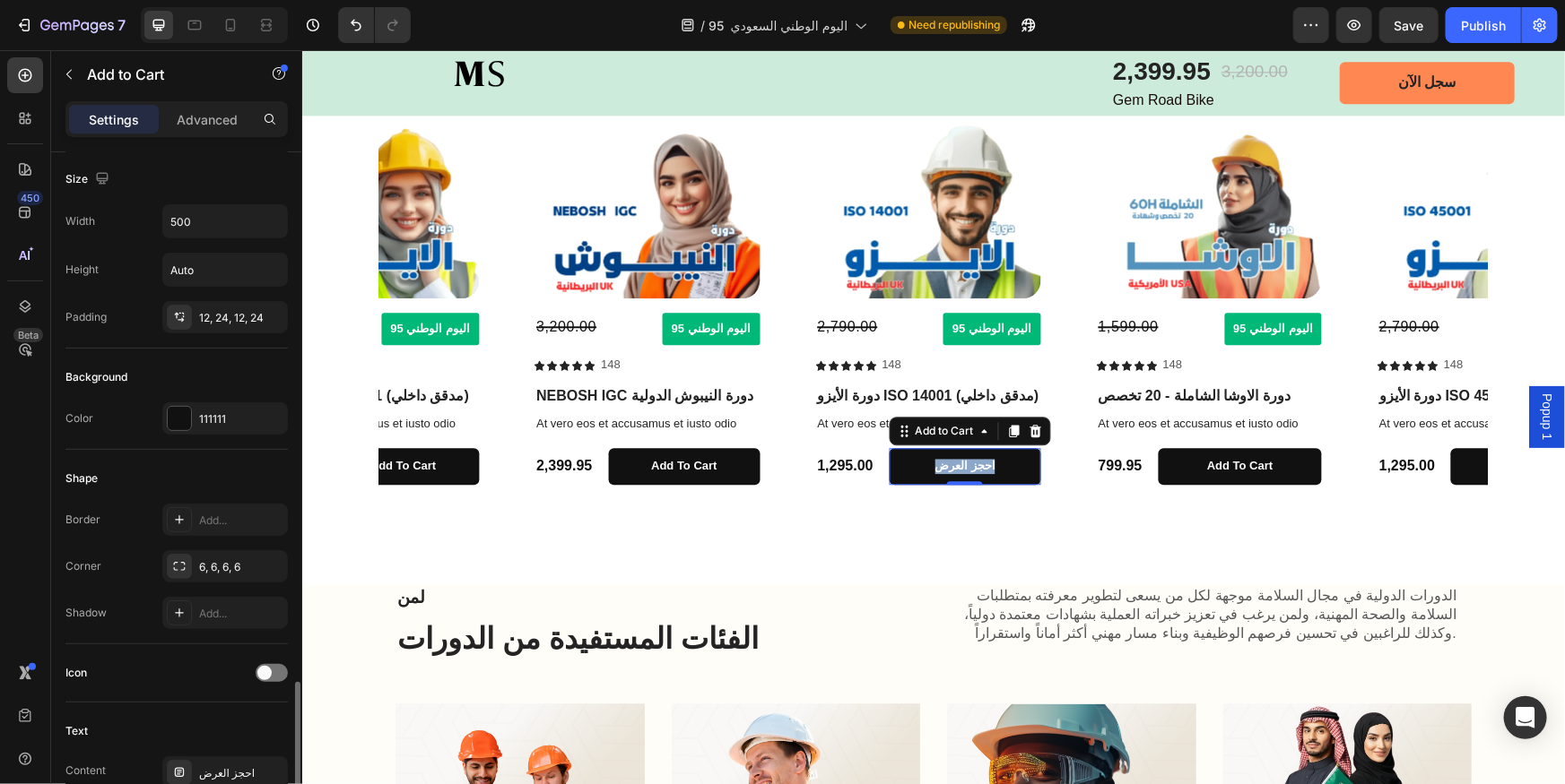
scroll to position [163, 0]
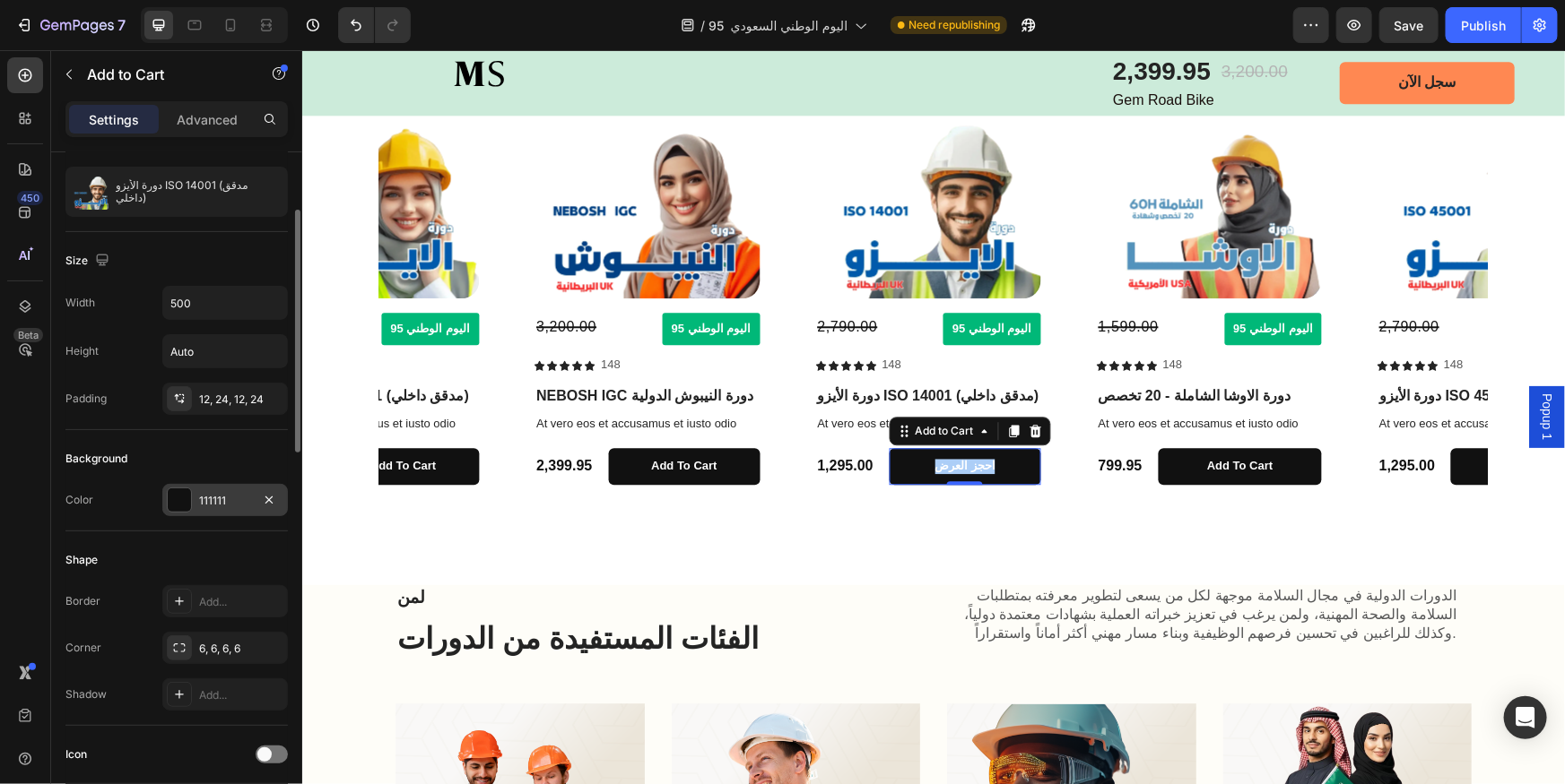
click at [214, 507] on div "111111" at bounding box center [225, 501] width 125 height 33
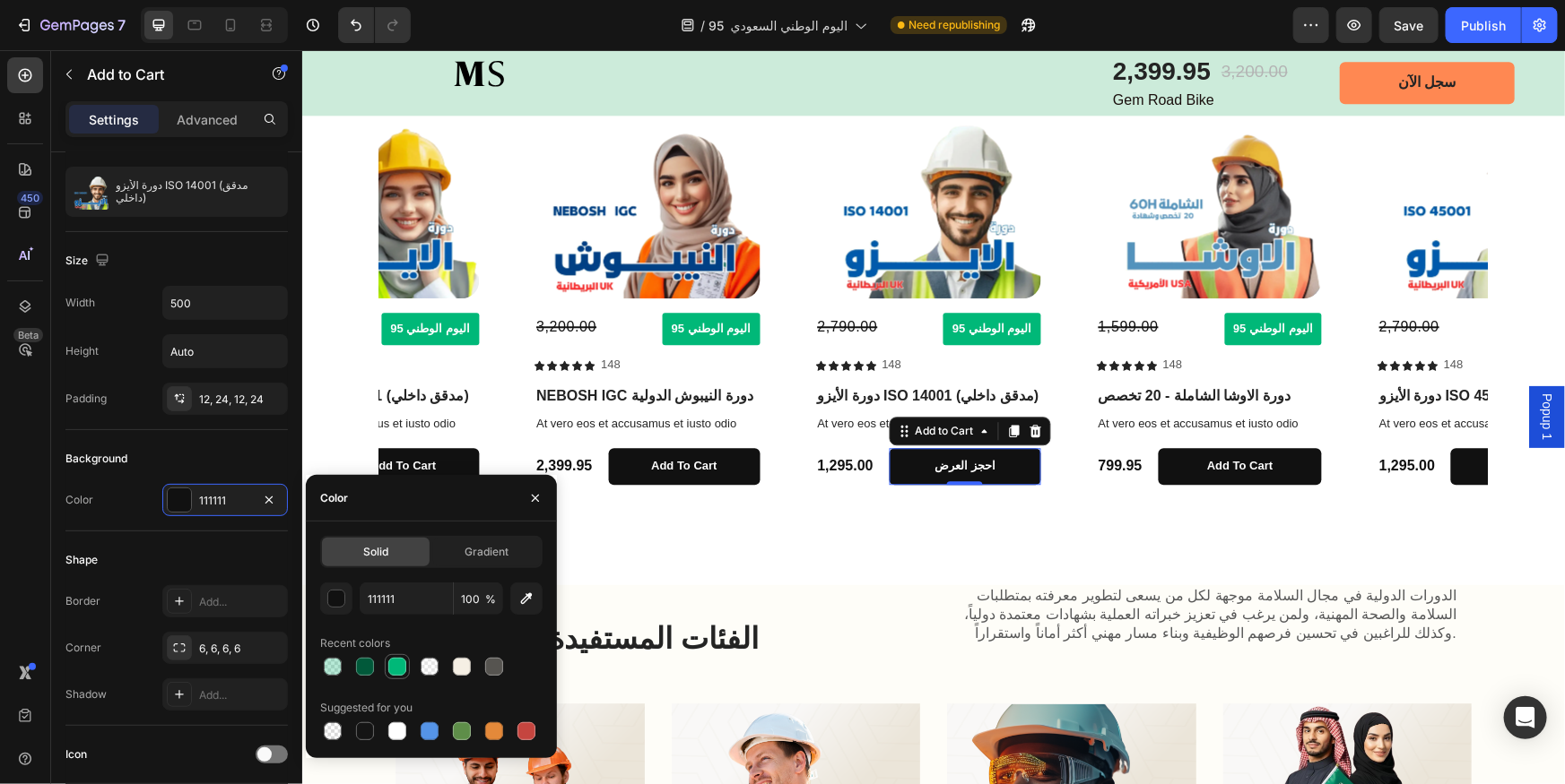
click at [406, 663] on div at bounding box center [397, 667] width 22 height 22
type input "00B878"
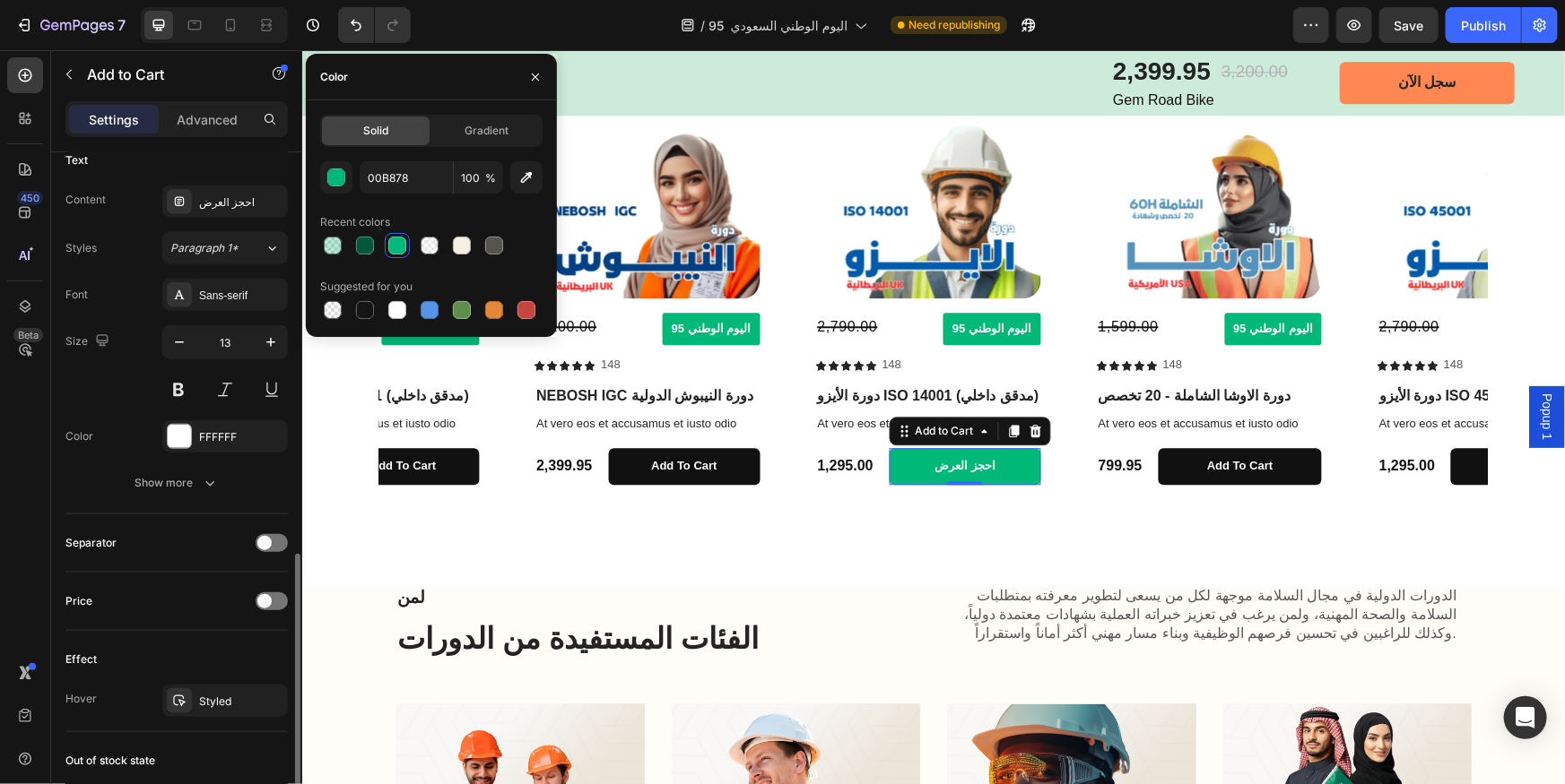
scroll to position [978, 0]
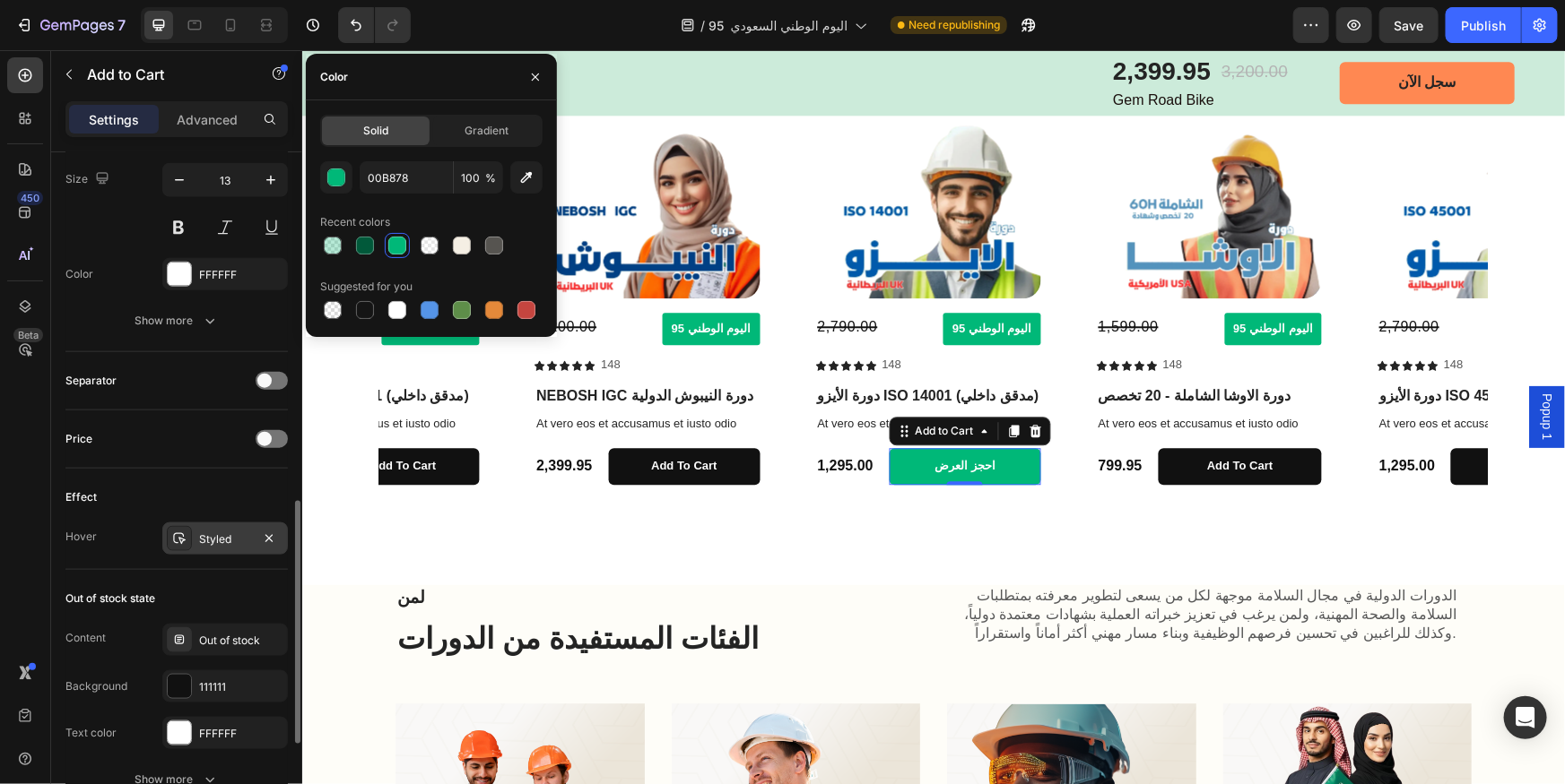
click at [224, 532] on div "Styled" at bounding box center [224, 540] width 52 height 16
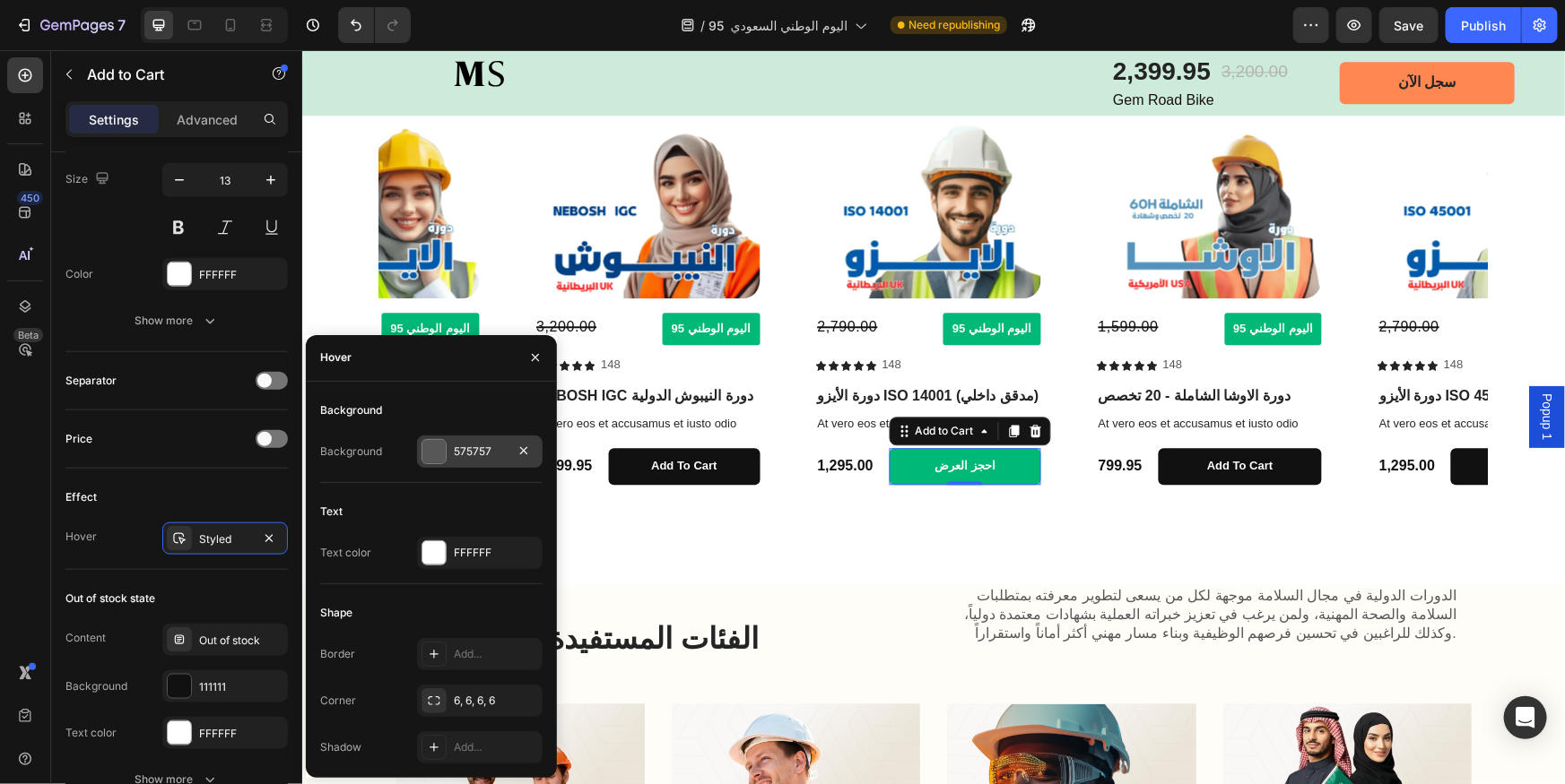
click at [475, 444] on div "575757" at bounding box center [479, 452] width 52 height 16
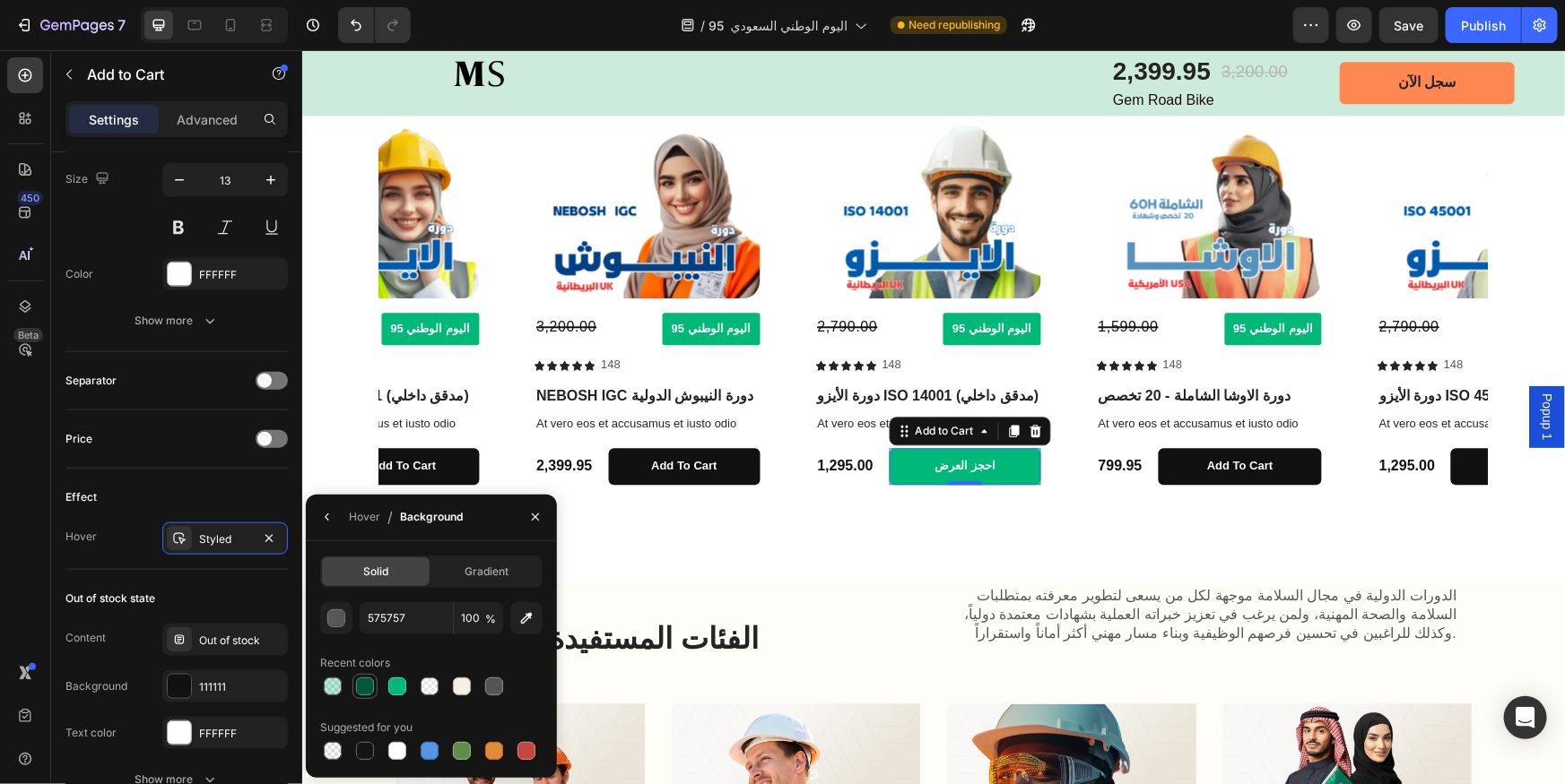
click at [368, 690] on div at bounding box center [365, 687] width 18 height 18
type input "01593A"
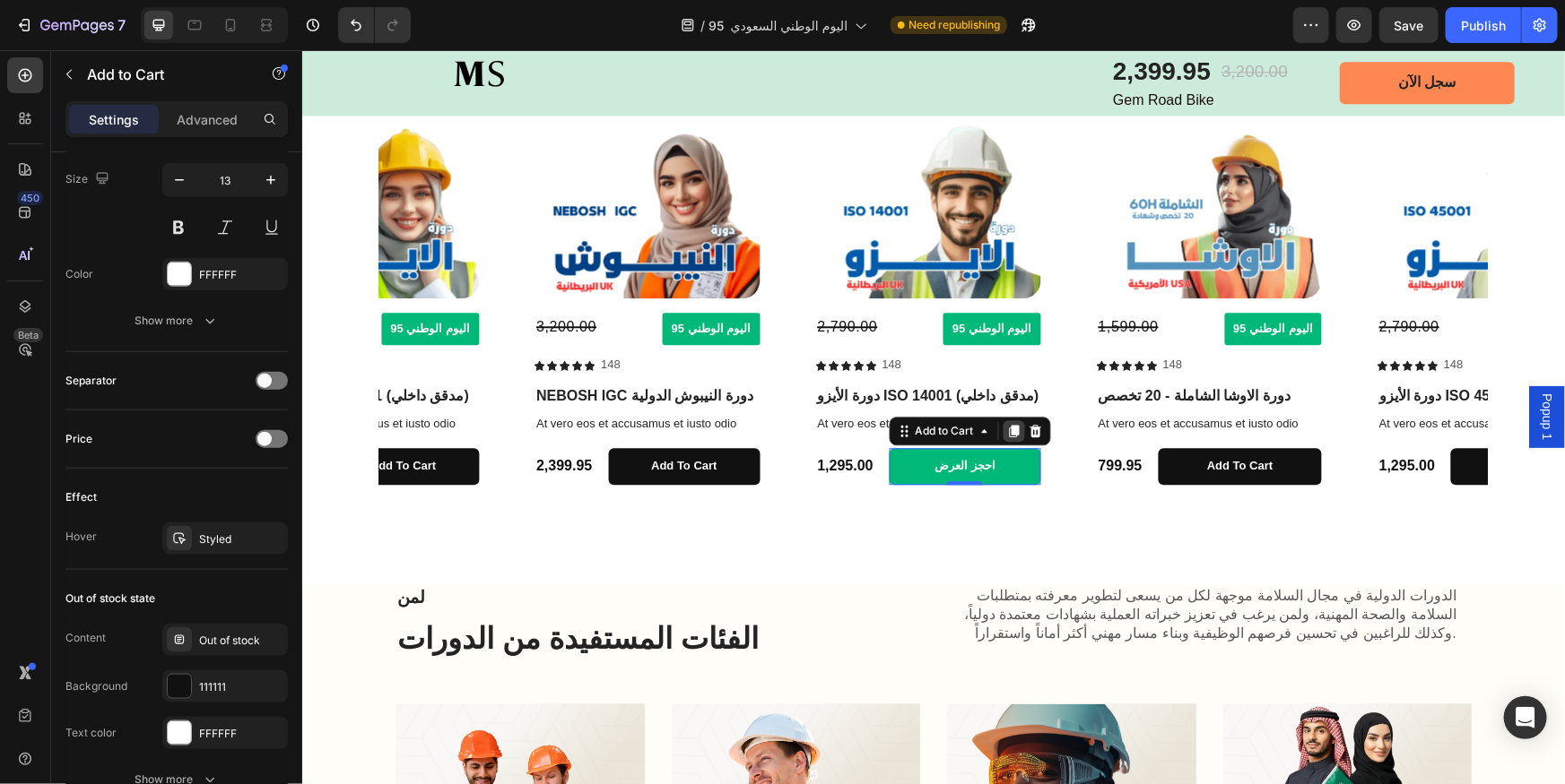
click at [1016, 429] on icon at bounding box center [1012, 431] width 10 height 13
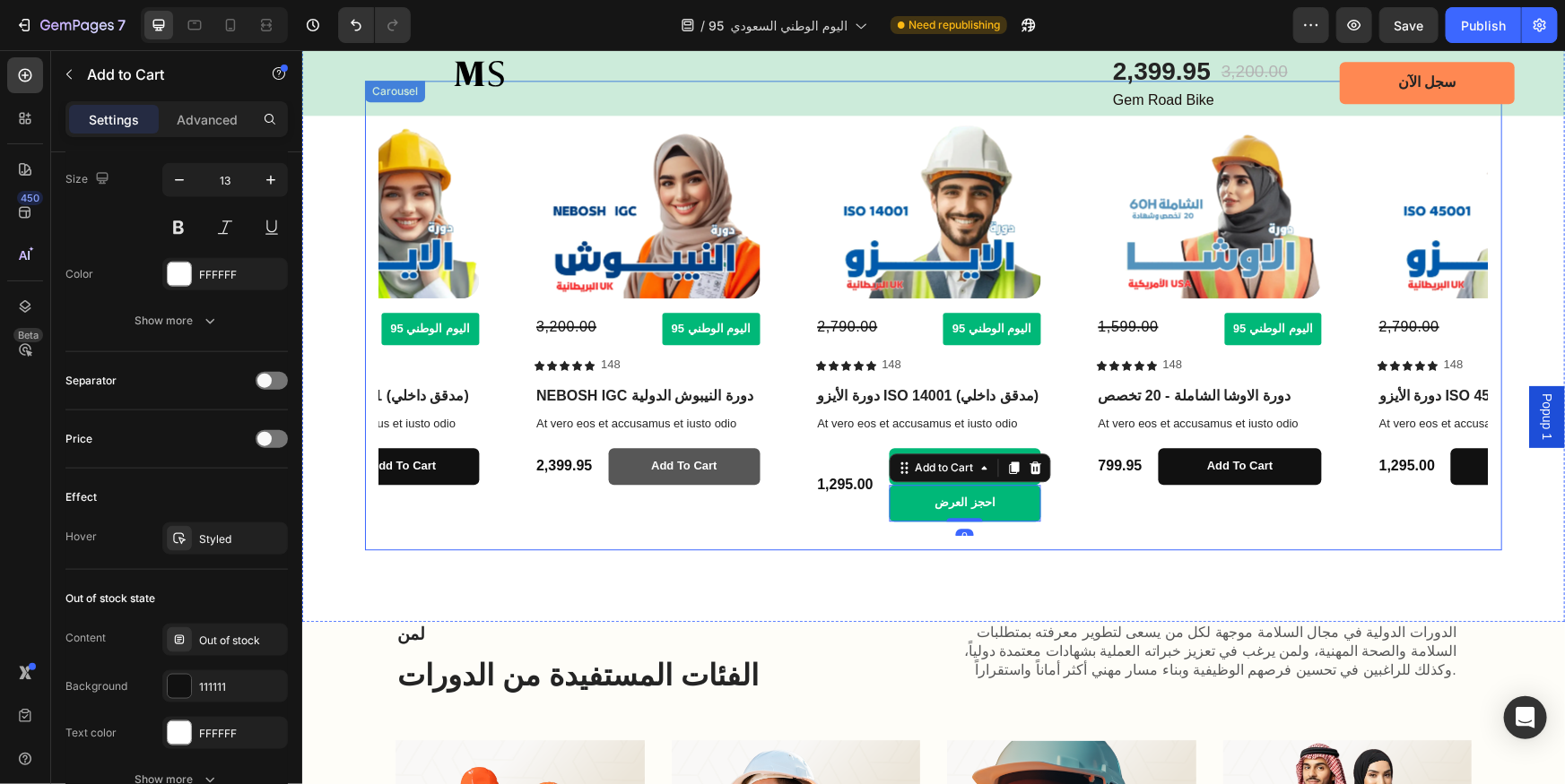
click at [740, 472] on button "Add to cart" at bounding box center [683, 465] width 152 height 36
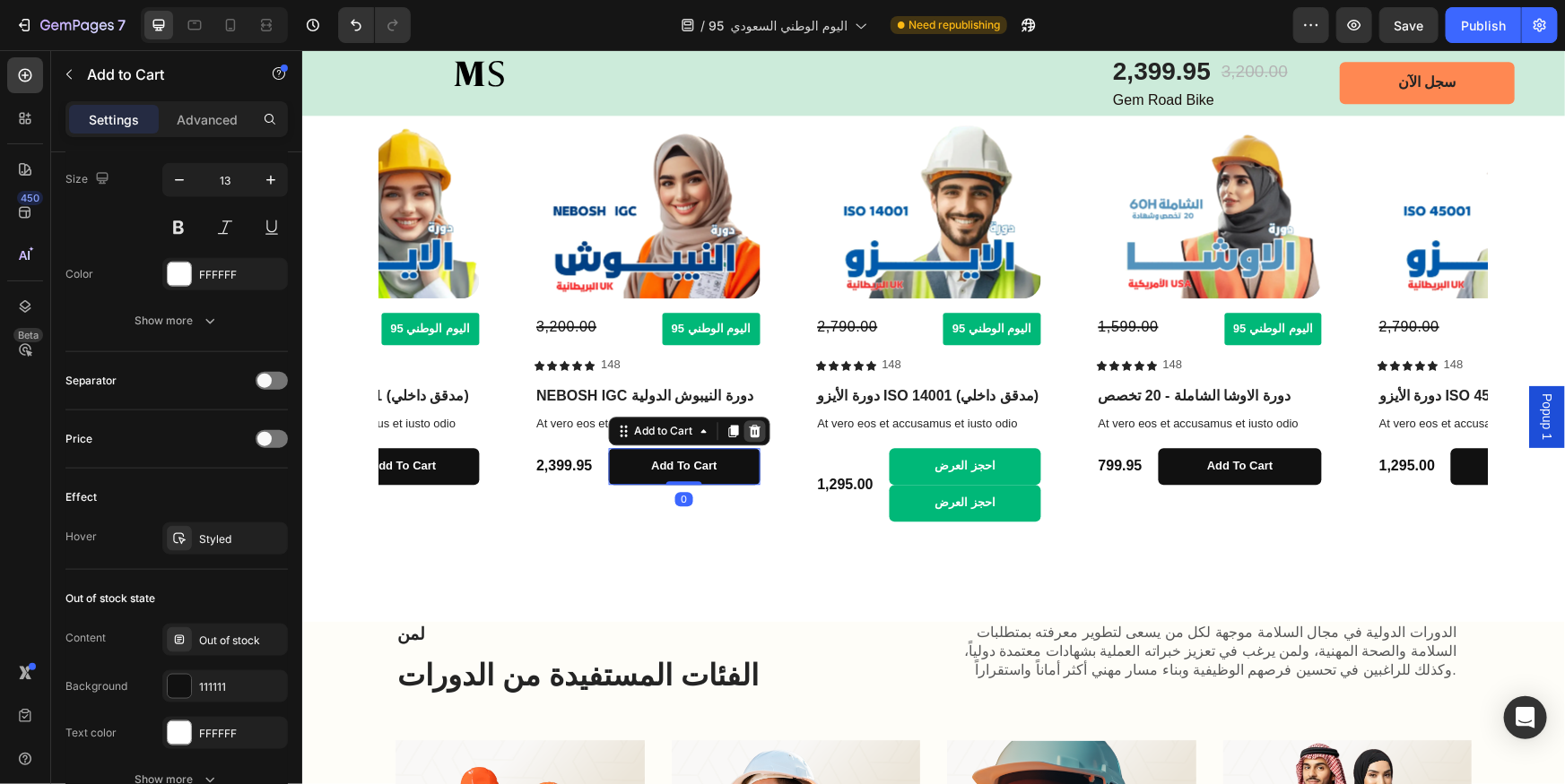
click at [748, 432] on icon at bounding box center [753, 431] width 15 height 15
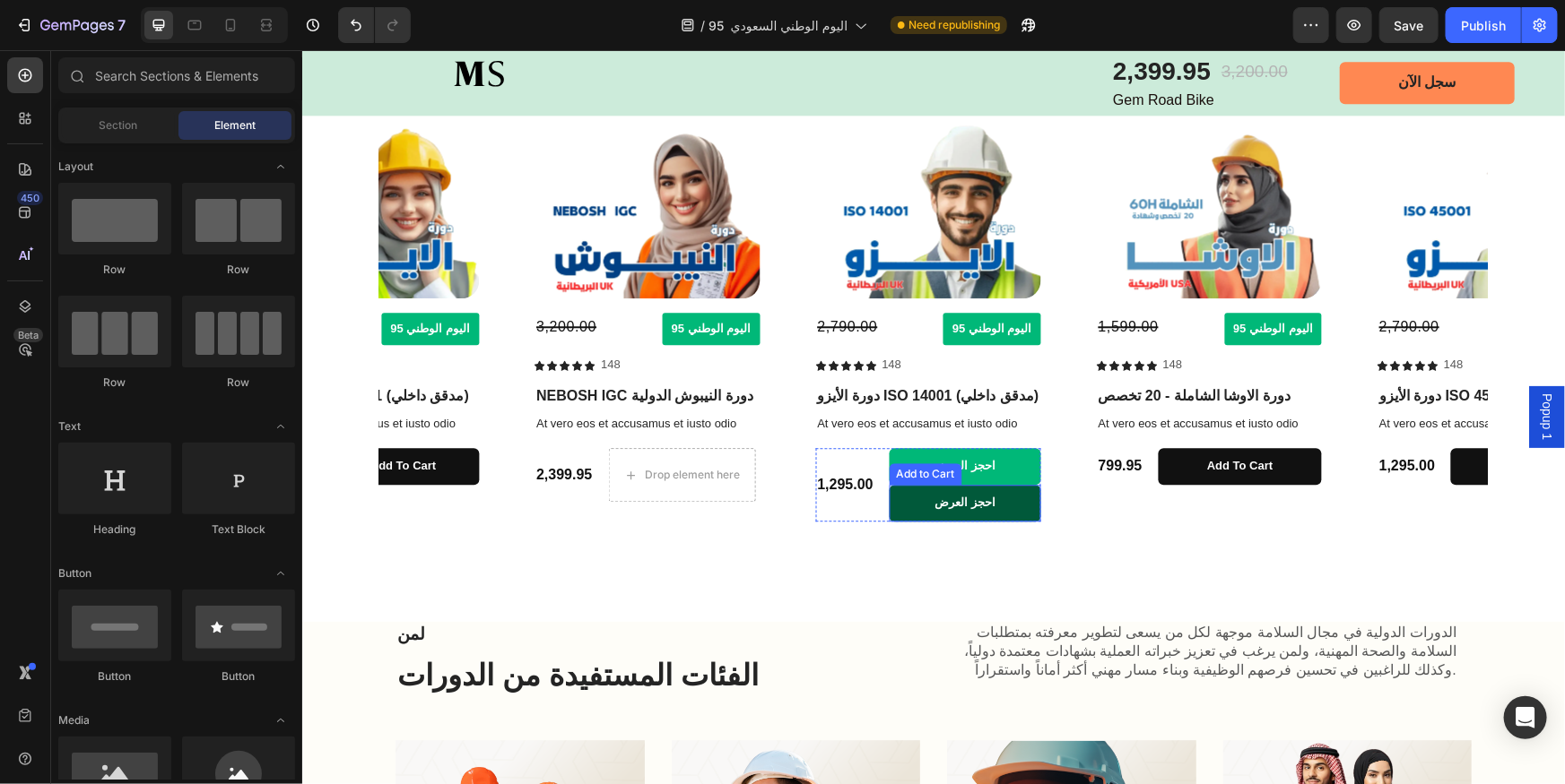
click at [1006, 495] on button "احجز العرض" at bounding box center [964, 502] width 152 height 36
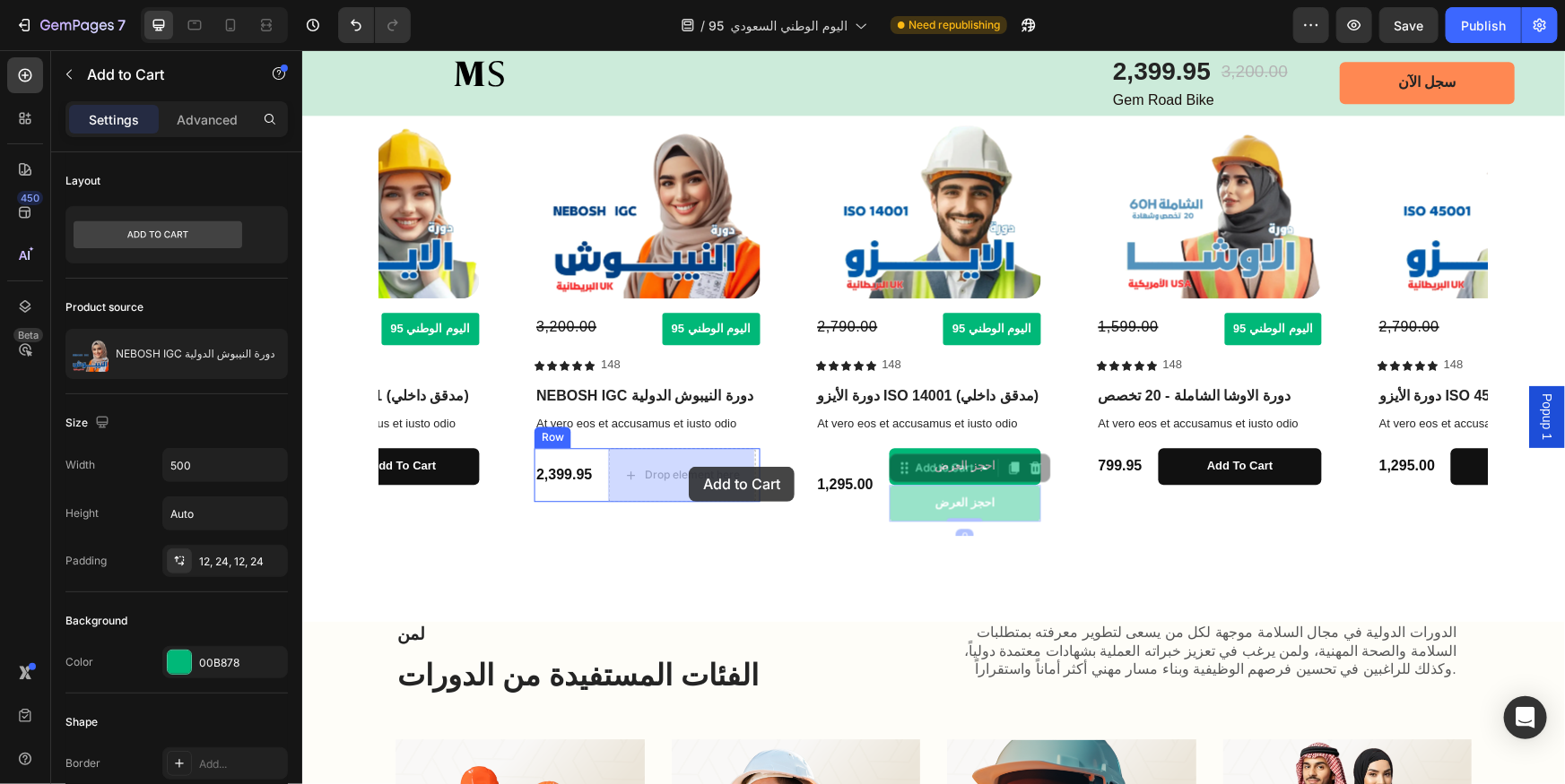
drag, startPoint x: 907, startPoint y: 472, endPoint x: 688, endPoint y: 467, distance: 219.1
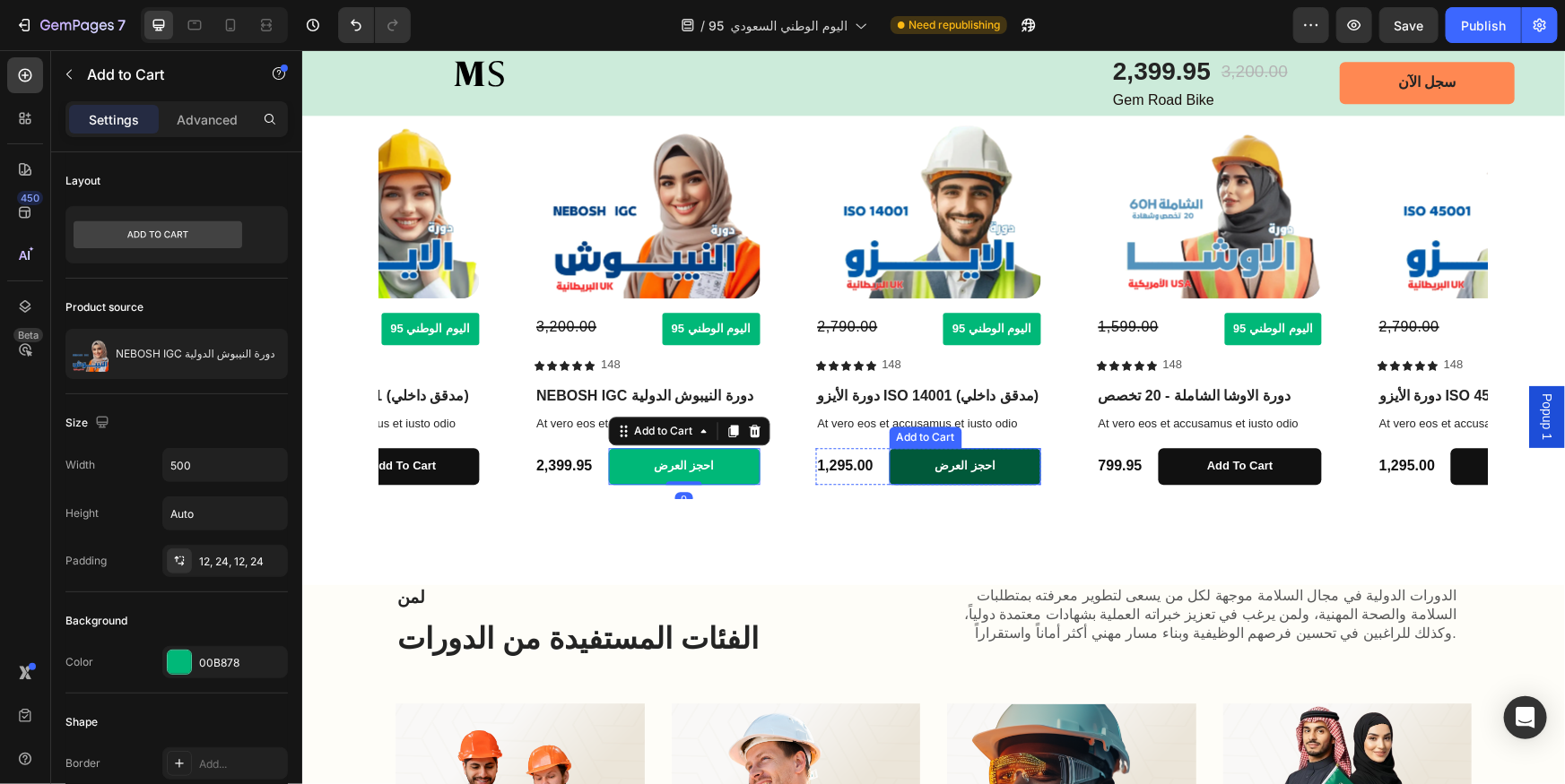
click at [989, 461] on button "احجز العرض" at bounding box center [964, 465] width 152 height 36
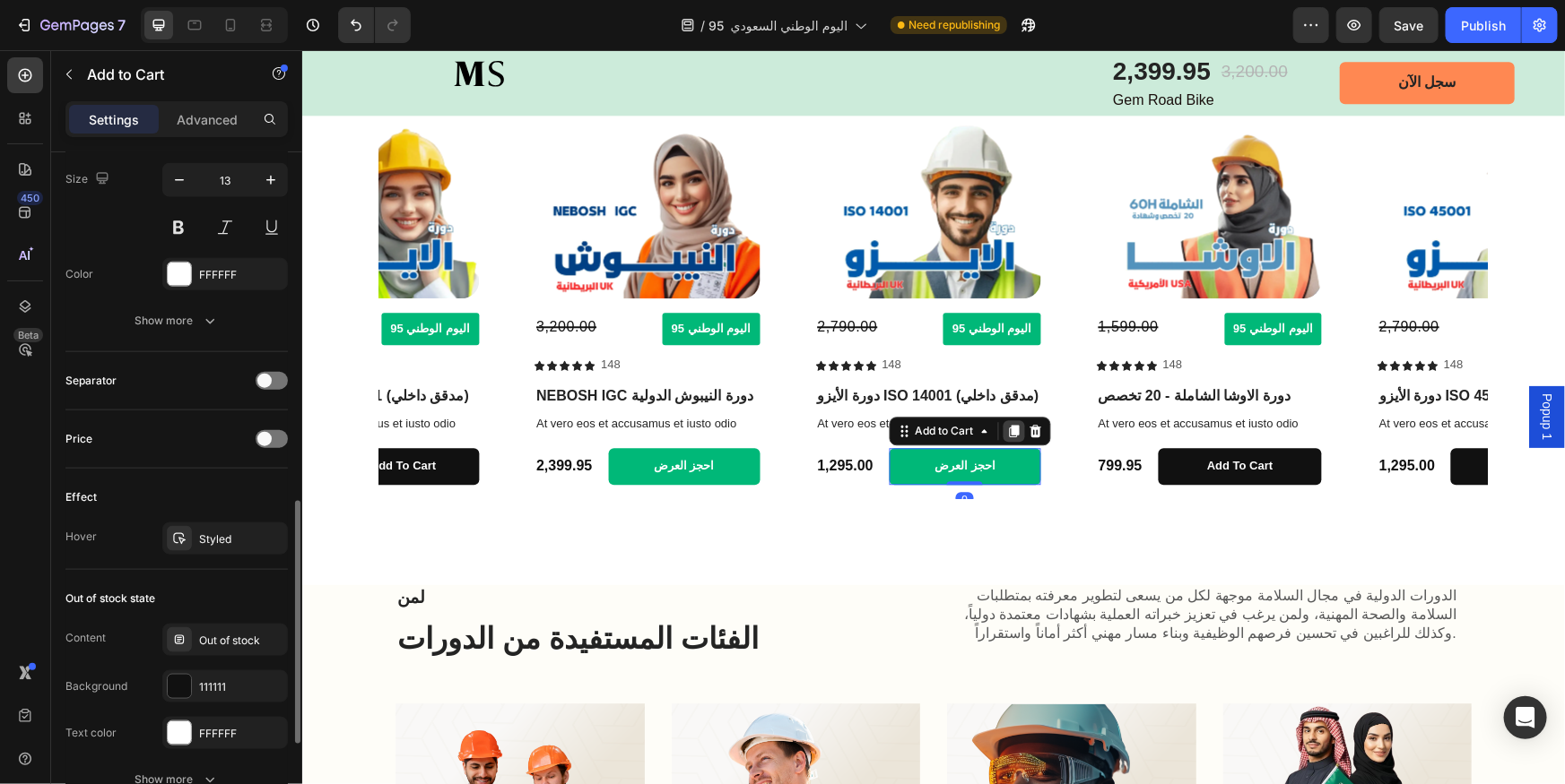
click at [1011, 434] on icon at bounding box center [1013, 431] width 15 height 15
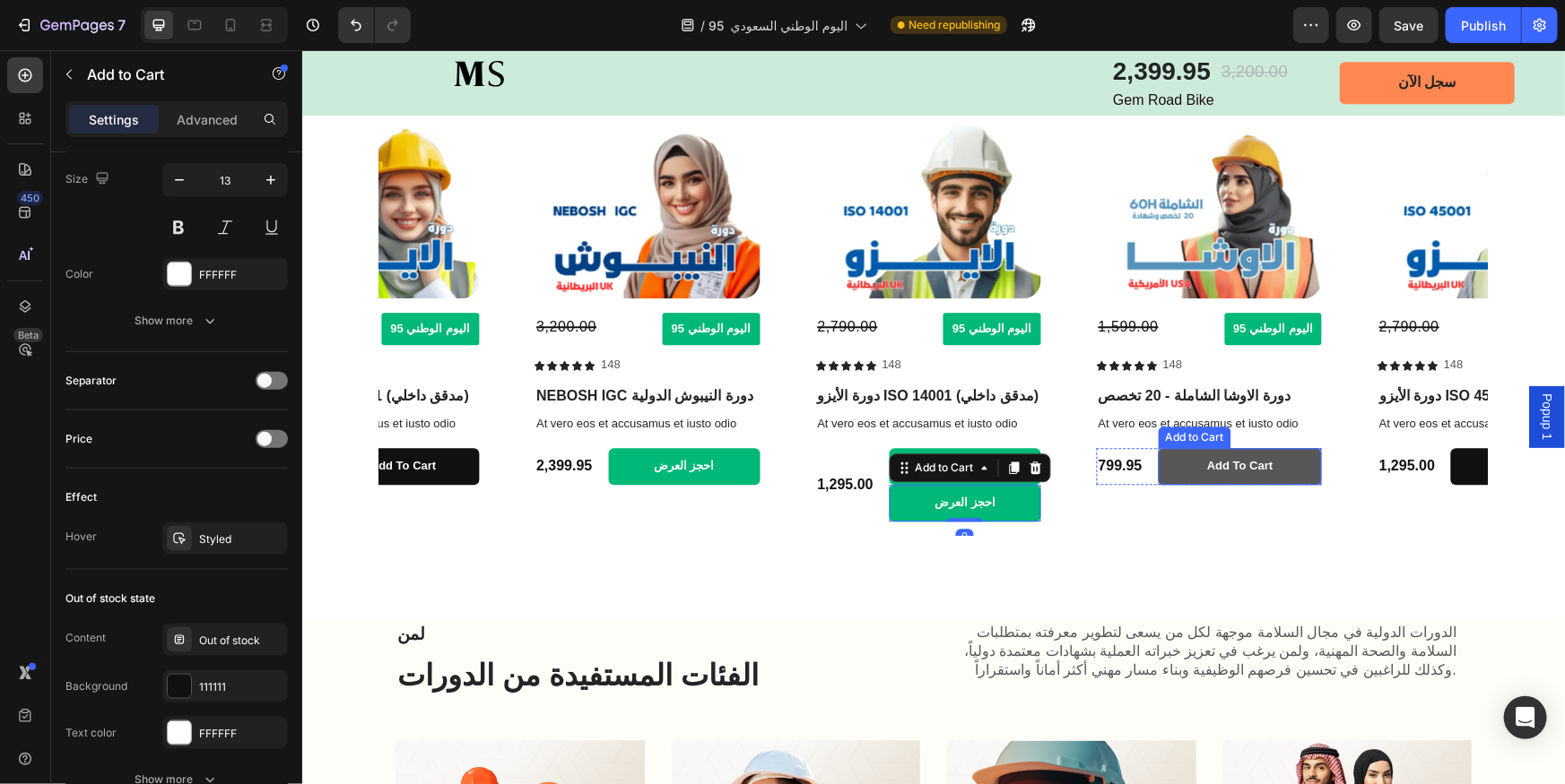
click at [1184, 461] on button "Add to cart" at bounding box center [1240, 465] width 164 height 36
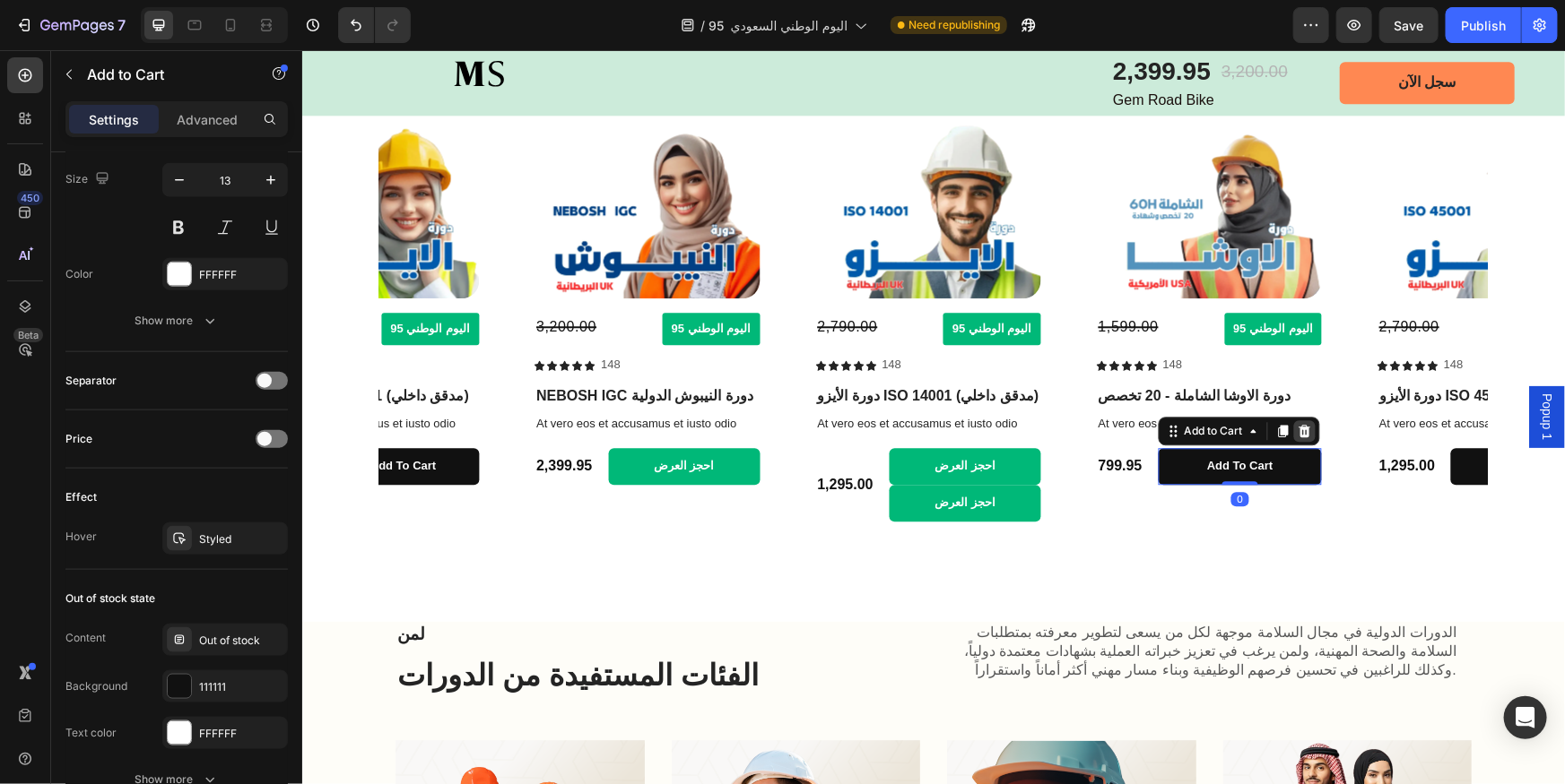
click at [1301, 424] on icon at bounding box center [1304, 431] width 15 height 15
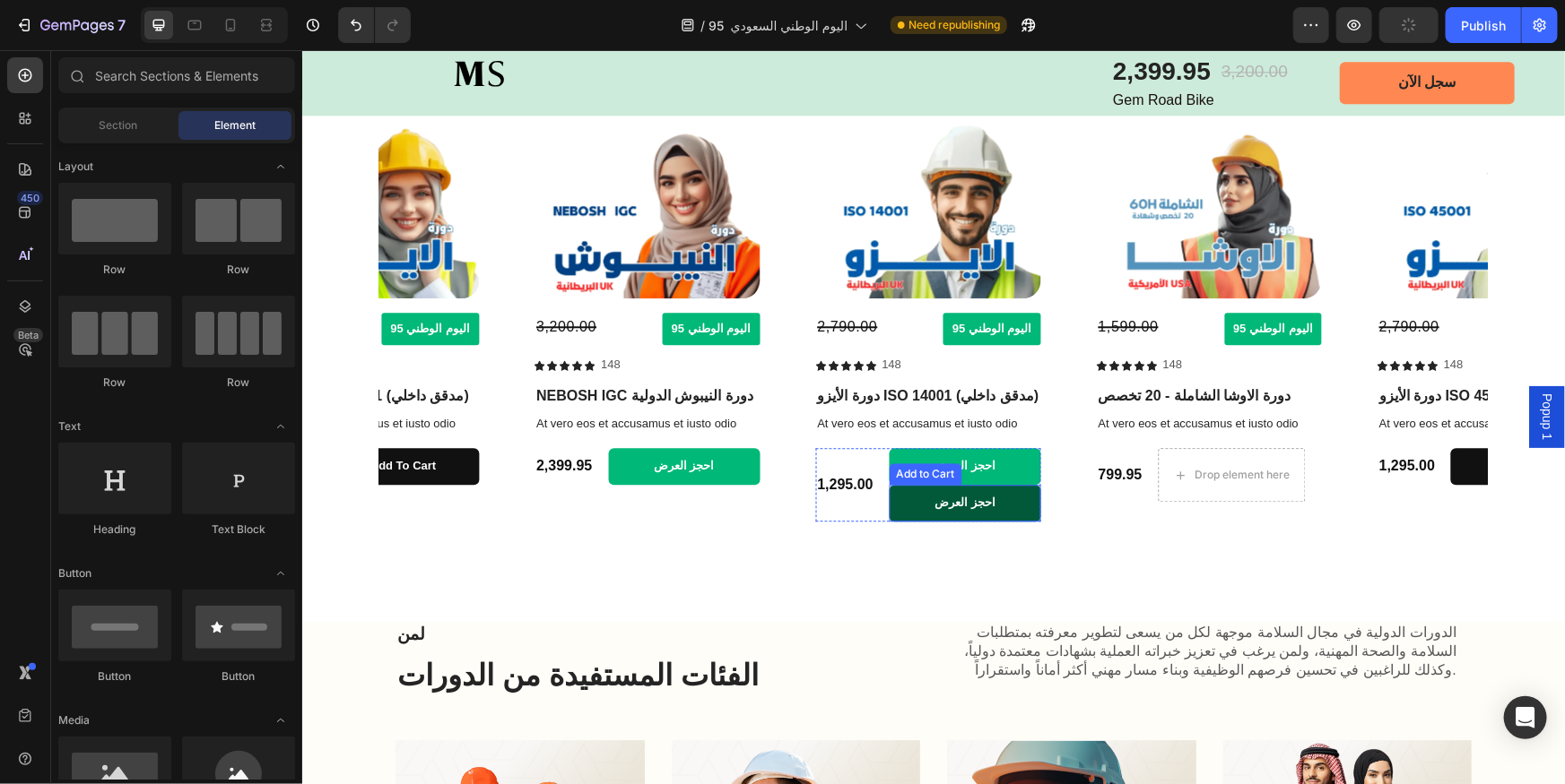
click at [906, 502] on button "احجز العرض" at bounding box center [964, 502] width 152 height 36
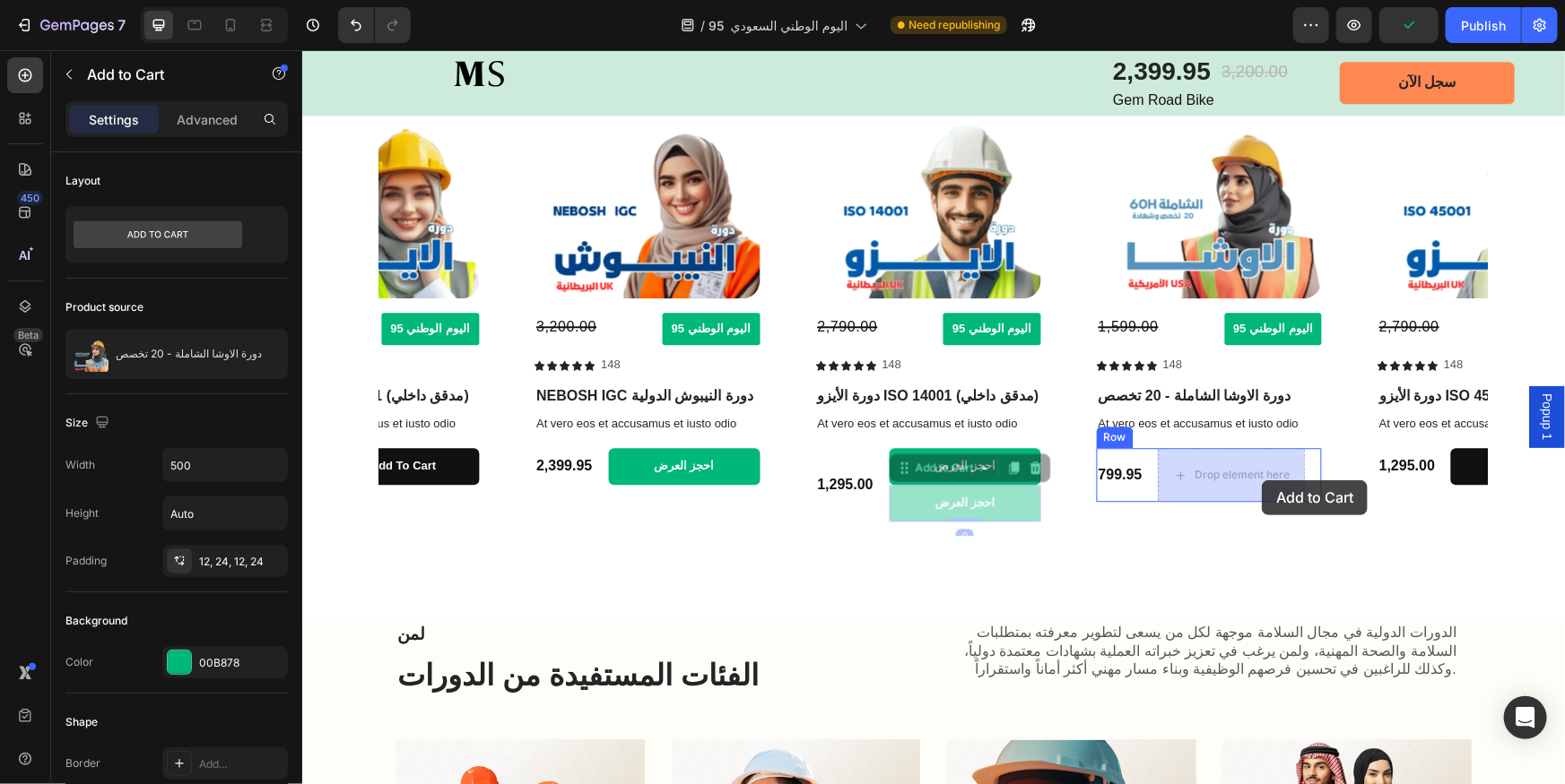
drag, startPoint x: 902, startPoint y: 473, endPoint x: 1261, endPoint y: 480, distance: 359.1
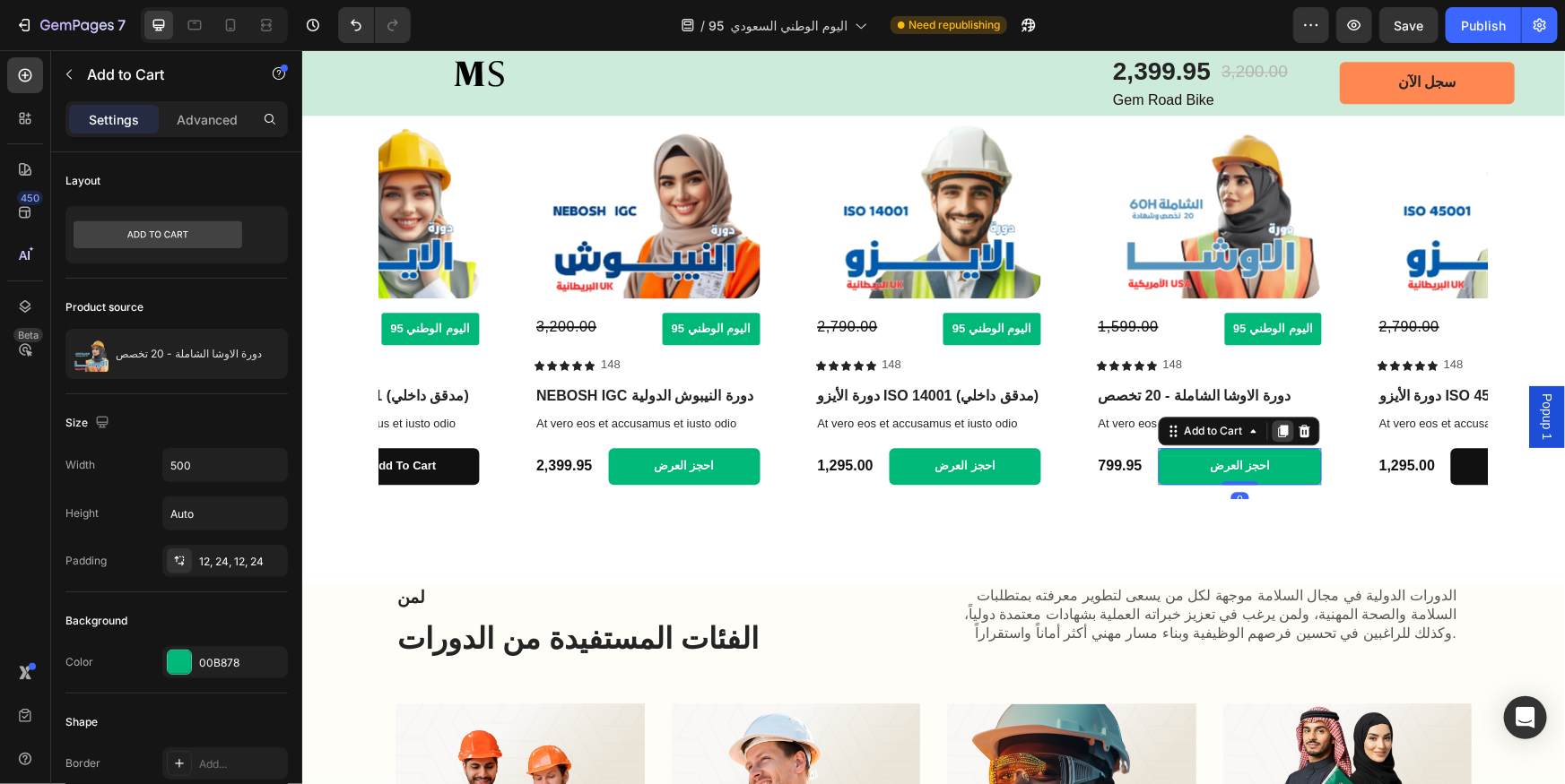
click at [1287, 423] on icon at bounding box center [1282, 431] width 15 height 15
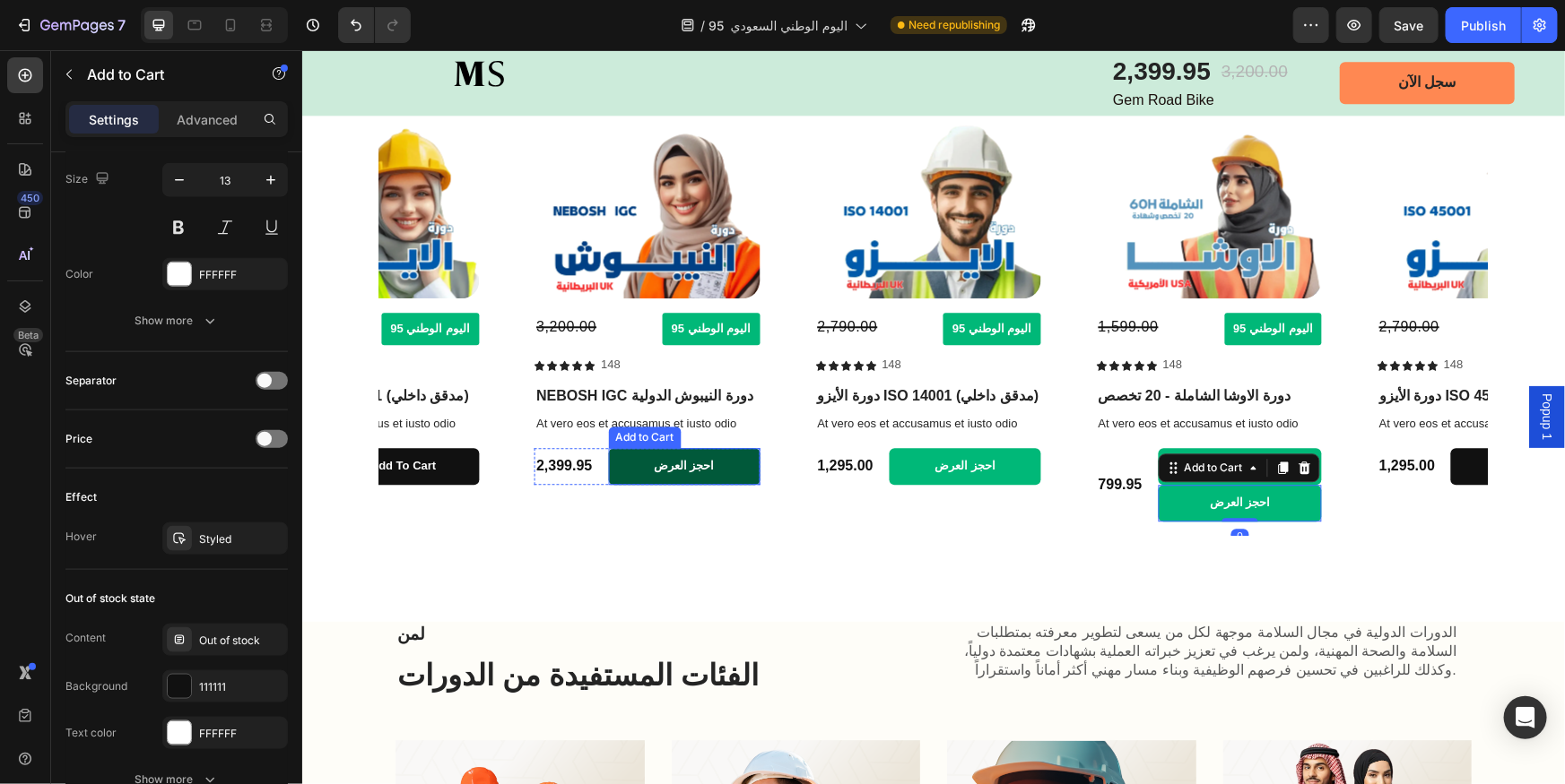
click at [643, 475] on button "احجز العرض" at bounding box center [683, 465] width 152 height 36
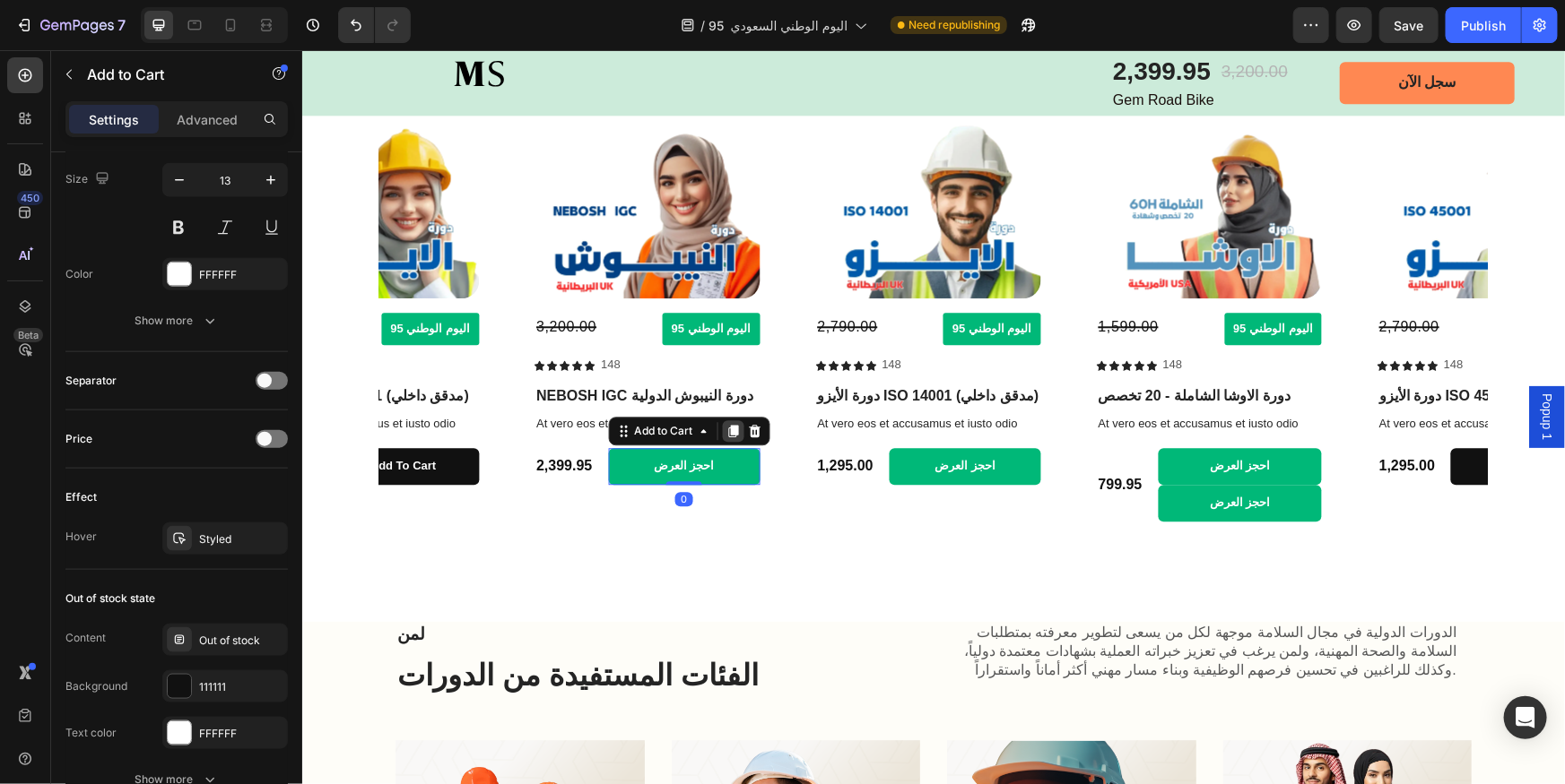
click at [729, 431] on icon at bounding box center [732, 431] width 10 height 13
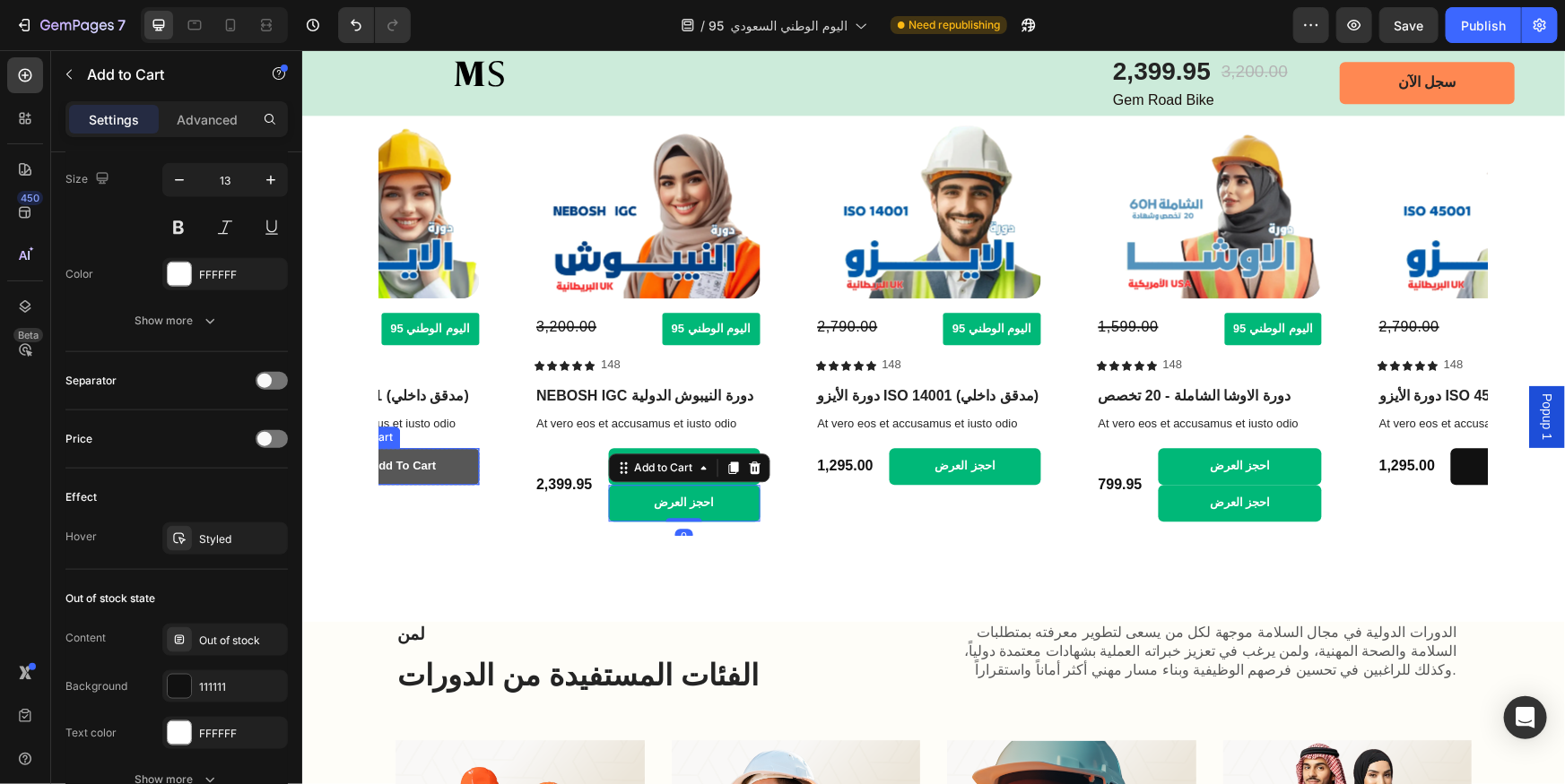
click at [463, 461] on button "Add to cart" at bounding box center [402, 465] width 152 height 36
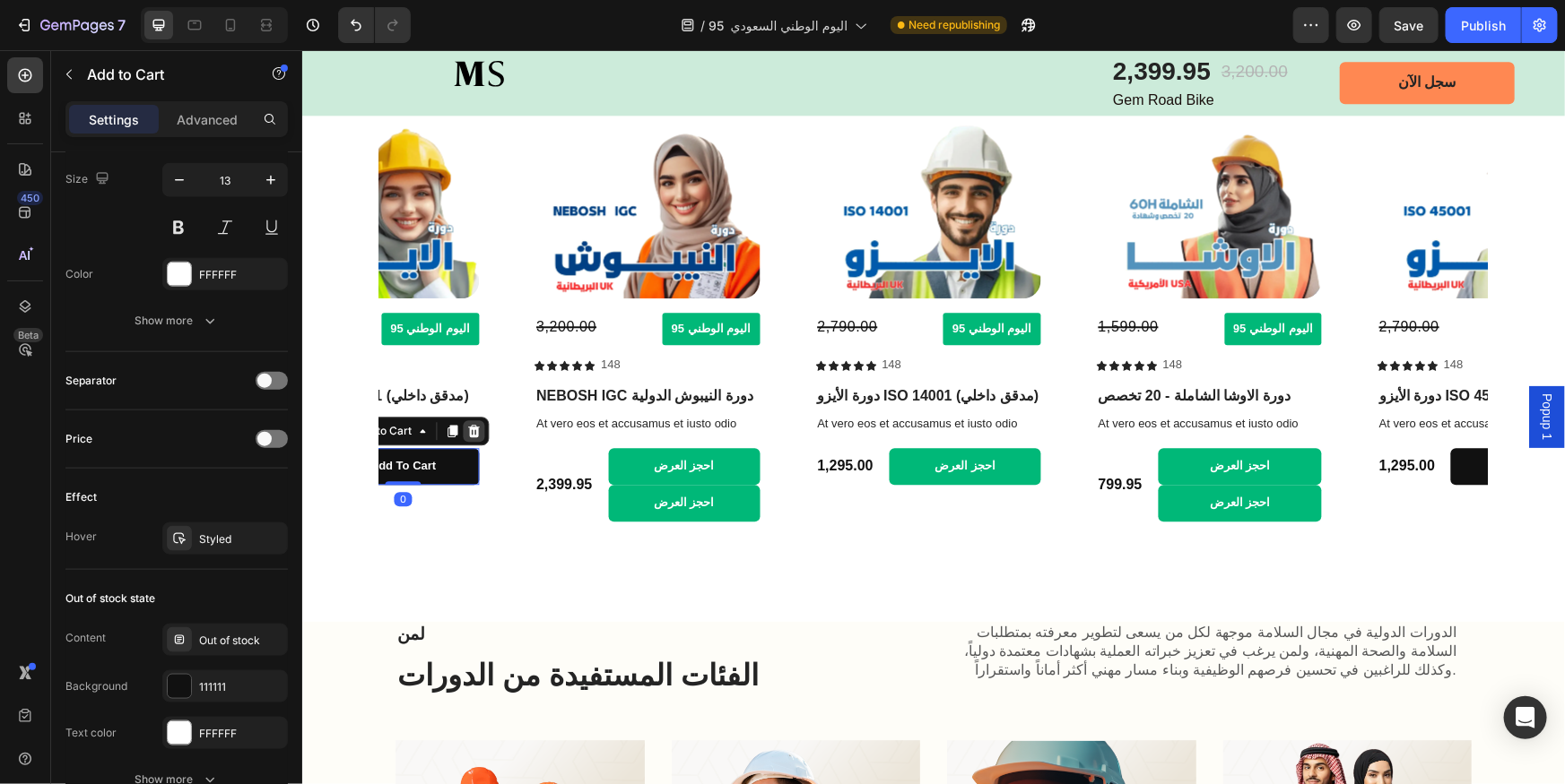
click at [475, 432] on icon at bounding box center [472, 431] width 12 height 13
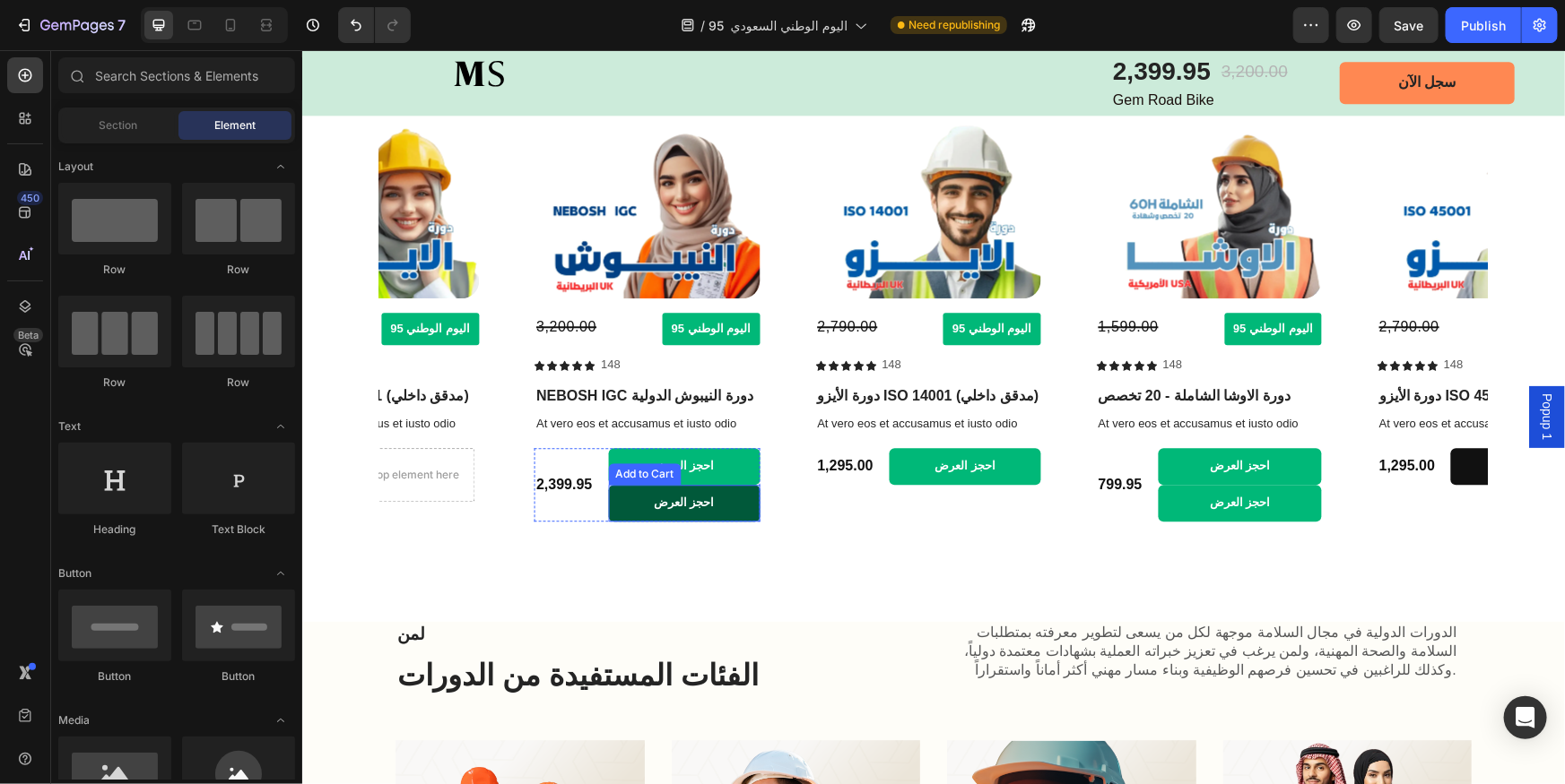
click at [628, 503] on button "احجز العرض" at bounding box center [683, 502] width 152 height 36
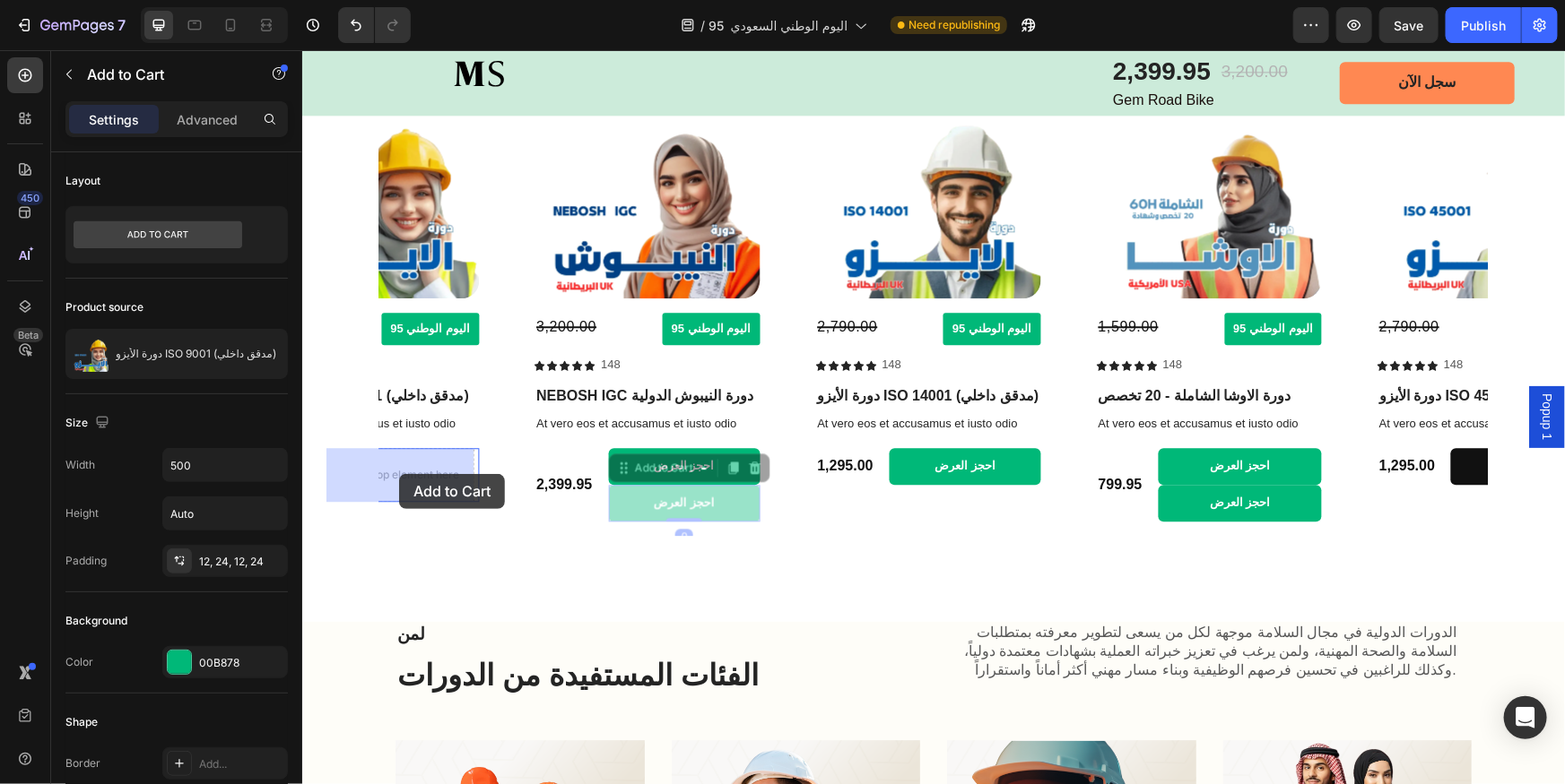
drag, startPoint x: 635, startPoint y: 501, endPoint x: 398, endPoint y: 473, distance: 238.6
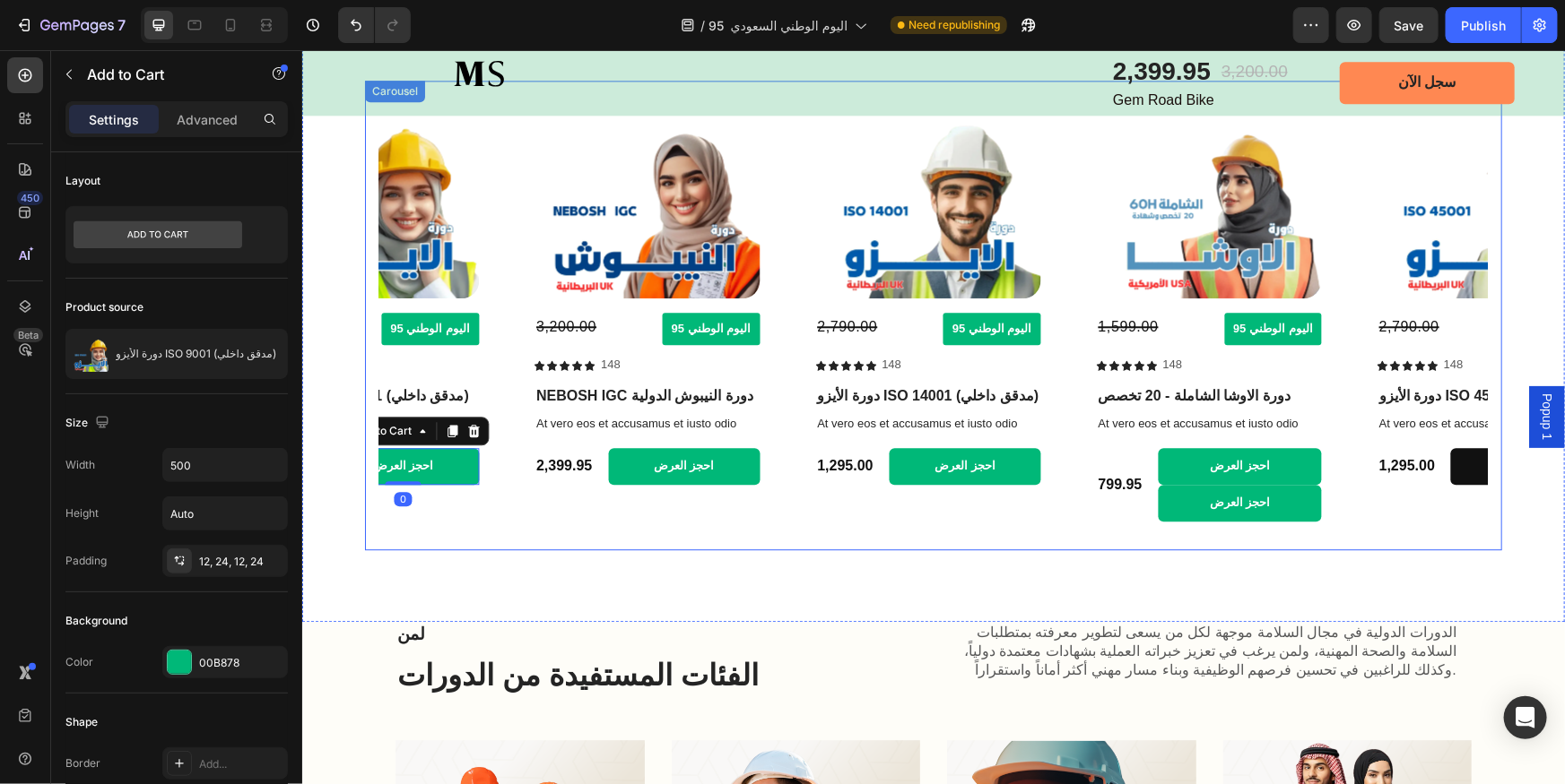
click at [1452, 309] on icon "Carousel Next Arrow" at bounding box center [1462, 313] width 21 height 21
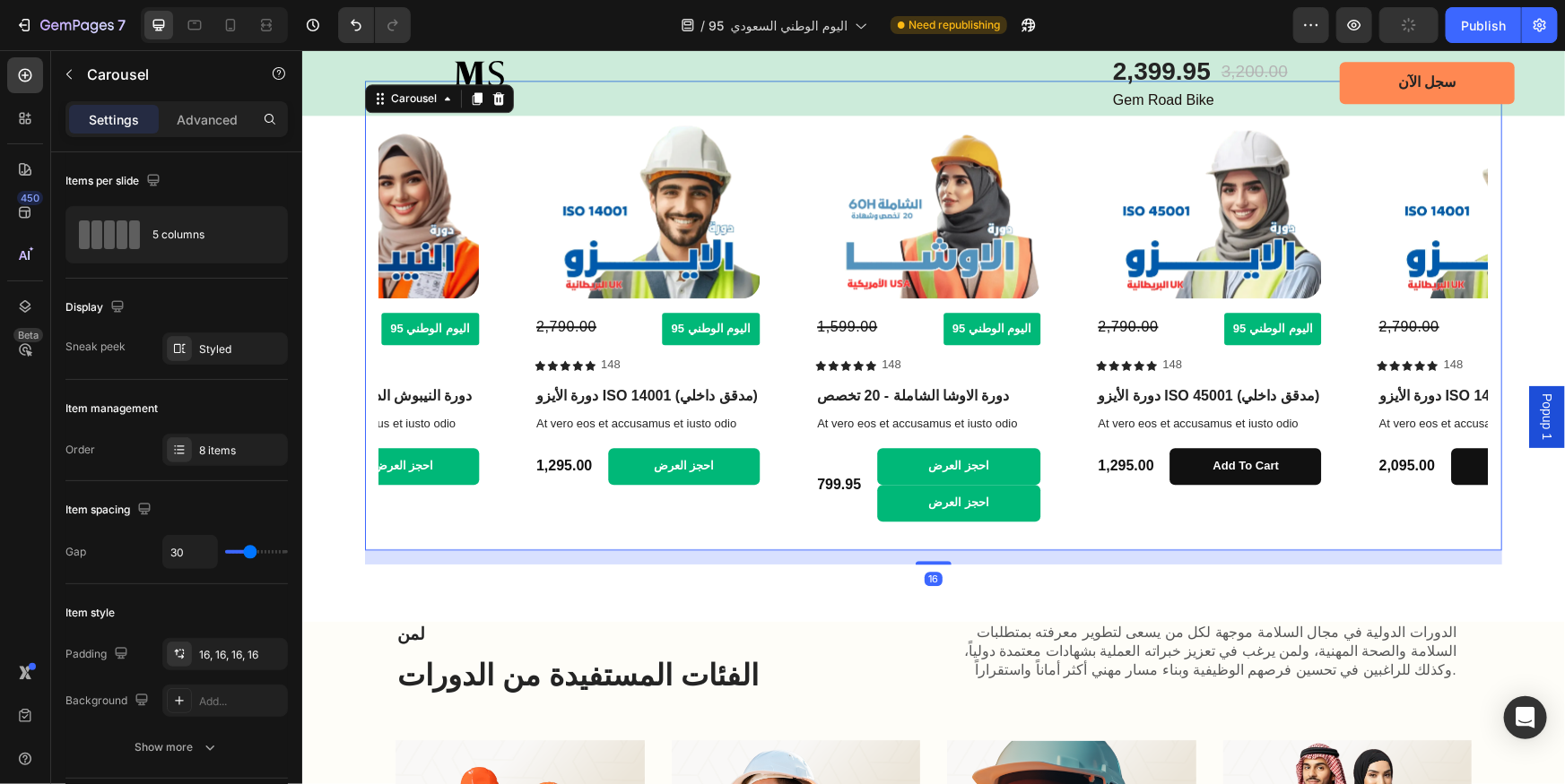
click at [1452, 309] on icon "Carousel Next Arrow" at bounding box center [1462, 313] width 21 height 21
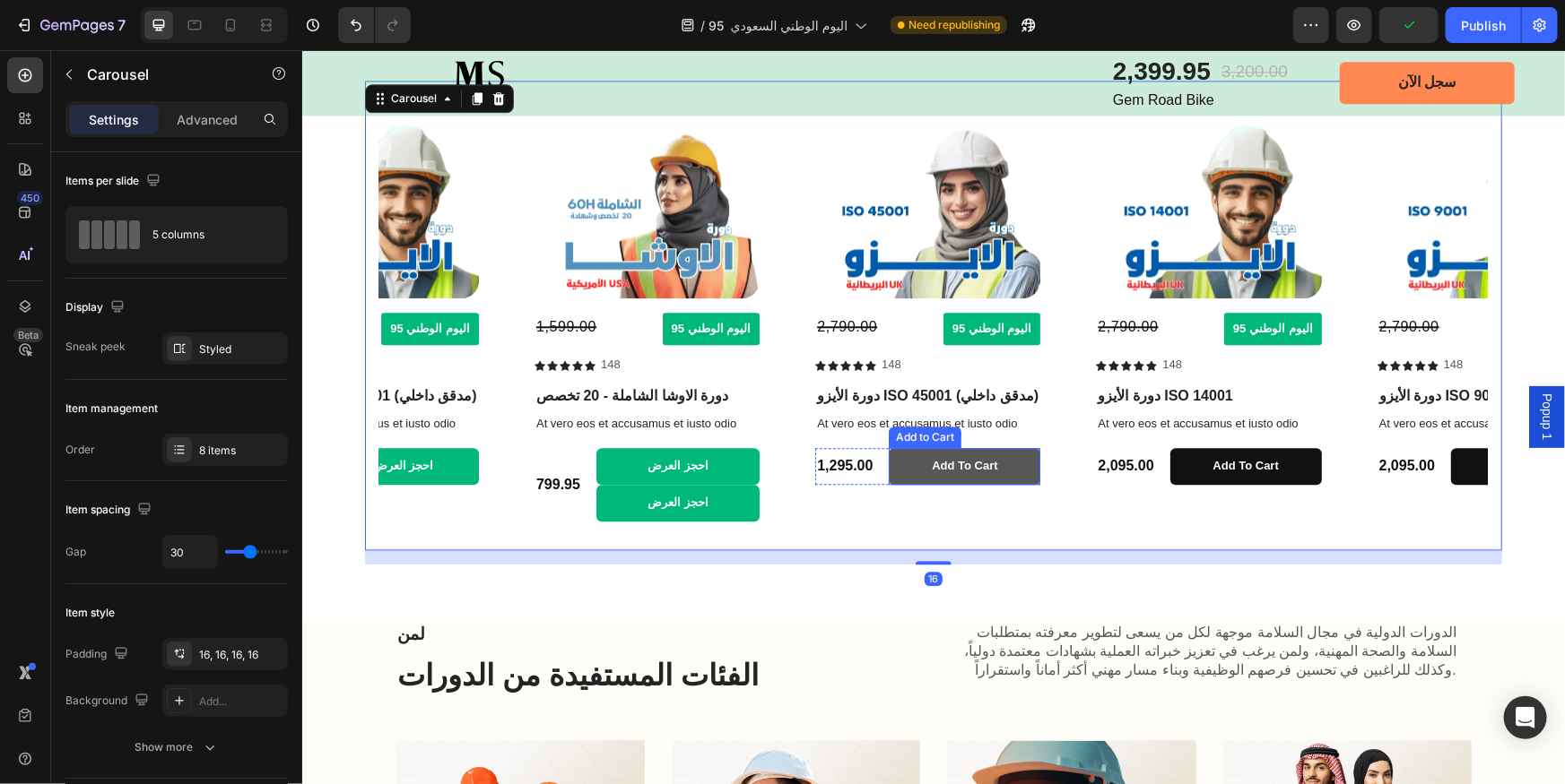
click at [911, 453] on button "Add to cart" at bounding box center [964, 465] width 152 height 36
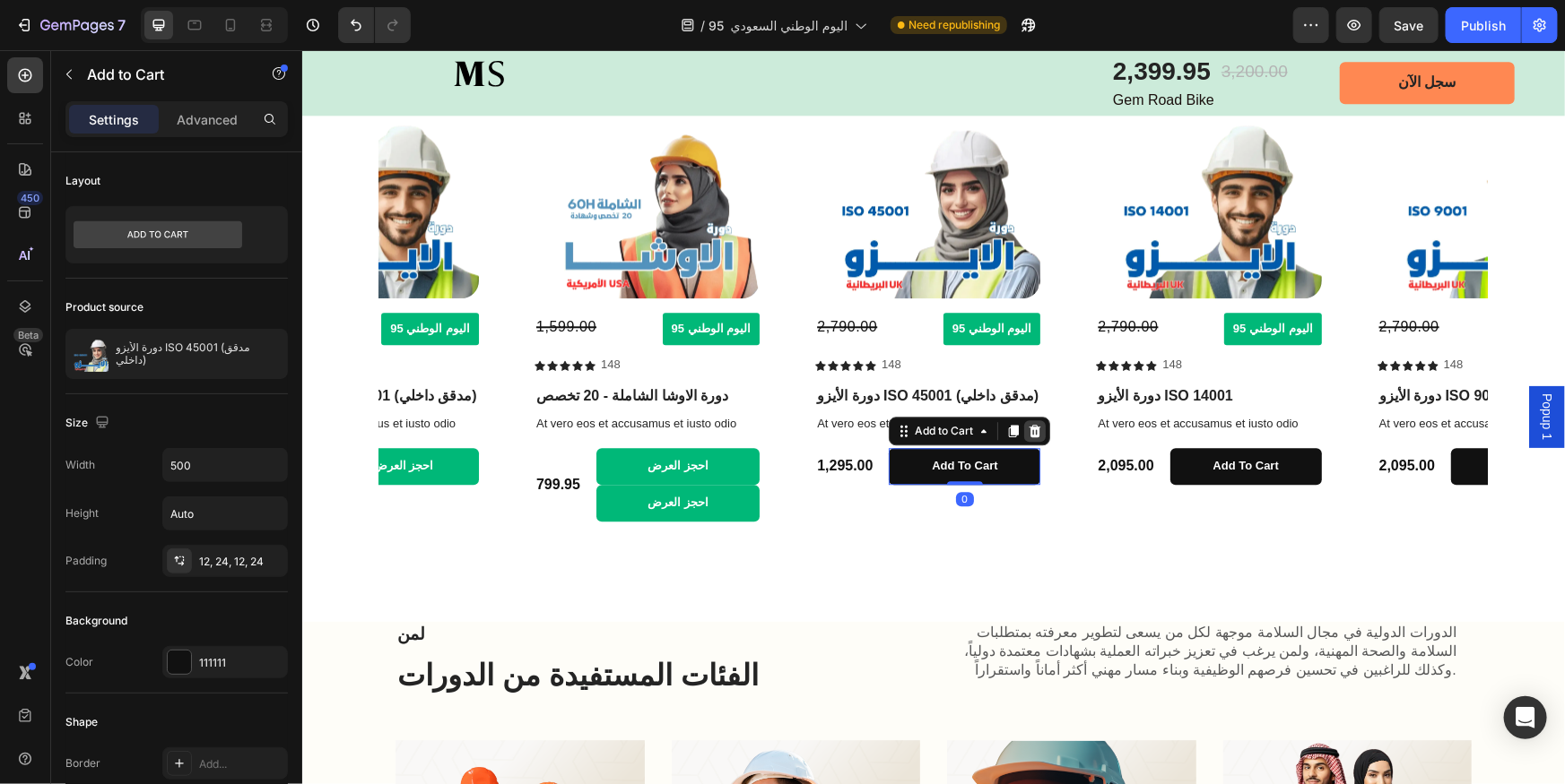
click at [1032, 432] on icon at bounding box center [1035, 431] width 15 height 15
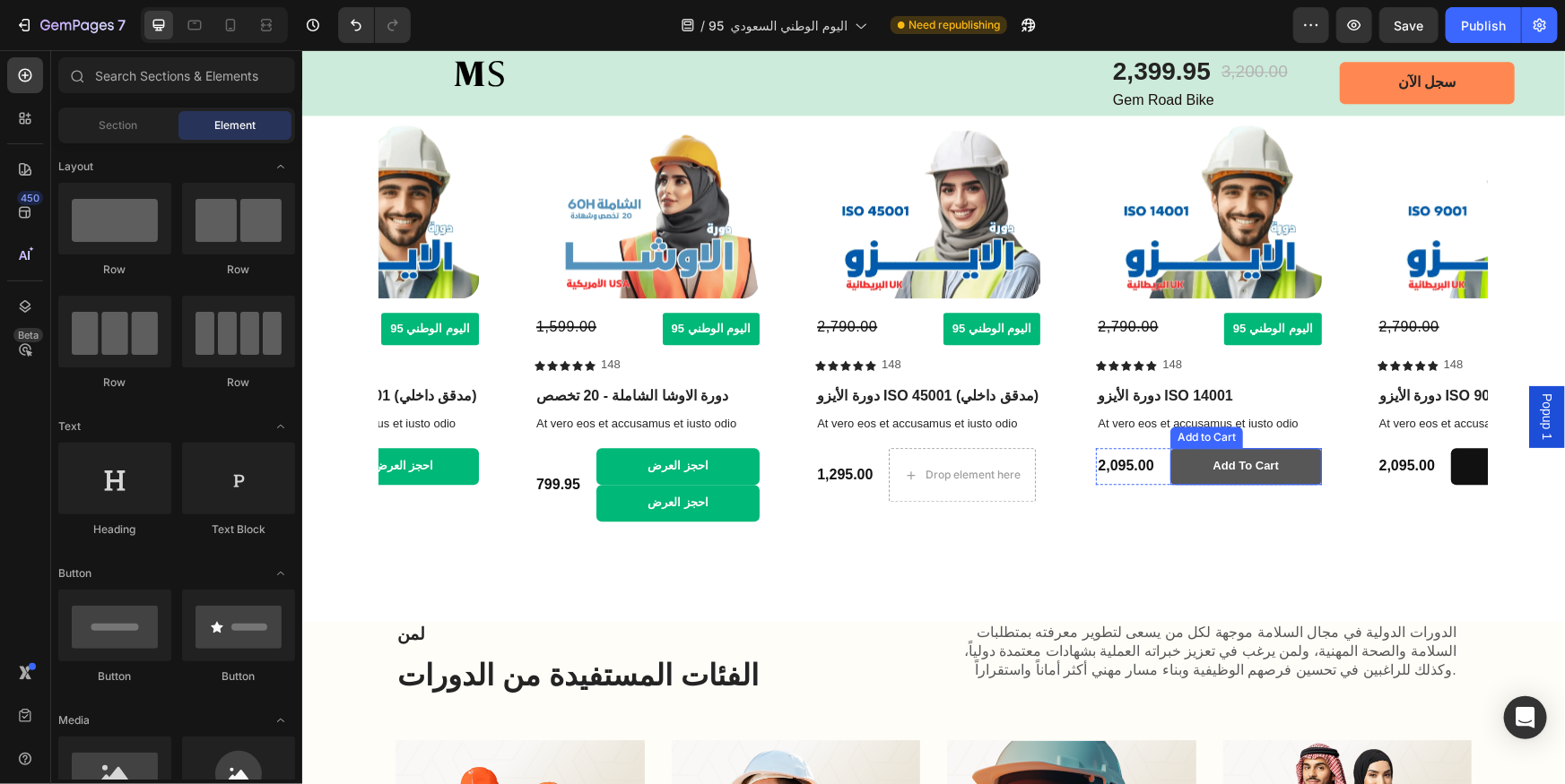
click at [1304, 463] on button "Add to cart" at bounding box center [1245, 465] width 152 height 36
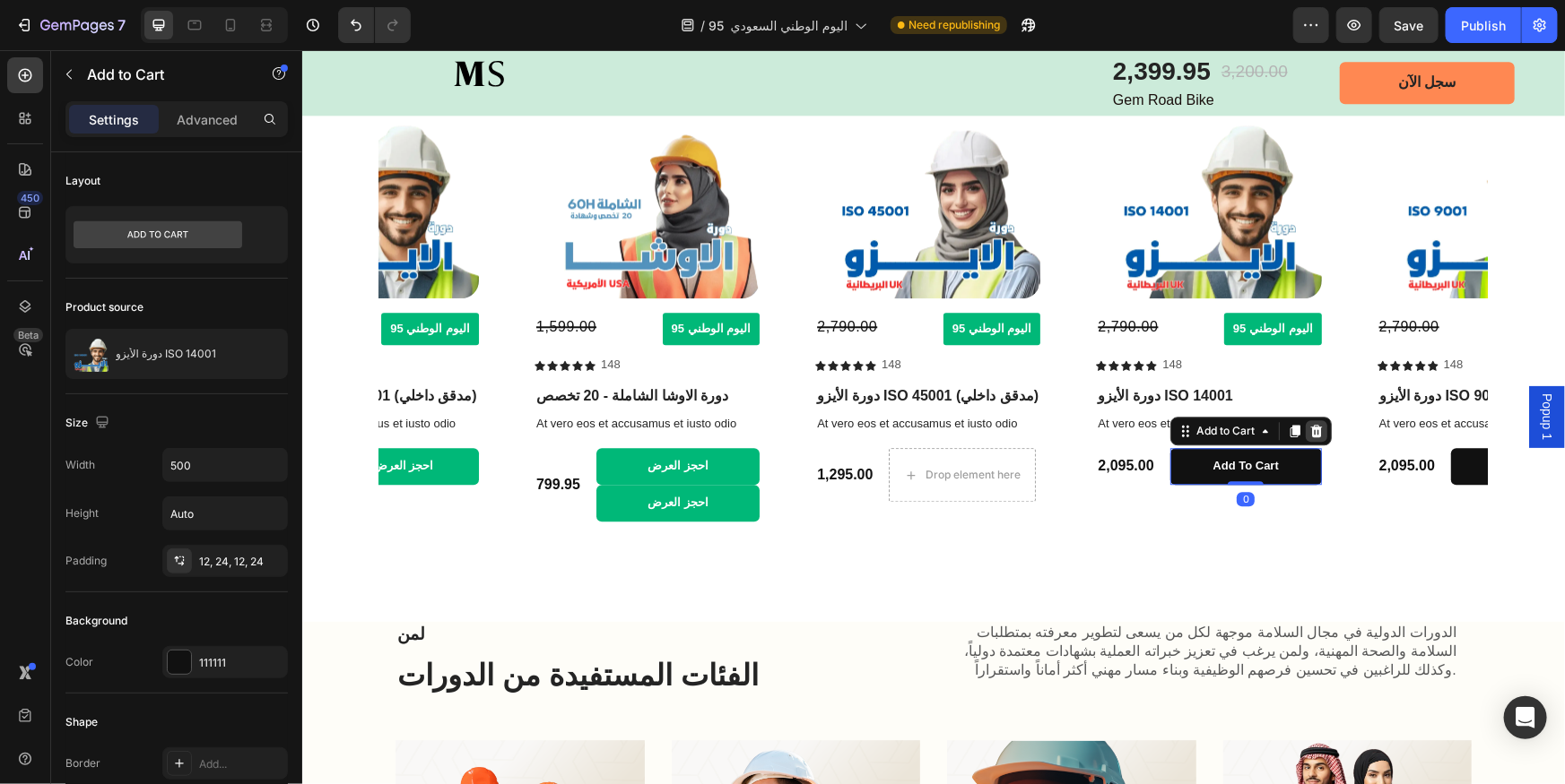
click at [1316, 436] on icon at bounding box center [1315, 431] width 12 height 13
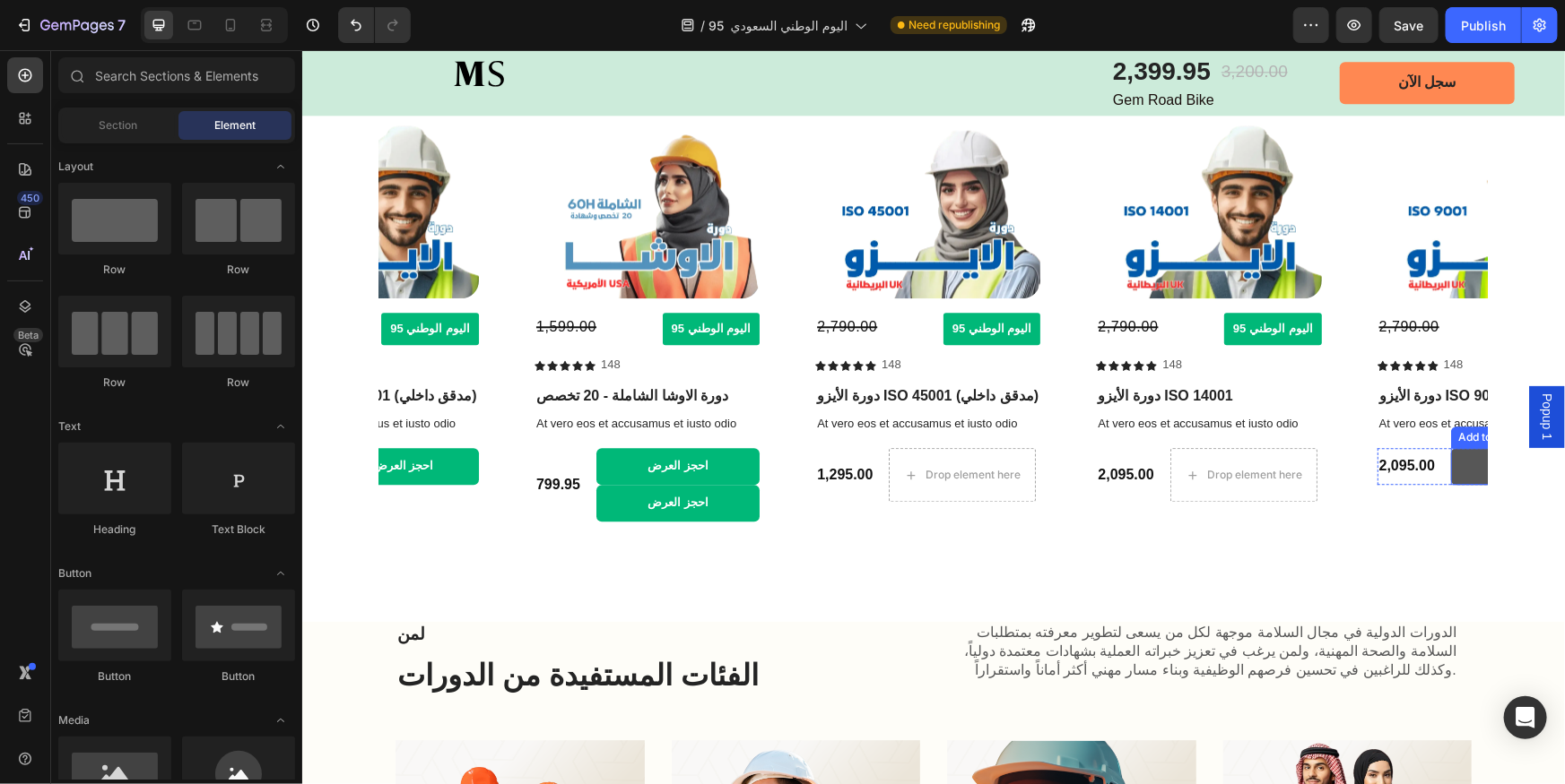
click at [1454, 458] on button "Add to cart" at bounding box center [1526, 465] width 152 height 36
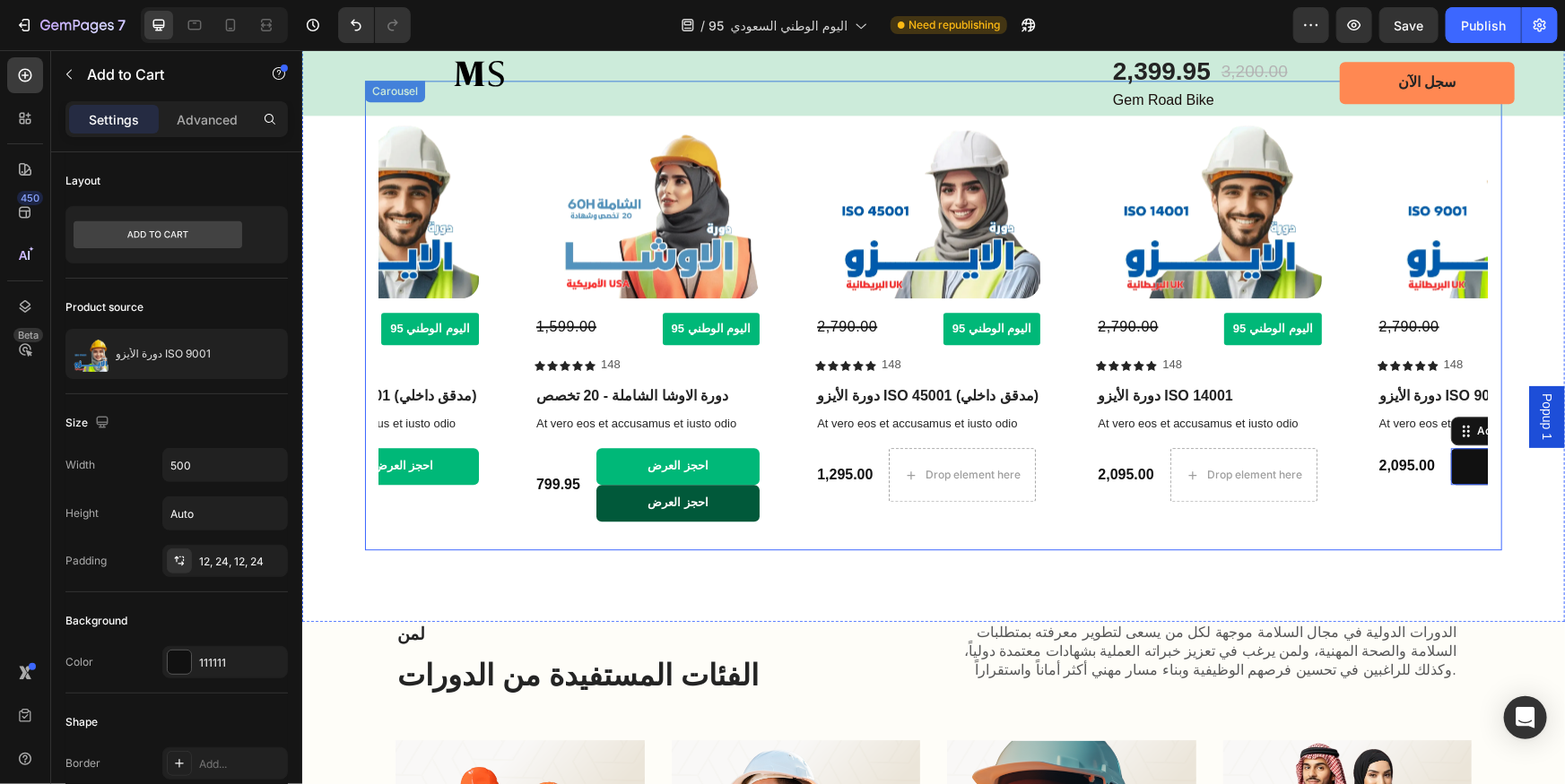
click at [708, 501] on button "احجز العرض" at bounding box center [677, 502] width 164 height 36
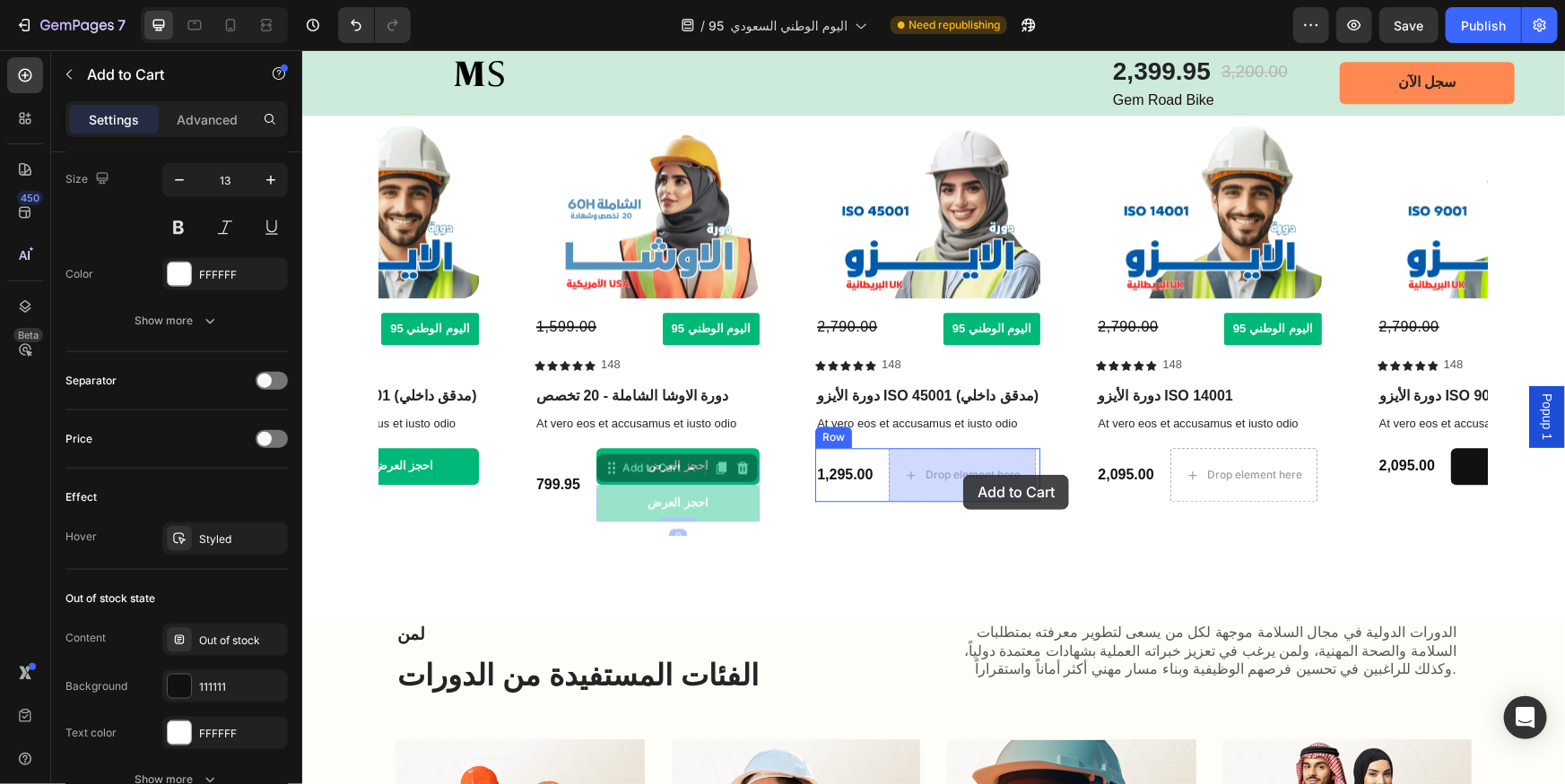
drag, startPoint x: 727, startPoint y: 494, endPoint x: 962, endPoint y: 475, distance: 235.8
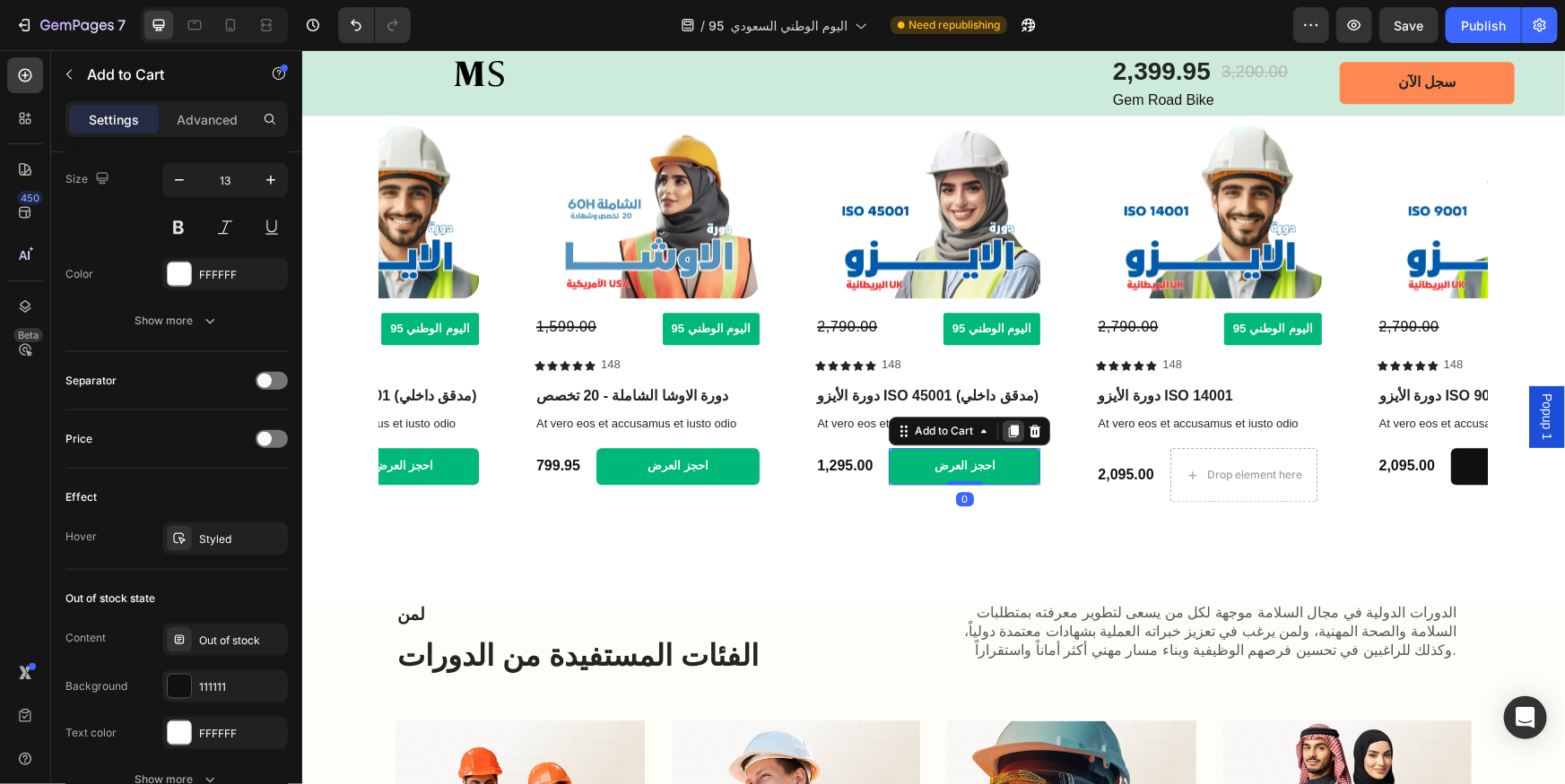
click at [1012, 430] on icon at bounding box center [1012, 431] width 10 height 13
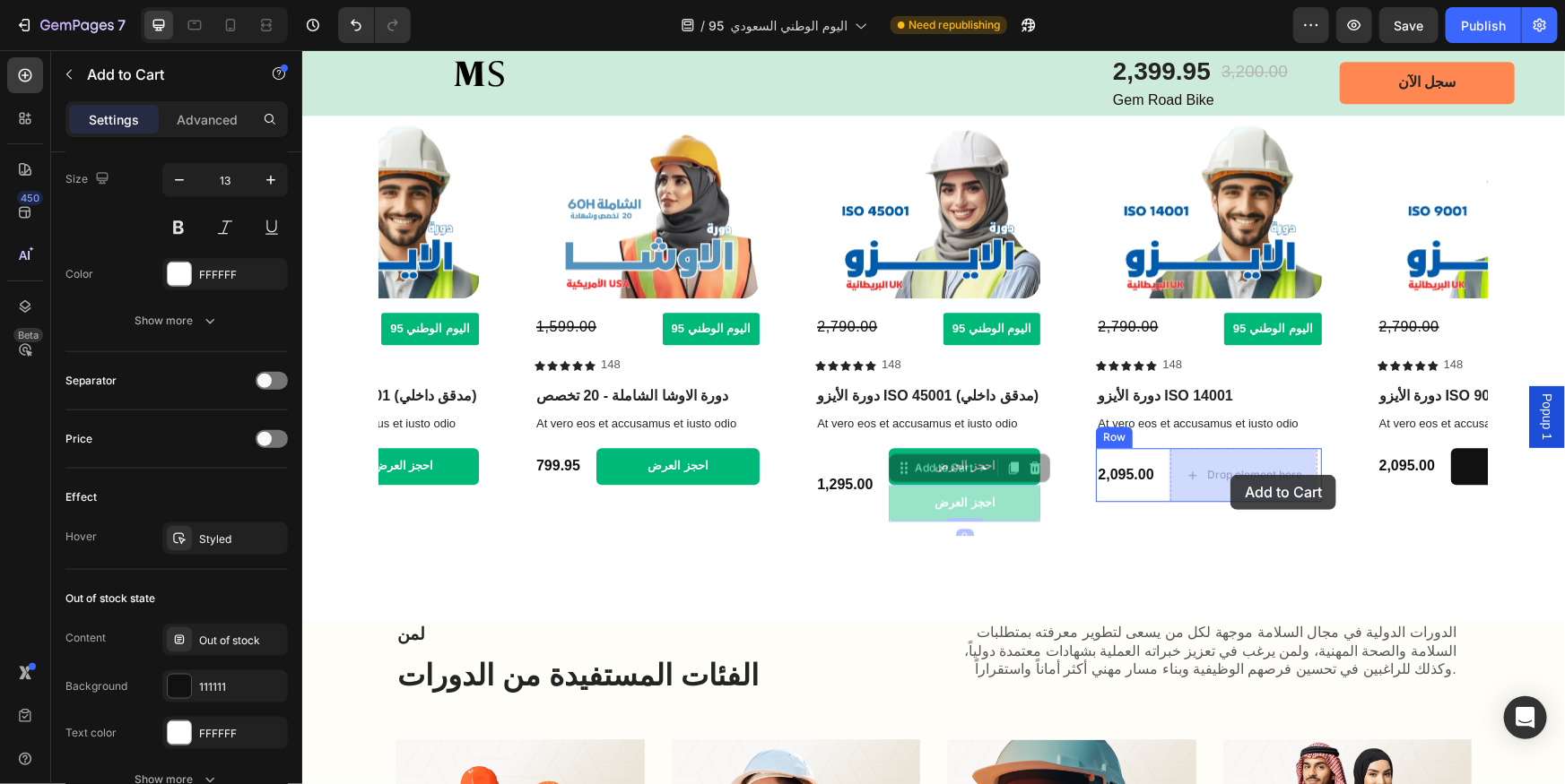
drag, startPoint x: 1051, startPoint y: 489, endPoint x: 1230, endPoint y: 476, distance: 179.5
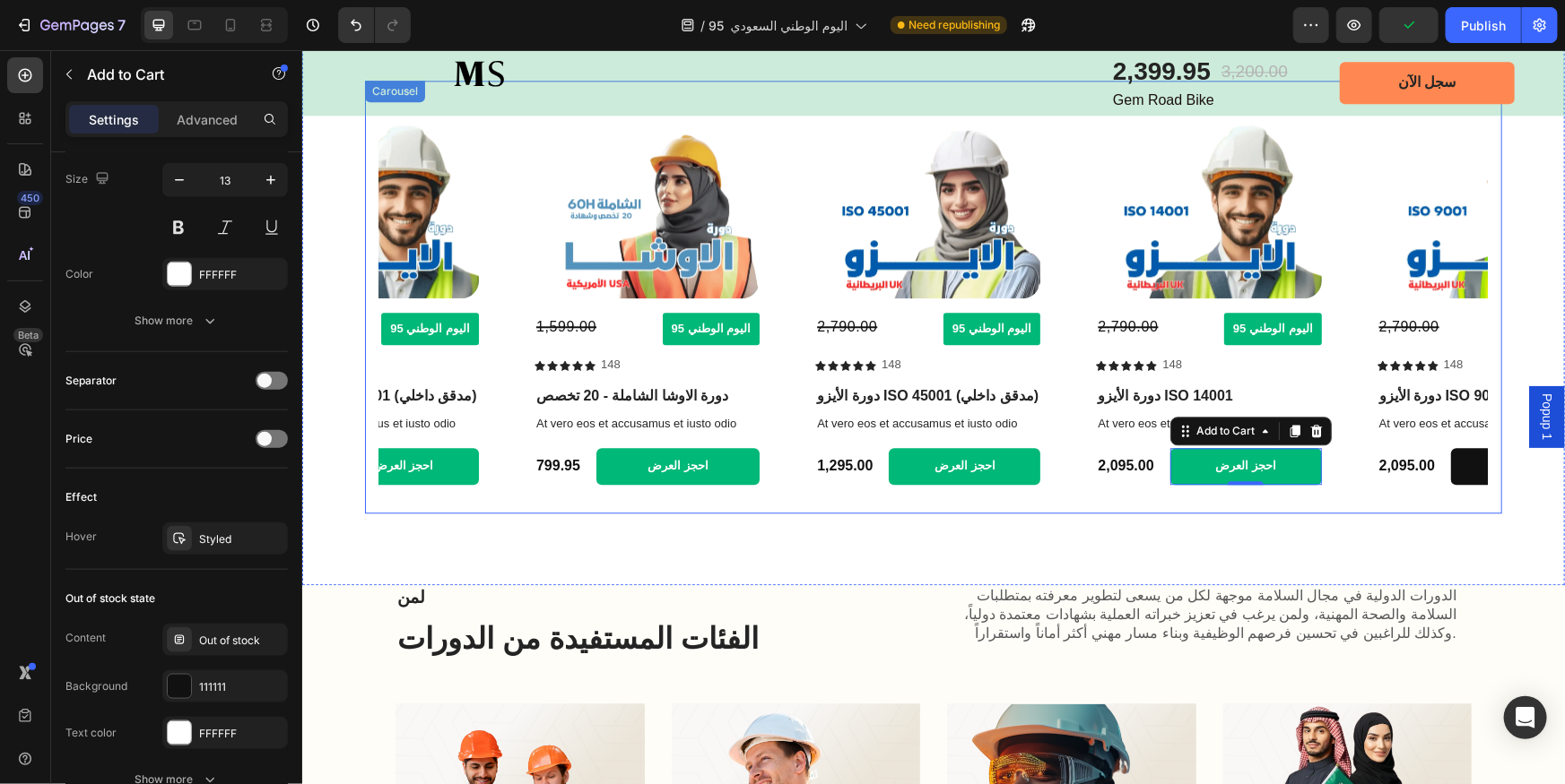
click at [1452, 296] on icon "Carousel Next Arrow" at bounding box center [1462, 296] width 21 height 21
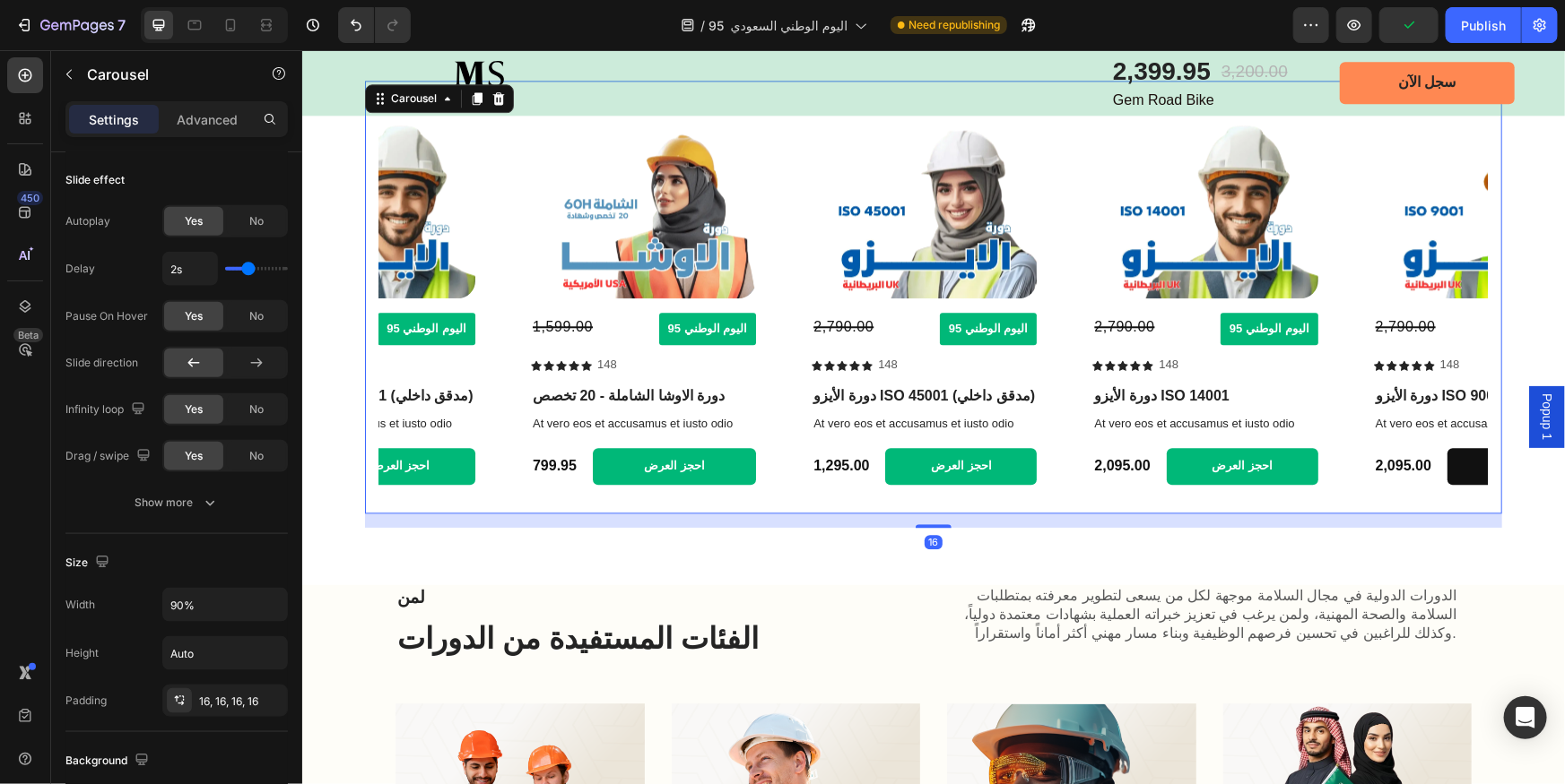
scroll to position [0, 0]
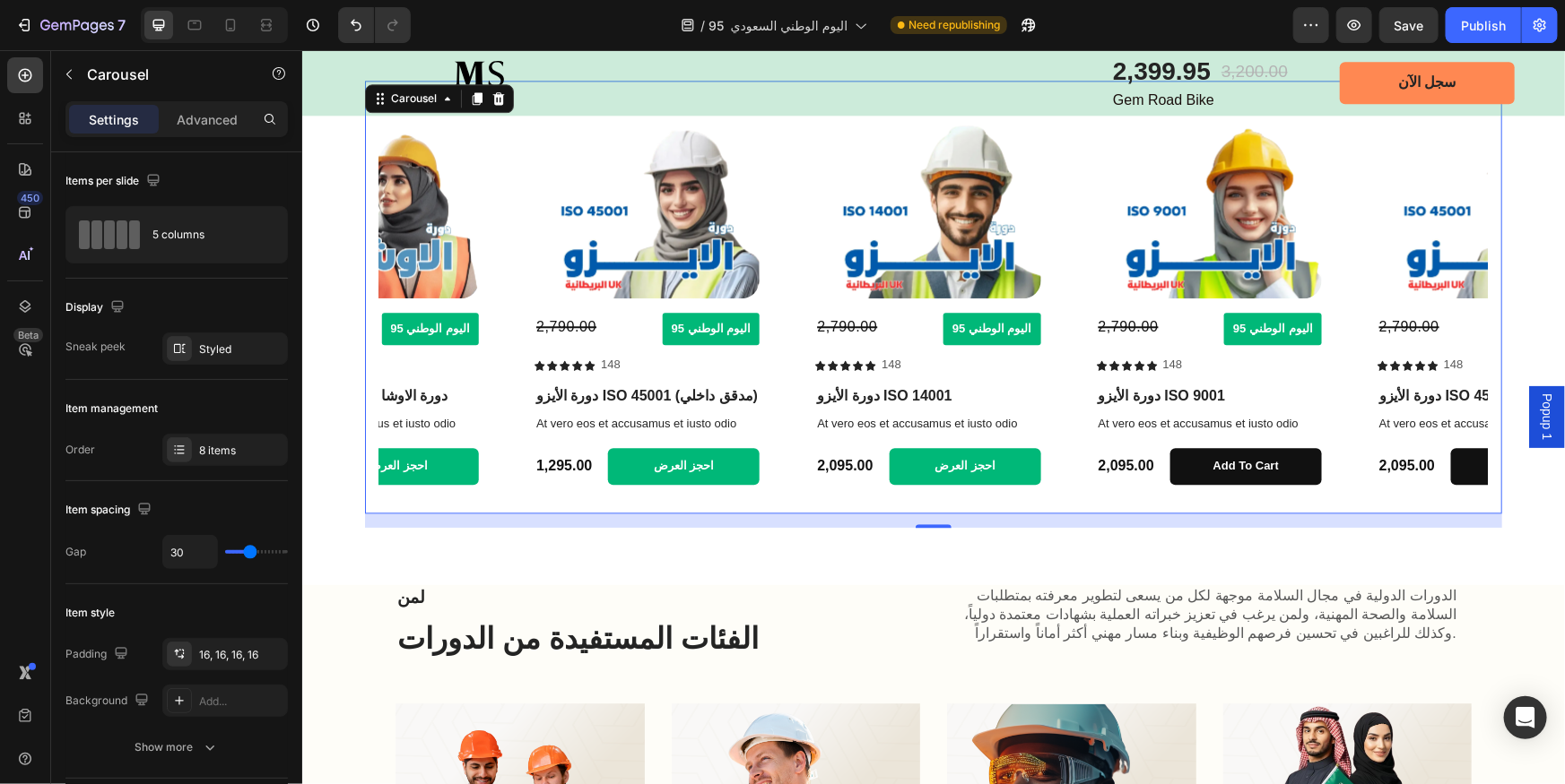
click at [1452, 296] on icon "Carousel Next Arrow" at bounding box center [1462, 296] width 21 height 21
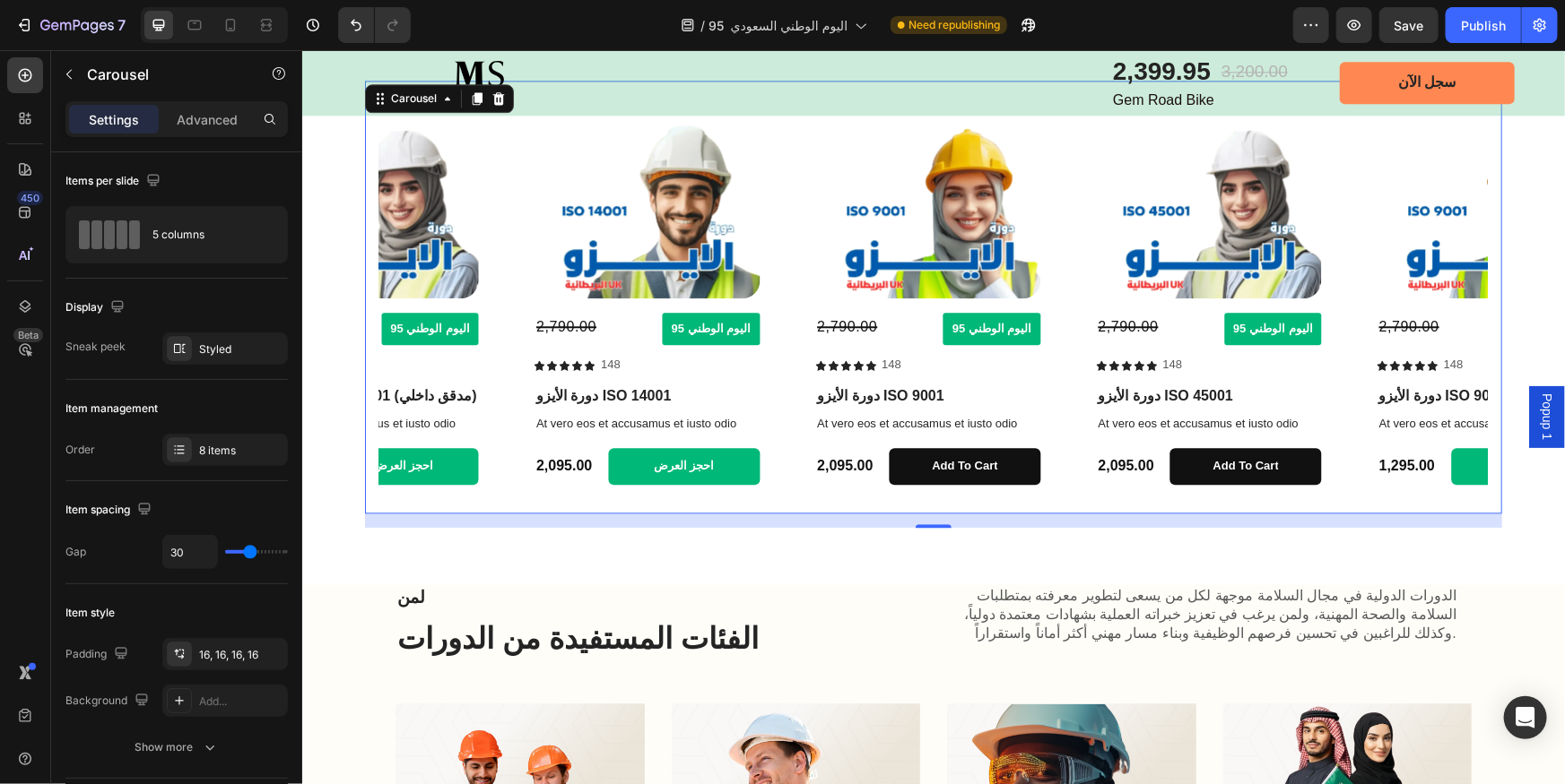
click at [1452, 296] on icon "Carousel Next Arrow" at bounding box center [1462, 296] width 21 height 21
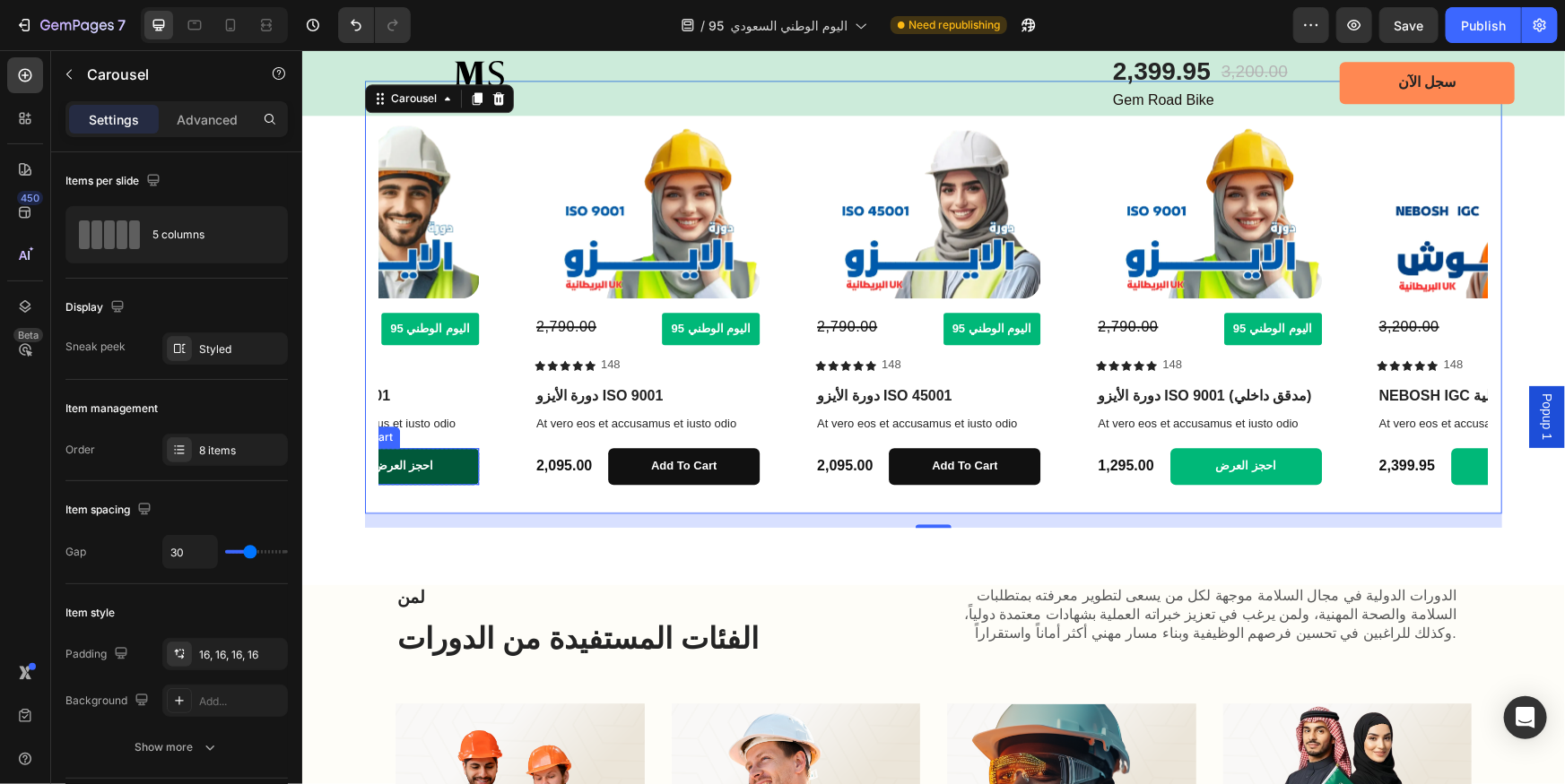
click at [445, 465] on button "احجز العرض" at bounding box center [402, 465] width 152 height 36
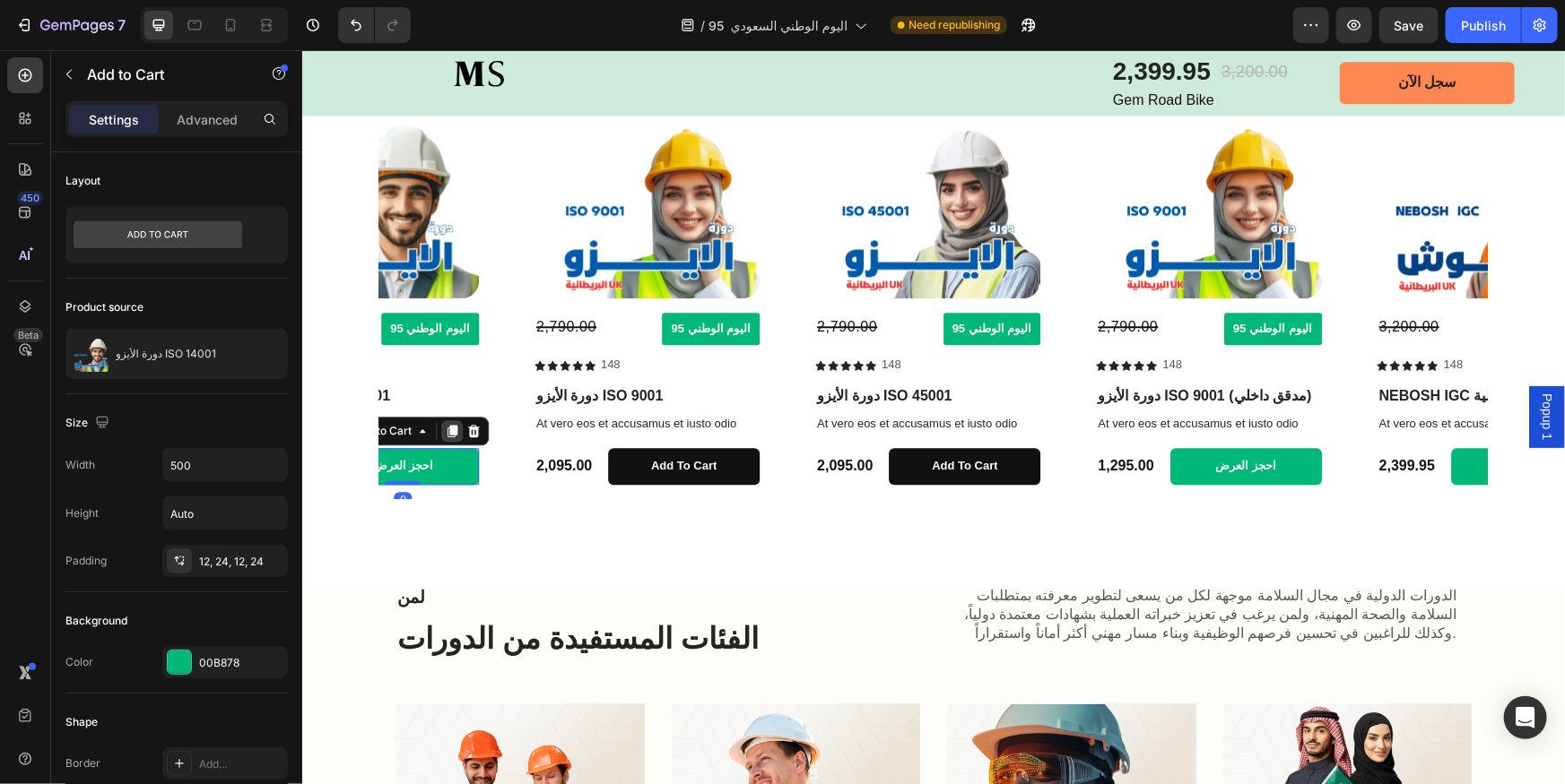
click at [448, 436] on icon at bounding box center [451, 431] width 15 height 15
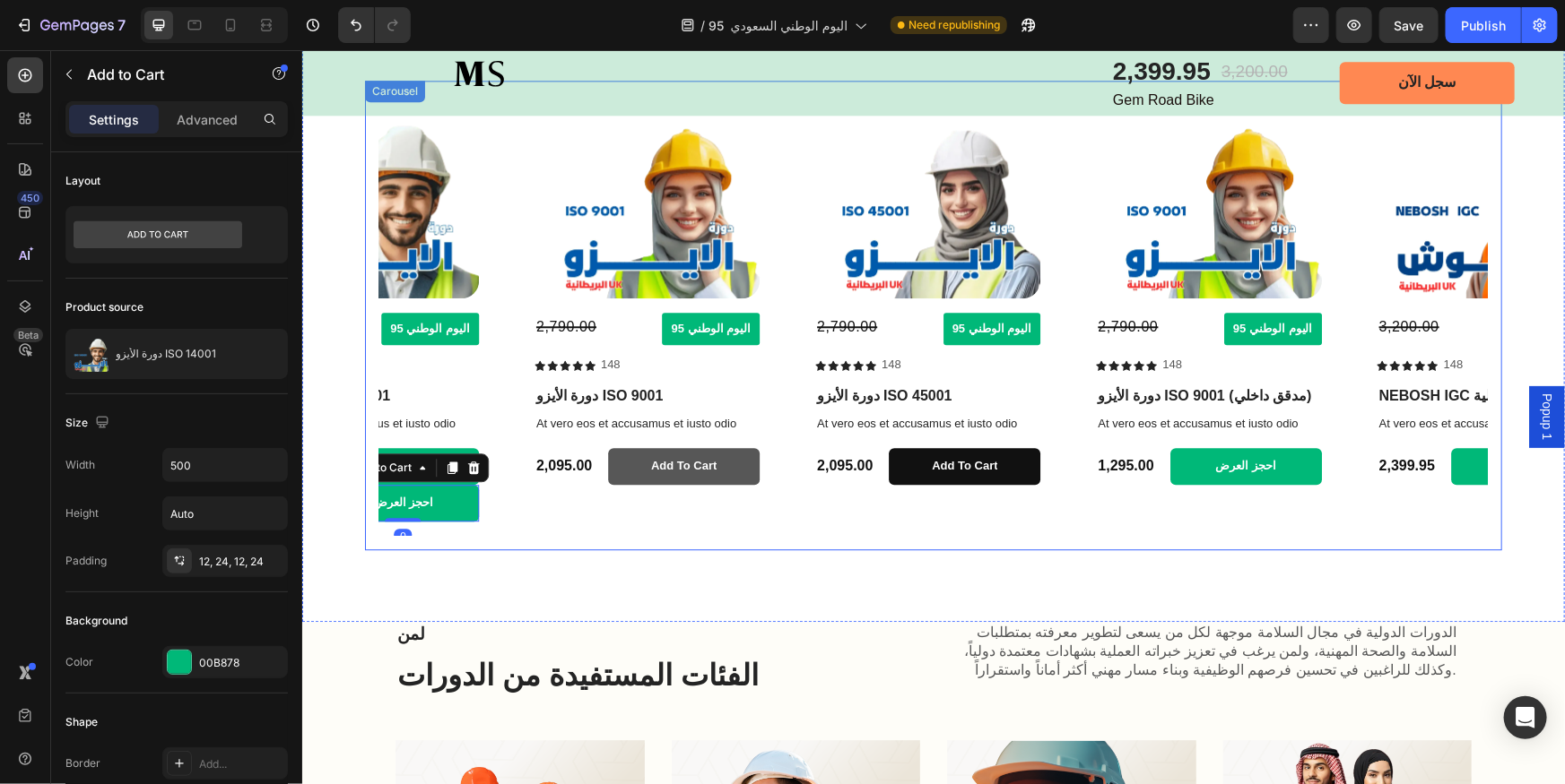
click at [734, 471] on button "Add to cart" at bounding box center [683, 465] width 152 height 36
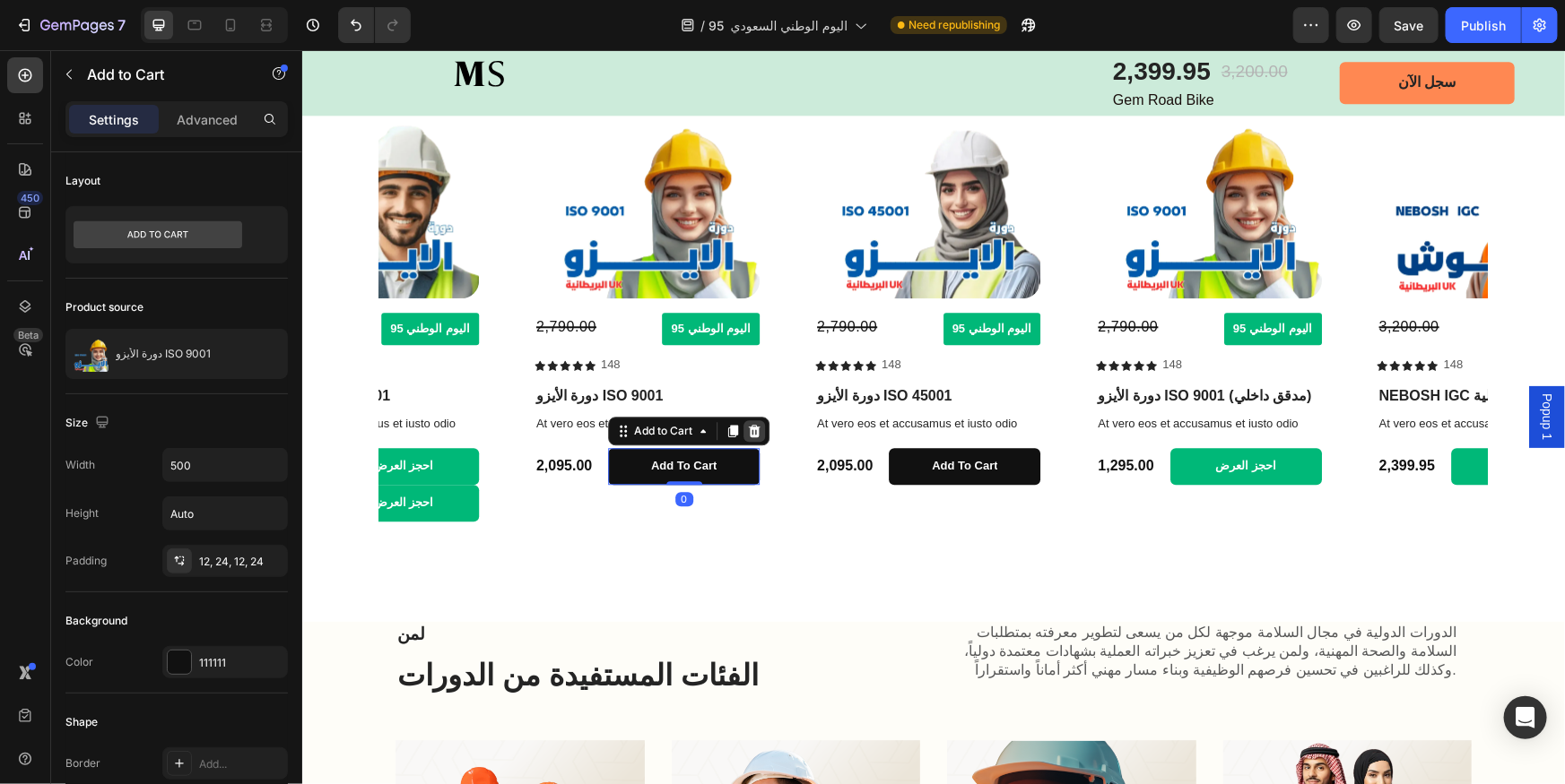
click at [756, 430] on icon at bounding box center [753, 431] width 12 height 13
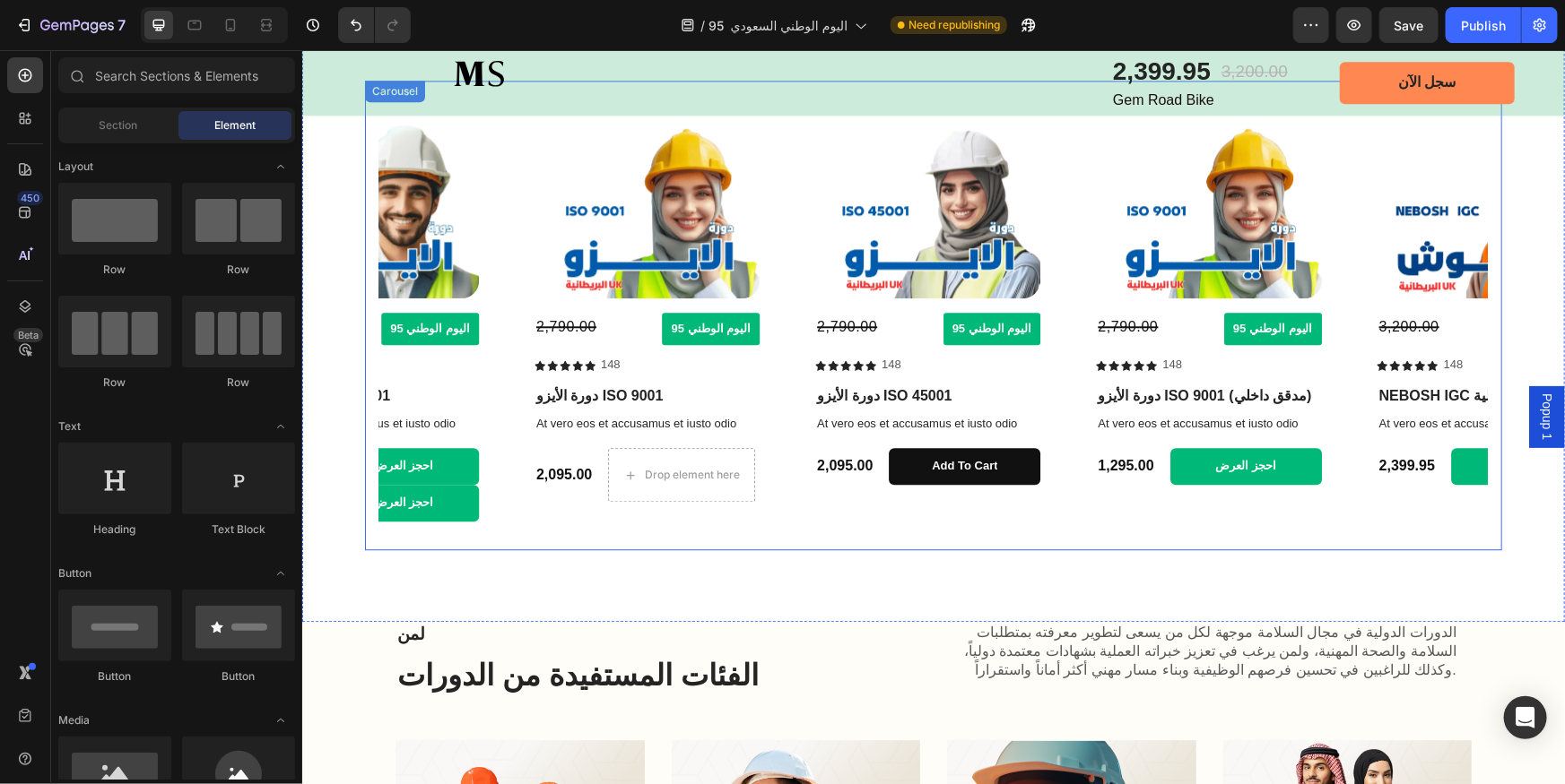
click at [1042, 471] on div "Product Images 2,790.00 Compare Price Compare Price اليوم الوطني 95 Button Row …" at bounding box center [926, 314] width 254 height 441
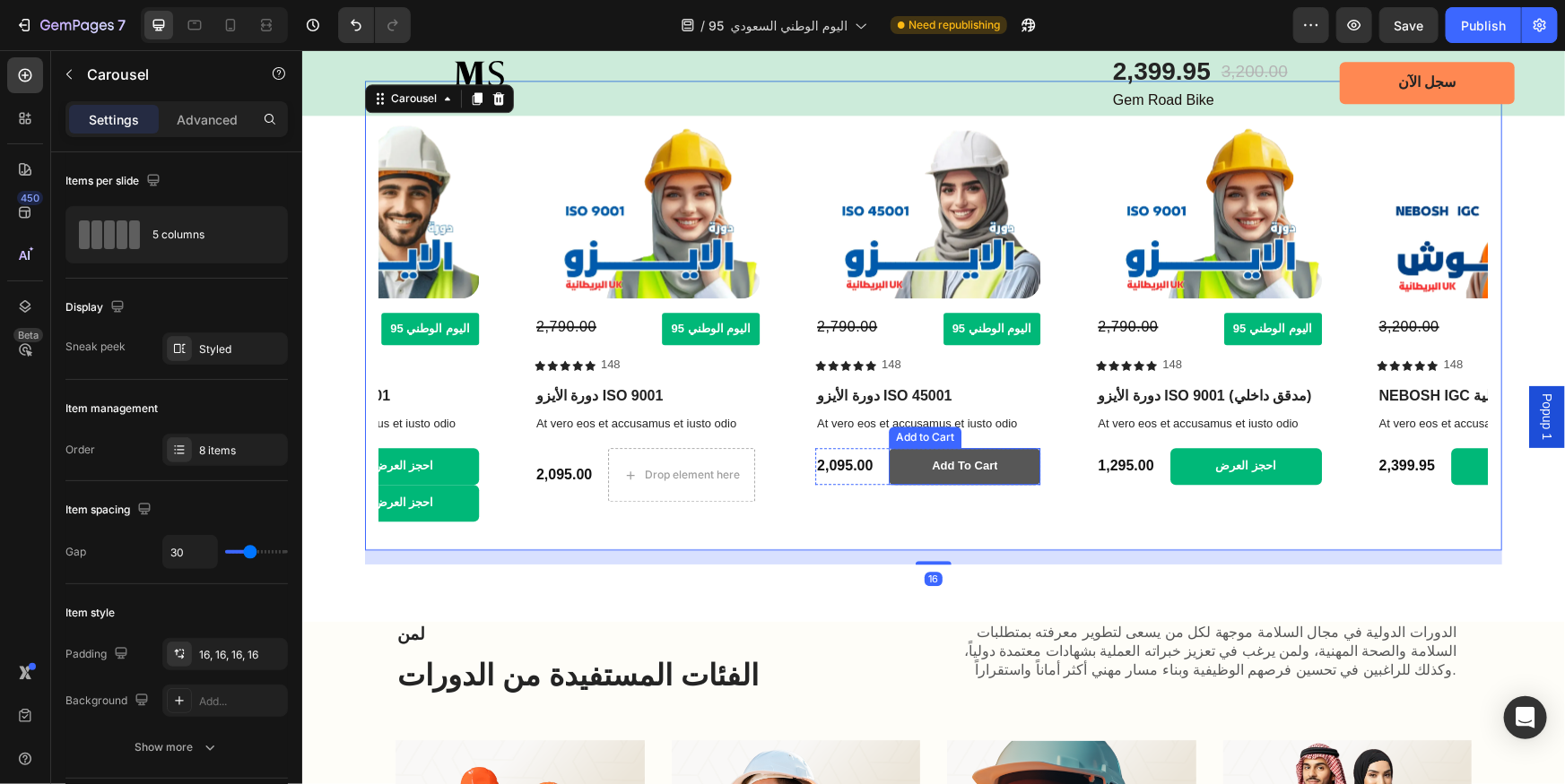
click at [1032, 471] on button "Add to cart" at bounding box center [964, 465] width 152 height 36
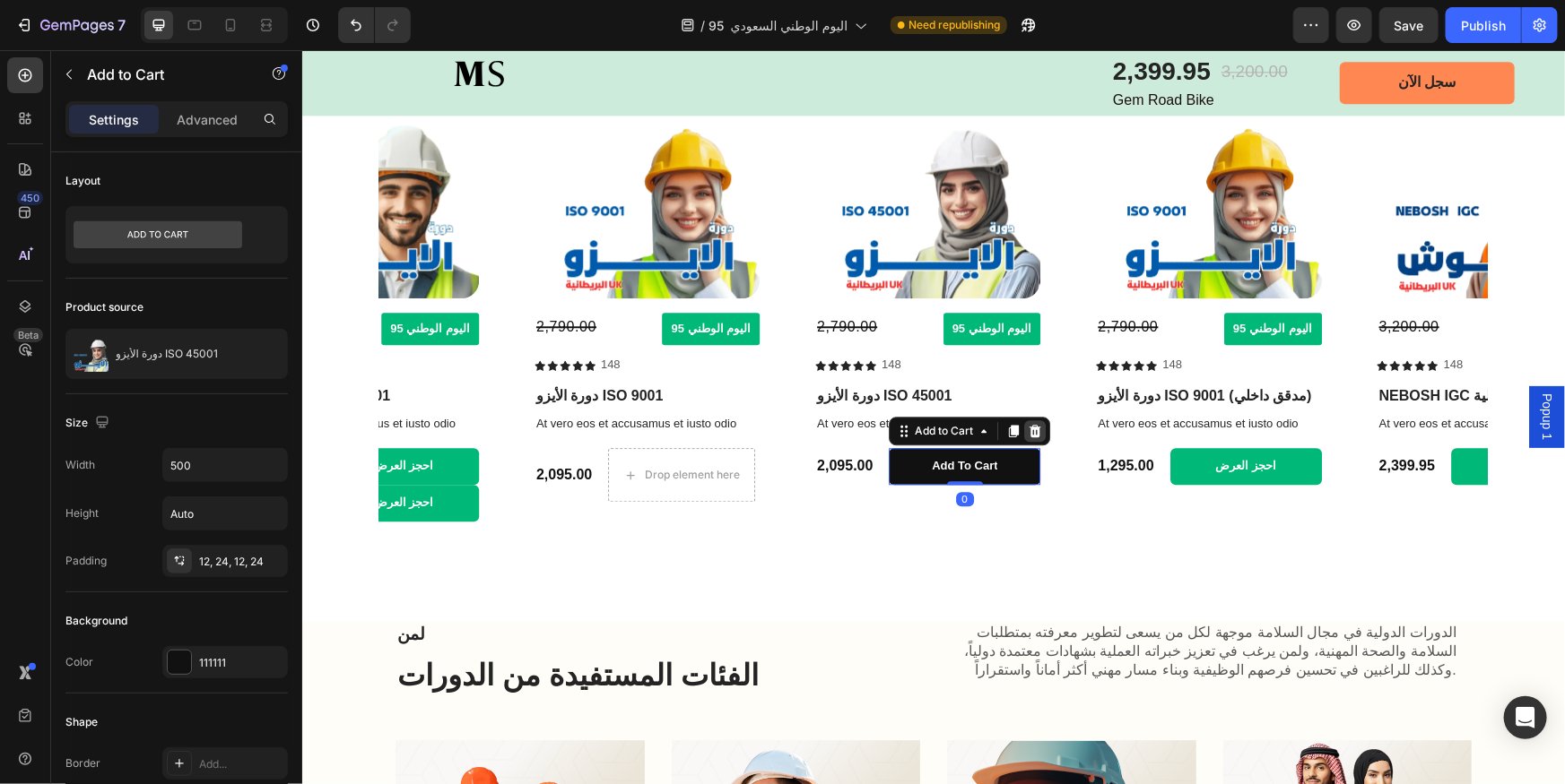
click at [1032, 429] on icon at bounding box center [1035, 431] width 15 height 15
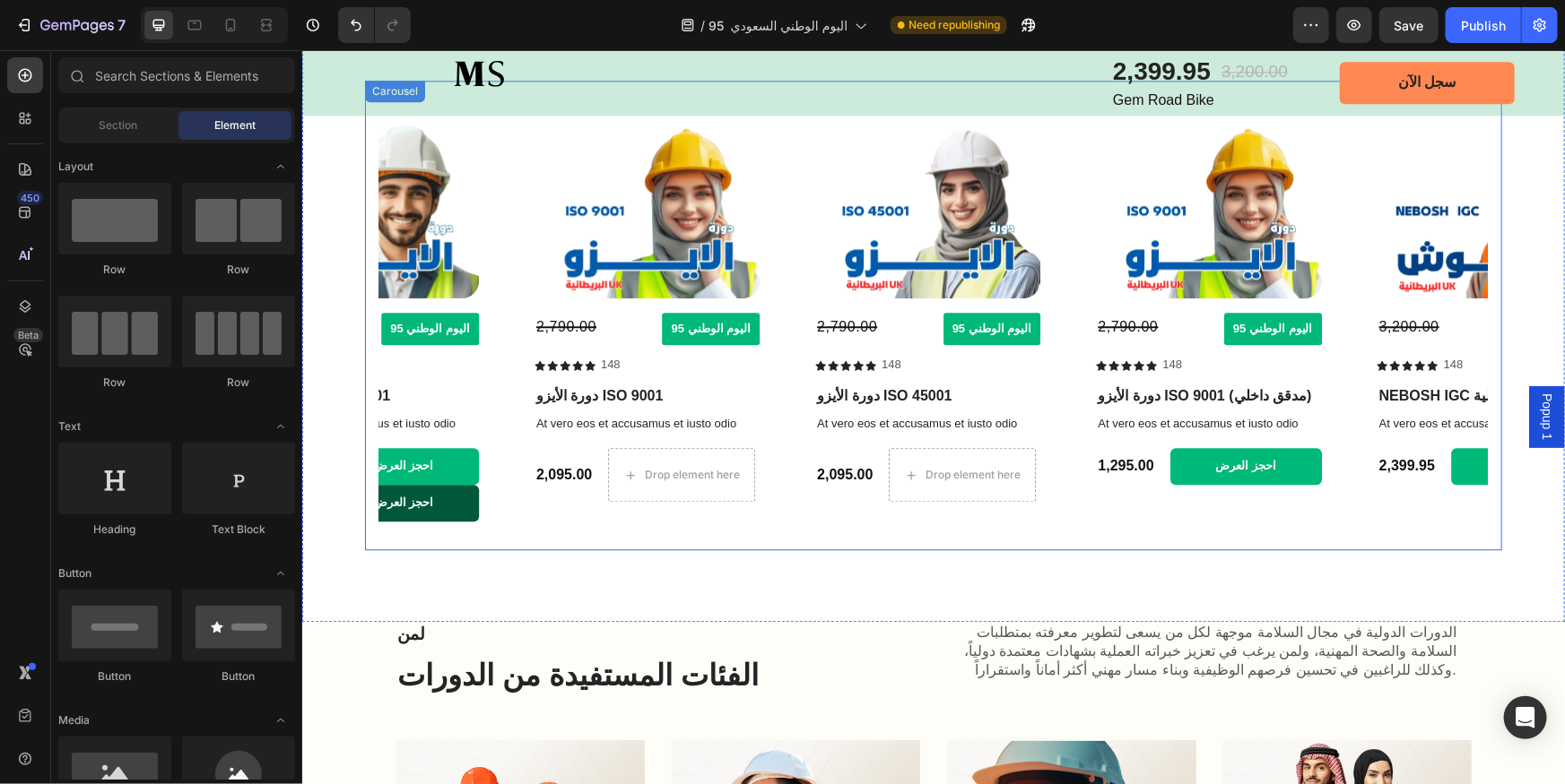
click at [454, 505] on button "احجز العرض" at bounding box center [402, 502] width 152 height 36
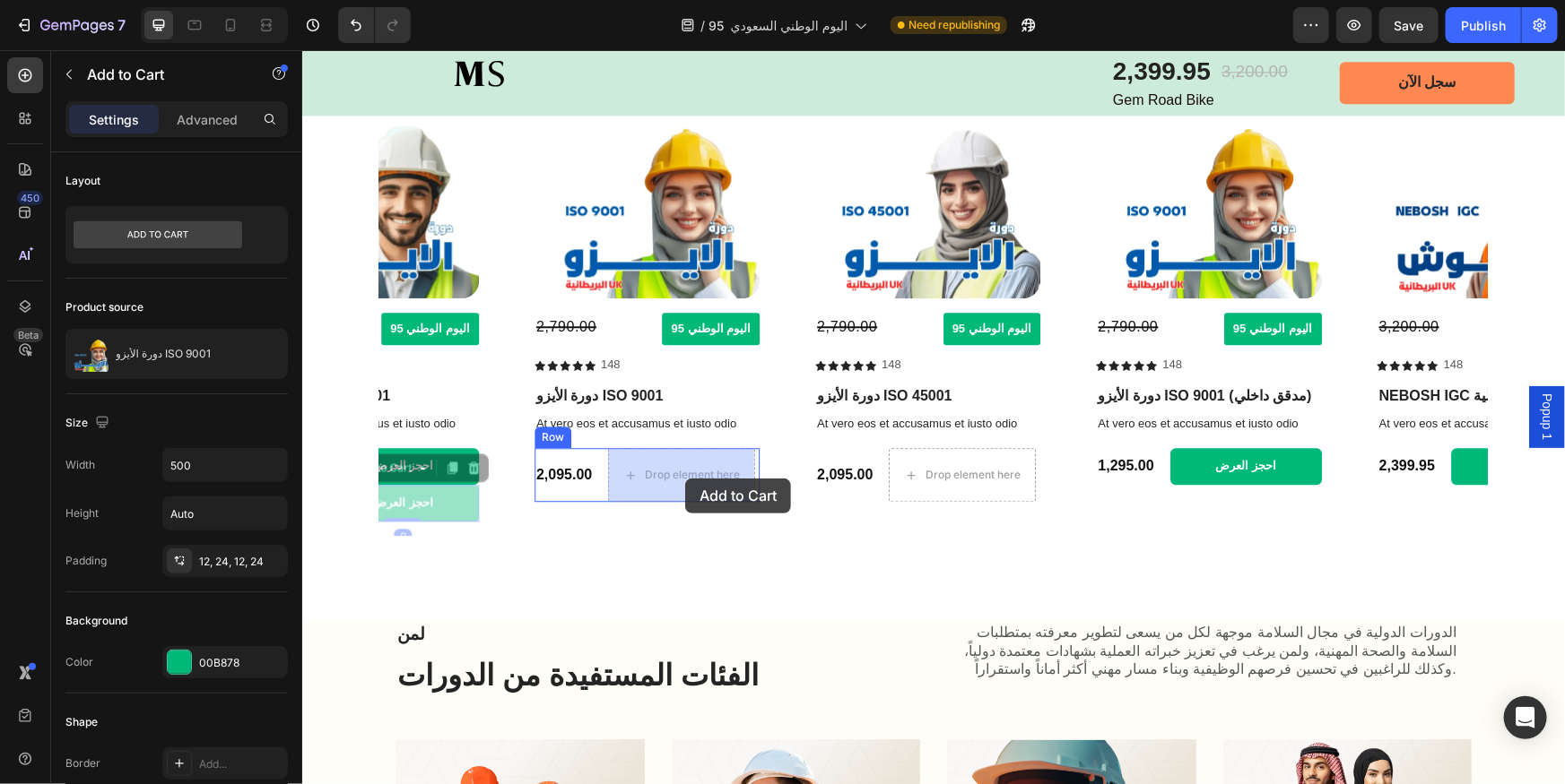
drag, startPoint x: 455, startPoint y: 501, endPoint x: 684, endPoint y: 478, distance: 230.2
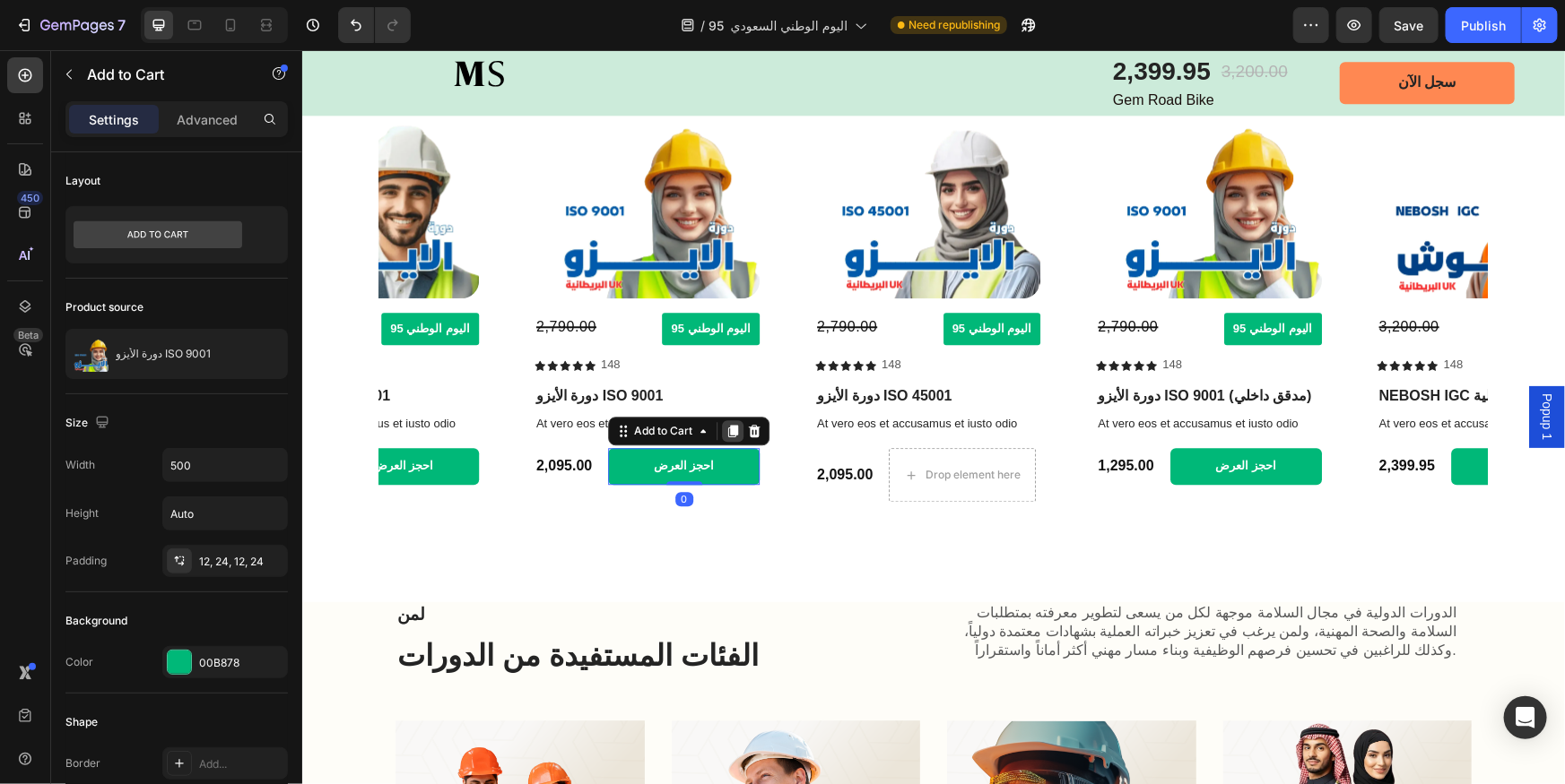
click at [732, 426] on icon at bounding box center [732, 431] width 10 height 13
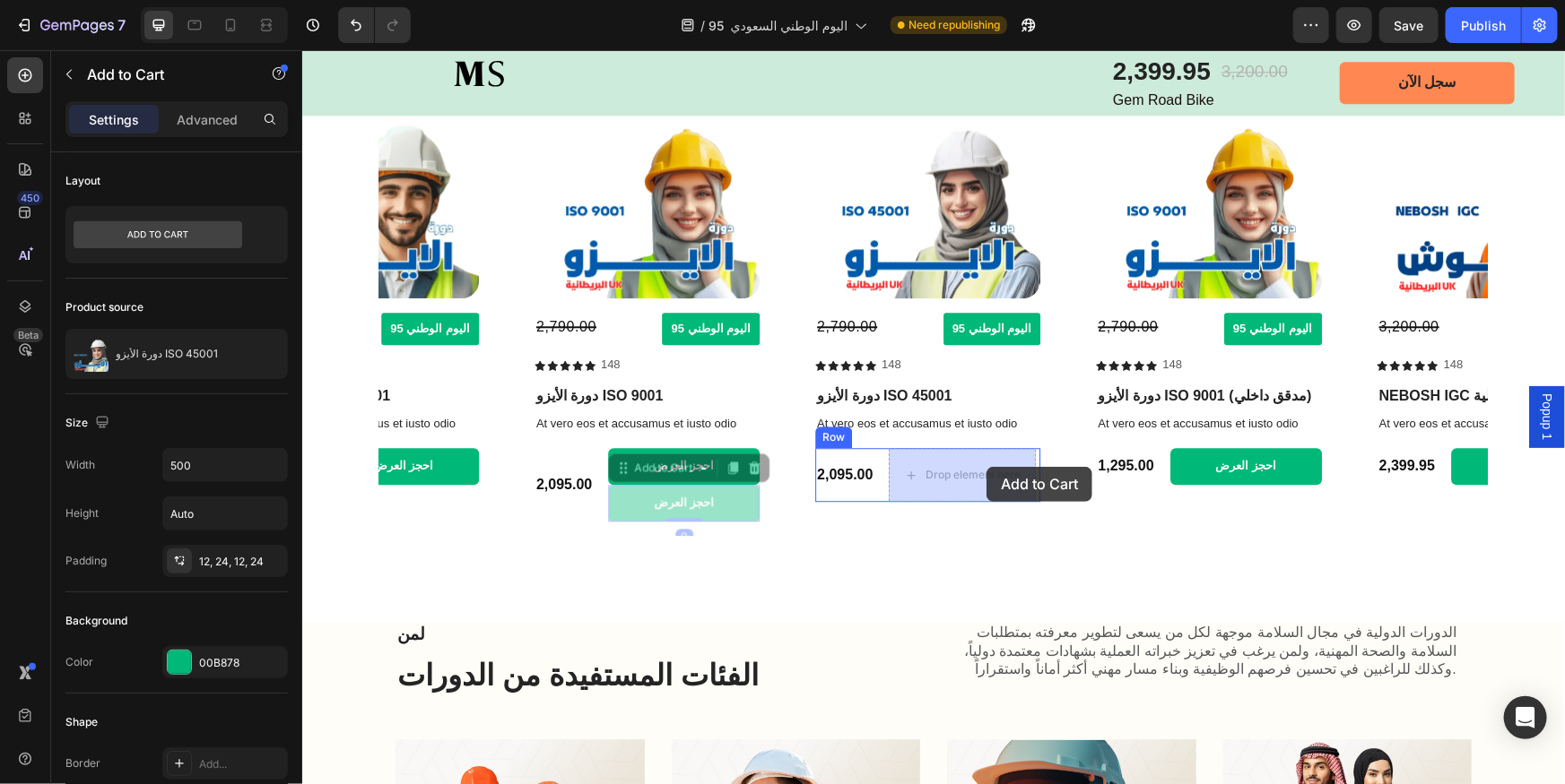
drag, startPoint x: 735, startPoint y: 500, endPoint x: 985, endPoint y: 466, distance: 252.3
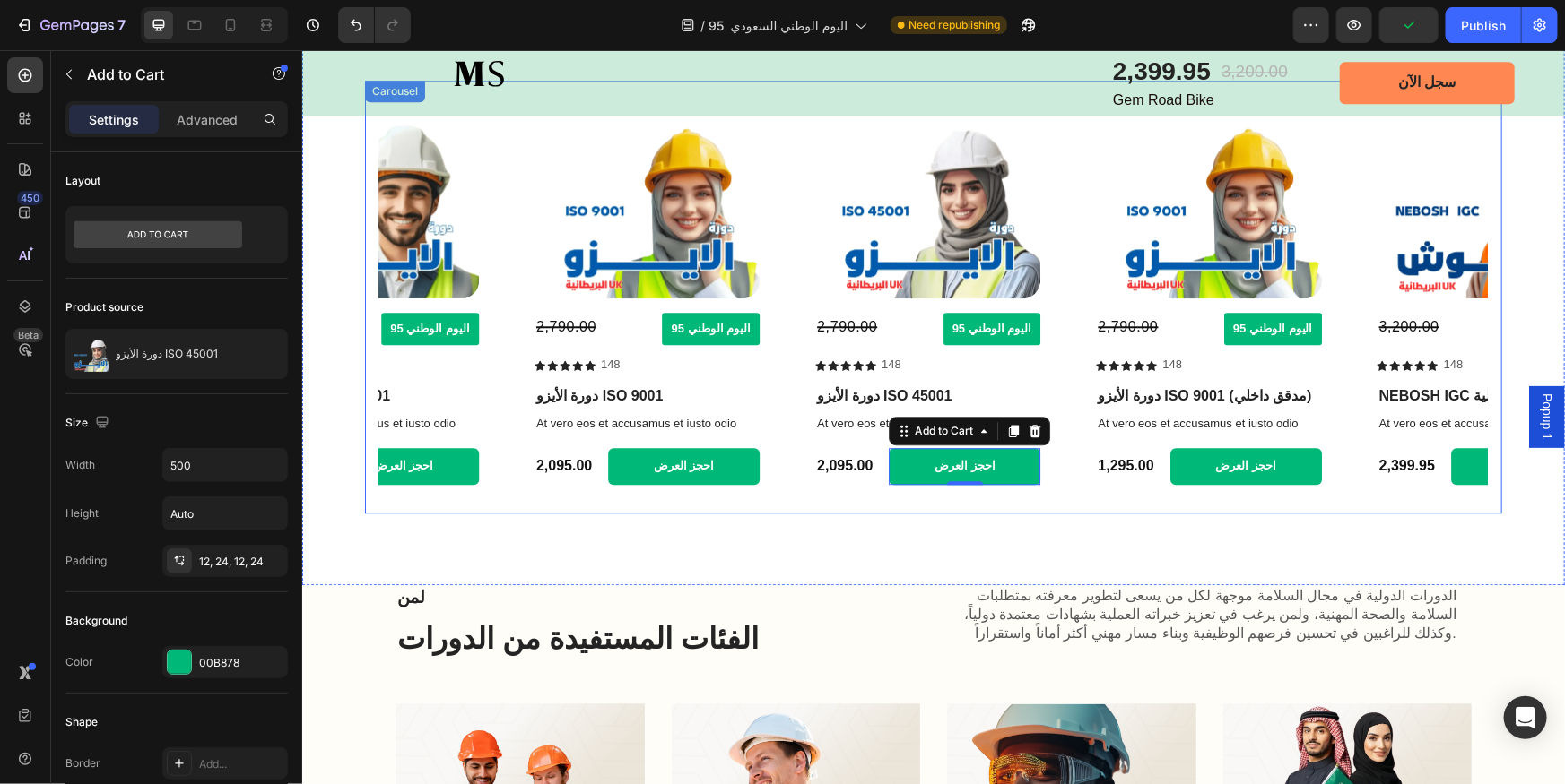
click at [1452, 295] on icon "Carousel Next Arrow" at bounding box center [1462, 296] width 21 height 21
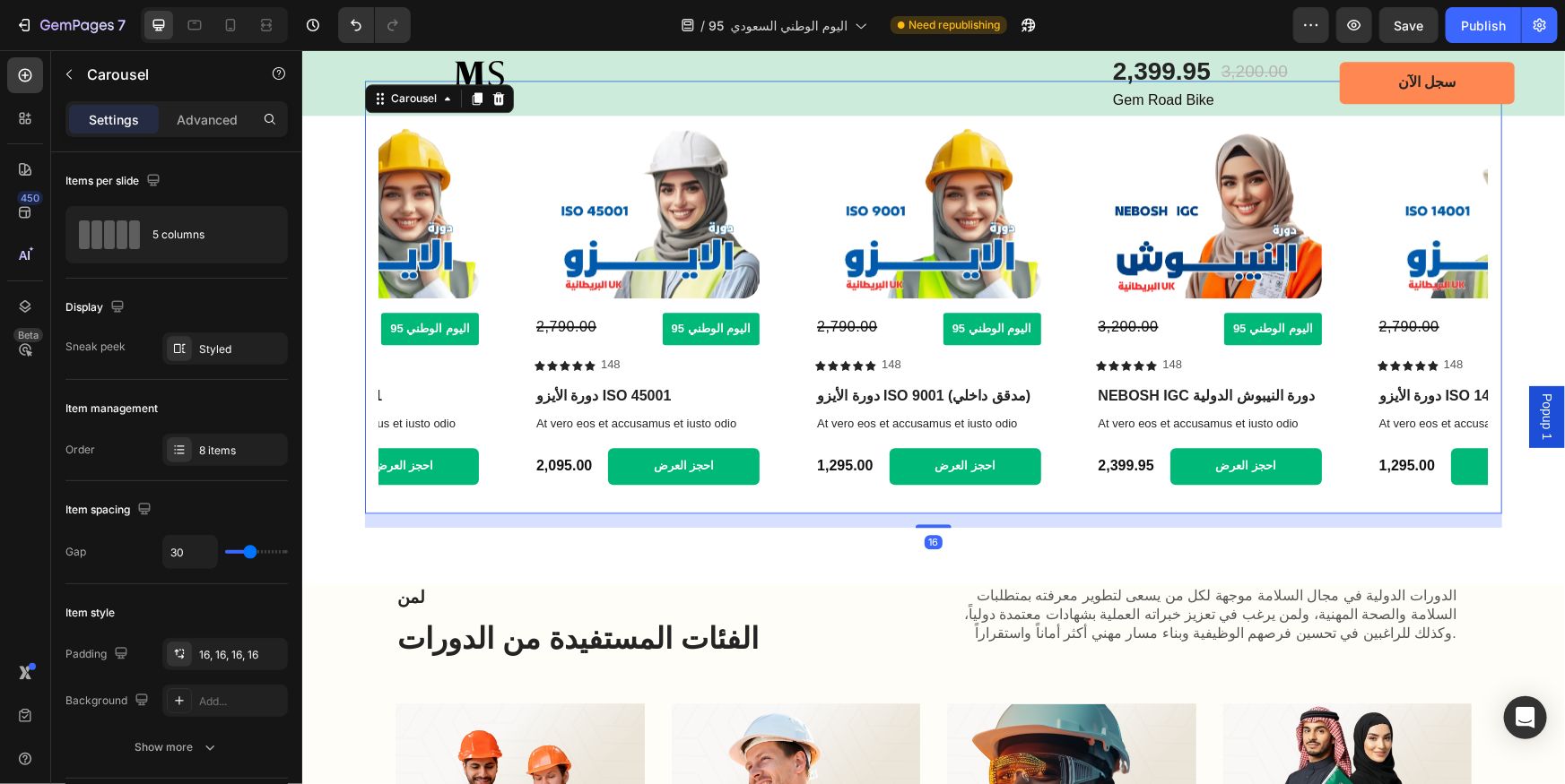
click at [1452, 295] on icon "Carousel Next Arrow" at bounding box center [1462, 296] width 21 height 21
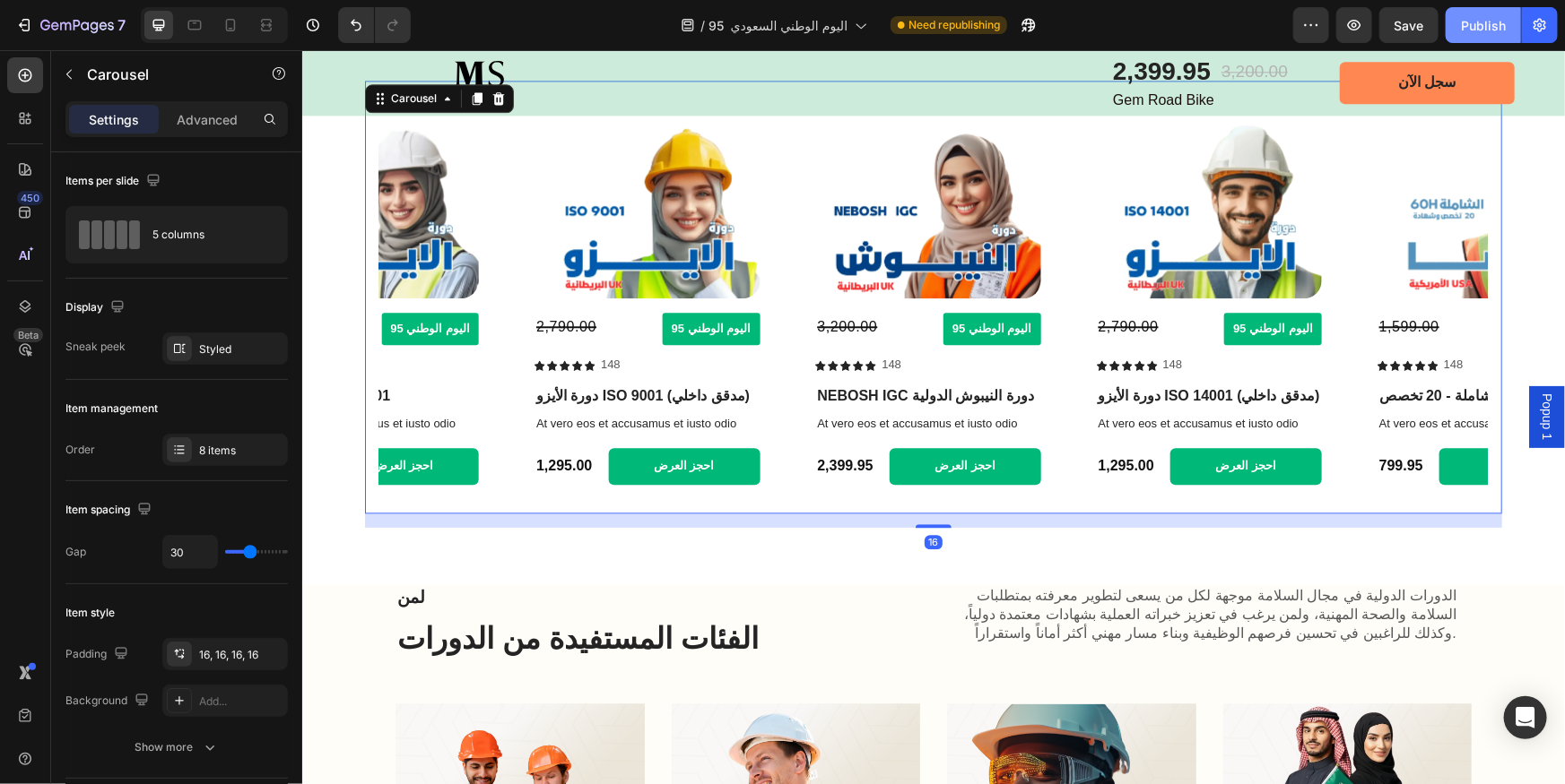
click at [1470, 32] on div "Publish" at bounding box center [1482, 25] width 45 height 19
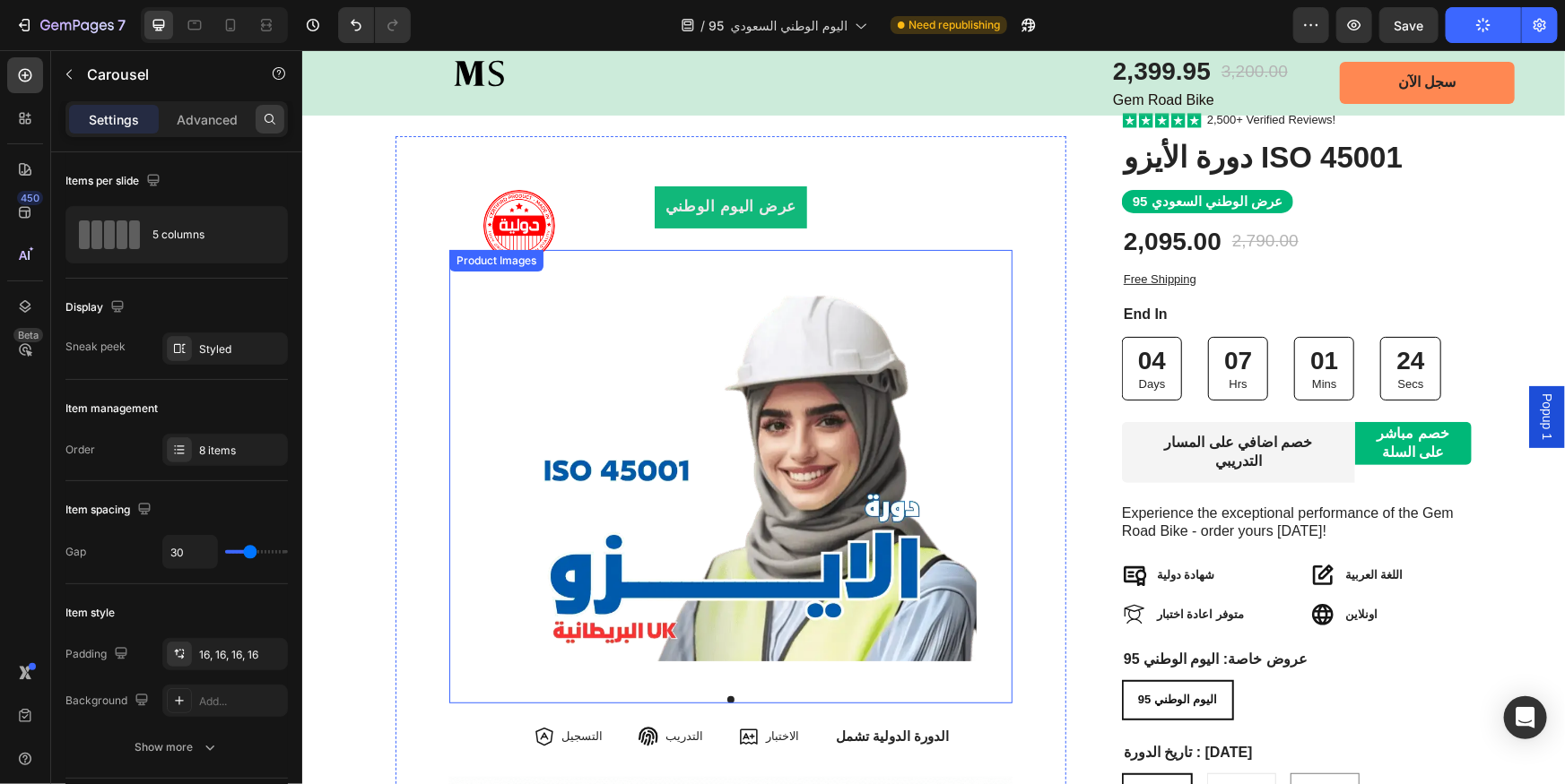
scroll to position [81, 0]
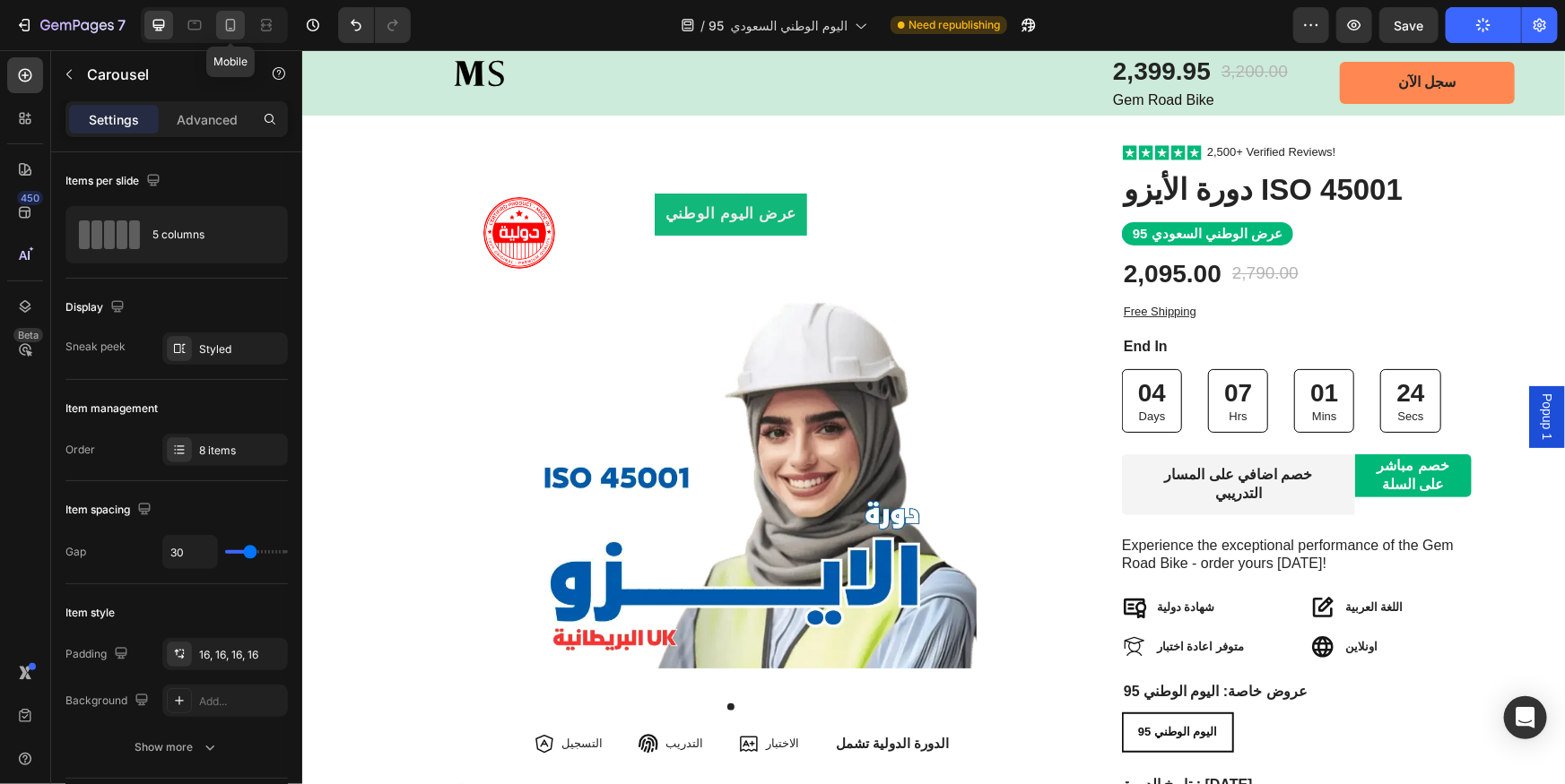
click at [234, 24] on icon at bounding box center [231, 25] width 10 height 13
type input "21"
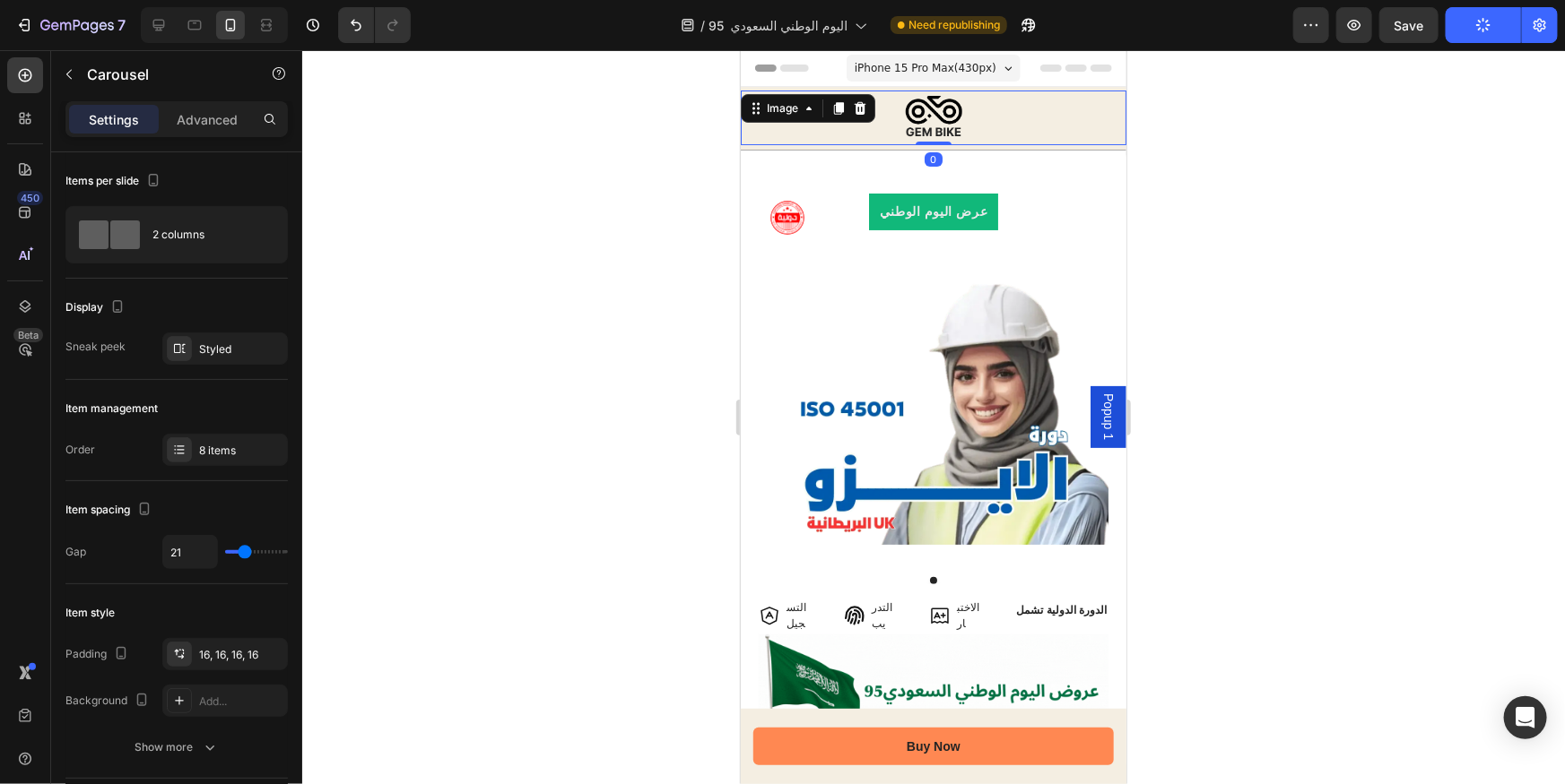
click at [937, 109] on img at bounding box center [933, 117] width 80 height 55
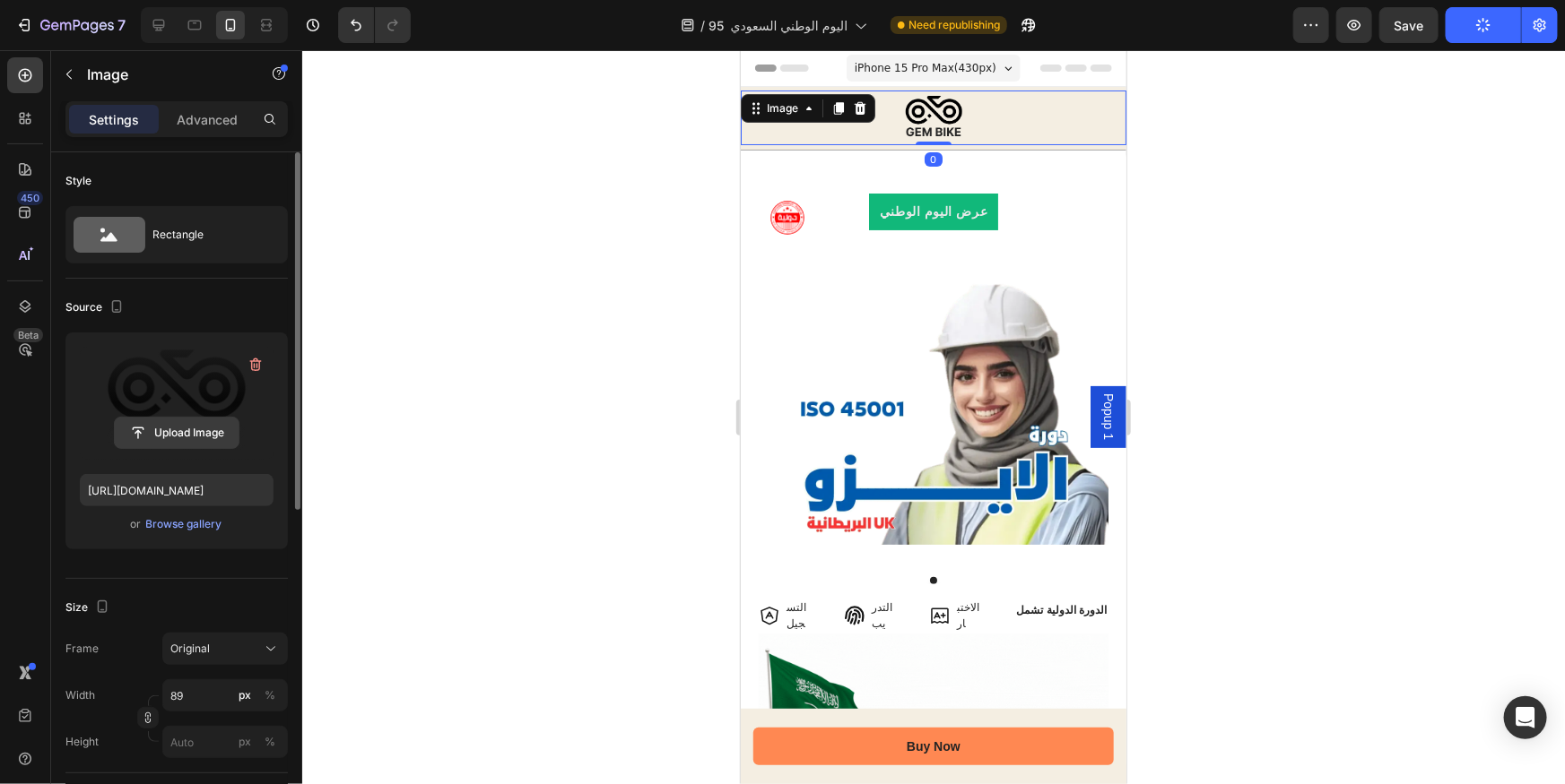
click at [186, 430] on input "file" at bounding box center [176, 433] width 124 height 31
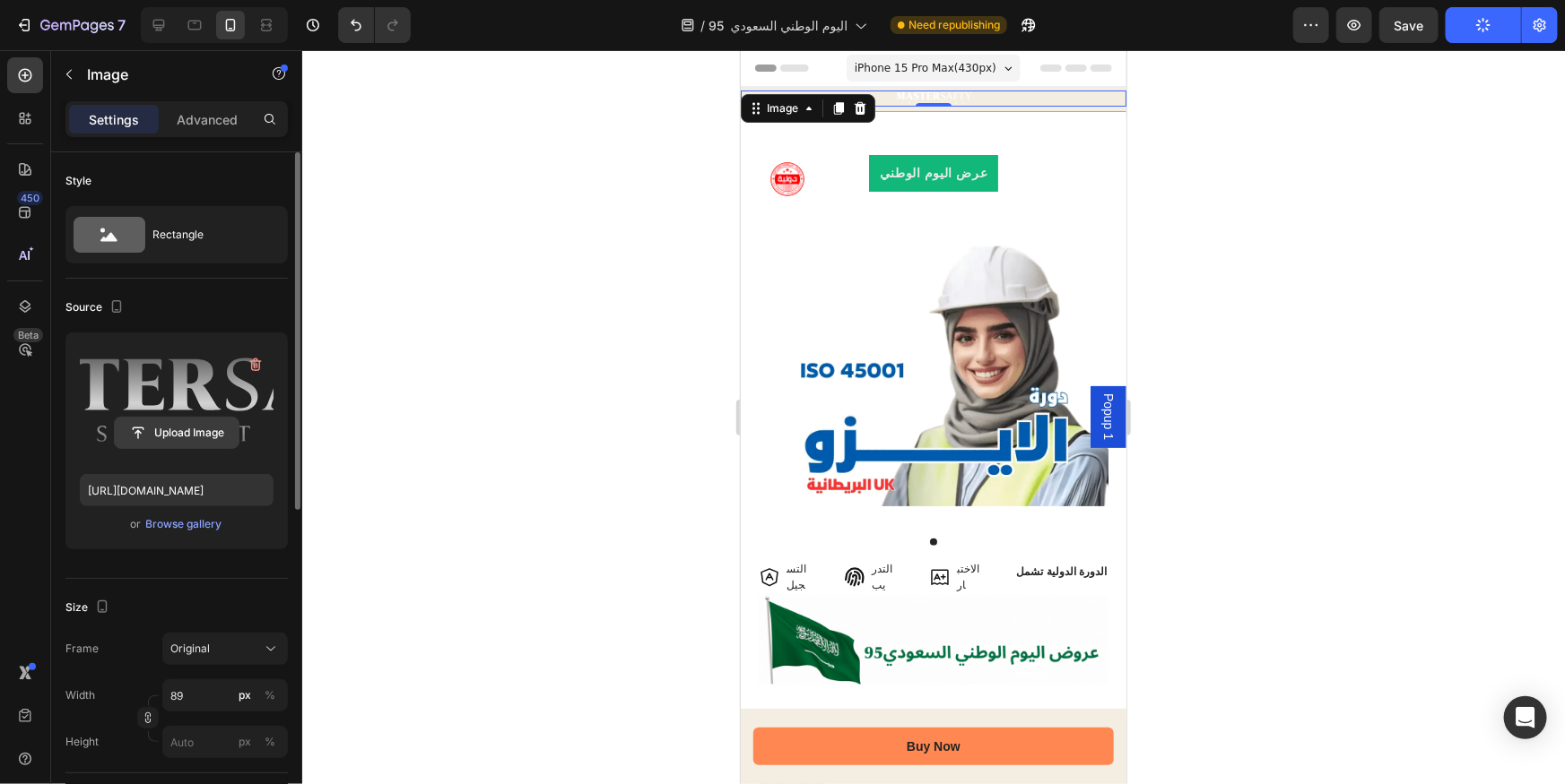
click at [187, 427] on input "file" at bounding box center [176, 433] width 124 height 31
click at [197, 430] on input "file" at bounding box center [176, 433] width 124 height 31
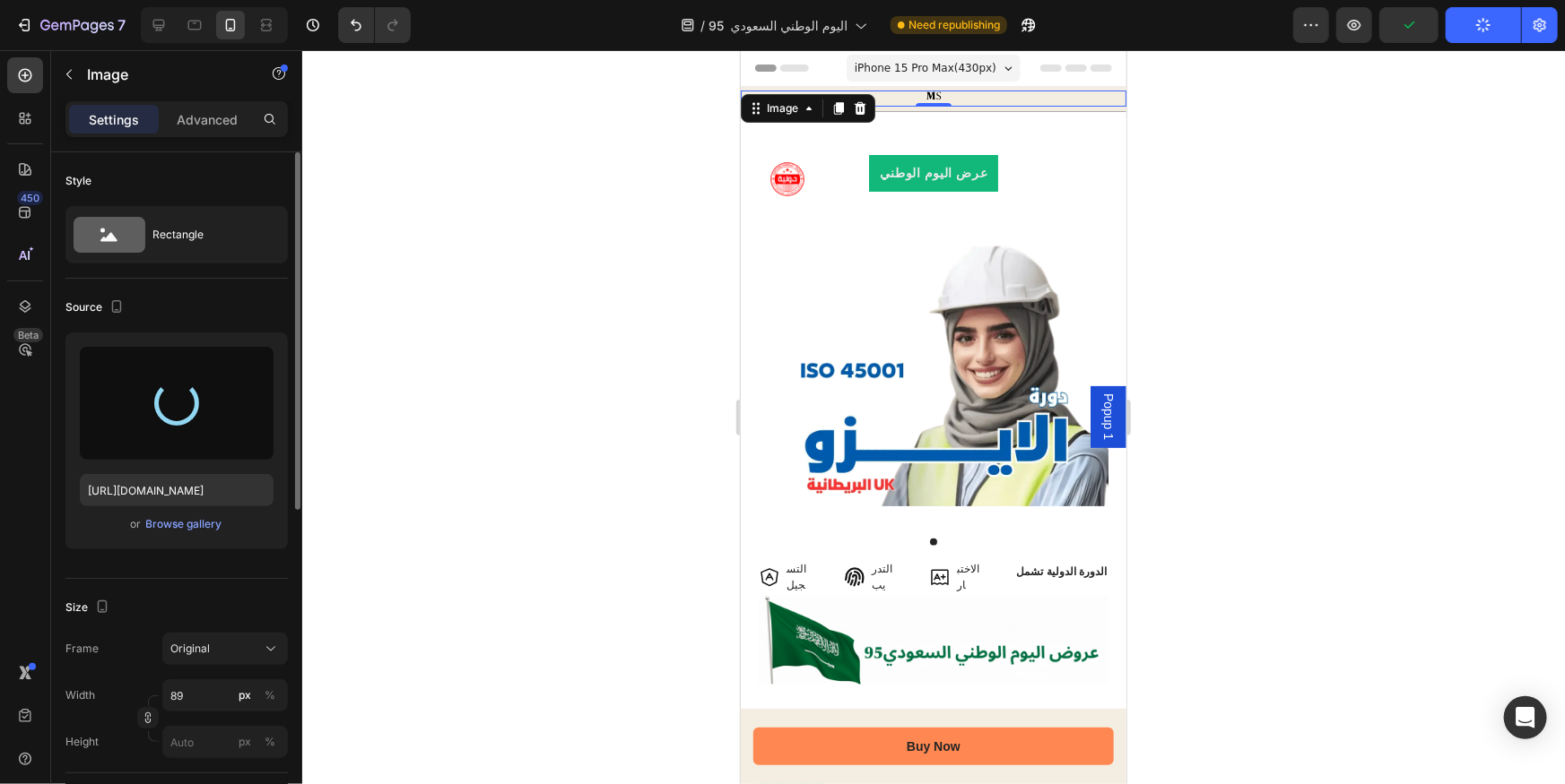
type input "https://cdn.shopify.com/s/files/1/0714/7847/7019/files/gempages_559844796739355…"
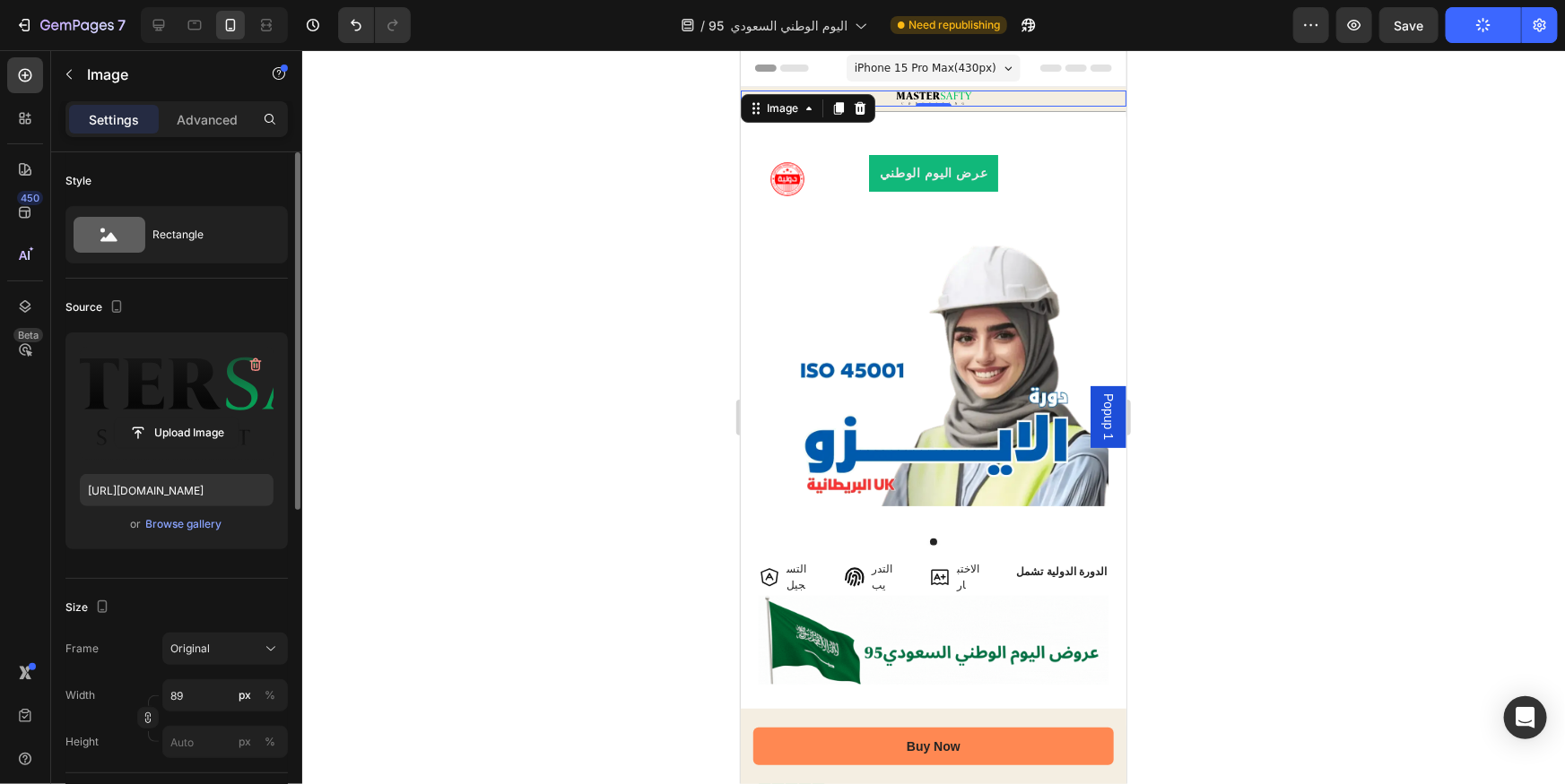
click at [1179, 252] on div at bounding box center [933, 417] width 1262 height 734
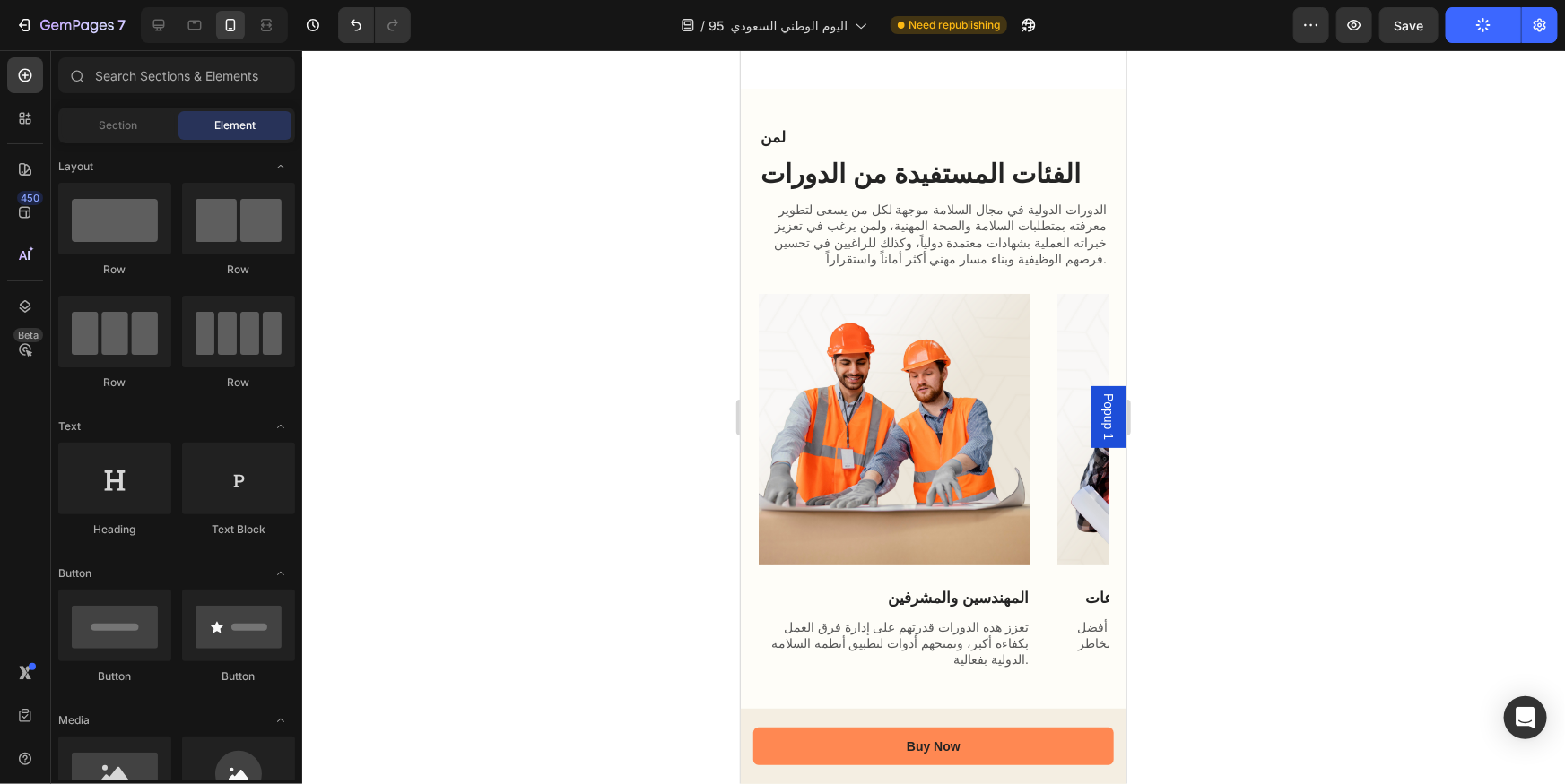
scroll to position [3428, 0]
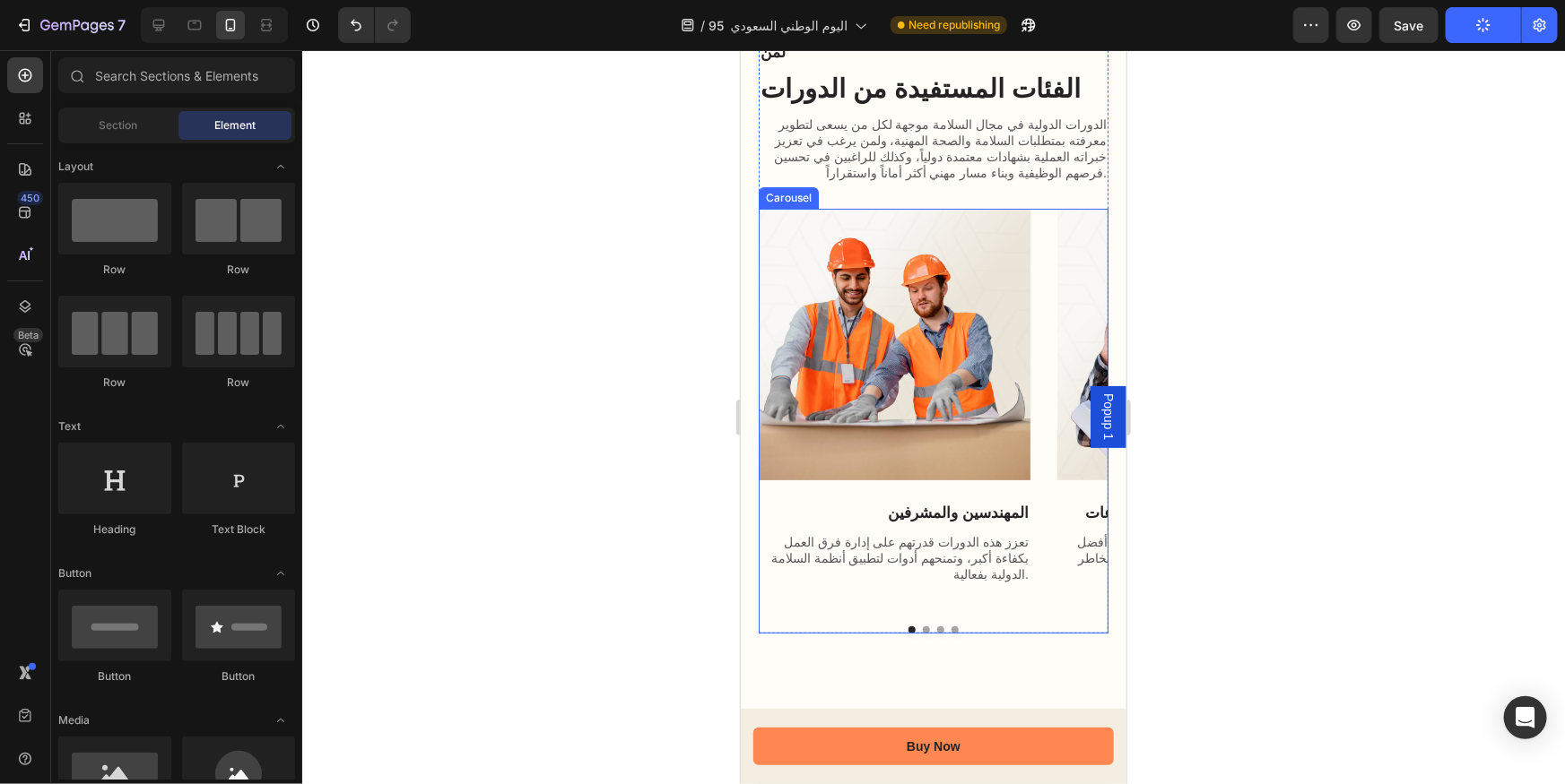
click at [1044, 359] on div "Image المهندسين والمشرفين Text Block تعزز هذه الدورات قدرتهم على إدارة فرق العم…" at bounding box center [932, 404] width 350 height 392
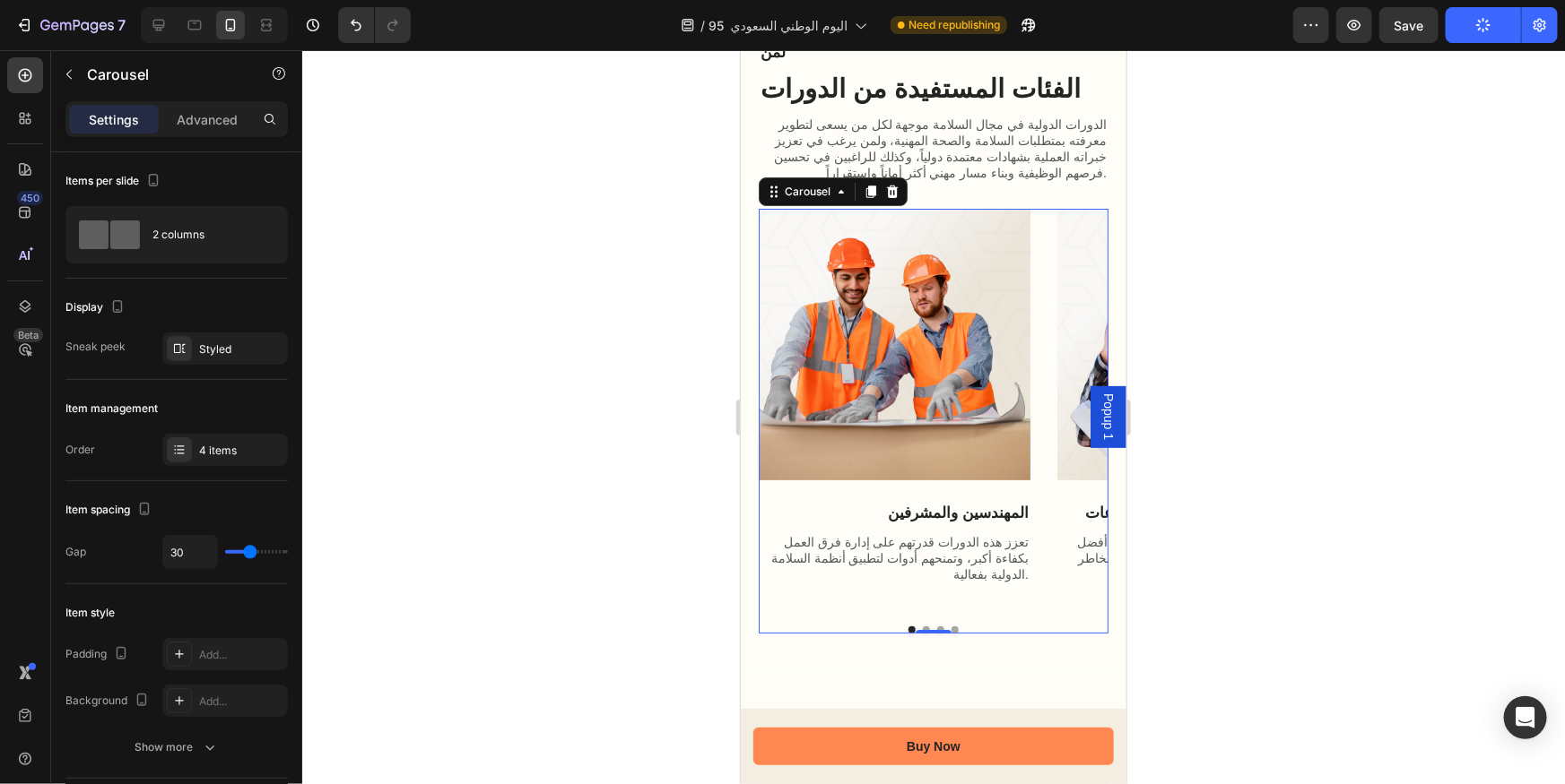
click at [922, 626] on button "Dot" at bounding box center [925, 630] width 7 height 7
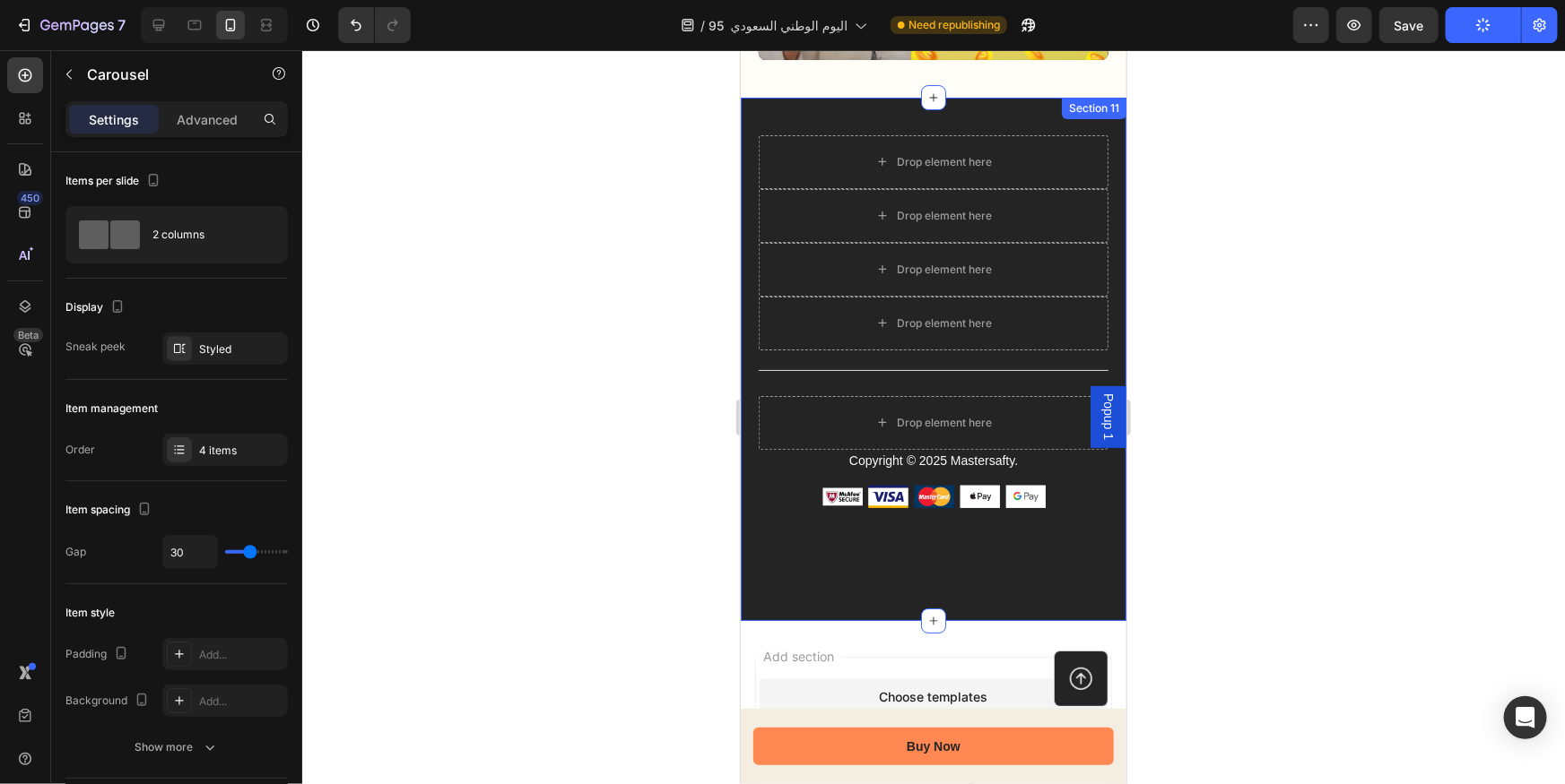
scroll to position [6606, 0]
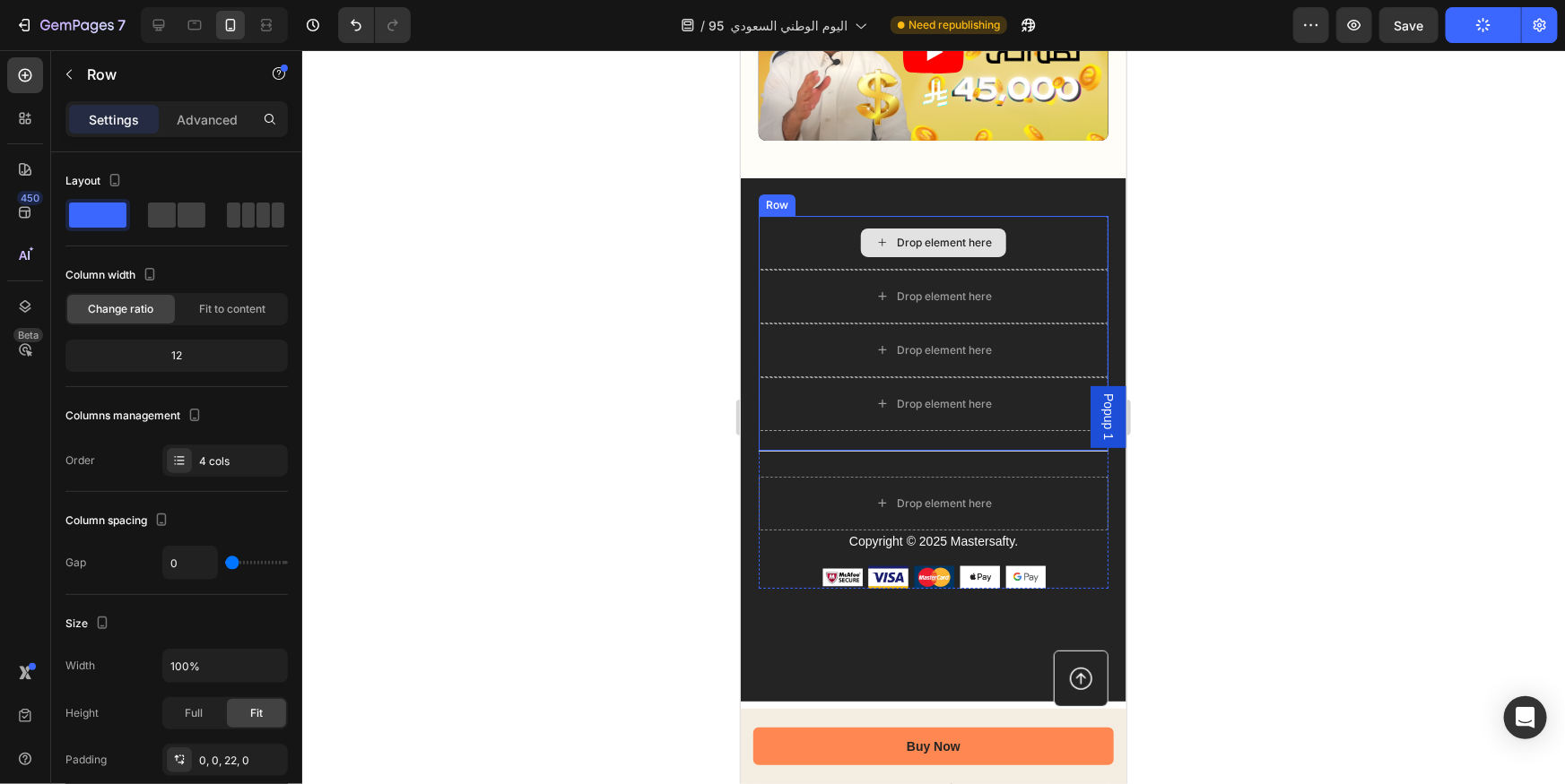
click at [1048, 215] on div "Drop element here" at bounding box center [932, 242] width 350 height 54
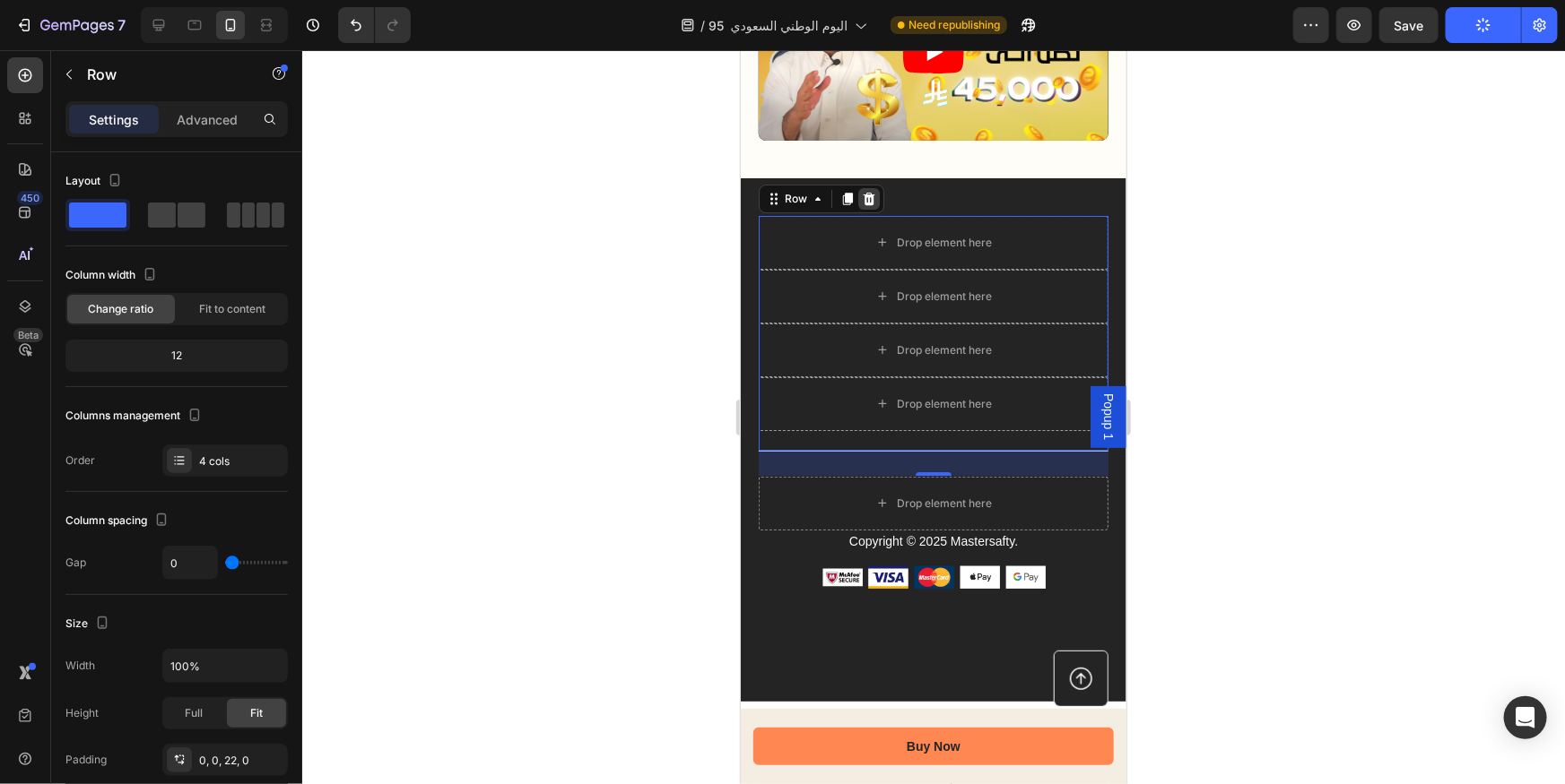
click at [863, 192] on icon at bounding box center [868, 198] width 12 height 13
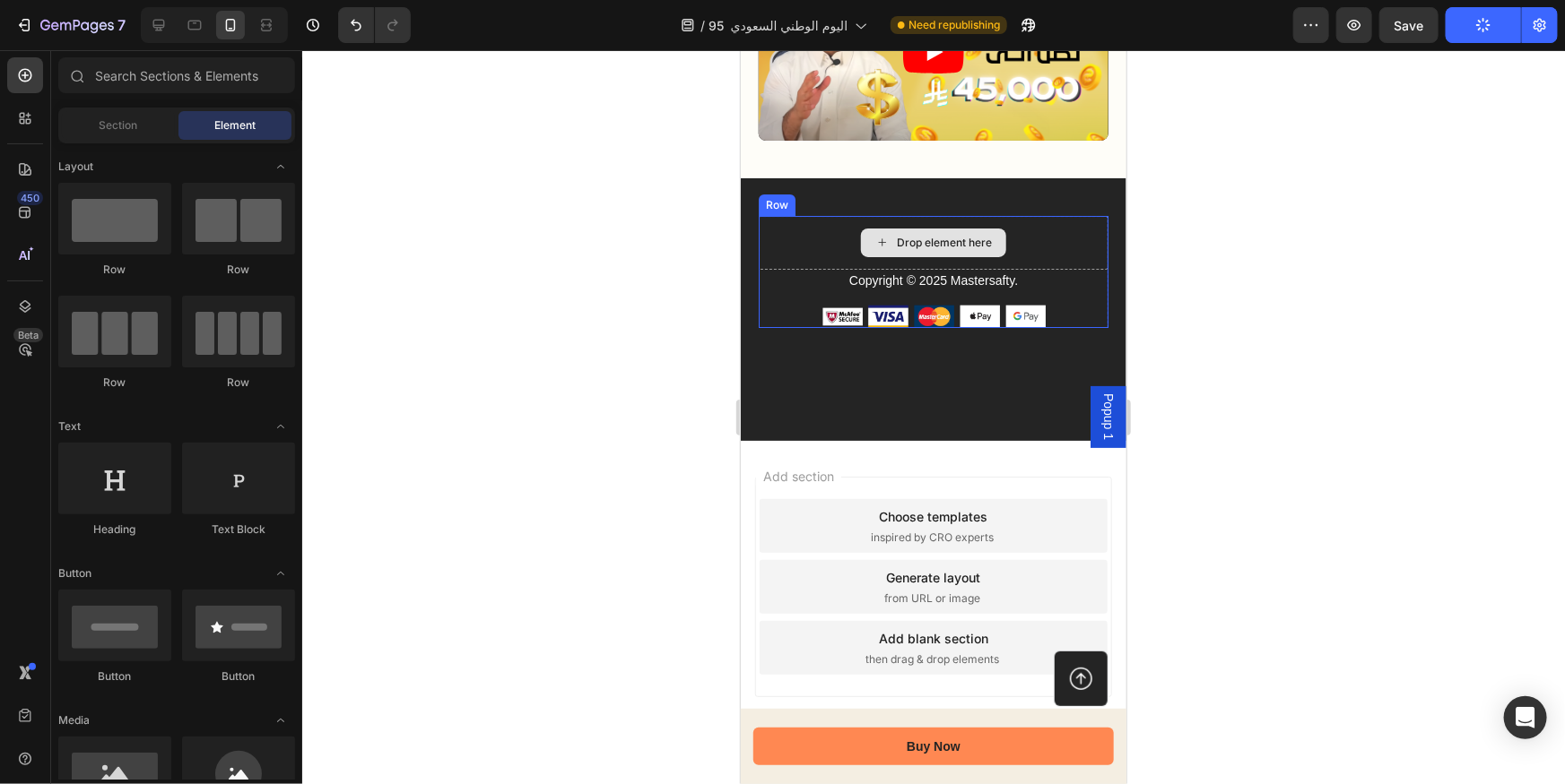
click at [1061, 217] on div "Drop element here" at bounding box center [932, 242] width 350 height 54
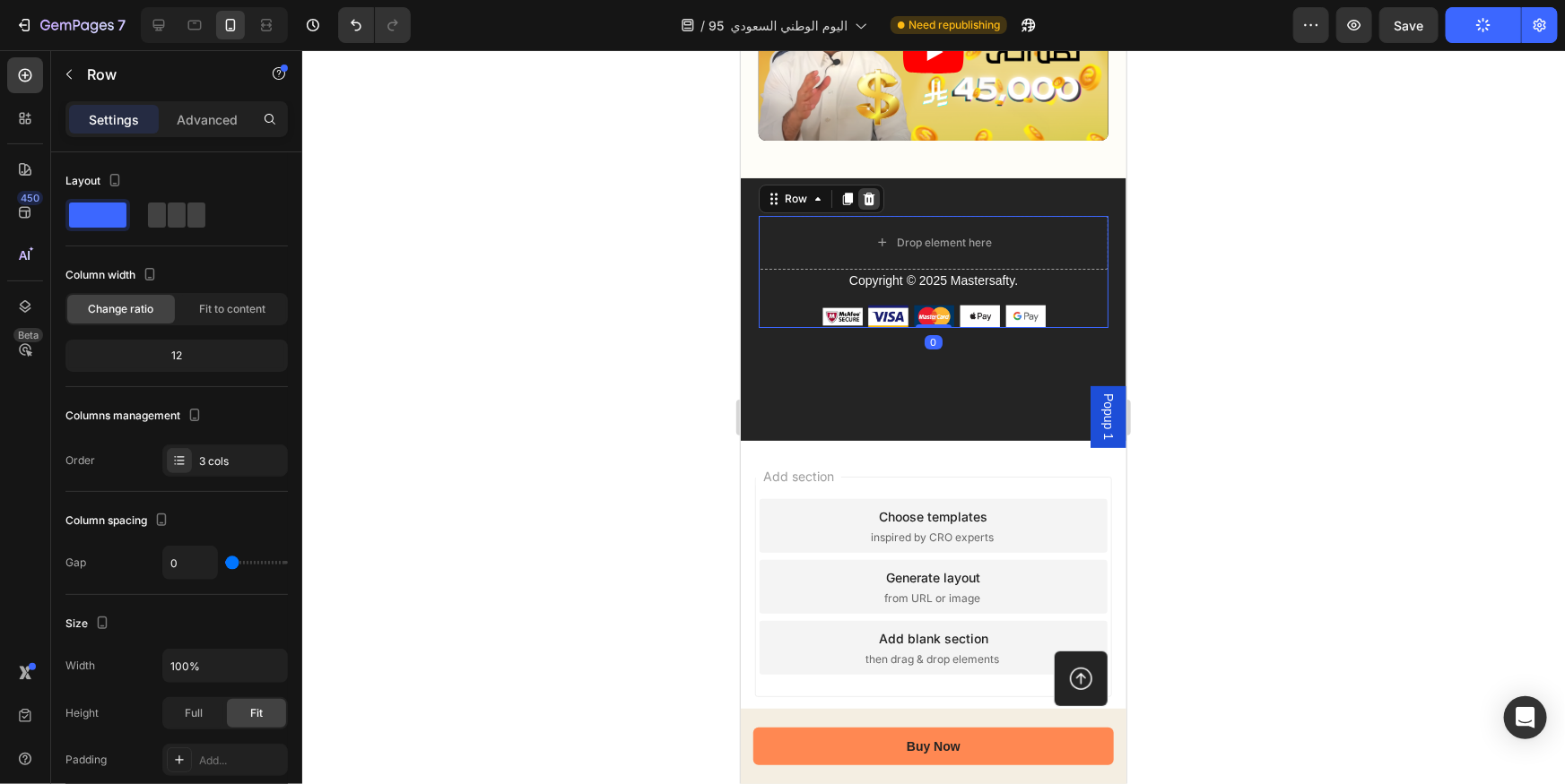
click at [866, 192] on icon at bounding box center [868, 198] width 12 height 13
click at [1037, 227] on div "Drop element here" at bounding box center [932, 242] width 350 height 54
click at [1148, 240] on div at bounding box center [933, 417] width 1262 height 734
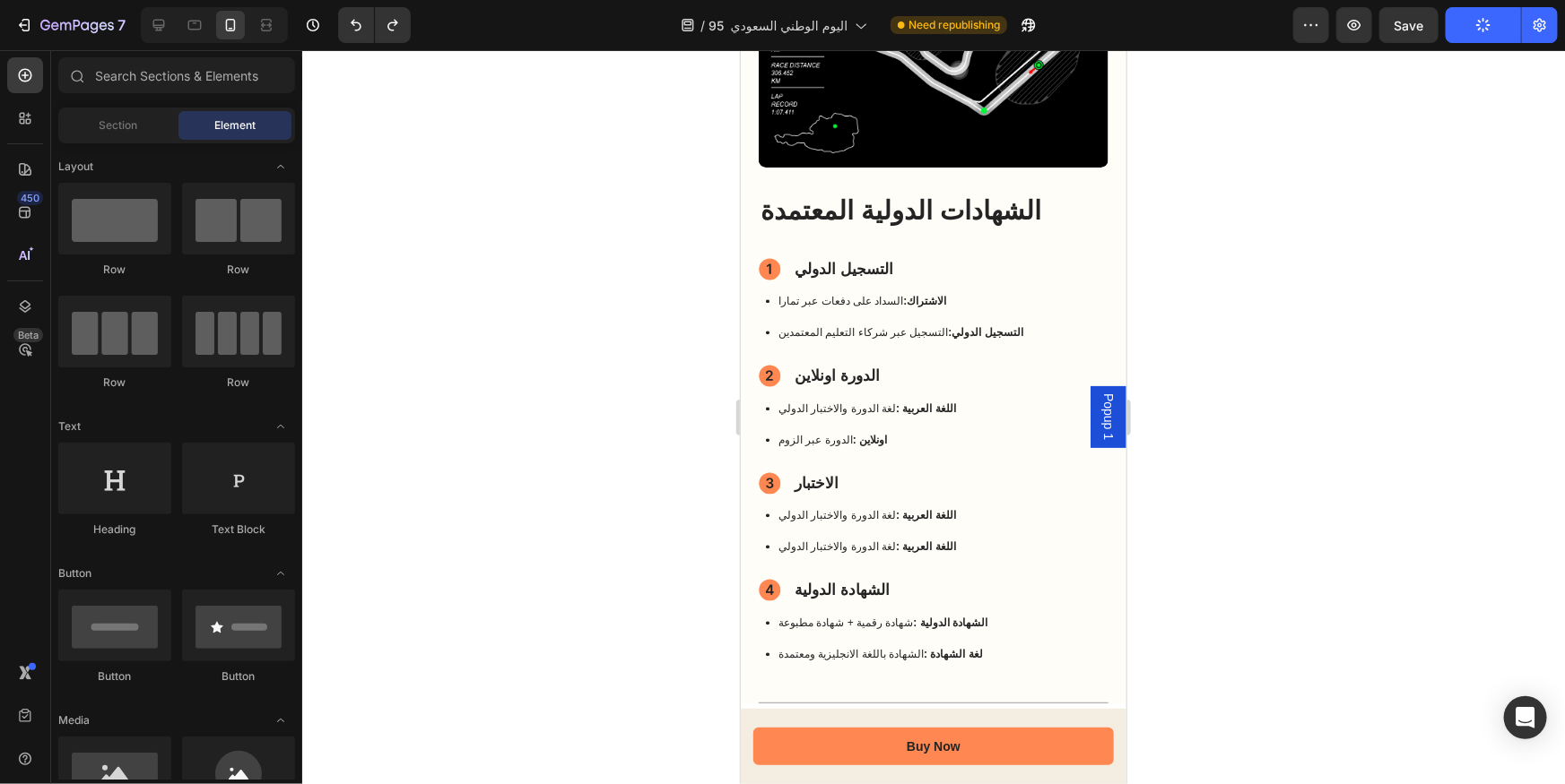
scroll to position [1586, 0]
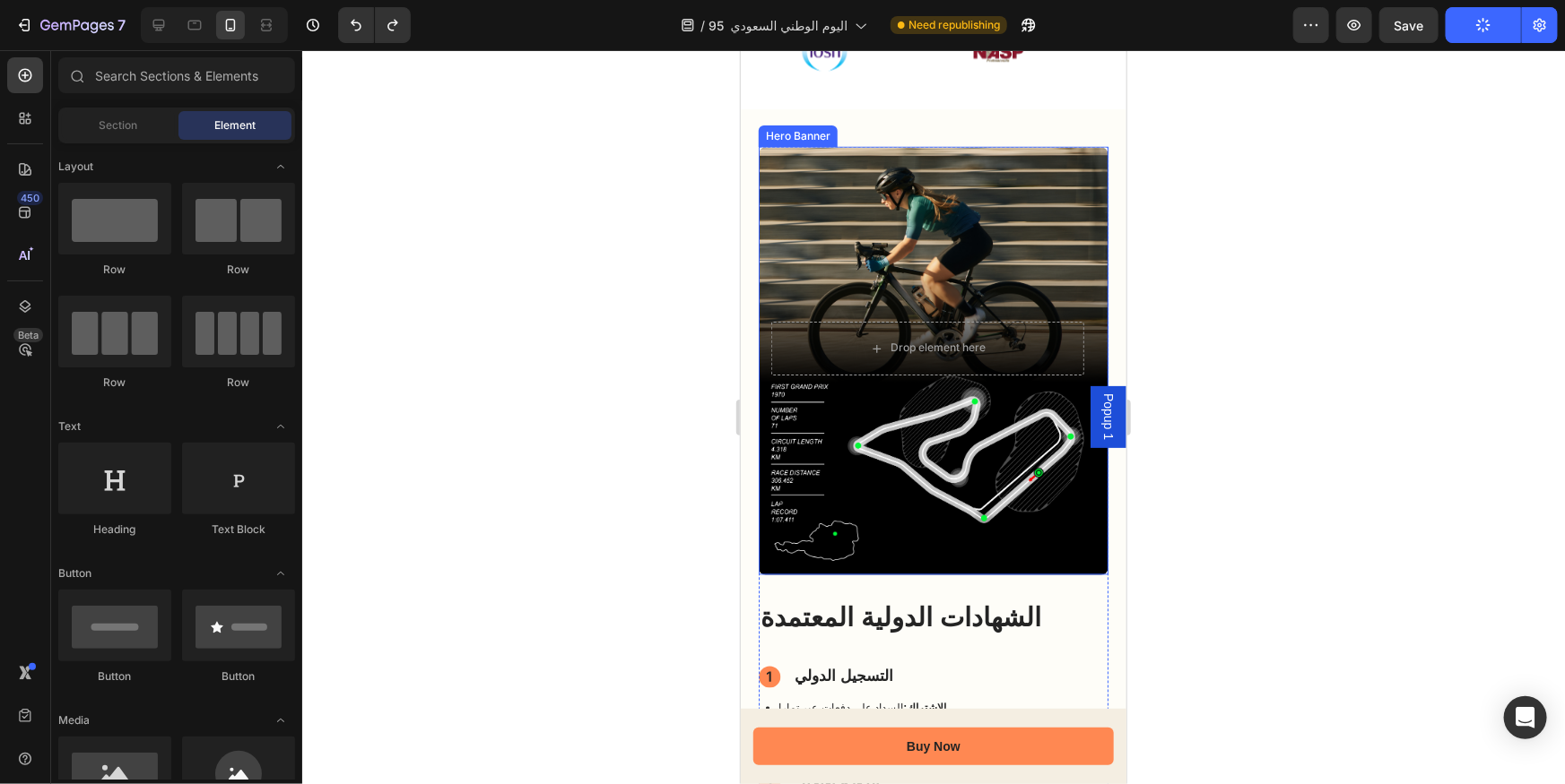
click at [1017, 205] on div "Background Image" at bounding box center [932, 361] width 350 height 429
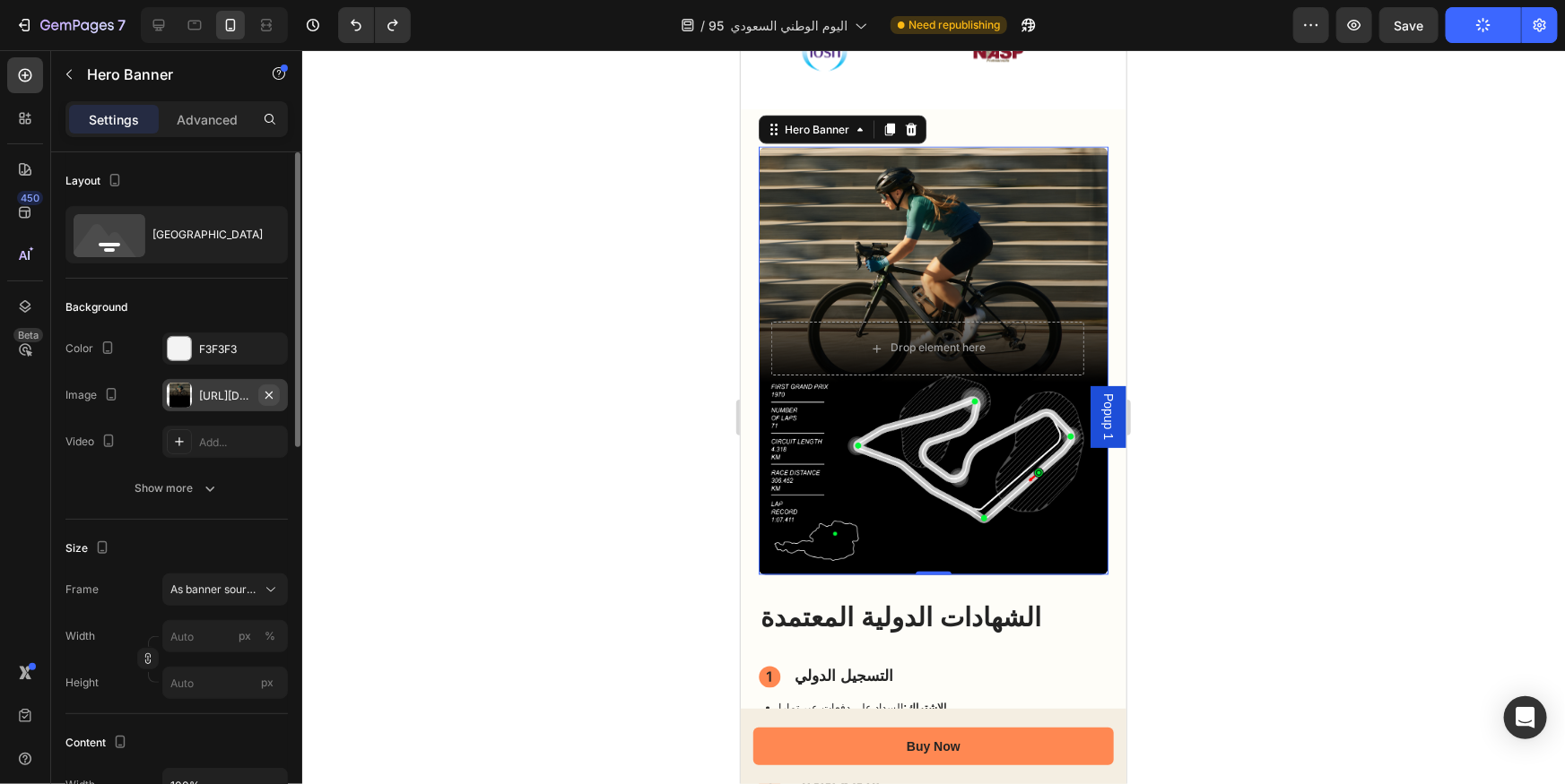
click at [267, 392] on icon "button" at bounding box center [269, 394] width 7 height 7
type input "100"
type input "Auto"
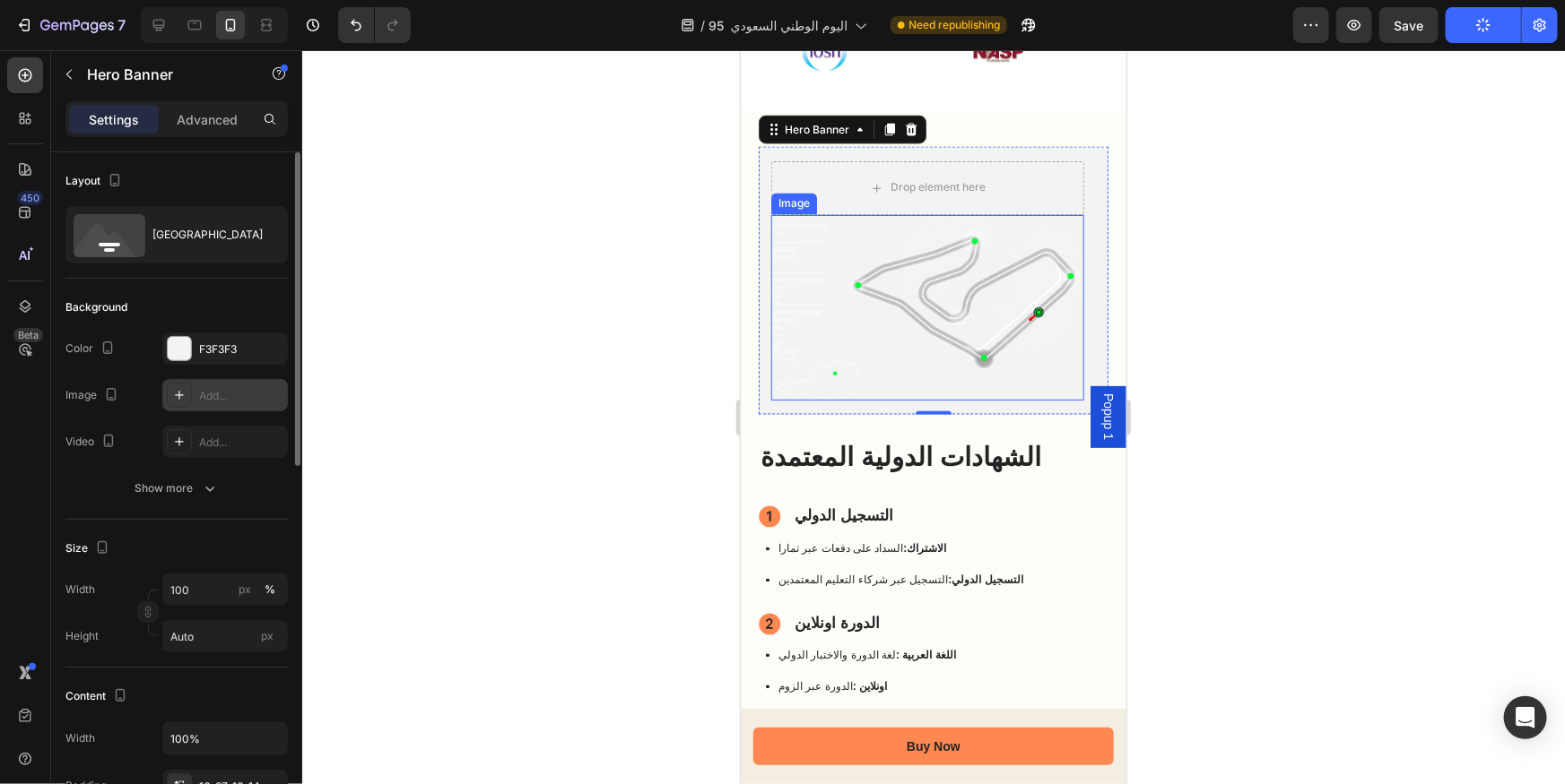
click at [892, 273] on img at bounding box center [927, 307] width 313 height 185
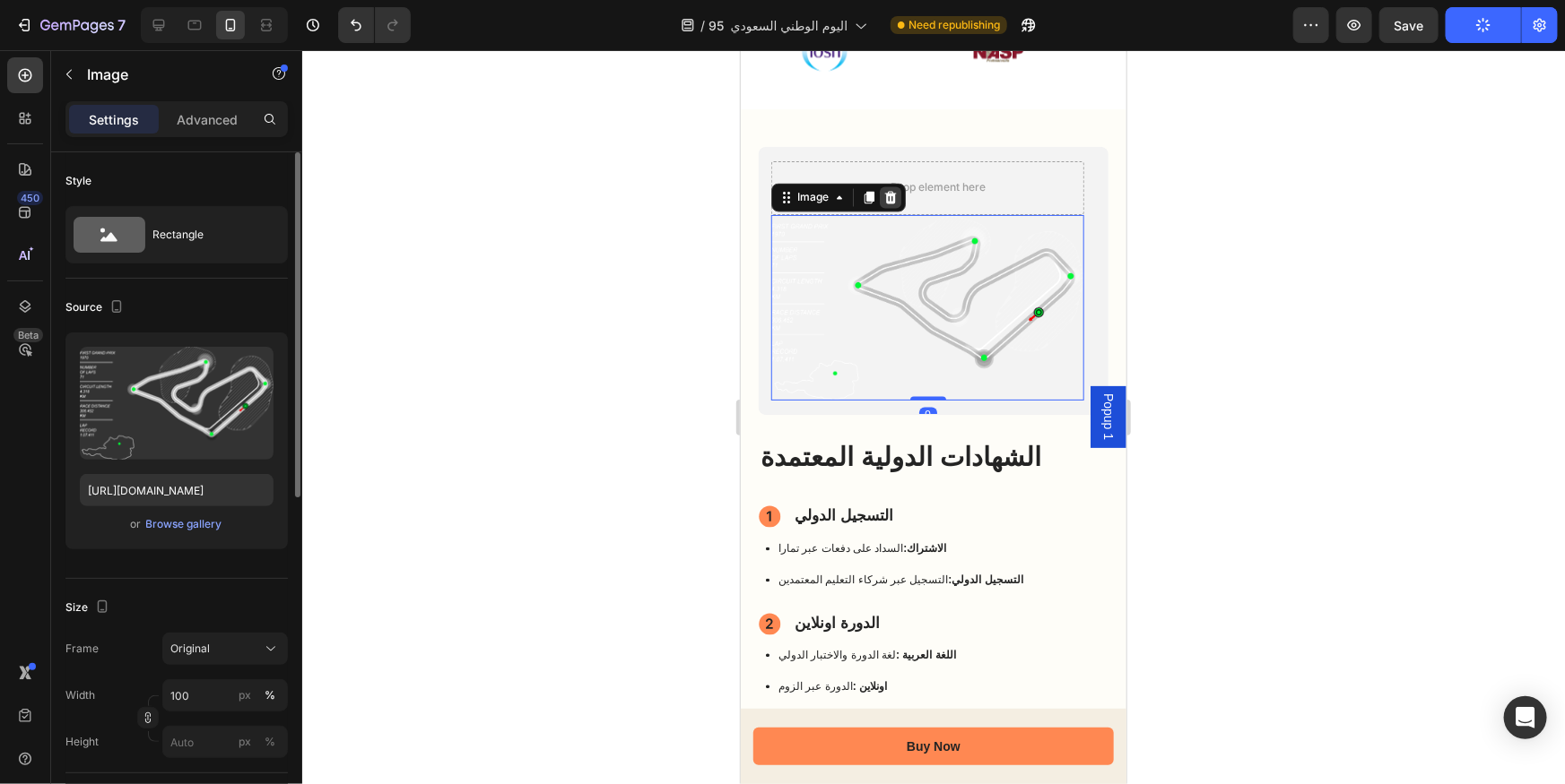
click at [887, 190] on icon at bounding box center [890, 197] width 15 height 15
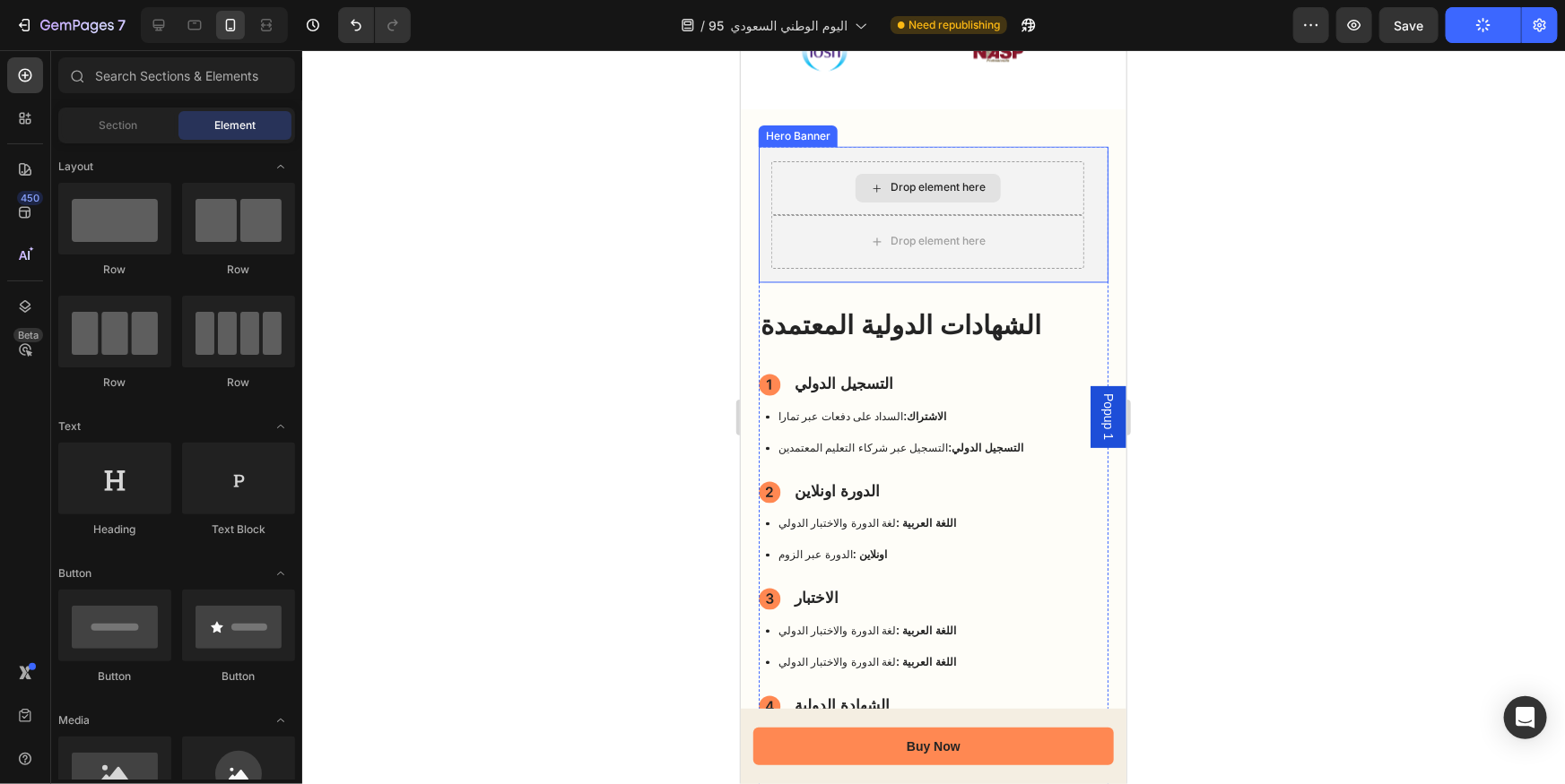
click at [891, 187] on div "Drop element here" at bounding box center [938, 187] width 95 height 15
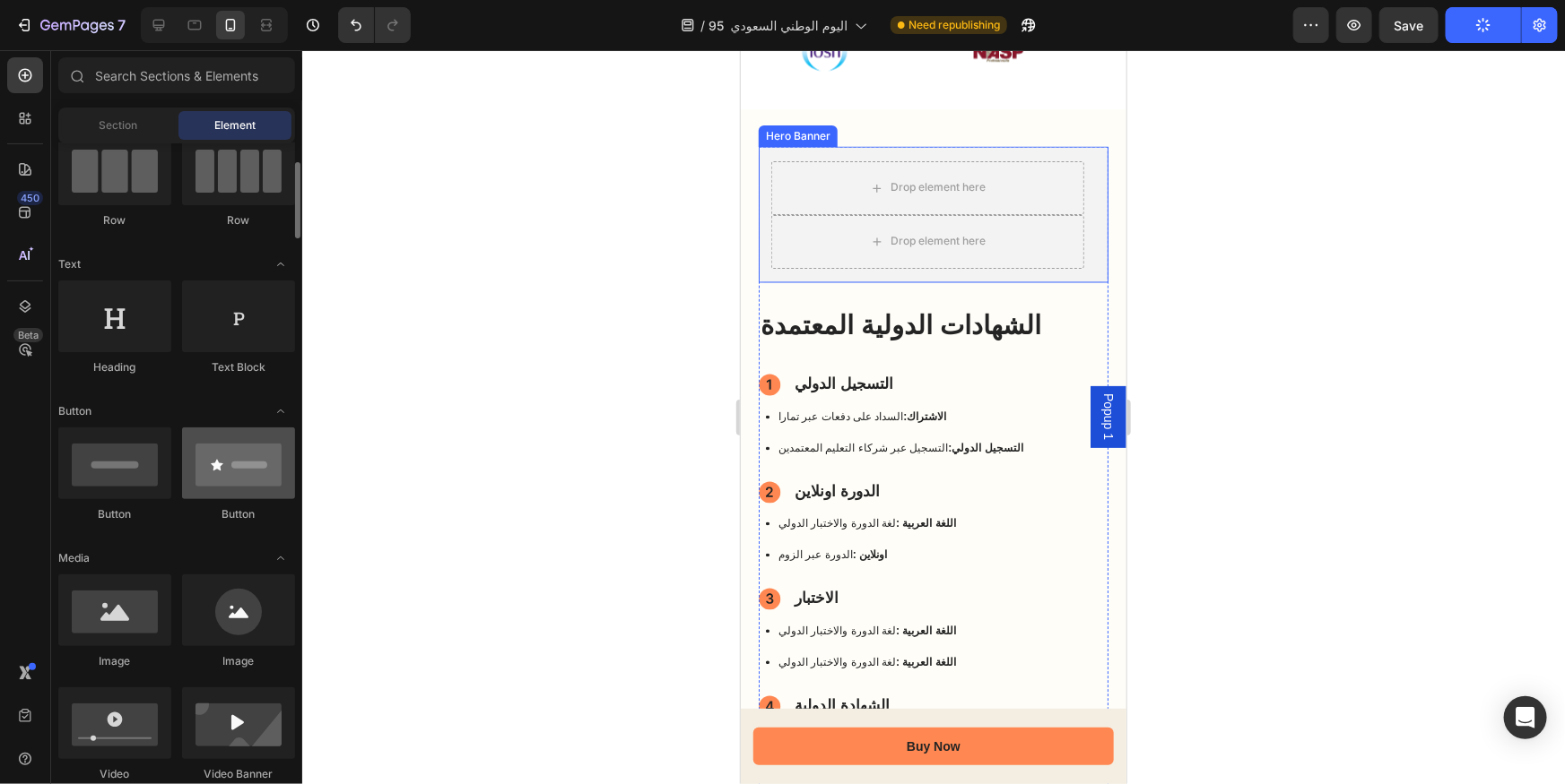
scroll to position [325, 0]
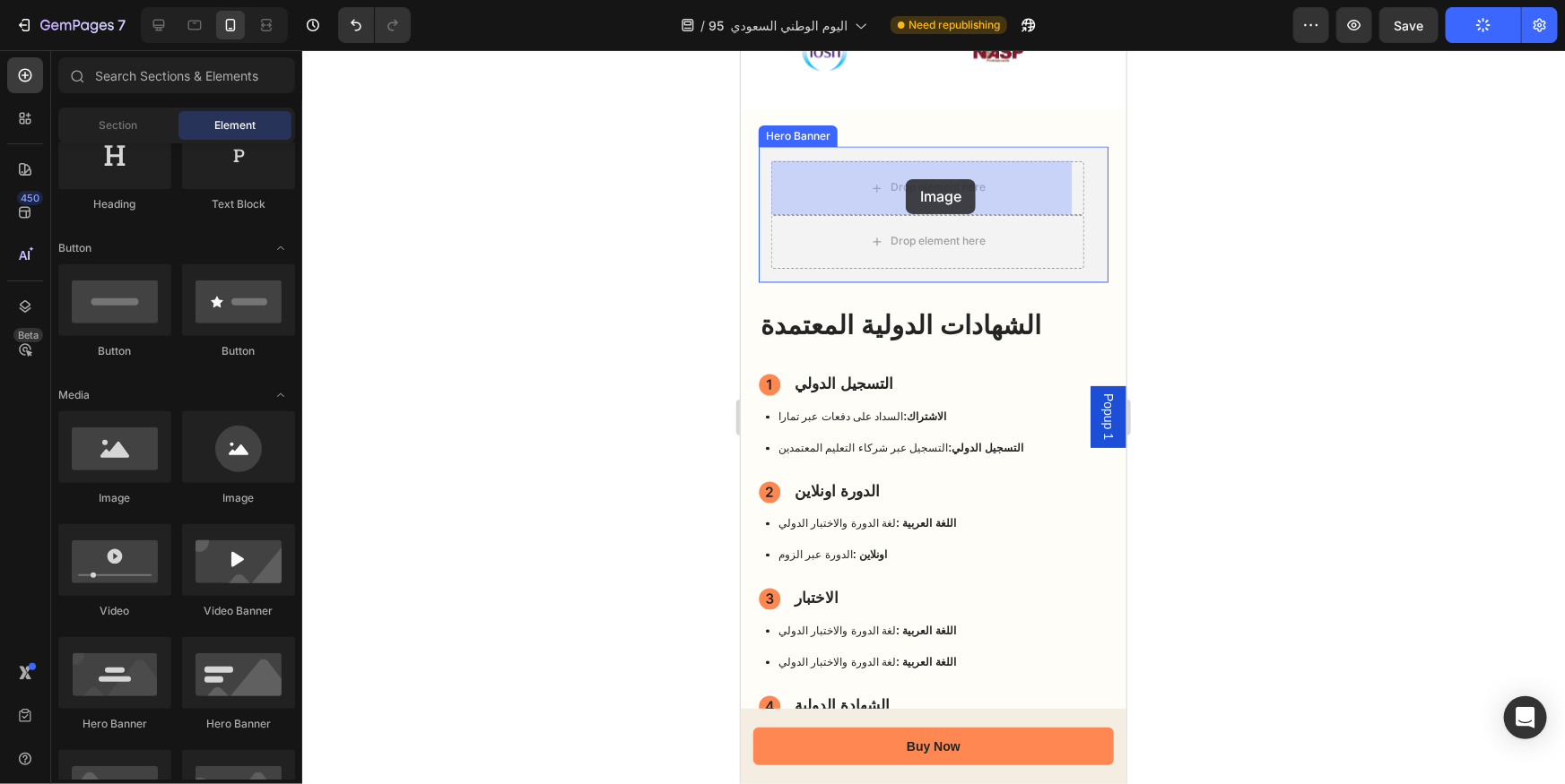
drag, startPoint x: 889, startPoint y: 519, endPoint x: 905, endPoint y: 178, distance: 341.4
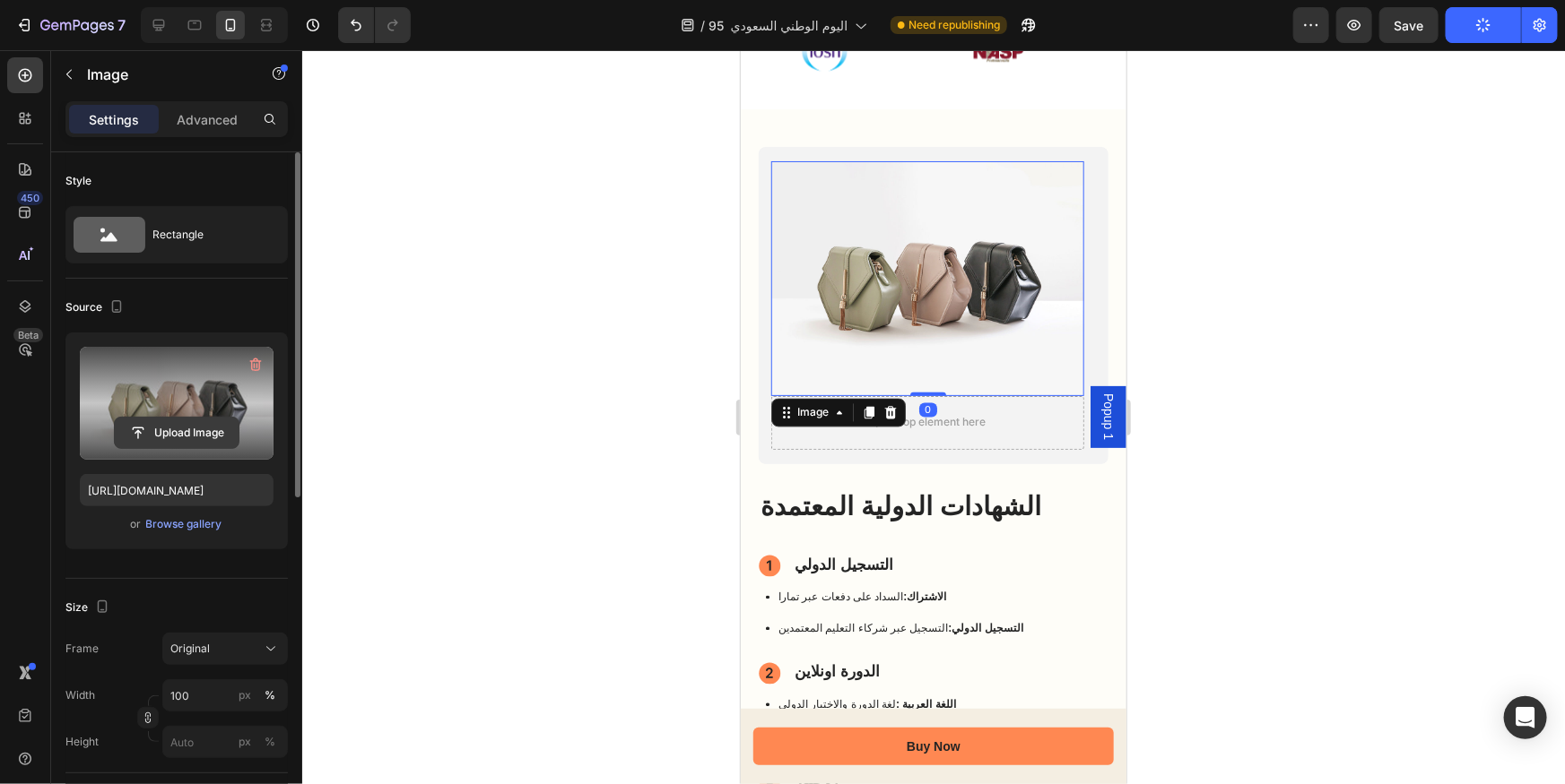
click at [193, 432] on input "file" at bounding box center [176, 433] width 124 height 31
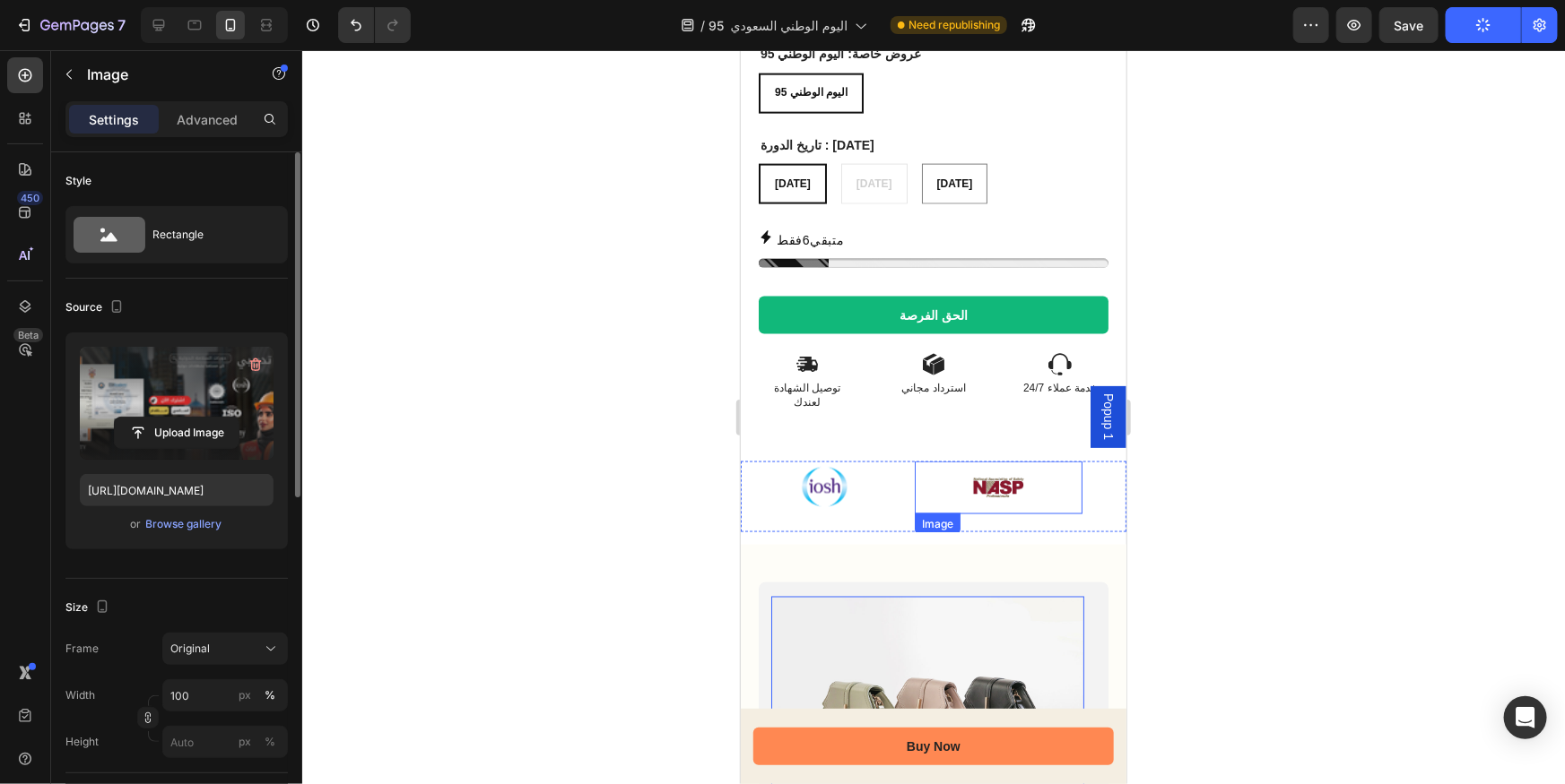
type input "https://cdn.shopify.com/s/files/1/0714/7847/7019/files/gempages_559844796739355…"
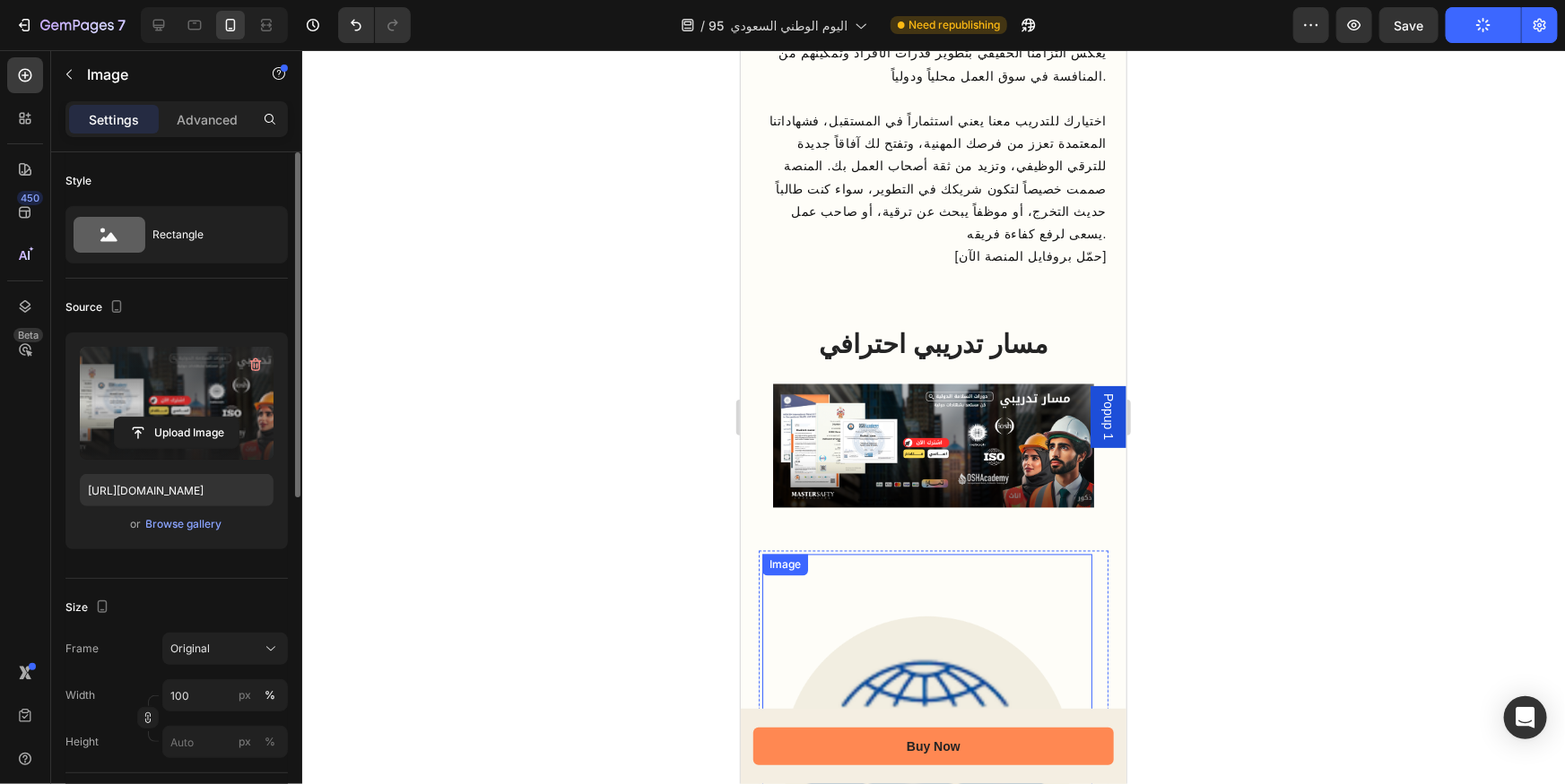
scroll to position [4889, 0]
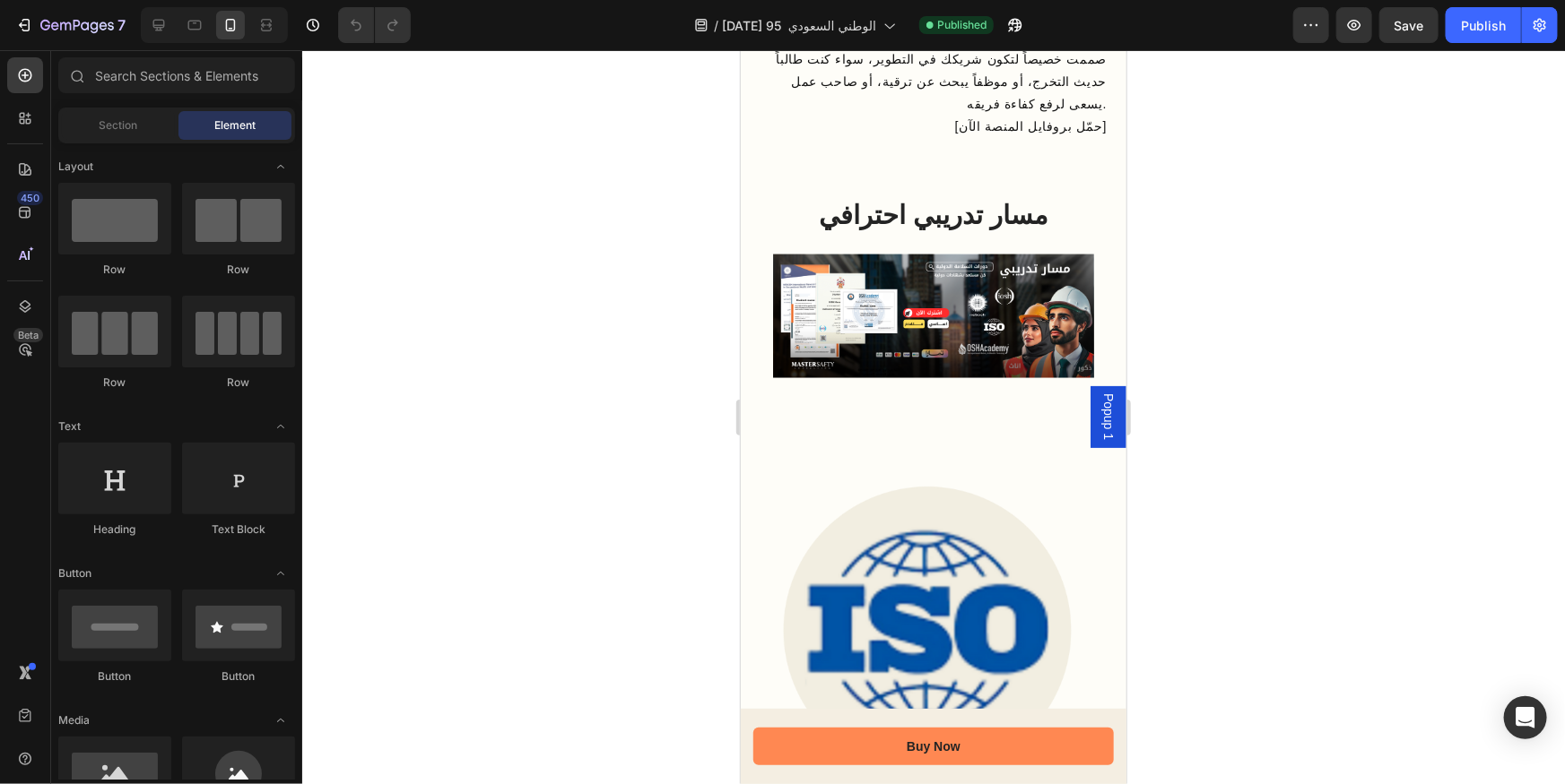
scroll to position [4929, 0]
